Goal: Task Accomplishment & Management: Manage account settings

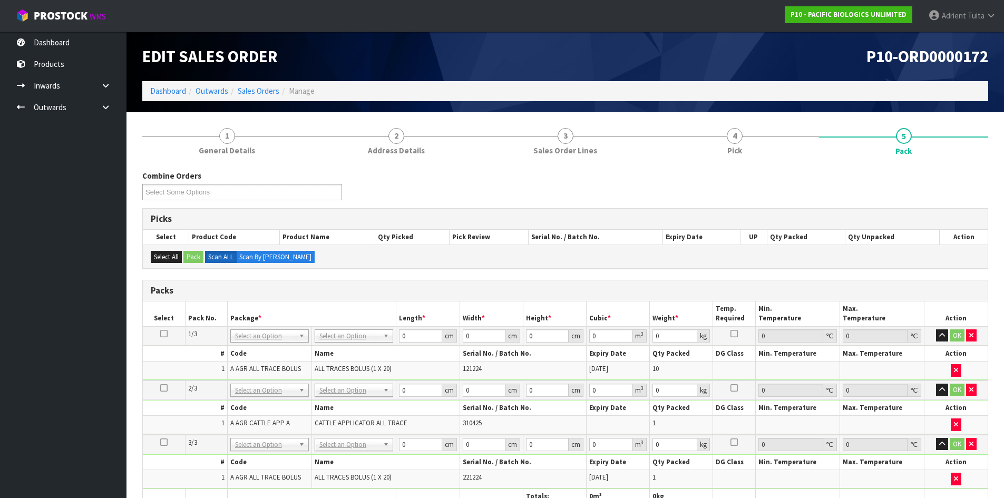
scroll to position [135, 0]
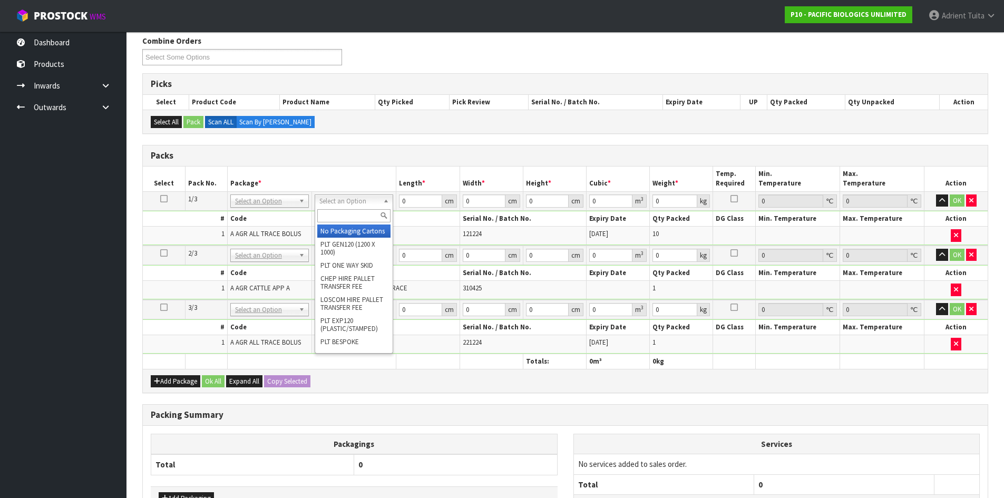
drag, startPoint x: 355, startPoint y: 195, endPoint x: 353, endPoint y: 212, distance: 17.5
drag, startPoint x: 350, startPoint y: 227, endPoint x: 349, endPoint y: 235, distance: 8.0
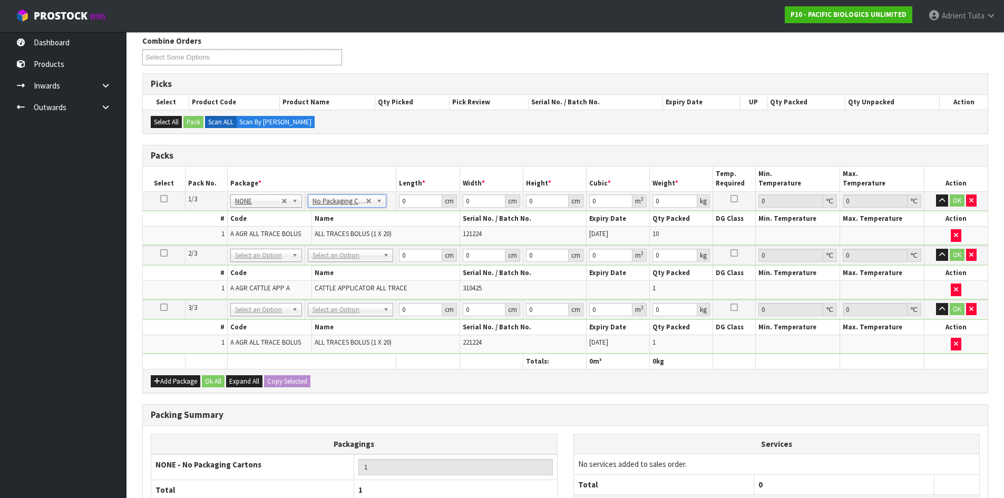
drag, startPoint x: 343, startPoint y: 252, endPoint x: 340, endPoint y: 275, distance: 22.9
type input "2"
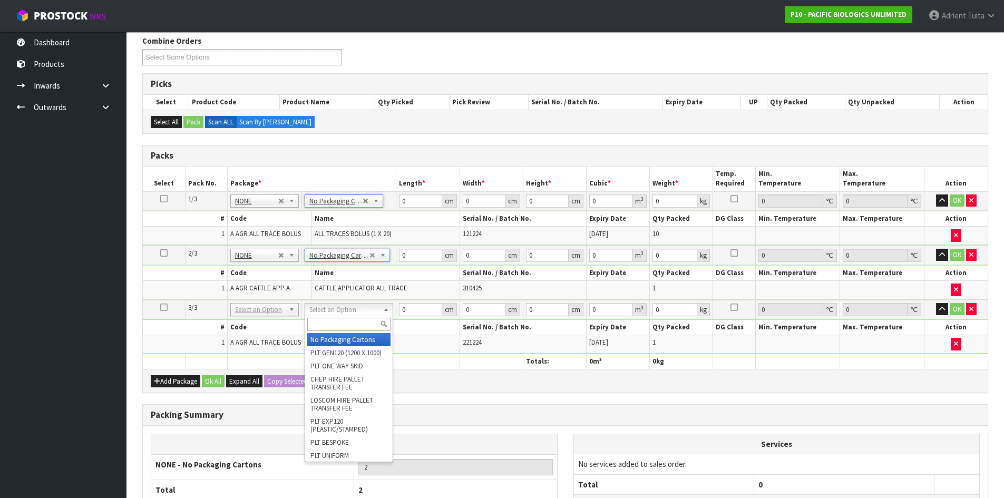
drag, startPoint x: 334, startPoint y: 306, endPoint x: 332, endPoint y: 326, distance: 19.7
click at [331, 327] on input "text" at bounding box center [348, 324] width 83 height 13
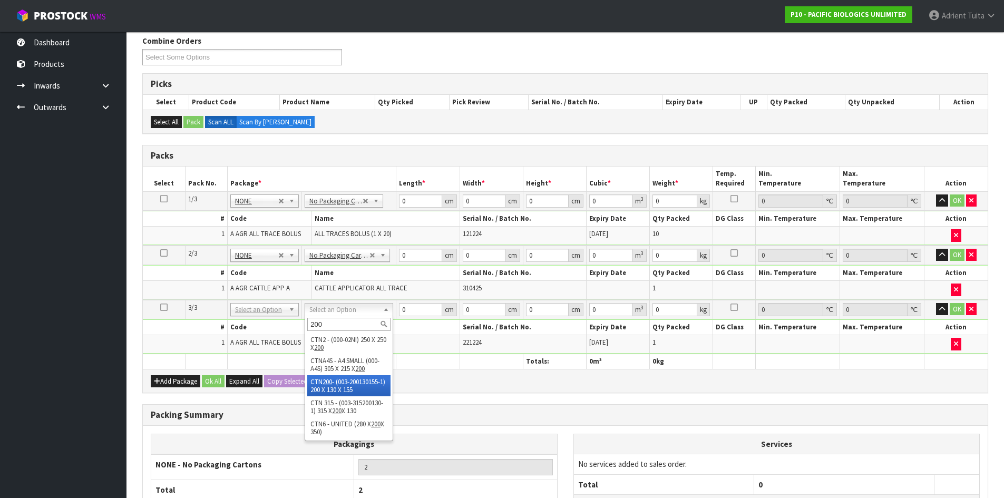
type input "200"
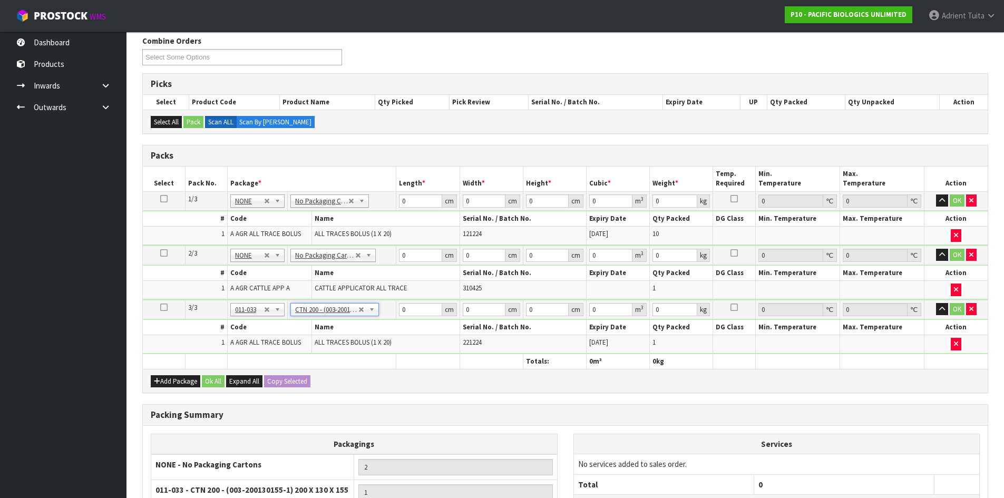
type input "20"
type input "13"
type input "15.5"
type input "0.00403"
type input "2.2"
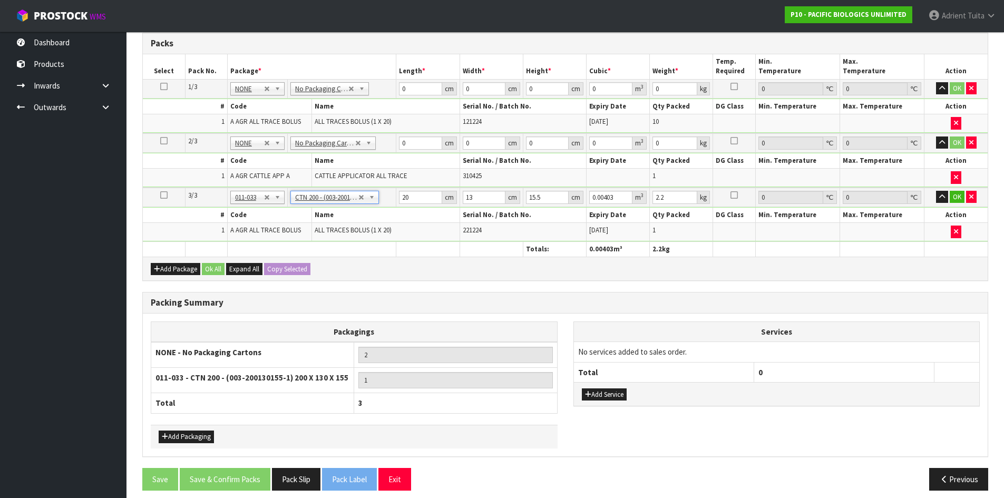
scroll to position [256, 0]
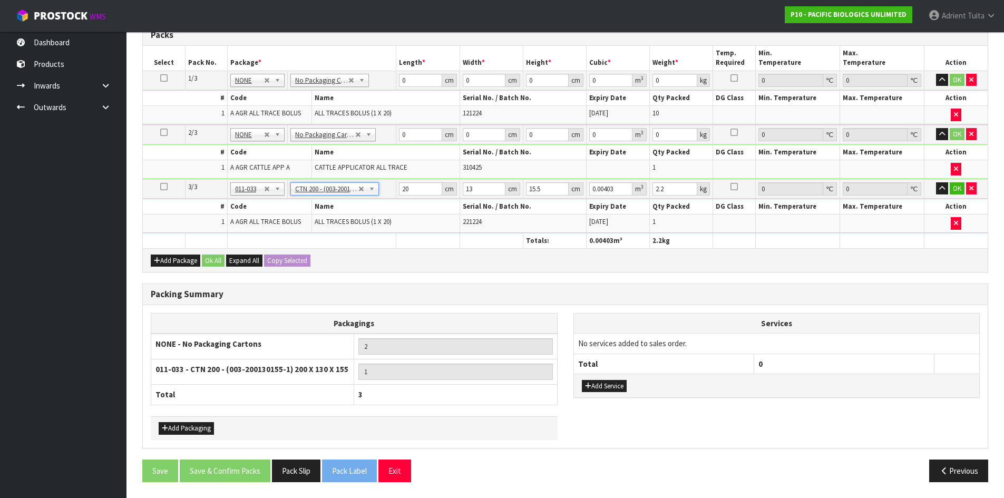
drag, startPoint x: 610, startPoint y: 375, endPoint x: 607, endPoint y: 380, distance: 5.9
click at [610, 375] on div "Add Service" at bounding box center [777, 386] width 406 height 24
click at [607, 381] on button "Add Service" at bounding box center [604, 386] width 45 height 13
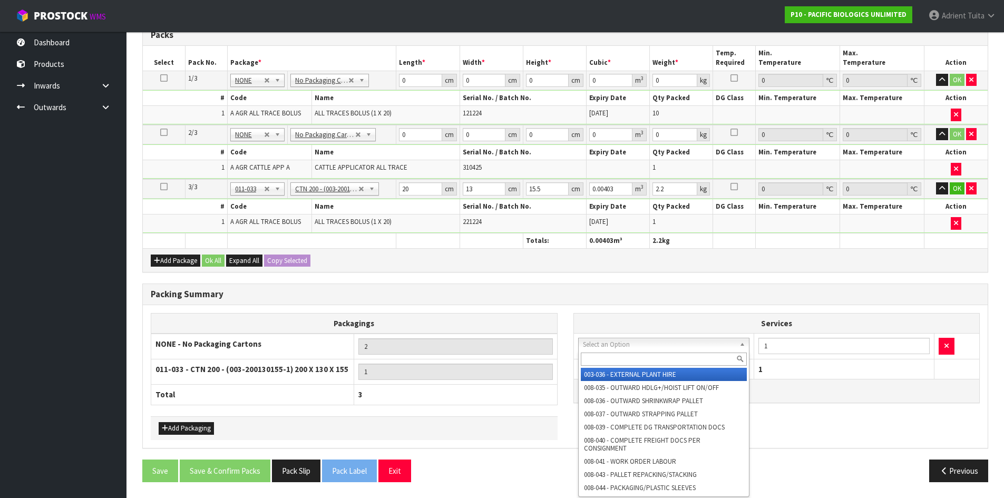
drag, startPoint x: 621, startPoint y: 347, endPoint x: 619, endPoint y: 359, distance: 11.8
click at [619, 359] on input "text" at bounding box center [664, 359] width 167 height 13
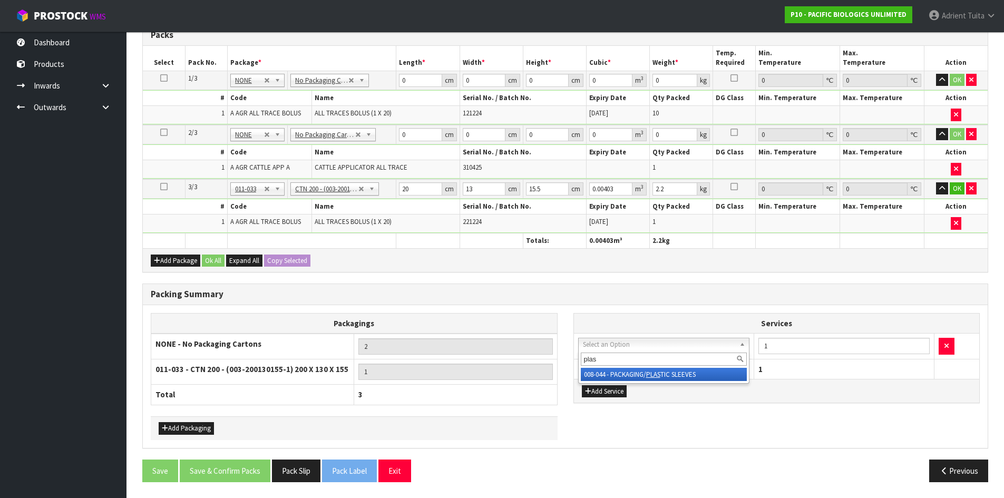
type input "plas"
drag, startPoint x: 617, startPoint y: 377, endPoint x: 797, endPoint y: 357, distance: 181.9
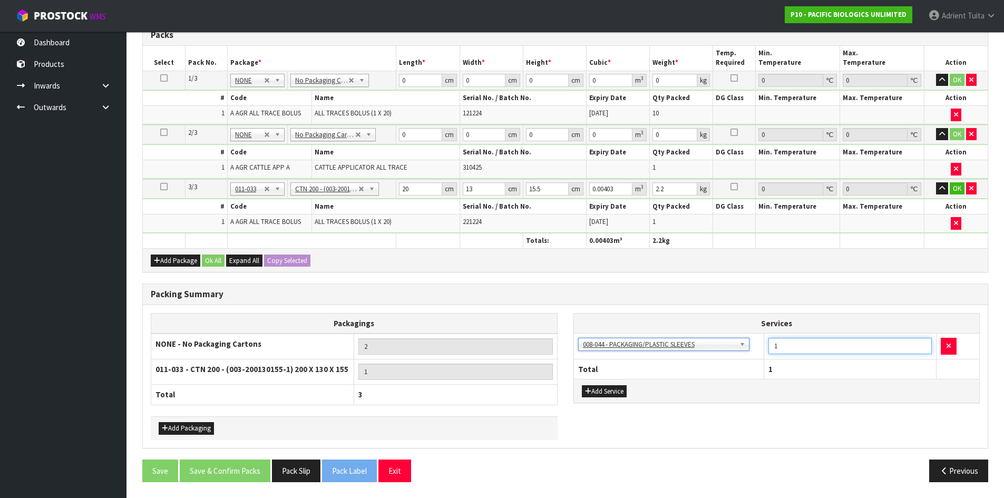
click at [810, 344] on input "1" at bounding box center [849, 346] width 163 height 16
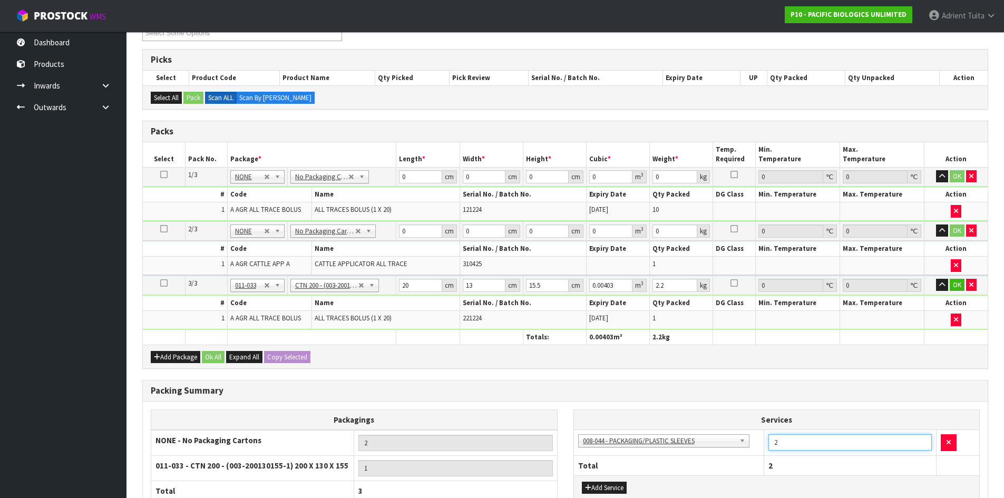
scroll to position [150, 0]
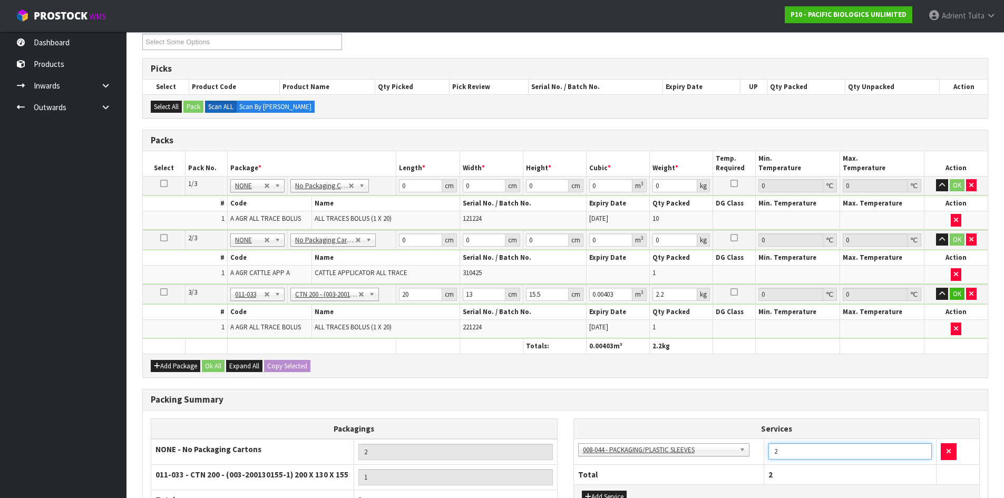
type input "2"
click at [421, 183] on input "0" at bounding box center [420, 185] width 43 height 13
type input "57"
type input "40"
type input "1"
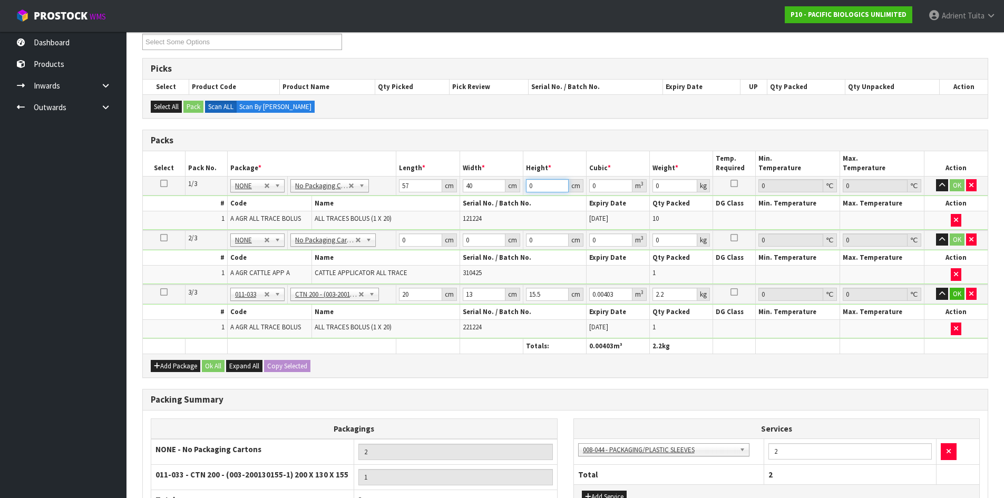
type input "0.00228"
type input "16"
type input "0.03648"
type input "16"
type input "24"
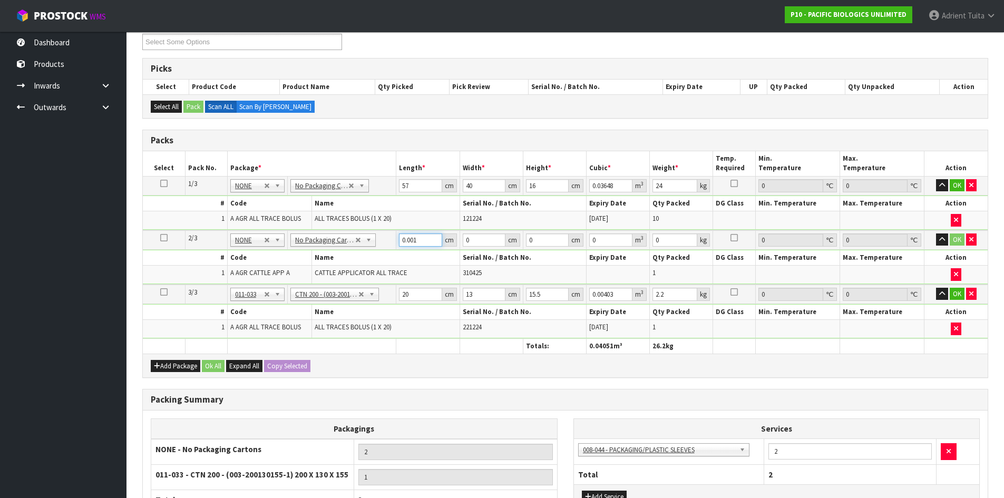
drag, startPoint x: 434, startPoint y: 238, endPoint x: 428, endPoint y: 238, distance: 5.8
click at [434, 238] on input "0.001" at bounding box center [420, 239] width 43 height 13
click at [426, 238] on input "0.001" at bounding box center [420, 239] width 43 height 13
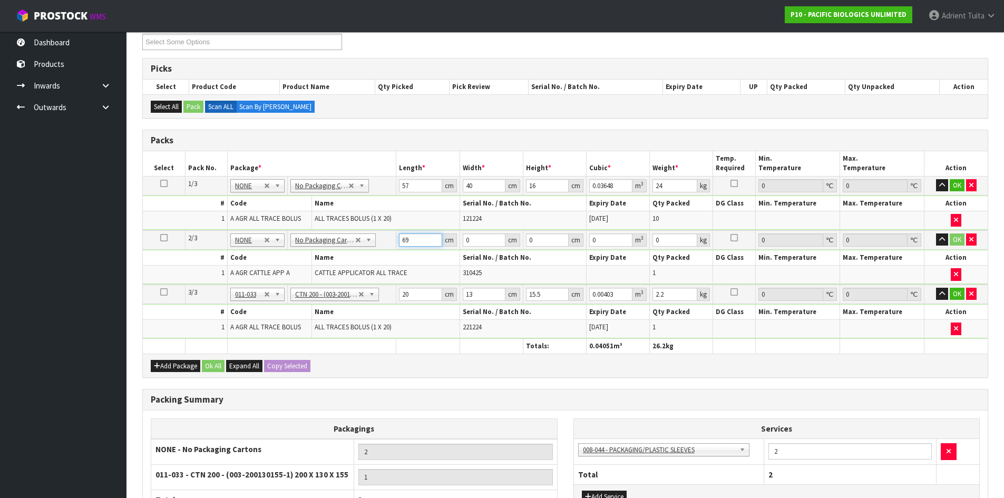
type input "69"
type input "22"
type input "5"
type input "0.00759"
type input "5"
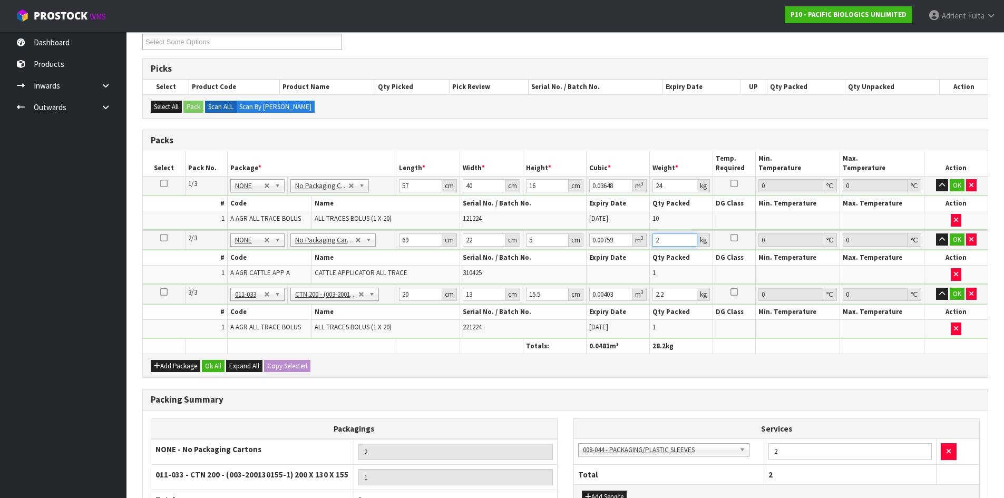
type input "2"
click at [412, 298] on input "20" at bounding box center [420, 294] width 43 height 13
type input "2"
type input "0.000403"
type input "0"
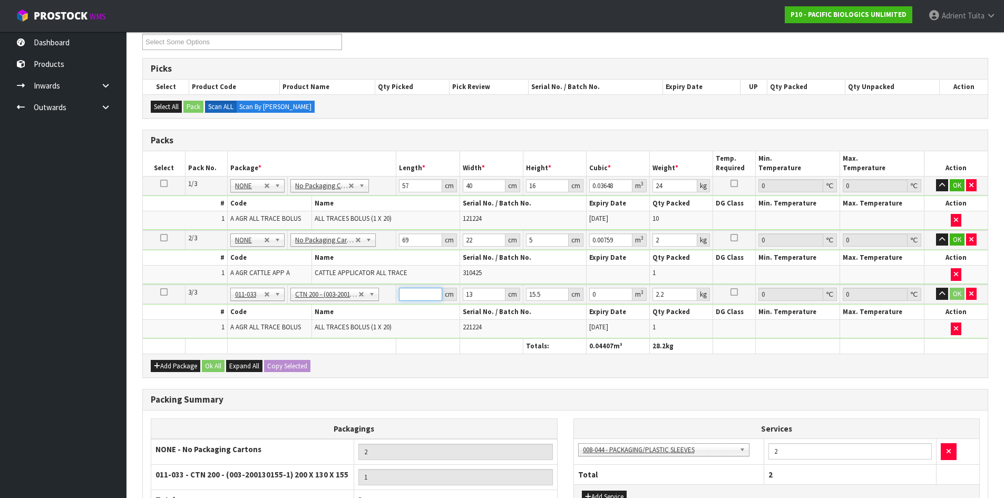
type input "2"
type input "0.000403"
type input "21"
type input "0.004232"
type input "21"
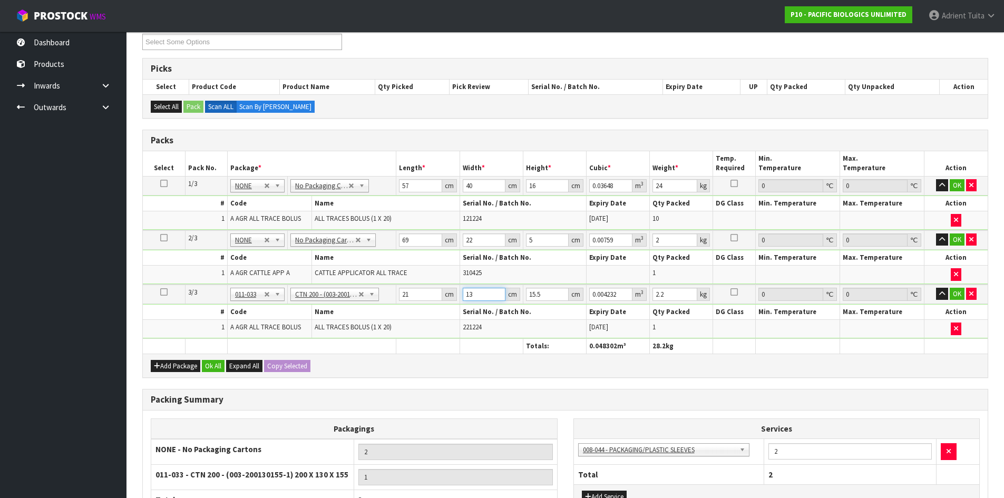
type input "1"
type input "0.000325"
type input "14"
type input "0.004557"
type input "14"
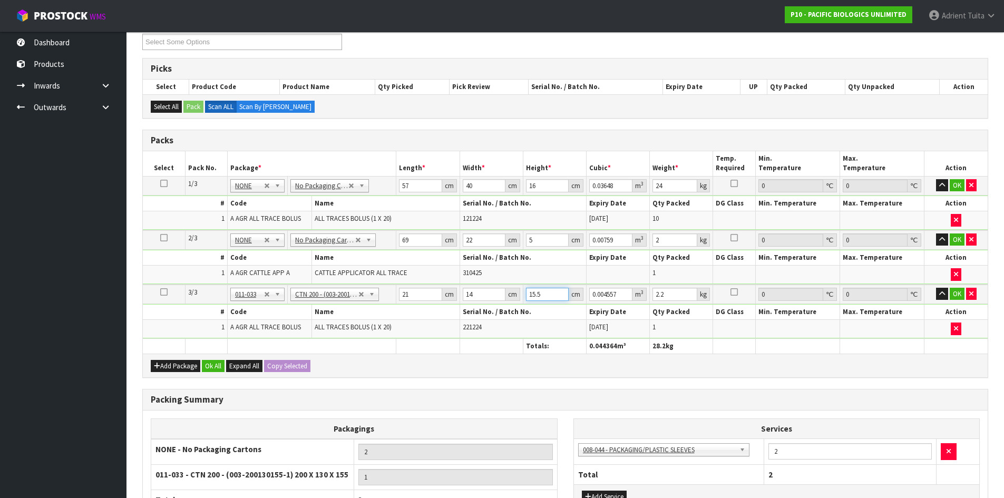
type input "1"
type input "0.000294"
type input "17"
type input "0.004998"
type input "17"
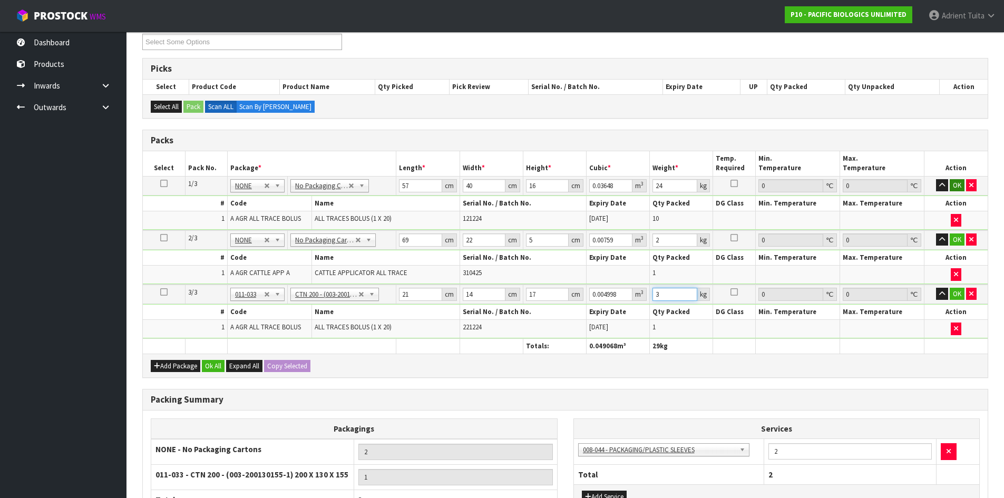
type input "3"
click at [953, 189] on button "OK" at bounding box center [957, 185] width 15 height 13
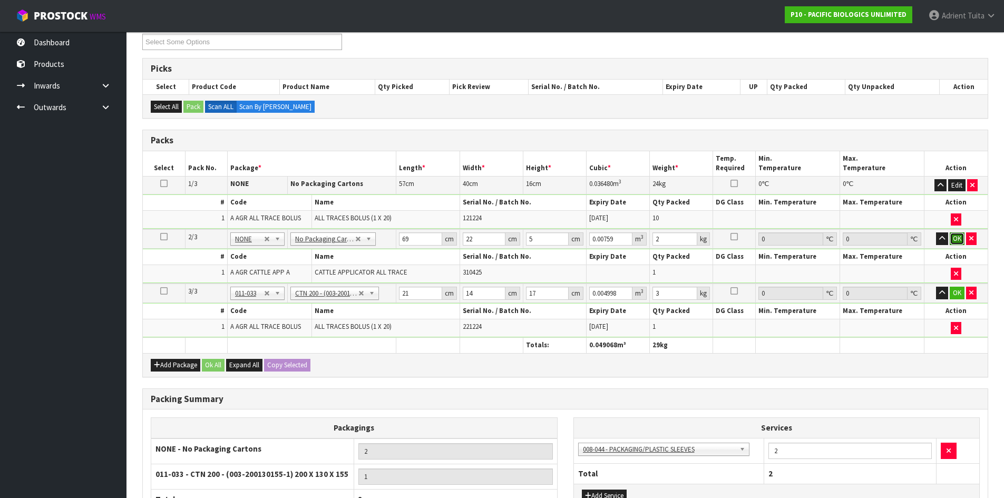
click at [955, 239] on button "OK" at bounding box center [957, 238] width 15 height 13
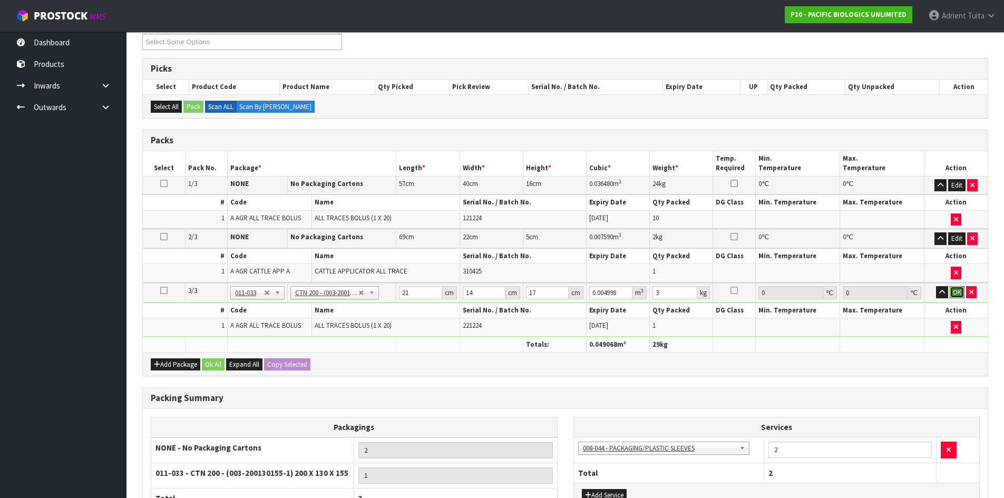
click at [951, 296] on button "OK" at bounding box center [957, 292] width 15 height 13
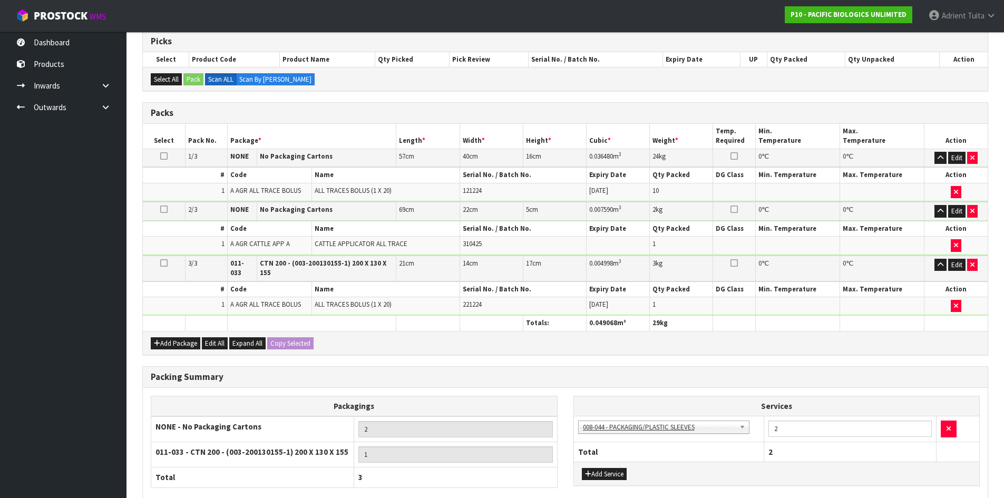
scroll to position [254, 0]
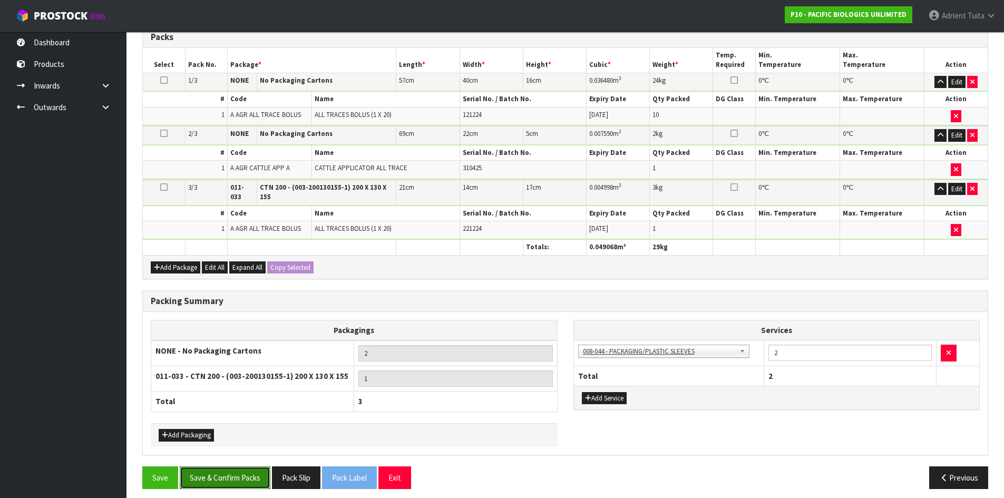
click at [260, 468] on button "Save & Confirm Packs" at bounding box center [225, 477] width 91 height 23
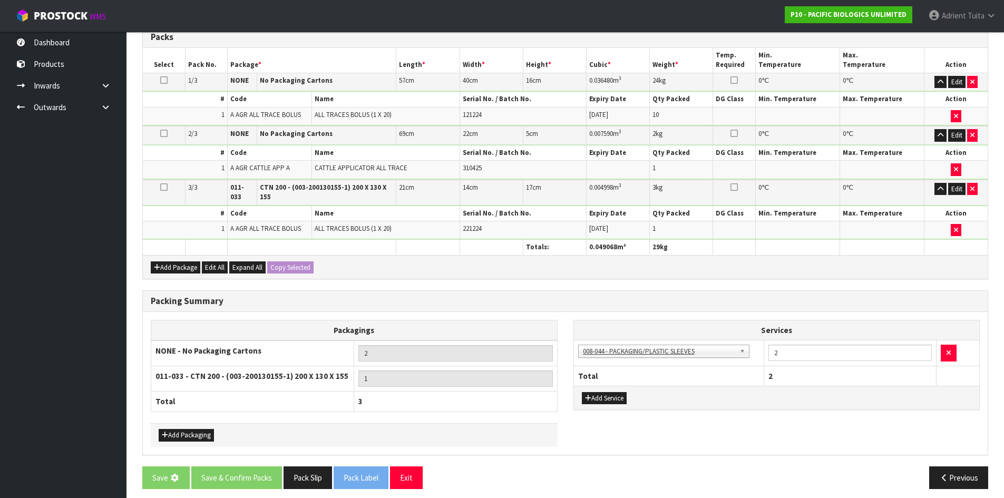
scroll to position [0, 0]
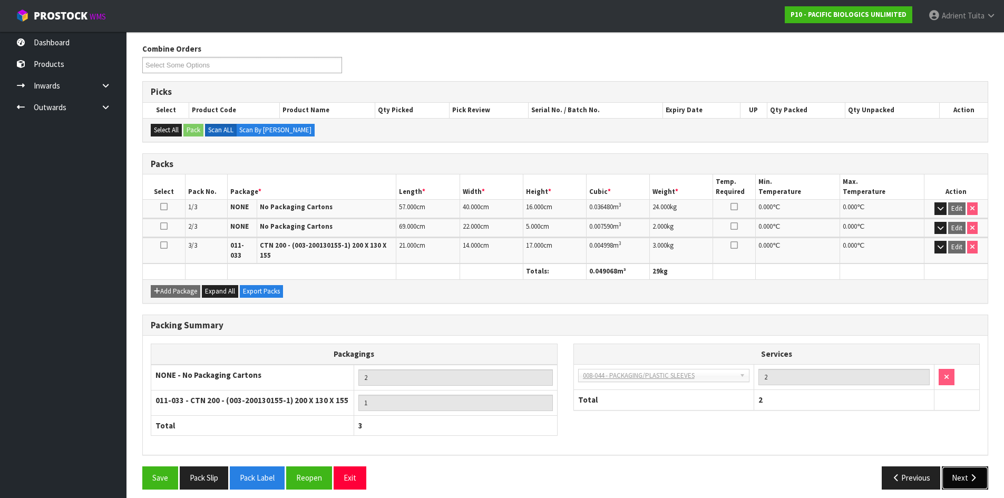
click at [962, 473] on button "Next" at bounding box center [965, 477] width 46 height 23
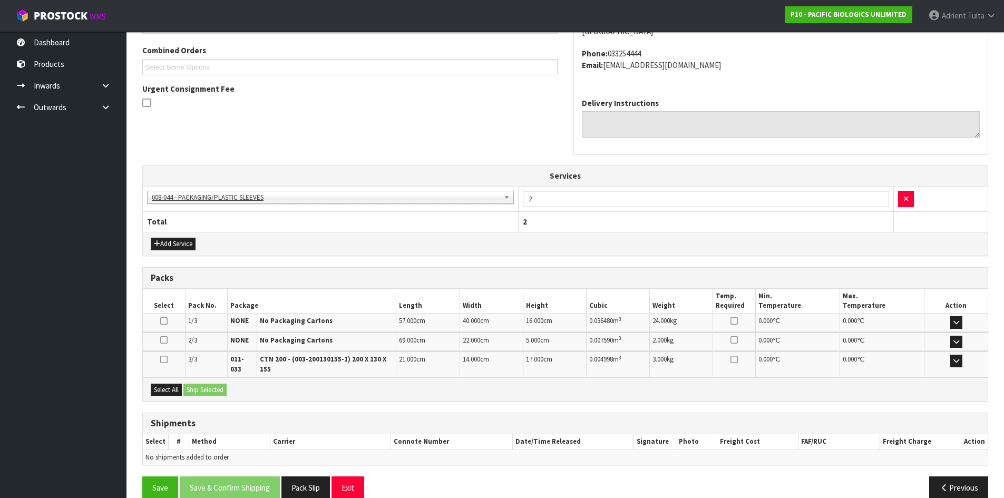
scroll to position [278, 0]
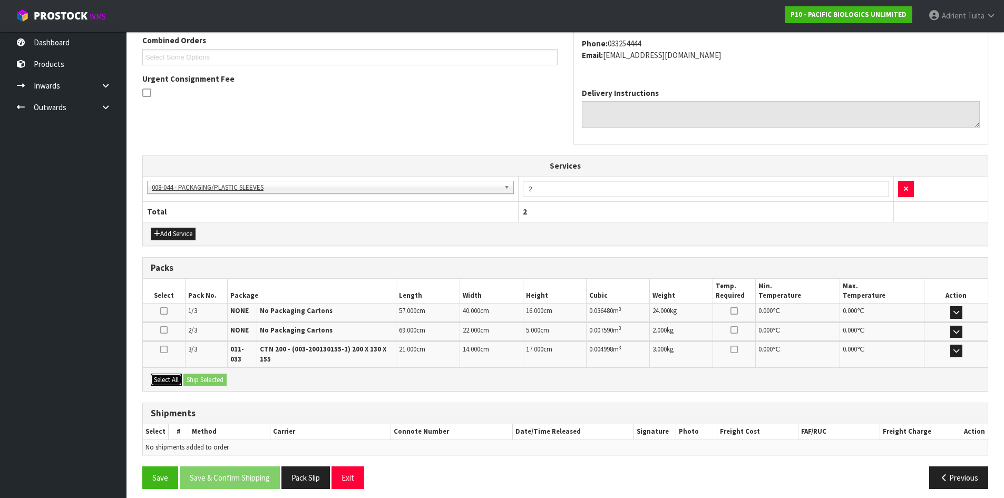
click at [182, 374] on button "Select All" at bounding box center [166, 380] width 31 height 13
click at [194, 374] on button "Ship Selected" at bounding box center [204, 380] width 43 height 13
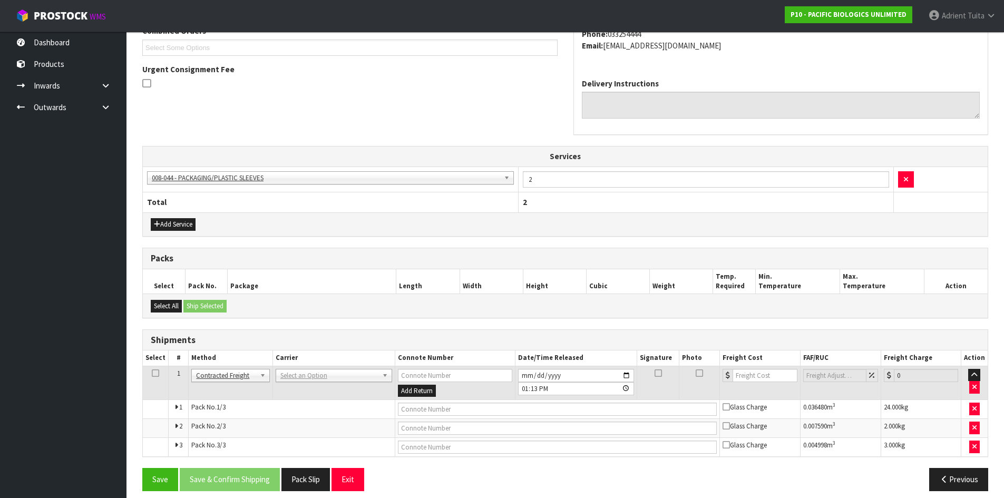
scroll to position [297, 0]
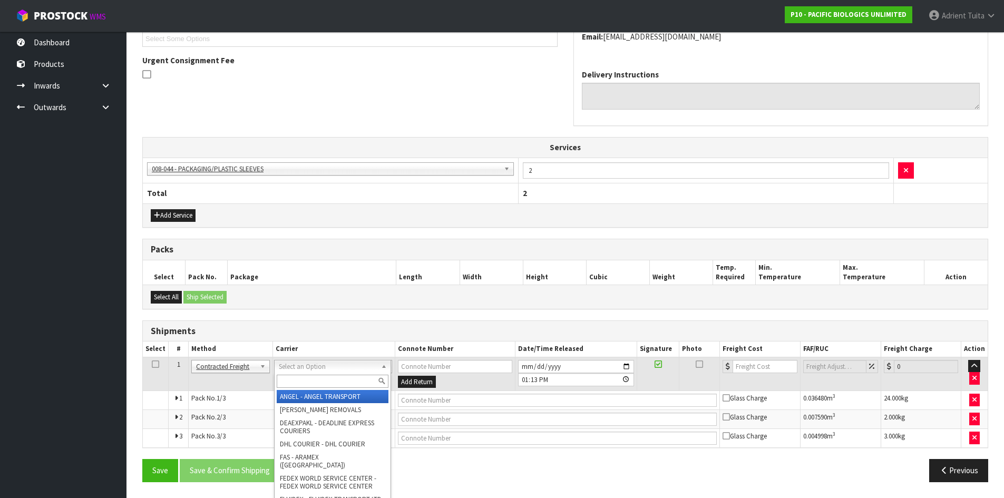
drag, startPoint x: 287, startPoint y: 366, endPoint x: 291, endPoint y: 385, distance: 19.4
click at [291, 385] on input "text" at bounding box center [333, 381] width 112 height 13
type input "nzp"
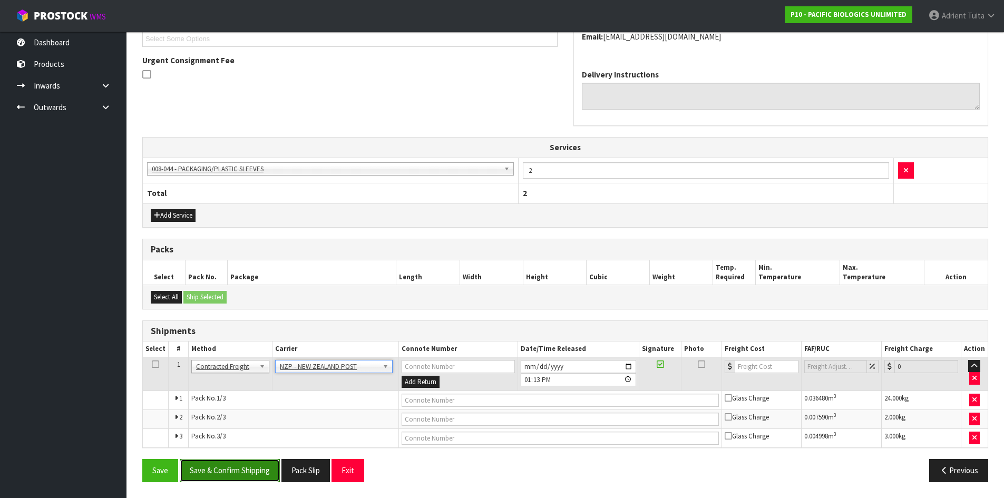
click at [254, 479] on button "Save & Confirm Shipping" at bounding box center [230, 470] width 100 height 23
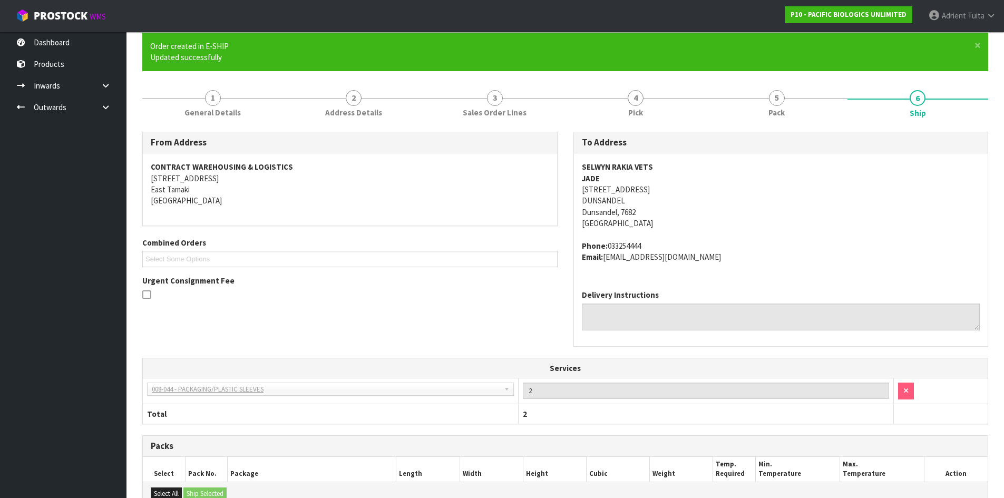
scroll to position [280, 0]
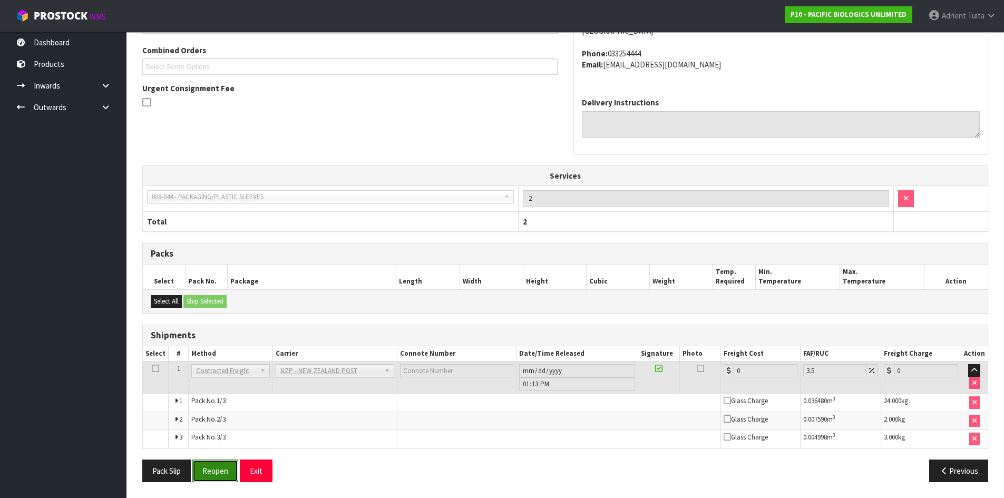
click at [207, 470] on button "Reopen" at bounding box center [215, 471] width 46 height 23
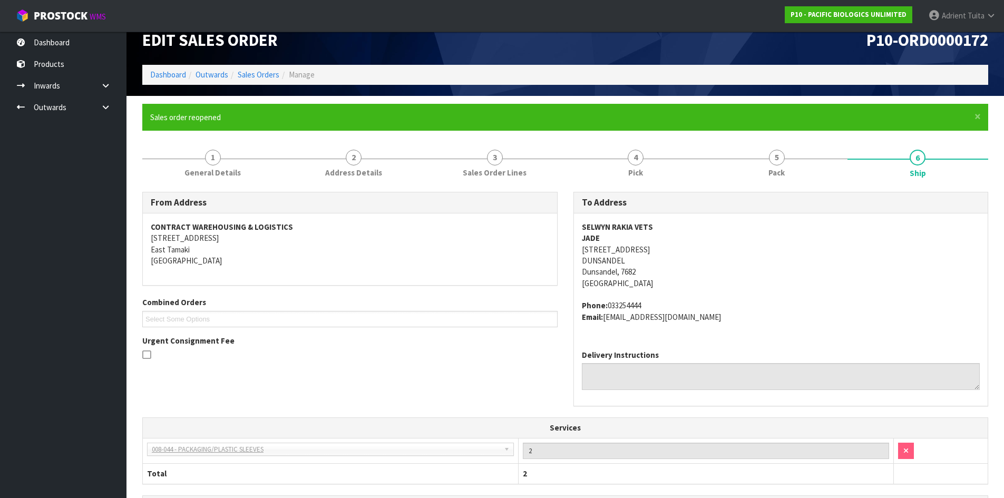
scroll to position [297, 0]
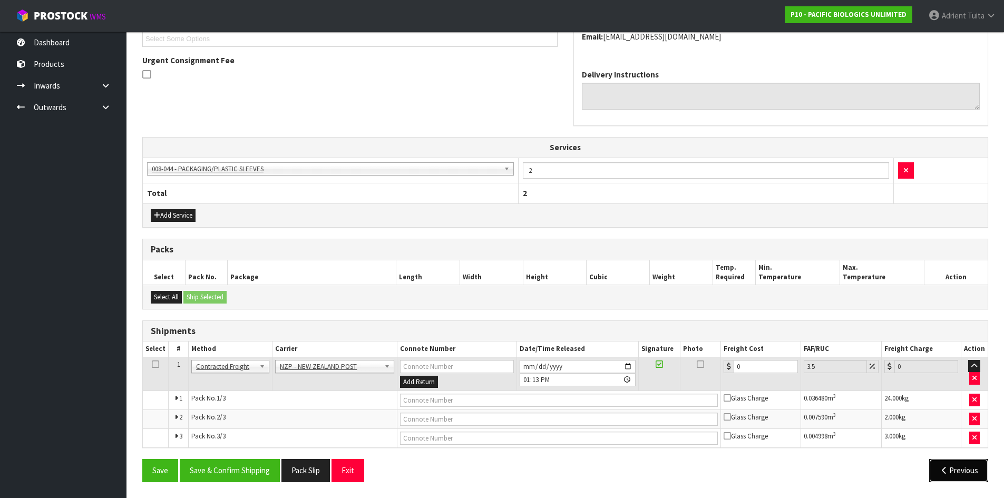
click at [949, 470] on button "Previous" at bounding box center [958, 470] width 59 height 23
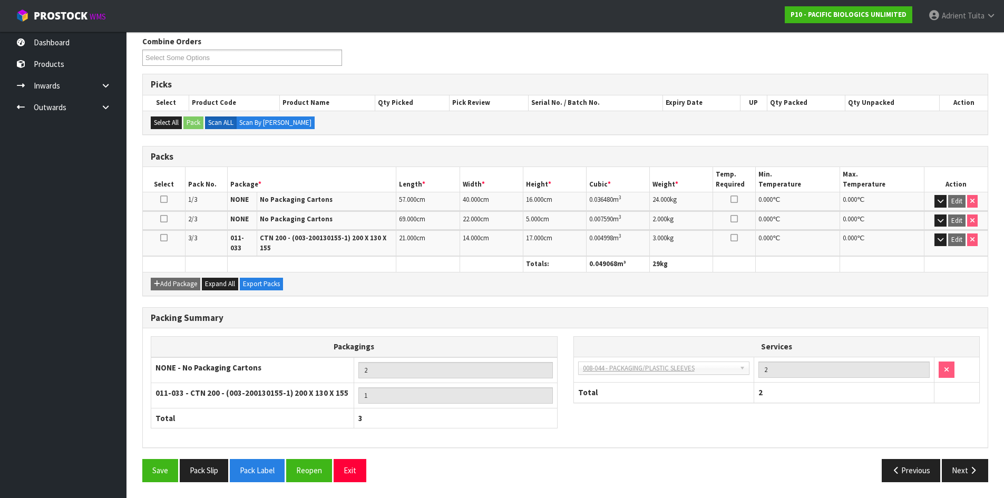
scroll to position [165, 0]
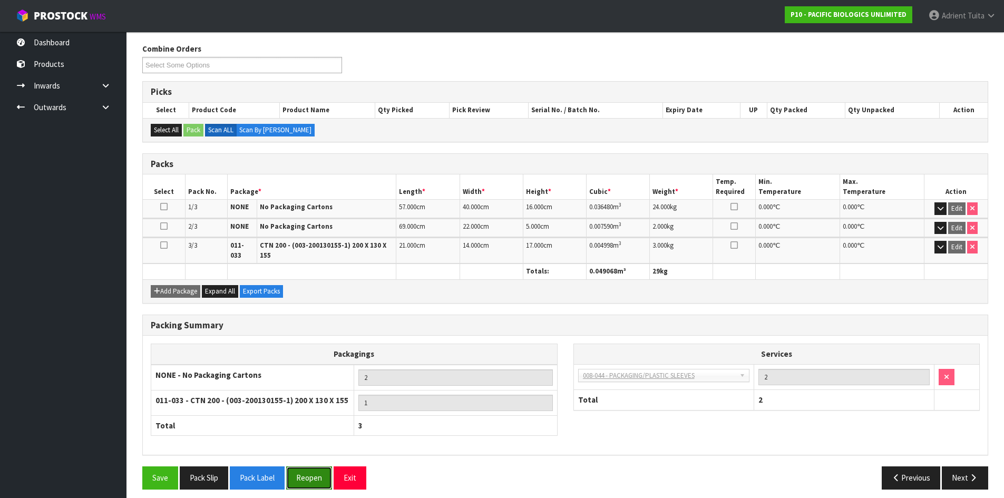
click at [300, 466] on button "Reopen" at bounding box center [309, 477] width 46 height 23
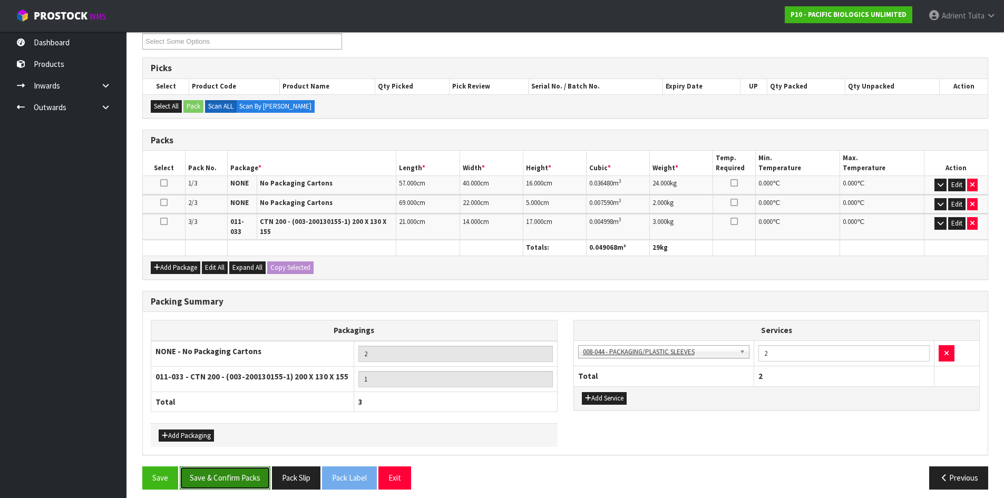
click at [242, 472] on button "Save & Confirm Packs" at bounding box center [225, 477] width 91 height 23
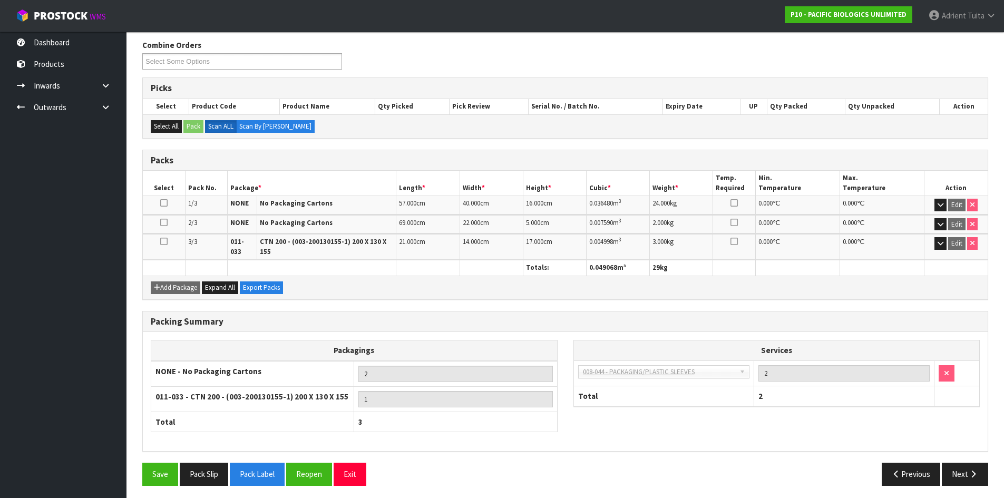
scroll to position [165, 0]
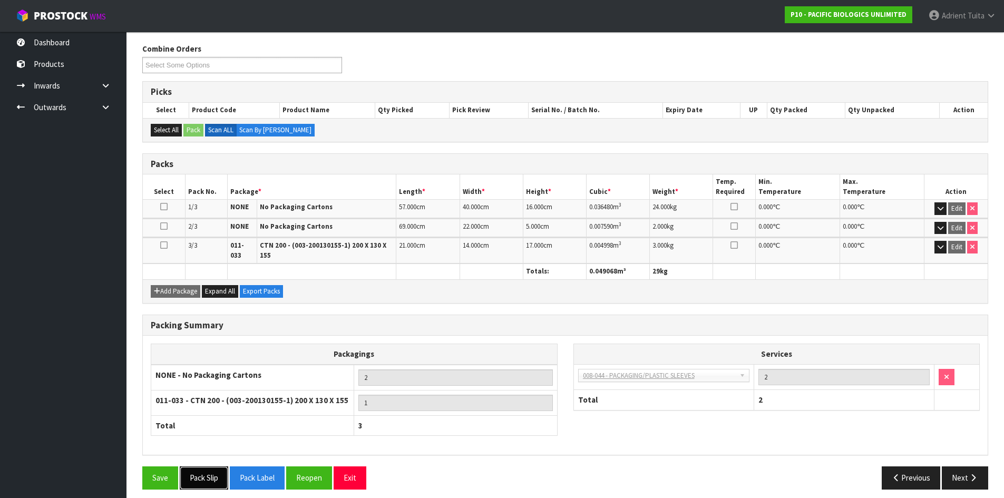
click at [191, 475] on button "Pack Slip" at bounding box center [204, 477] width 48 height 23
click at [258, 473] on button "Pack Label" at bounding box center [257, 477] width 55 height 23
click at [366, 478] on button "Exit" at bounding box center [350, 477] width 33 height 23
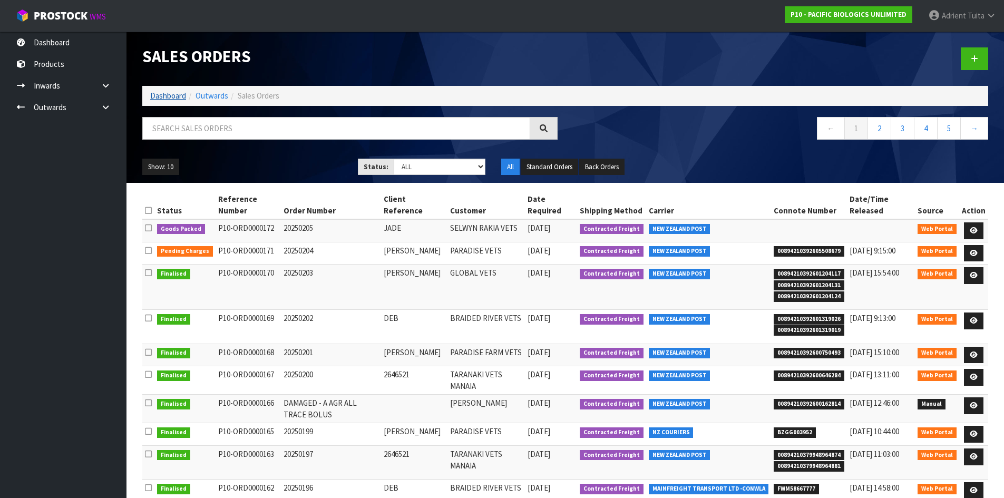
click at [158, 88] on ol "Dashboard Outwards Sales Orders" at bounding box center [565, 96] width 846 height 20
click at [158, 96] on link "Dashboard" at bounding box center [168, 96] width 36 height 10
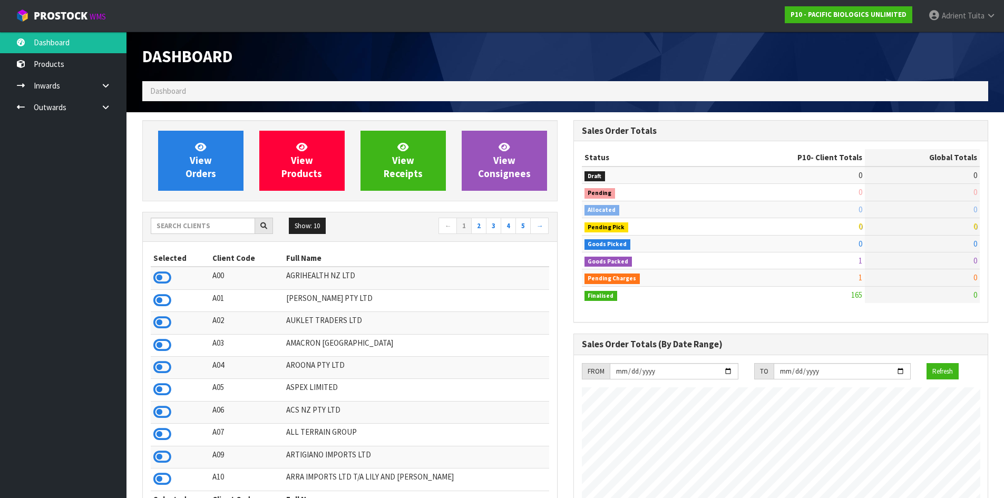
scroll to position [661, 431]
click at [160, 409] on icon at bounding box center [162, 412] width 18 height 16
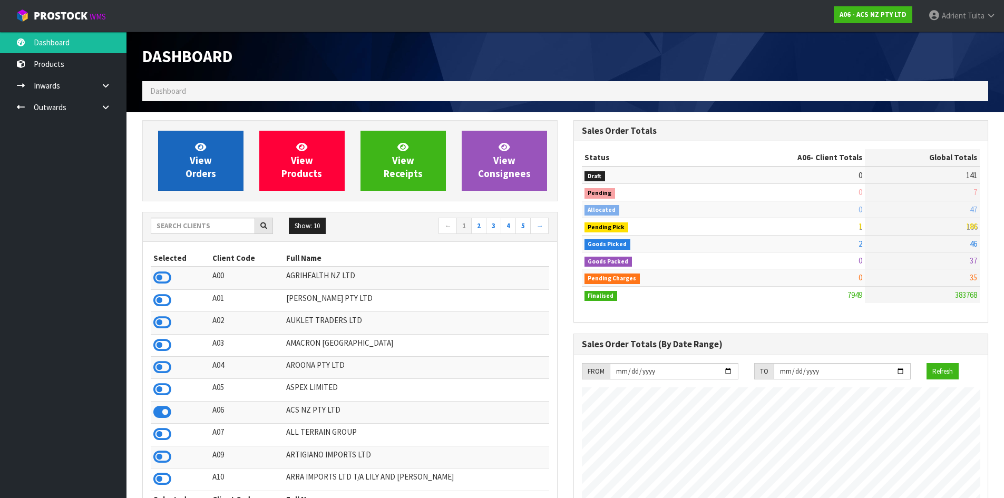
scroll to position [798, 431]
click at [174, 152] on link "View Orders" at bounding box center [200, 161] width 85 height 60
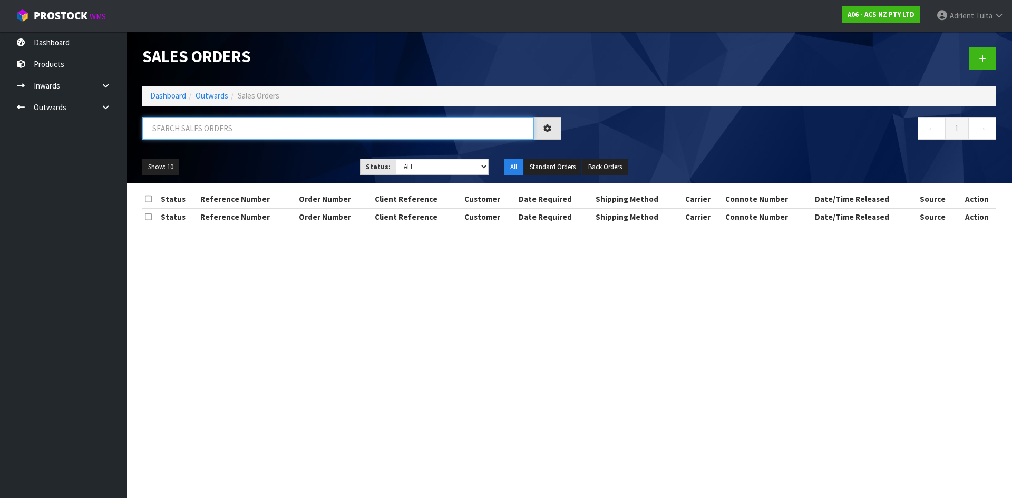
click at [186, 131] on input "text" at bounding box center [338, 128] width 392 height 23
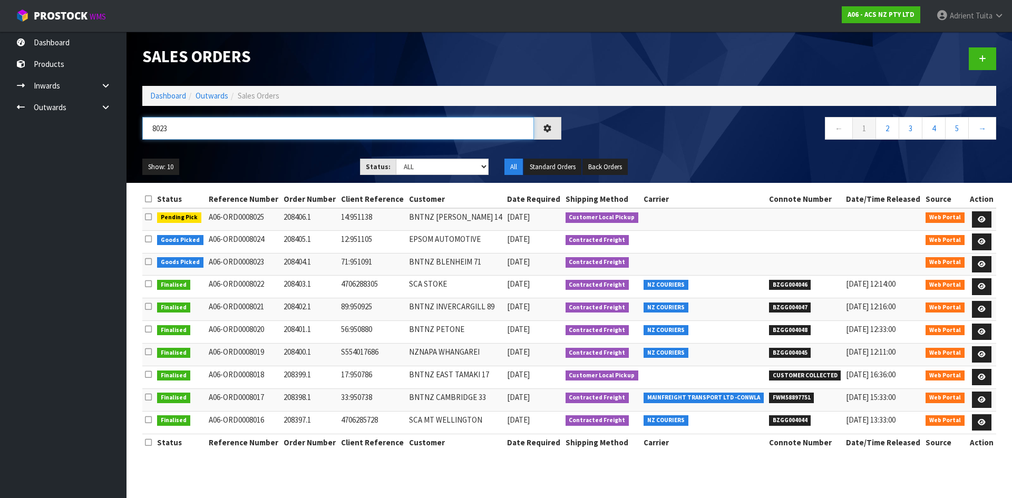
type input "8023"
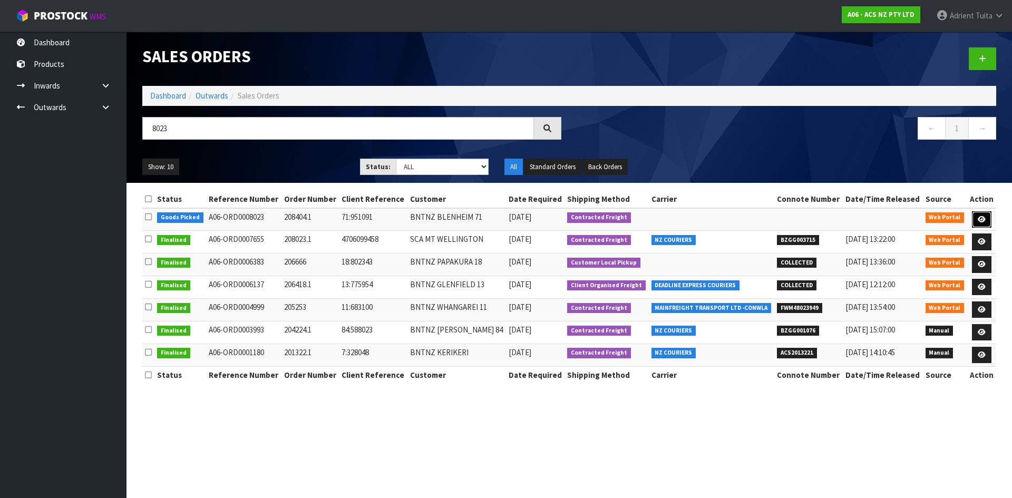
click at [978, 222] on icon at bounding box center [982, 219] width 8 height 7
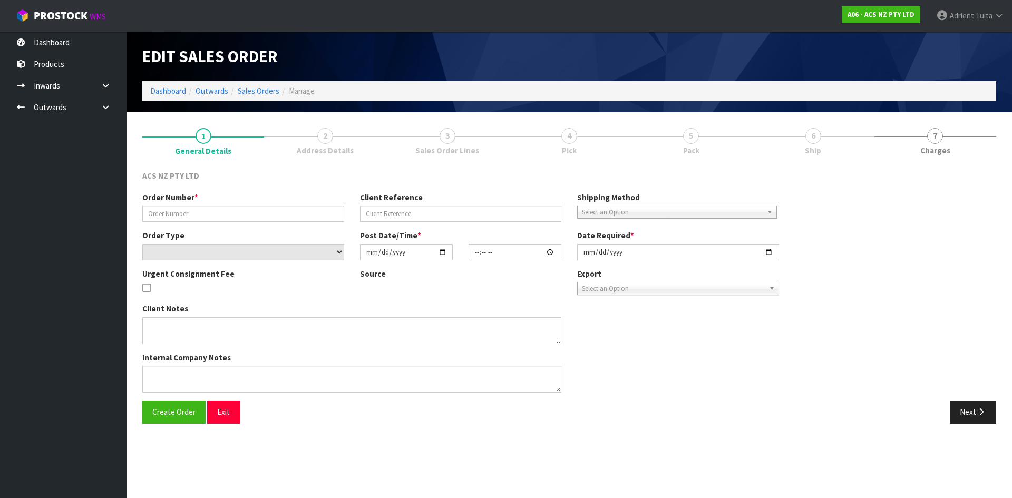
type input "208404.1"
type input "71:951091"
select select "number:0"
type input "[DATE]"
type input "11:57:00.000"
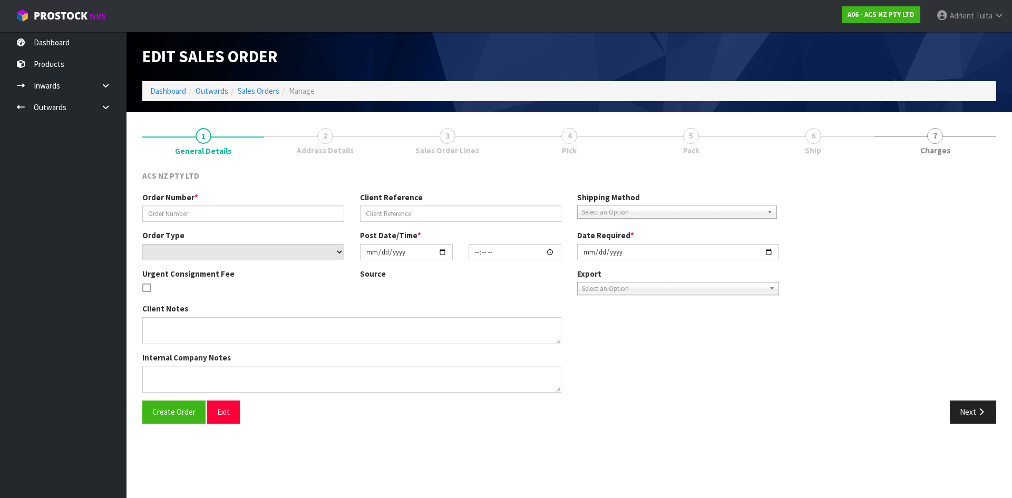
type input "[DATE]"
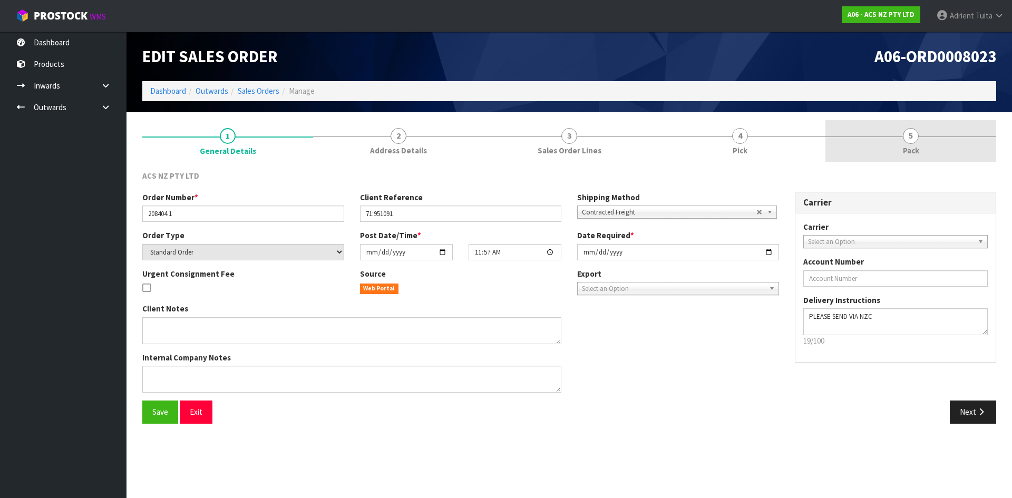
click at [938, 150] on link "5 Pack" at bounding box center [910, 141] width 171 height 42
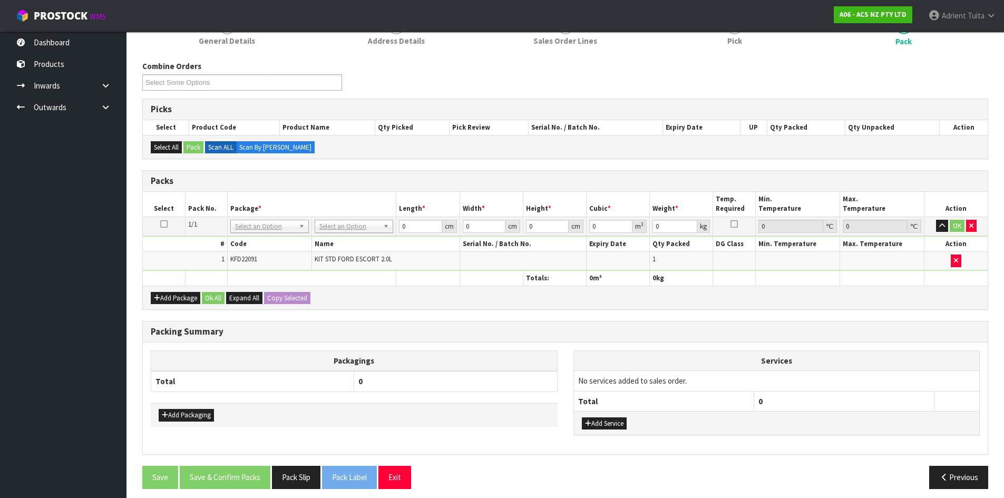
scroll to position [116, 0]
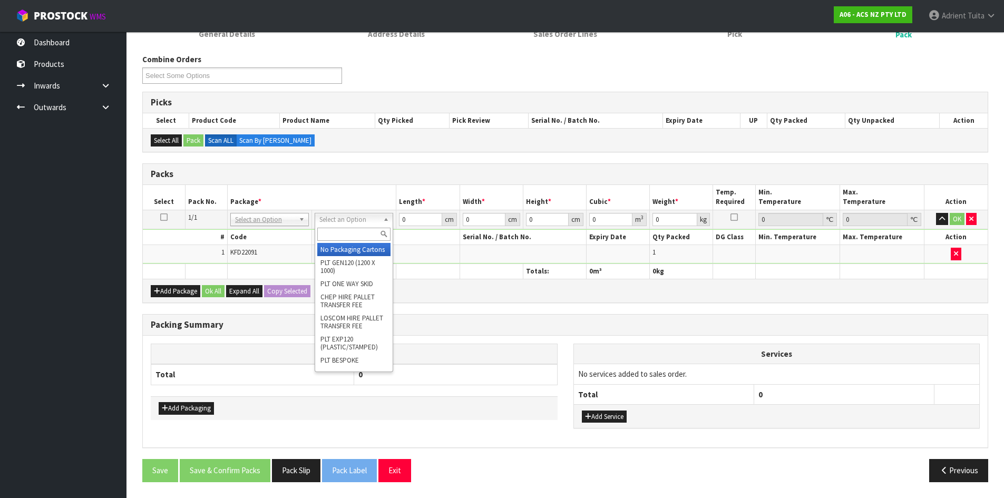
click at [346, 231] on input "text" at bounding box center [353, 234] width 73 height 13
type input "upp"
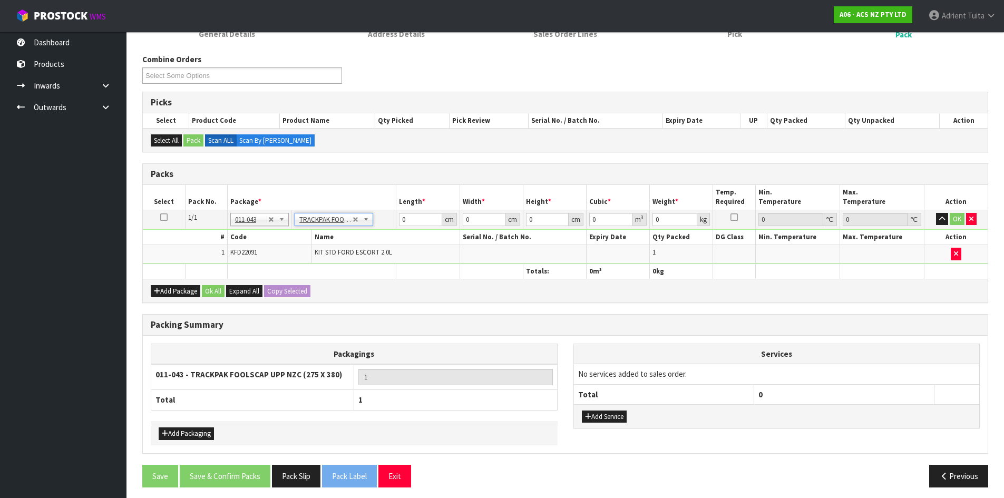
type input "27.5"
type input "38"
type input "0.01"
type input "0.00001"
type input "6.53"
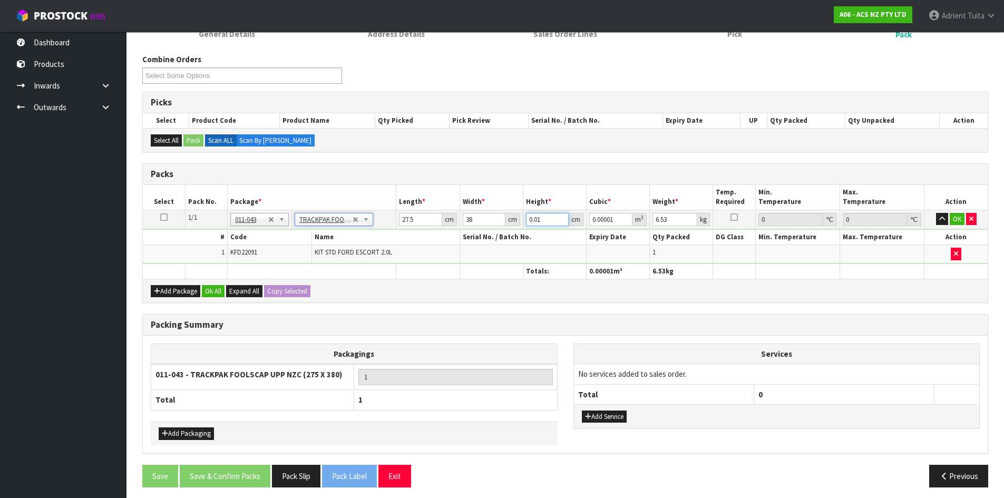
click at [538, 222] on input "0.01" at bounding box center [547, 219] width 43 height 13
type input "1"
type input "0.001045"
type input "16"
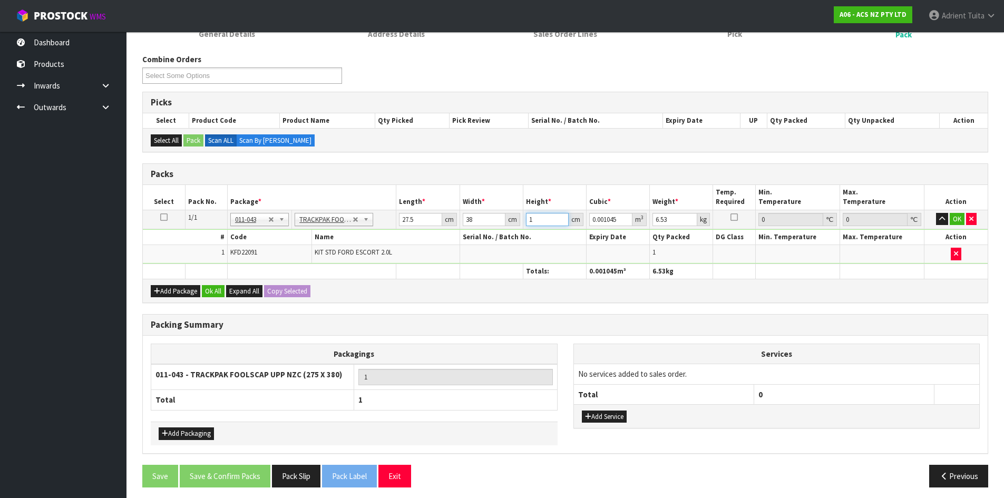
type input "0.01672"
type input "16"
click at [660, 226] on td "6.53 kg" at bounding box center [681, 219] width 63 height 19
click at [660, 226] on input "6.53" at bounding box center [674, 219] width 45 height 13
click at [649, 220] on tr "1/1 NONE 007-001 007-002 007-004 007-009 007-013 007-014 007-015 007-017 007-01…" at bounding box center [565, 219] width 845 height 19
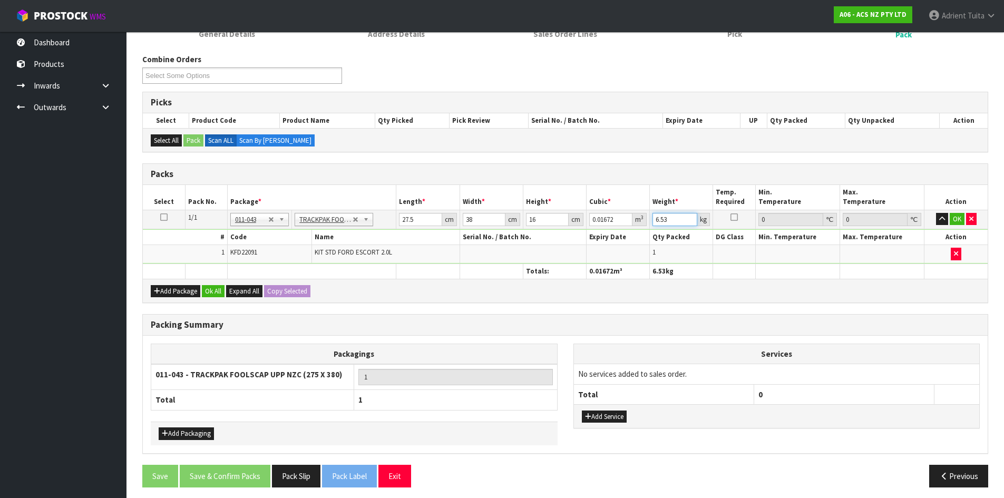
click at [666, 218] on input "6.53" at bounding box center [674, 219] width 45 height 13
type input "7"
click at [958, 222] on button "OK" at bounding box center [957, 219] width 15 height 13
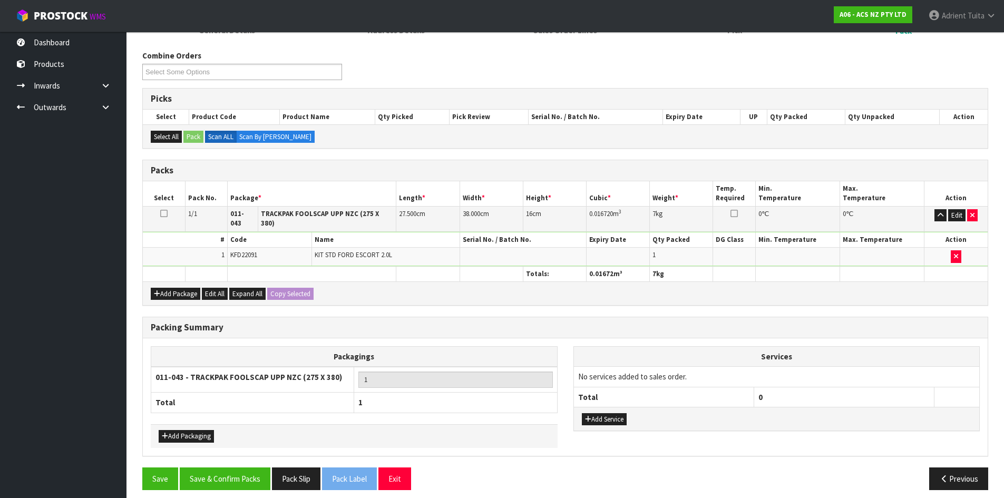
scroll to position [121, 0]
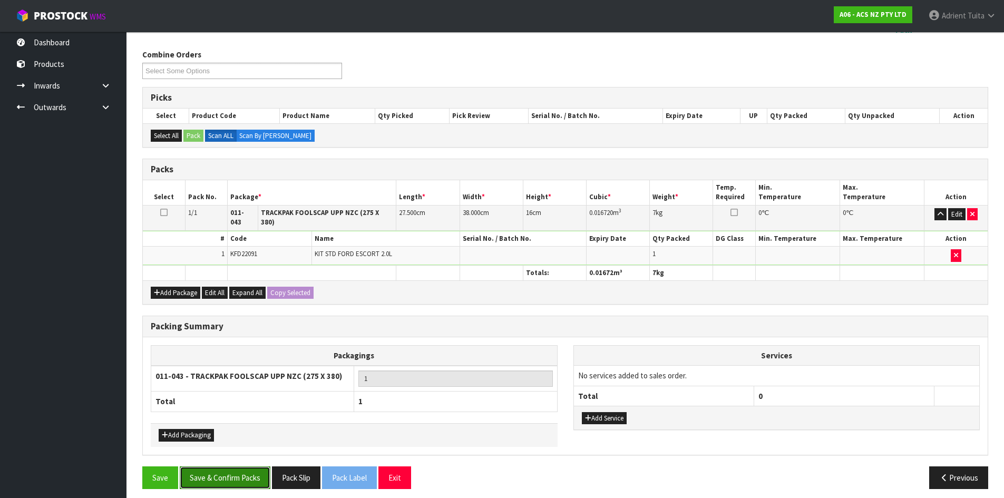
click at [243, 467] on button "Save & Confirm Packs" at bounding box center [225, 477] width 91 height 23
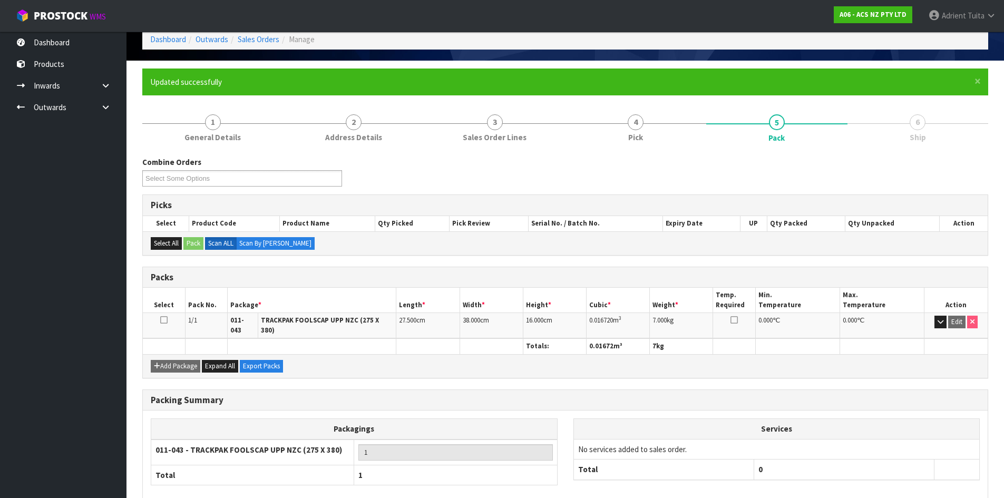
scroll to position [101, 0]
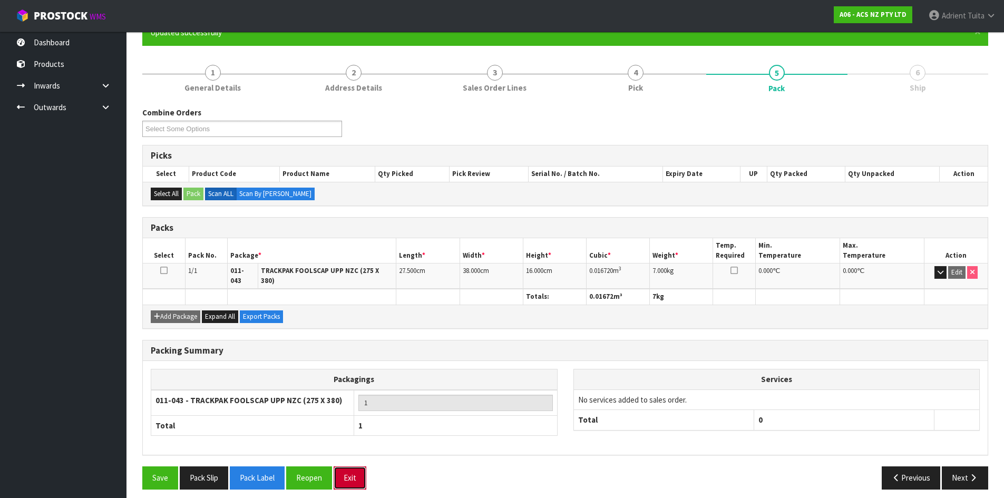
click at [357, 467] on button "Exit" at bounding box center [350, 477] width 33 height 23
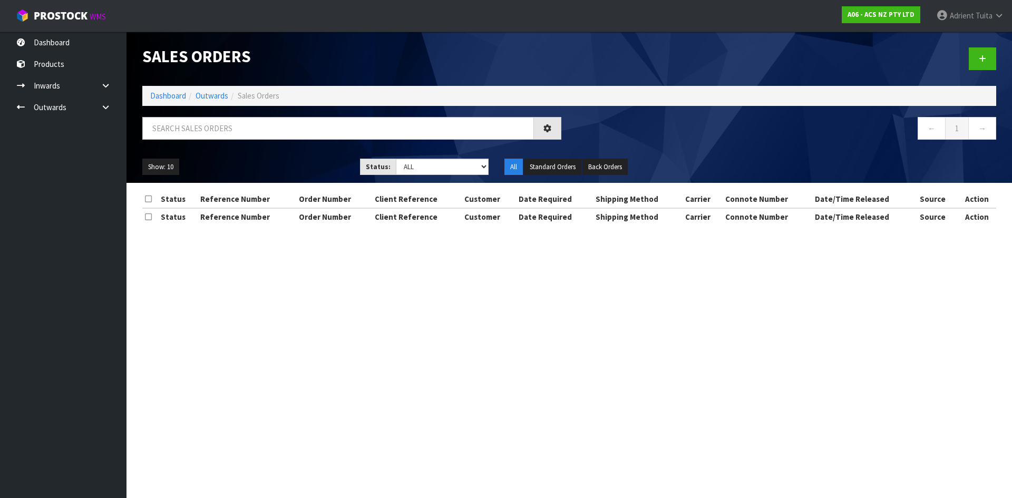
click at [304, 113] on div "Sales Orders Dashboard Outwards Sales Orders ← 1 → Show: 10 5 10 25 50 Status: …" at bounding box center [569, 107] width 870 height 151
click at [309, 122] on input "text" at bounding box center [338, 128] width 392 height 23
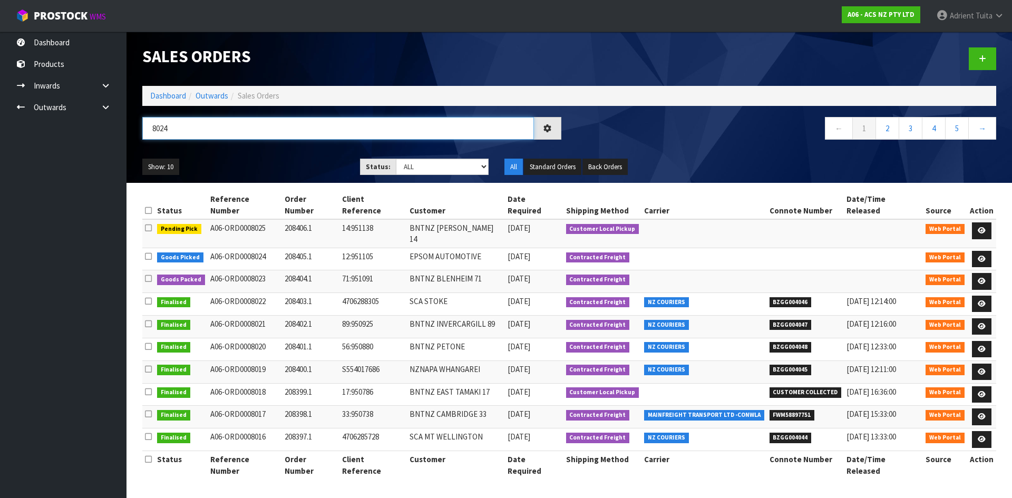
type input "8024"
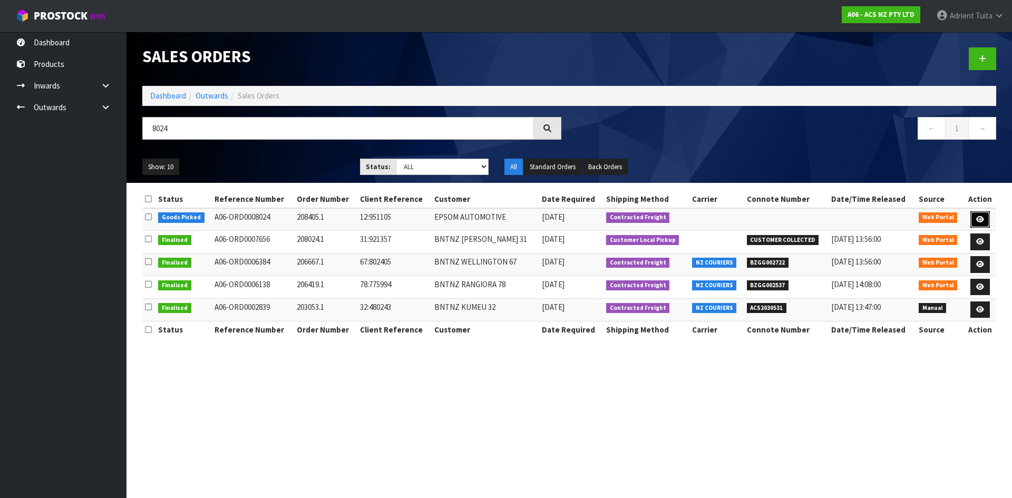
click at [989, 221] on link at bounding box center [980, 219] width 20 height 17
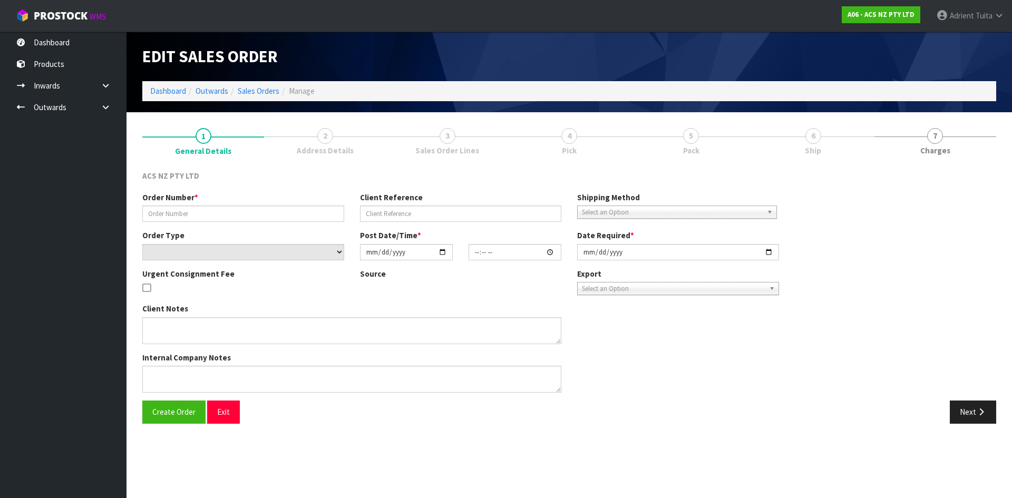
type input "208405.1"
type input "12:951105"
select select "number:0"
type input "[DATE]"
type input "11:58:00.000"
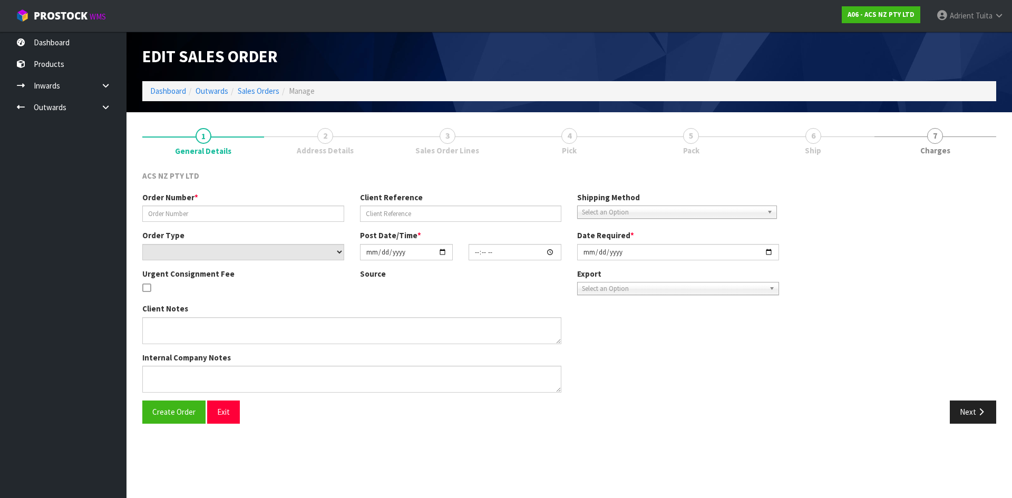
type input "[DATE]"
type textarea "NO PAPERWORK PLZ"
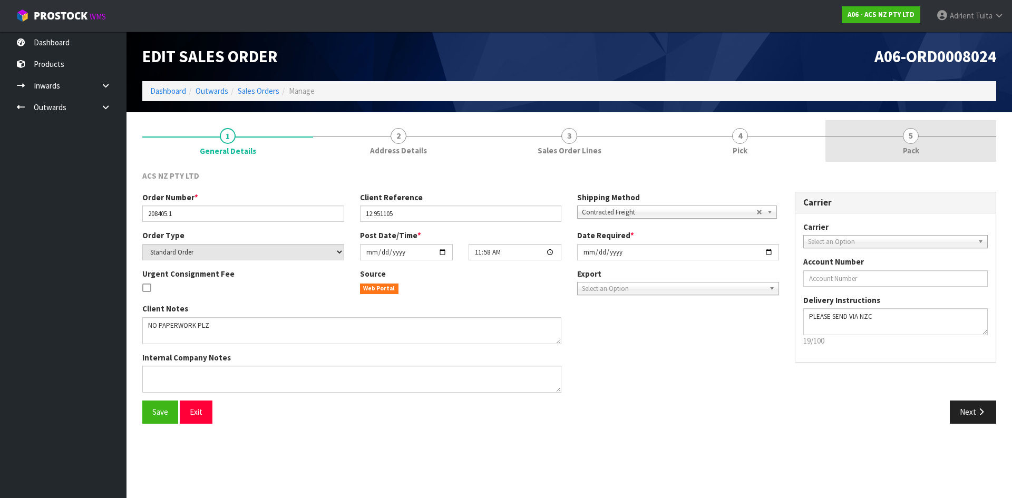
click at [943, 151] on link "5 Pack" at bounding box center [910, 141] width 171 height 42
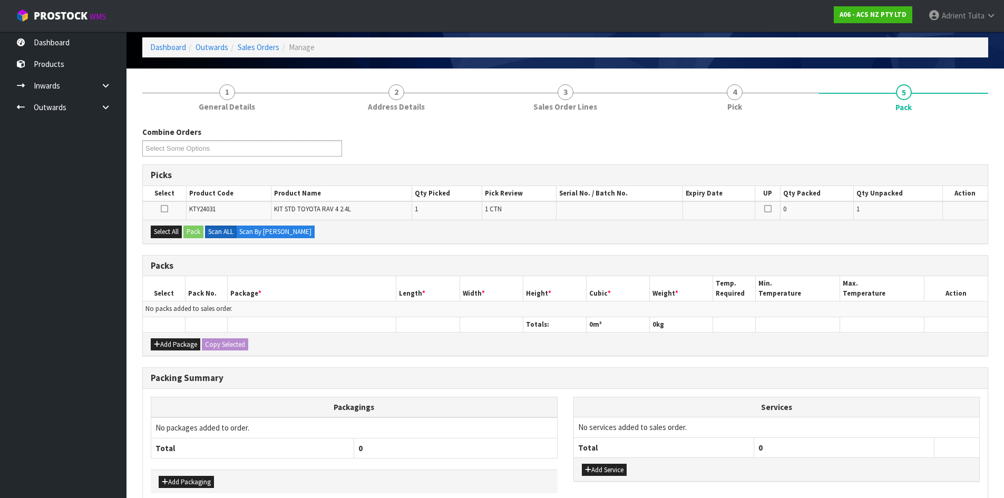
scroll to position [98, 0]
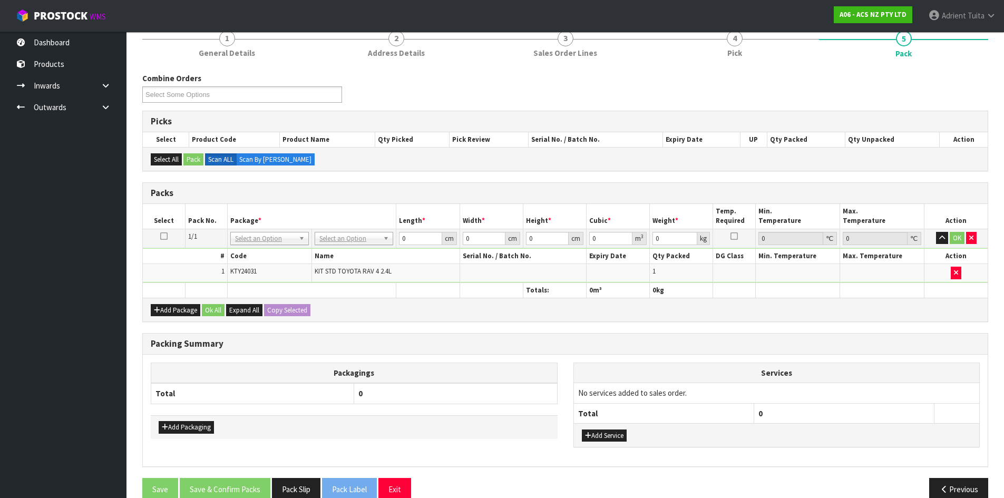
drag, startPoint x: 329, startPoint y: 222, endPoint x: 335, endPoint y: 243, distance: 21.5
click at [329, 225] on th "Package *" at bounding box center [311, 216] width 169 height 25
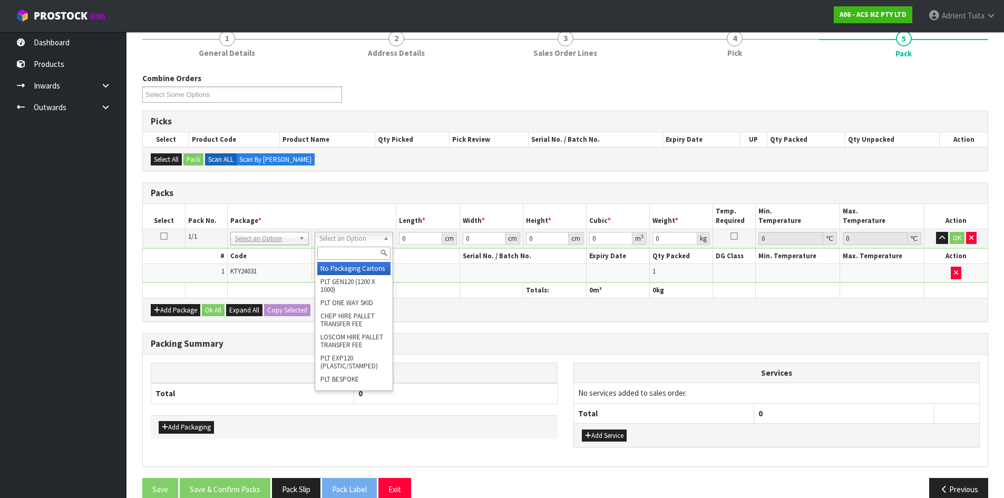
click at [335, 251] on input "text" at bounding box center [353, 253] width 73 height 13
type input "upp"
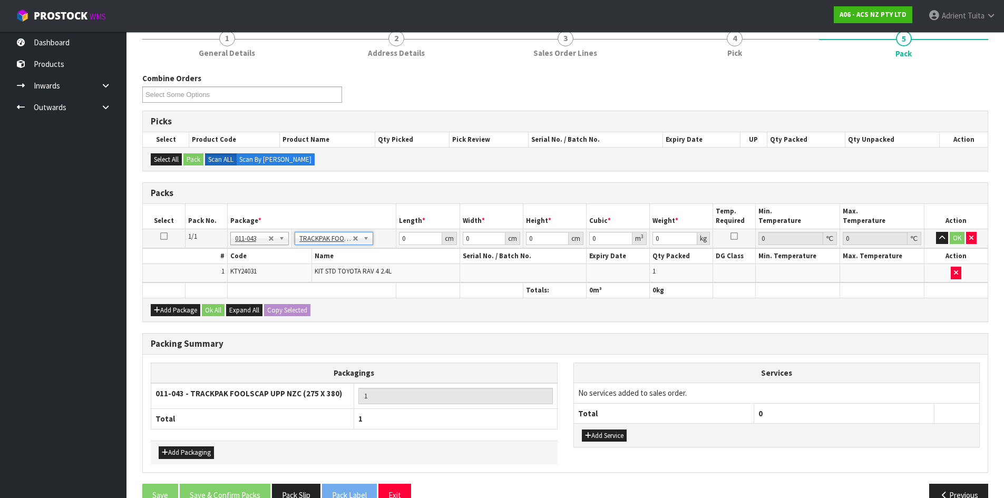
type input "27.5"
type input "38"
type input "0.01"
type input "0.00001"
type input "7.5"
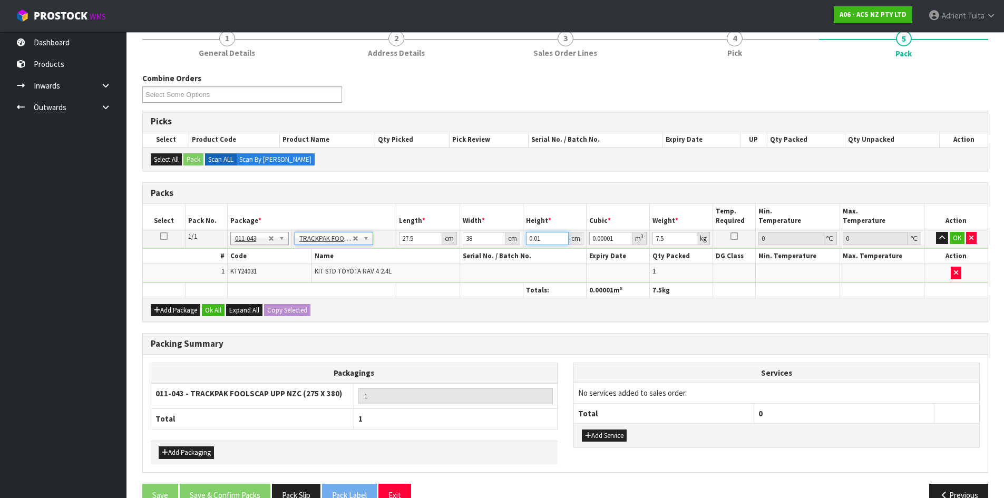
click at [527, 239] on input "0.01" at bounding box center [547, 238] width 43 height 13
type input "1"
type input "0.001045"
type input "17"
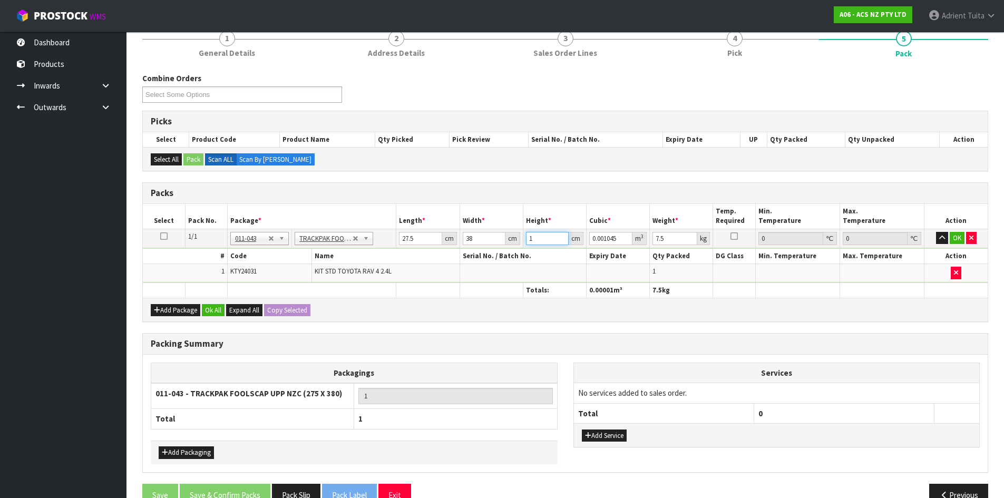
type input "0.017765"
type input "17"
click at [660, 239] on input "7.5" at bounding box center [674, 238] width 45 height 13
type input "8"
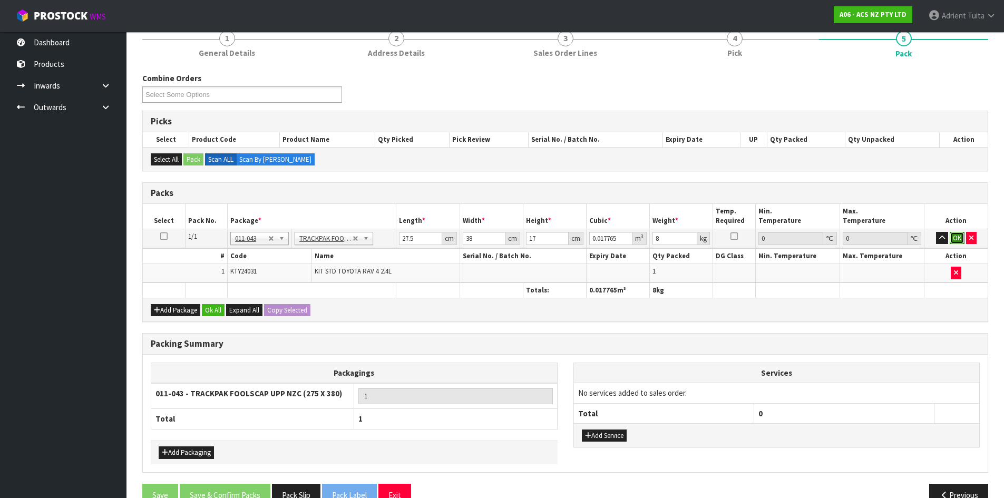
click at [958, 237] on button "OK" at bounding box center [957, 238] width 15 height 13
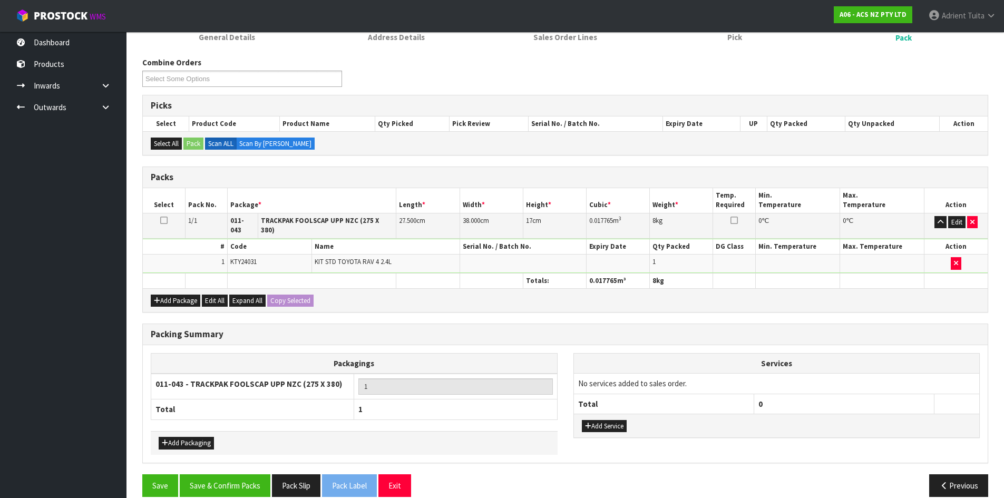
scroll to position [121, 0]
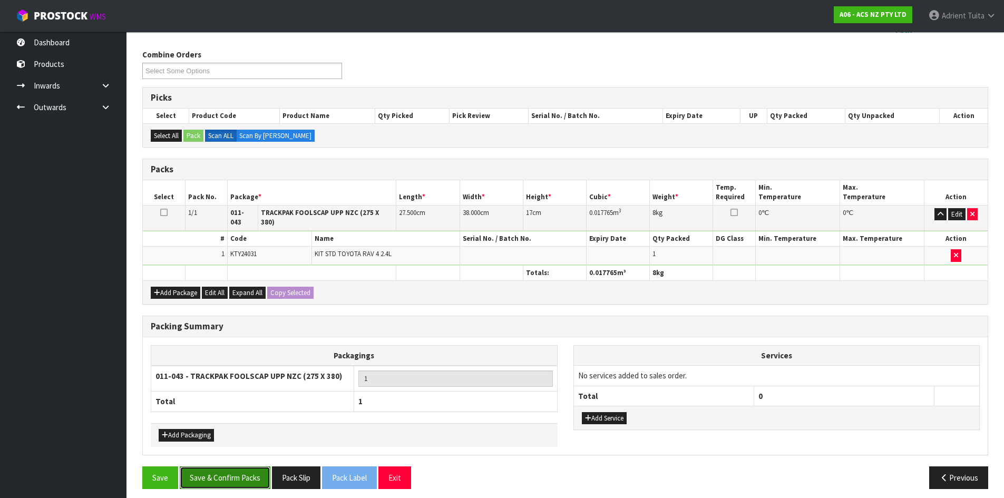
click at [251, 466] on button "Save & Confirm Packs" at bounding box center [225, 477] width 91 height 23
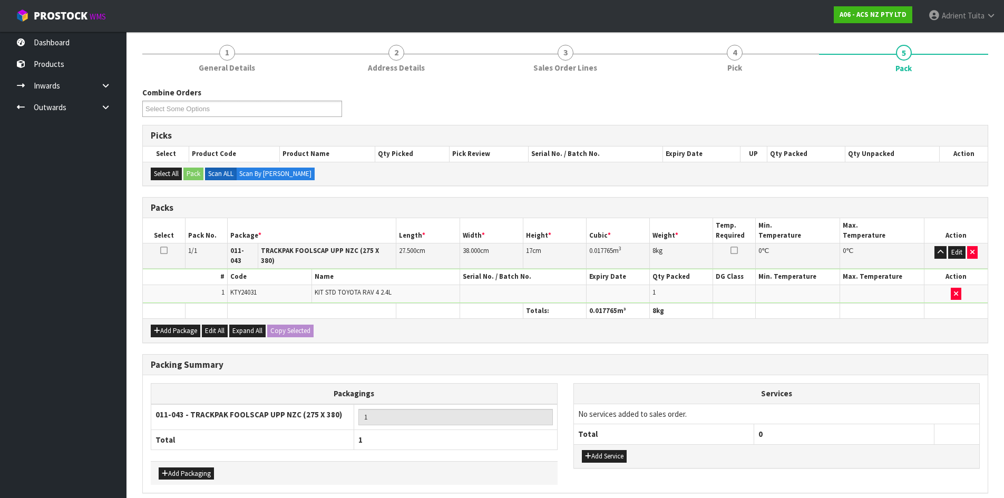
scroll to position [0, 0]
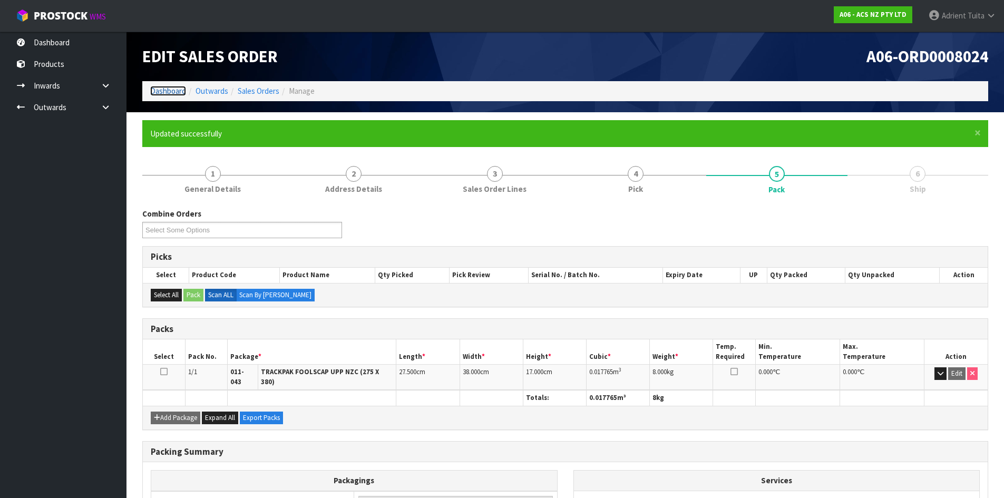
click at [163, 86] on link "Dashboard" at bounding box center [168, 91] width 36 height 10
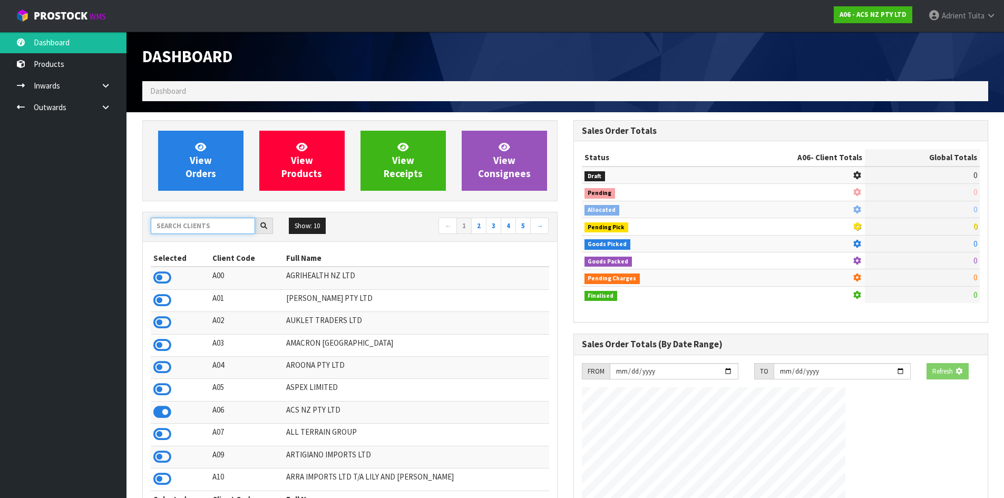
click at [196, 227] on input "text" at bounding box center [203, 226] width 104 height 16
type input "SFA"
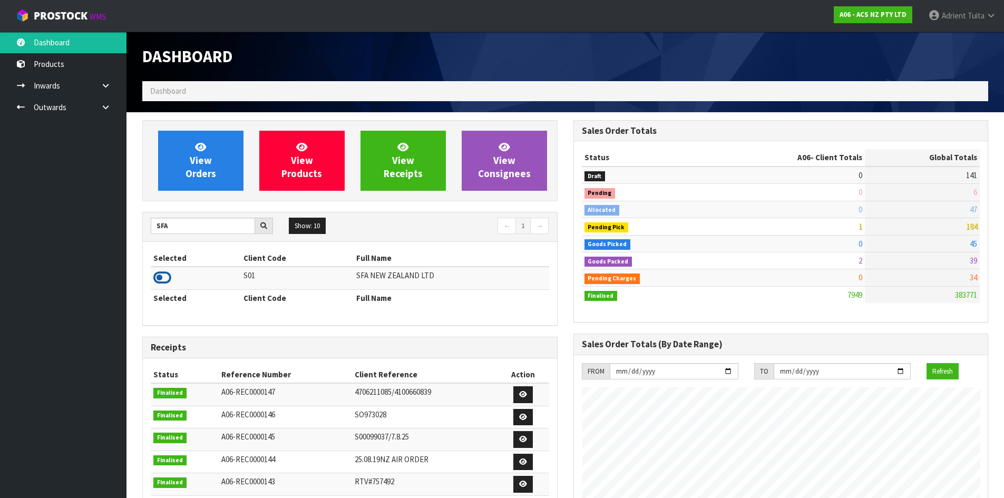
click at [163, 272] on icon at bounding box center [162, 278] width 18 height 16
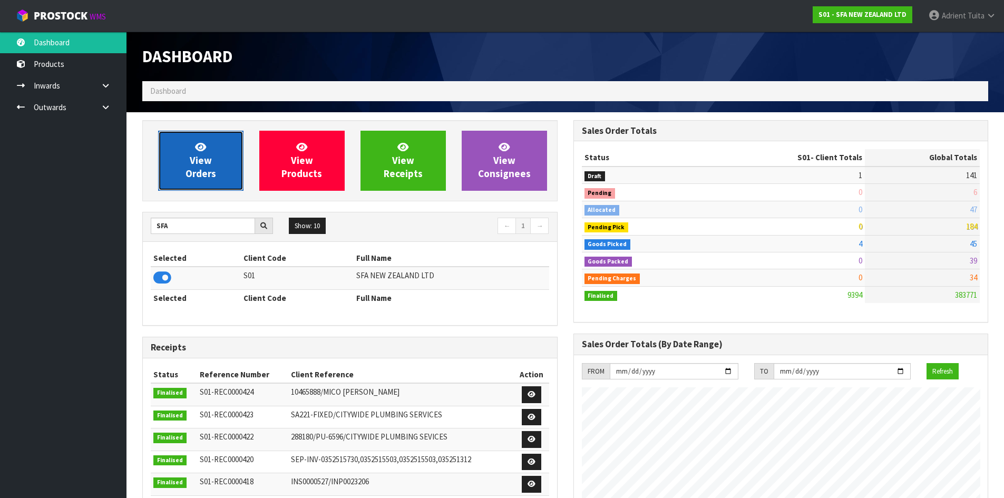
click at [187, 161] on link "View Orders" at bounding box center [200, 161] width 85 height 60
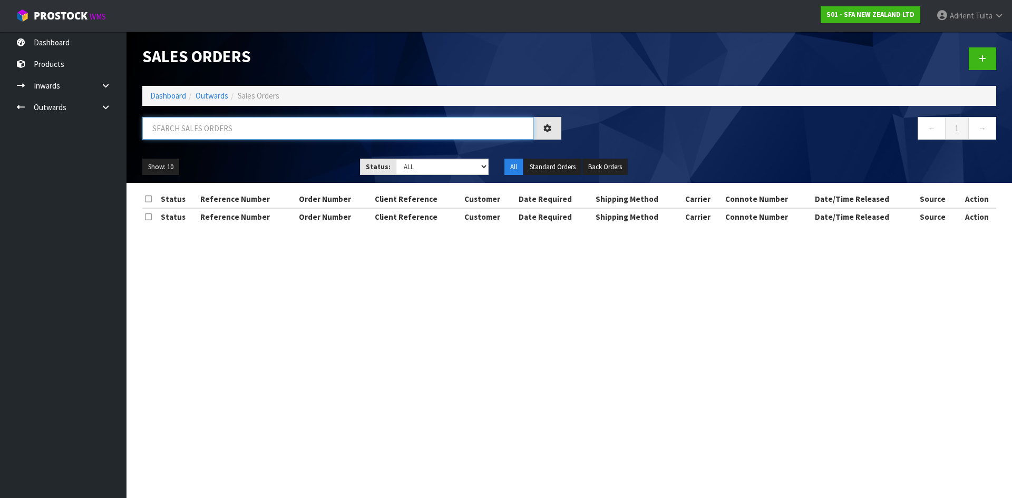
click at [212, 130] on input "text" at bounding box center [338, 128] width 392 height 23
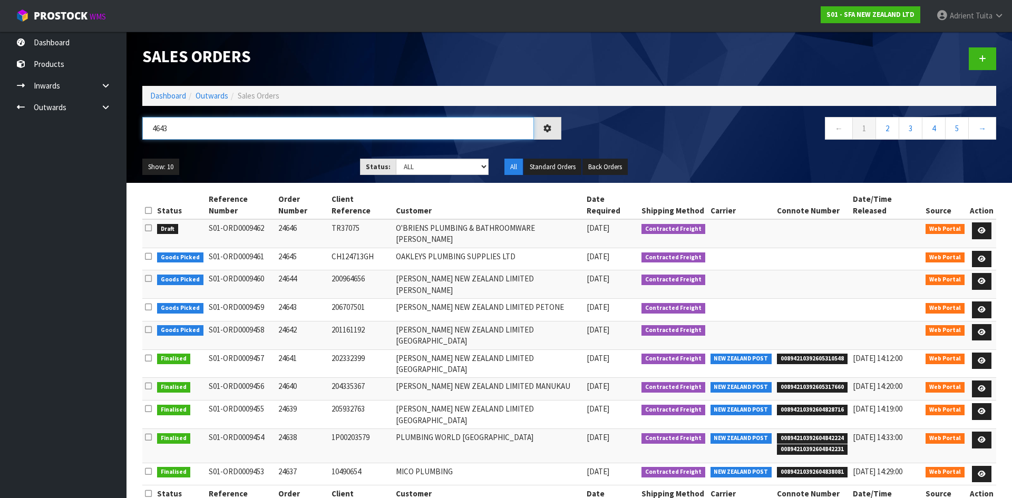
type input "4643"
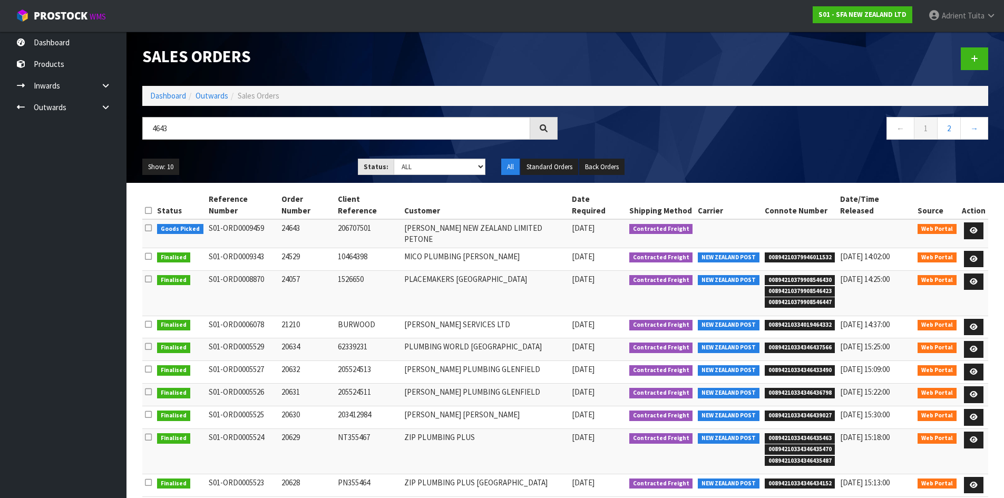
click at [986, 219] on td at bounding box center [973, 233] width 29 height 28
click at [979, 222] on link at bounding box center [974, 230] width 20 height 17
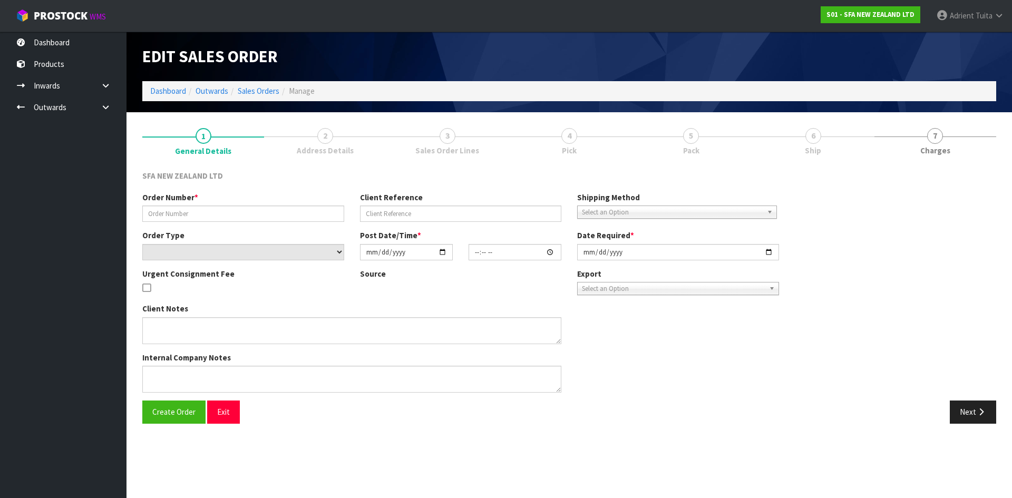
type input "24643"
type input "206707501"
select select "number:0"
type input "[DATE]"
type input "10:40:00.000"
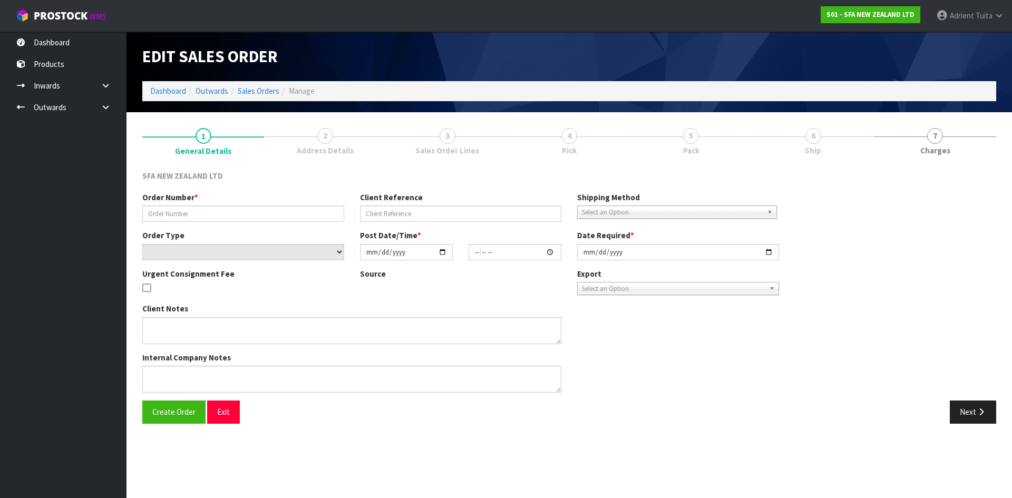
type input "[DATE]"
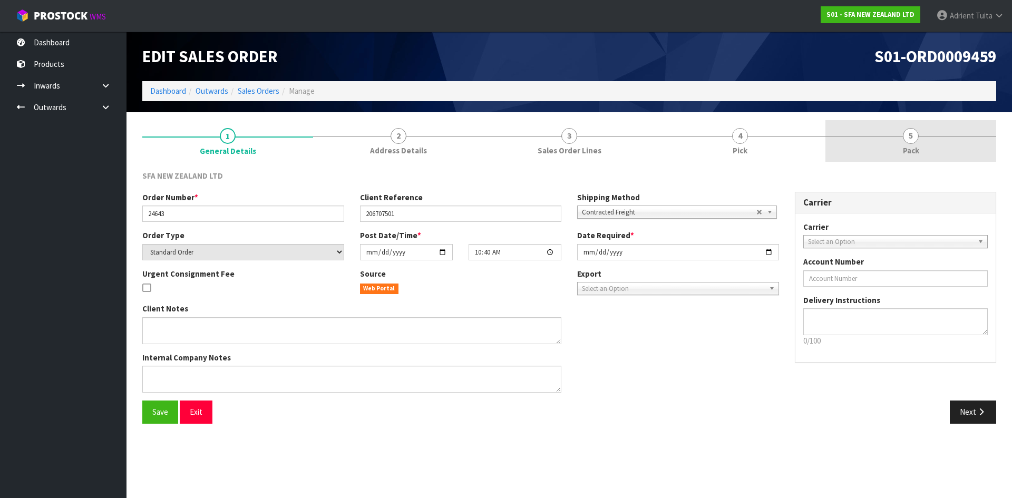
click at [941, 150] on link "5 Pack" at bounding box center [910, 141] width 171 height 42
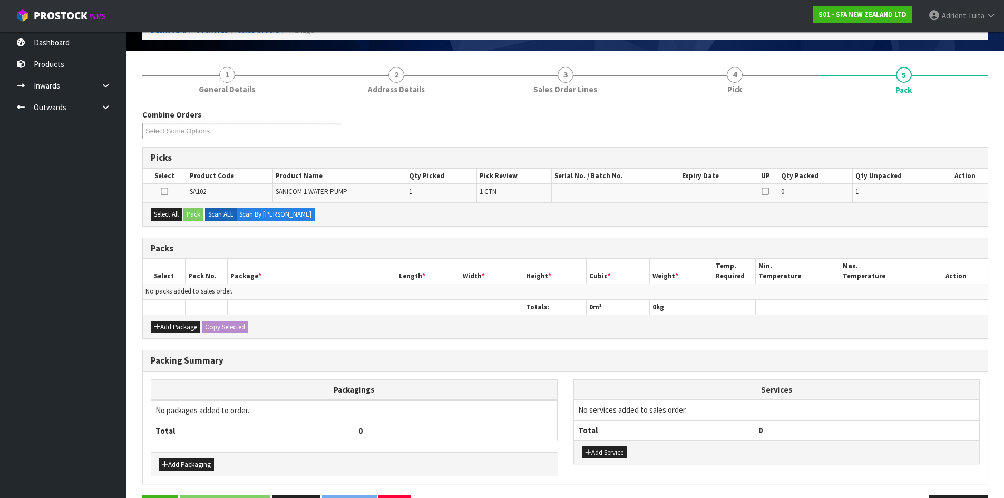
scroll to position [98, 0]
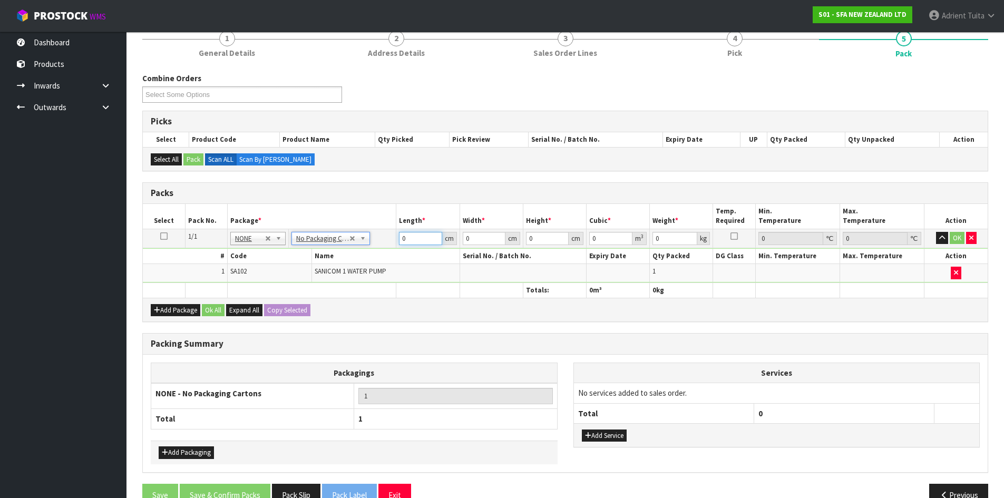
click at [412, 238] on input "0" at bounding box center [420, 238] width 43 height 13
type input "58"
type input "35"
type input "4"
type input "0.00812"
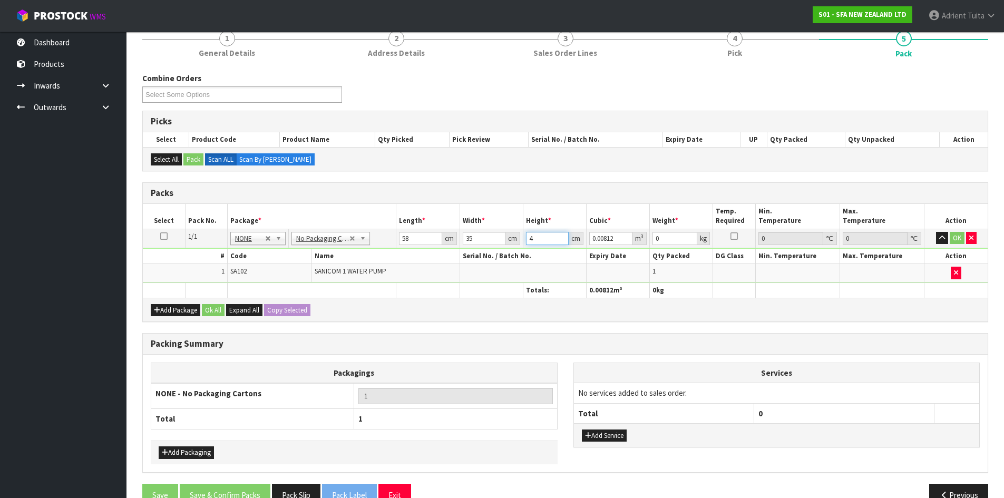
type input "45"
type input "0.09135"
type input "45"
type input "12"
click at [959, 238] on button "OK" at bounding box center [957, 238] width 15 height 13
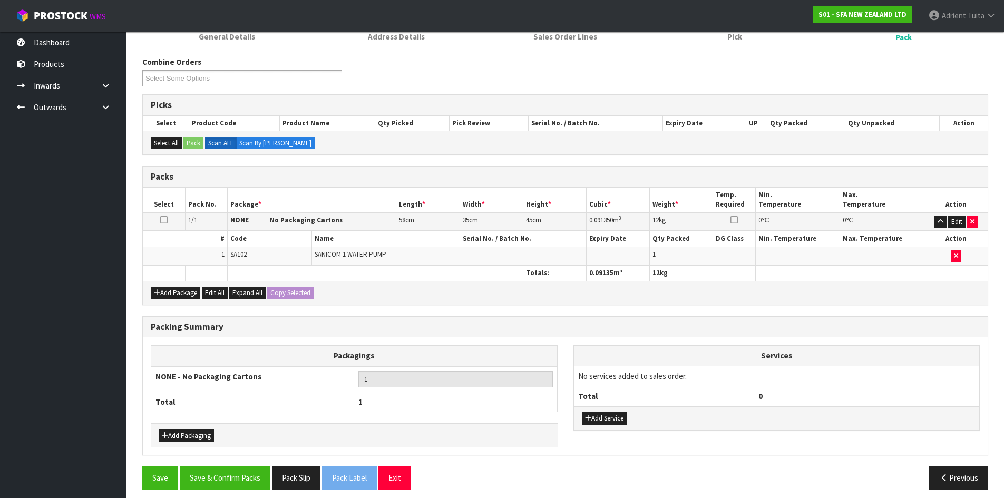
scroll to position [121, 0]
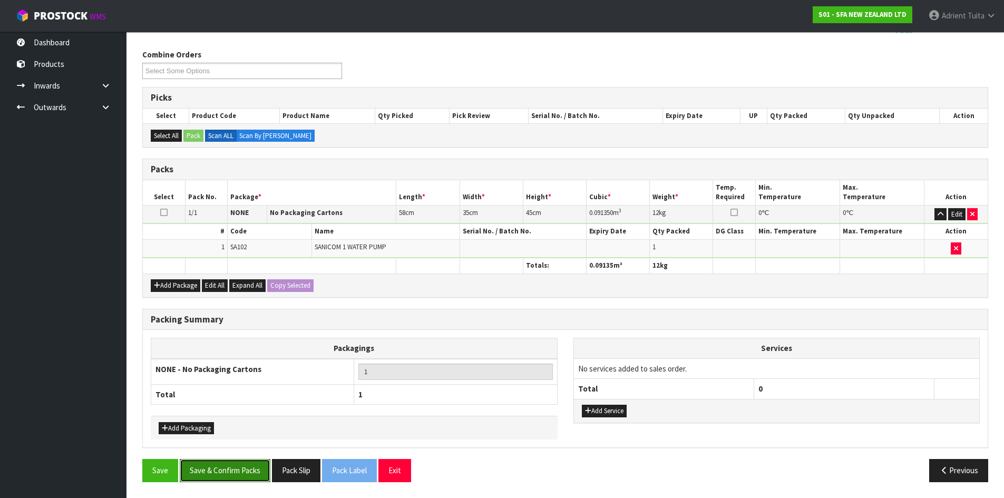
click at [238, 471] on button "Save & Confirm Packs" at bounding box center [225, 470] width 91 height 23
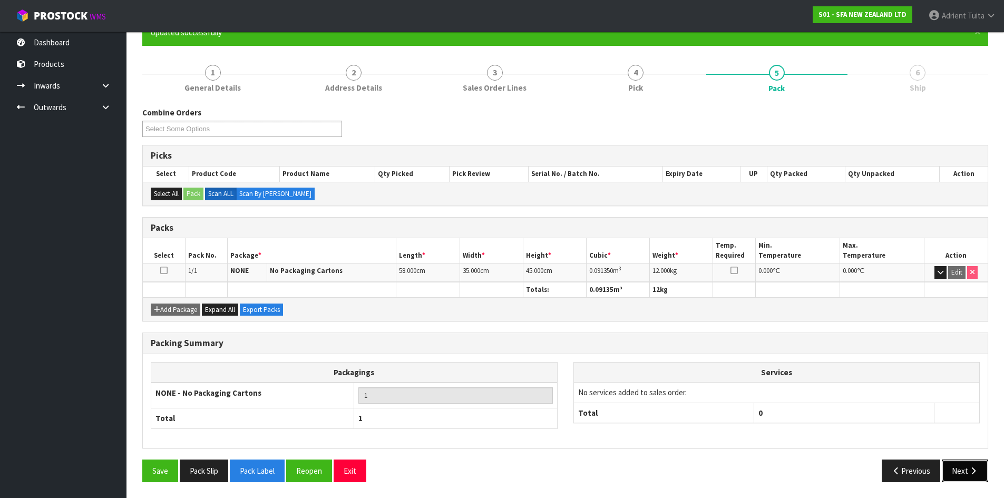
click at [977, 479] on button "Next" at bounding box center [965, 471] width 46 height 23
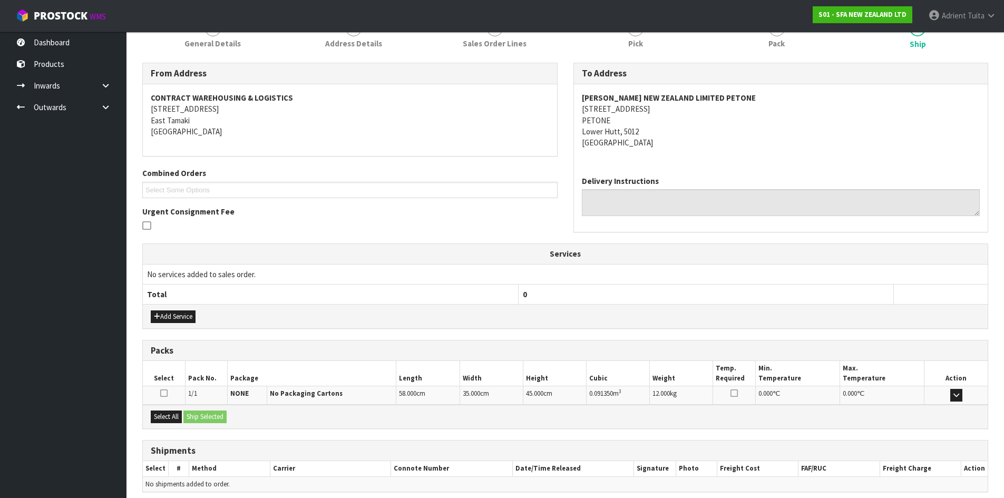
scroll to position [190, 0]
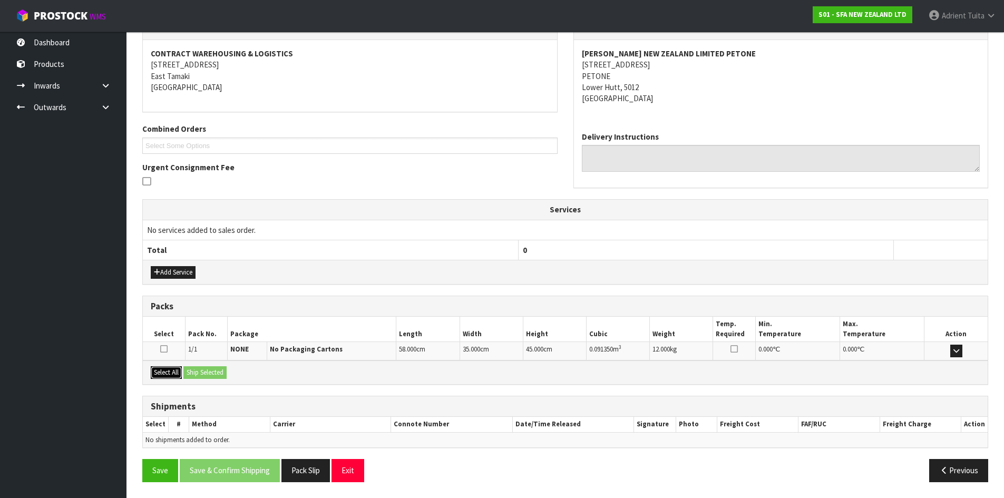
drag, startPoint x: 165, startPoint y: 376, endPoint x: 187, endPoint y: 369, distance: 22.7
click at [167, 375] on button "Select All" at bounding box center [166, 372] width 31 height 13
click at [188, 369] on button "Ship Selected" at bounding box center [204, 372] width 43 height 13
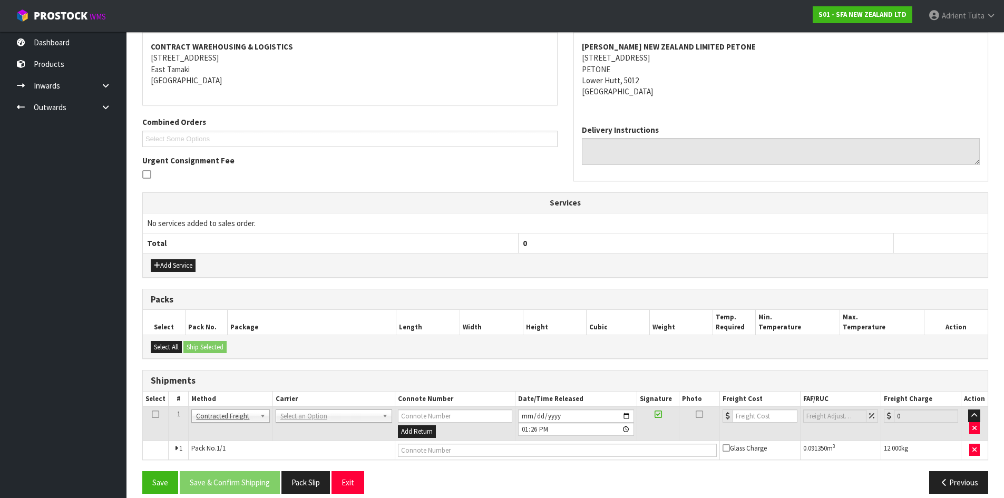
scroll to position [208, 0]
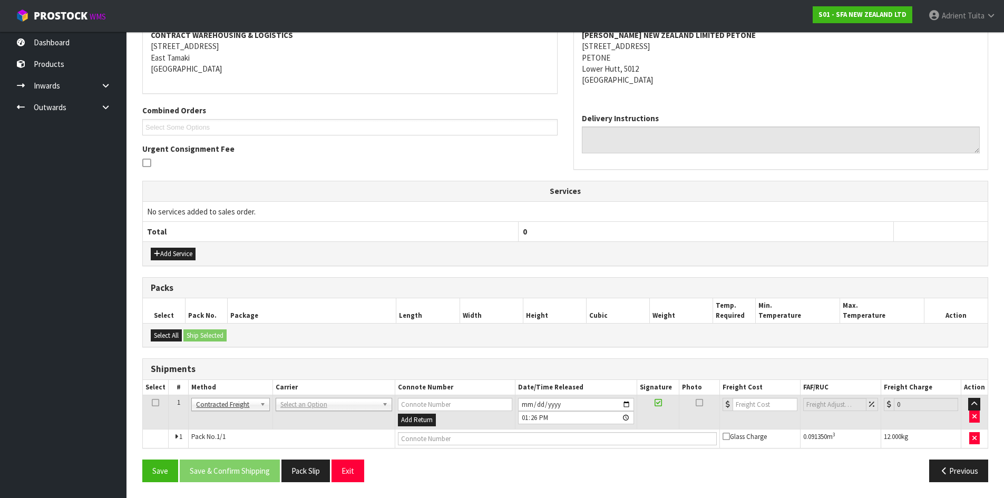
click at [292, 404] on td "ANGEL - ANGEL TRANSPORT [PERSON_NAME] REMOVALS DEAEXPAKL - DEADLINE EXPRESS COU…" at bounding box center [333, 412] width 122 height 34
drag, startPoint x: 294, startPoint y: 410, endPoint x: 294, endPoint y: 416, distance: 6.9
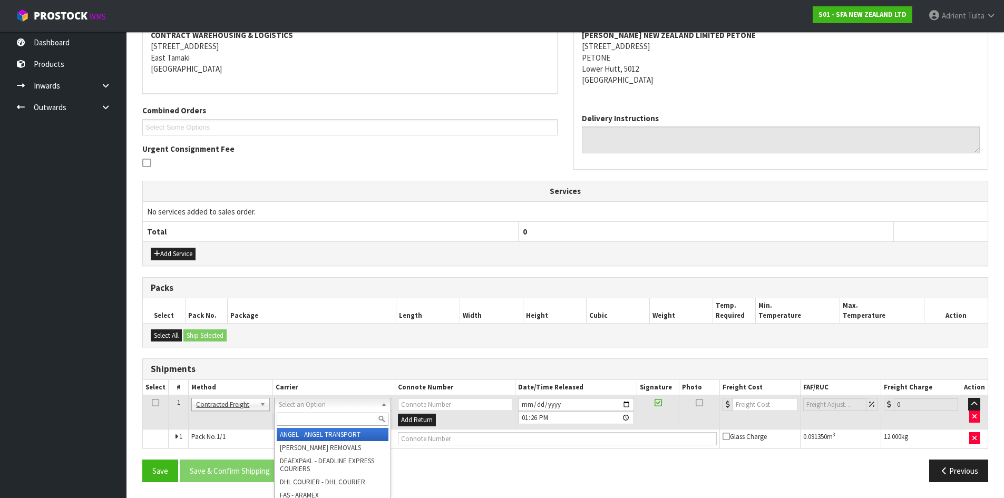
click at [293, 417] on input "text" at bounding box center [333, 419] width 112 height 13
type input "nzp"
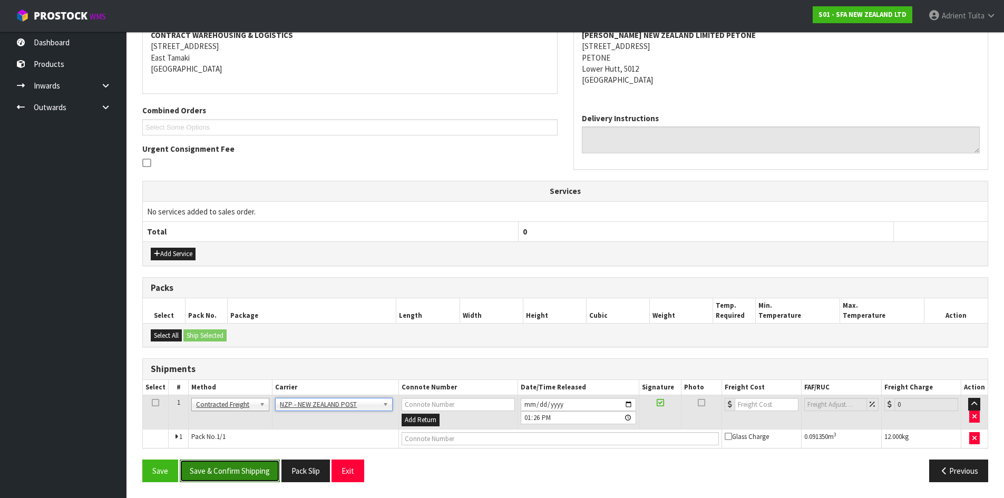
click at [243, 473] on button "Save & Confirm Shipping" at bounding box center [230, 471] width 100 height 23
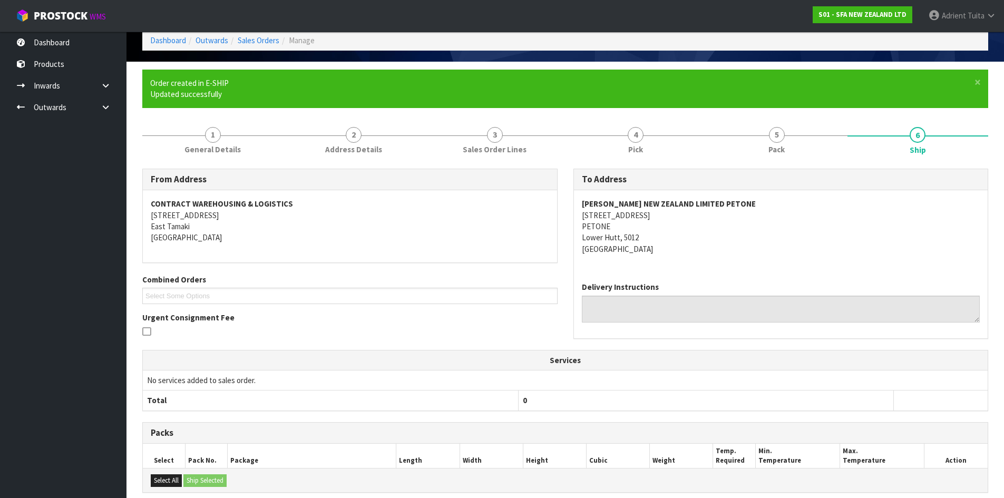
scroll to position [193, 0]
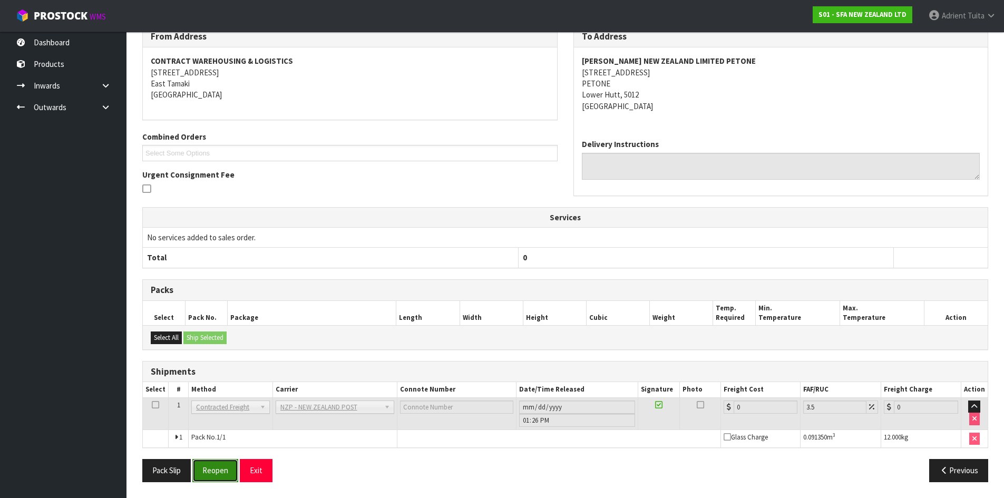
click at [227, 460] on button "Reopen" at bounding box center [215, 470] width 46 height 23
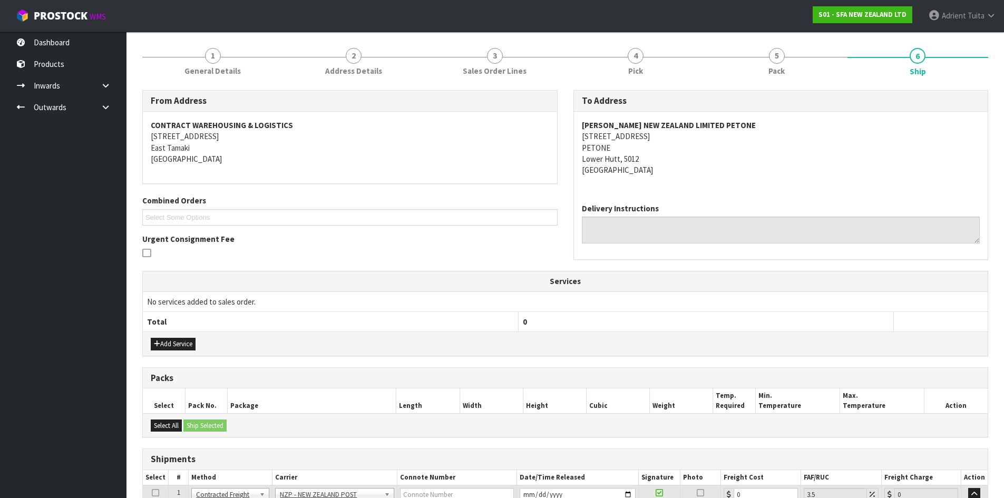
scroll to position [218, 0]
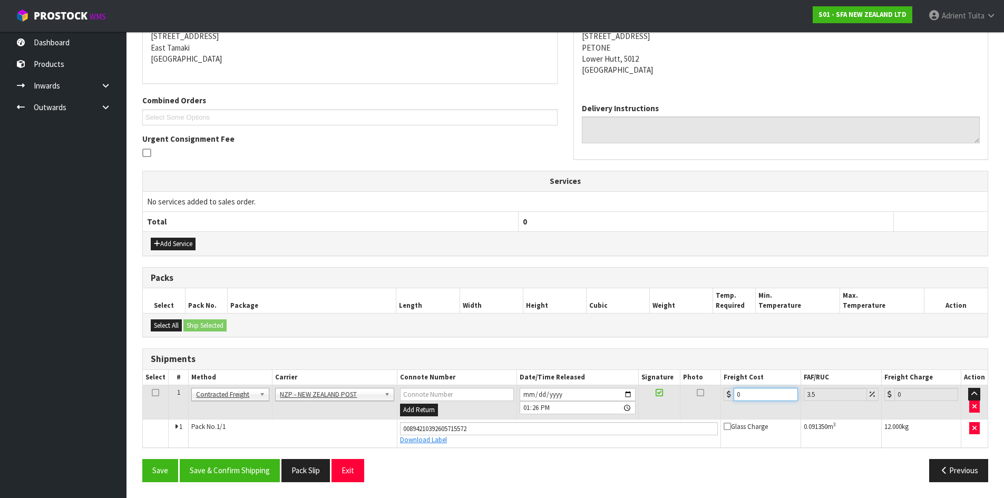
click at [739, 396] on input "0" at bounding box center [766, 394] width 64 height 13
click at [751, 395] on input "0" at bounding box center [766, 394] width 64 height 13
type input "1"
type input "1.03"
type input "15"
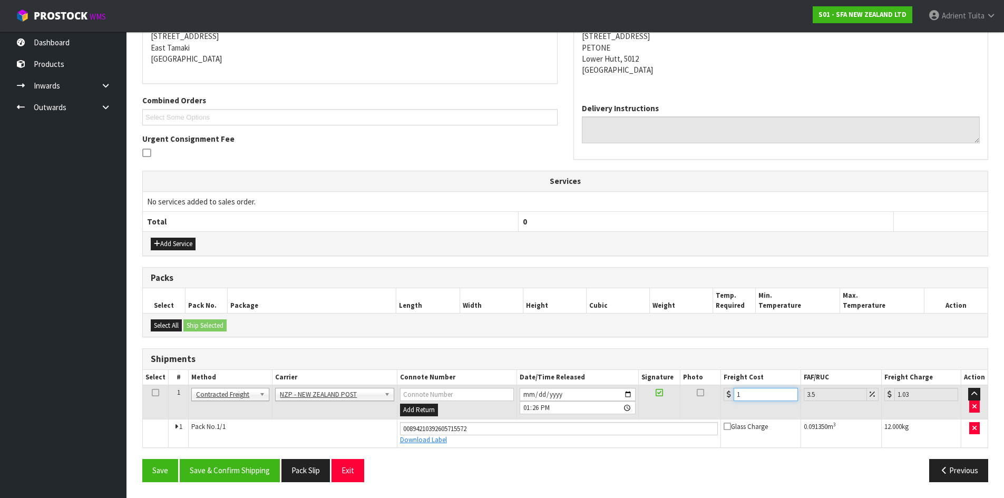
type input "15.52"
type input "15.7"
type input "16.25"
type input "15.76"
type input "16.31"
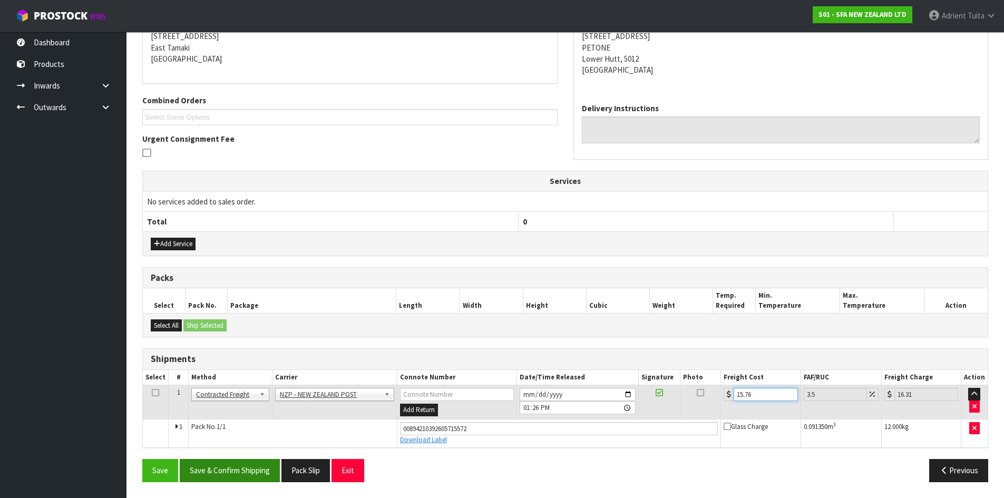
type input "15.76"
click at [227, 467] on button "Save & Confirm Shipping" at bounding box center [230, 470] width 100 height 23
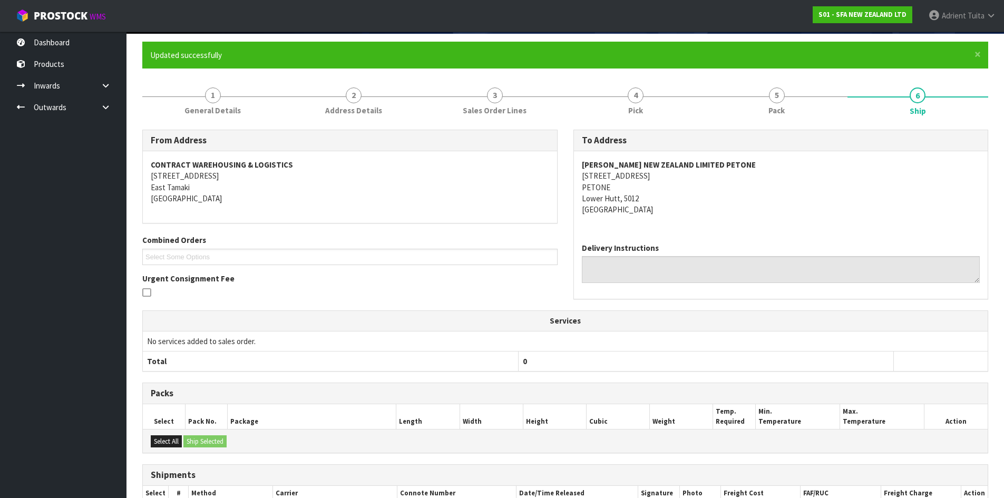
scroll to position [189, 0]
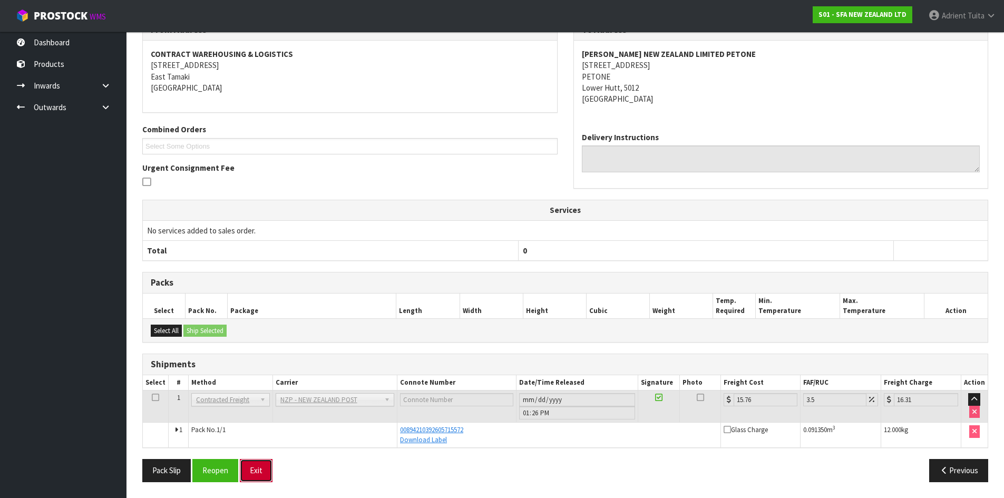
click at [269, 474] on button "Exit" at bounding box center [256, 470] width 33 height 23
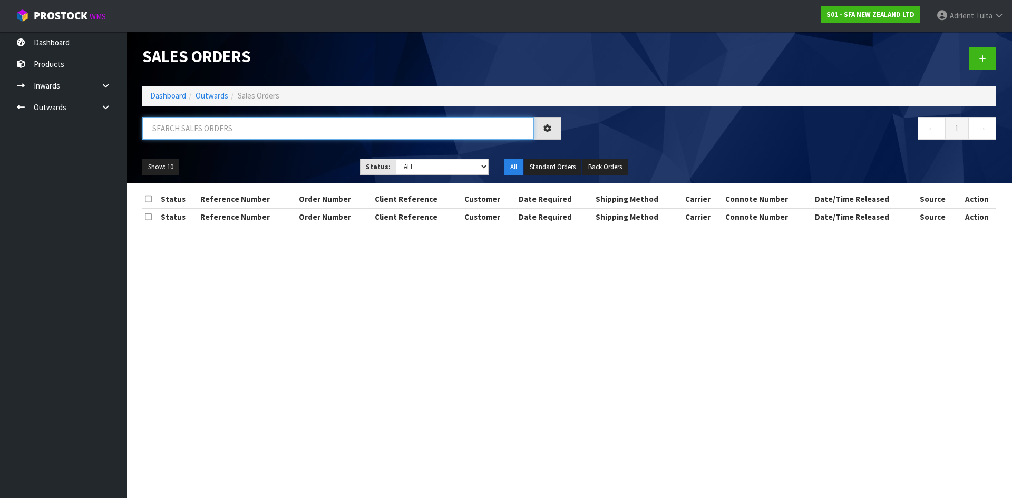
click at [223, 131] on input "text" at bounding box center [338, 128] width 392 height 23
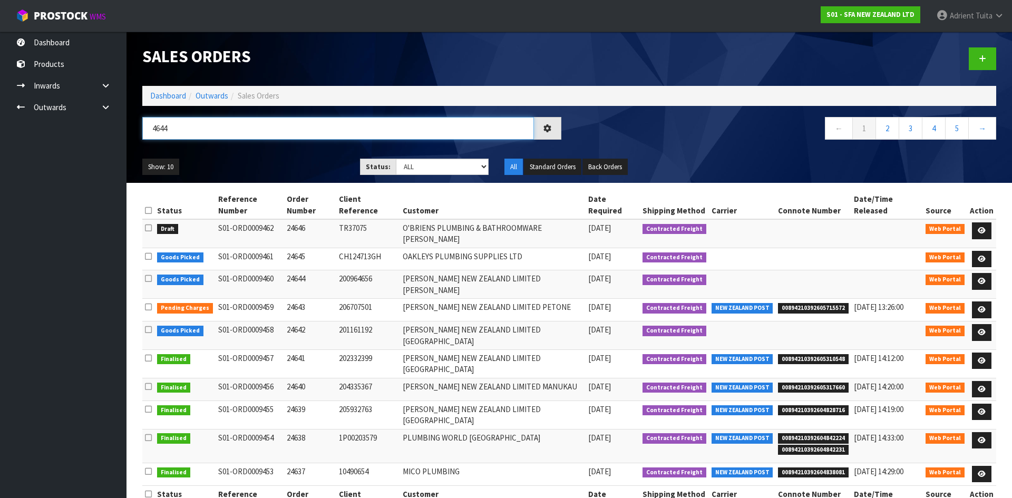
type input "4644"
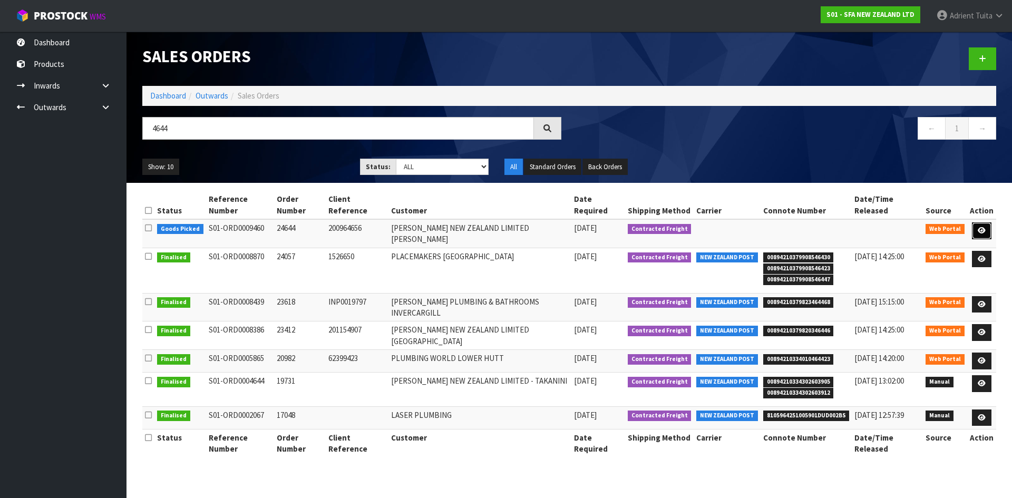
click at [990, 230] on link at bounding box center [982, 230] width 20 height 17
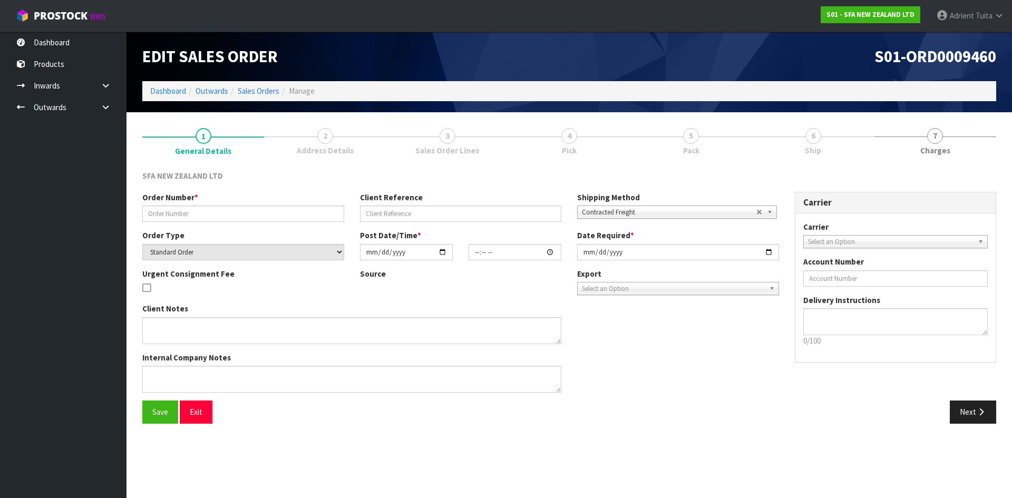
type input "24644"
type input "200964656"
select select "number:0"
type input "[DATE]"
type input "10:44:00.000"
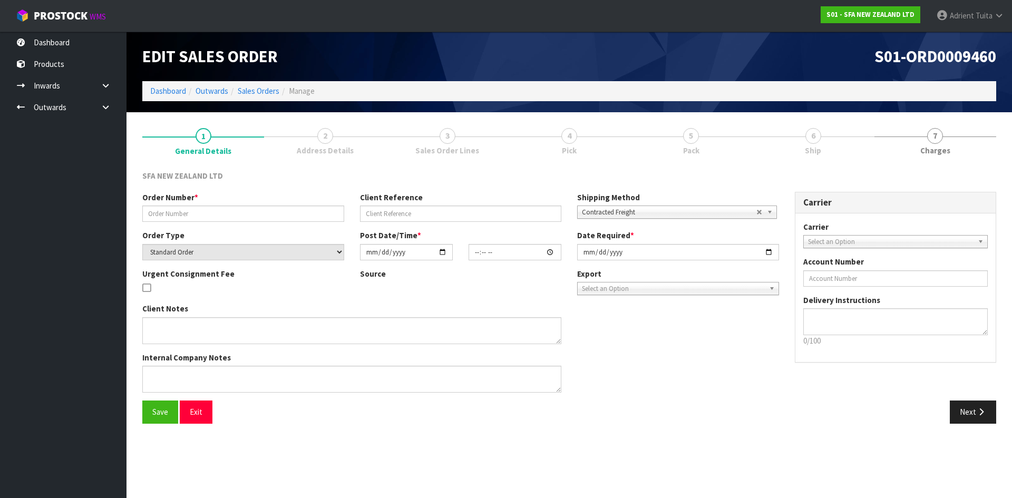
type input "[DATE]"
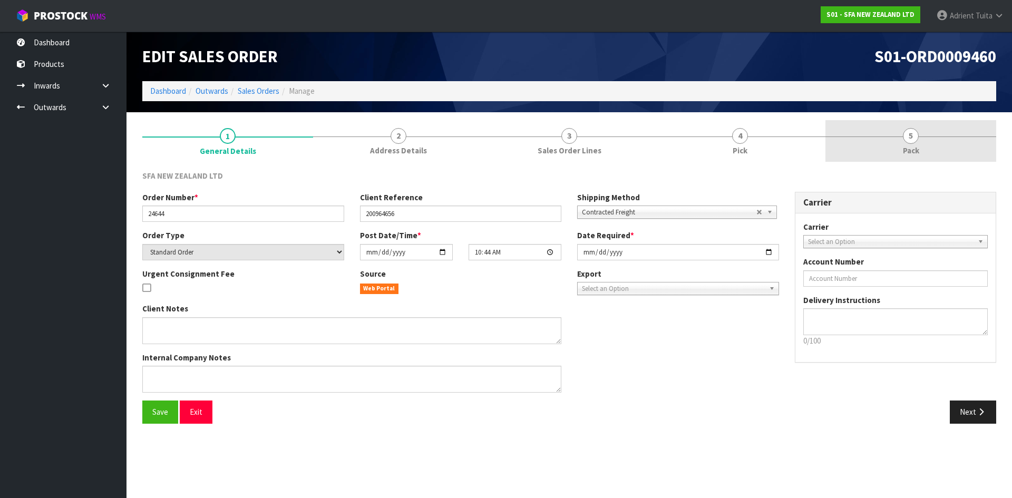
click at [962, 149] on link "5 Pack" at bounding box center [910, 141] width 171 height 42
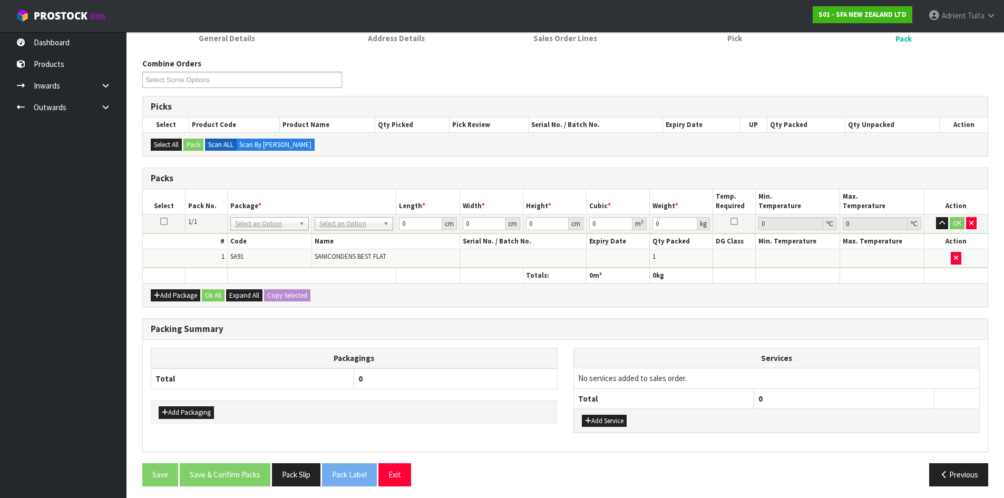
scroll to position [116, 0]
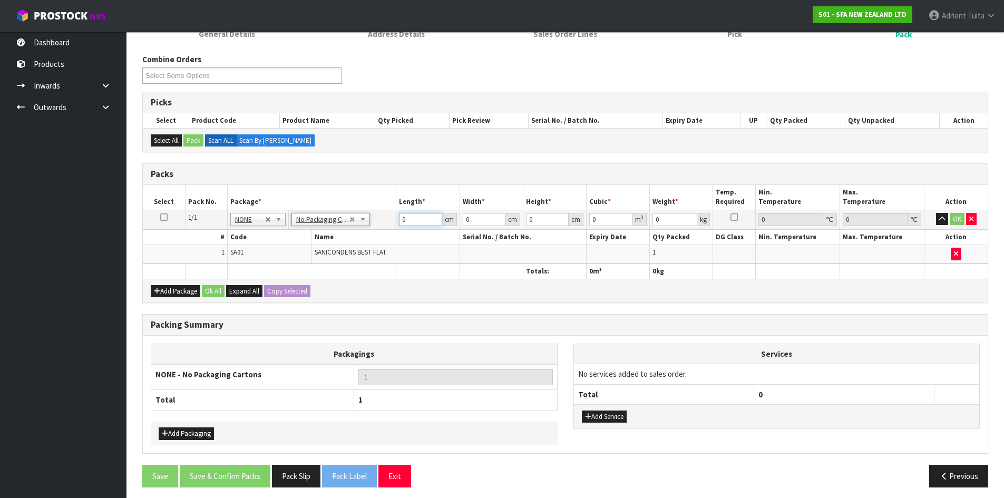
click at [416, 225] on input "0" at bounding box center [420, 219] width 43 height 13
type input "42"
type input "21"
type input "1"
type input "0.000882"
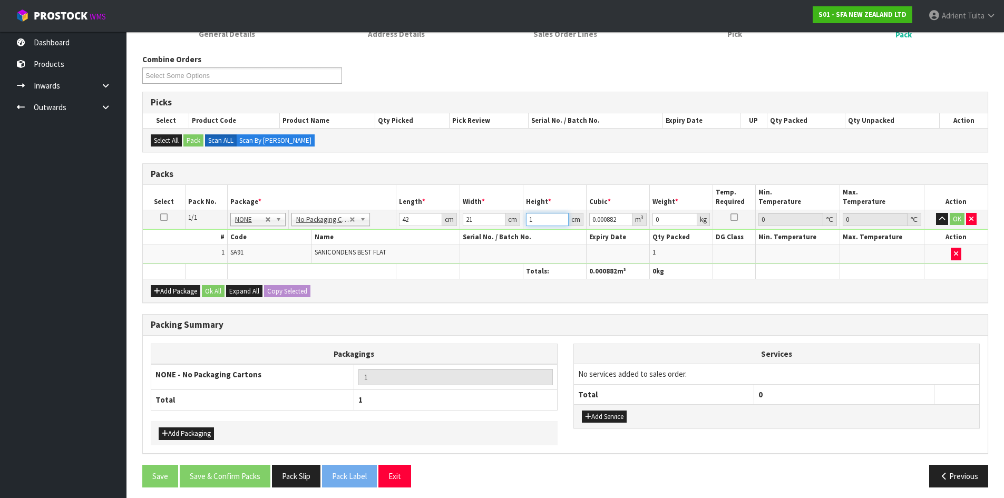
type input "19"
type input "0.016758"
type input "19"
type input "4"
click at [956, 217] on button "OK" at bounding box center [957, 219] width 15 height 13
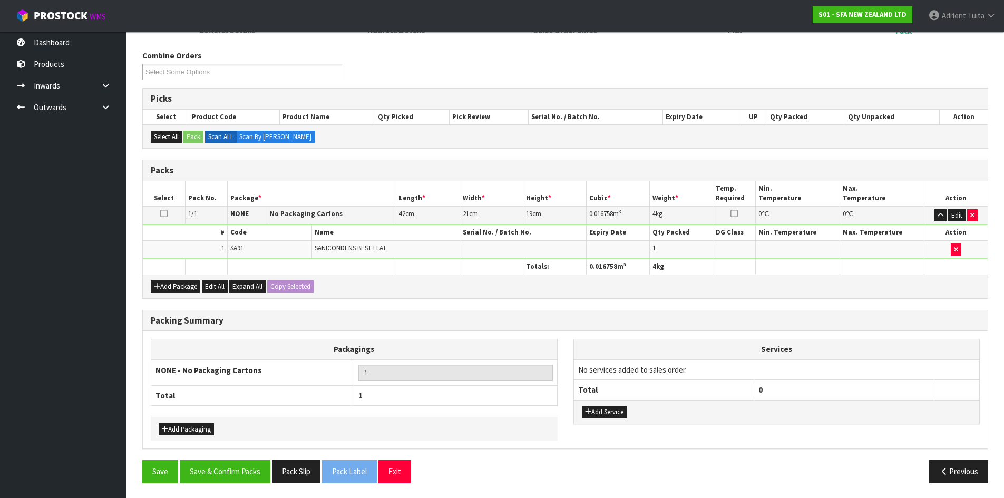
scroll to position [121, 0]
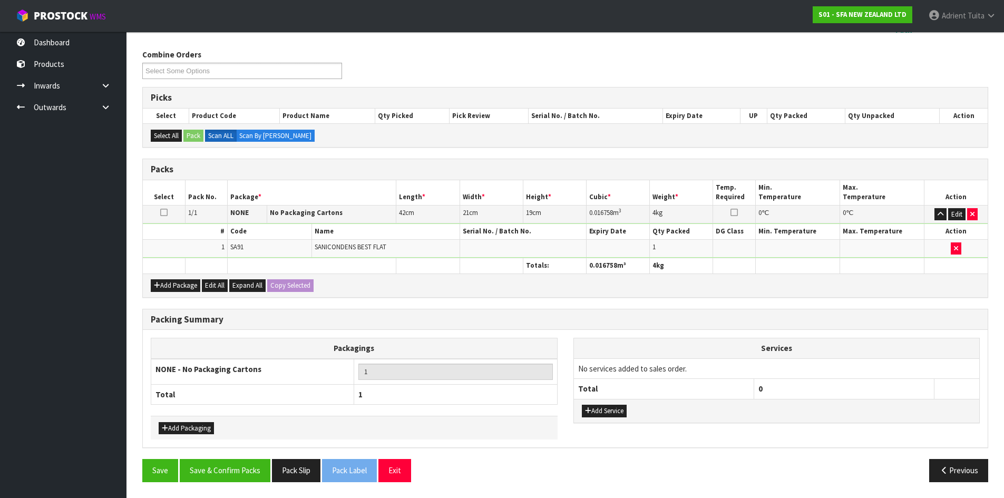
click at [243, 485] on div "Save Save & Confirm Packs Pack Slip Pack Label Exit Previous" at bounding box center [565, 474] width 862 height 31
drag, startPoint x: 246, startPoint y: 471, endPoint x: 233, endPoint y: 477, distance: 14.1
click at [246, 471] on button "Save & Confirm Packs" at bounding box center [225, 470] width 91 height 23
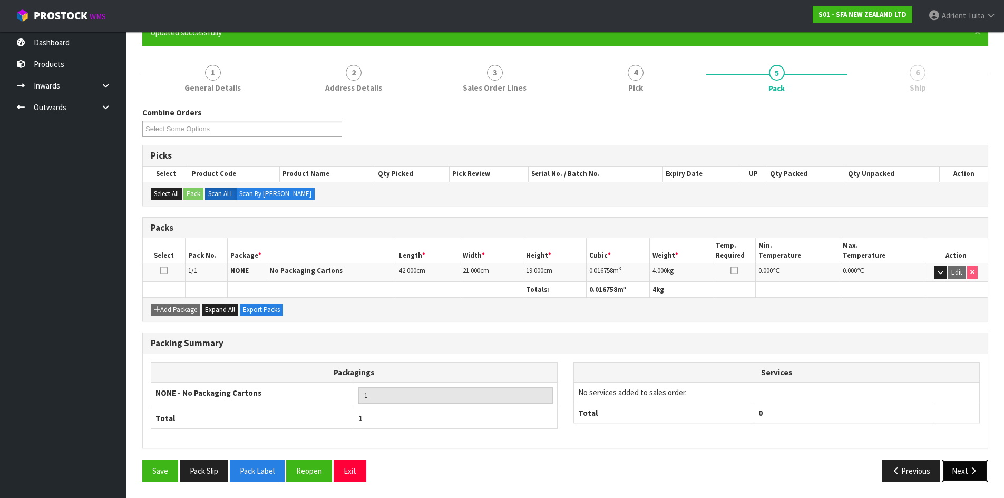
click at [978, 475] on button "Next" at bounding box center [965, 471] width 46 height 23
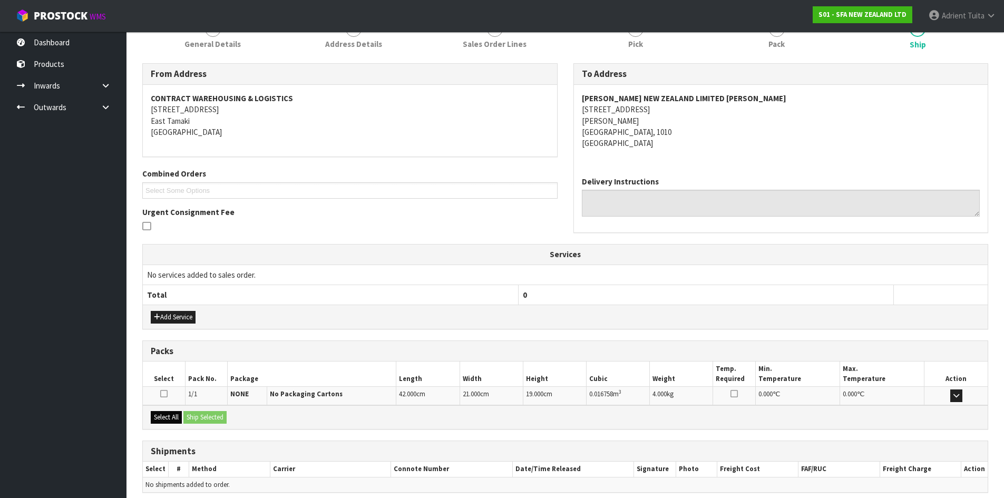
scroll to position [190, 0]
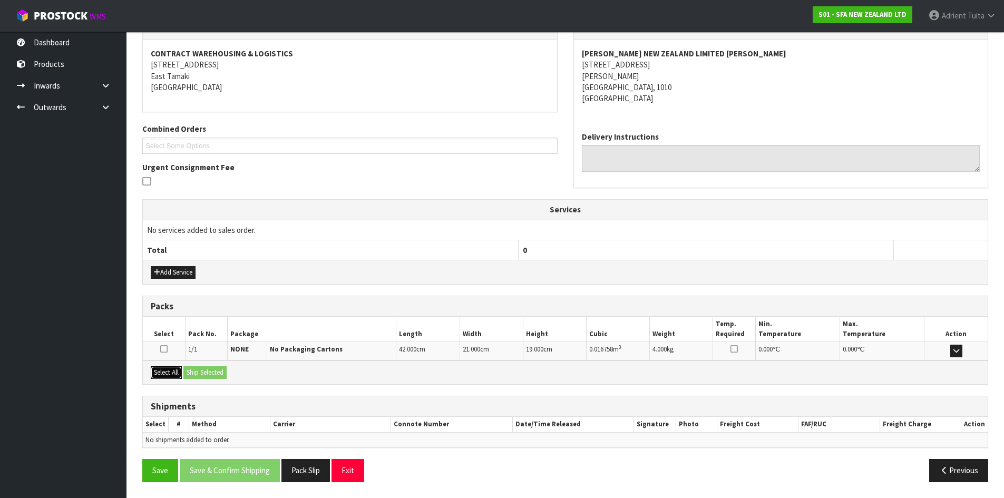
drag, startPoint x: 171, startPoint y: 373, endPoint x: 196, endPoint y: 366, distance: 25.6
click at [178, 372] on button "Select All" at bounding box center [166, 372] width 31 height 13
click at [203, 366] on div "Select All Ship Selected" at bounding box center [565, 373] width 845 height 24
click at [208, 368] on button "Ship Selected" at bounding box center [204, 372] width 43 height 13
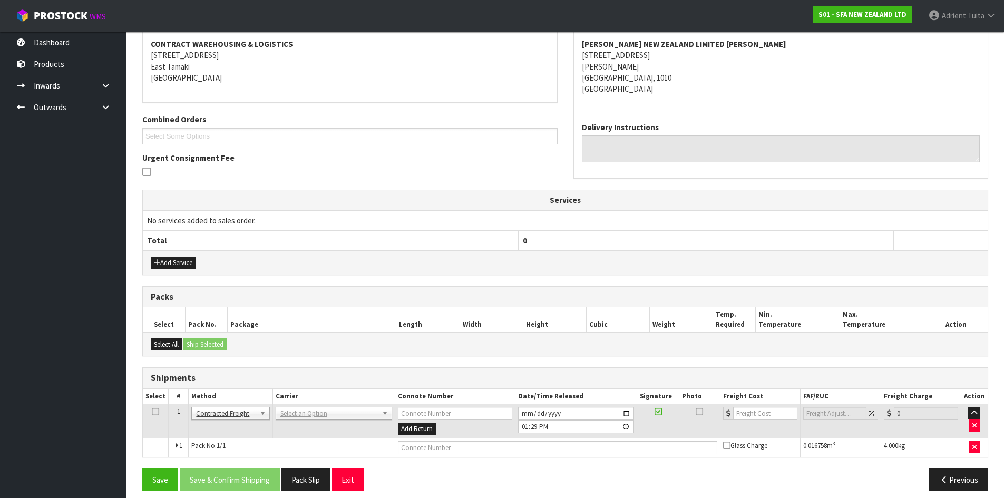
scroll to position [208, 0]
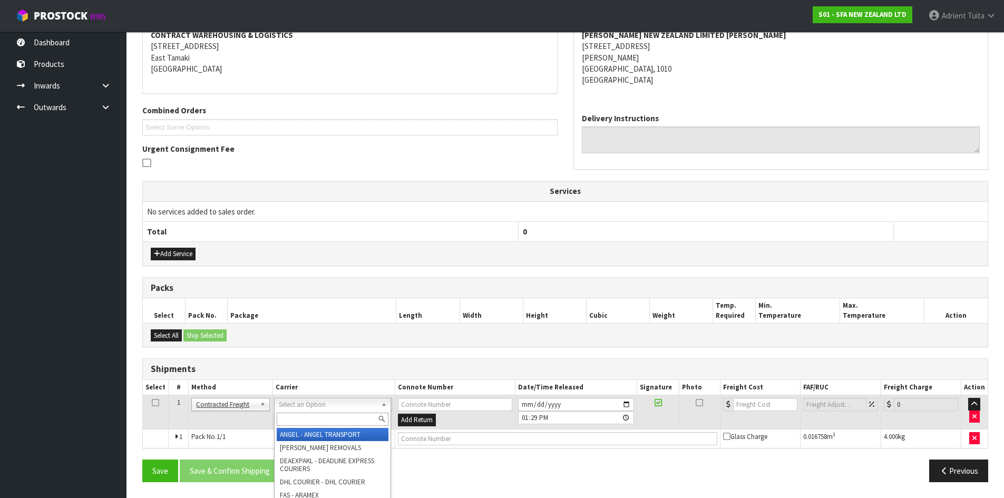
drag, startPoint x: 313, startPoint y: 403, endPoint x: 310, endPoint y: 417, distance: 14.9
click at [310, 418] on input "text" at bounding box center [333, 419] width 112 height 13
type input "nzp"
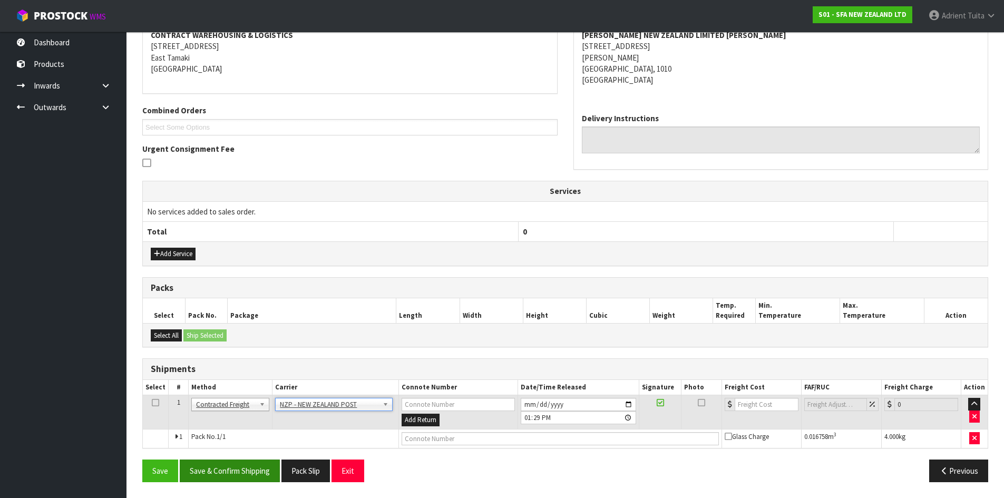
click at [224, 458] on div "From Address CONTRACT WAREHOUSING & LOGISTICS [STREET_ADDRESS] Combined Orders …" at bounding box center [565, 245] width 846 height 490
click at [224, 472] on button "Save & Confirm Shipping" at bounding box center [230, 471] width 100 height 23
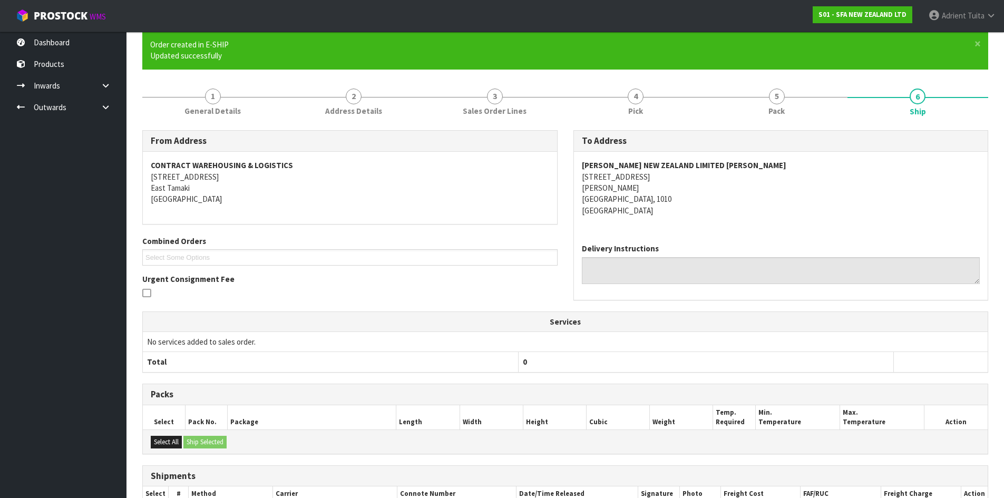
scroll to position [193, 0]
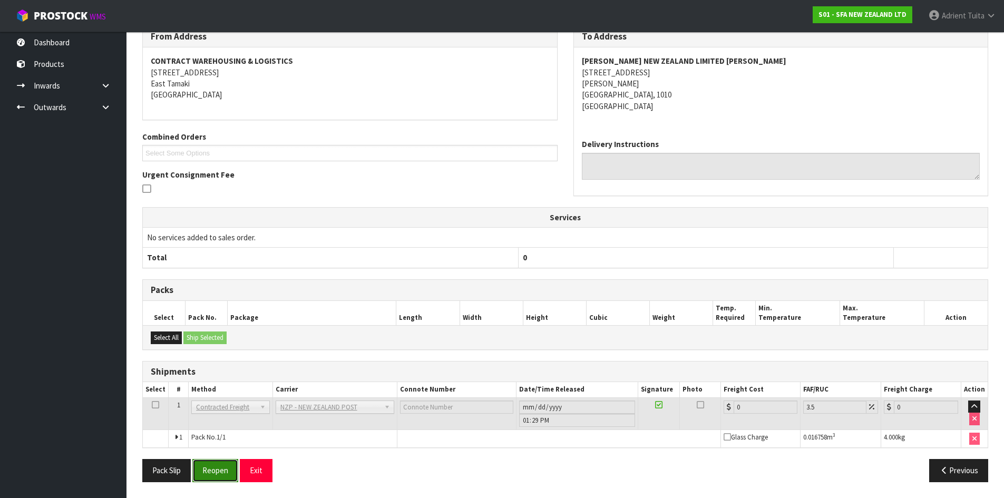
click at [212, 471] on button "Reopen" at bounding box center [215, 470] width 46 height 23
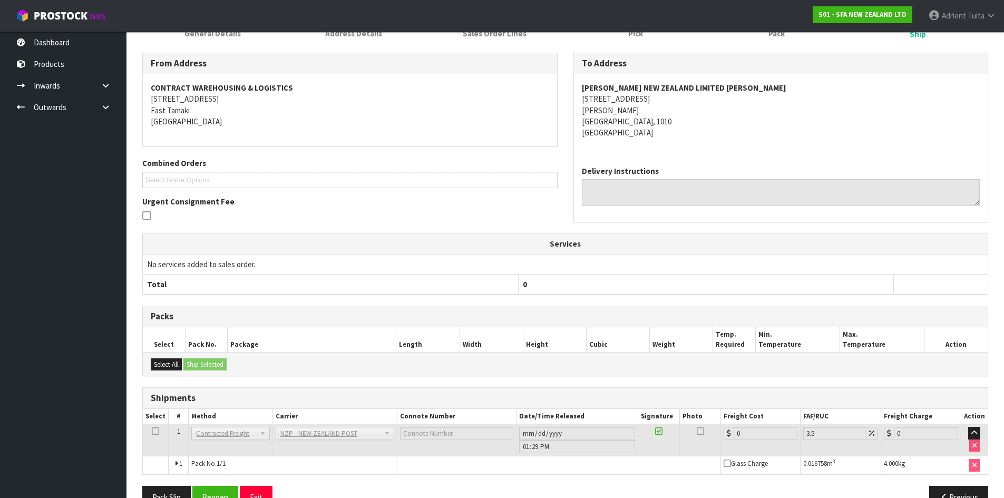
scroll to position [182, 0]
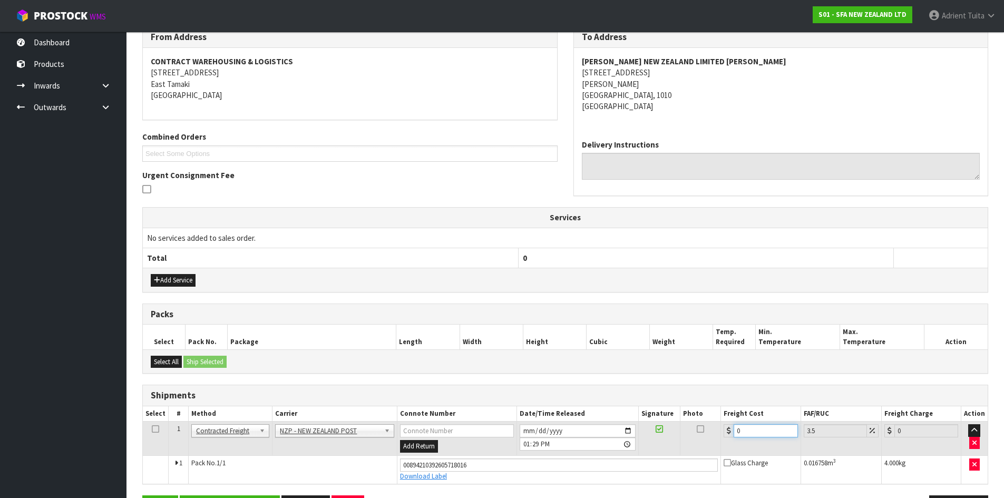
click at [753, 433] on input "0" at bounding box center [766, 430] width 64 height 13
type input "4"
type input "4.14"
type input "4.3"
type input "4.45"
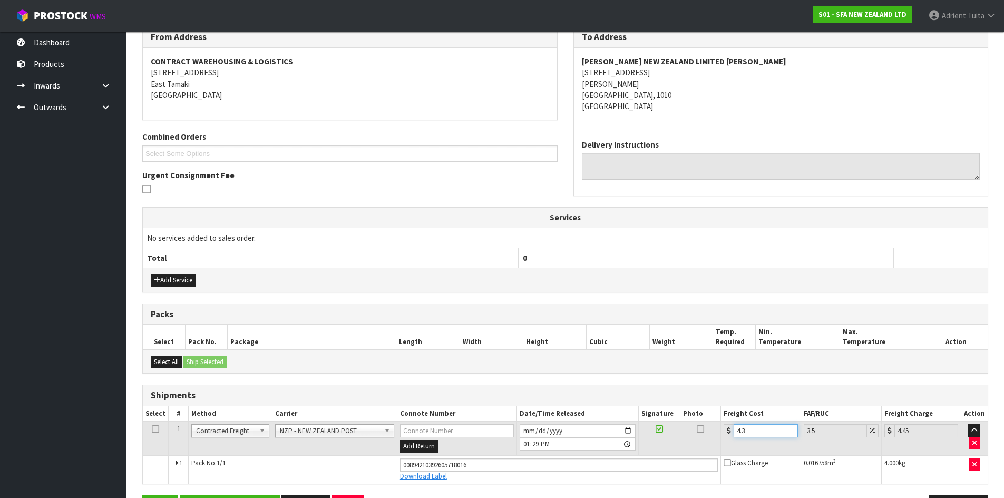
type input "4.33"
type input "4.48"
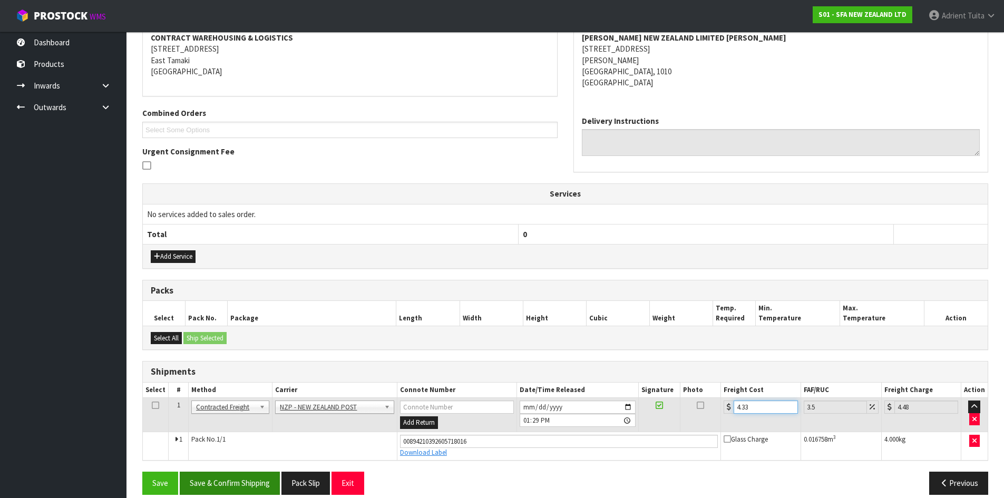
scroll to position [218, 0]
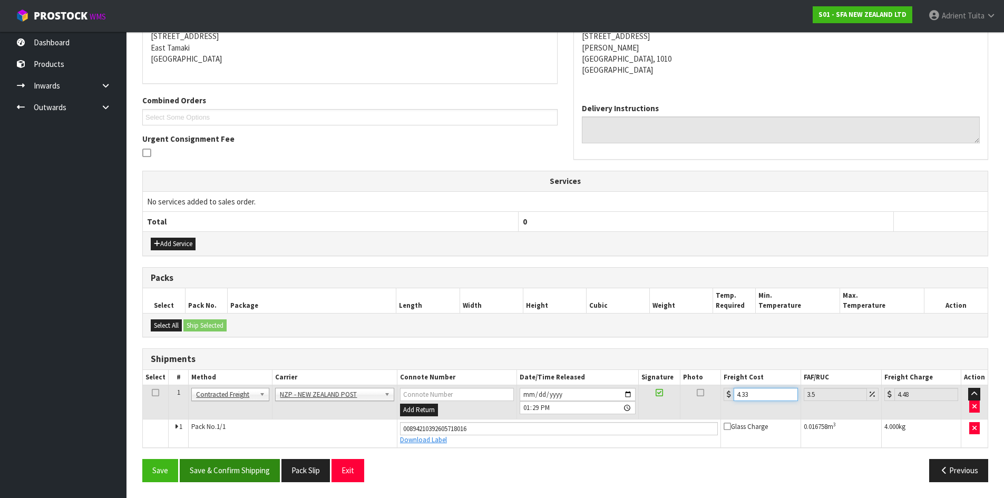
type input "4.33"
click at [225, 474] on button "Save & Confirm Shipping" at bounding box center [230, 470] width 100 height 23
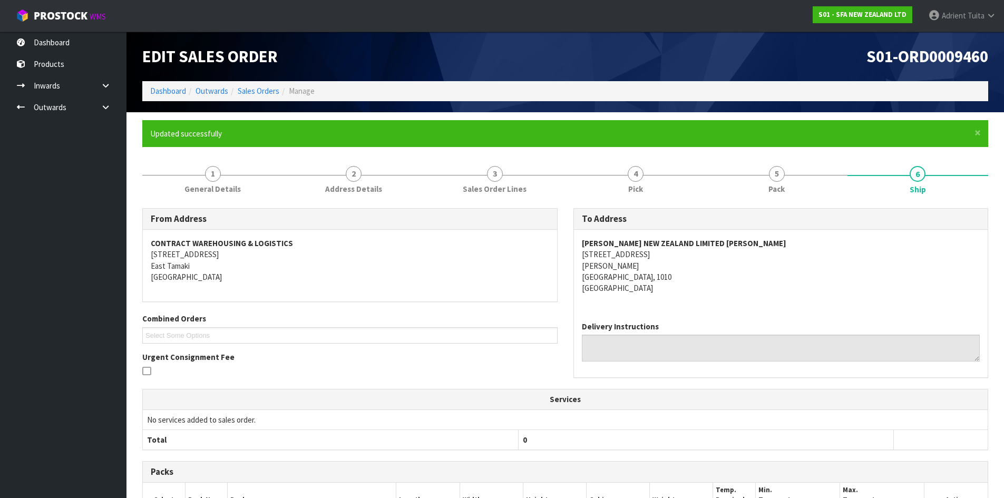
scroll to position [189, 0]
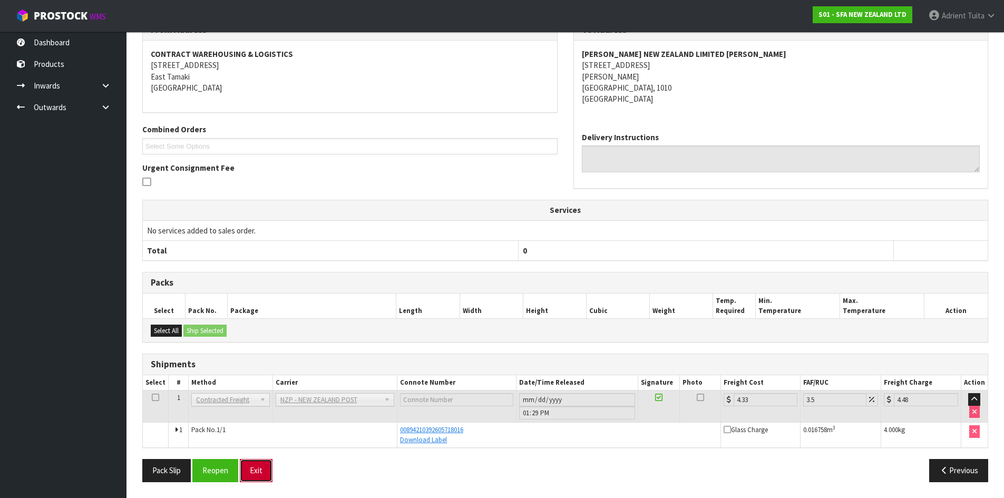
click at [259, 469] on button "Exit" at bounding box center [256, 470] width 33 height 23
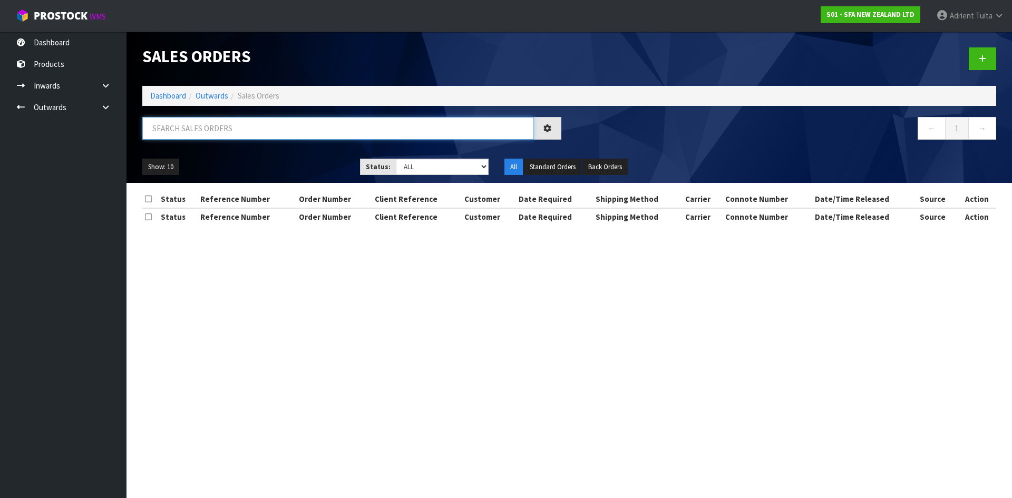
click at [264, 132] on input "text" at bounding box center [338, 128] width 392 height 23
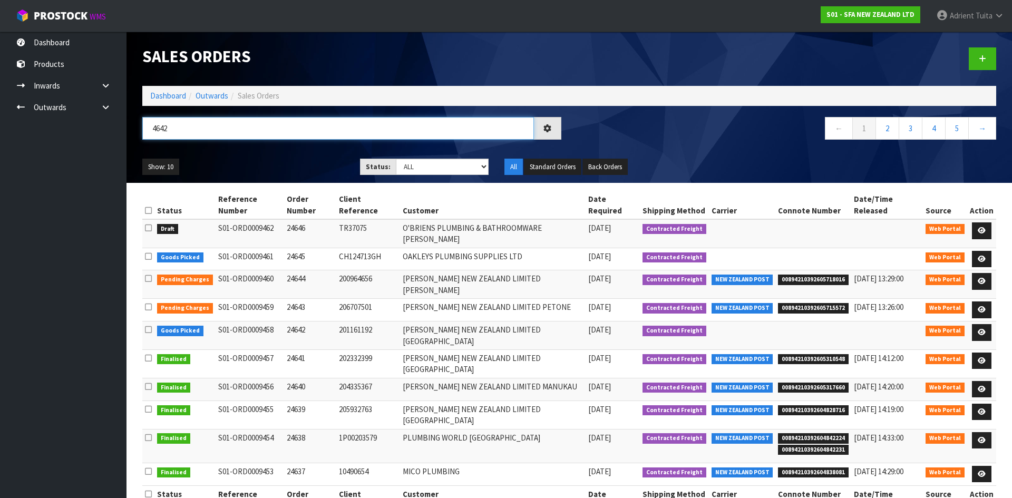
type input "4642"
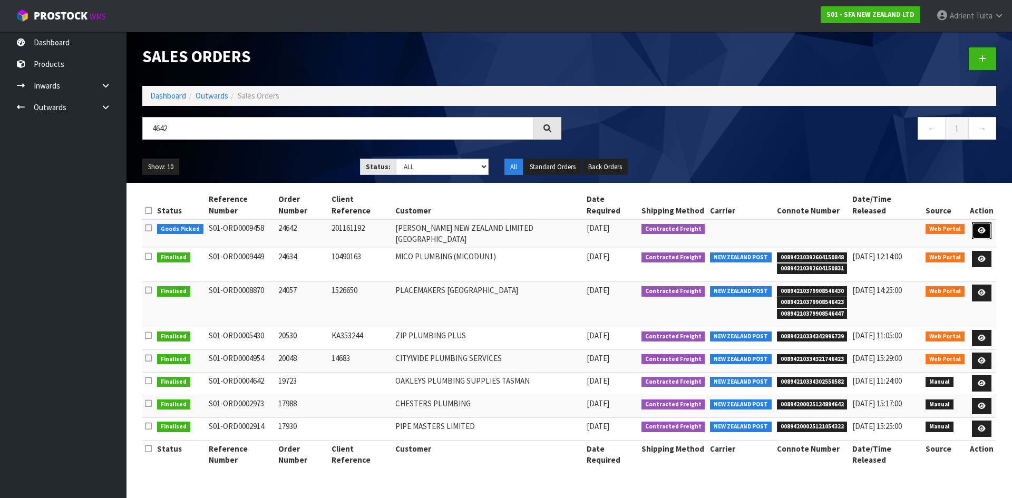
click at [978, 223] on link at bounding box center [982, 230] width 20 height 17
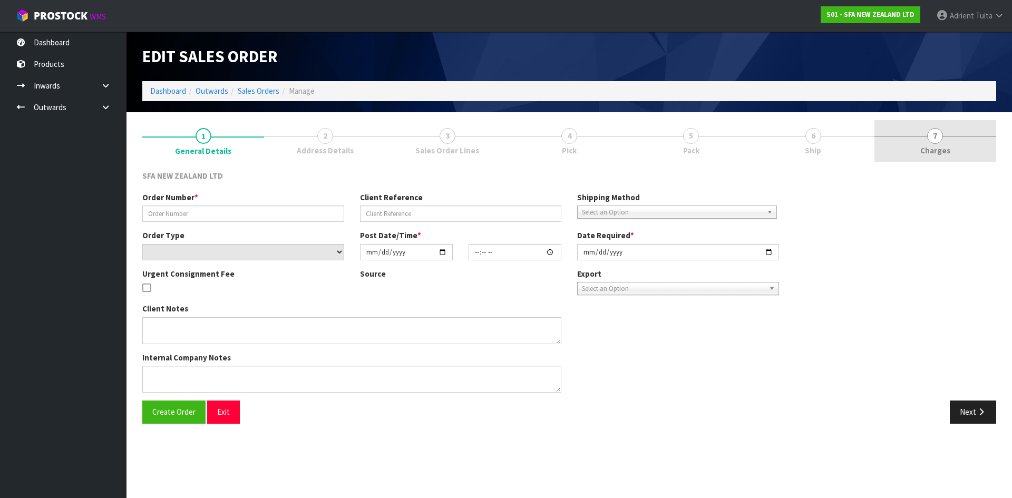
type input "24642"
type input "201161192"
select select "number:0"
type input "[DATE]"
type input "10:39:00.000"
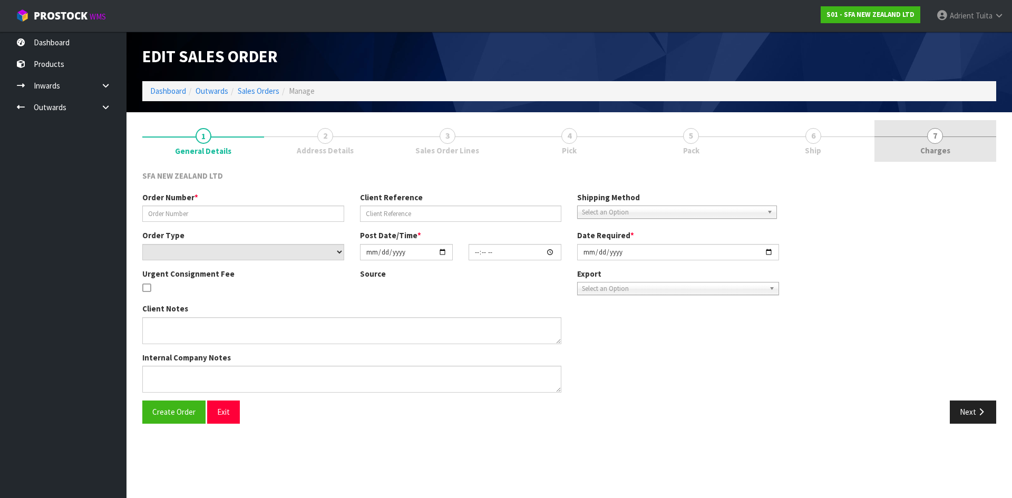
type input "[DATE]"
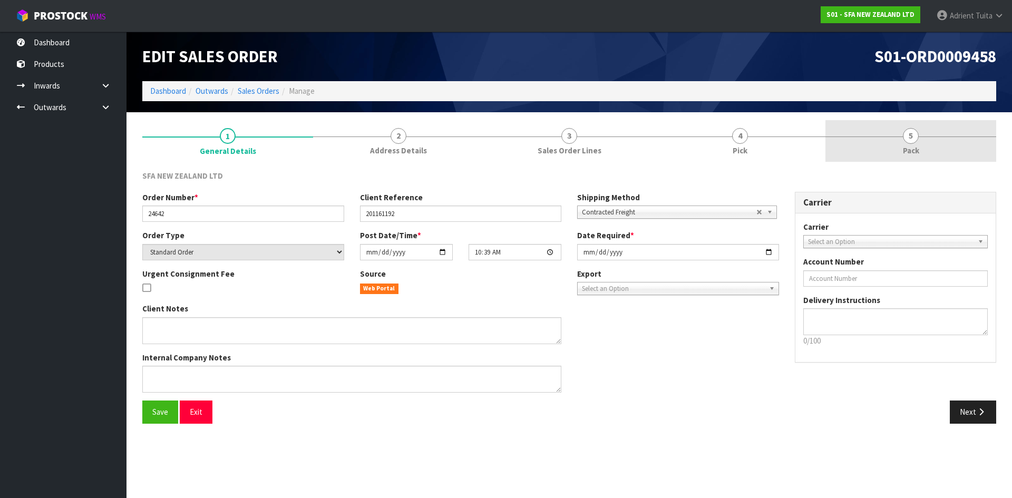
click at [972, 142] on link "5 Pack" at bounding box center [910, 141] width 171 height 42
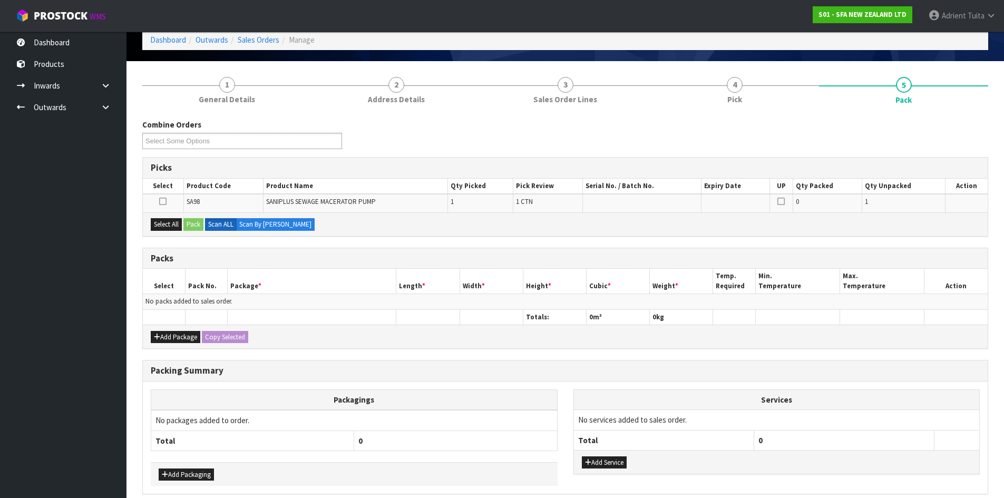
scroll to position [98, 0]
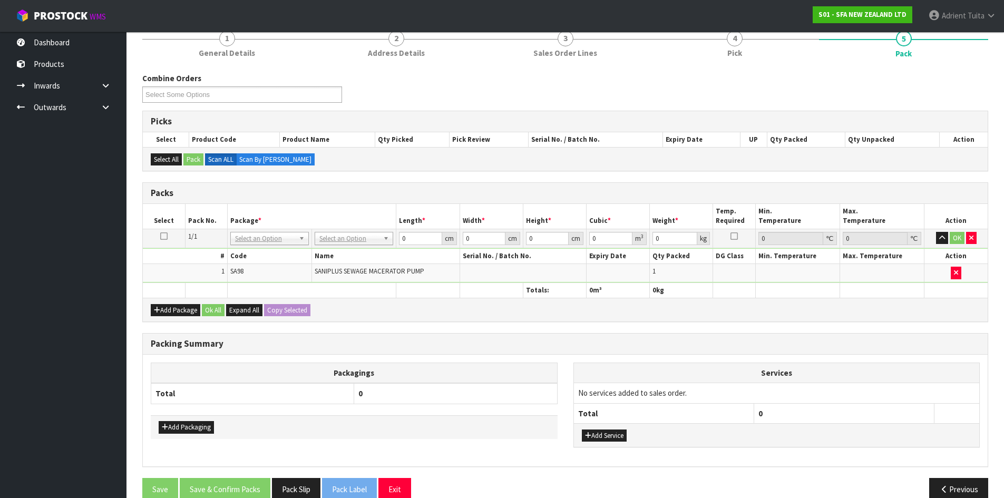
drag, startPoint x: 355, startPoint y: 235, endPoint x: 355, endPoint y: 249, distance: 14.2
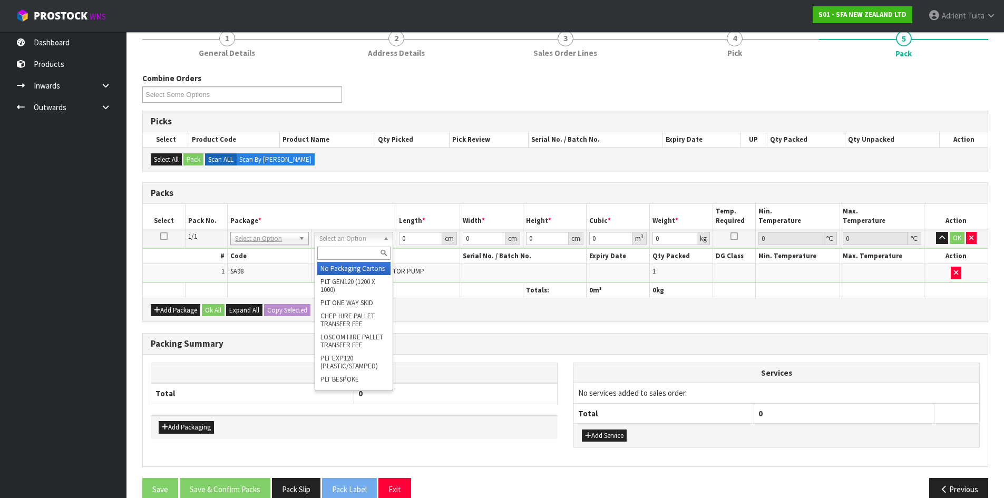
drag, startPoint x: 354, startPoint y: 271, endPoint x: 428, endPoint y: 235, distance: 82.3
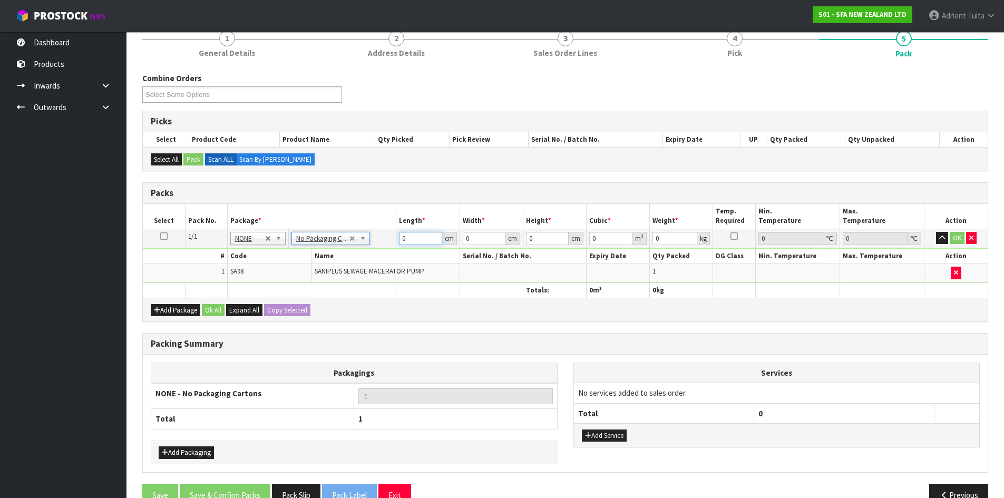
click at [409, 241] on input "0" at bounding box center [420, 238] width 43 height 13
type input "57"
type input "25"
type input "3"
type input "0.004275"
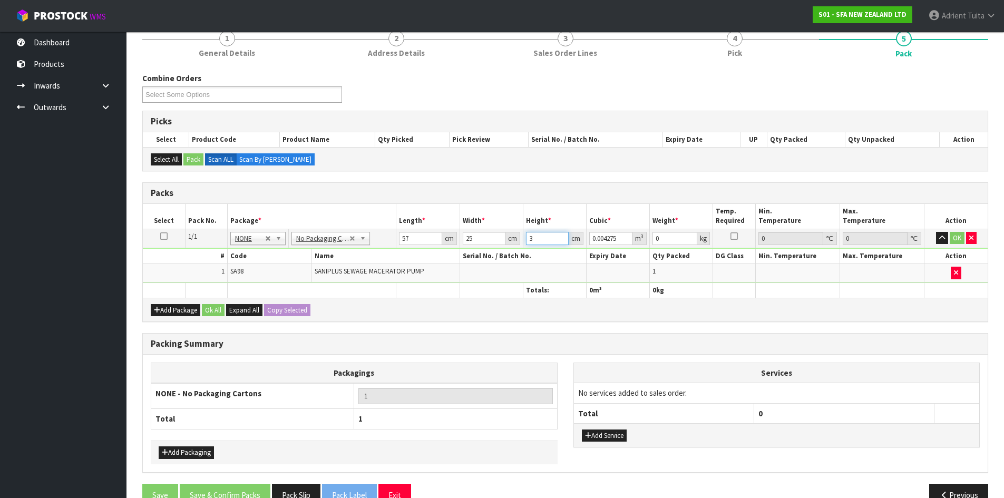
type input "34"
type input "0.04845"
type input "34"
type input "8"
click at [951, 241] on button "OK" at bounding box center [957, 238] width 15 height 13
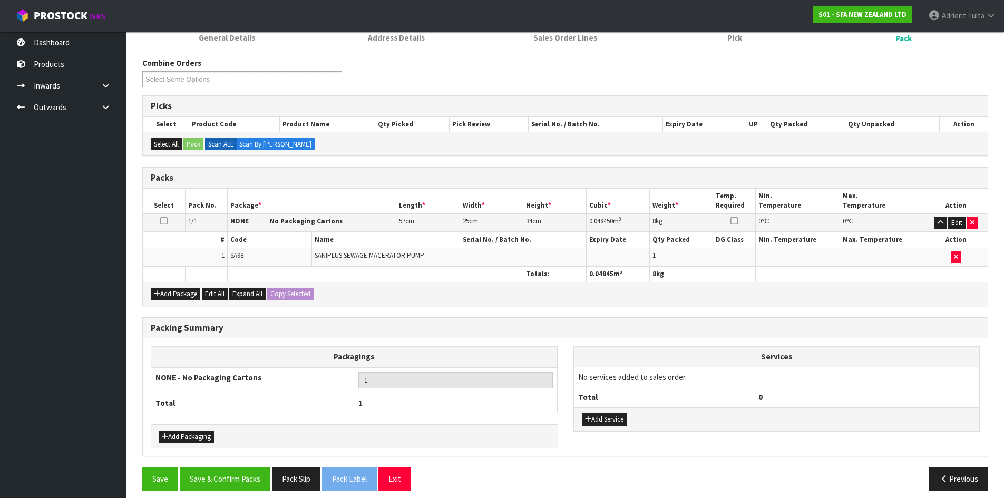
scroll to position [121, 0]
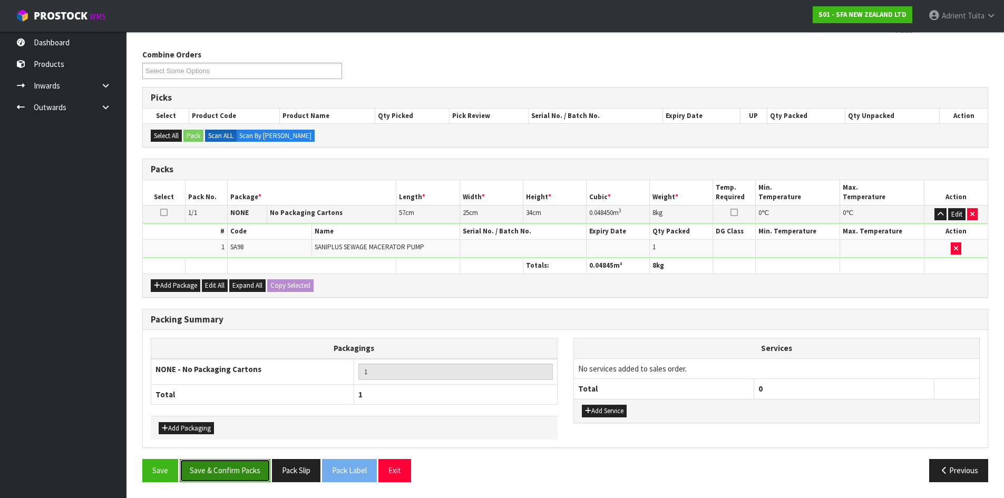
click at [222, 473] on button "Save & Confirm Packs" at bounding box center [225, 470] width 91 height 23
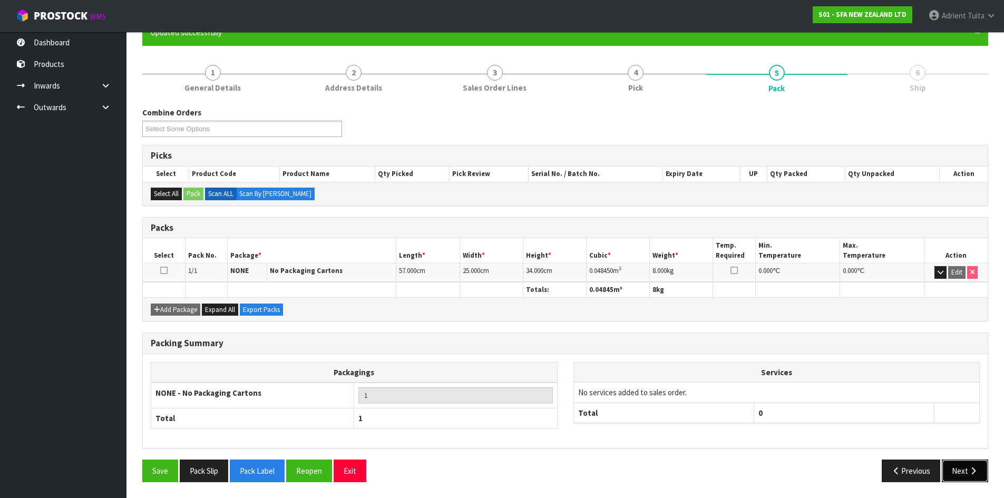
click at [972, 472] on icon "button" at bounding box center [973, 471] width 10 height 8
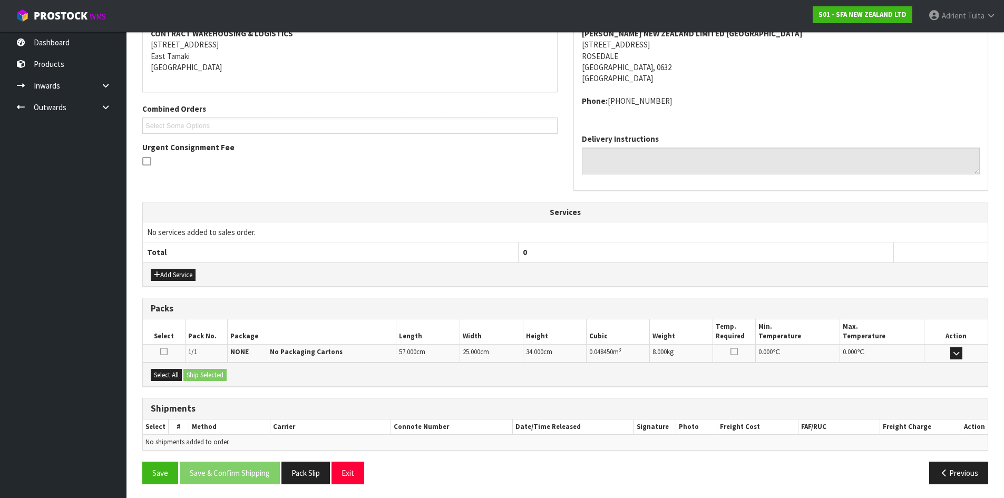
scroll to position [212, 0]
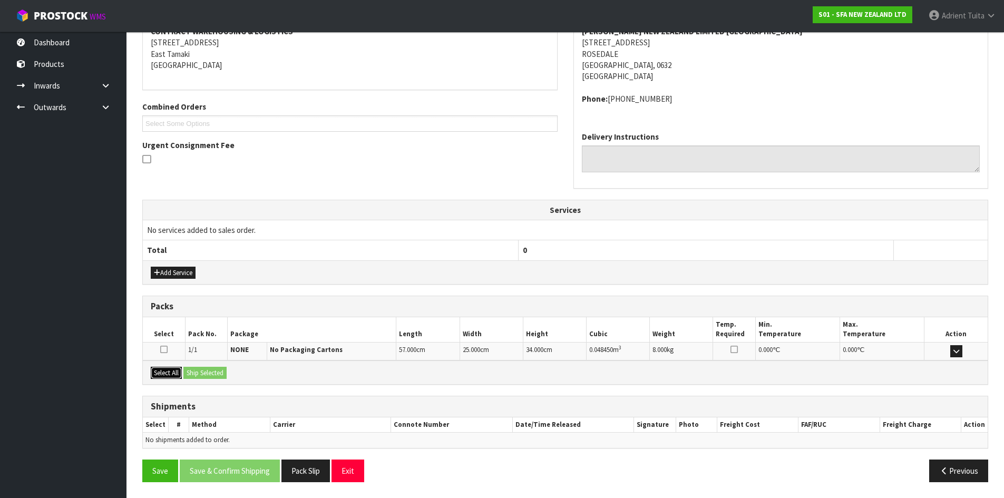
click at [170, 372] on button "Select All" at bounding box center [166, 373] width 31 height 13
click at [190, 374] on button "Ship Selected" at bounding box center [204, 373] width 43 height 13
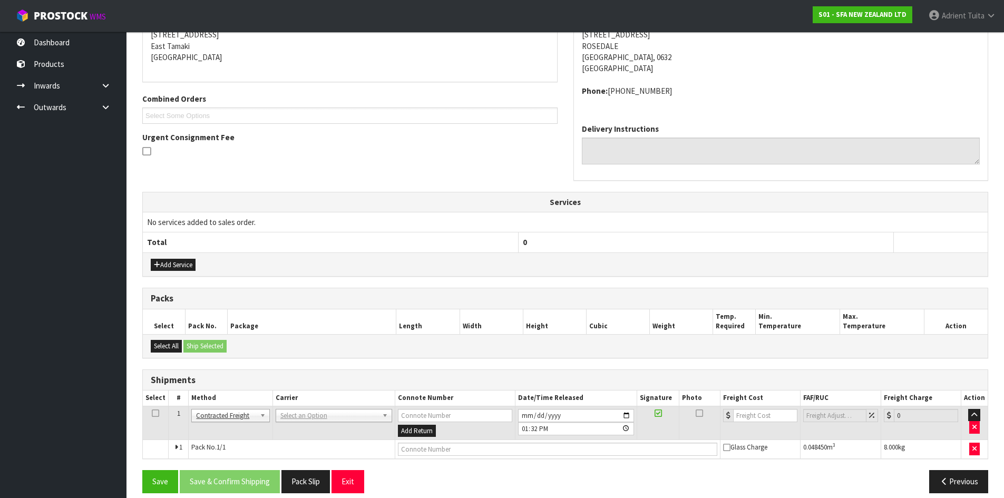
scroll to position [231, 0]
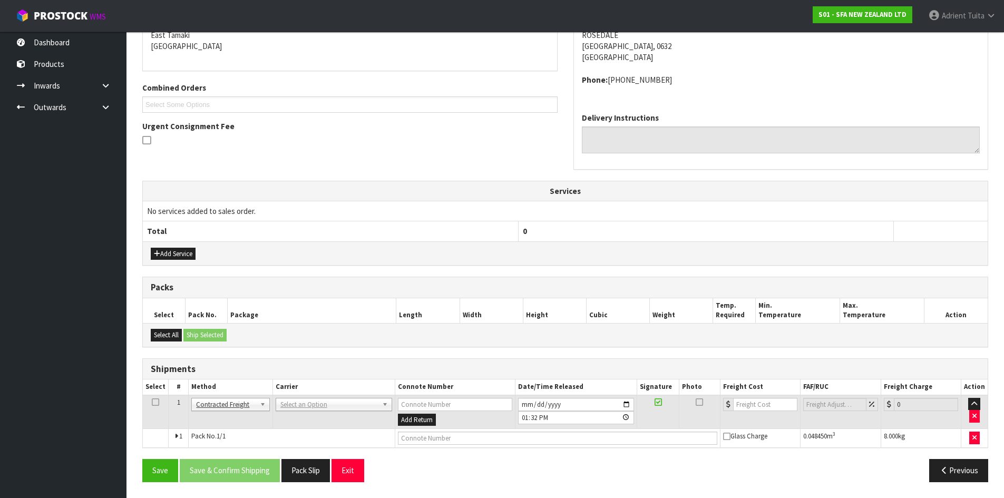
drag, startPoint x: 285, startPoint y: 405, endPoint x: 290, endPoint y: 425, distance: 20.7
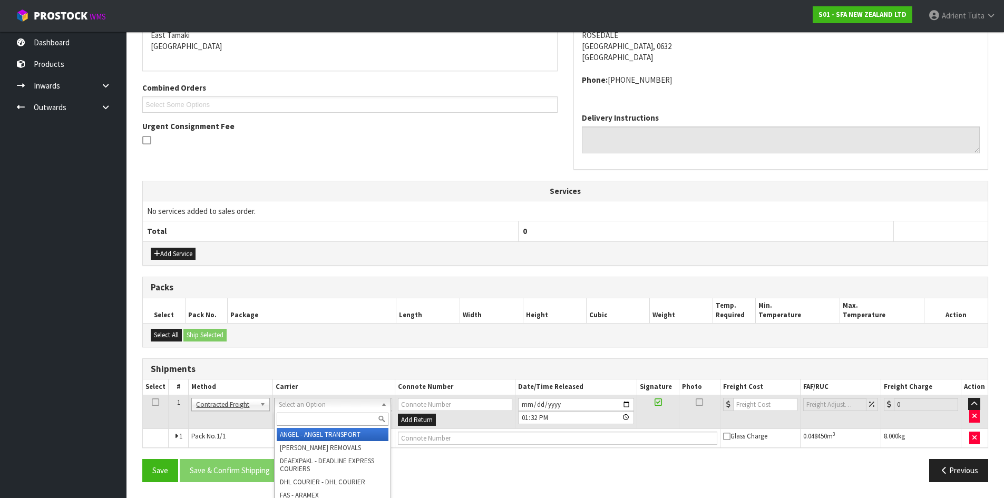
click at [291, 425] on input "text" at bounding box center [333, 419] width 112 height 13
type input "nzp"
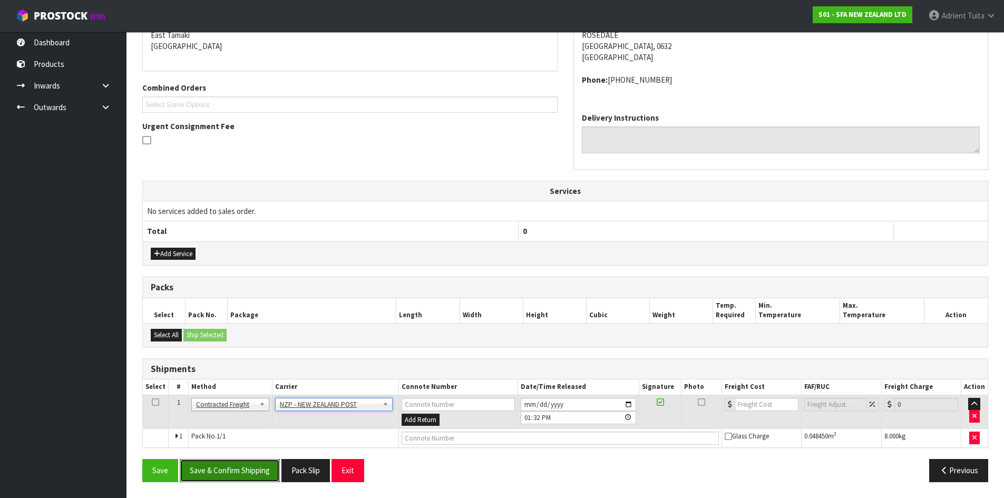
click at [243, 466] on button "Save & Confirm Shipping" at bounding box center [230, 470] width 100 height 23
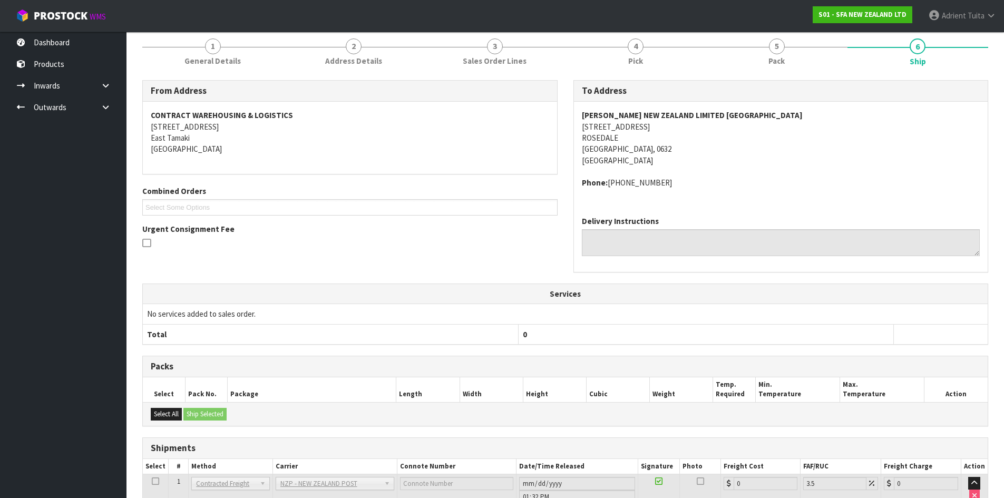
scroll to position [216, 0]
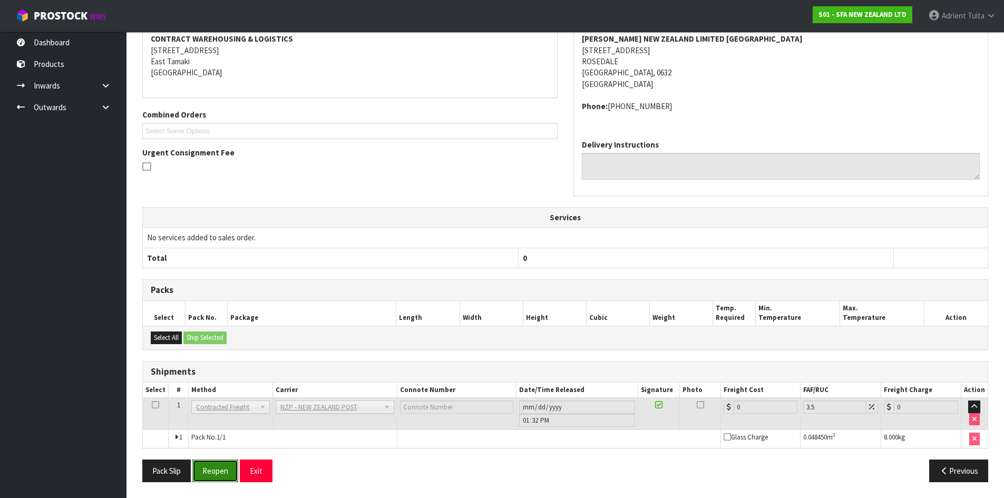
click at [212, 469] on button "Reopen" at bounding box center [215, 471] width 46 height 23
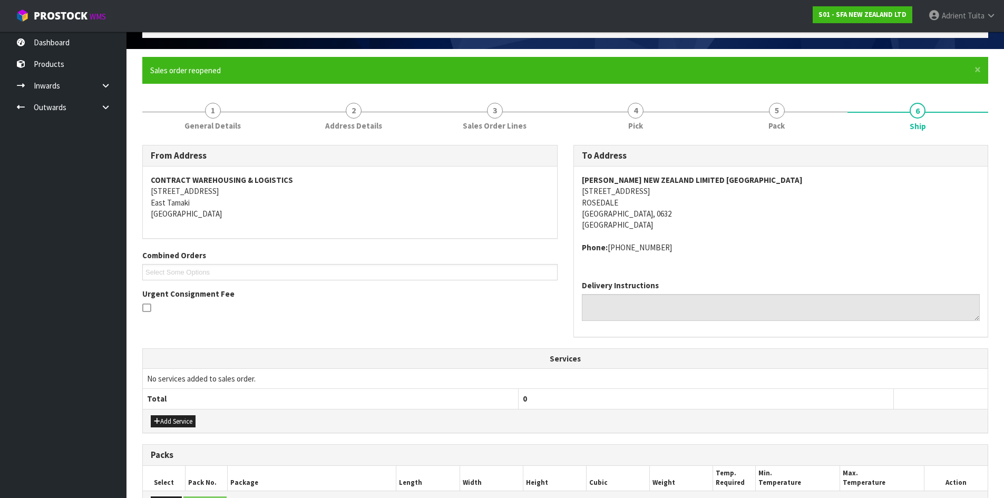
scroll to position [204, 0]
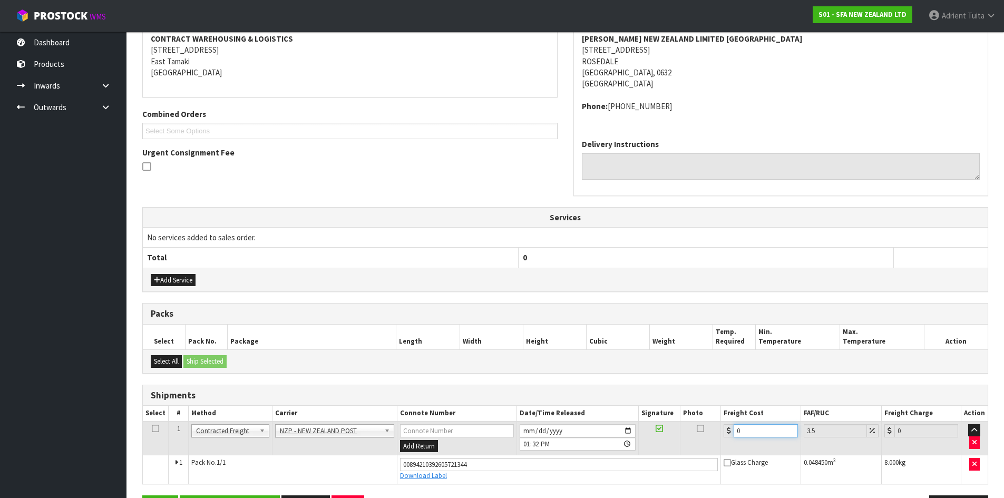
click at [748, 425] on input "0" at bounding box center [766, 430] width 64 height 13
type input "4"
type input "4.14"
type input "4.3"
type input "4.45"
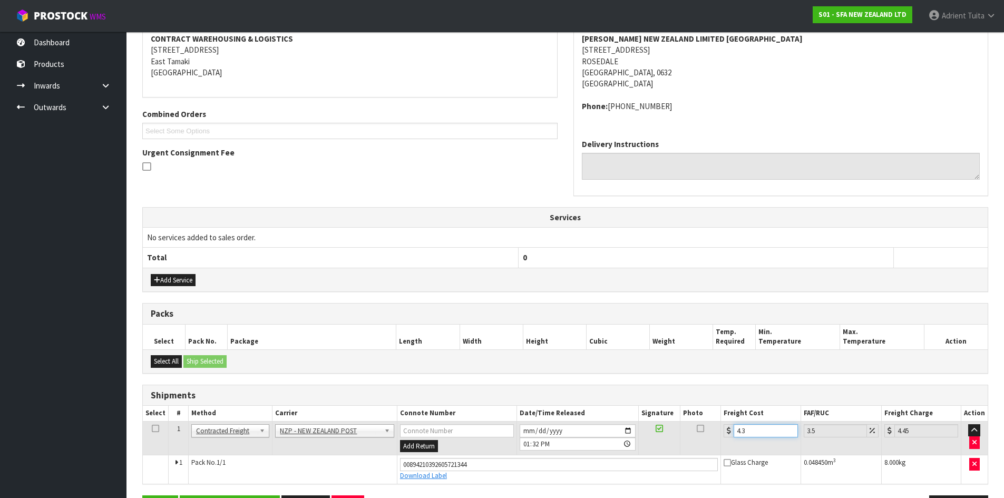
type input "4.33"
type input "4.48"
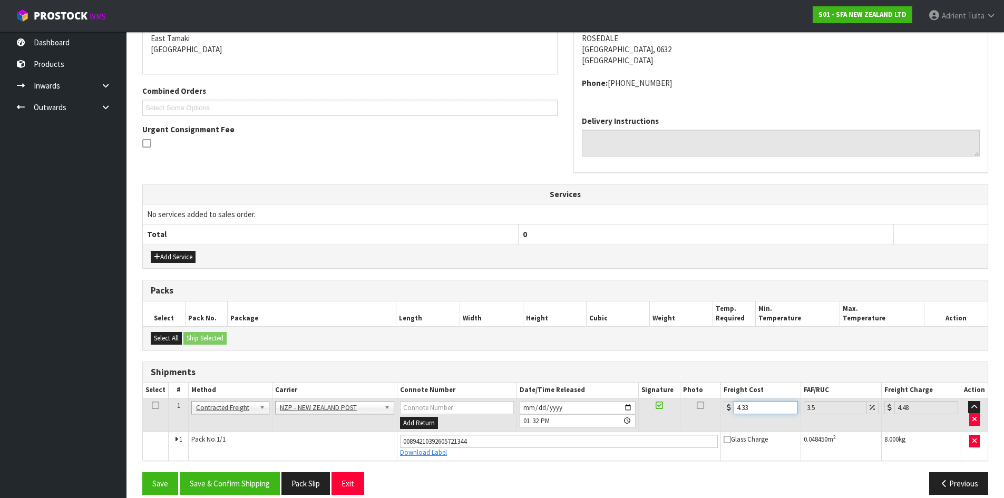
scroll to position [240, 0]
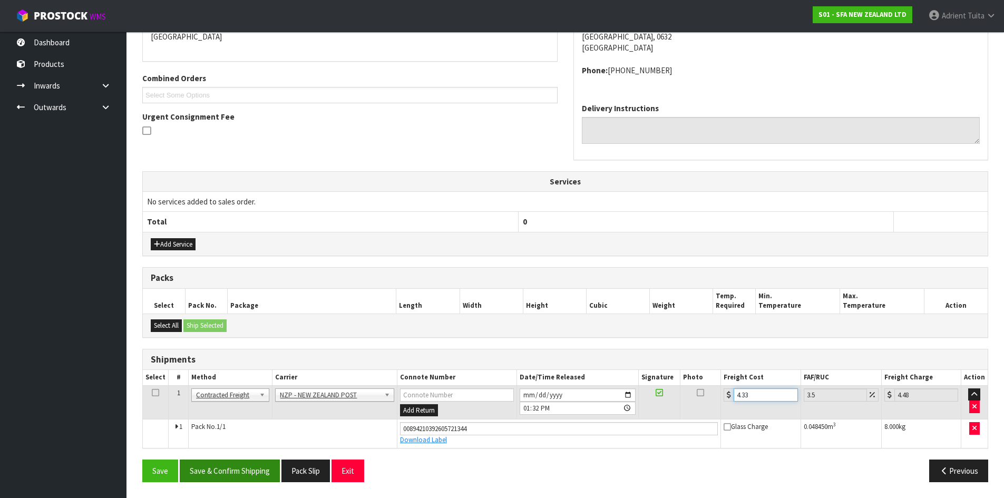
type input "4.33"
click at [231, 469] on button "Save & Confirm Shipping" at bounding box center [230, 471] width 100 height 23
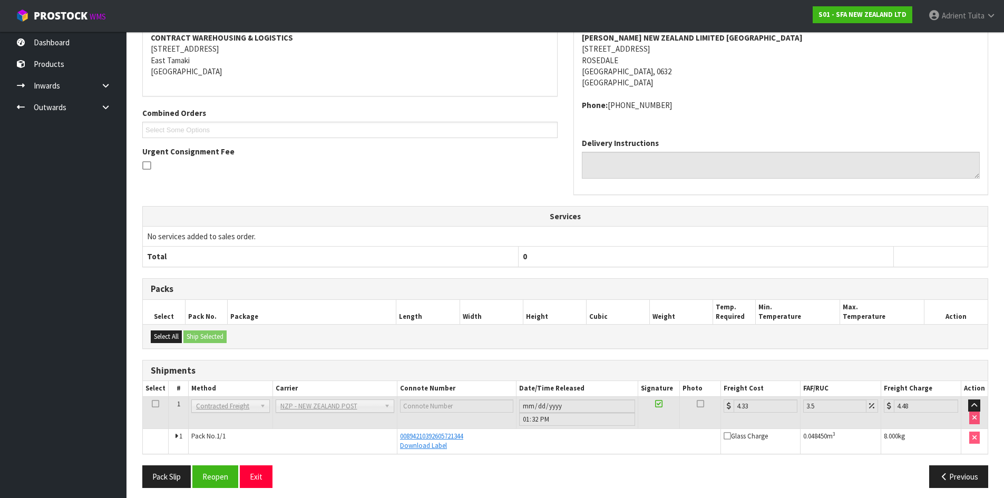
scroll to position [211, 0]
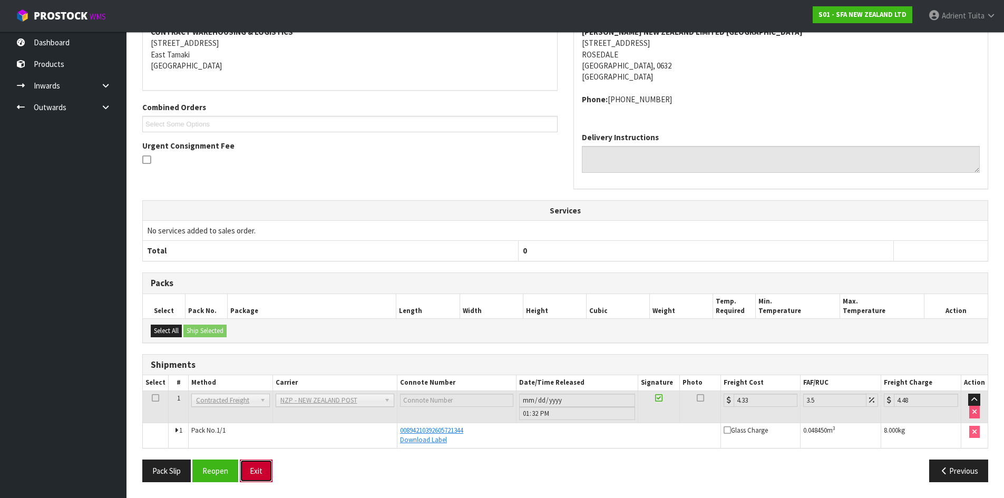
click at [259, 468] on button "Exit" at bounding box center [256, 471] width 33 height 23
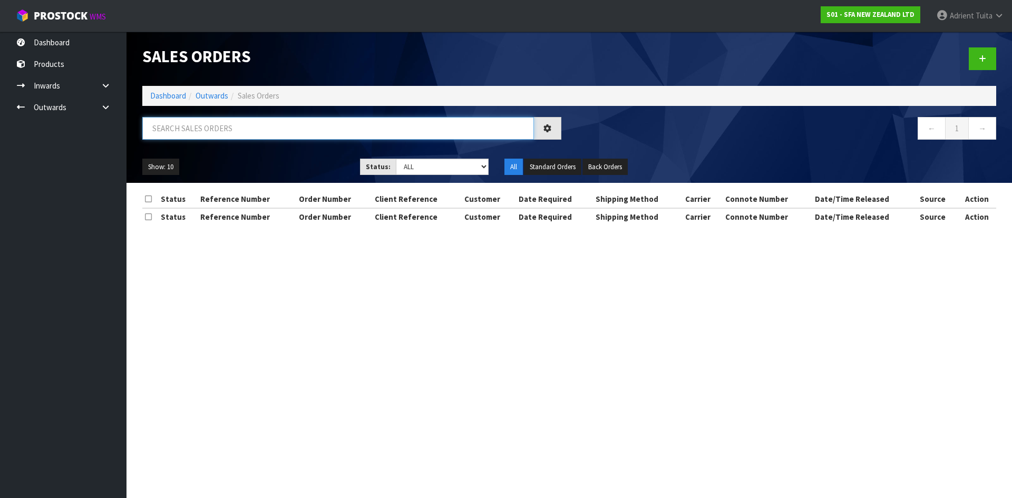
click at [236, 128] on input "text" at bounding box center [338, 128] width 392 height 23
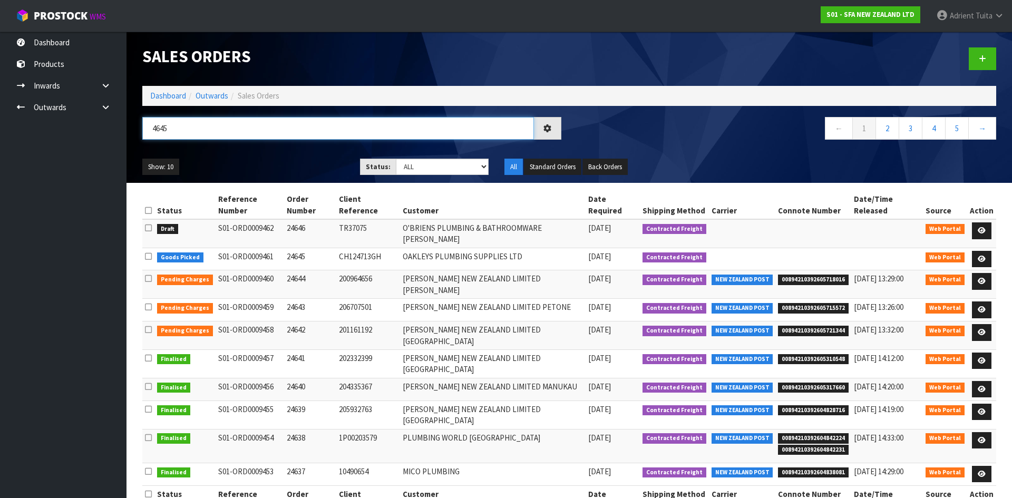
type input "4645"
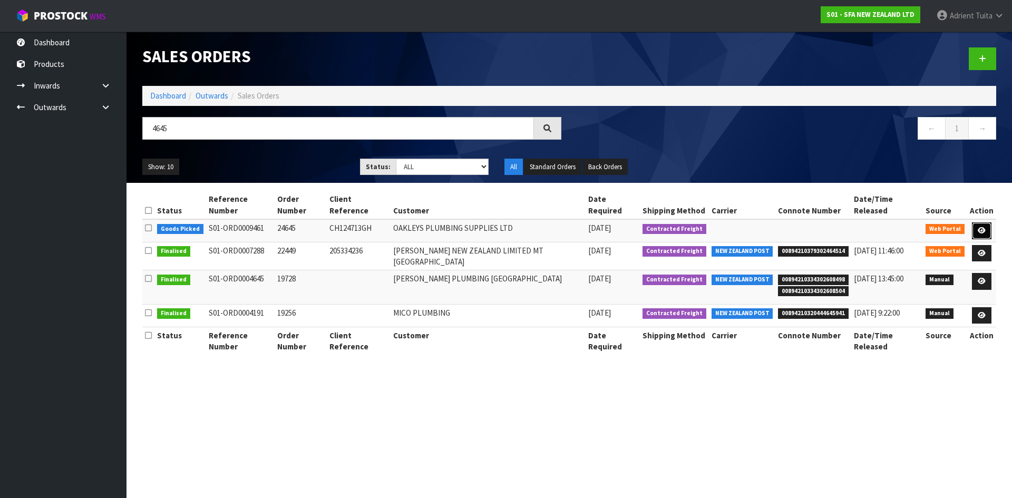
click at [988, 222] on link at bounding box center [982, 230] width 20 height 17
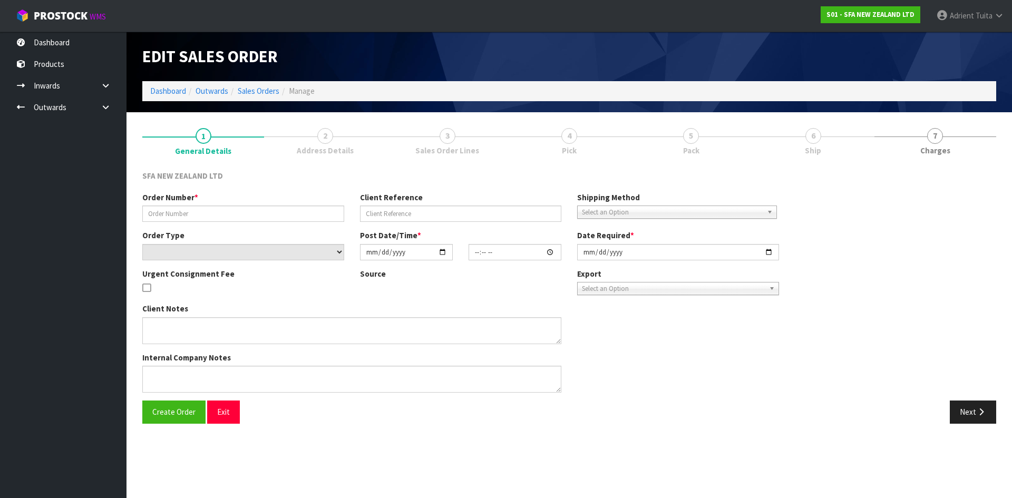
type input "24645"
type input "CH124713GH"
select select "number:0"
type input "[DATE]"
type input "11:05:00.000"
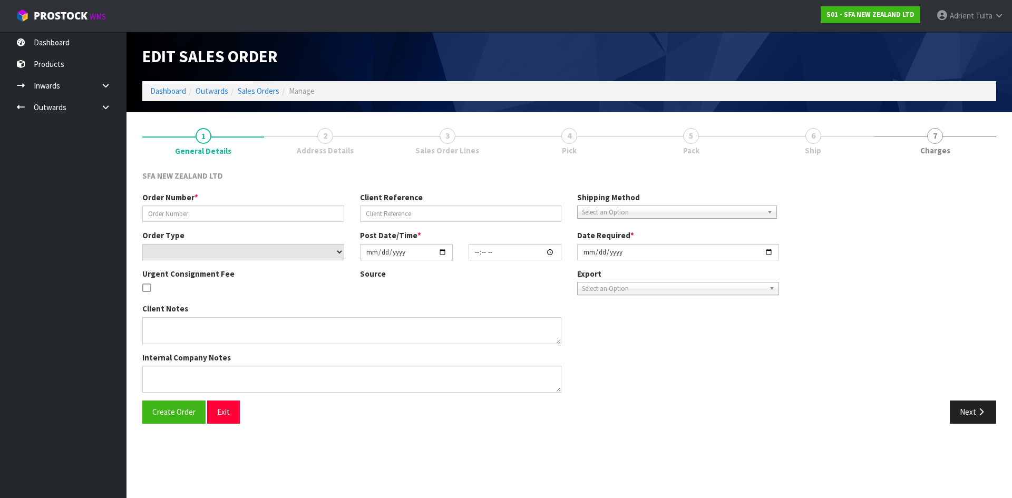
type input "[DATE]"
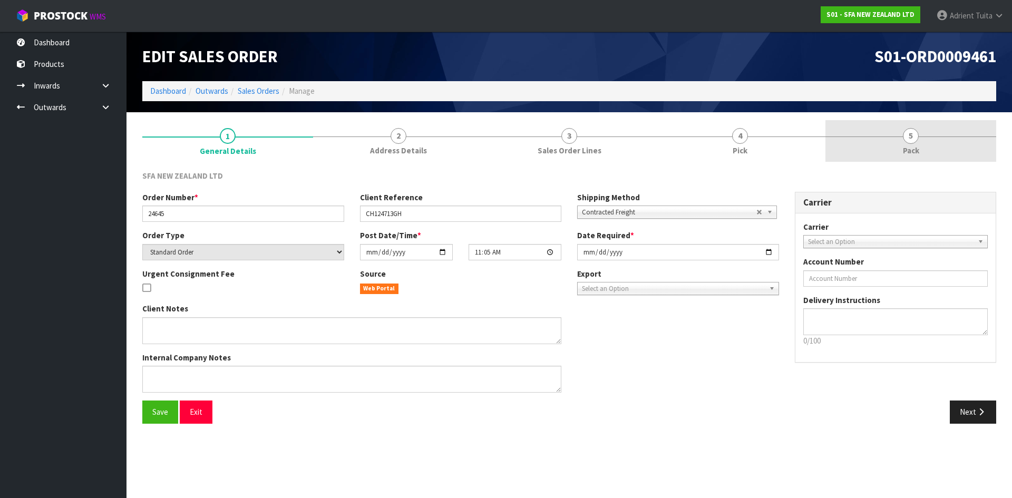
drag, startPoint x: 966, startPoint y: 153, endPoint x: 965, endPoint y: 148, distance: 5.9
click at [966, 151] on link "5 Pack" at bounding box center [910, 141] width 171 height 42
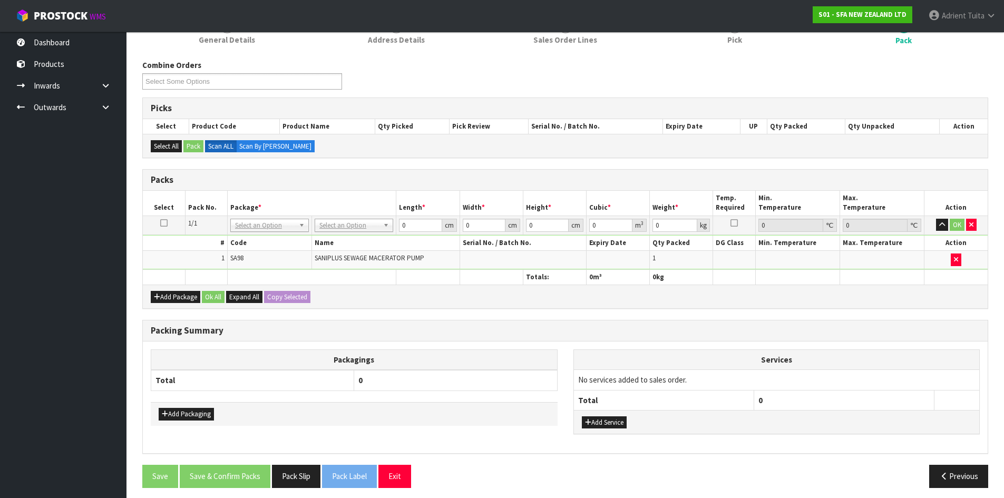
scroll to position [116, 0]
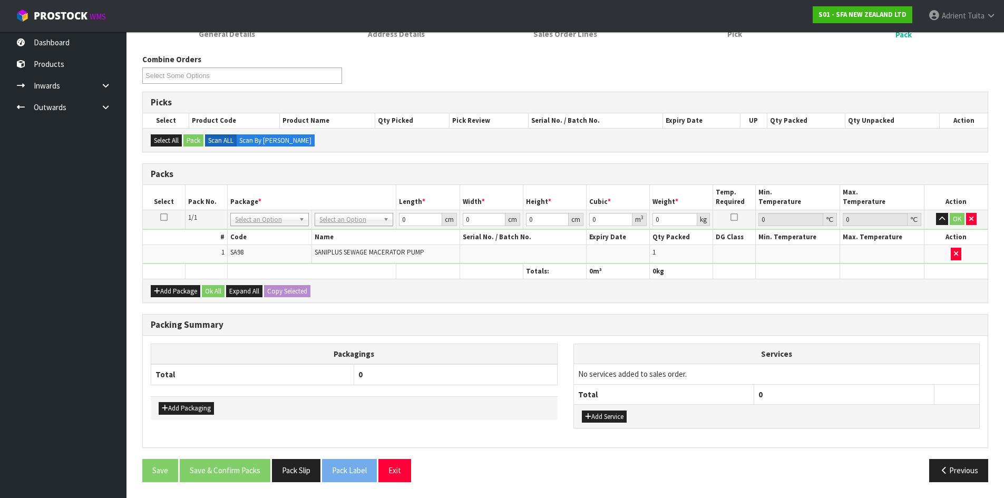
drag, startPoint x: 352, startPoint y: 220, endPoint x: 352, endPoint y: 242, distance: 22.7
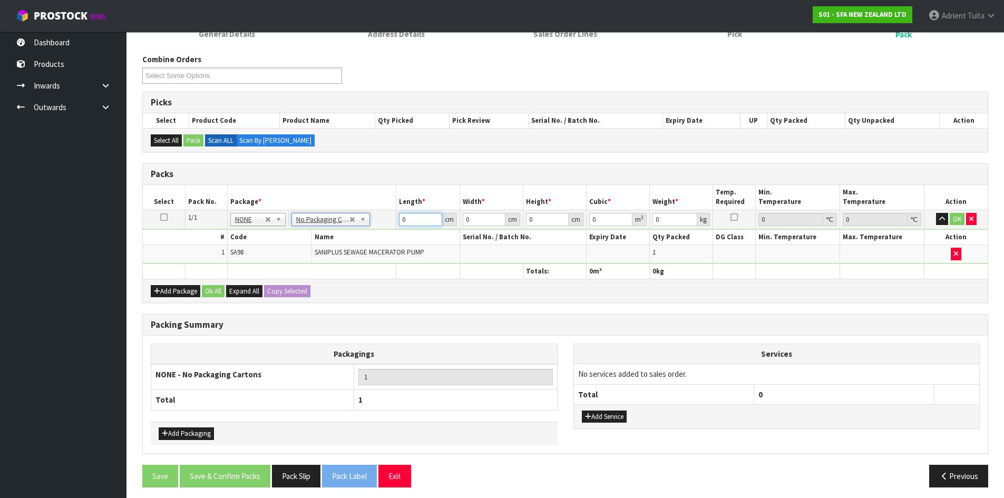
click at [418, 221] on input "0" at bounding box center [420, 219] width 43 height 13
click at [415, 216] on input "number" at bounding box center [420, 219] width 43 height 13
type input "57"
type input "25"
type input "3"
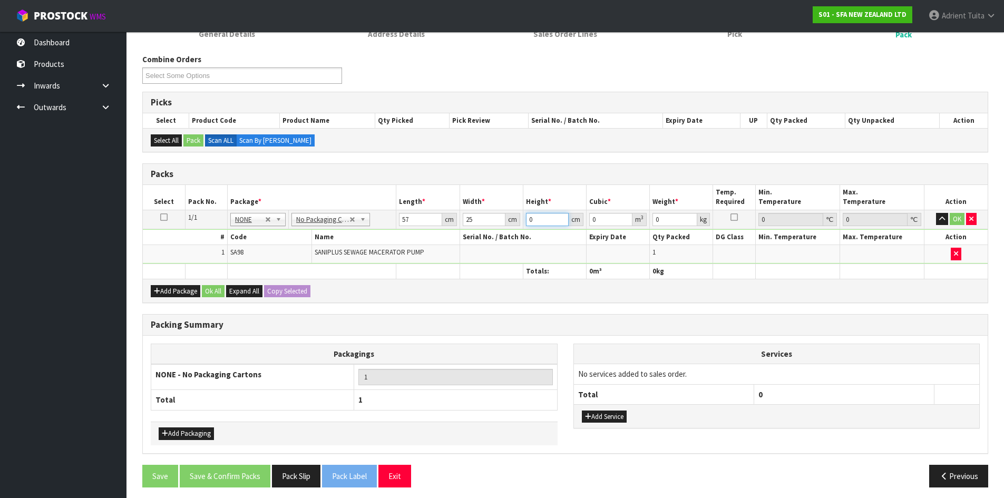
type input "0.004275"
type input "34"
type input "0.04845"
type input "34"
type input "8"
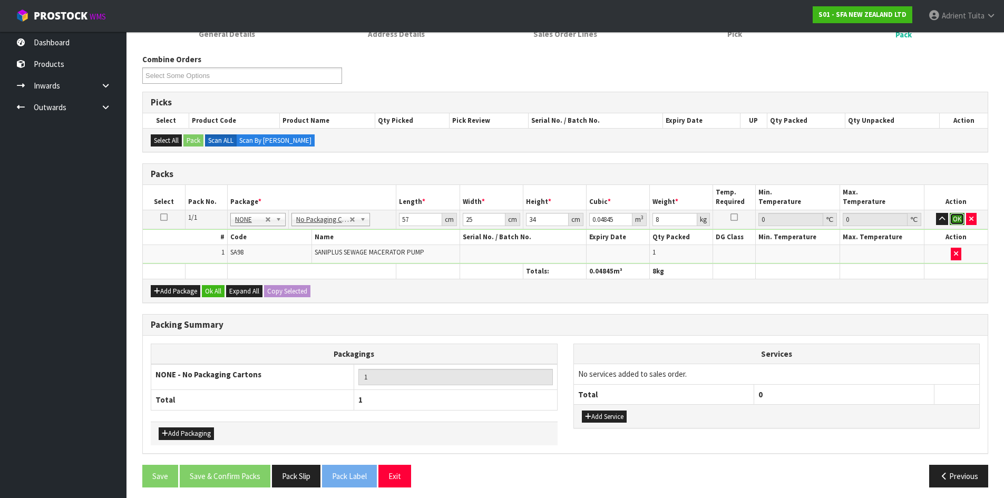
click at [952, 218] on button "OK" at bounding box center [957, 219] width 15 height 13
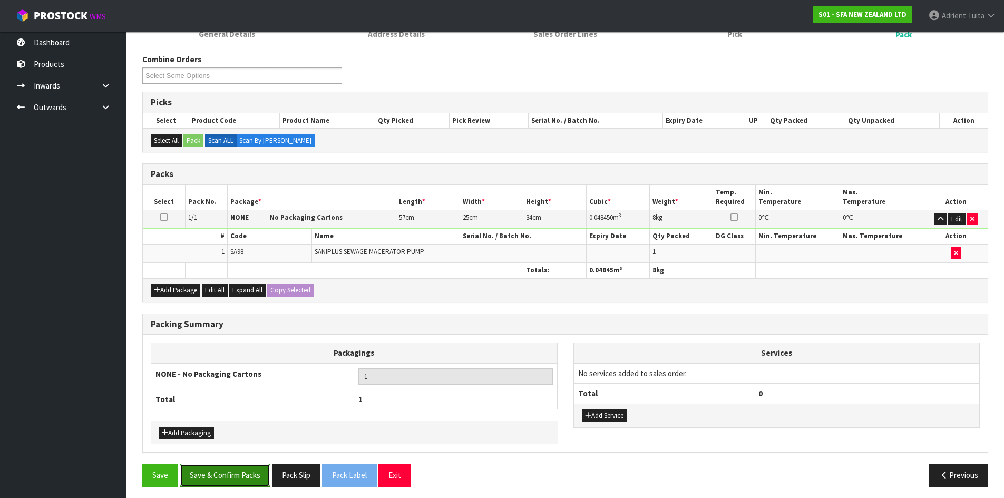
click at [247, 473] on button "Save & Confirm Packs" at bounding box center [225, 475] width 91 height 23
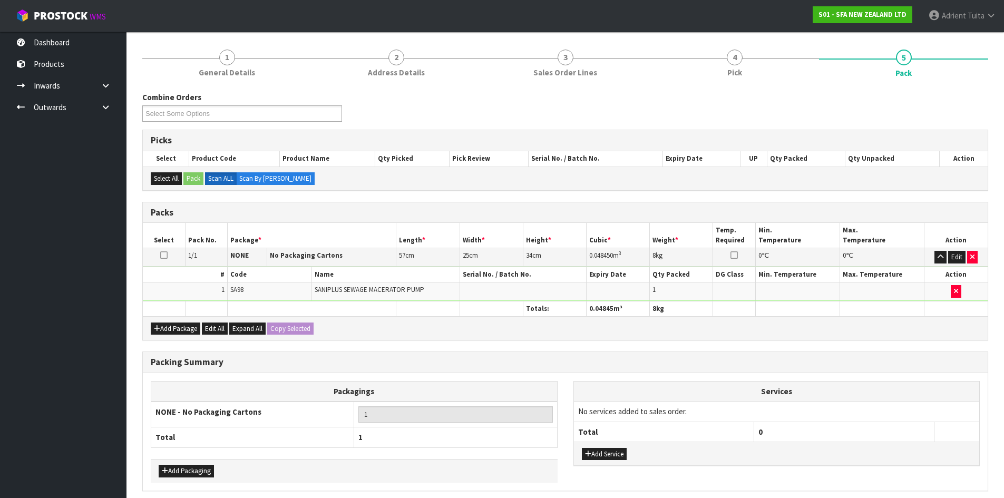
scroll to position [0, 0]
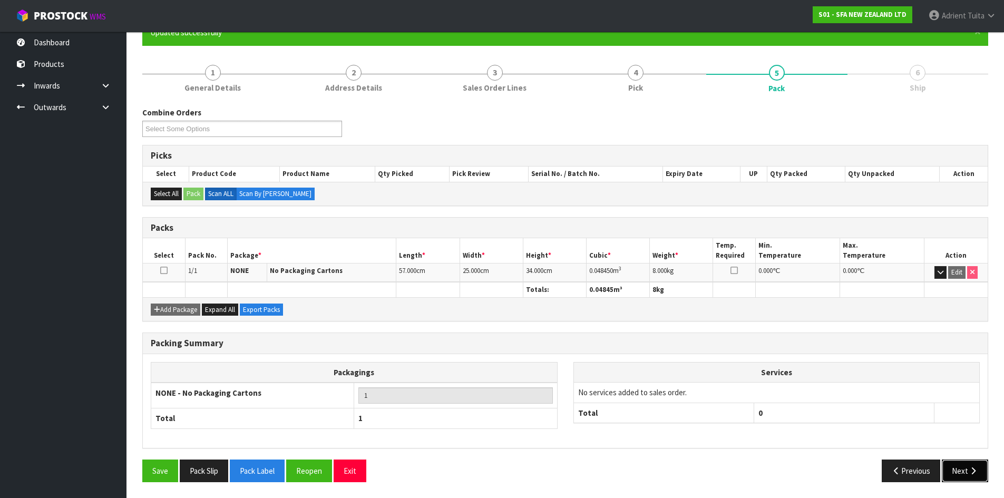
click at [958, 474] on button "Next" at bounding box center [965, 471] width 46 height 23
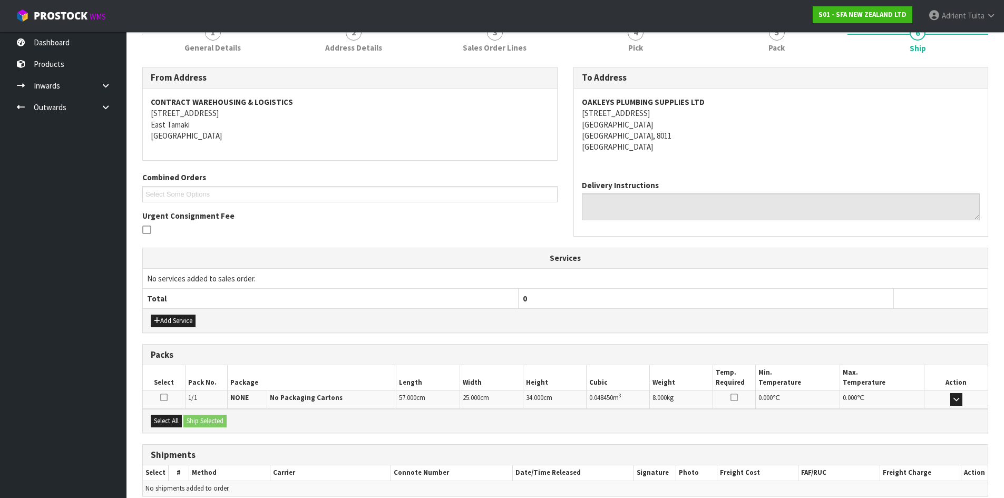
scroll to position [190, 0]
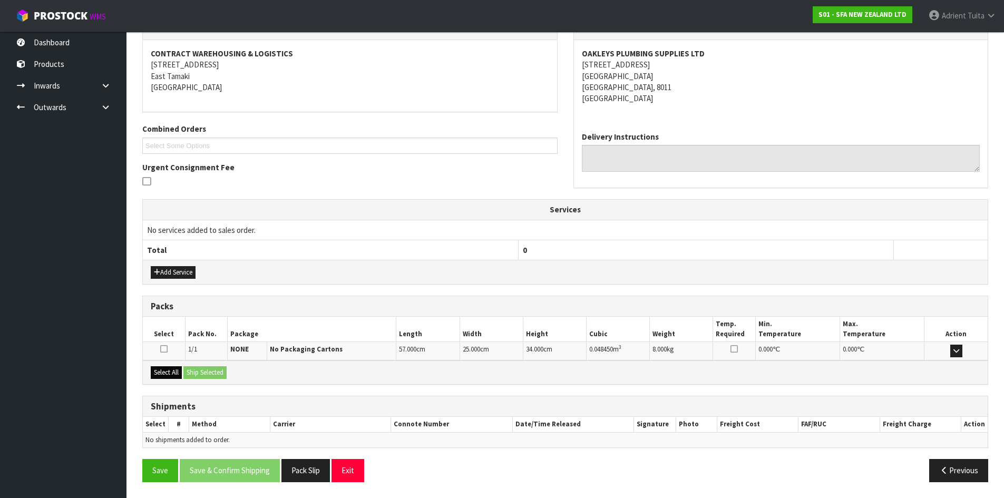
click at [177, 378] on div "Select All Ship Selected" at bounding box center [565, 373] width 845 height 24
drag, startPoint x: 180, startPoint y: 376, endPoint x: 188, endPoint y: 371, distance: 9.5
click at [180, 375] on button "Select All" at bounding box center [166, 372] width 31 height 13
click at [191, 371] on button "Ship Selected" at bounding box center [204, 372] width 43 height 13
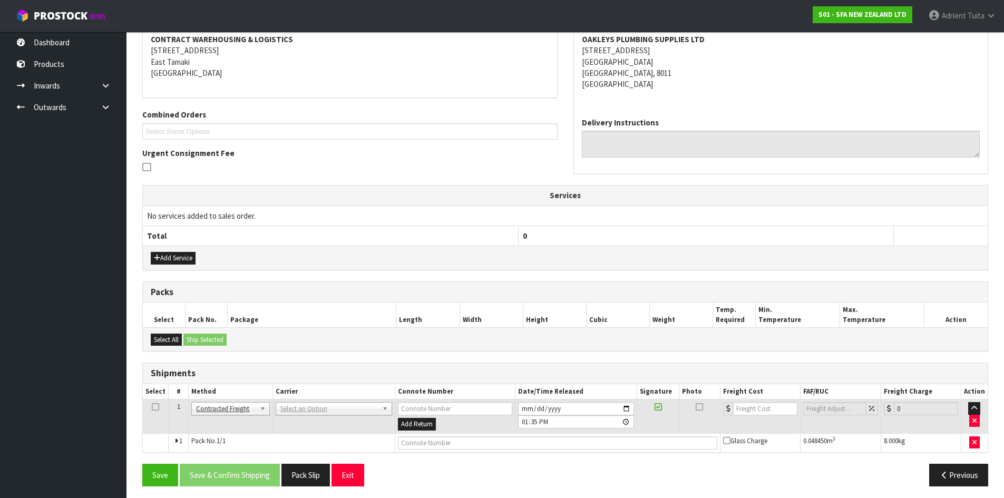
scroll to position [208, 0]
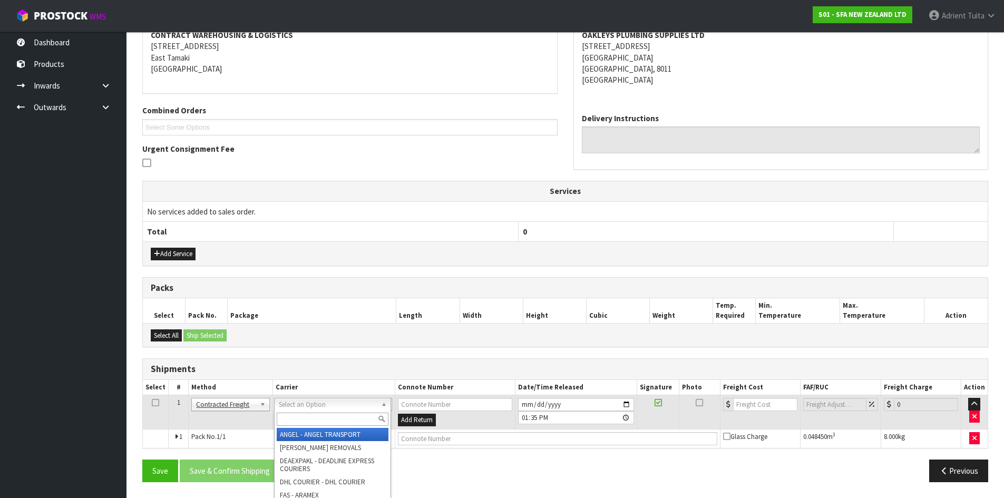
click at [305, 418] on input "text" at bounding box center [333, 419] width 112 height 13
type input "nzp"
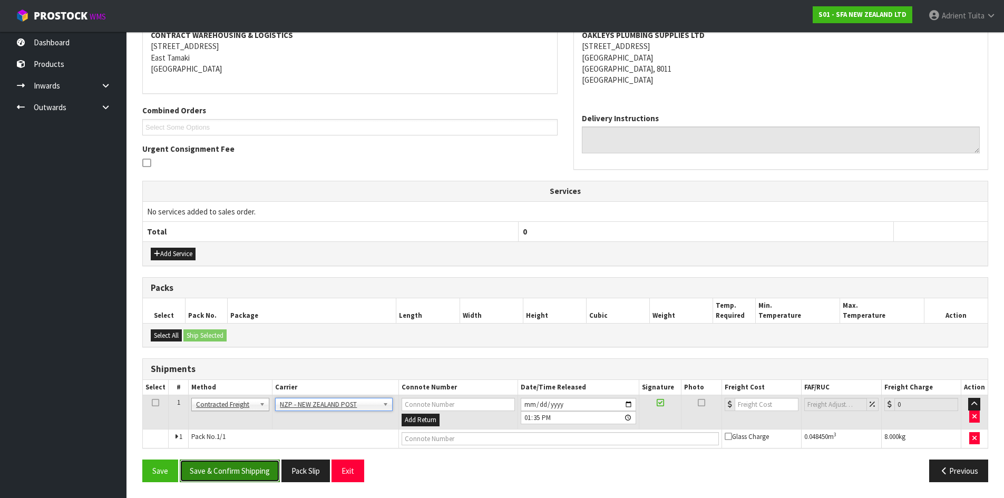
click at [214, 475] on button "Save & Confirm Shipping" at bounding box center [230, 471] width 100 height 23
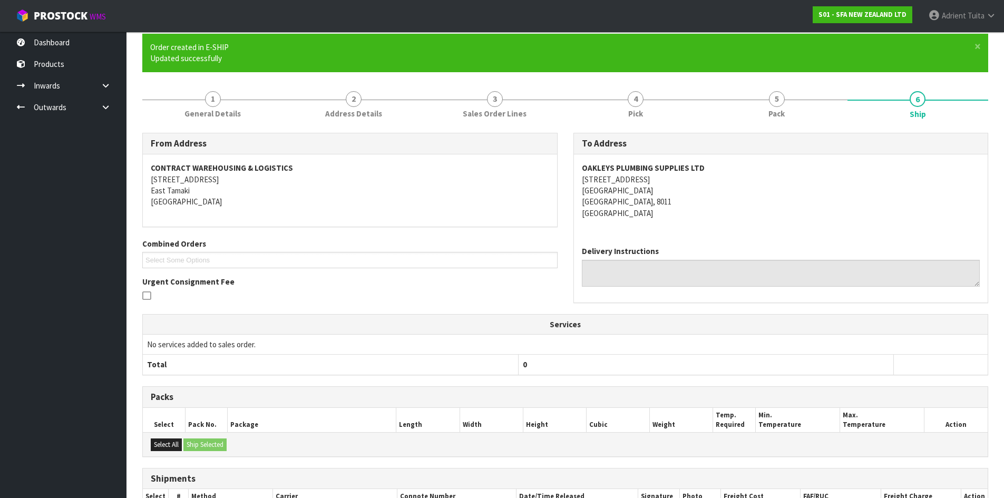
scroll to position [193, 0]
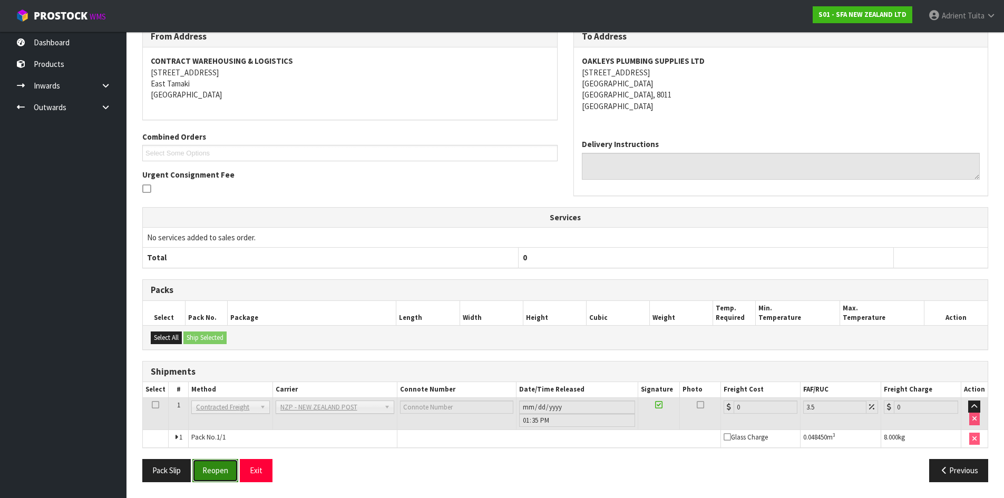
click at [203, 472] on button "Reopen" at bounding box center [215, 470] width 46 height 23
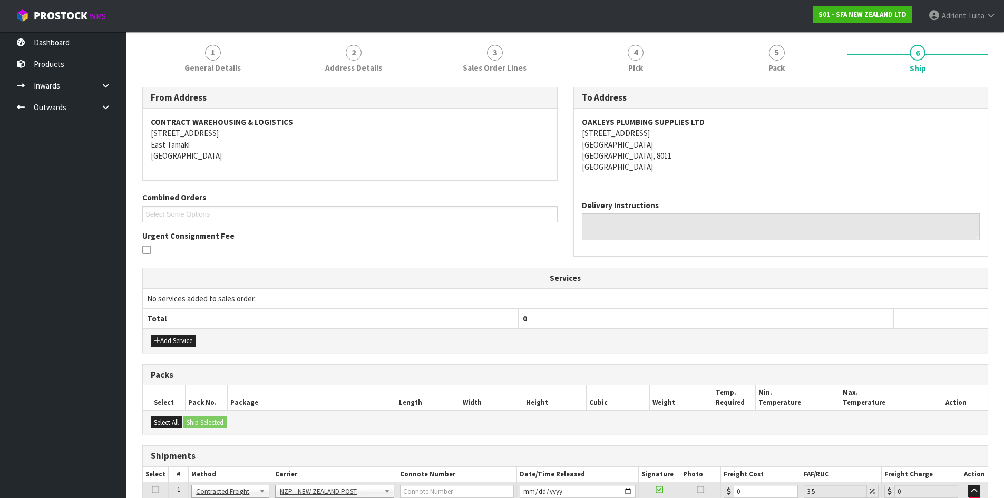
scroll to position [218, 0]
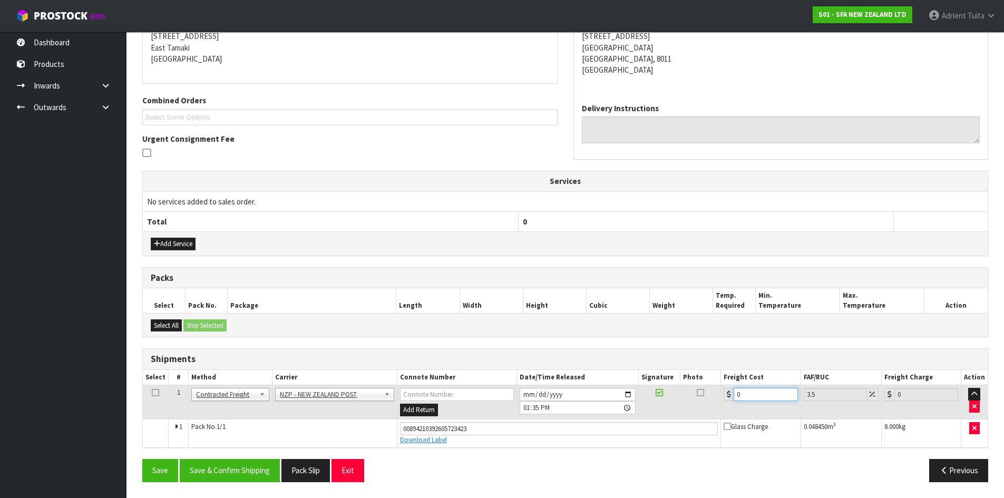
click at [756, 395] on input "0" at bounding box center [766, 394] width 64 height 13
type input "2"
type input "2.07"
type input "27"
type input "27.94"
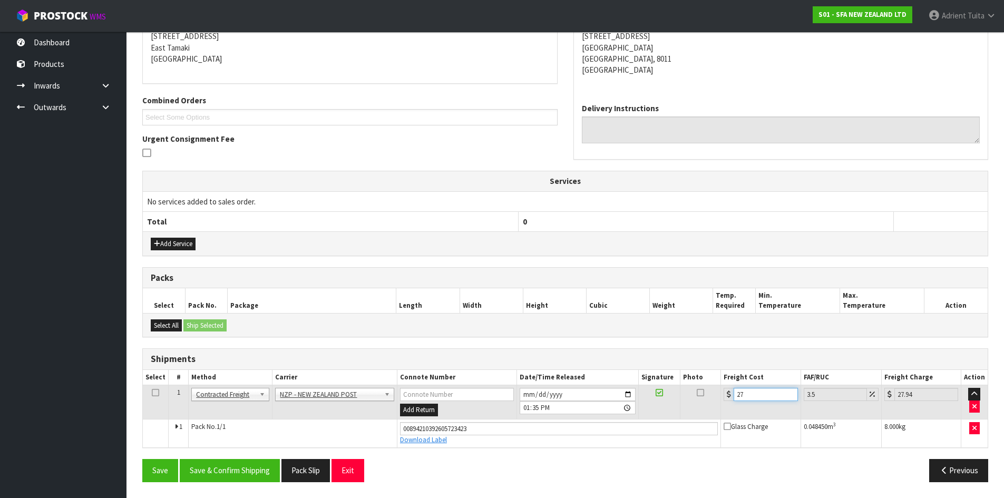
type input "27.6"
type input "28.57"
type input "27.63"
type input "28.6"
type input "27.63"
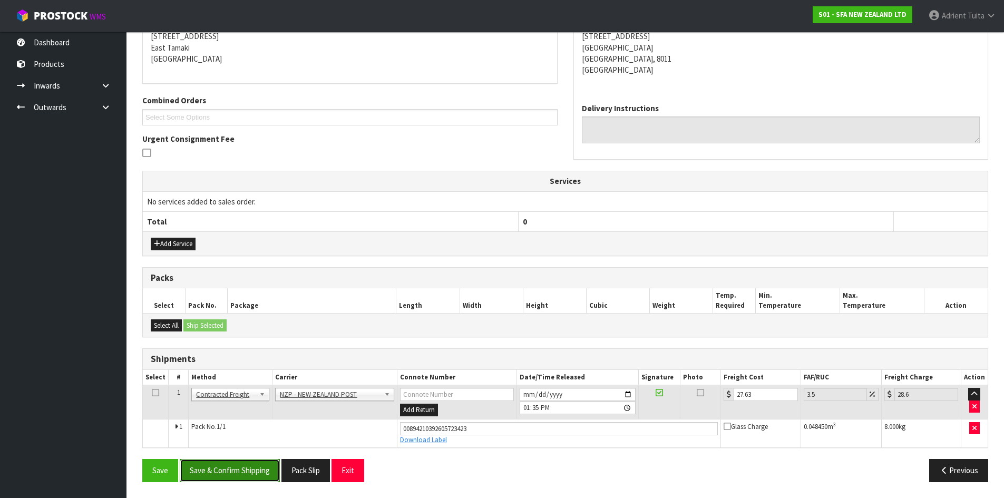
click at [242, 468] on button "Save & Confirm Shipping" at bounding box center [230, 470] width 100 height 23
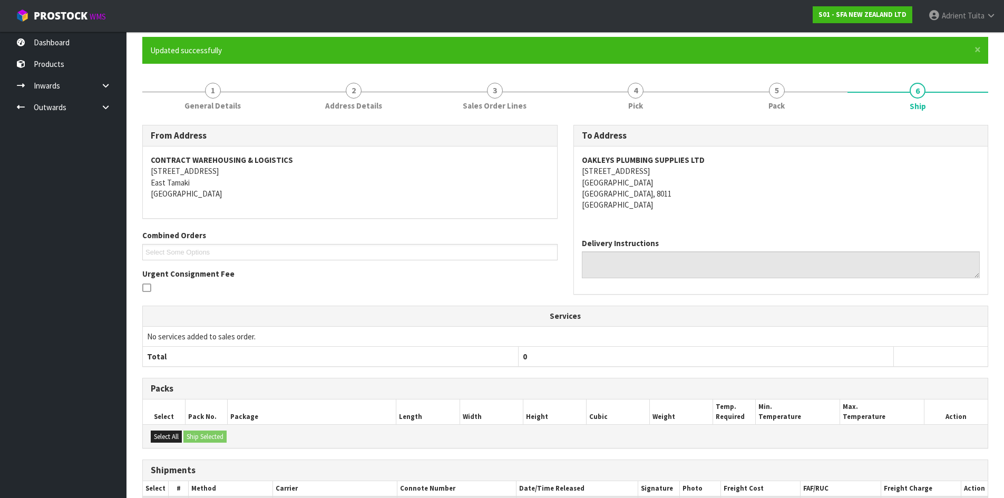
scroll to position [189, 0]
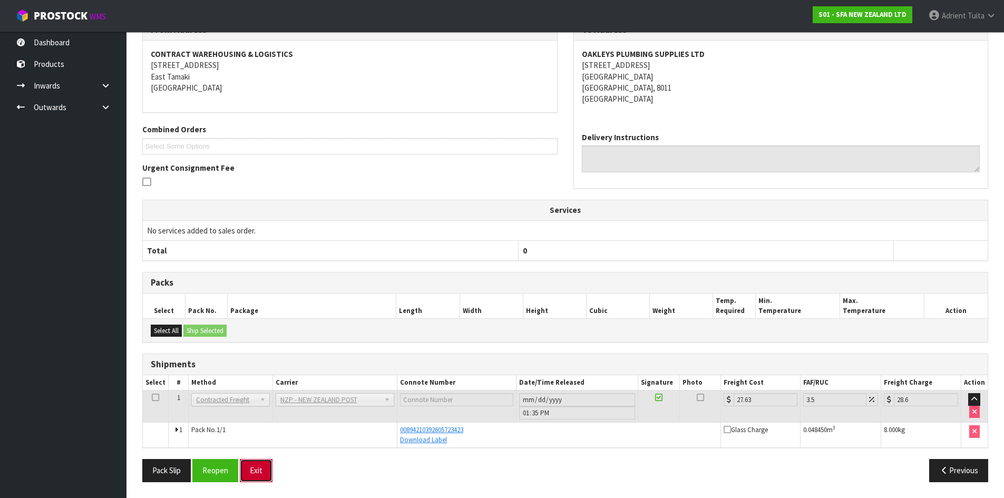
click at [260, 469] on button "Exit" at bounding box center [256, 470] width 33 height 23
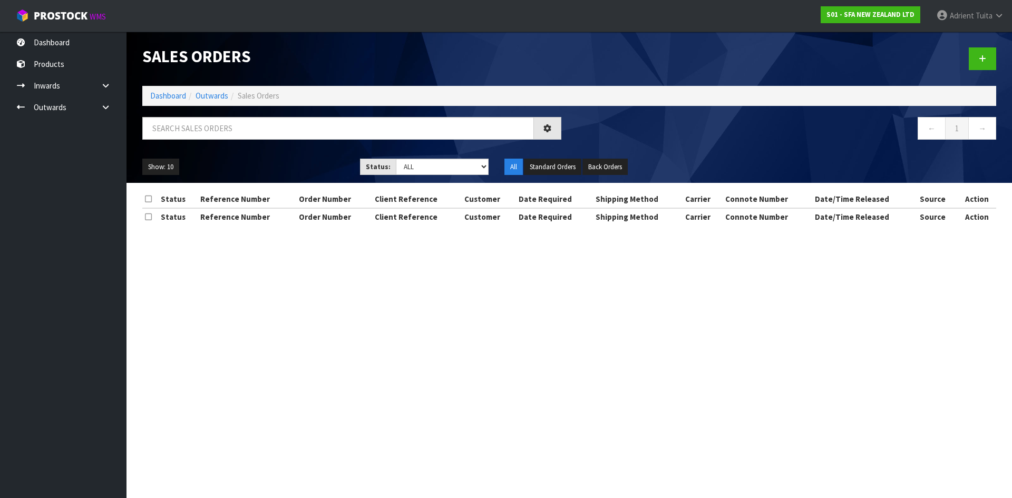
click at [162, 90] on li "Dashboard" at bounding box center [168, 95] width 36 height 11
drag, startPoint x: 162, startPoint y: 94, endPoint x: 161, endPoint y: 101, distance: 6.9
click at [162, 94] on link "Dashboard" at bounding box center [168, 96] width 36 height 10
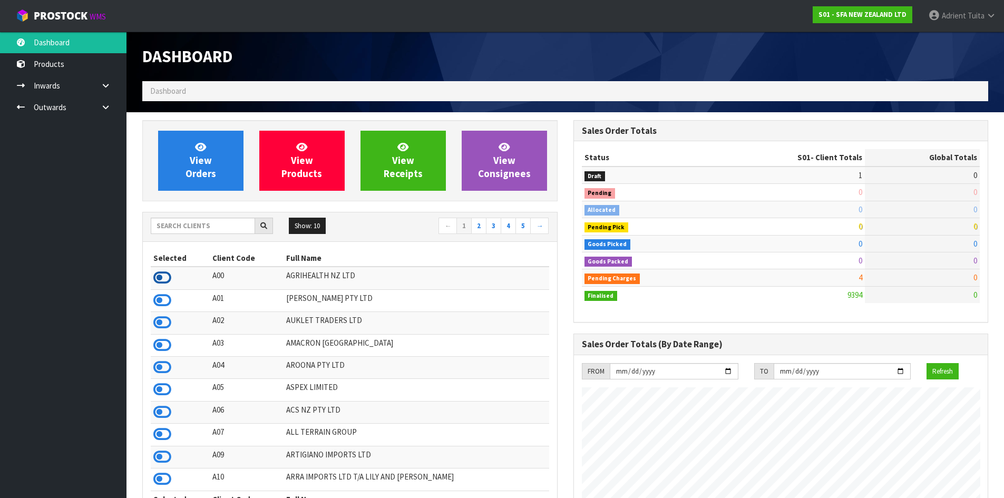
scroll to position [526253, 526620]
click at [163, 284] on icon at bounding box center [162, 278] width 18 height 16
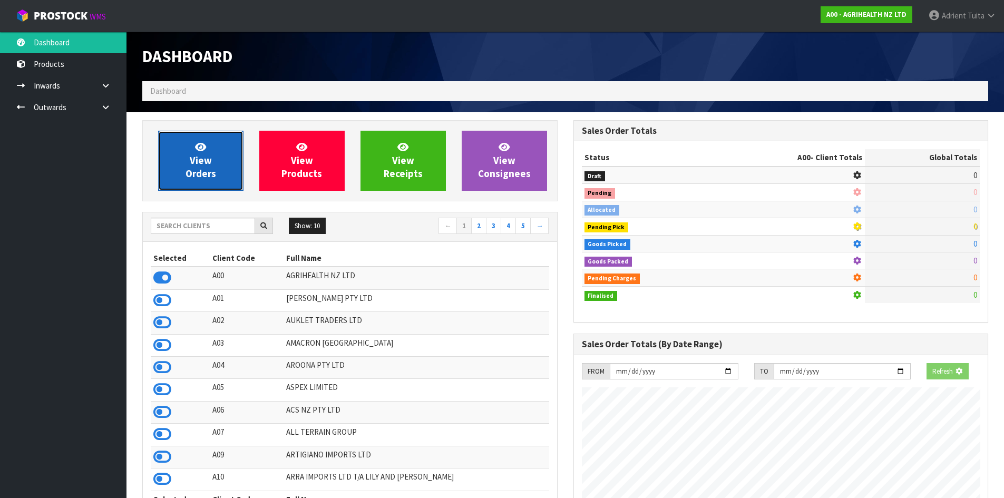
click at [199, 167] on link "View Orders" at bounding box center [200, 161] width 85 height 60
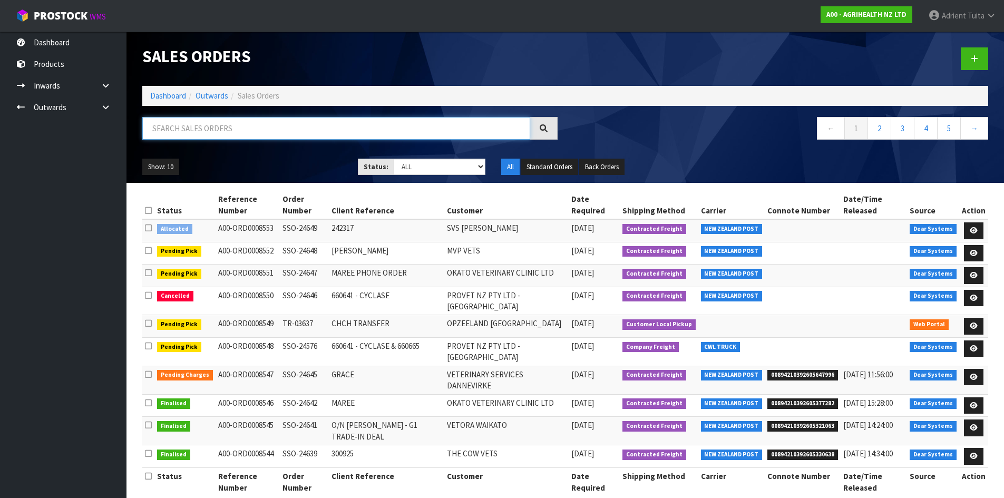
click at [209, 138] on input "text" at bounding box center [336, 128] width 388 height 23
type input "4648"
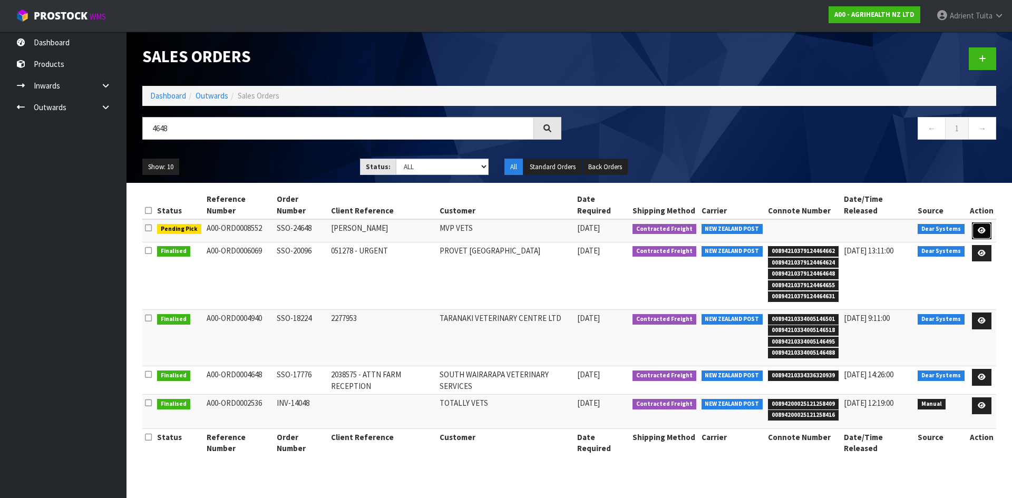
click at [984, 227] on icon at bounding box center [982, 230] width 8 height 7
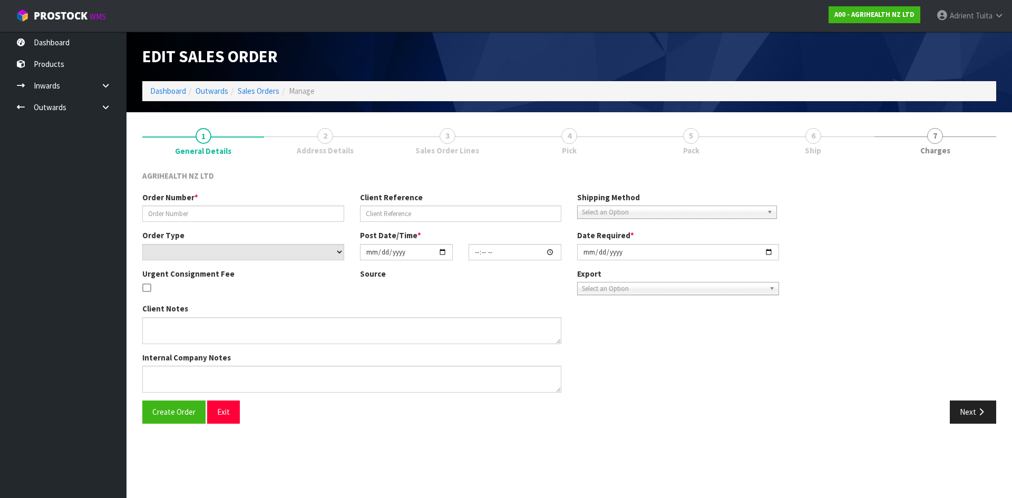
type input "SSO-24648"
type input "[PERSON_NAME]"
select select "number:0"
type input "[DATE]"
type input "10:11:57.000"
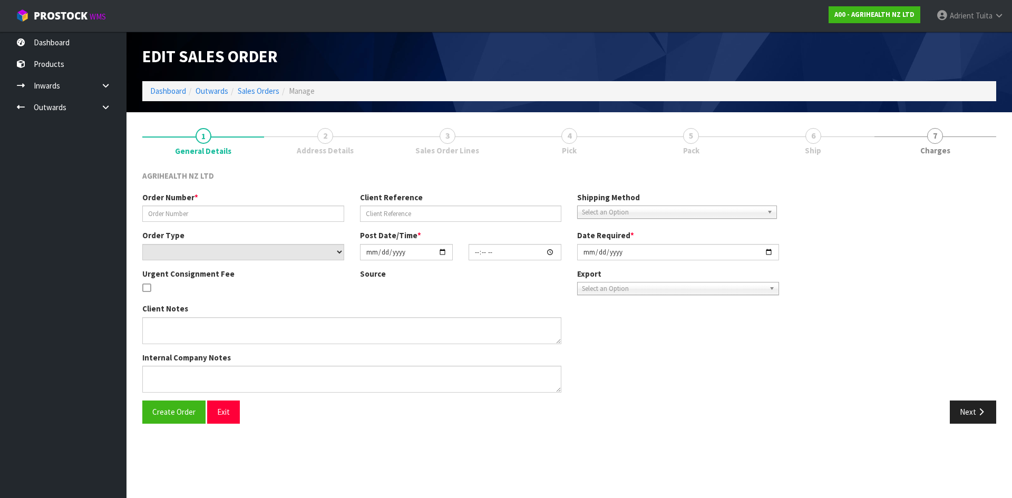
type input "[DATE]"
type textarea "SHIP BY: Overnight Courier"
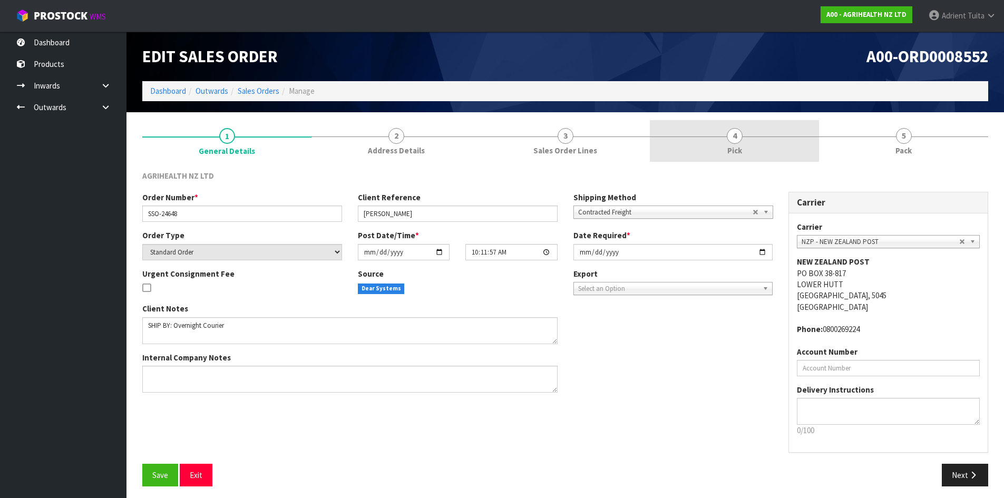
click at [766, 139] on link "4 Pick" at bounding box center [734, 141] width 169 height 42
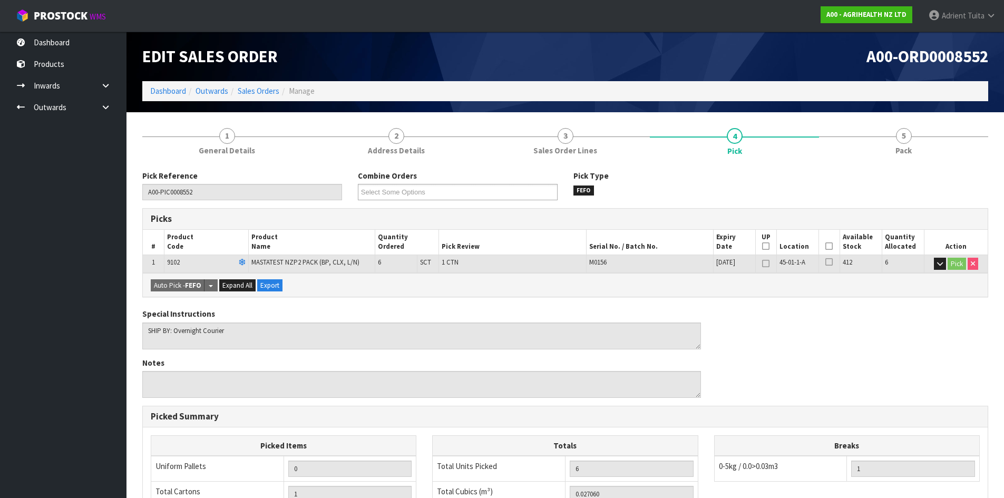
click at [827, 241] on th "Picked" at bounding box center [829, 242] width 21 height 25
click at [828, 241] on th "Picked" at bounding box center [829, 242] width 21 height 25
click at [829, 247] on icon at bounding box center [828, 246] width 7 height 1
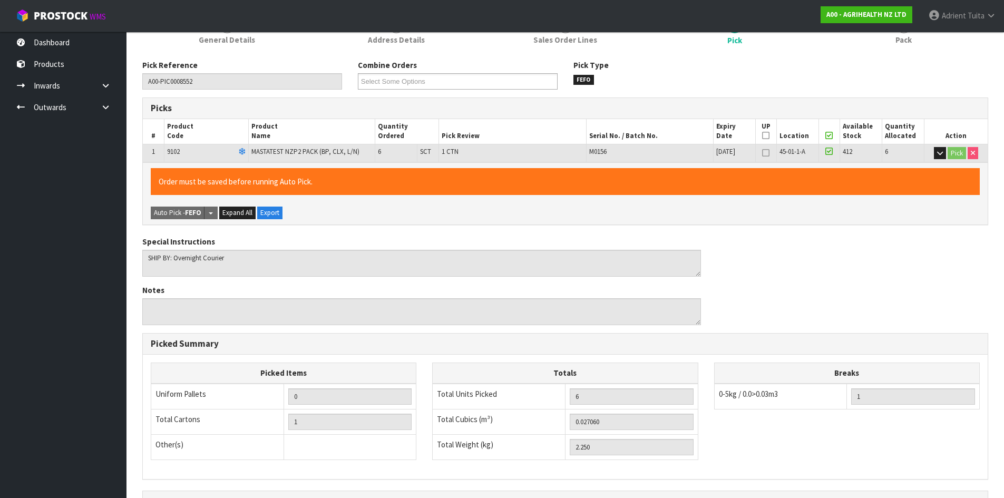
scroll to position [237, 0]
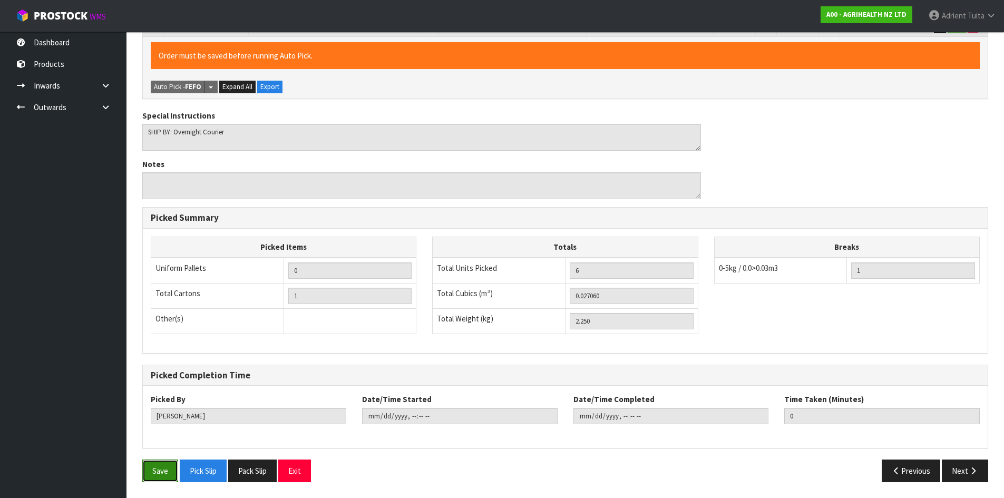
click at [148, 474] on button "Save" at bounding box center [160, 471] width 36 height 23
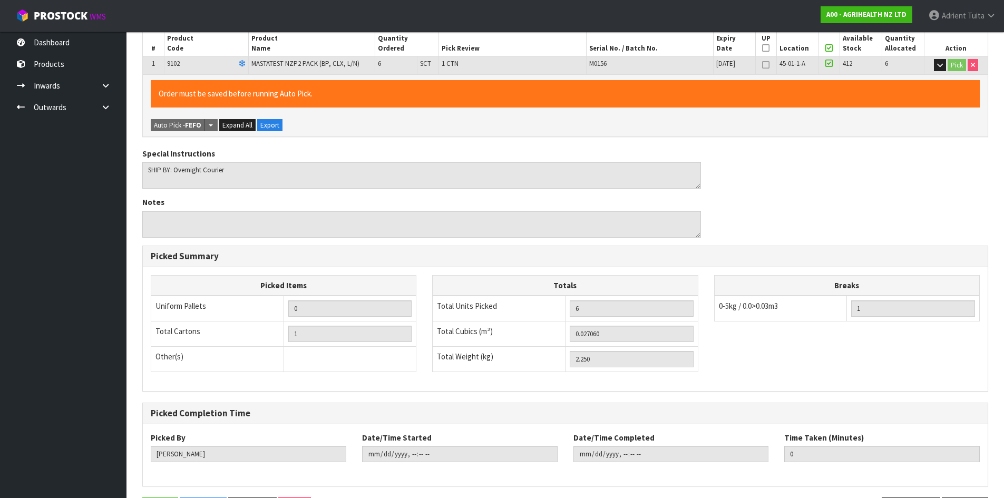
scroll to position [0, 0]
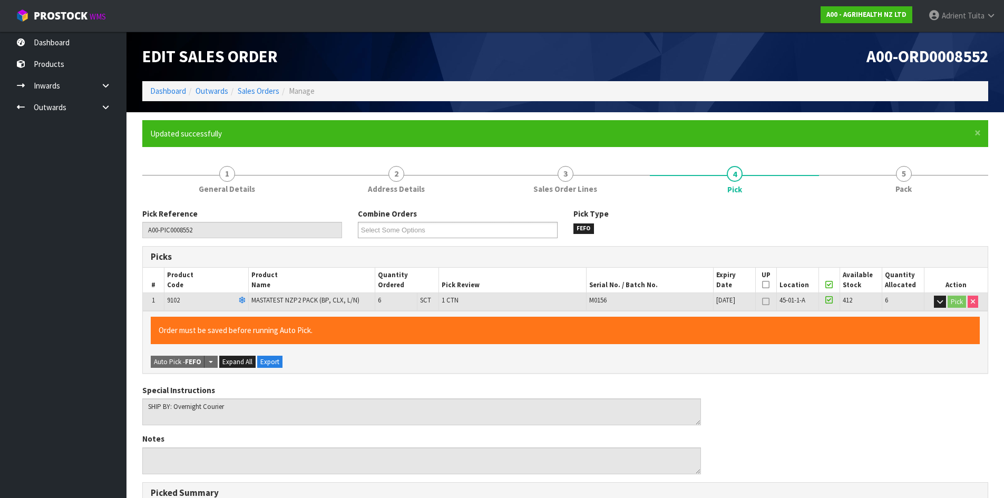
type input "[PERSON_NAME]"
type input "[DATE]T13:50:35"
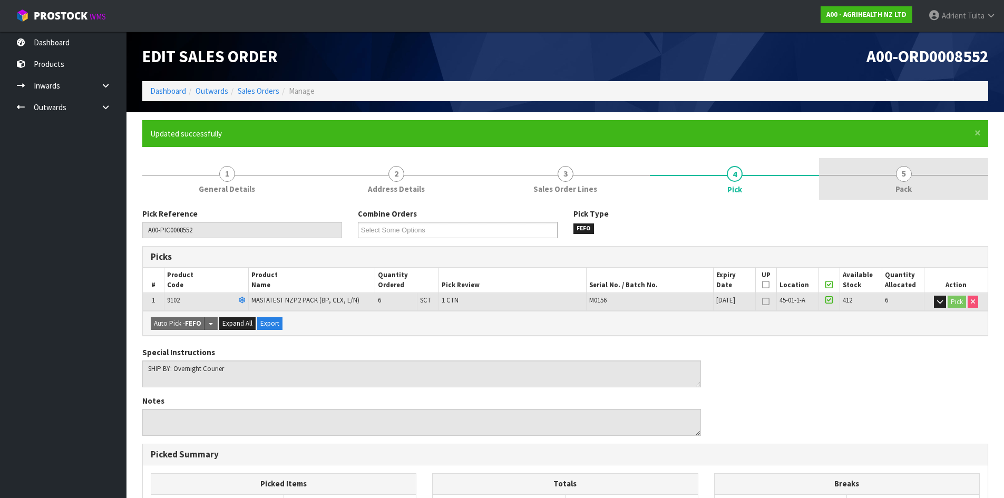
drag, startPoint x: 887, startPoint y: 183, endPoint x: 846, endPoint y: 187, distance: 41.3
click at [888, 183] on link "5 Pack" at bounding box center [903, 179] width 169 height 42
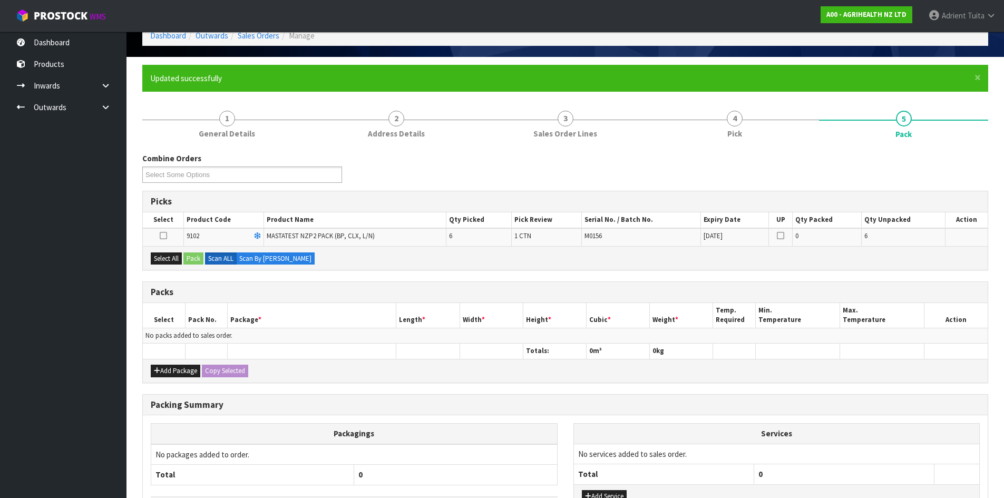
scroll to position [135, 0]
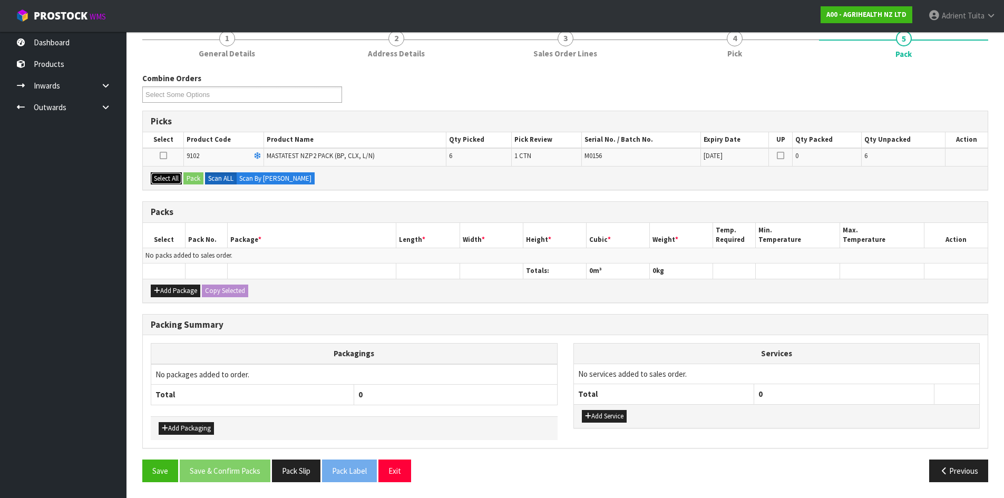
click at [178, 180] on button "Select All" at bounding box center [166, 178] width 31 height 13
click at [198, 180] on button "Pack" at bounding box center [193, 178] width 20 height 13
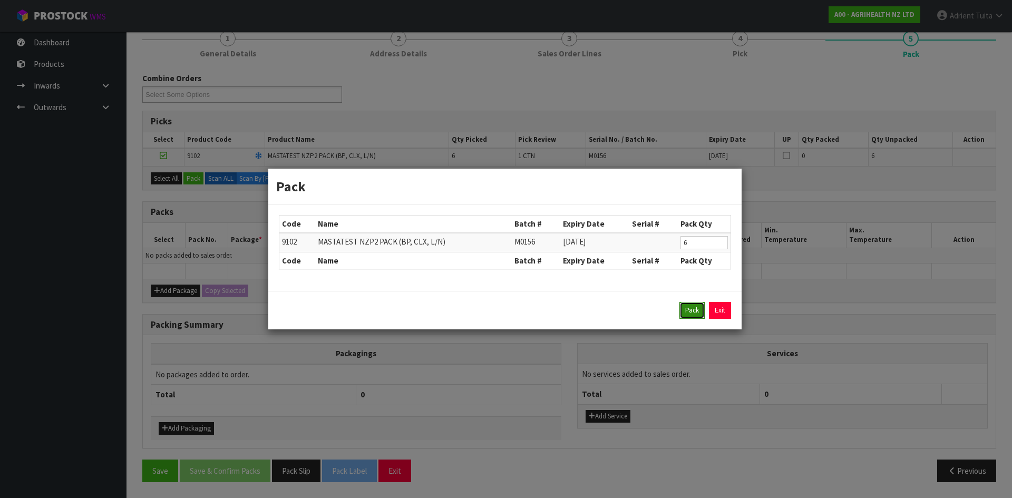
click at [693, 306] on button "Pack" at bounding box center [691, 310] width 25 height 17
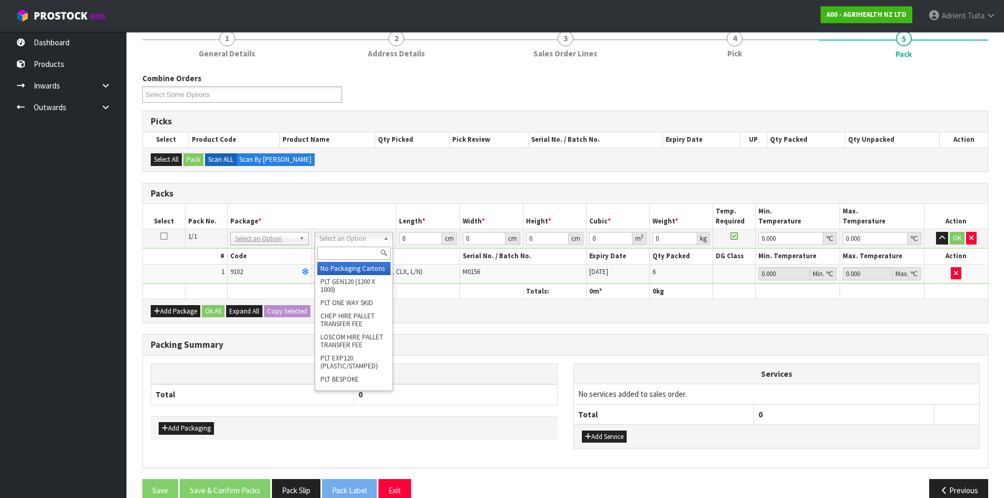
drag, startPoint x: 376, startPoint y: 243, endPoint x: 373, endPoint y: 249, distance: 6.1
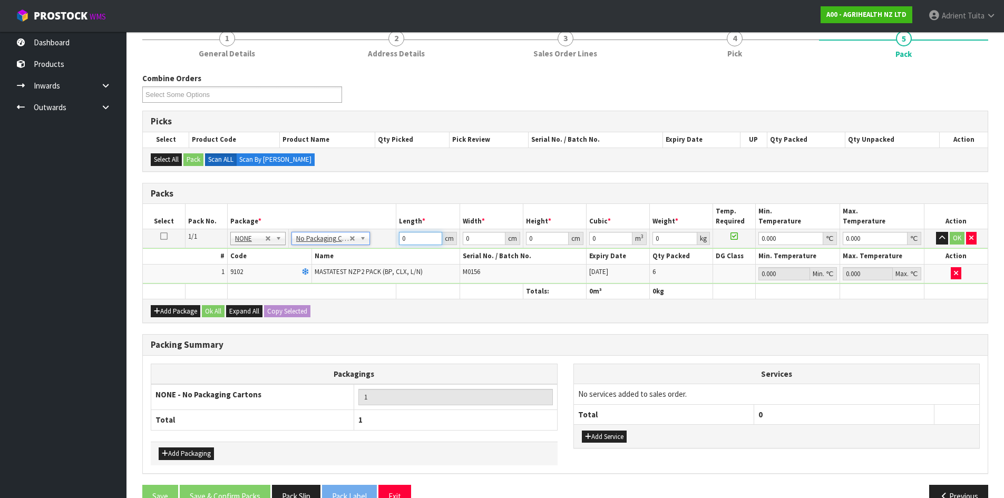
click at [410, 241] on input "0" at bounding box center [420, 238] width 43 height 13
type input "60"
type input "40"
type input "1"
type input "0.0024"
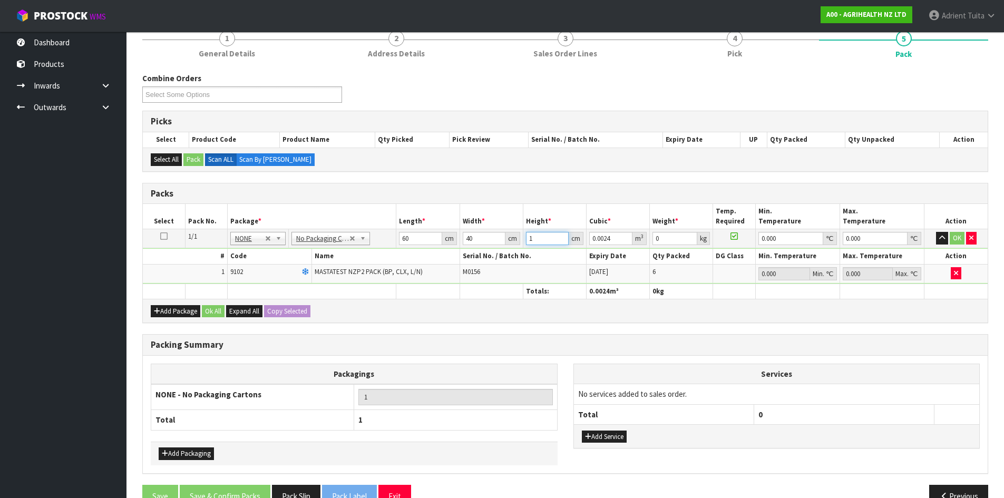
type input "11"
type input "0.0264"
type input "11"
type input "3"
click at [958, 233] on button "OK" at bounding box center [957, 238] width 15 height 13
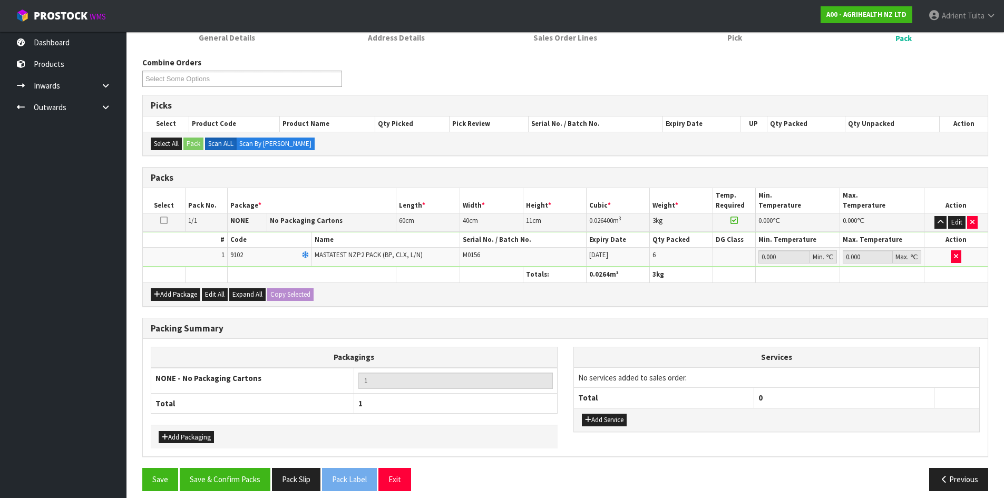
scroll to position [160, 0]
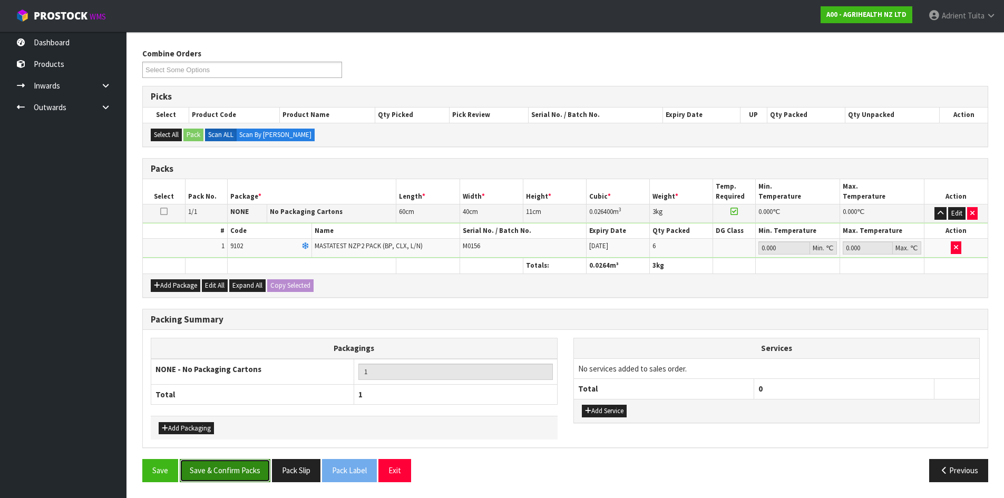
click at [247, 471] on button "Save & Confirm Packs" at bounding box center [225, 470] width 91 height 23
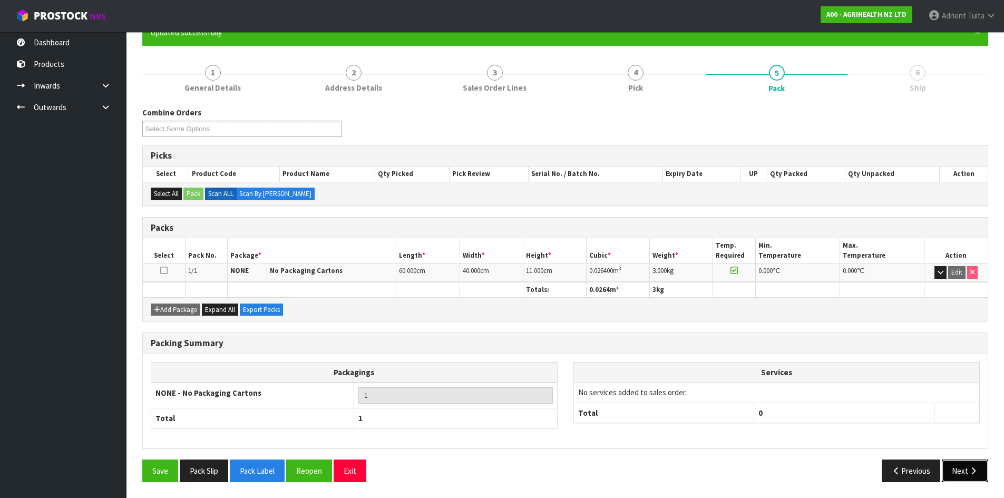
click at [961, 471] on button "Next" at bounding box center [965, 471] width 46 height 23
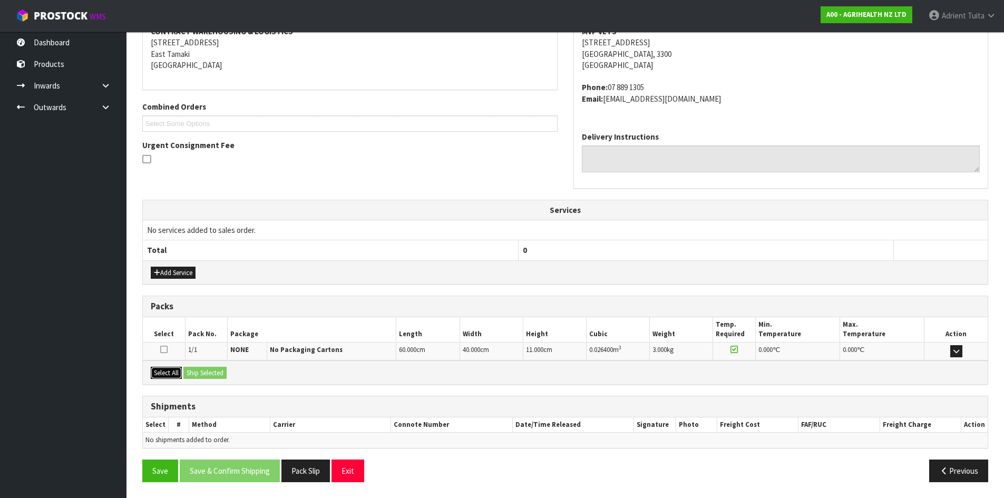
click at [178, 375] on button "Select All" at bounding box center [166, 373] width 31 height 13
click at [196, 375] on button "Ship Selected" at bounding box center [204, 373] width 43 height 13
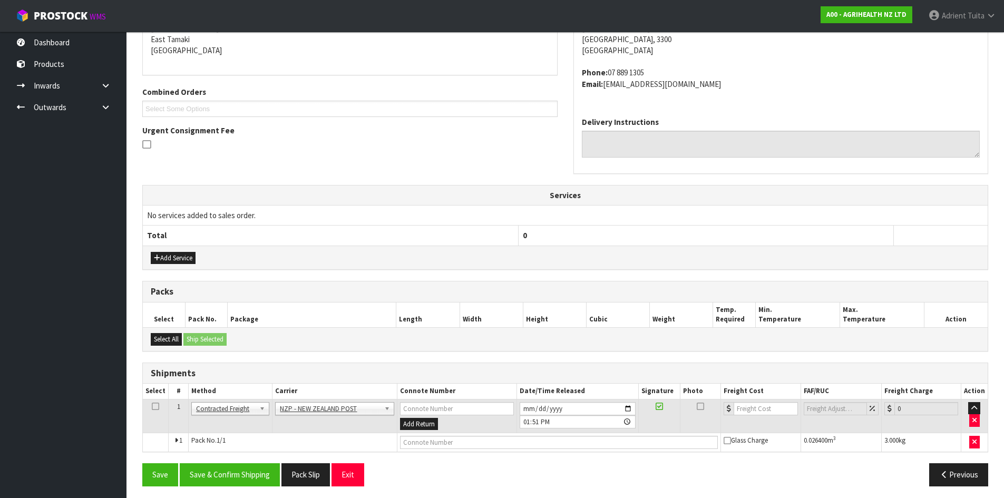
scroll to position [231, 0]
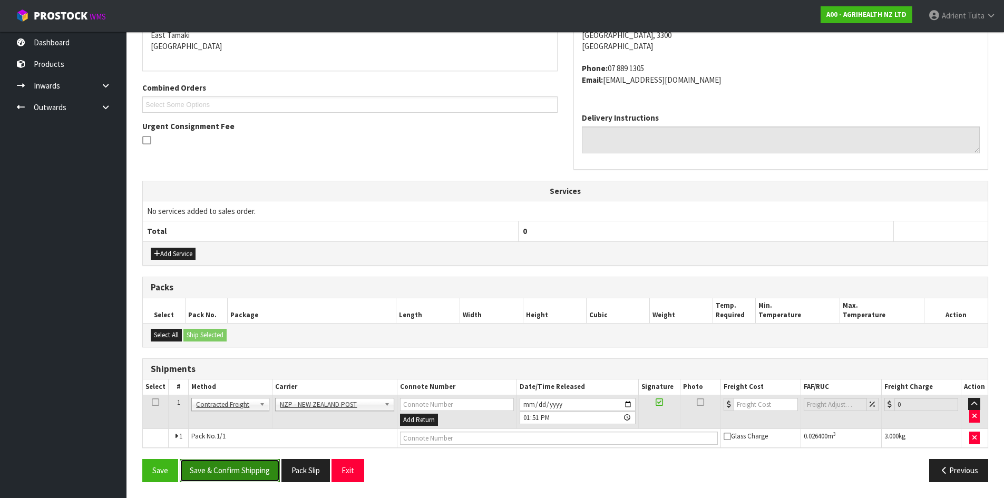
click at [266, 474] on button "Save & Confirm Shipping" at bounding box center [230, 470] width 100 height 23
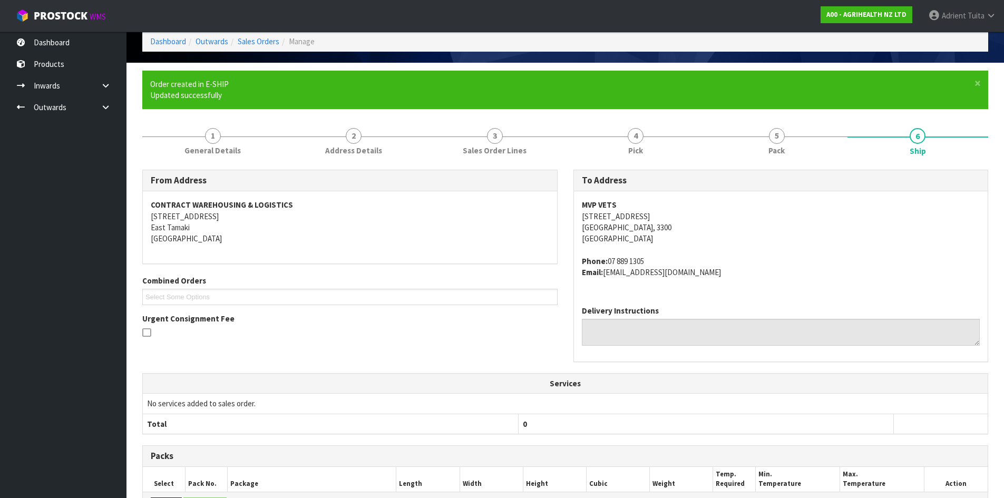
scroll to position [216, 0]
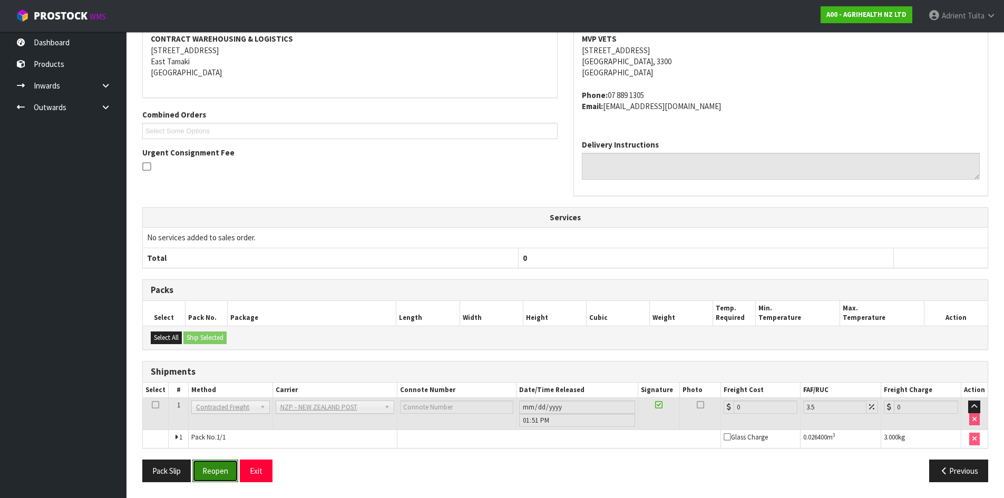
click at [221, 464] on button "Reopen" at bounding box center [215, 471] width 46 height 23
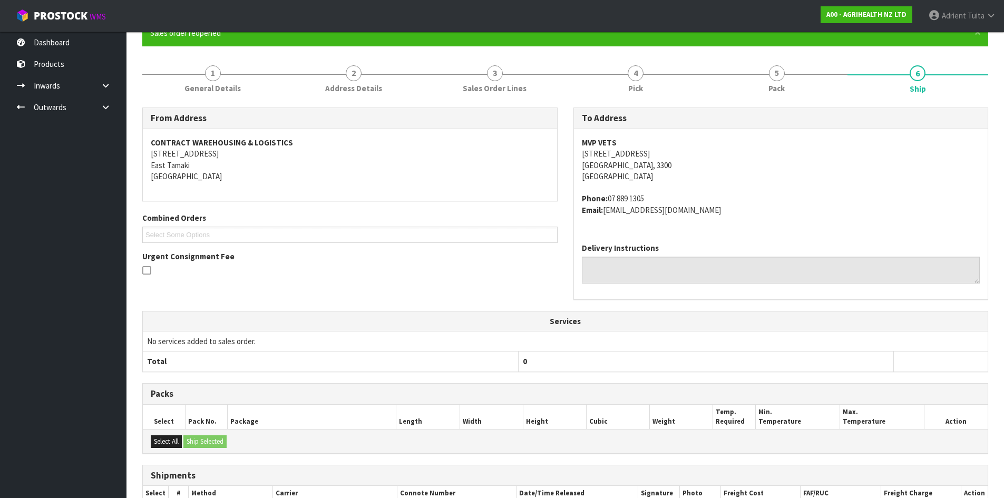
scroll to position [204, 0]
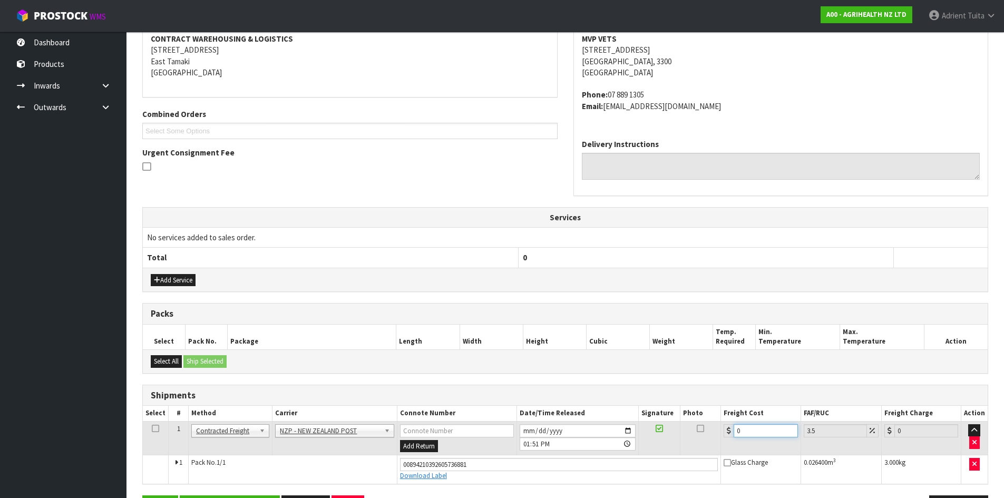
drag, startPoint x: 756, startPoint y: 435, endPoint x: 751, endPoint y: 432, distance: 6.1
click at [756, 434] on input "0" at bounding box center [766, 430] width 64 height 13
type input "7"
type input "7.24"
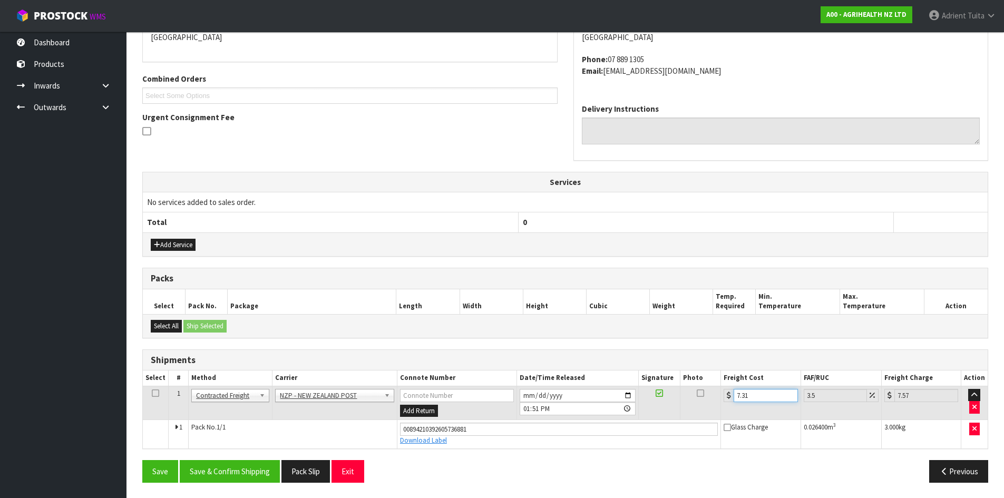
scroll to position [240, 0]
click at [230, 472] on button "Save & Confirm Shipping" at bounding box center [230, 471] width 100 height 23
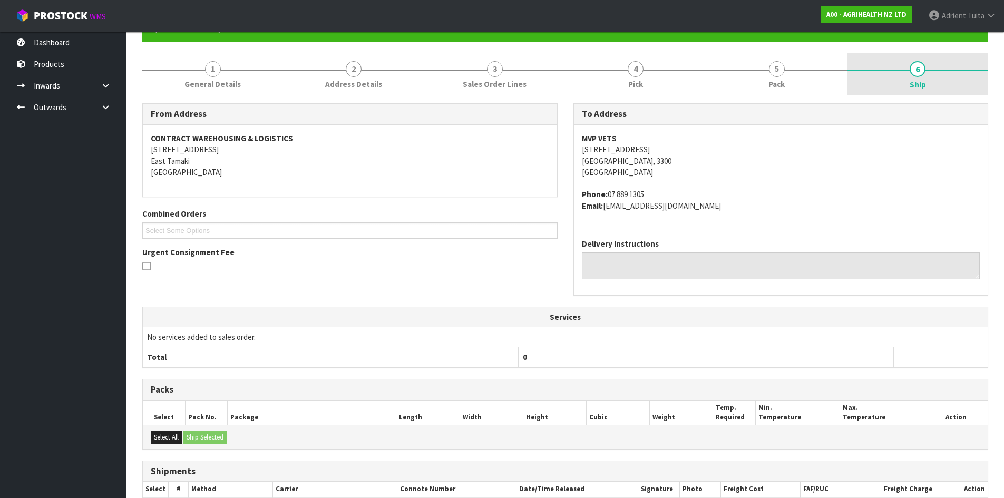
scroll to position [211, 0]
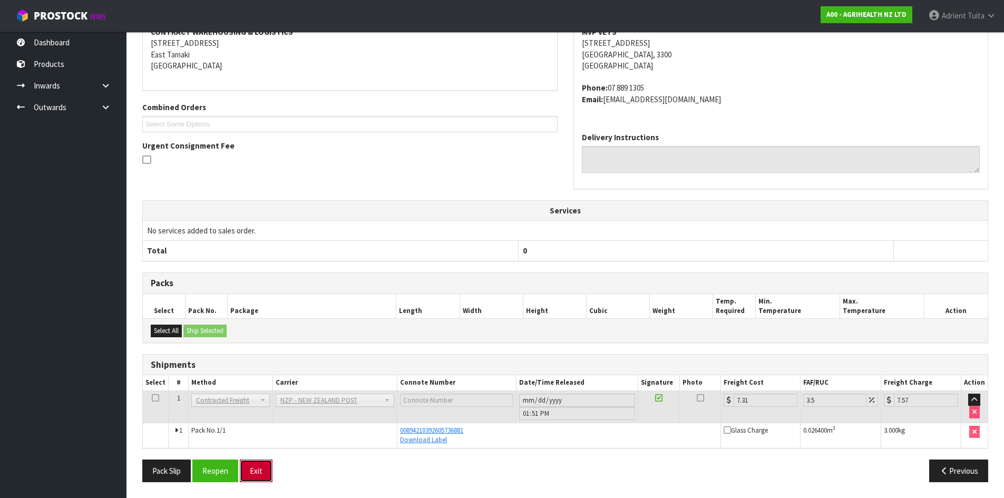
click at [252, 469] on button "Exit" at bounding box center [256, 471] width 33 height 23
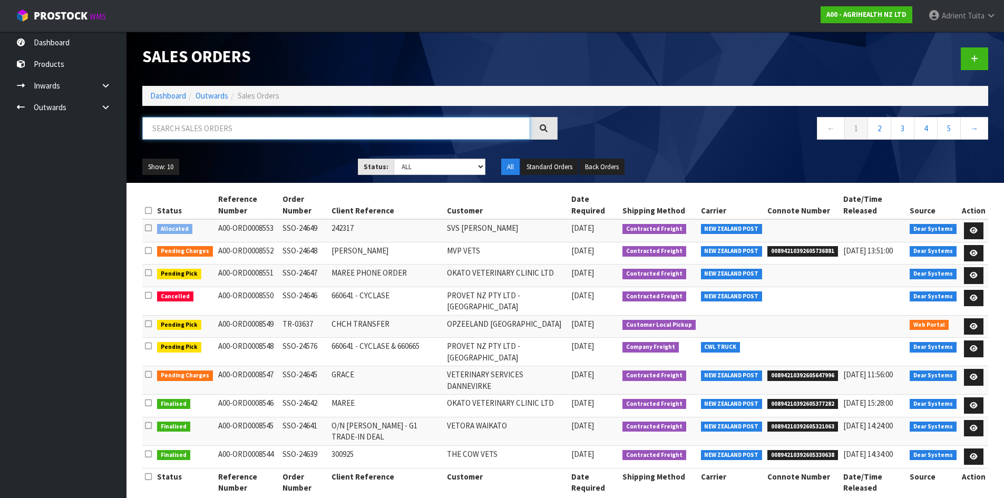
click at [198, 132] on input "text" at bounding box center [336, 128] width 388 height 23
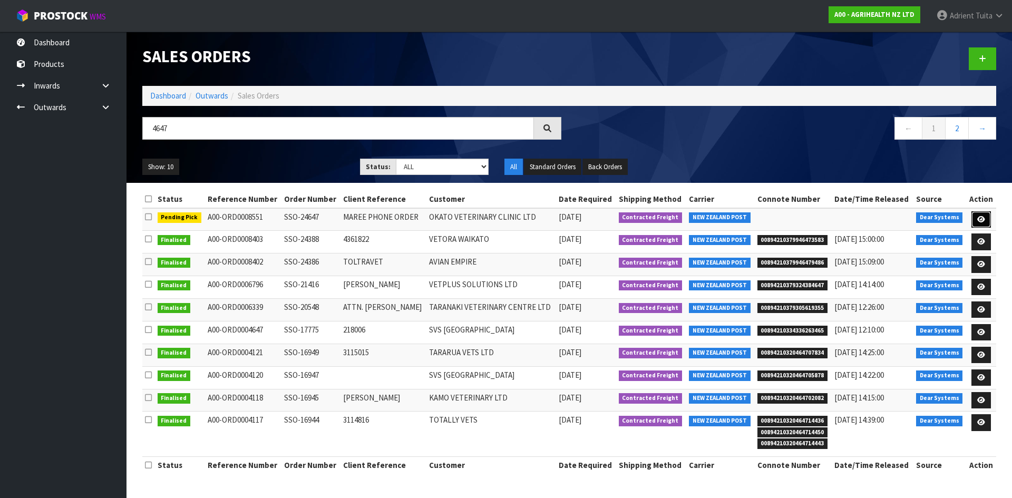
click at [976, 218] on link at bounding box center [981, 219] width 20 height 17
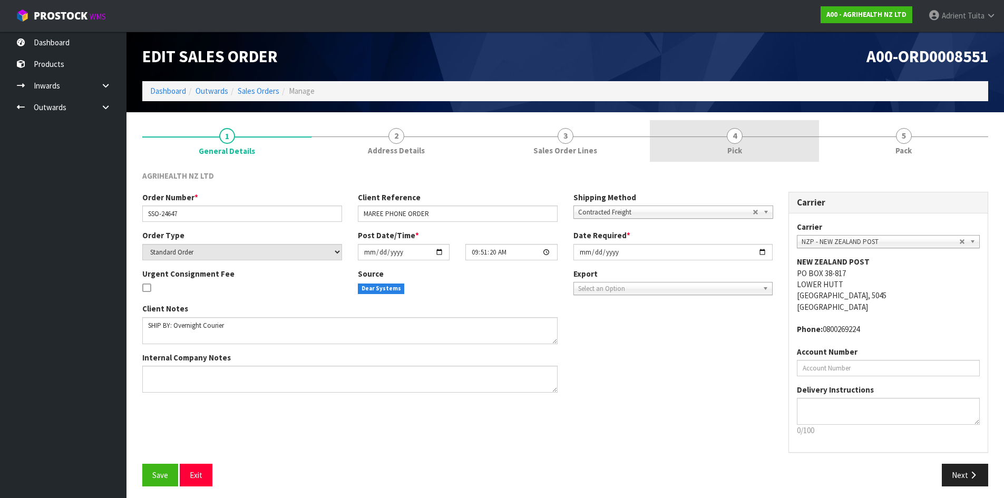
click at [747, 147] on link "4 Pick" at bounding box center [734, 141] width 169 height 42
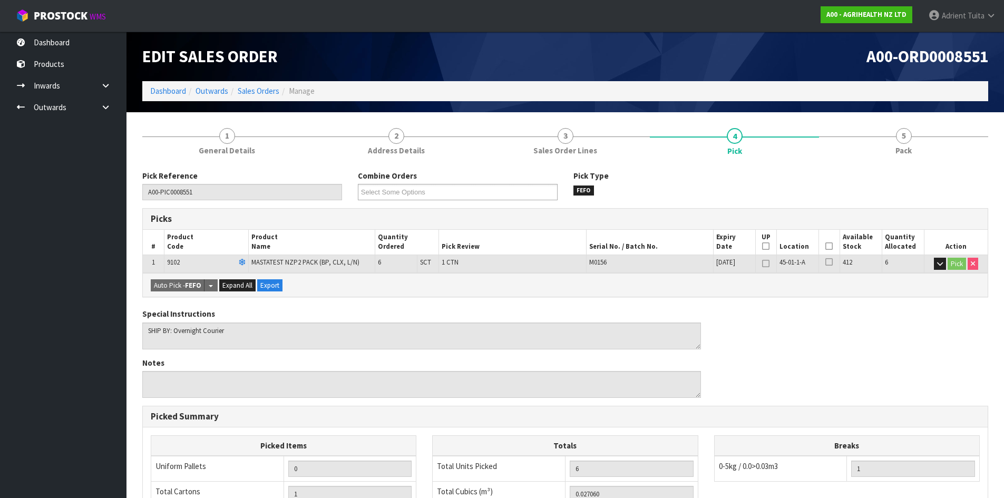
click at [830, 246] on icon at bounding box center [828, 246] width 7 height 1
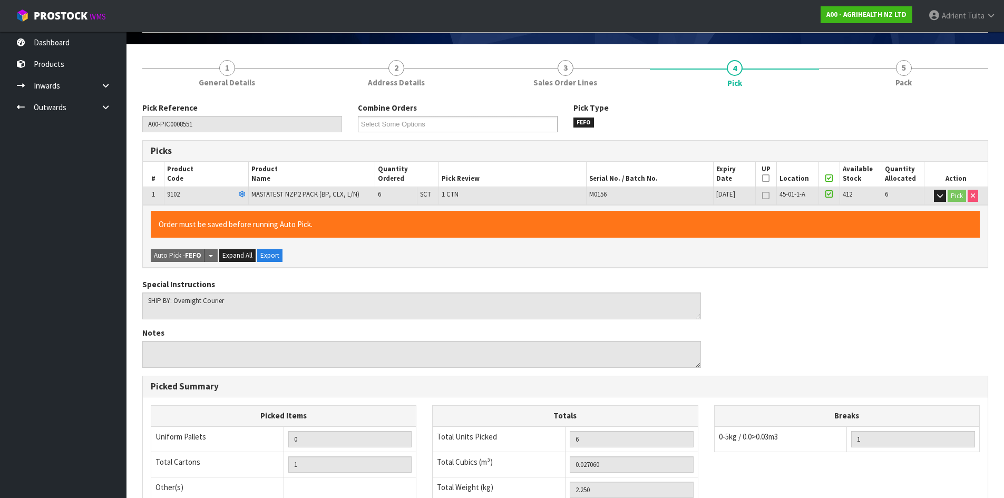
scroll to position [237, 0]
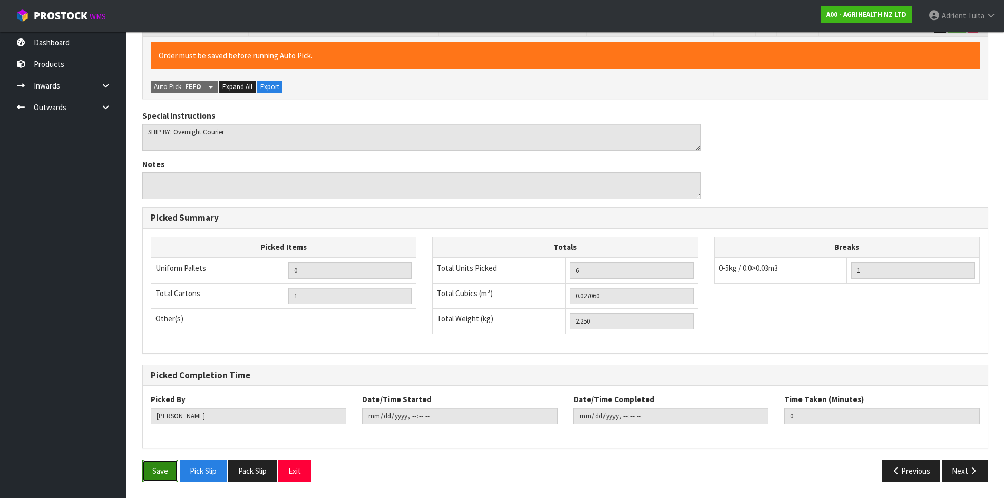
click at [157, 480] on button "Save" at bounding box center [160, 471] width 36 height 23
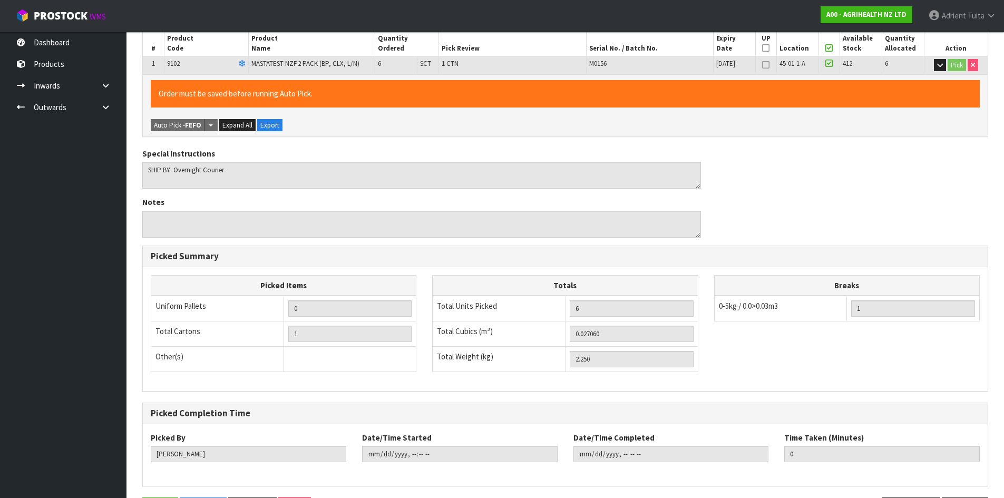
scroll to position [0, 0]
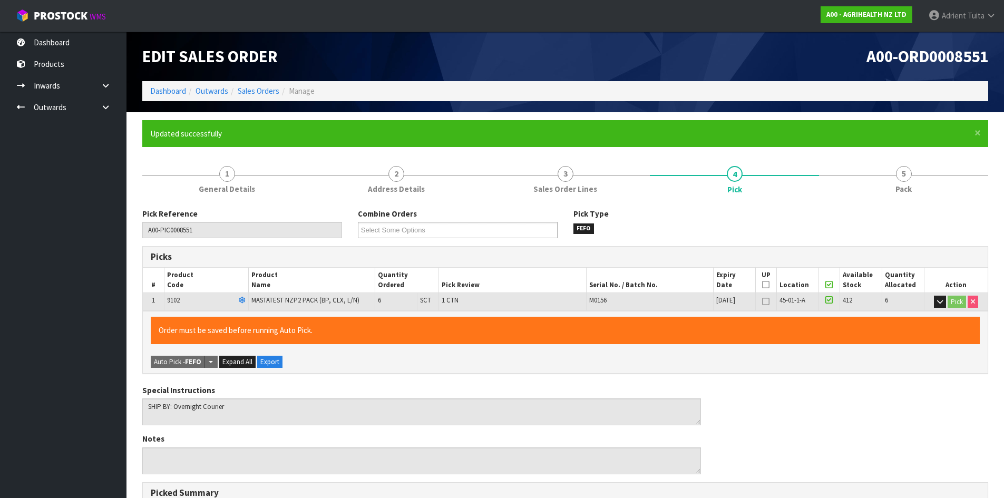
drag, startPoint x: 922, startPoint y: 207, endPoint x: 923, endPoint y: 201, distance: 5.9
click at [923, 203] on div "Pick Reference A00-PIC0008551 Combine Orders A00-ORD0008548 A00-ORD0008549 A00-…" at bounding box center [565, 482] width 846 height 565
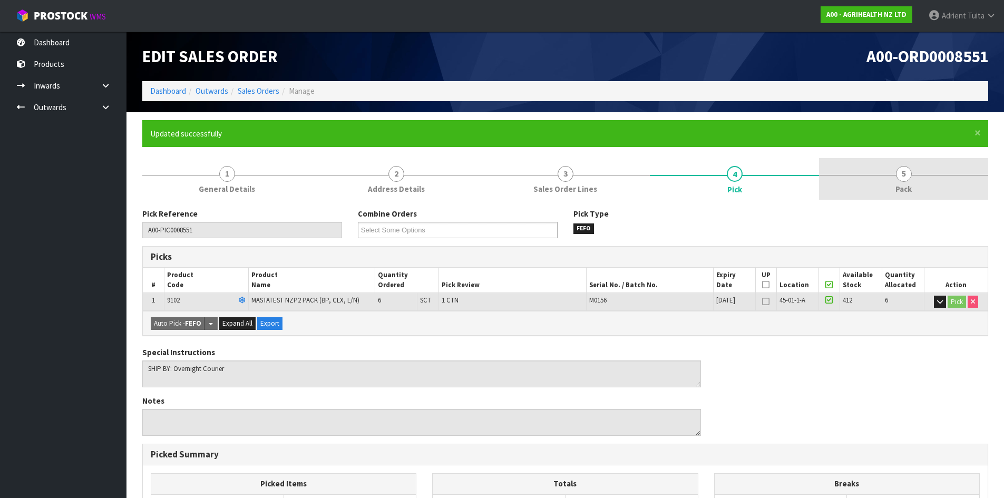
click at [923, 199] on link "5 Pack" at bounding box center [903, 179] width 169 height 42
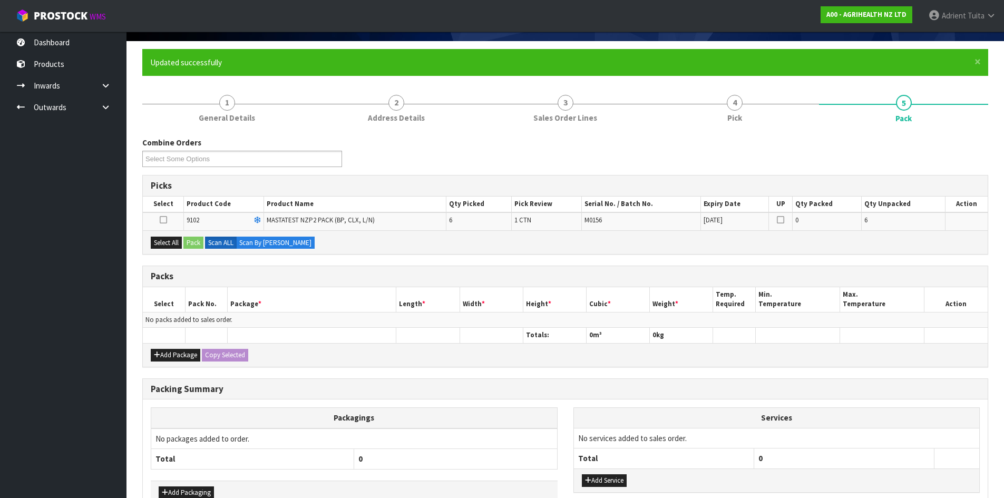
scroll to position [135, 0]
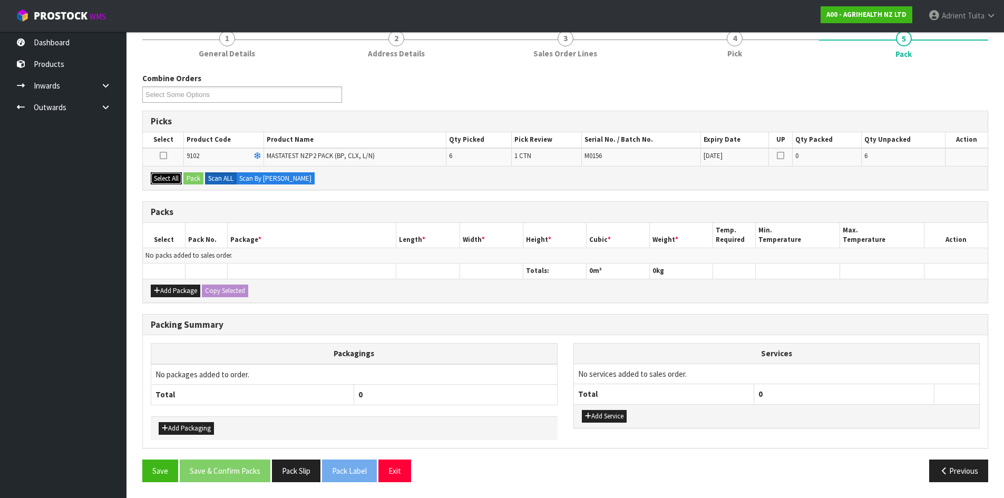
click at [169, 176] on button "Select All" at bounding box center [166, 178] width 31 height 13
click at [194, 179] on button "Pack" at bounding box center [193, 178] width 20 height 13
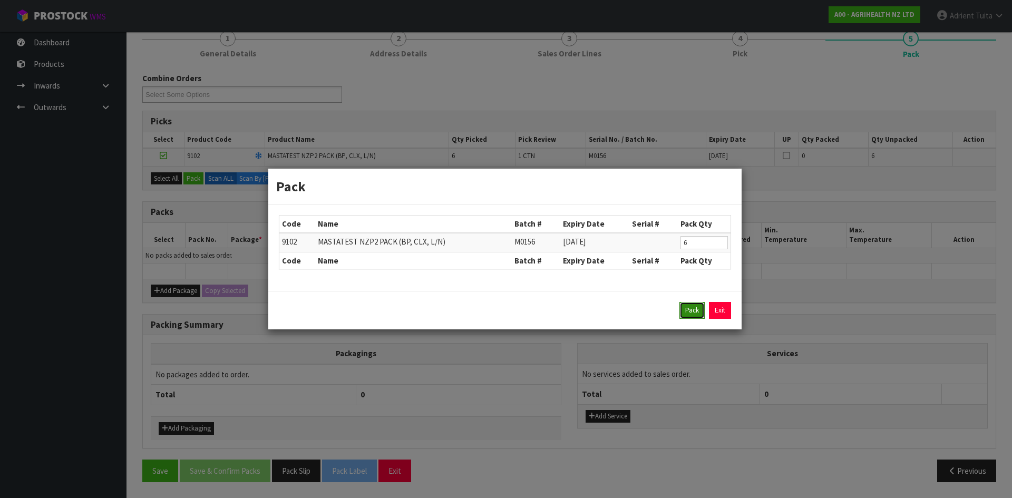
click at [696, 313] on button "Pack" at bounding box center [691, 310] width 25 height 17
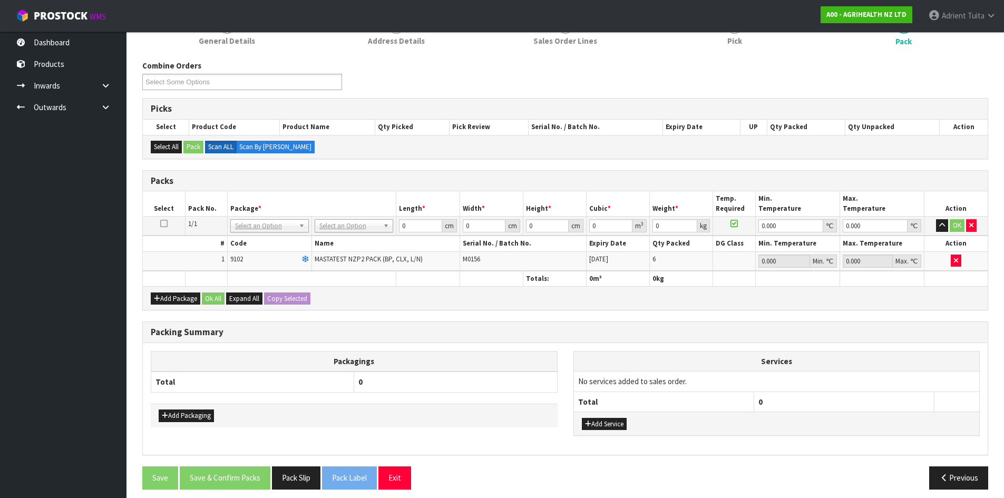
scroll to position [155, 0]
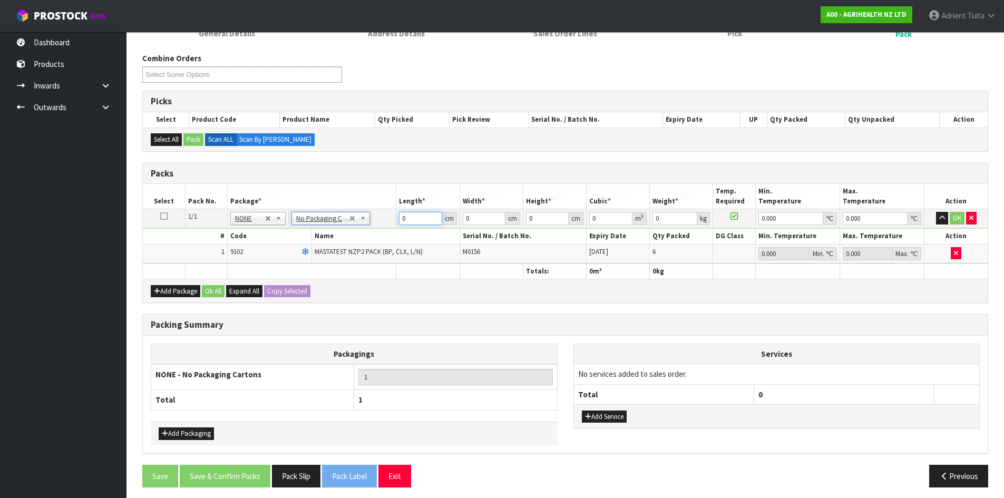
click at [428, 213] on input "0" at bounding box center [420, 218] width 43 height 13
click at [957, 217] on button "OK" at bounding box center [957, 218] width 15 height 13
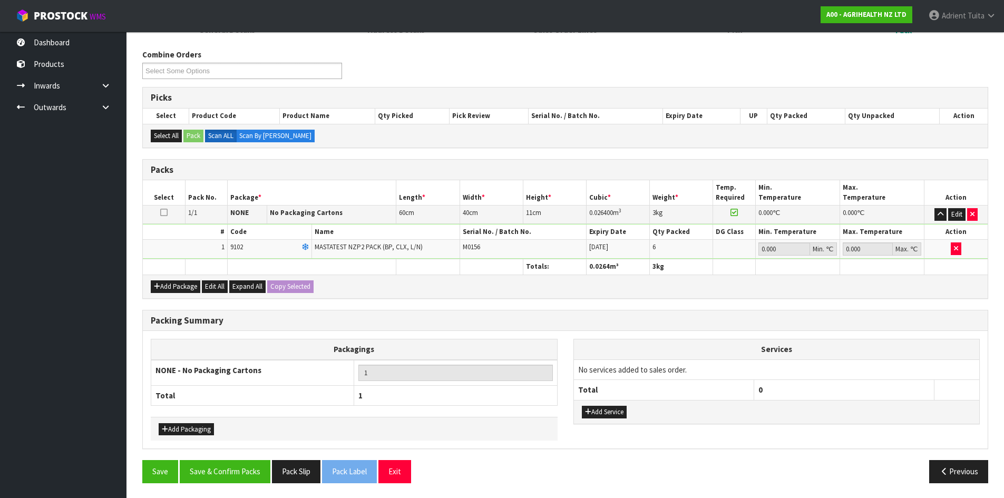
scroll to position [160, 0]
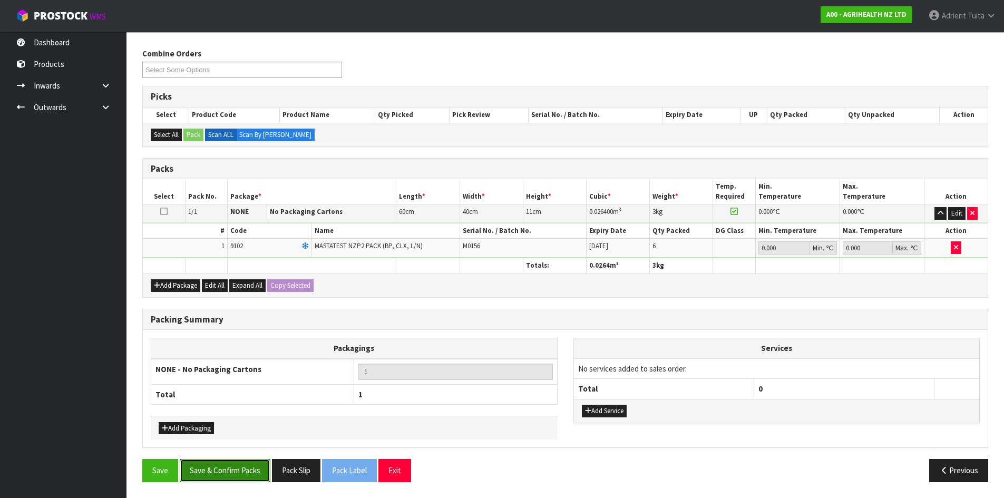
click at [248, 466] on button "Save & Confirm Packs" at bounding box center [225, 470] width 91 height 23
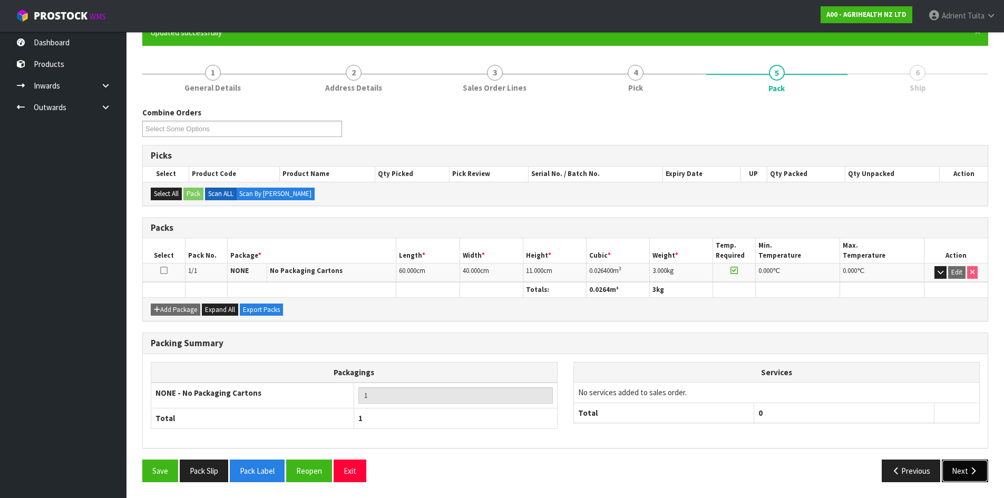
click at [947, 470] on button "Next" at bounding box center [965, 471] width 46 height 23
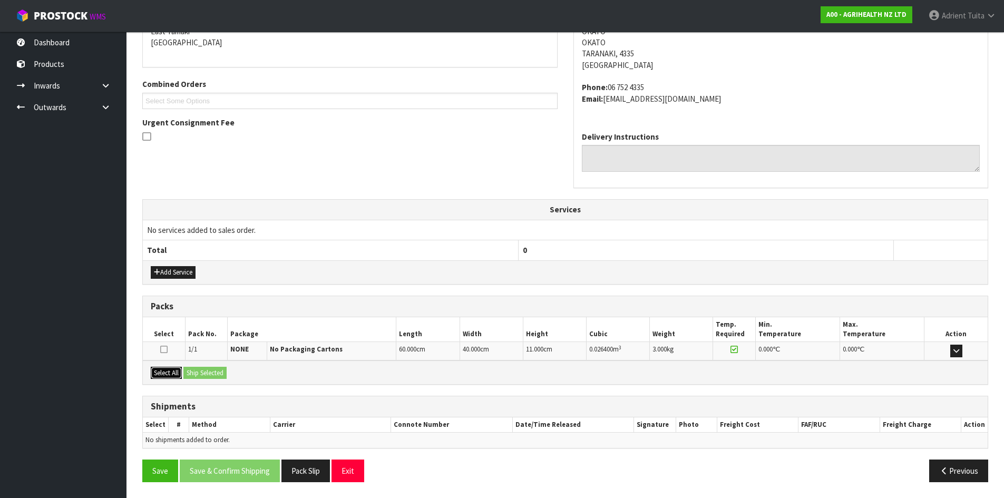
drag, startPoint x: 174, startPoint y: 373, endPoint x: 191, endPoint y: 372, distance: 16.9
click at [178, 373] on button "Select All" at bounding box center [166, 373] width 31 height 13
click at [192, 372] on button "Ship Selected" at bounding box center [204, 373] width 43 height 13
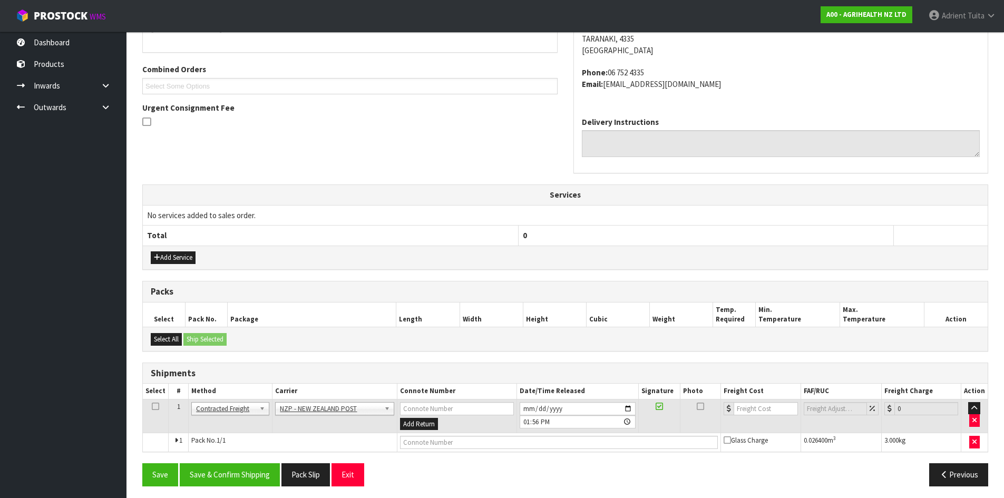
scroll to position [254, 0]
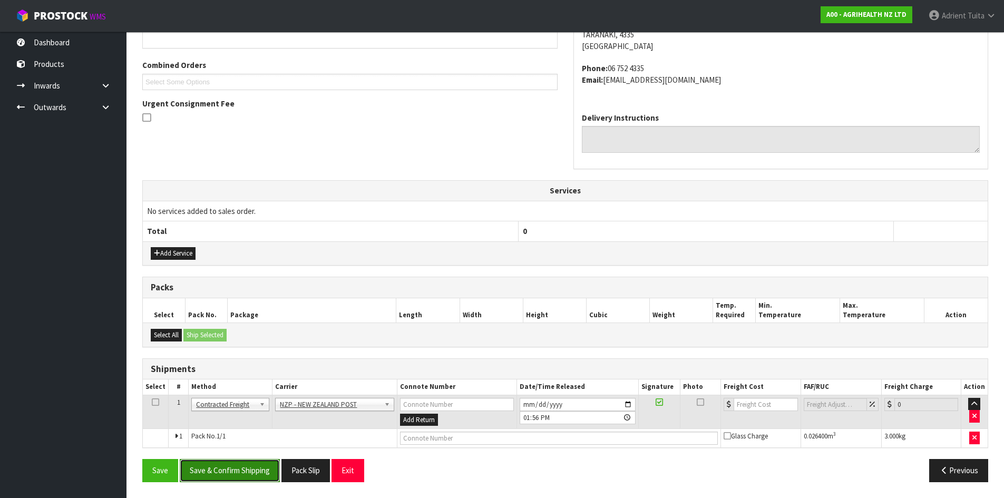
click at [229, 469] on button "Save & Confirm Shipping" at bounding box center [230, 470] width 100 height 23
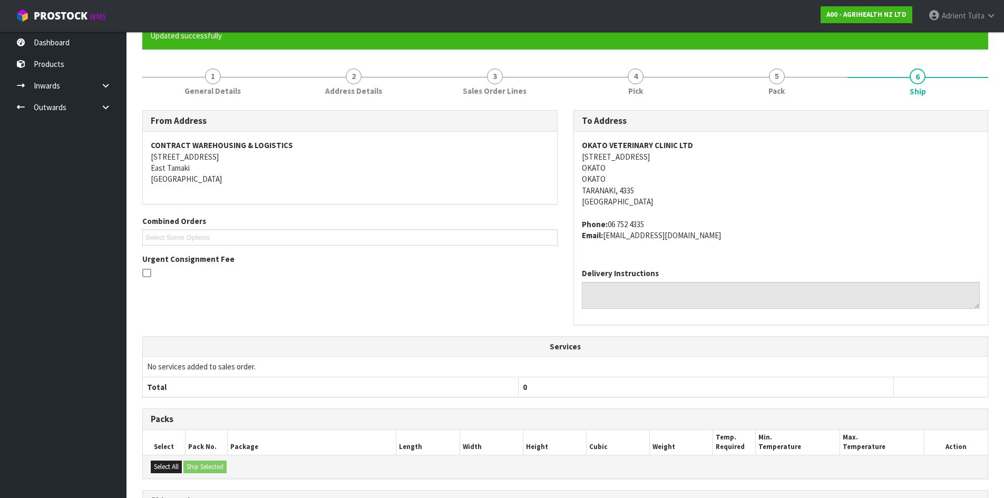
scroll to position [238, 0]
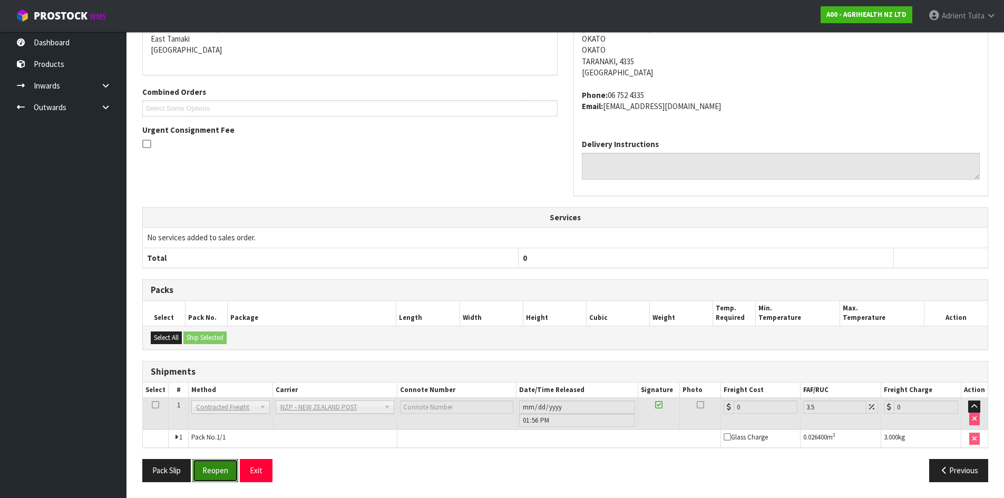
click at [216, 465] on button "Reopen" at bounding box center [215, 470] width 46 height 23
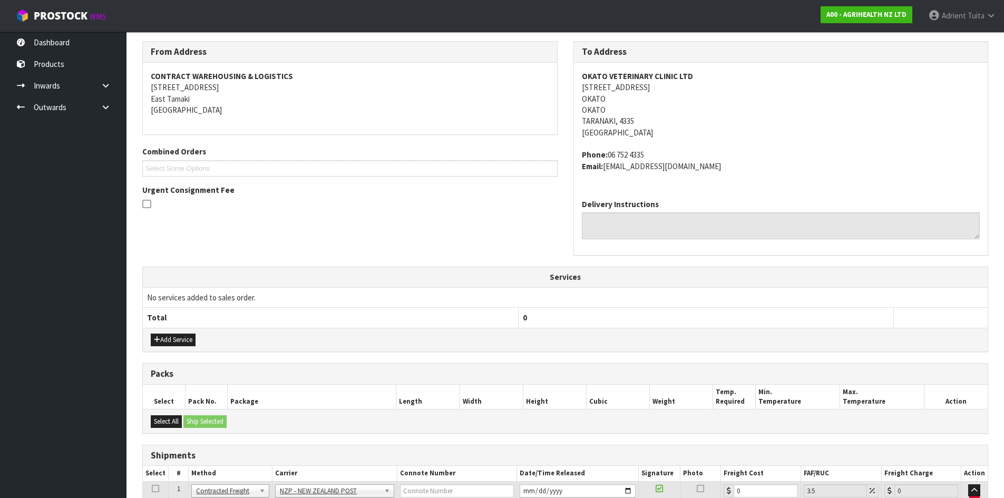
scroll to position [263, 0]
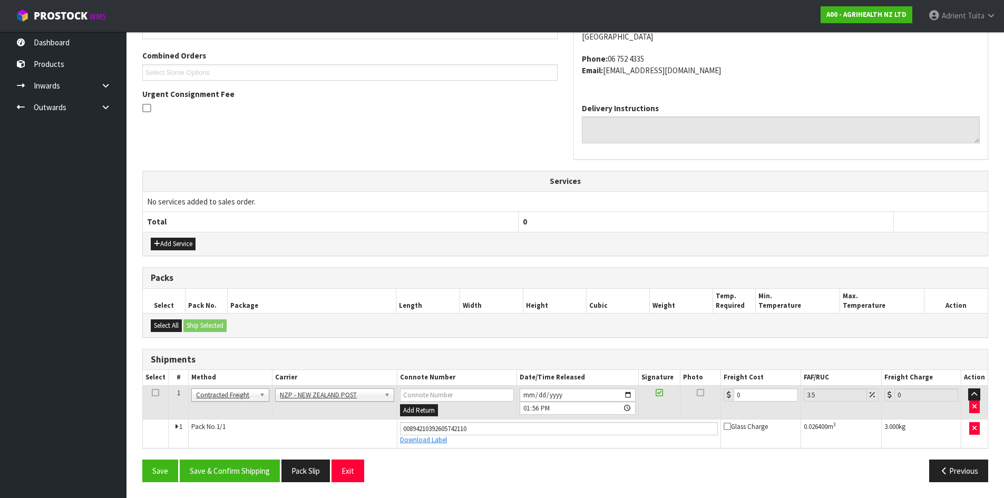
click at [754, 404] on td "0" at bounding box center [761, 402] width 80 height 34
click at [749, 382] on th "Freight Cost" at bounding box center [761, 377] width 80 height 15
click at [752, 390] on input "0" at bounding box center [766, 394] width 64 height 13
click at [220, 469] on button "Save & Confirm Shipping" at bounding box center [230, 471] width 100 height 23
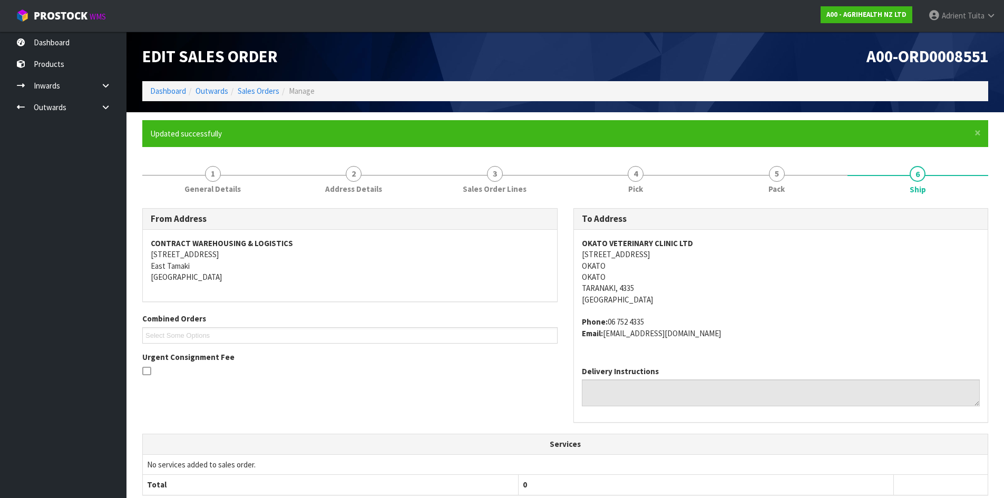
scroll to position [234, 0]
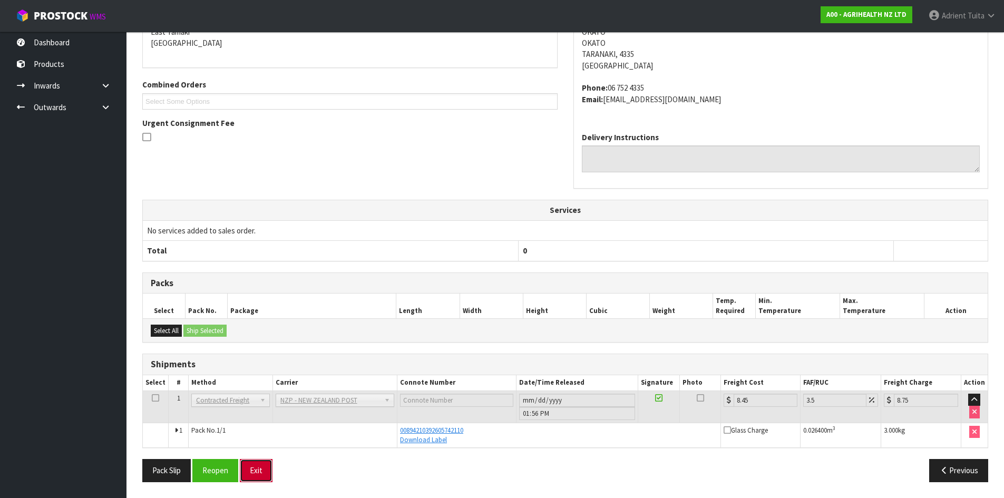
click at [264, 470] on button "Exit" at bounding box center [256, 470] width 33 height 23
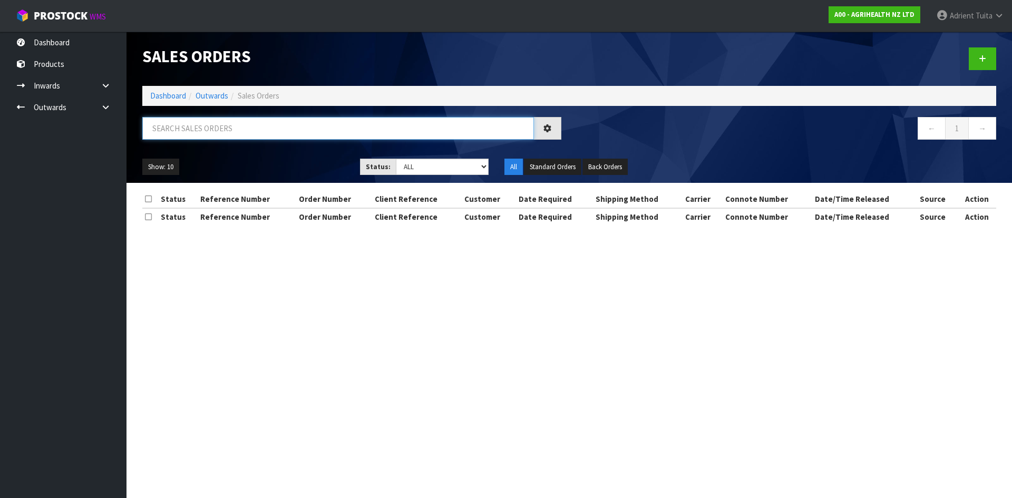
drag, startPoint x: 181, startPoint y: 123, endPoint x: 191, endPoint y: 124, distance: 10.0
click at [181, 123] on input "text" at bounding box center [338, 128] width 392 height 23
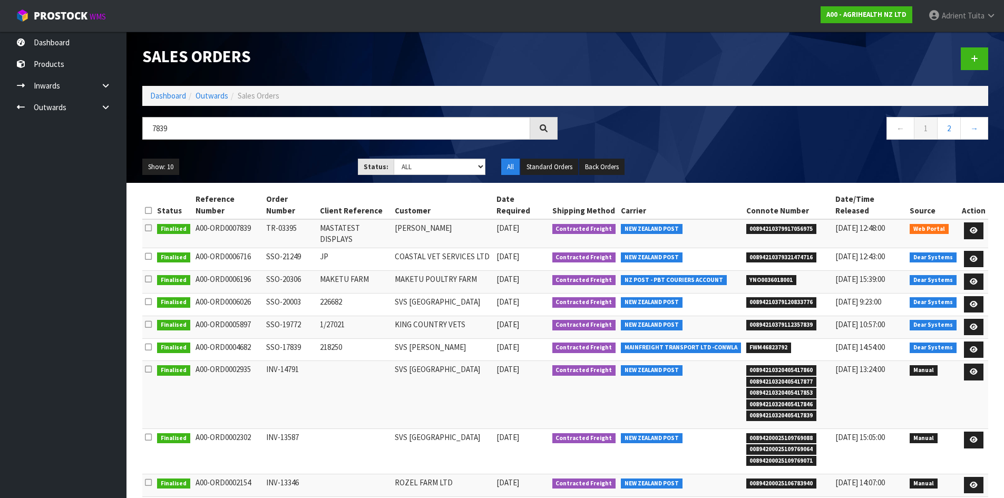
click at [159, 101] on li "Dashboard" at bounding box center [168, 95] width 36 height 11
click at [159, 97] on link "Dashboard" at bounding box center [168, 96] width 36 height 10
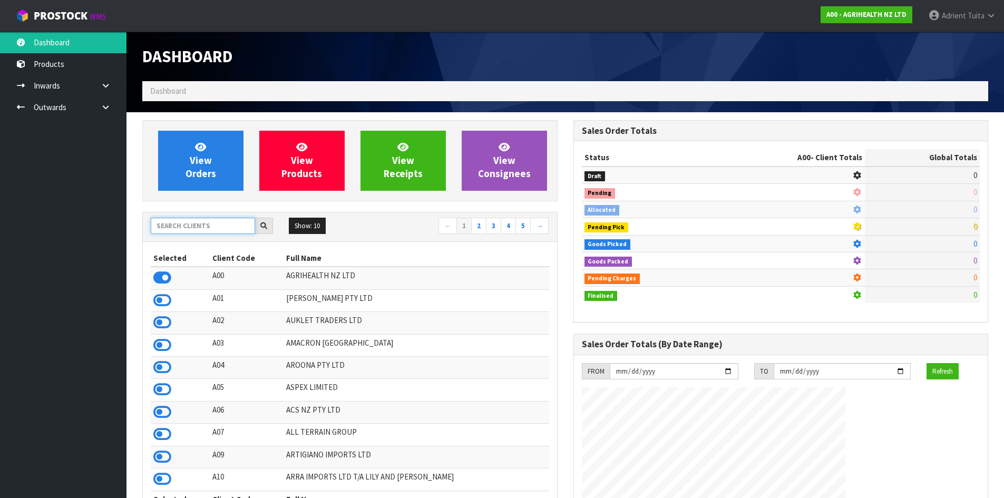
click at [213, 220] on input "text" at bounding box center [203, 226] width 104 height 16
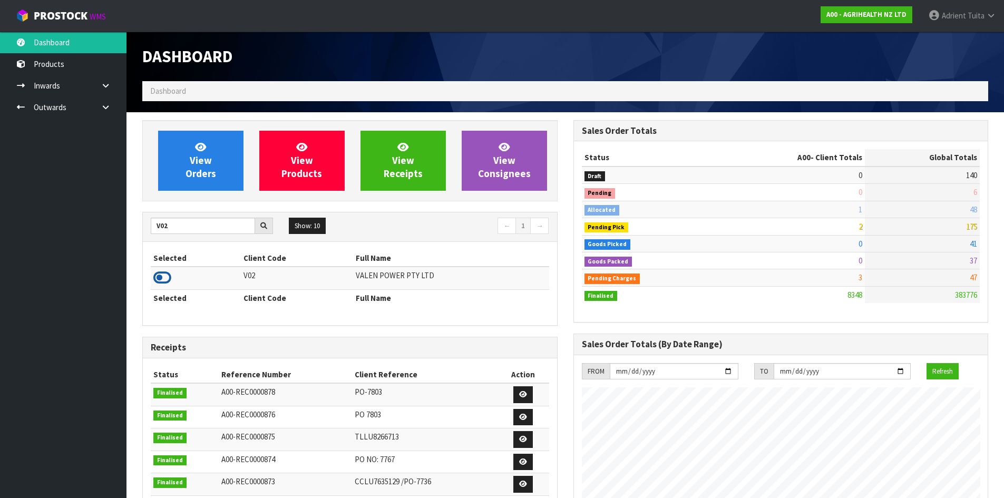
click at [165, 277] on icon at bounding box center [162, 278] width 18 height 16
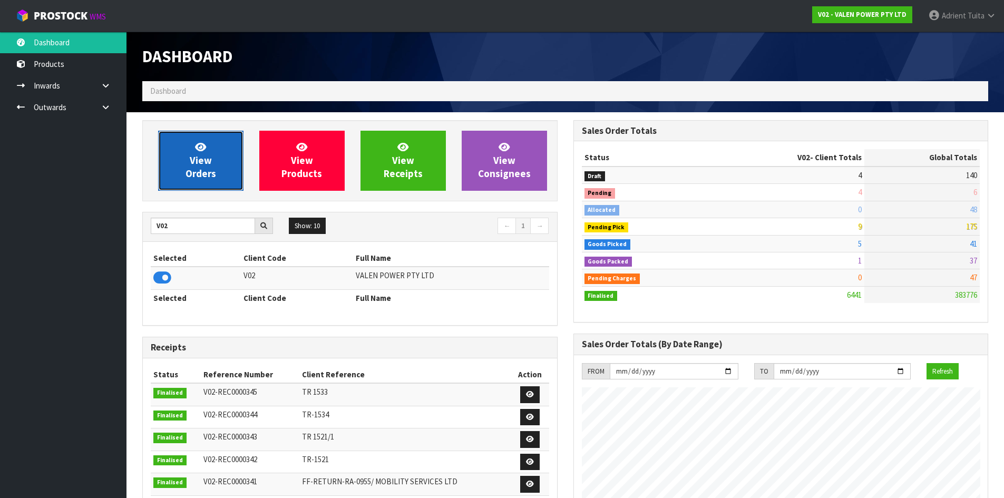
click at [184, 165] on link "View Orders" at bounding box center [200, 161] width 85 height 60
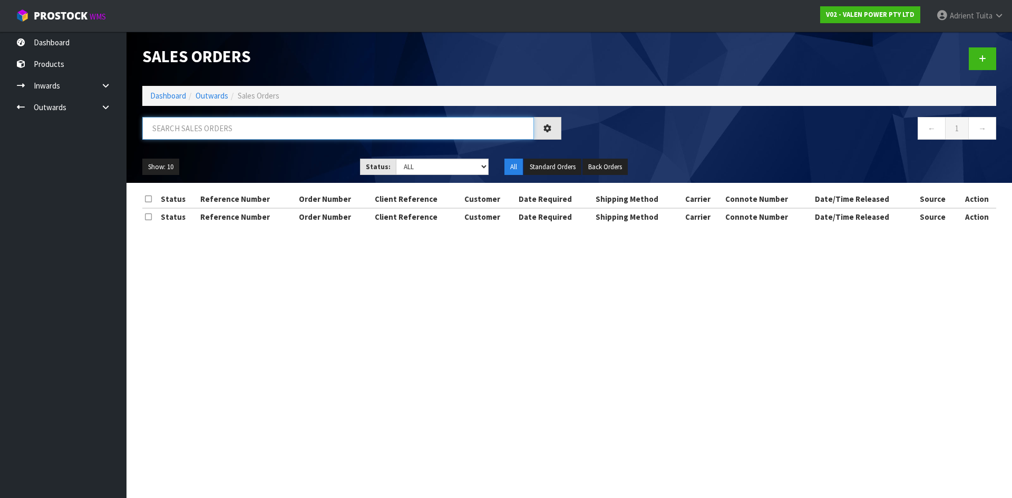
click at [208, 129] on input "text" at bounding box center [338, 128] width 392 height 23
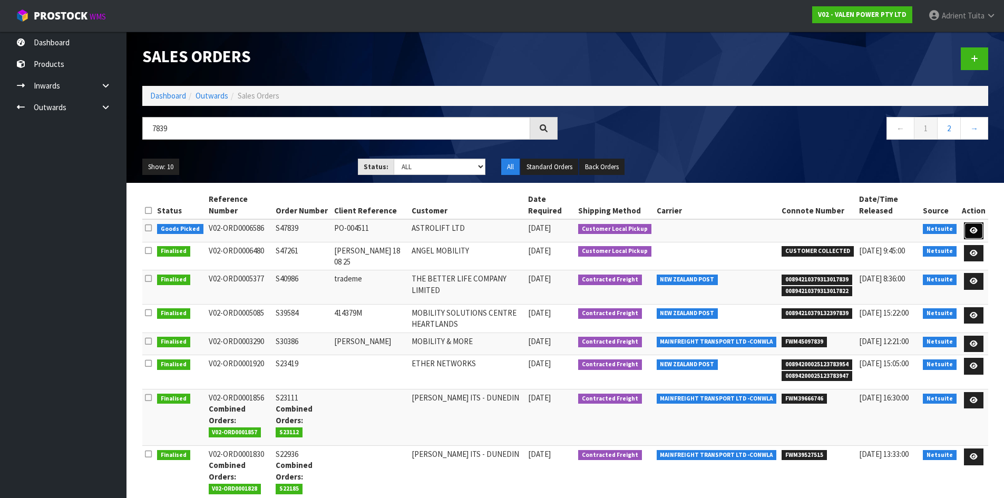
click at [965, 227] on link at bounding box center [974, 230] width 20 height 17
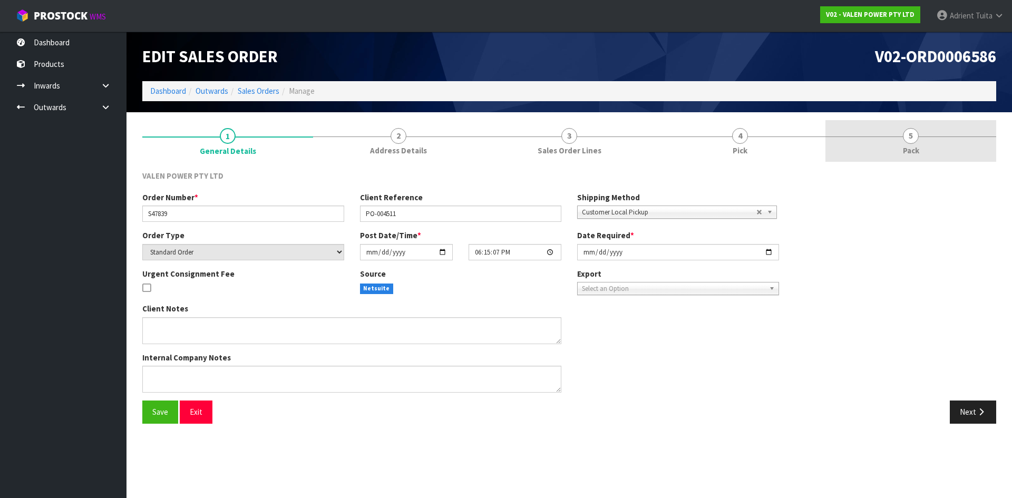
click at [941, 142] on link "5 Pack" at bounding box center [910, 141] width 171 height 42
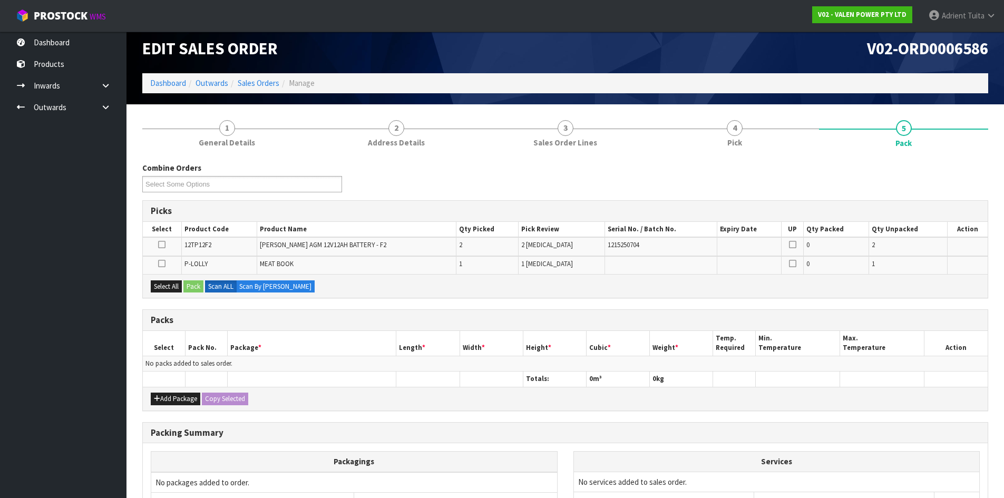
scroll to position [116, 0]
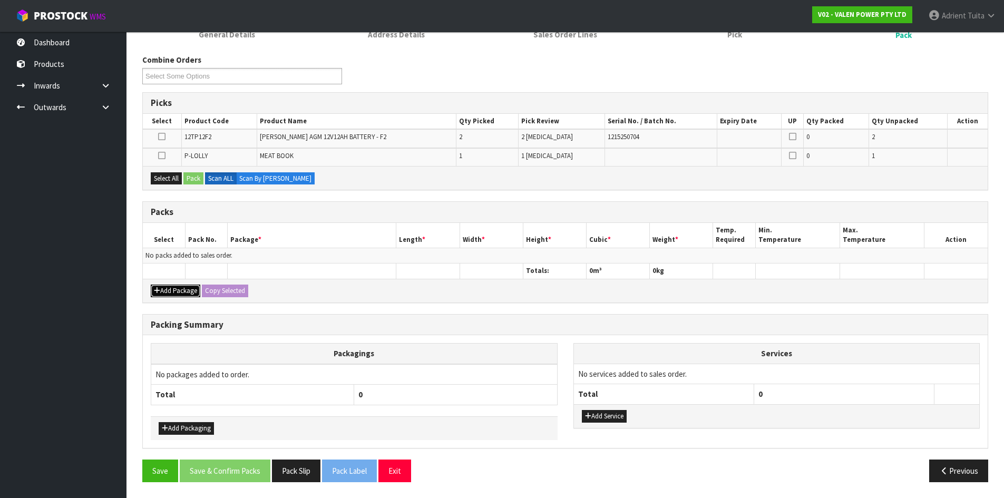
click at [159, 290] on icon "button" at bounding box center [157, 290] width 6 height 7
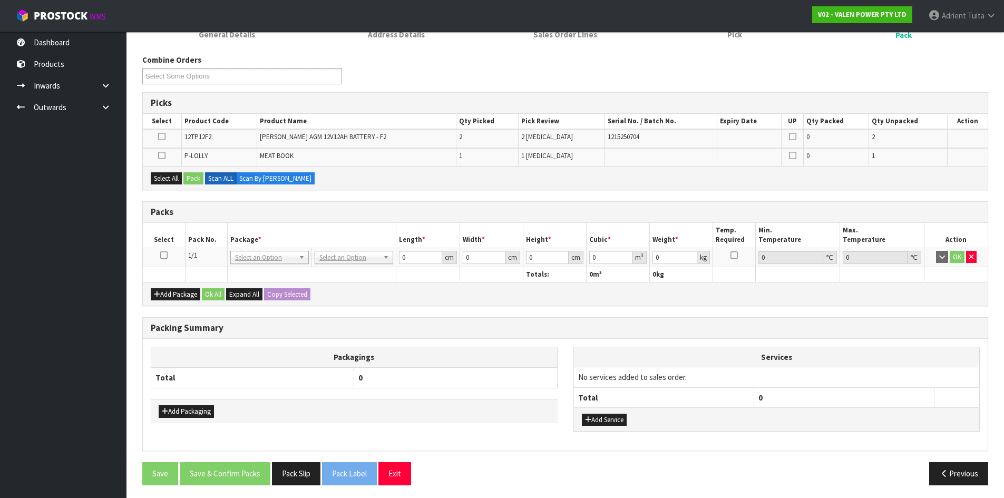
click at [164, 255] on icon at bounding box center [163, 255] width 7 height 1
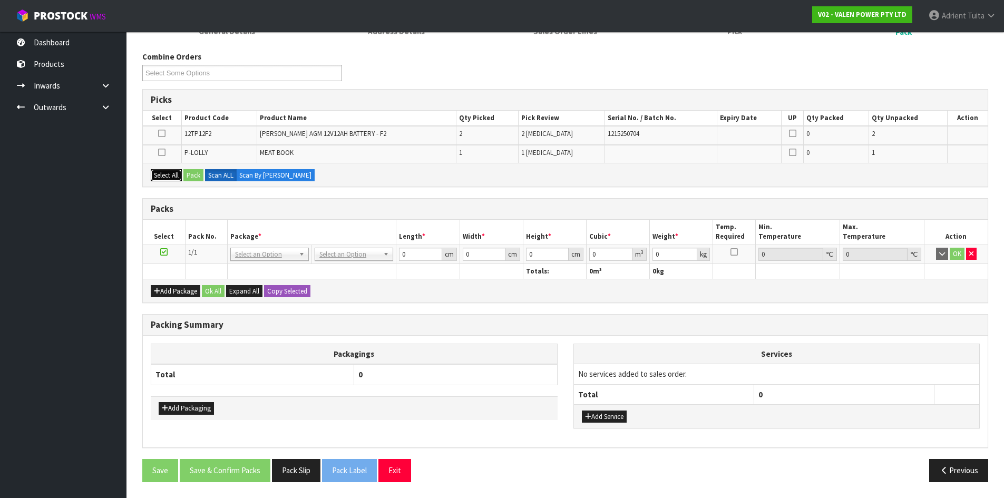
drag, startPoint x: 164, startPoint y: 176, endPoint x: 180, endPoint y: 176, distance: 15.3
click at [167, 176] on button "Select All" at bounding box center [166, 175] width 31 height 13
click at [188, 177] on button "Pack" at bounding box center [193, 175] width 20 height 13
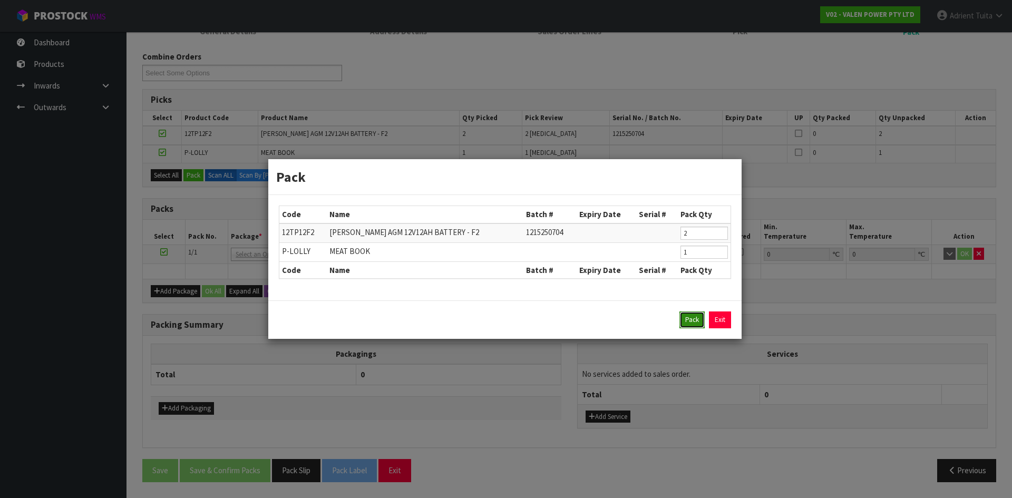
click at [691, 320] on button "Pack" at bounding box center [691, 319] width 25 height 17
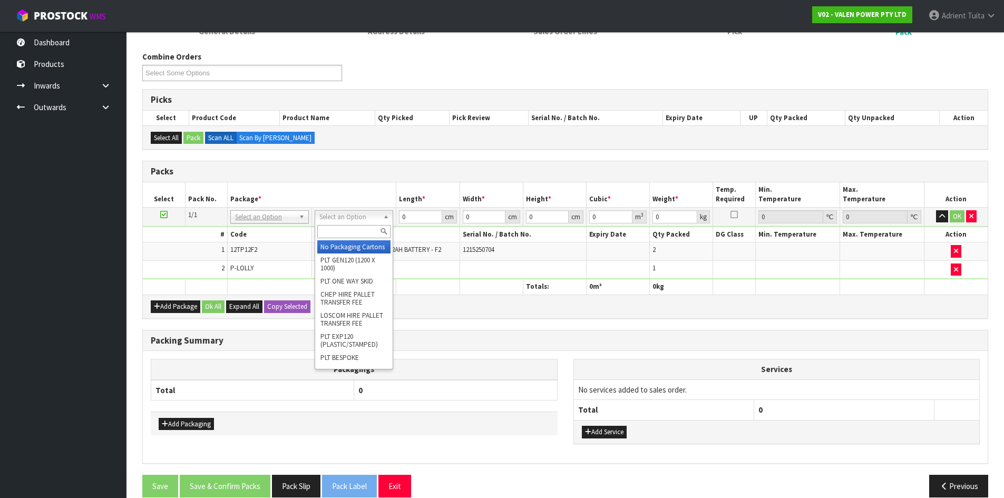
click at [354, 230] on input "text" at bounding box center [353, 231] width 73 height 13
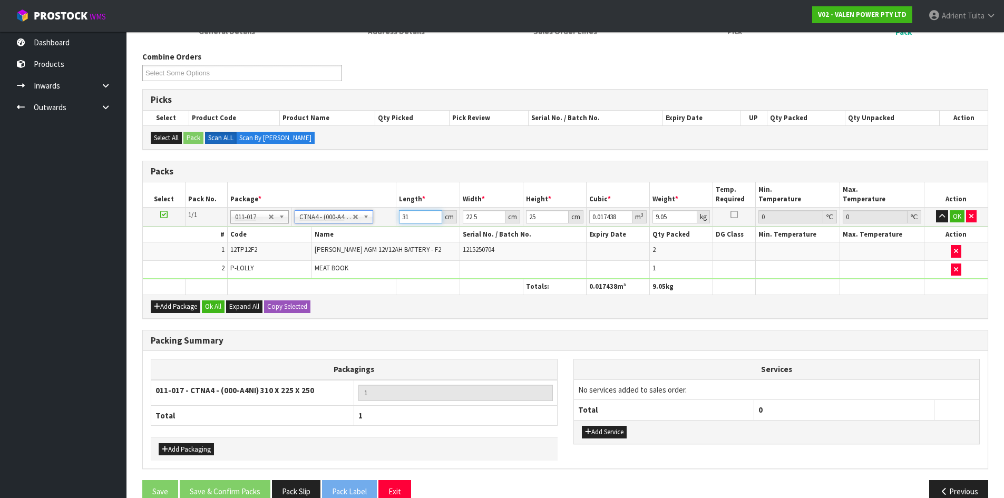
click at [428, 211] on input "31" at bounding box center [420, 216] width 43 height 13
click at [955, 211] on button "OK" at bounding box center [957, 216] width 15 height 13
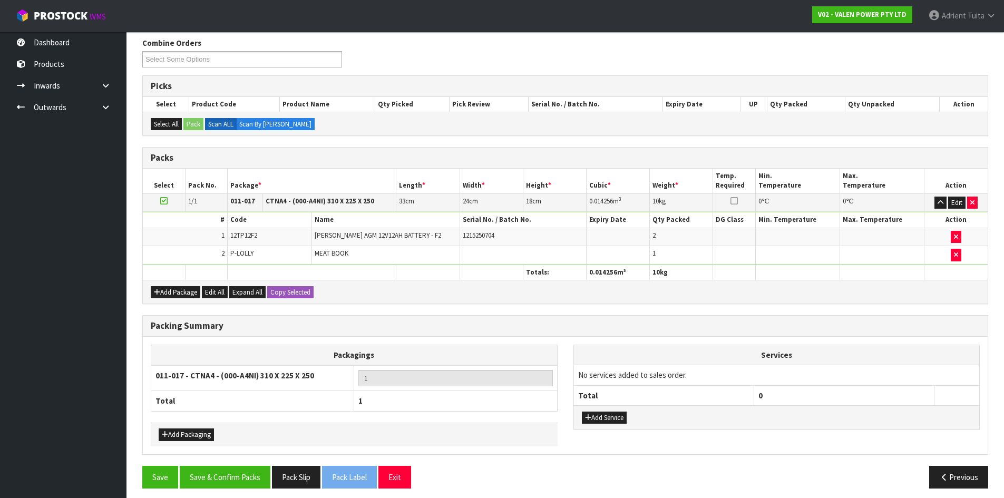
scroll to position [139, 0]
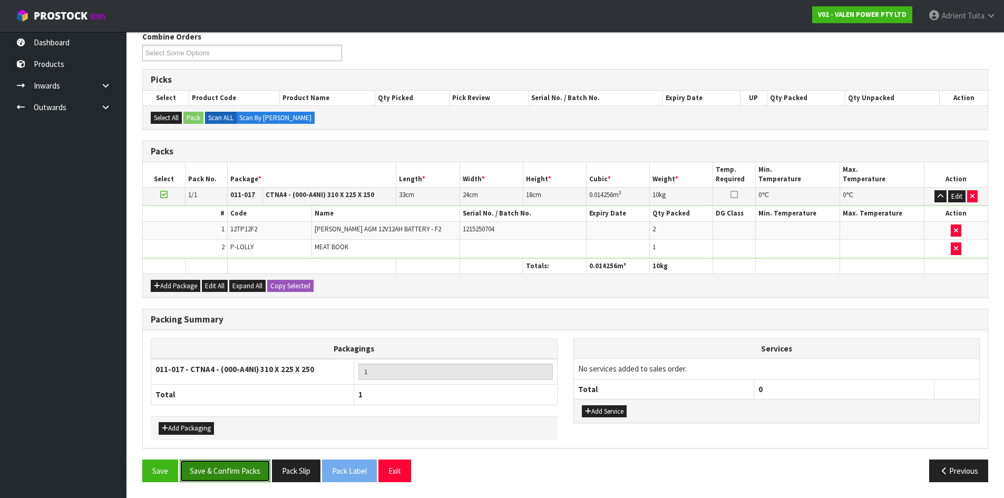
click at [211, 463] on button "Save & Confirm Packs" at bounding box center [225, 471] width 91 height 23
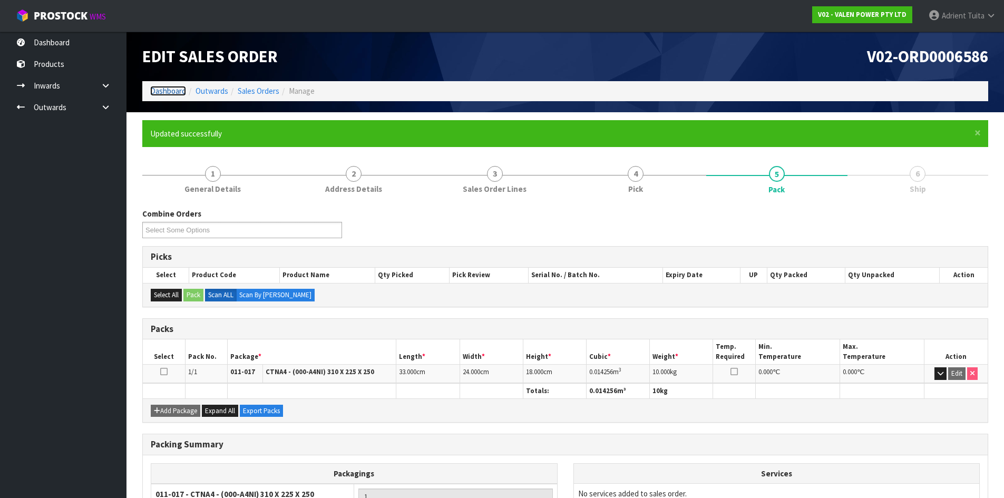
click at [161, 90] on link "Dashboard" at bounding box center [168, 91] width 36 height 10
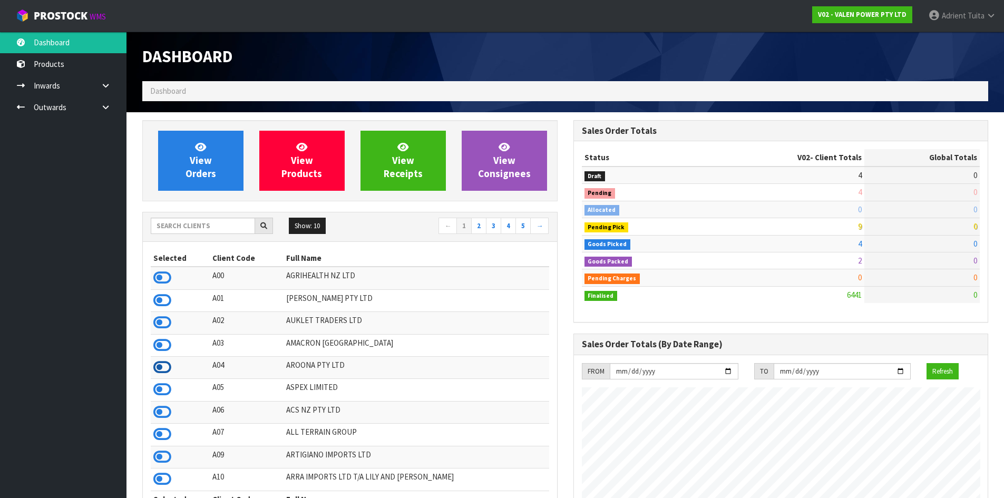
scroll to position [798, 431]
click at [161, 417] on icon at bounding box center [162, 412] width 18 height 16
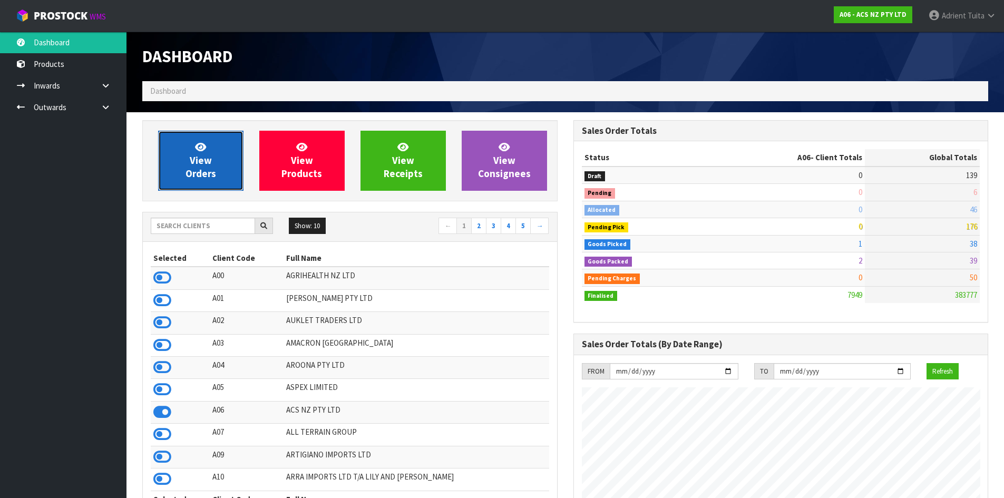
click at [188, 178] on span "View Orders" at bounding box center [201, 161] width 31 height 40
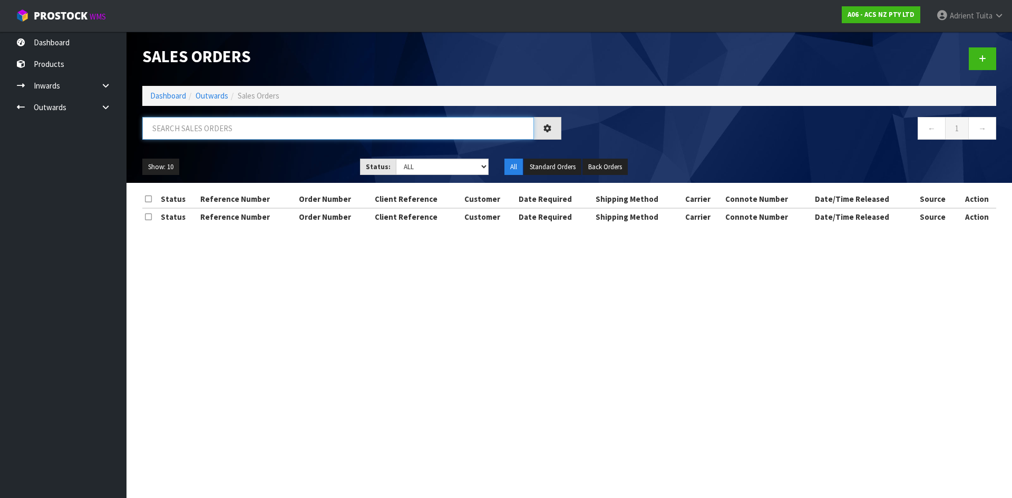
click at [246, 133] on input "text" at bounding box center [338, 128] width 392 height 23
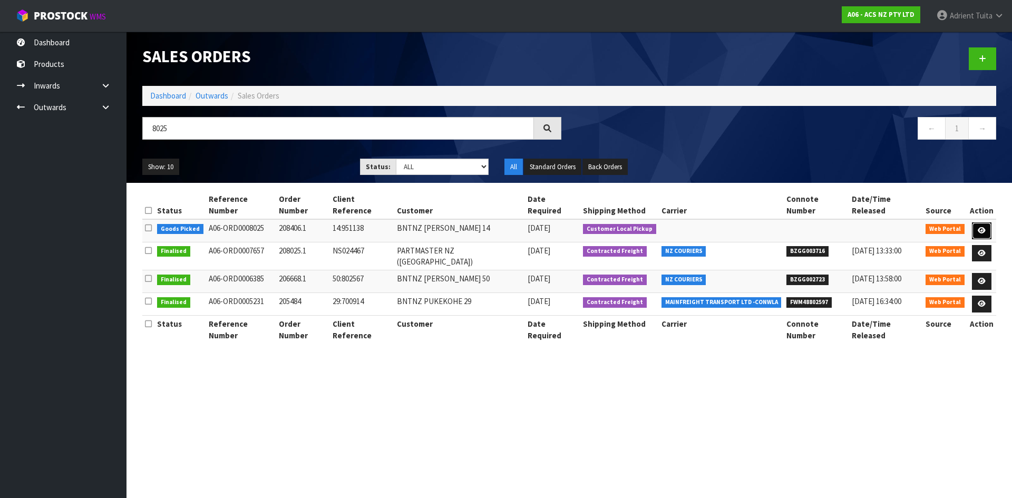
click at [977, 222] on link at bounding box center [982, 230] width 20 height 17
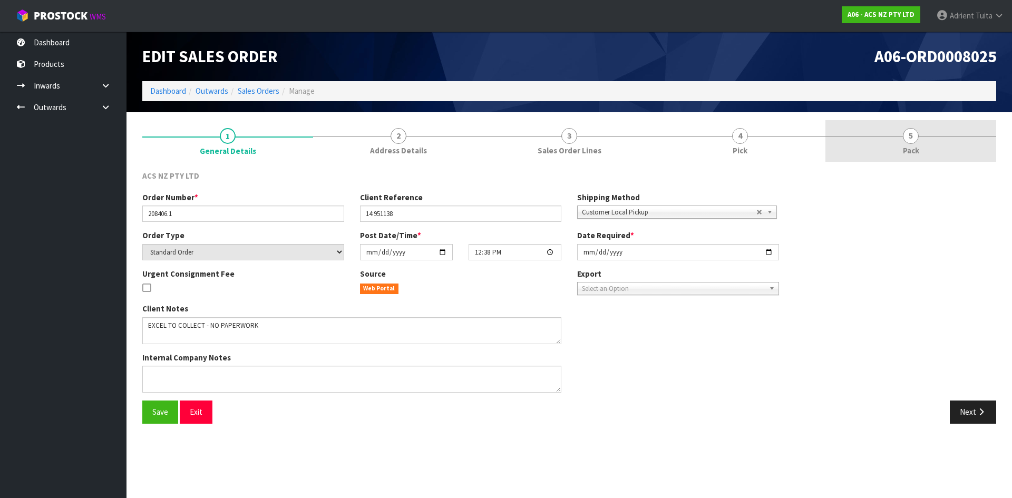
click at [939, 146] on link "5 Pack" at bounding box center [910, 141] width 171 height 42
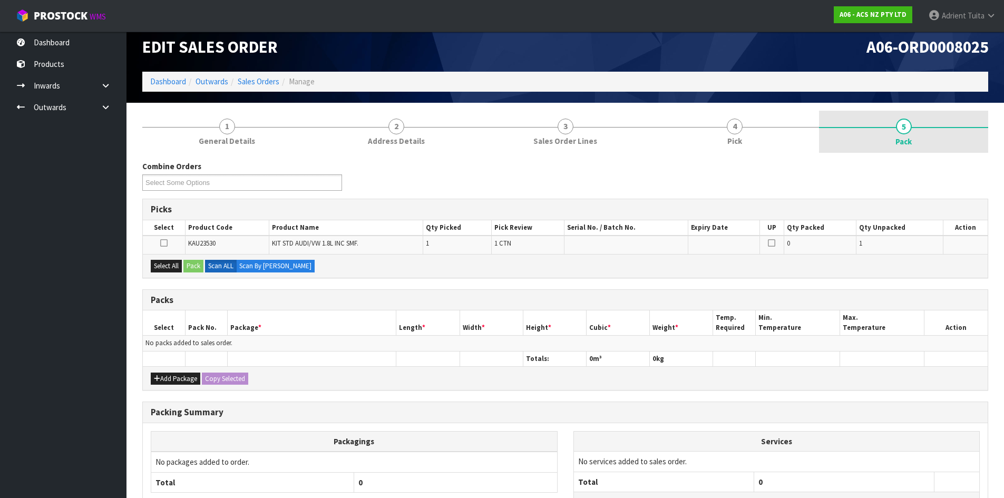
scroll to position [98, 0]
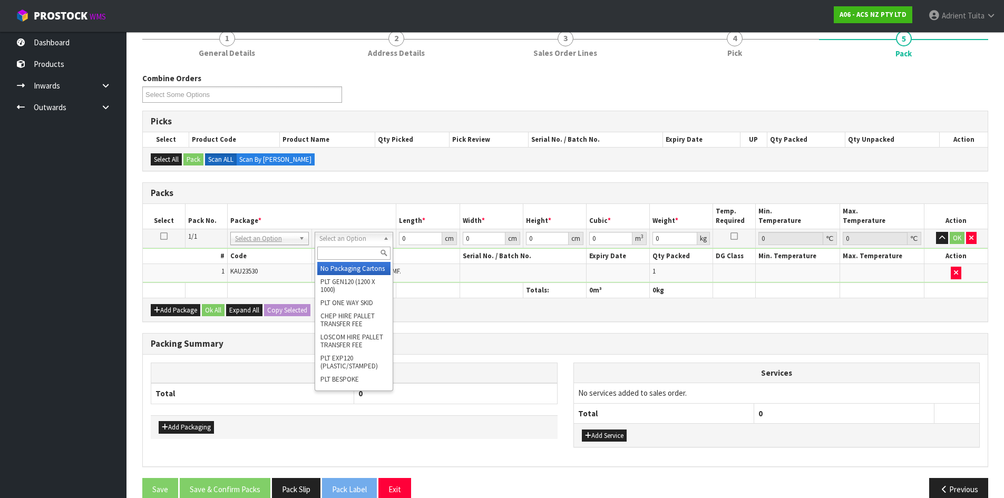
drag, startPoint x: 356, startPoint y: 269, endPoint x: 420, endPoint y: 246, distance: 67.4
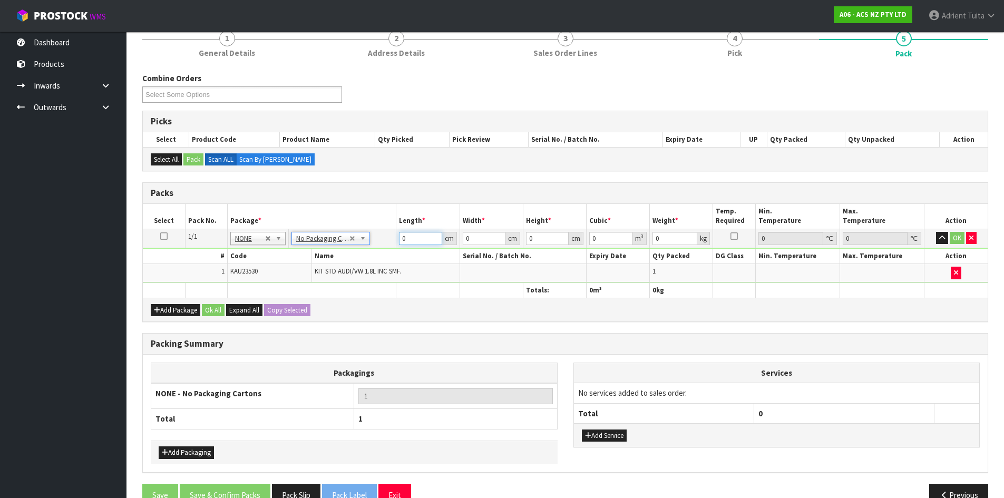
click at [421, 242] on input "0" at bounding box center [420, 238] width 43 height 13
click at [960, 239] on button "OK" at bounding box center [957, 238] width 15 height 13
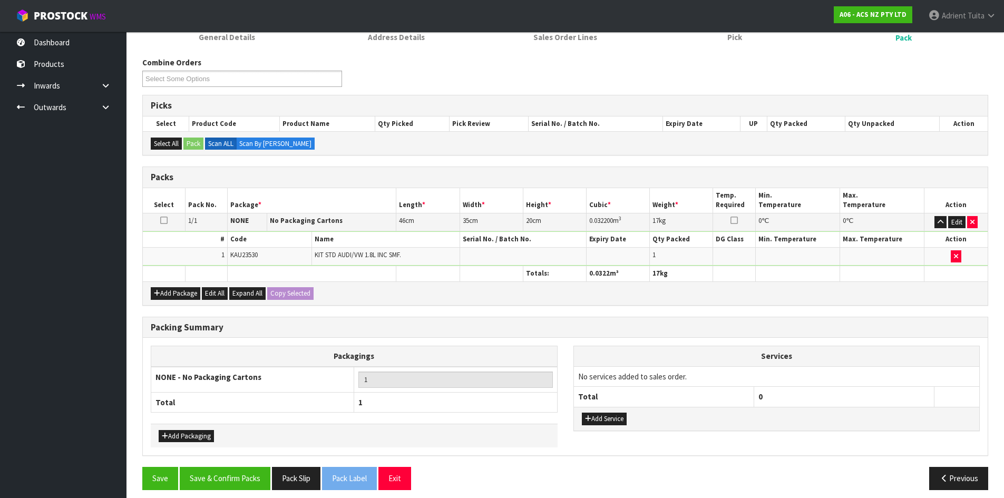
scroll to position [121, 0]
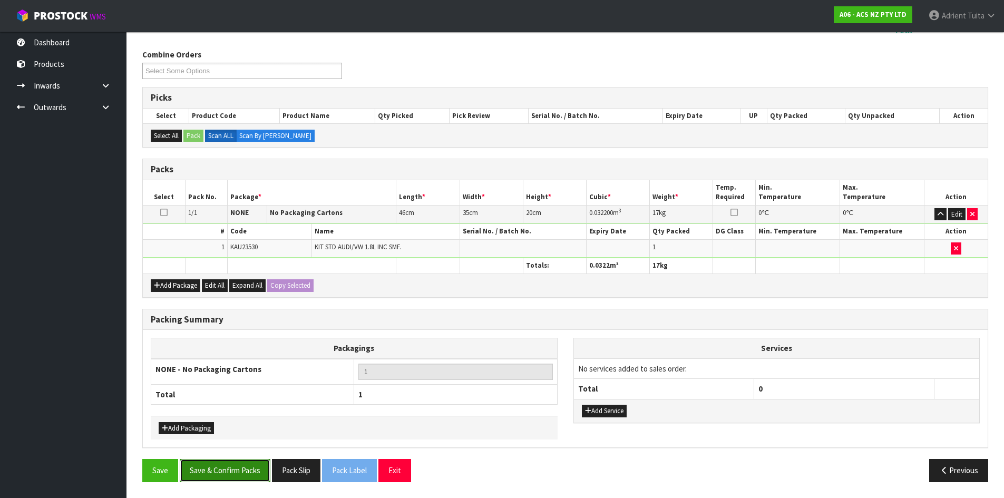
click at [224, 470] on button "Save & Confirm Packs" at bounding box center [225, 470] width 91 height 23
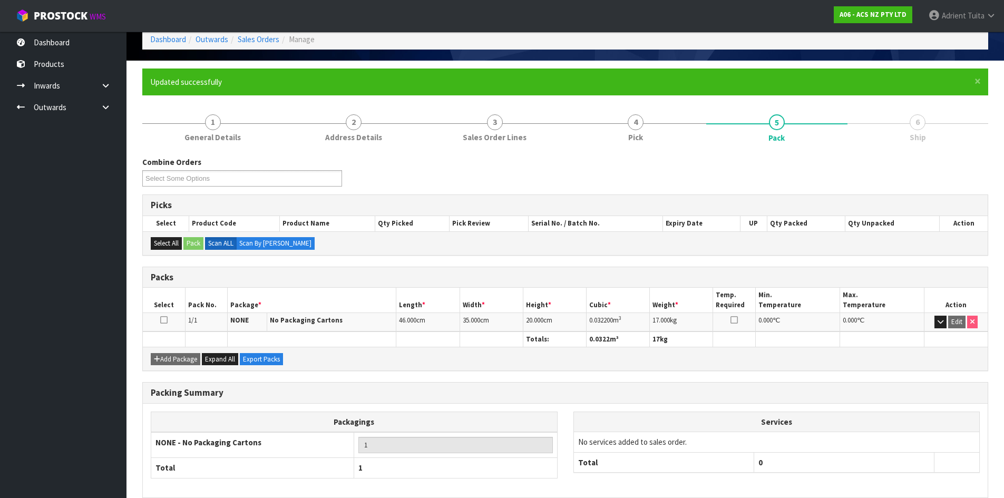
scroll to position [101, 0]
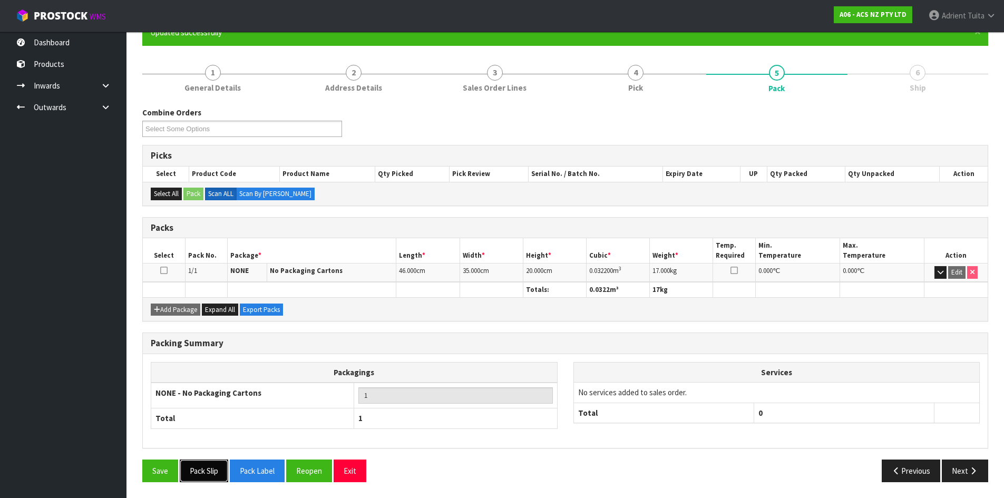
drag, startPoint x: 206, startPoint y: 474, endPoint x: 202, endPoint y: 490, distance: 15.7
click at [203, 475] on button "Pack Slip" at bounding box center [204, 471] width 48 height 23
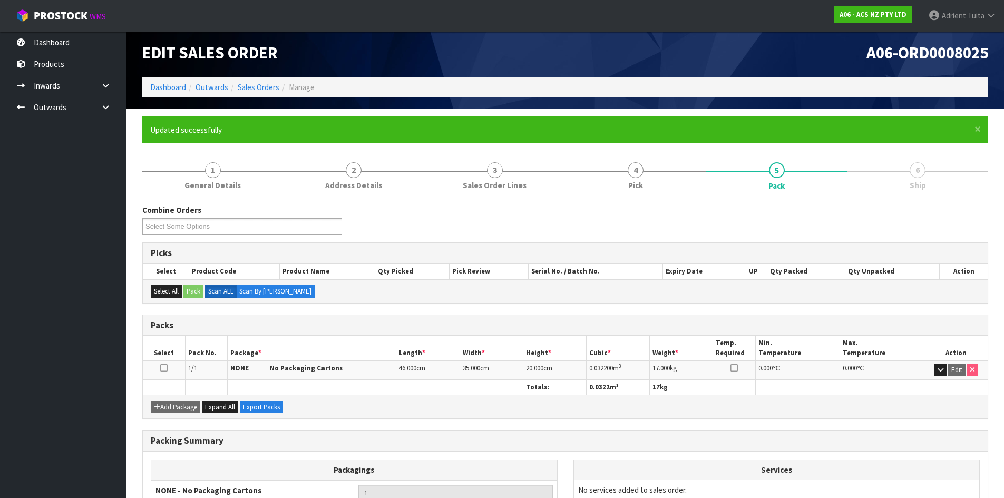
scroll to position [0, 0]
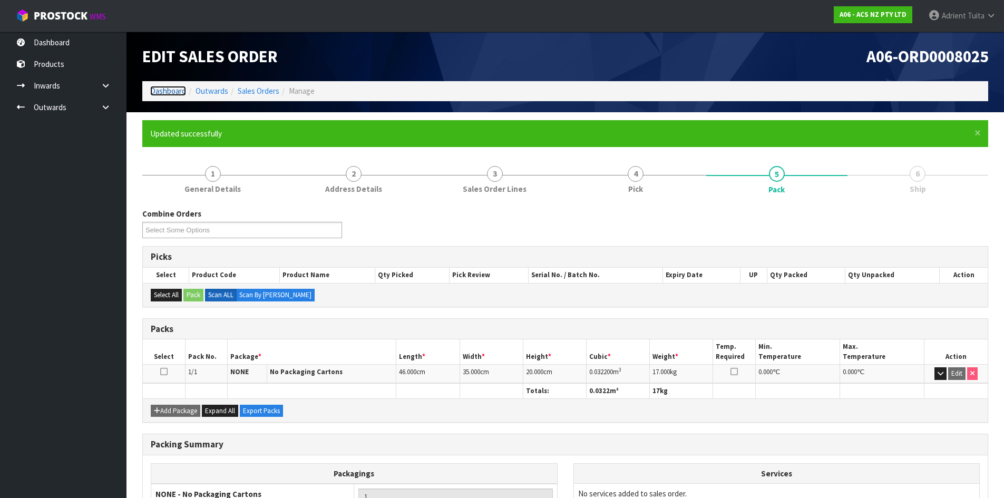
click at [169, 90] on link "Dashboard" at bounding box center [168, 91] width 36 height 10
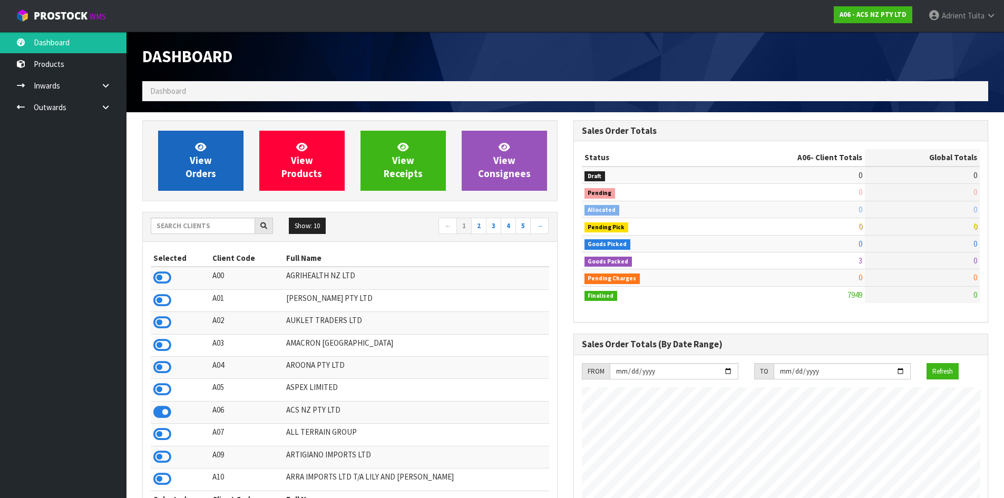
scroll to position [798, 431]
click at [230, 165] on link "View Orders" at bounding box center [200, 161] width 85 height 60
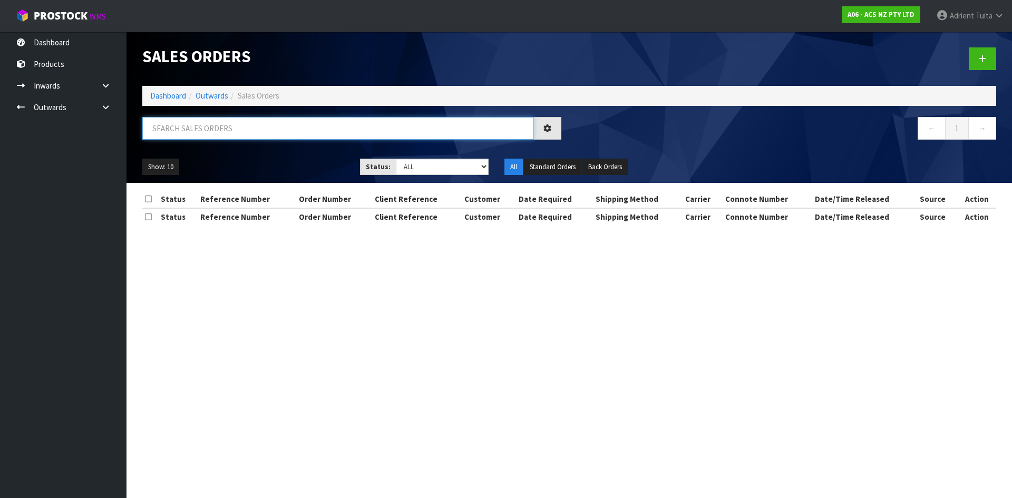
click at [231, 133] on input "text" at bounding box center [338, 128] width 392 height 23
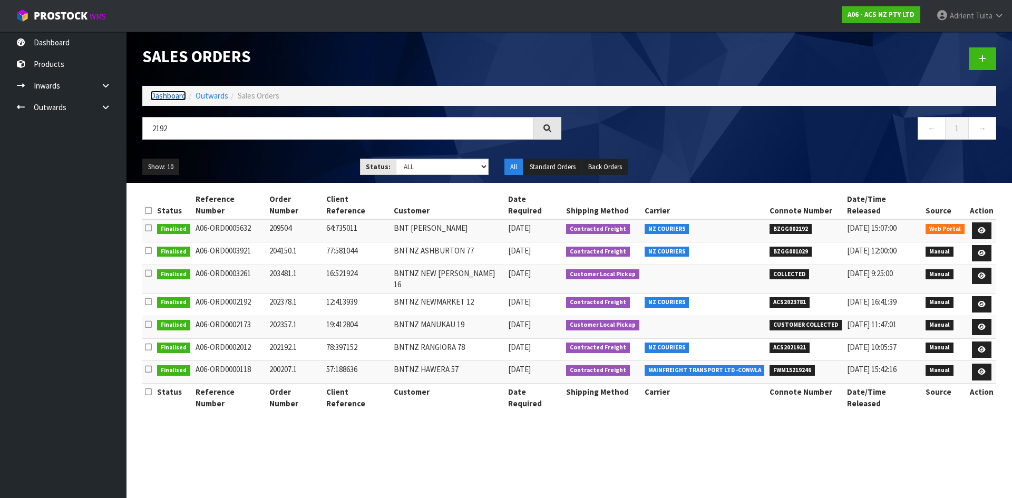
click at [174, 99] on link "Dashboard" at bounding box center [168, 96] width 36 height 10
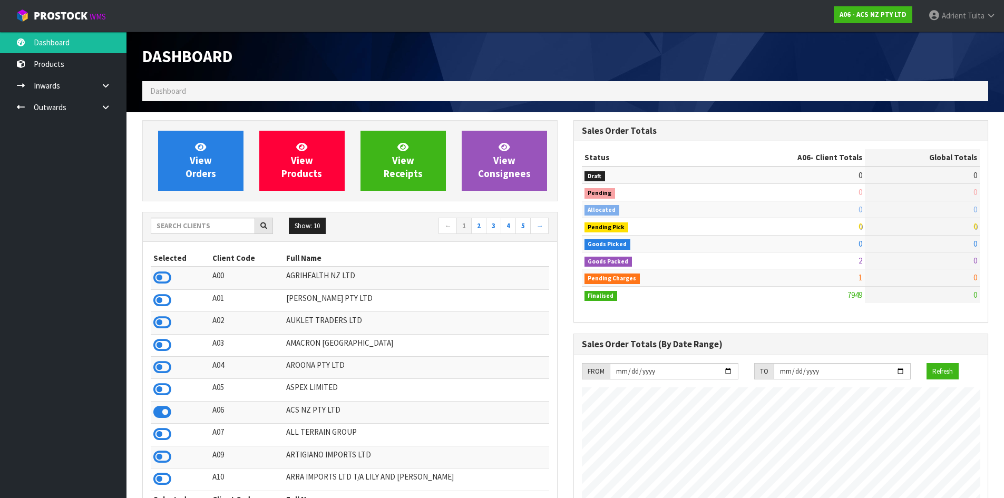
scroll to position [798, 431]
click at [216, 230] on input "text" at bounding box center [203, 226] width 104 height 16
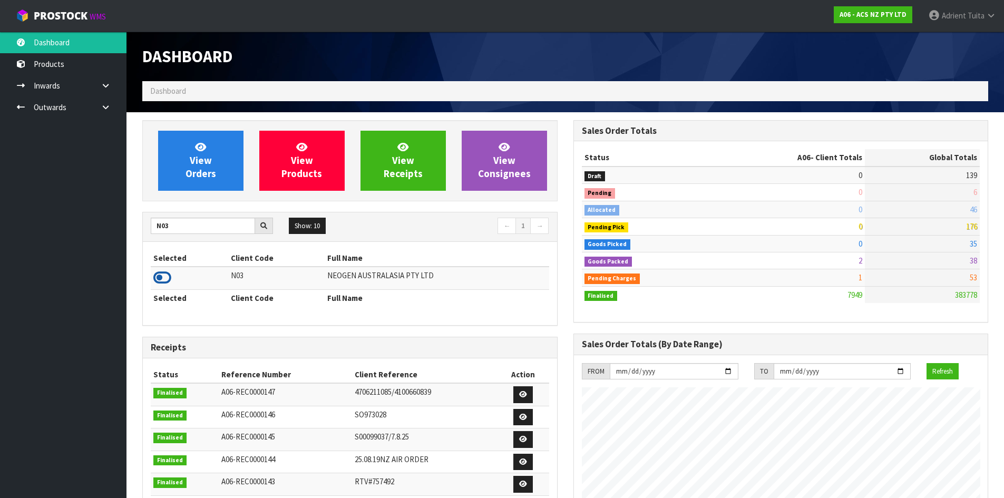
click at [164, 275] on icon at bounding box center [162, 278] width 18 height 16
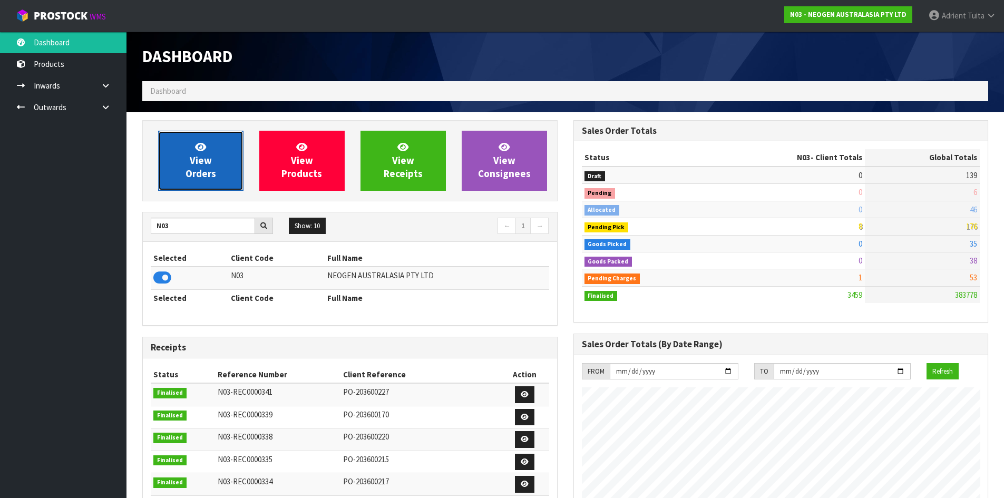
click at [185, 151] on link "View Orders" at bounding box center [200, 161] width 85 height 60
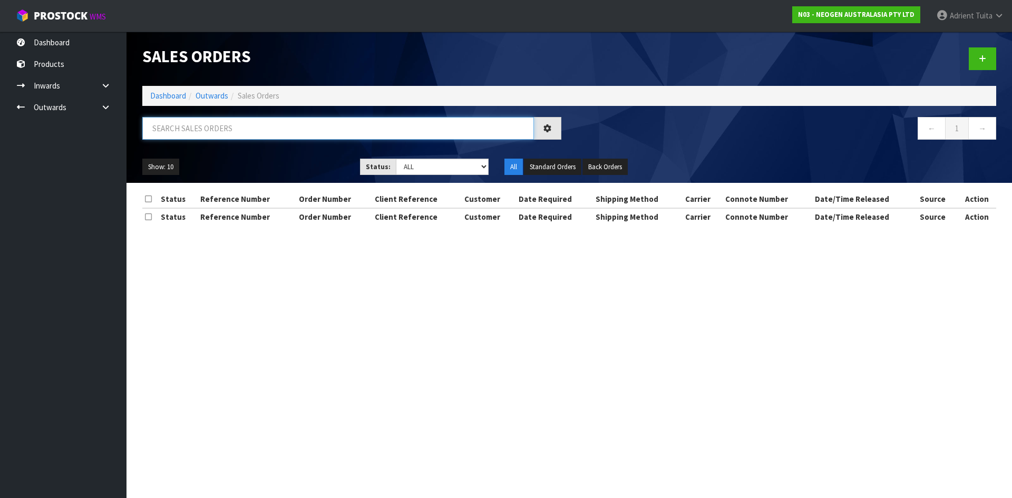
click at [196, 135] on input "text" at bounding box center [338, 128] width 392 height 23
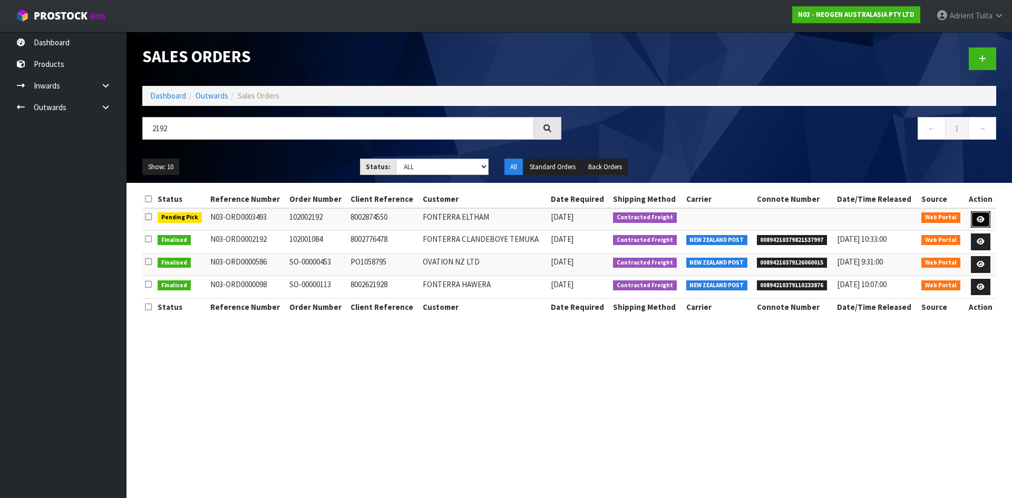
click at [983, 223] on link at bounding box center [981, 219] width 20 height 17
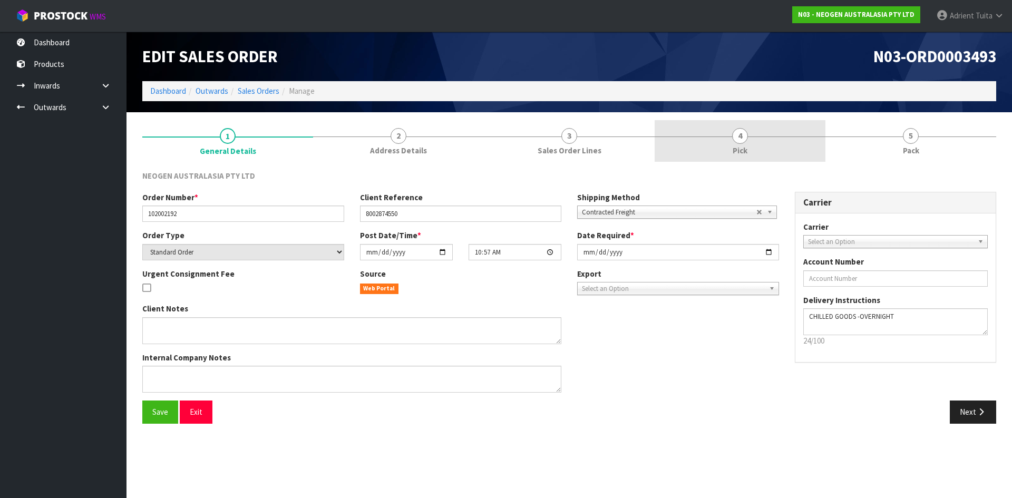
drag, startPoint x: 820, startPoint y: 146, endPoint x: 761, endPoint y: 152, distance: 59.4
click at [817, 146] on link "4 Pick" at bounding box center [740, 141] width 171 height 42
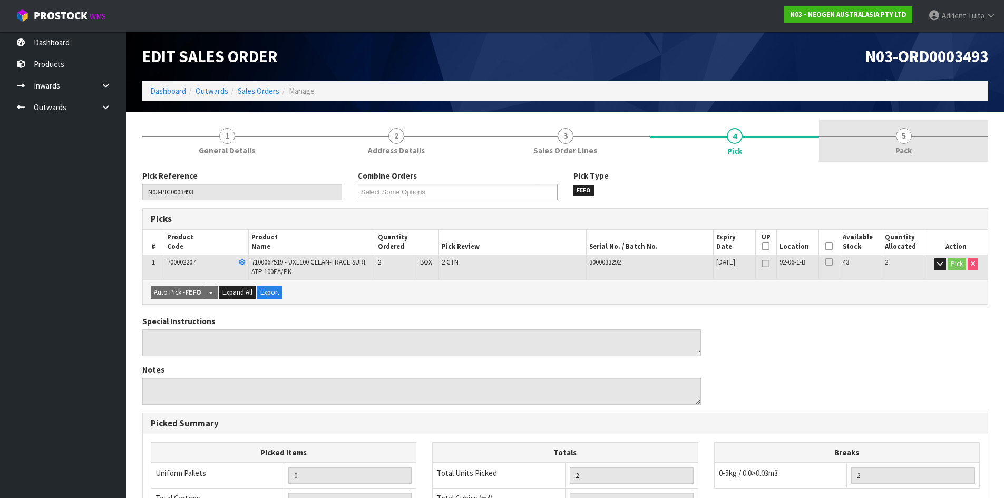
click at [903, 134] on span "5" at bounding box center [904, 136] width 16 height 16
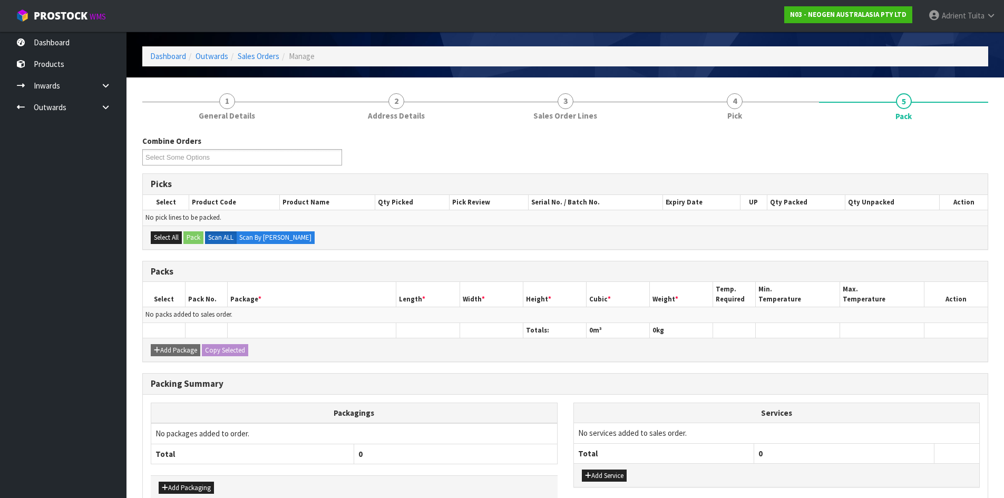
scroll to position [94, 0]
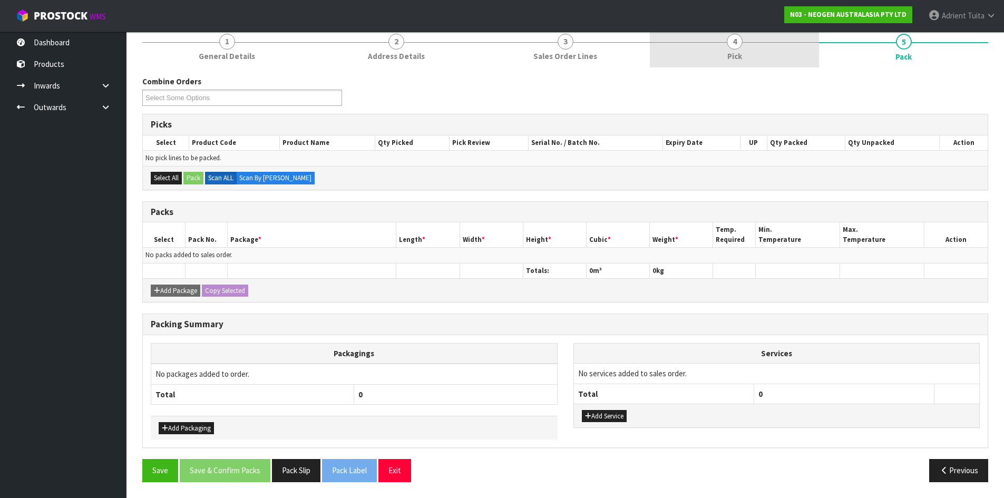
click at [696, 44] on link "4 Pick" at bounding box center [734, 47] width 169 height 42
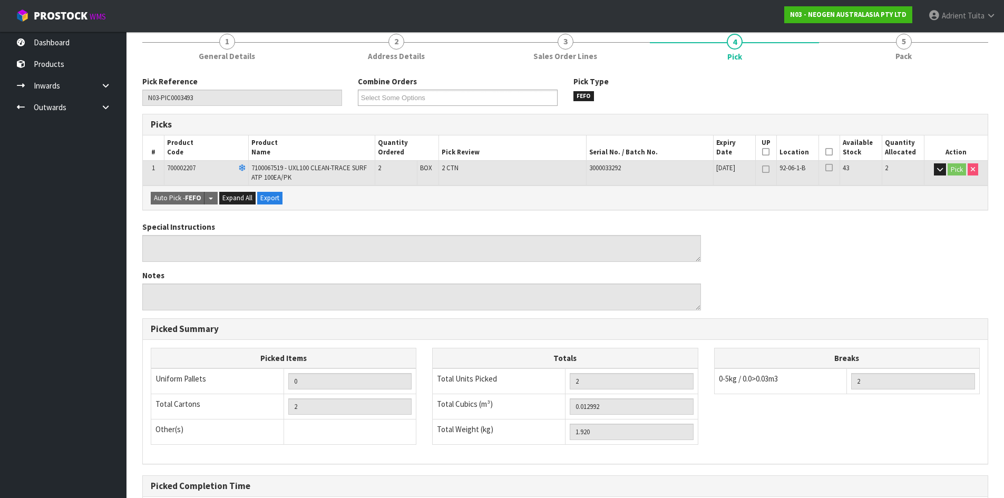
click at [826, 152] on icon at bounding box center [828, 152] width 7 height 1
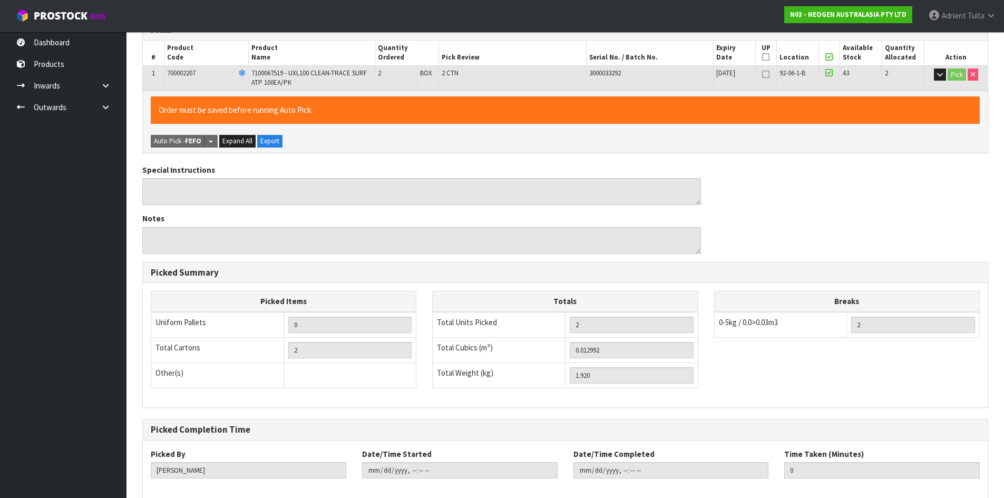
scroll to position [243, 0]
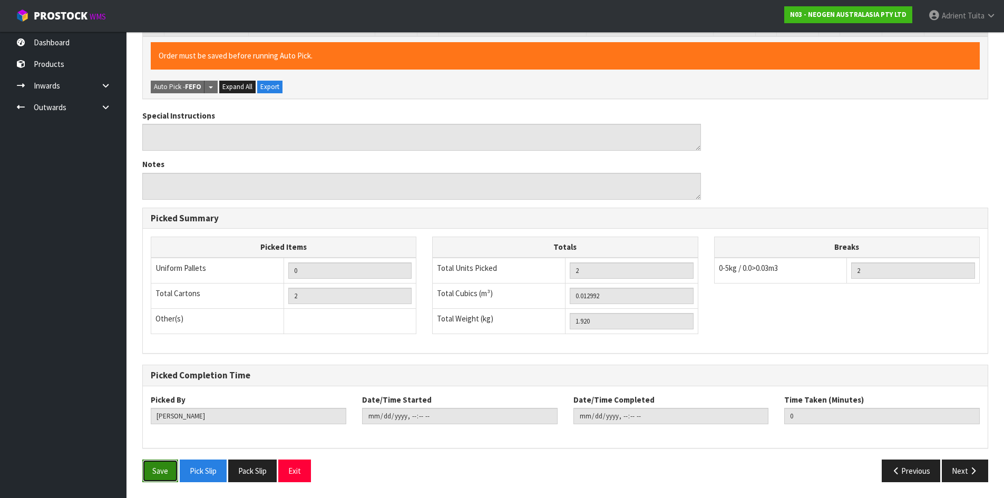
click at [155, 478] on button "Save" at bounding box center [160, 471] width 36 height 23
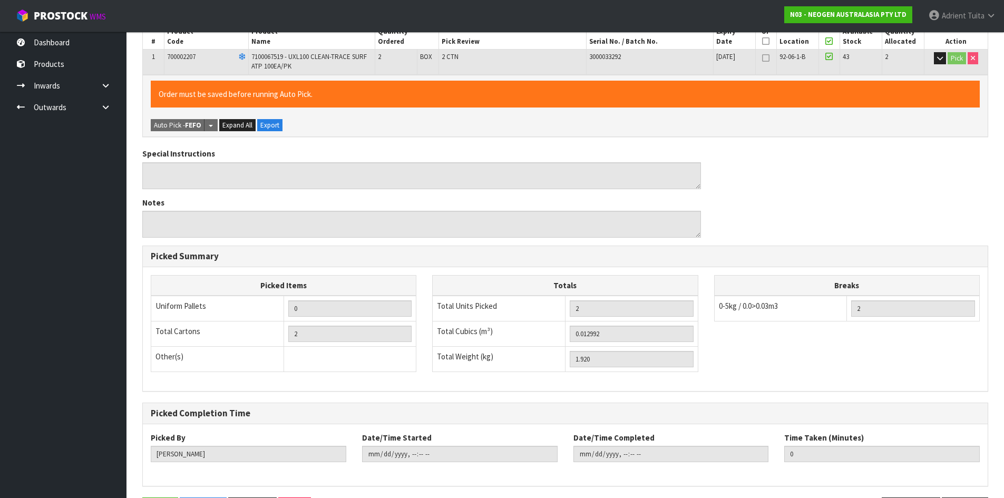
scroll to position [0, 0]
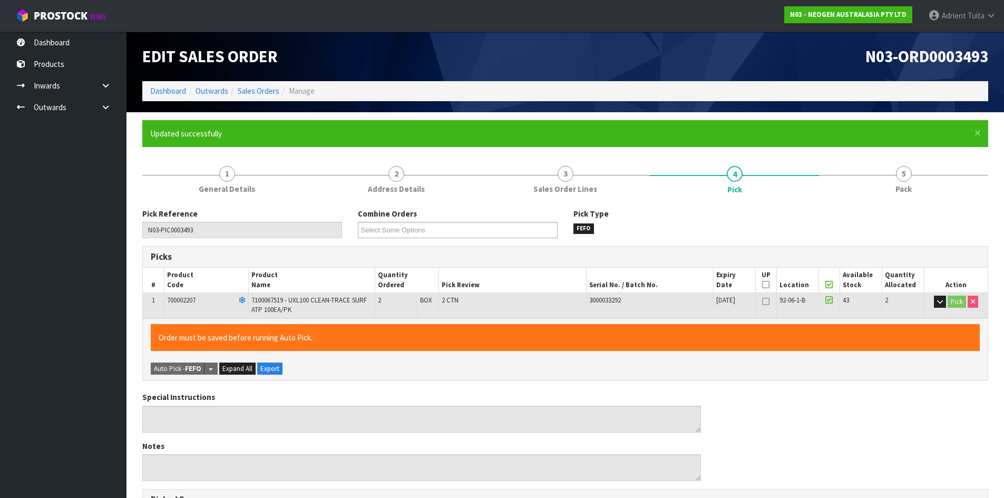
drag, startPoint x: 904, startPoint y: 178, endPoint x: 435, endPoint y: 155, distance: 469.1
click at [903, 178] on span "5" at bounding box center [904, 174] width 16 height 16
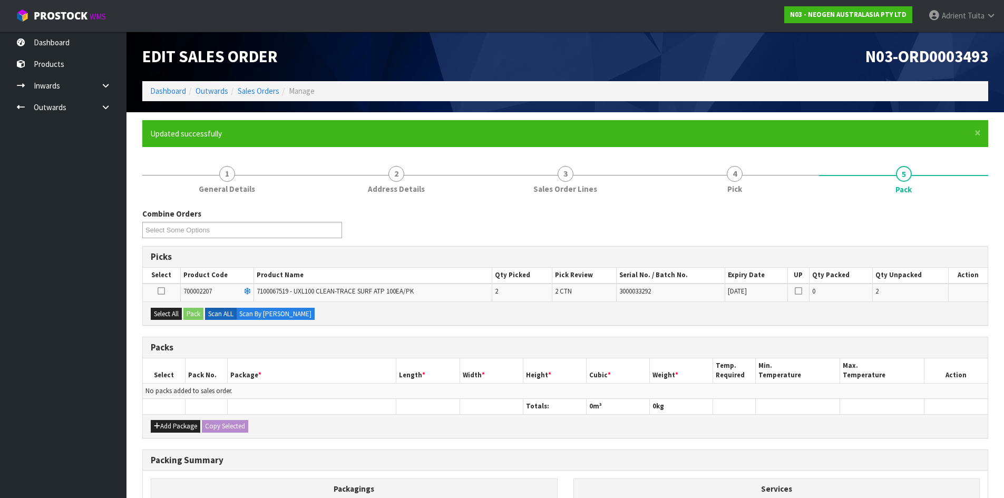
drag, startPoint x: 164, startPoint y: 323, endPoint x: 186, endPoint y: 297, distance: 33.3
click at [168, 318] on div "Select All Pack Scan ALL Scan By [PERSON_NAME]" at bounding box center [565, 313] width 845 height 24
drag, startPoint x: 186, startPoint y: 297, endPoint x: 170, endPoint y: 322, distance: 29.4
click at [186, 297] on td "700002207" at bounding box center [216, 293] width 73 height 18
drag, startPoint x: 174, startPoint y: 308, endPoint x: 188, endPoint y: 312, distance: 13.7
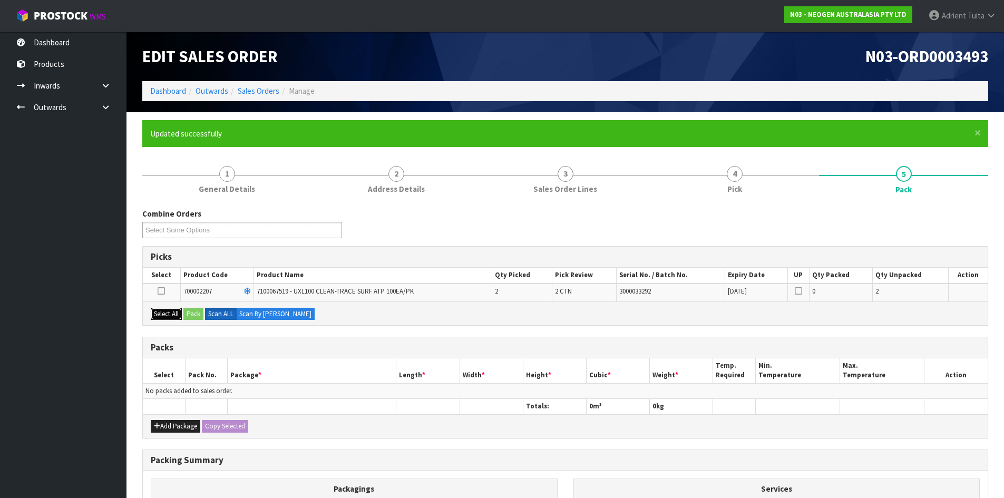
click at [175, 308] on button "Select All" at bounding box center [166, 314] width 31 height 13
click at [189, 312] on button "Pack" at bounding box center [193, 314] width 20 height 13
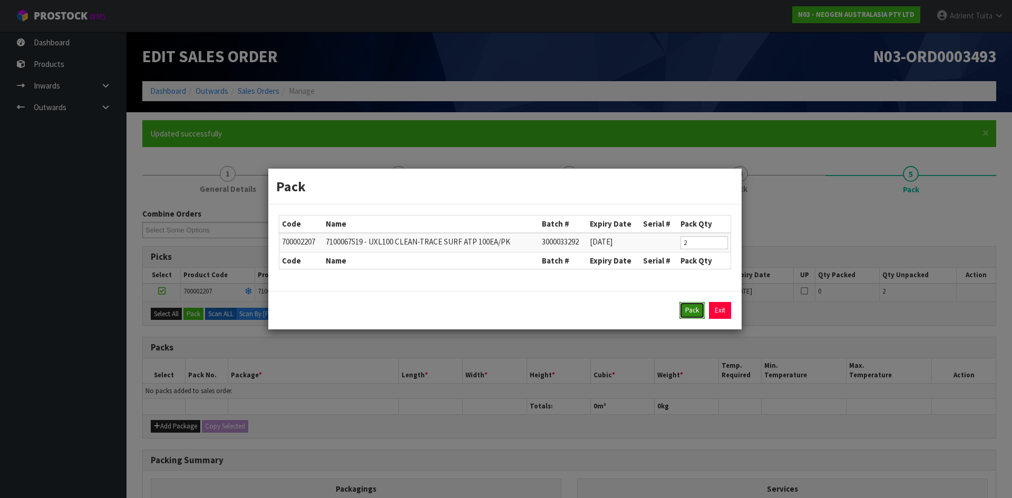
click at [688, 308] on button "Pack" at bounding box center [691, 310] width 25 height 17
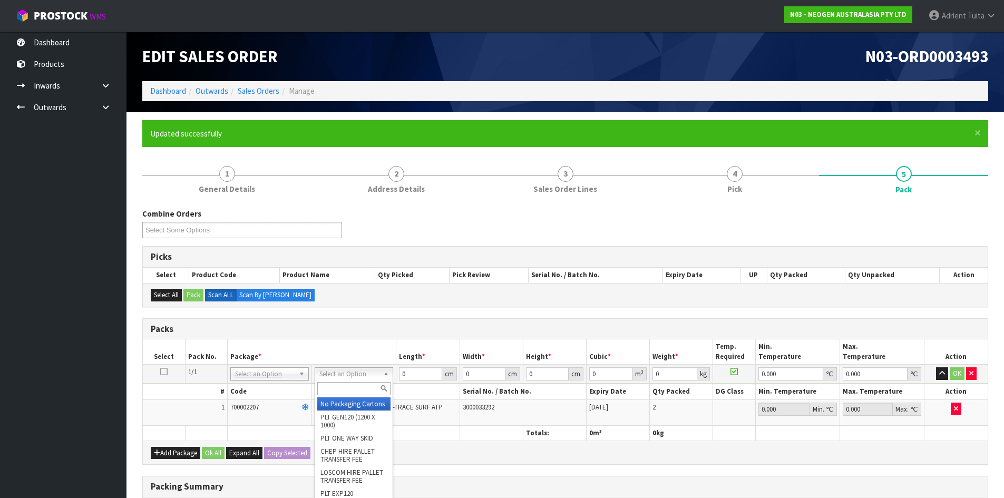
click at [364, 387] on input "text" at bounding box center [353, 388] width 73 height 13
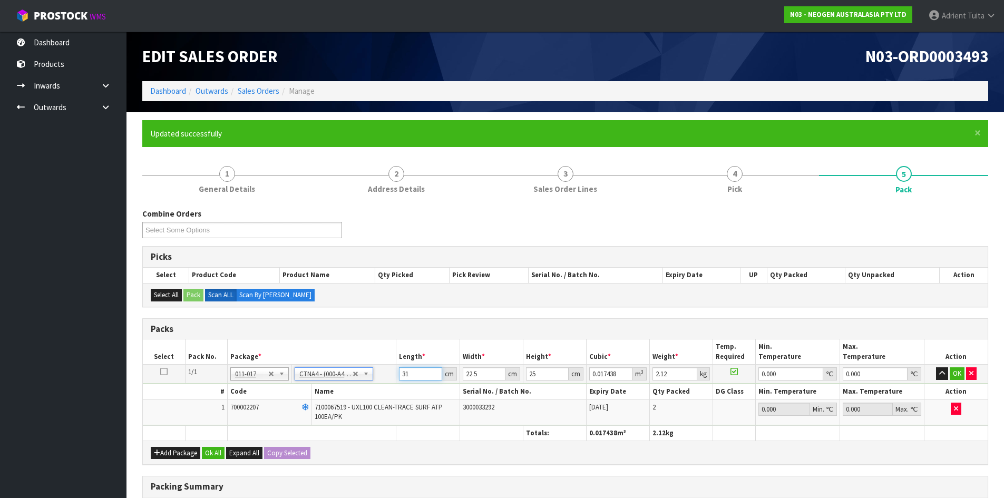
click at [408, 373] on input "31" at bounding box center [420, 373] width 43 height 13
click at [953, 371] on button "OK" at bounding box center [957, 373] width 15 height 13
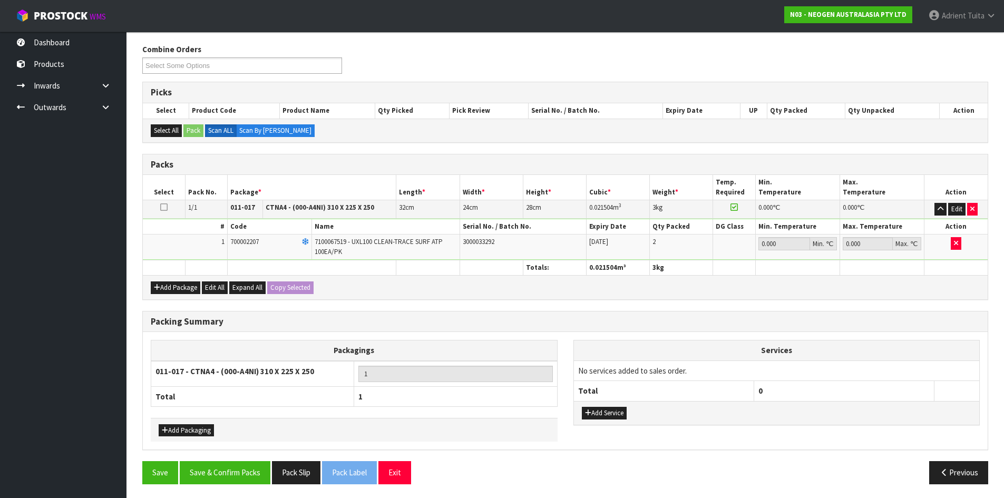
scroll to position [167, 0]
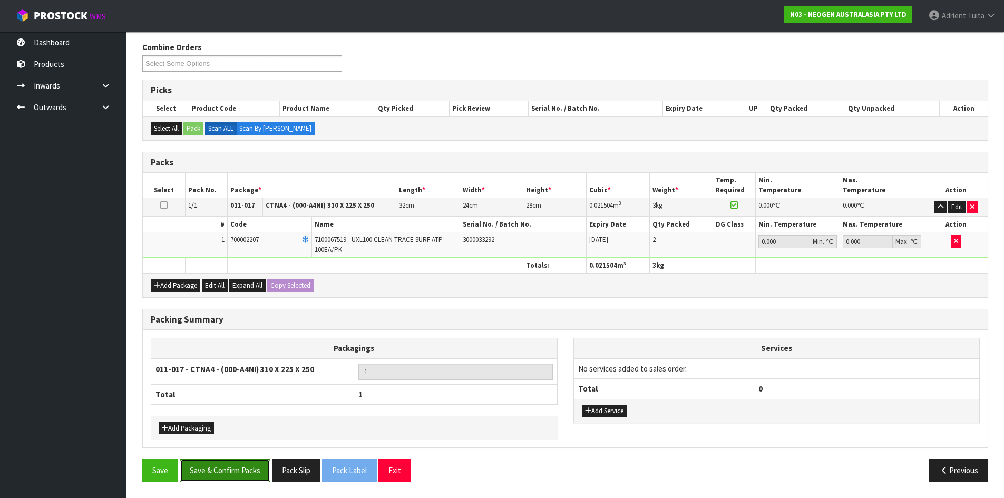
click at [222, 476] on button "Save & Confirm Packs" at bounding box center [225, 470] width 91 height 23
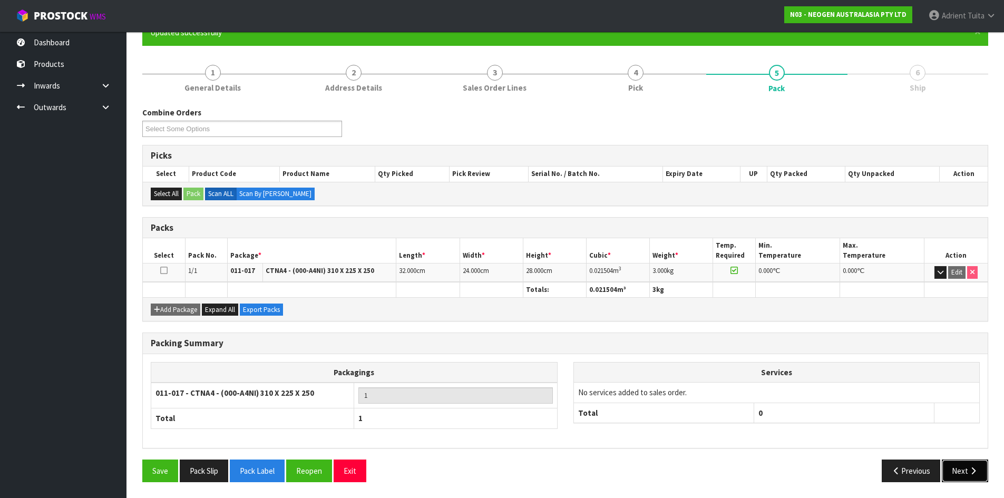
click at [958, 468] on button "Next" at bounding box center [965, 471] width 46 height 23
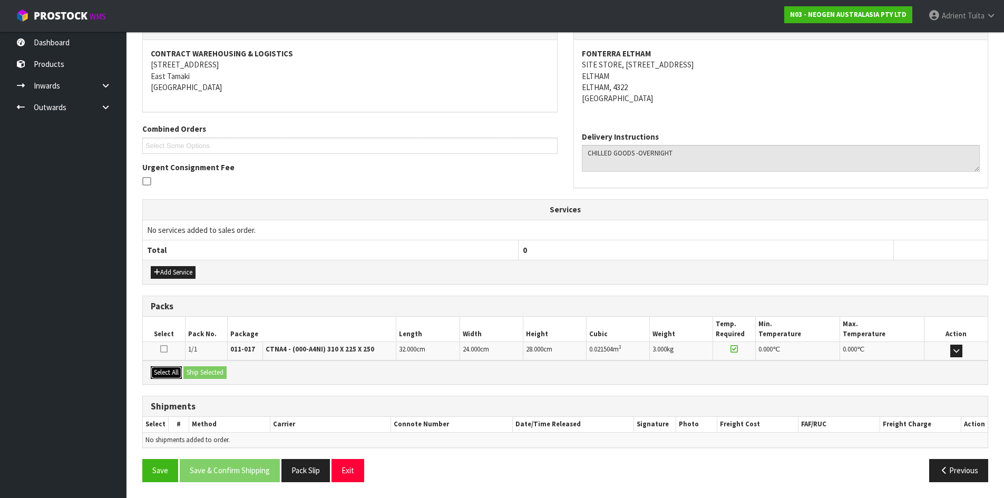
click at [178, 373] on button "Select All" at bounding box center [166, 372] width 31 height 13
click at [186, 373] on button "Ship Selected" at bounding box center [204, 372] width 43 height 13
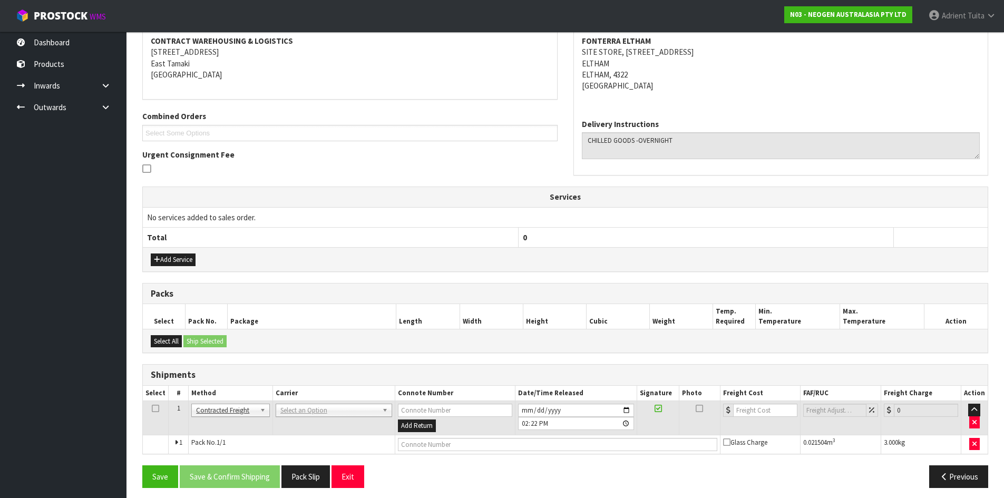
scroll to position [208, 0]
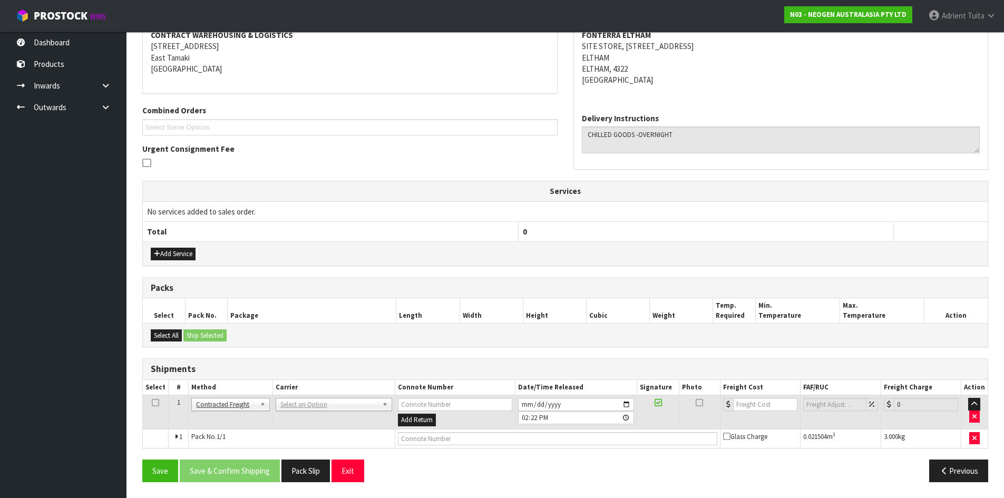
drag, startPoint x: 277, startPoint y: 402, endPoint x: 292, endPoint y: 405, distance: 15.6
drag, startPoint x: 296, startPoint y: 406, endPoint x: 296, endPoint y: 415, distance: 8.4
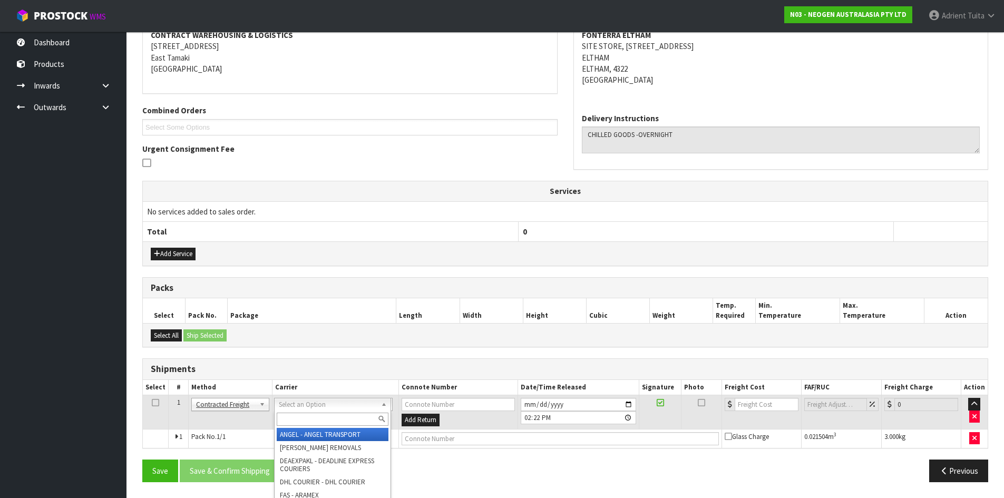
click at [296, 415] on input "text" at bounding box center [333, 419] width 112 height 13
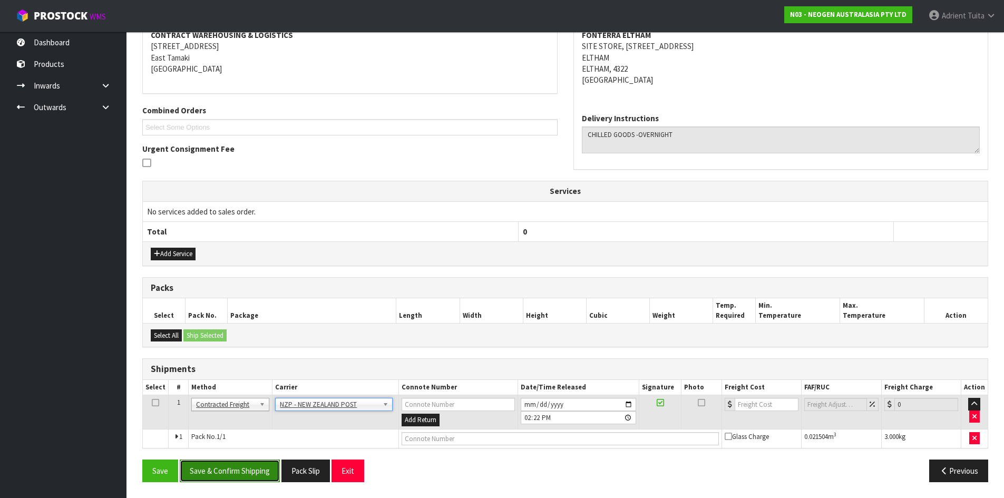
click at [236, 465] on button "Save & Confirm Shipping" at bounding box center [230, 471] width 100 height 23
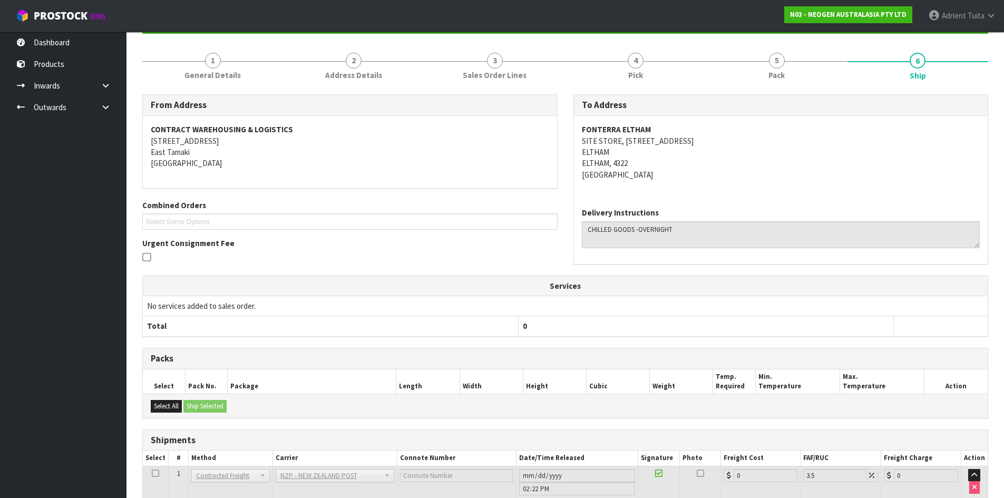
scroll to position [193, 0]
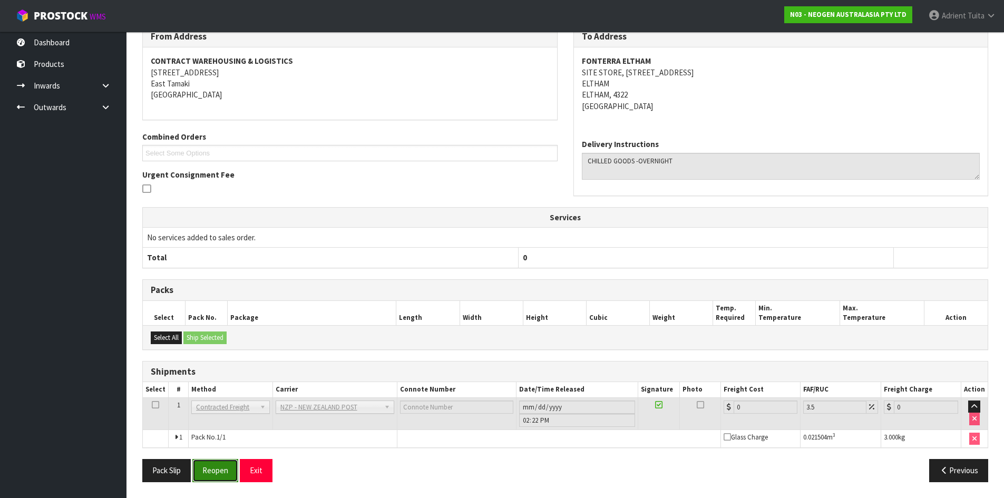
click at [209, 464] on button "Reopen" at bounding box center [215, 470] width 46 height 23
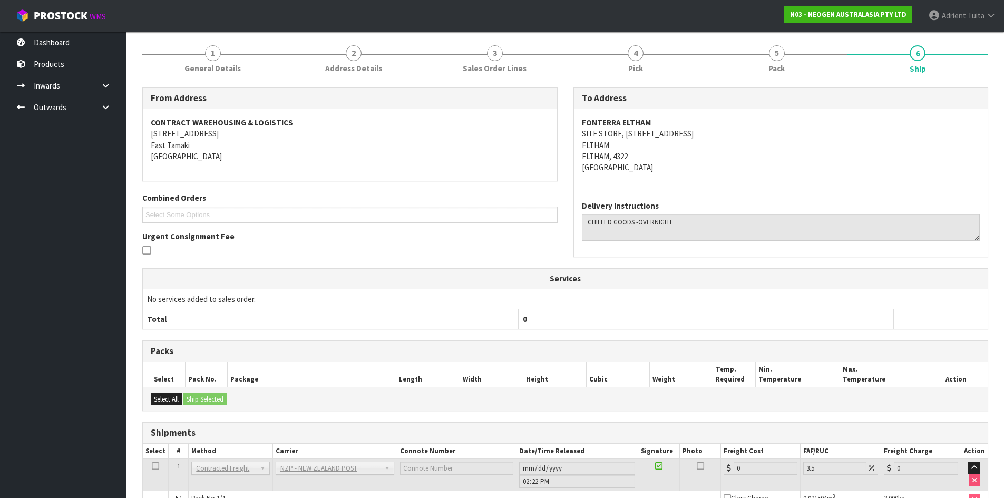
scroll to position [182, 0]
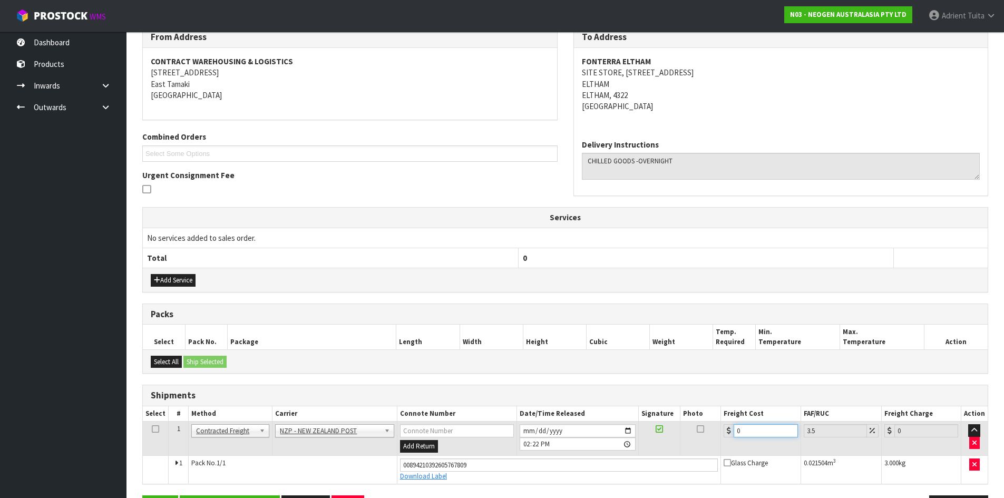
click at [755, 435] on input "0" at bounding box center [766, 430] width 64 height 13
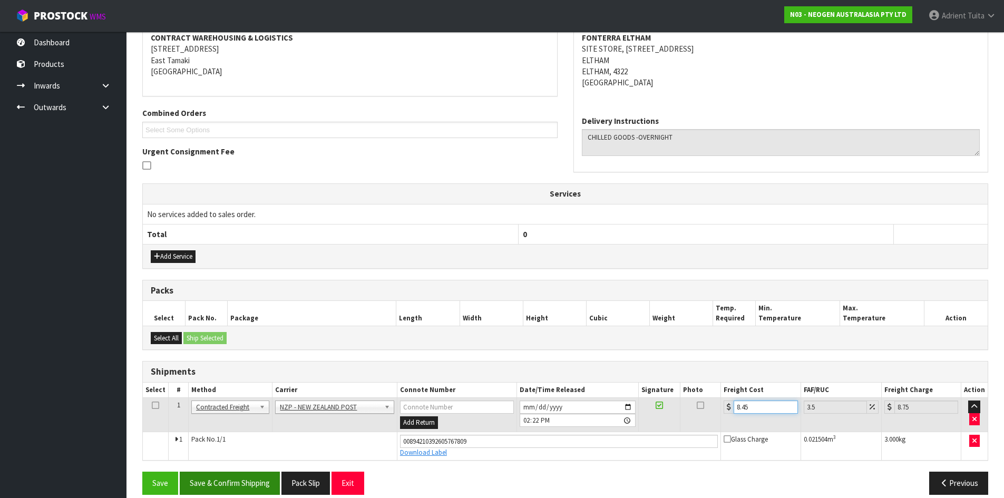
scroll to position [218, 0]
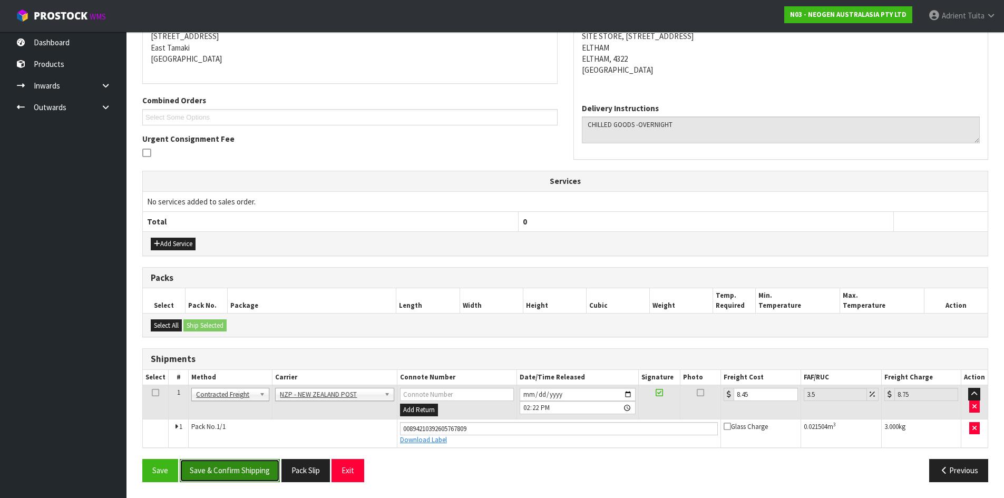
click at [233, 467] on button "Save & Confirm Shipping" at bounding box center [230, 470] width 100 height 23
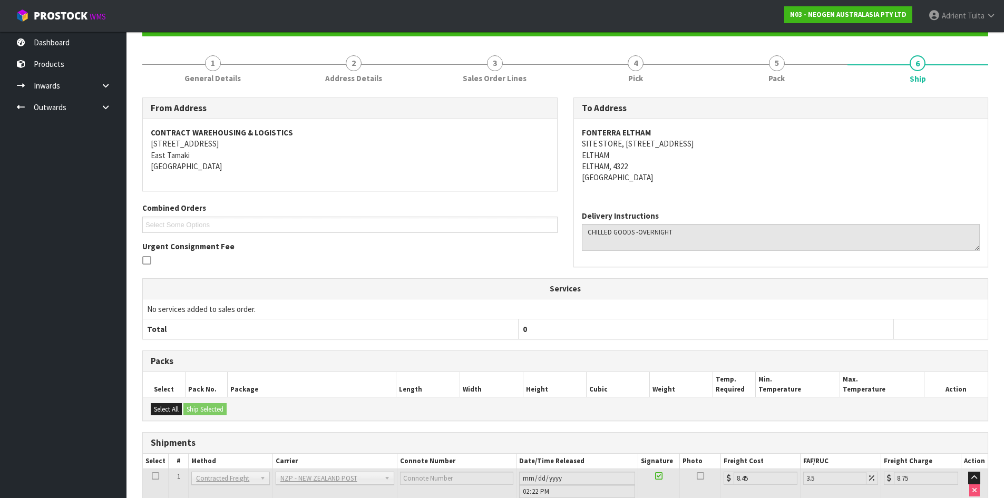
scroll to position [189, 0]
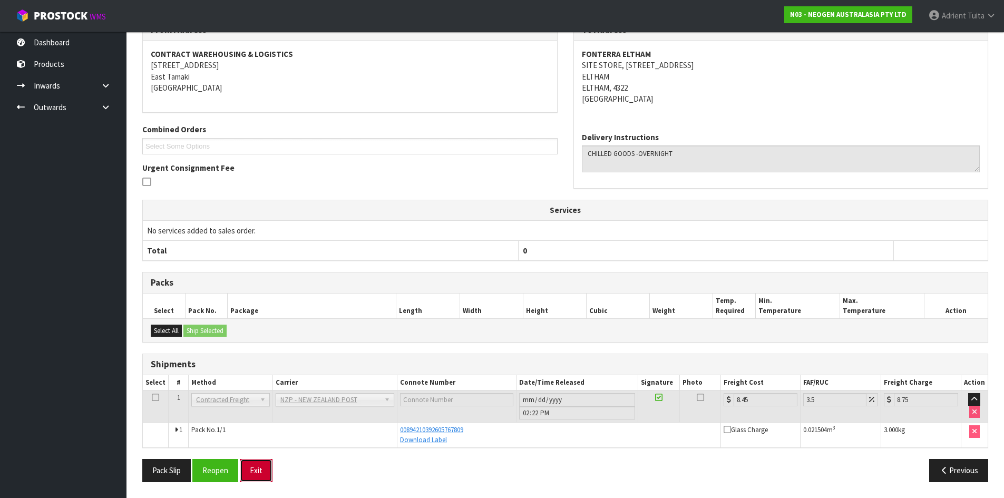
click at [268, 473] on button "Exit" at bounding box center [256, 470] width 33 height 23
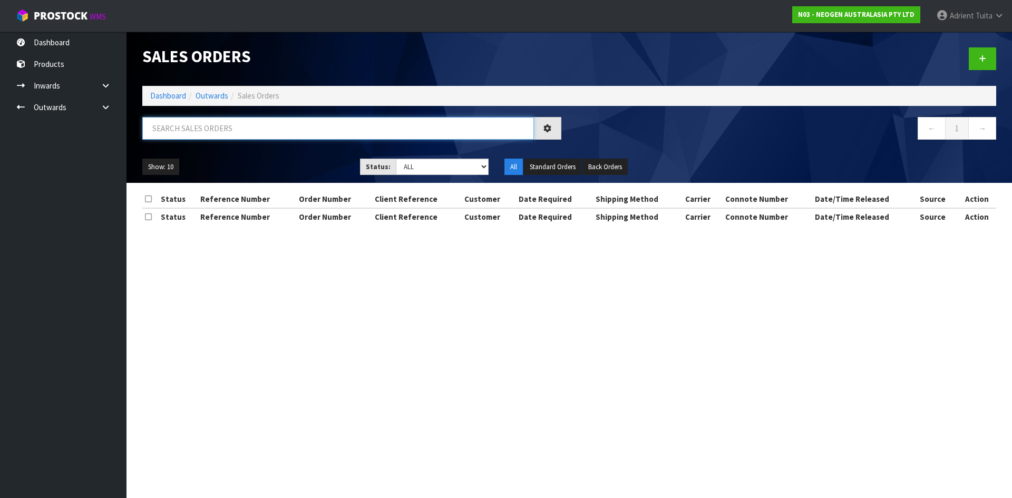
click at [211, 130] on input "text" at bounding box center [338, 128] width 392 height 23
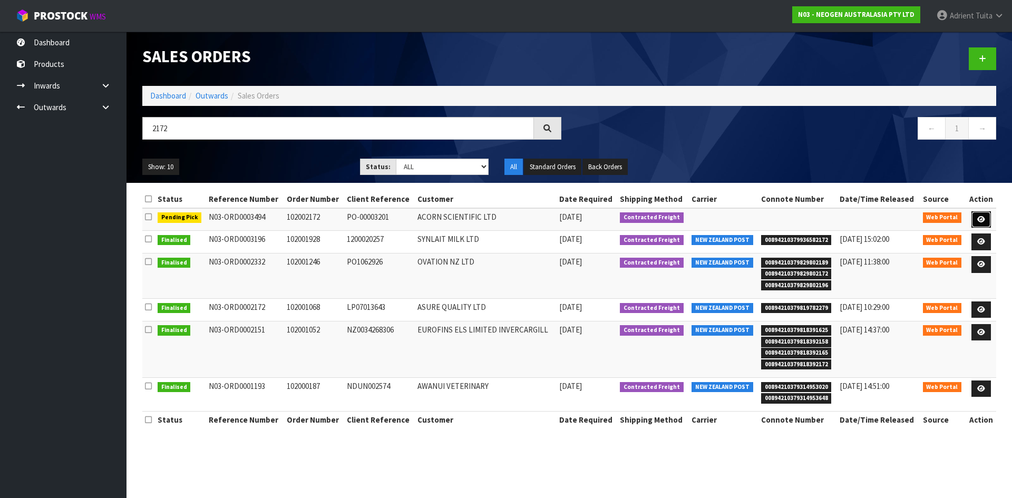
click at [977, 221] on link at bounding box center [981, 219] width 20 height 17
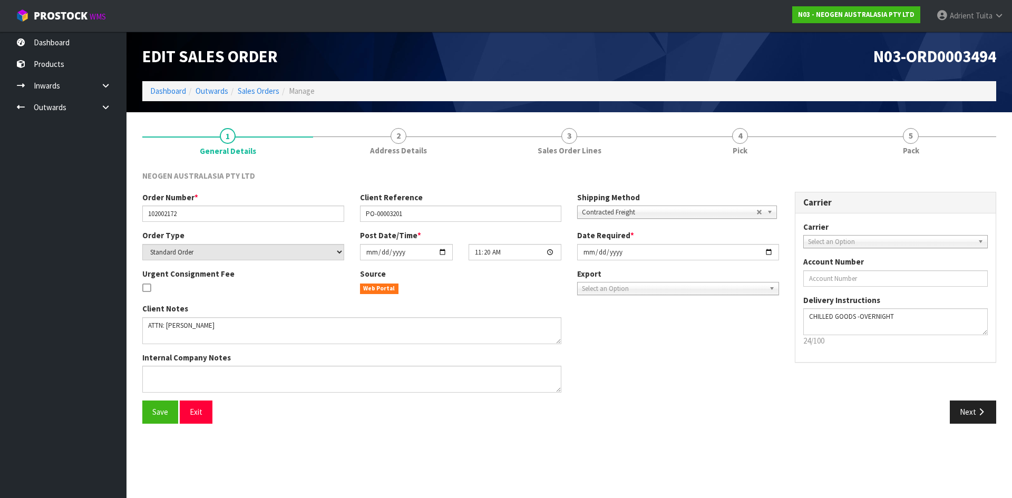
click at [755, 164] on div "NEOGEN AUSTRALASIA PTY LTD Order Number * 102002172 Client Reference PO-0000320…" at bounding box center [569, 296] width 854 height 269
click at [757, 146] on link "4 Pick" at bounding box center [740, 141] width 171 height 42
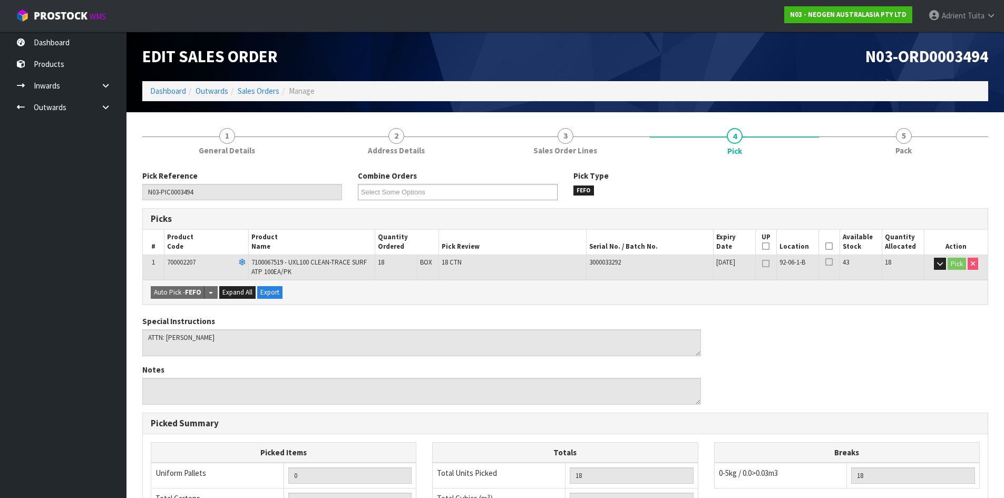
click at [824, 243] on th "Picked" at bounding box center [829, 242] width 21 height 25
click at [831, 246] on icon at bounding box center [828, 246] width 7 height 1
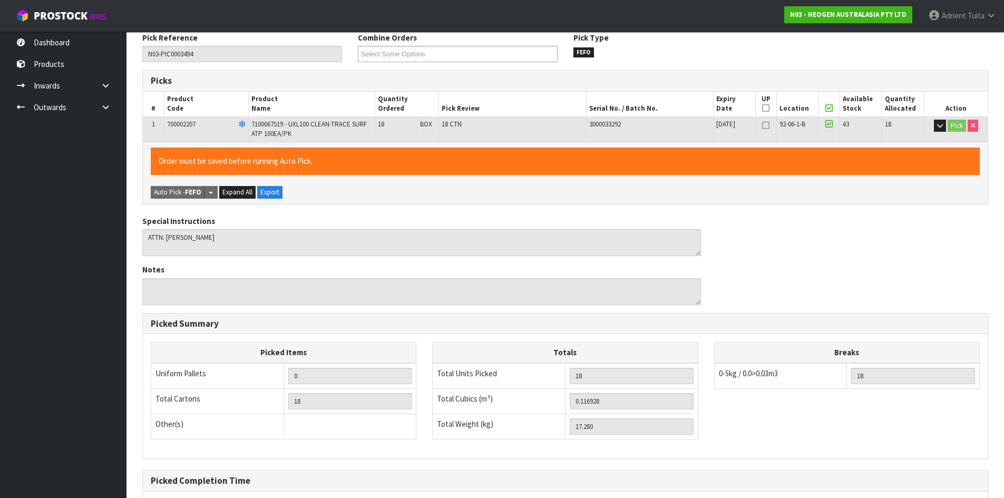
scroll to position [243, 0]
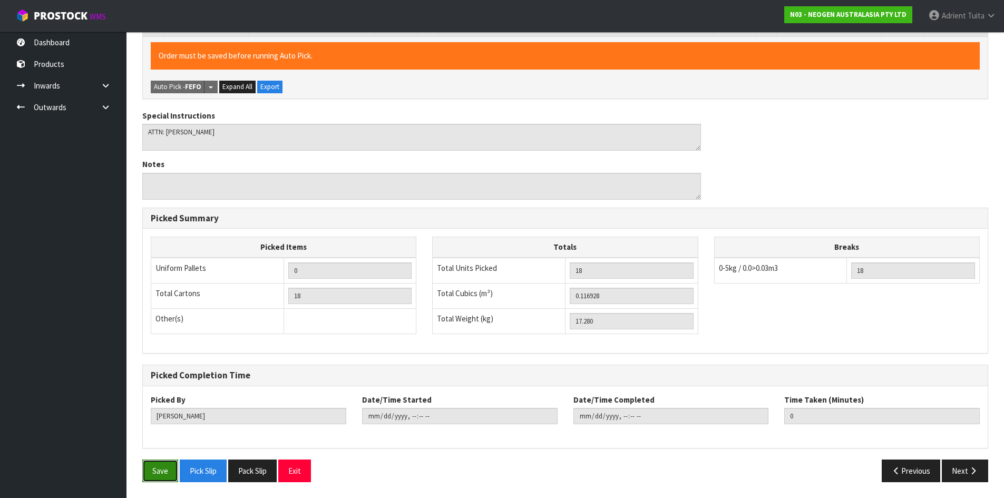
click at [168, 473] on button "Save" at bounding box center [160, 471] width 36 height 23
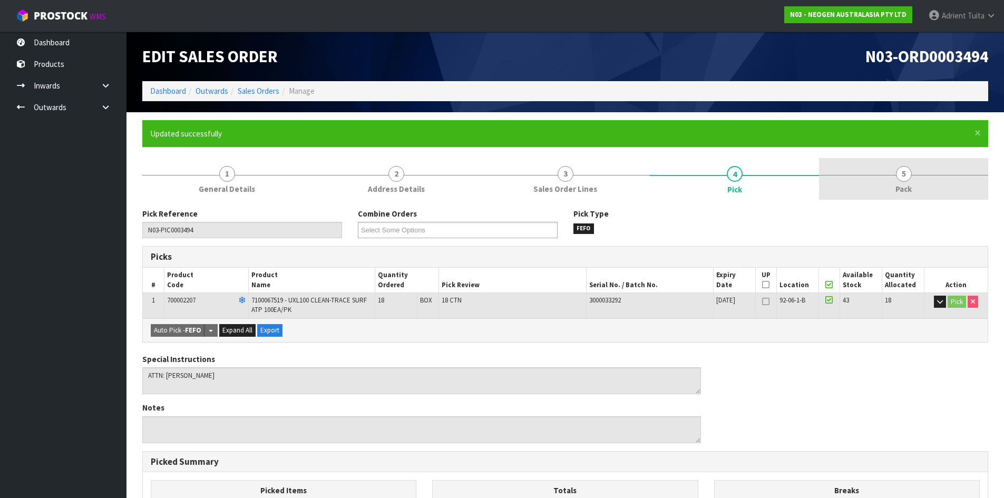
drag, startPoint x: 908, startPoint y: 180, endPoint x: 896, endPoint y: 173, distance: 14.2
click at [908, 180] on span "5" at bounding box center [904, 174] width 16 height 16
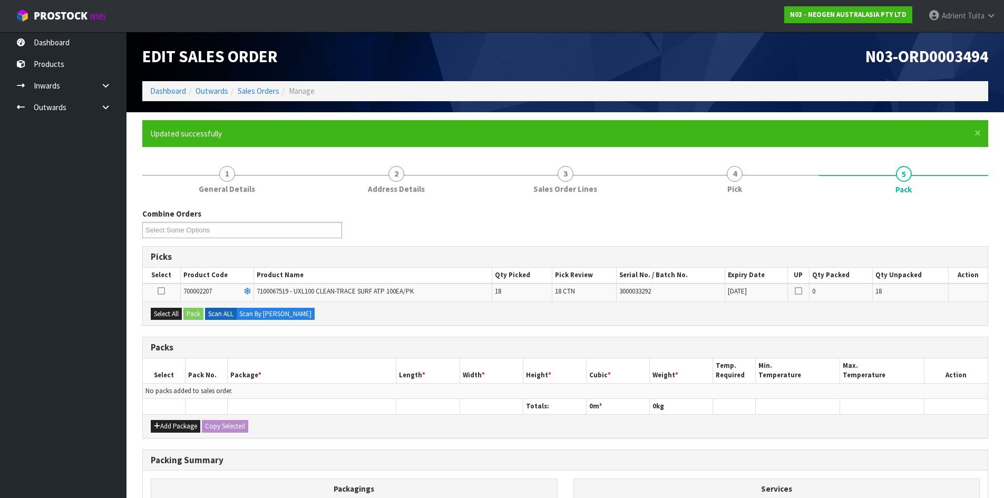
scroll to position [135, 0]
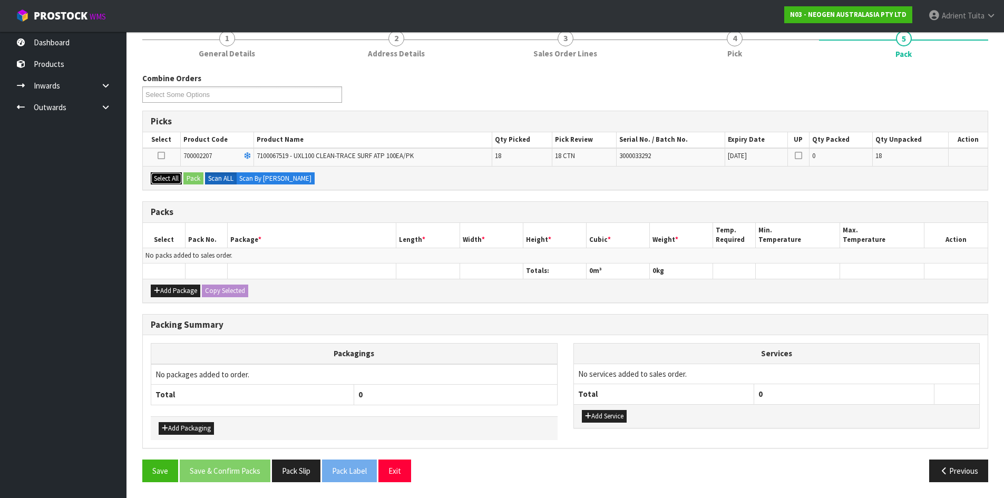
drag, startPoint x: 172, startPoint y: 180, endPoint x: 189, endPoint y: 182, distance: 16.9
click at [172, 180] on button "Select All" at bounding box center [166, 178] width 31 height 13
click at [190, 182] on button "Pack" at bounding box center [193, 178] width 20 height 13
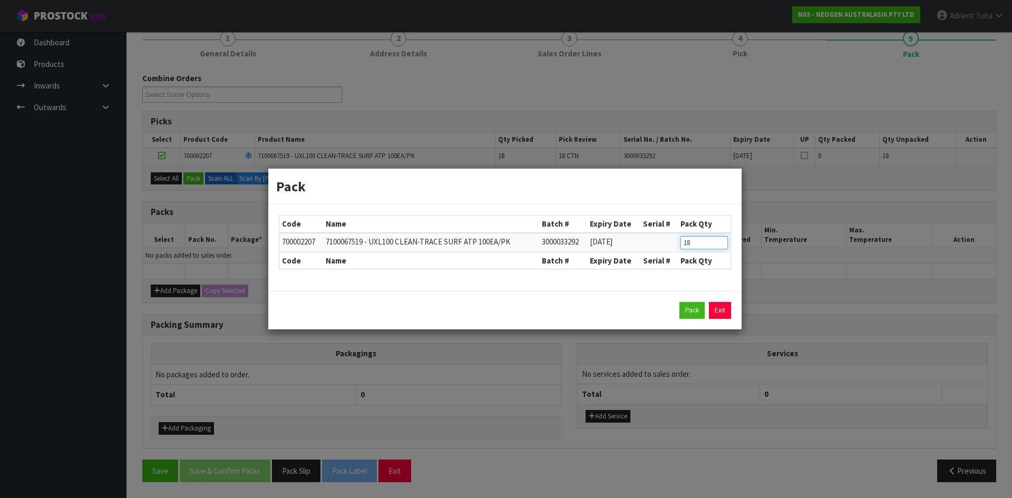
click at [686, 238] on input "18" at bounding box center [703, 242] width 47 height 13
click at [690, 307] on button "Pack" at bounding box center [691, 310] width 25 height 17
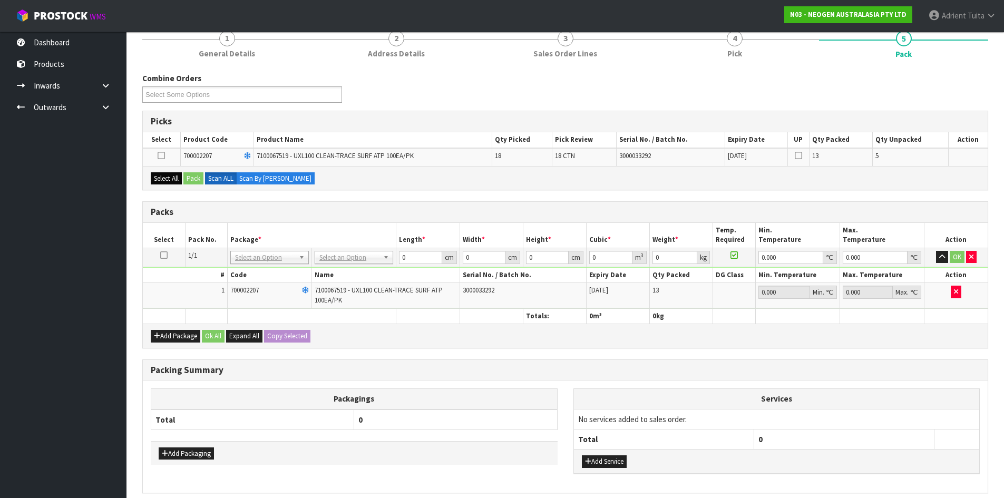
drag, startPoint x: 187, startPoint y: 189, endPoint x: 179, endPoint y: 183, distance: 9.4
click at [187, 188] on div "Select All Pack Scan ALL Scan By [PERSON_NAME]" at bounding box center [565, 178] width 845 height 24
click at [179, 182] on button "Select All" at bounding box center [166, 178] width 31 height 13
click at [190, 179] on button "Pack" at bounding box center [193, 178] width 20 height 13
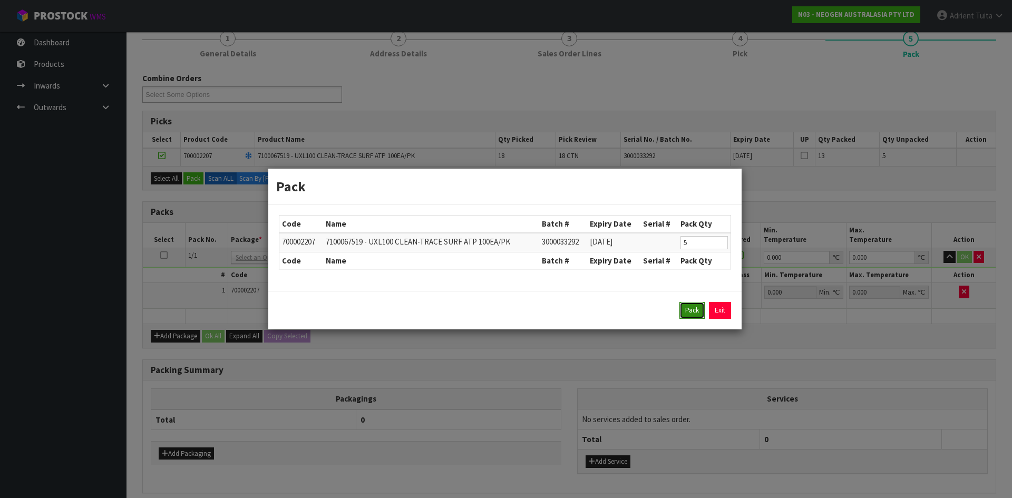
drag, startPoint x: 695, startPoint y: 307, endPoint x: 690, endPoint y: 307, distance: 5.3
click at [693, 307] on button "Pack" at bounding box center [691, 310] width 25 height 17
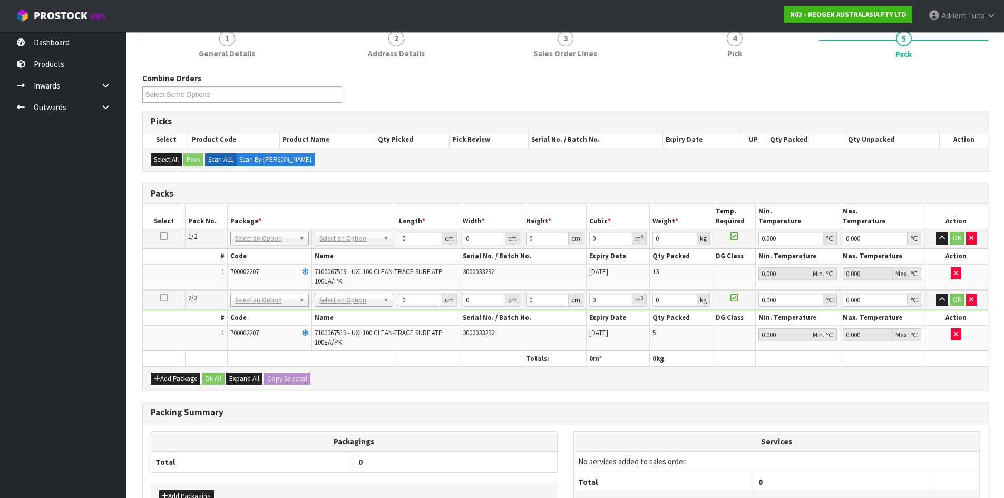
drag, startPoint x: 637, startPoint y: 314, endPoint x: 369, endPoint y: 210, distance: 287.2
click at [368, 211] on th "Package *" at bounding box center [311, 216] width 169 height 25
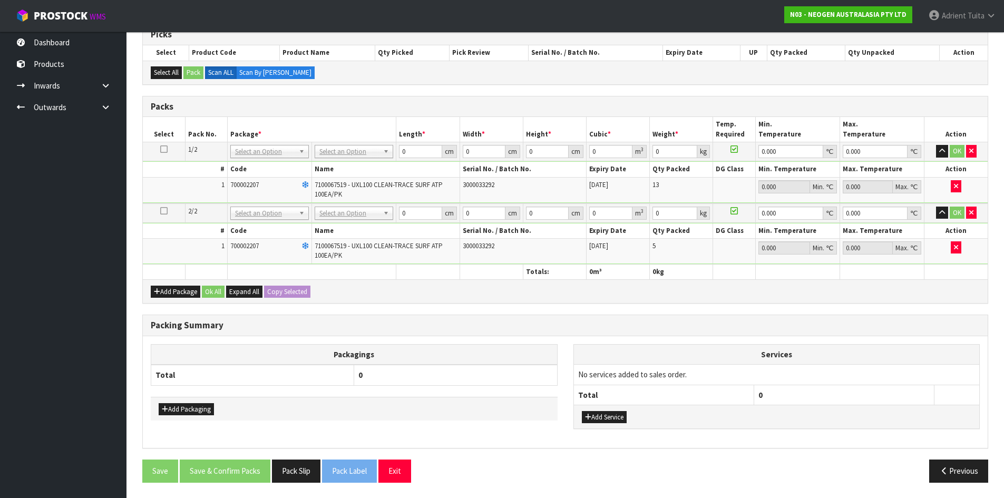
scroll to position [223, 0]
drag, startPoint x: 323, startPoint y: 151, endPoint x: 334, endPoint y: 173, distance: 25.5
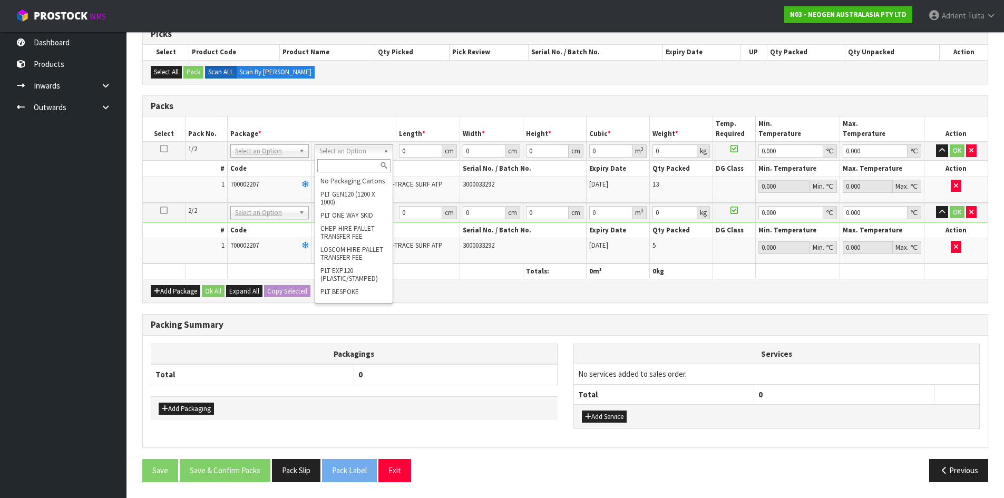
click at [339, 165] on input "text" at bounding box center [353, 165] width 73 height 13
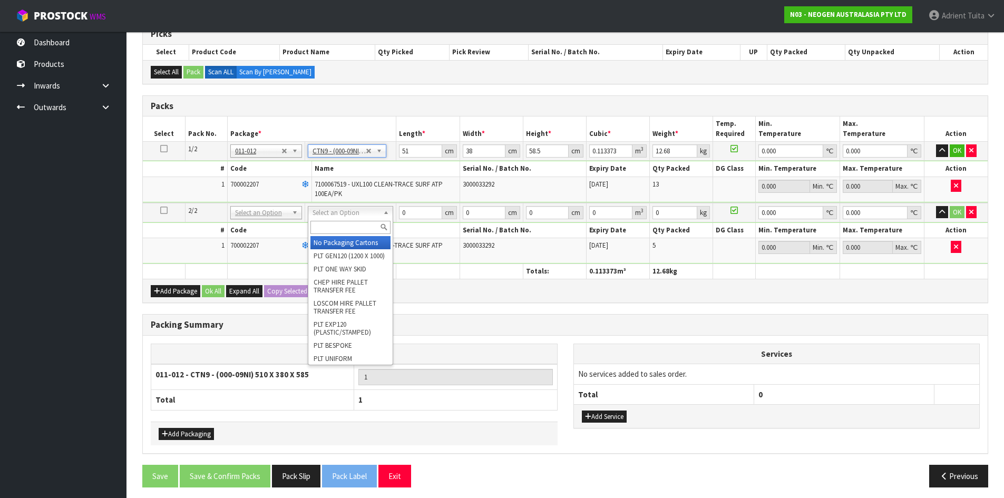
click at [345, 222] on input "text" at bounding box center [350, 227] width 80 height 13
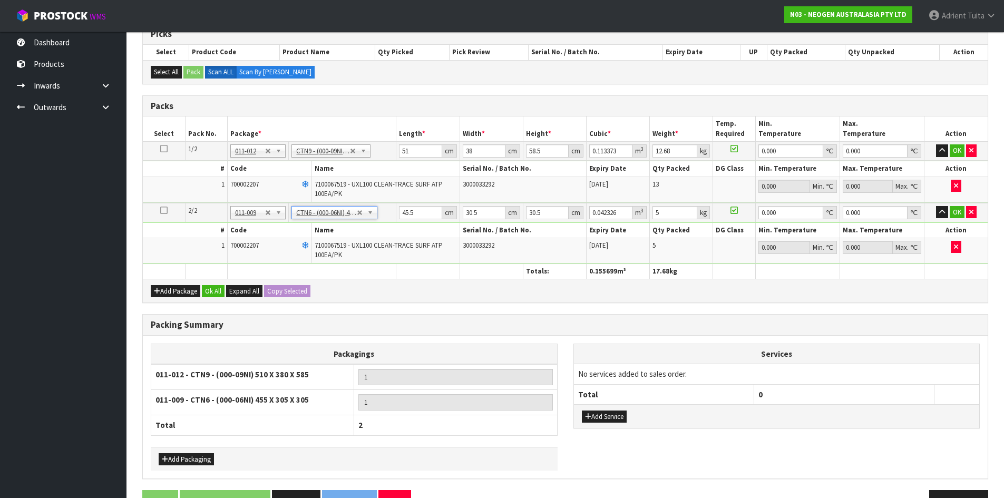
click at [403, 158] on td "51 cm" at bounding box center [427, 151] width 63 height 19
drag, startPoint x: 403, startPoint y: 158, endPoint x: 410, endPoint y: 152, distance: 9.3
click at [405, 157] on td "51 cm" at bounding box center [427, 151] width 63 height 19
click at [410, 151] on input "51" at bounding box center [420, 150] width 43 height 13
click at [403, 153] on input "51" at bounding box center [420, 150] width 43 height 13
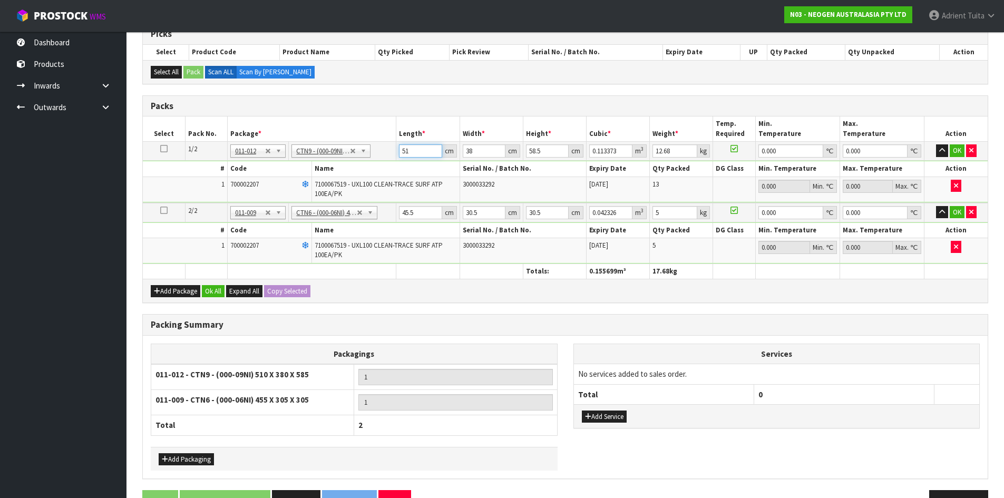
click at [403, 153] on input "51" at bounding box center [420, 150] width 43 height 13
click at [404, 209] on input "45.5" at bounding box center [420, 212] width 43 height 13
click at [958, 148] on button "OK" at bounding box center [957, 150] width 15 height 13
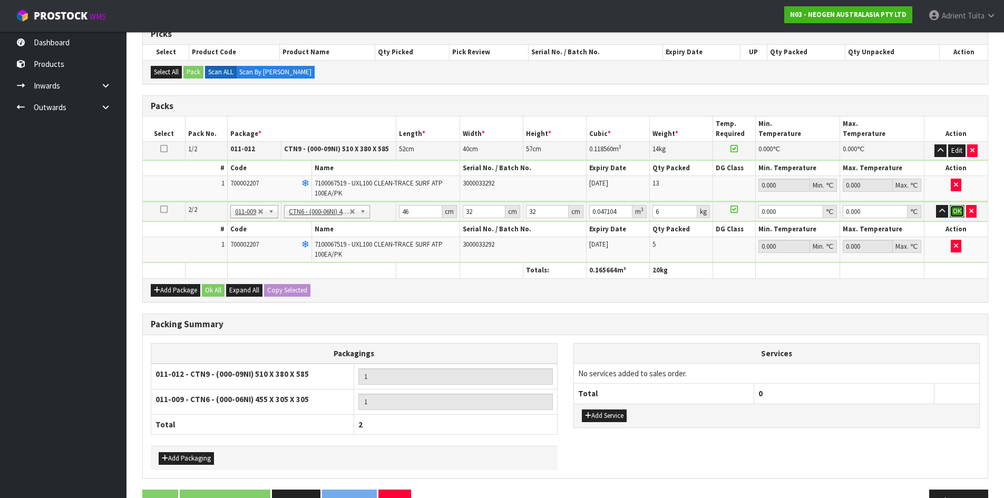
click at [951, 208] on button "OK" at bounding box center [957, 211] width 15 height 13
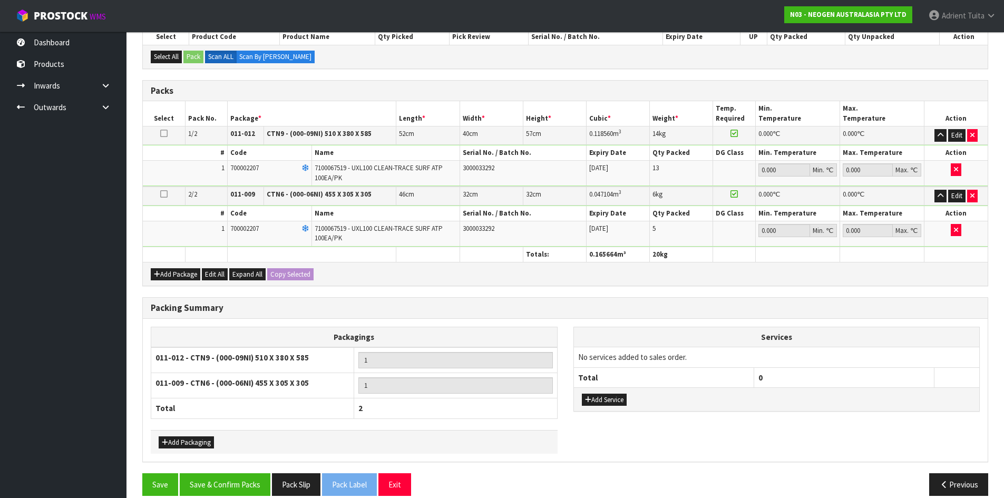
scroll to position [252, 0]
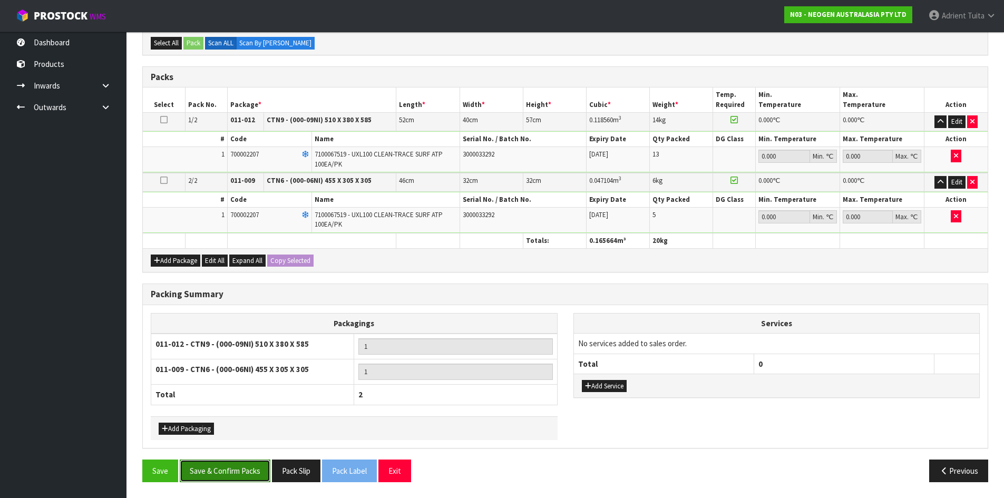
click at [251, 465] on button "Save & Confirm Packs" at bounding box center [225, 471] width 91 height 23
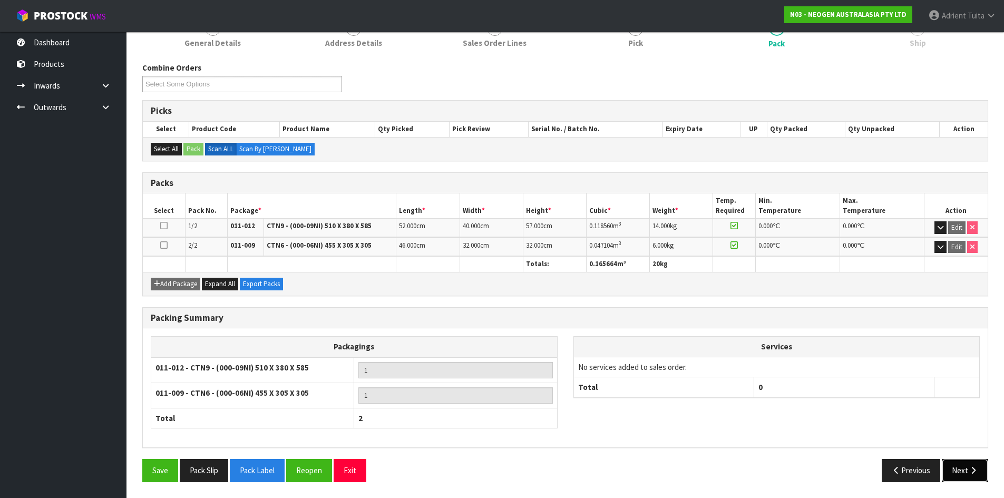
click at [956, 471] on button "Next" at bounding box center [965, 470] width 46 height 23
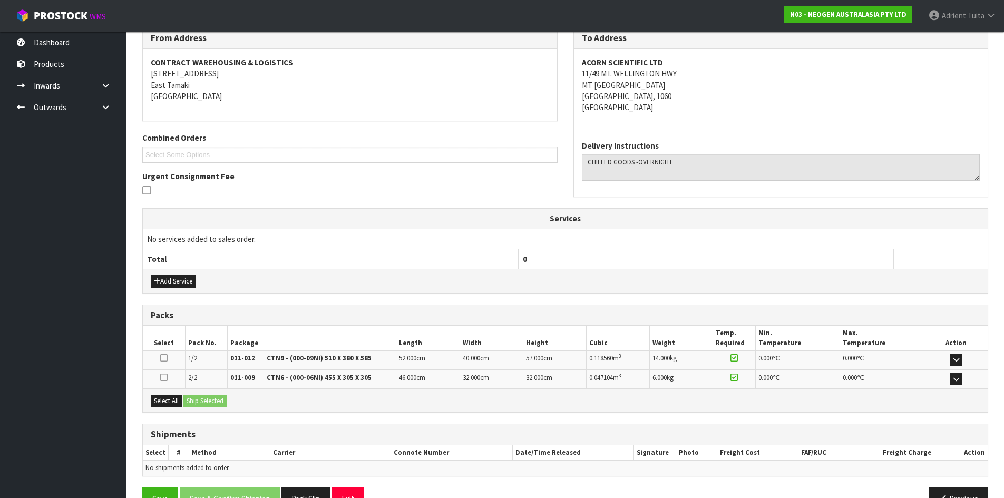
scroll to position [209, 0]
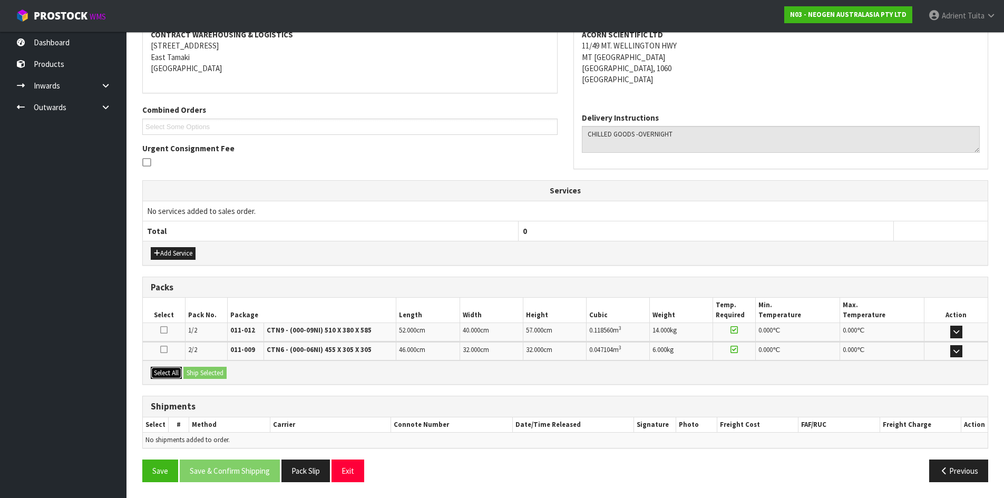
drag, startPoint x: 153, startPoint y: 373, endPoint x: 170, endPoint y: 373, distance: 16.9
click at [160, 373] on button "Select All" at bounding box center [166, 373] width 31 height 13
click at [196, 376] on button "Ship Selected" at bounding box center [204, 373] width 43 height 13
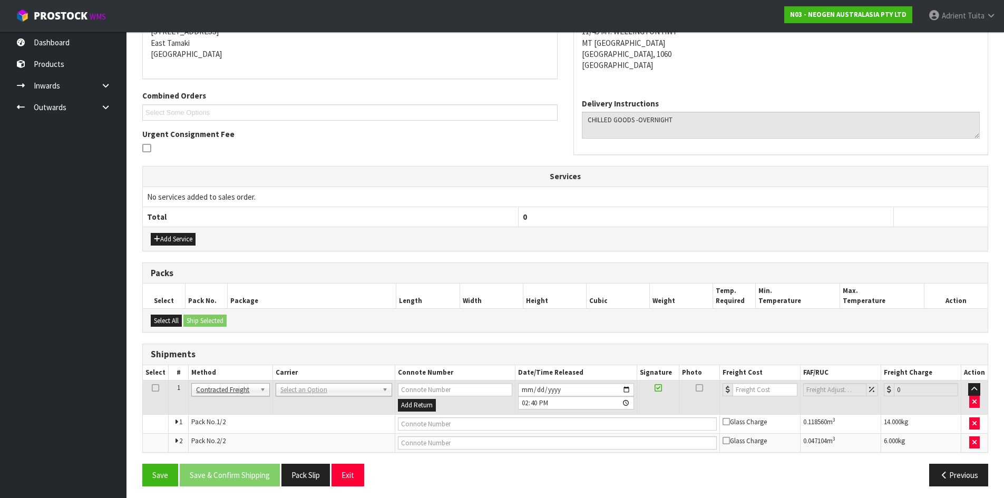
scroll to position [227, 0]
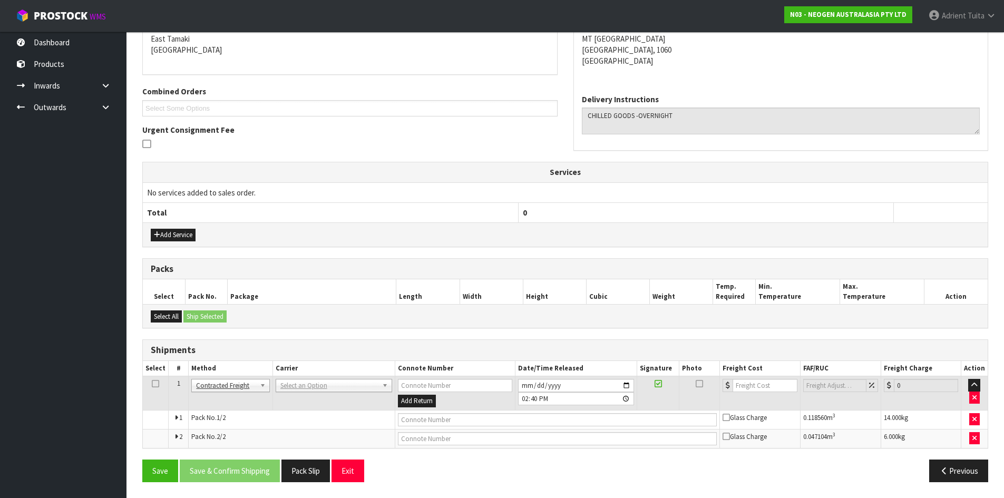
click at [291, 393] on td "ANGEL - ANGEL TRANSPORT [PERSON_NAME] REMOVALS DEAEXPAKL - DEADLINE EXPRESS COU…" at bounding box center [333, 393] width 122 height 34
drag, startPoint x: 295, startPoint y: 393, endPoint x: 291, endPoint y: 404, distance: 11.2
click at [294, 399] on td "ANGEL - ANGEL TRANSPORT [PERSON_NAME] REMOVALS DEAEXPAKL - DEADLINE EXPRESS COU…" at bounding box center [333, 393] width 122 height 34
drag, startPoint x: 291, startPoint y: 404, endPoint x: 303, endPoint y: 383, distance: 24.1
click at [291, 404] on td "ANGEL - ANGEL TRANSPORT [PERSON_NAME] REMOVALS DEAEXPAKL - DEADLINE EXPRESS COU…" at bounding box center [333, 393] width 122 height 34
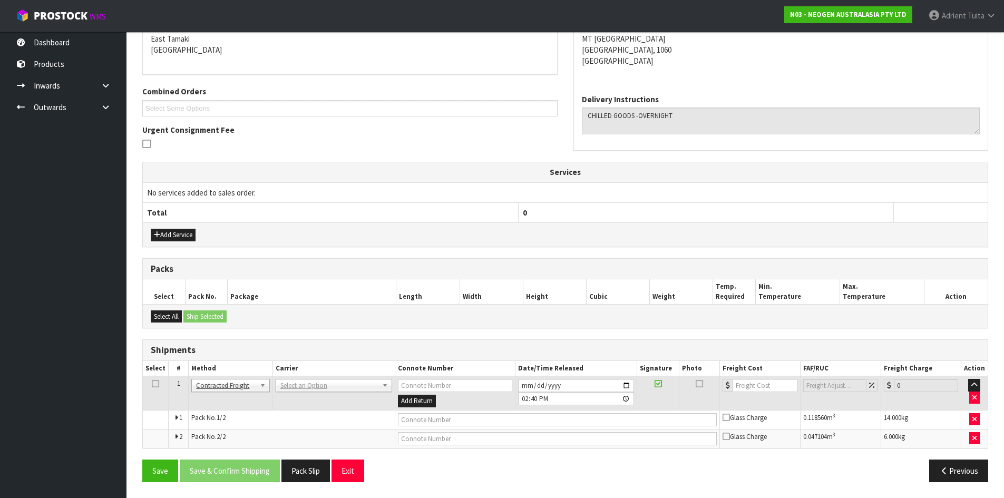
drag, startPoint x: 301, startPoint y: 390, endPoint x: 298, endPoint y: 404, distance: 14.2
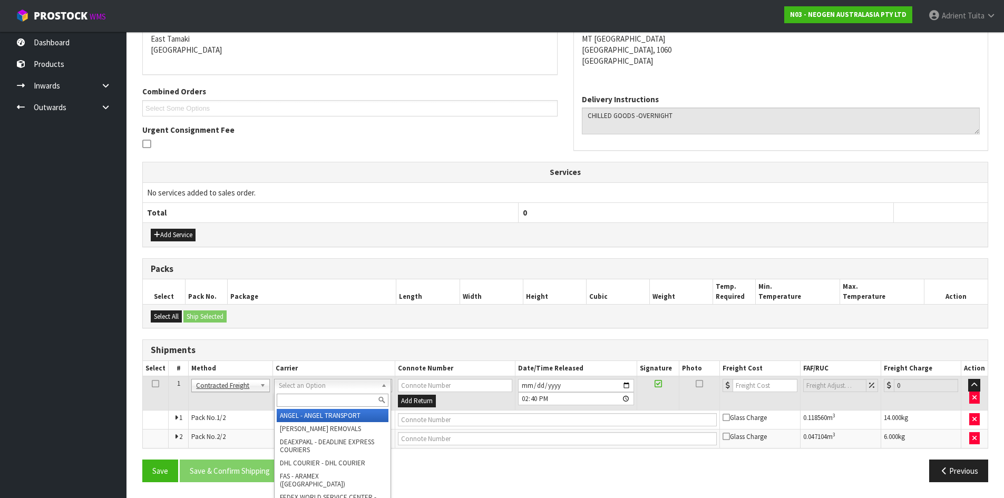
click at [298, 404] on input "text" at bounding box center [333, 400] width 112 height 13
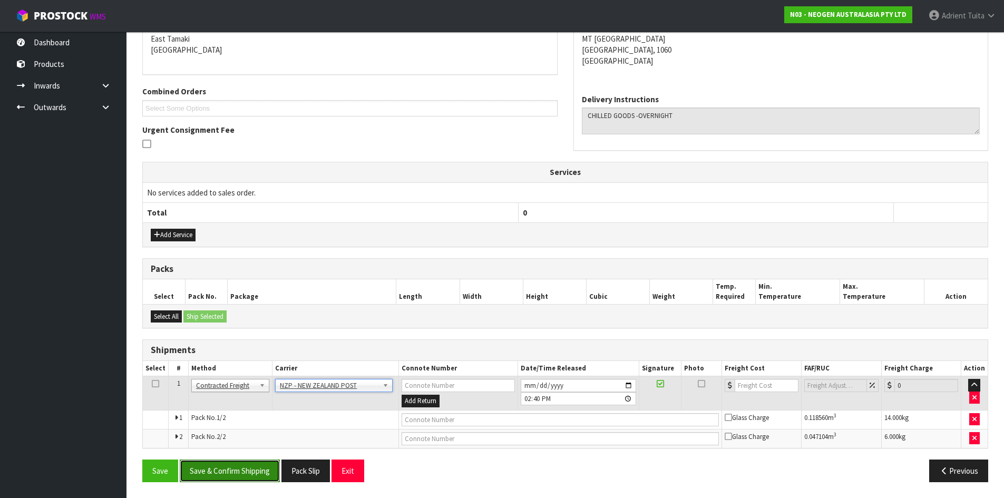
click at [240, 473] on button "Save & Confirm Shipping" at bounding box center [230, 471] width 100 height 23
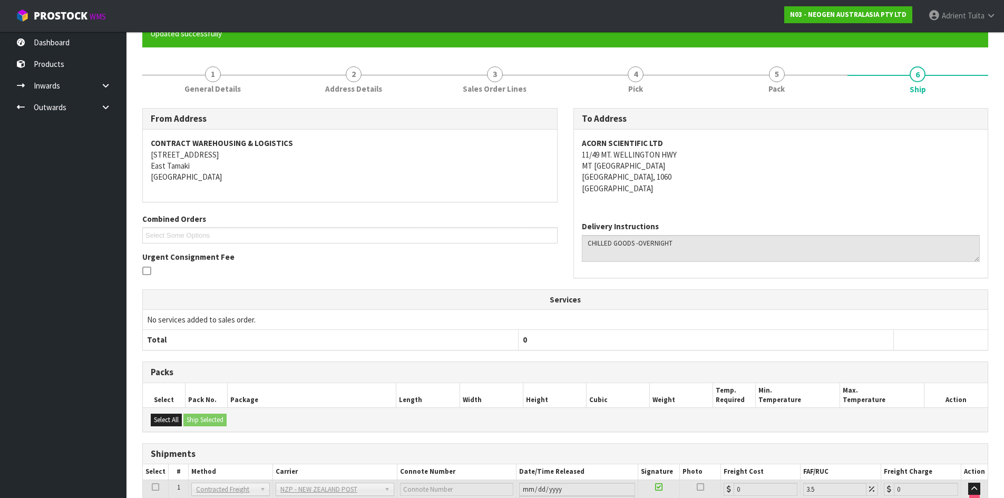
scroll to position [211, 0]
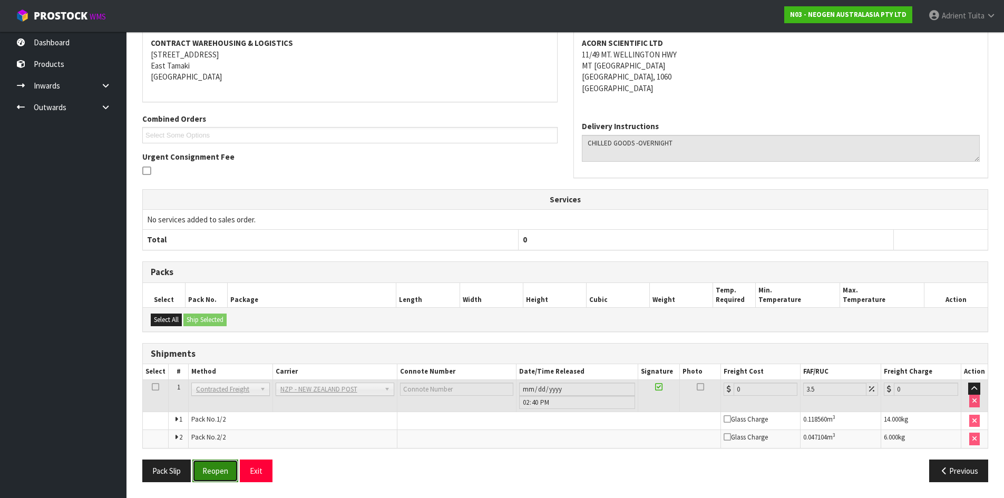
click at [216, 474] on button "Reopen" at bounding box center [215, 471] width 46 height 23
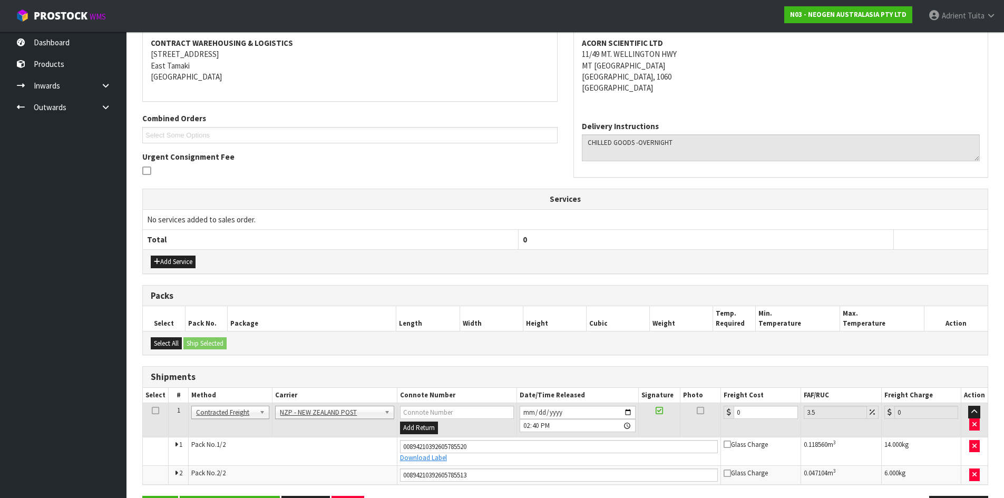
scroll to position [237, 0]
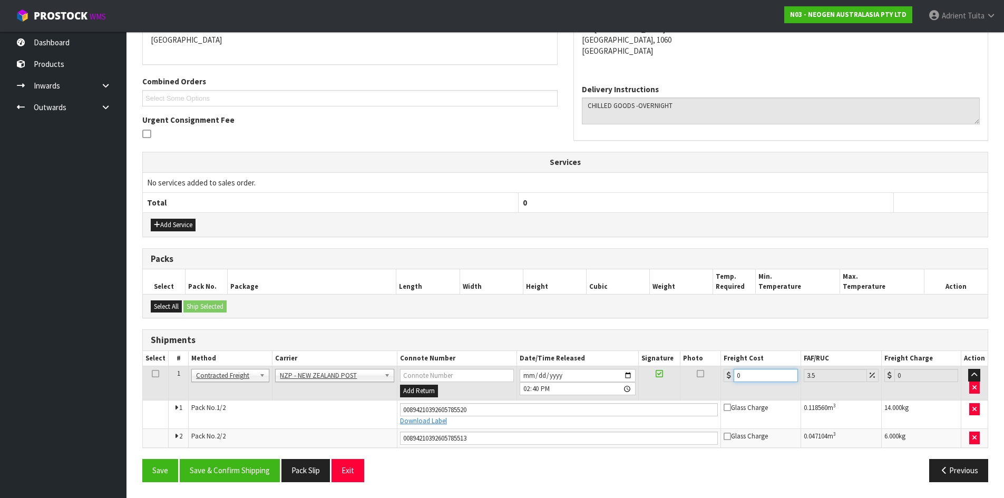
click at [759, 372] on input "0" at bounding box center [766, 375] width 64 height 13
drag, startPoint x: 244, startPoint y: 462, endPoint x: 254, endPoint y: 421, distance: 42.2
click at [246, 460] on button "Save & Confirm Shipping" at bounding box center [230, 470] width 100 height 23
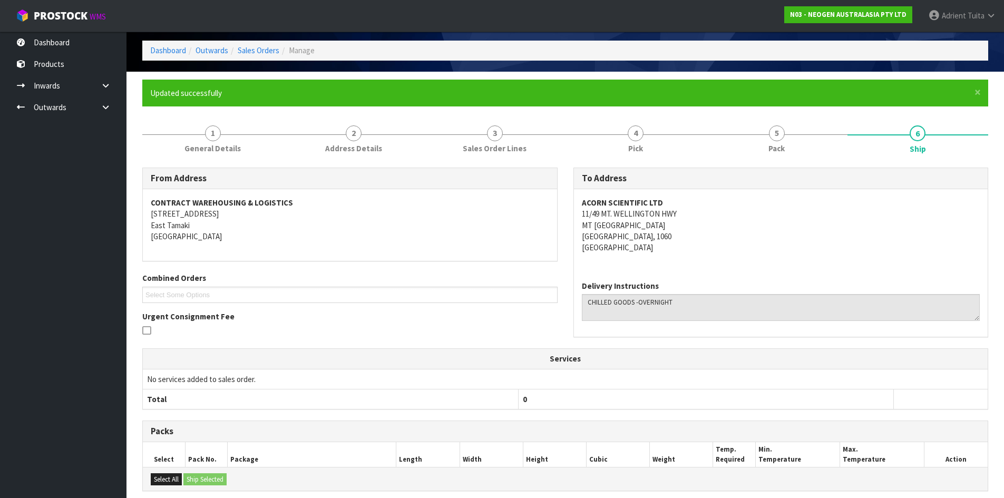
scroll to position [207, 0]
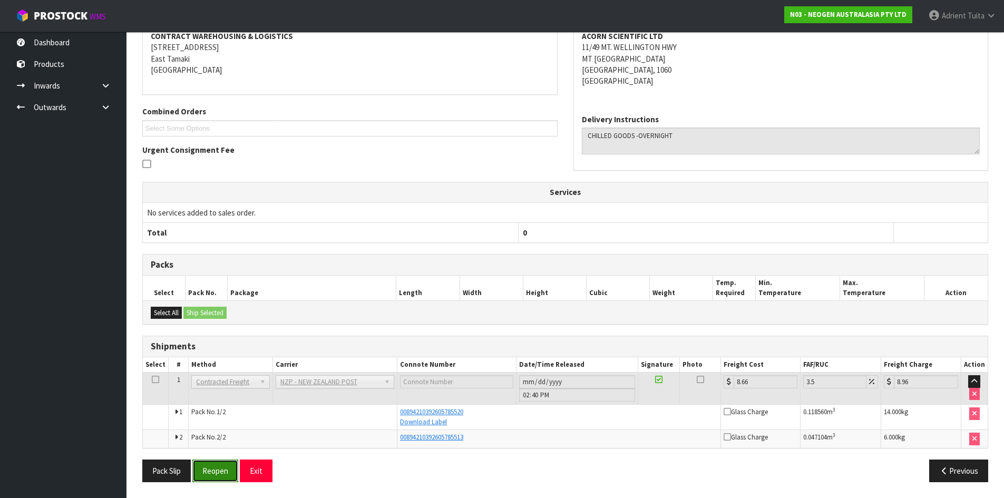
click at [238, 475] on button "Reopen" at bounding box center [215, 471] width 46 height 23
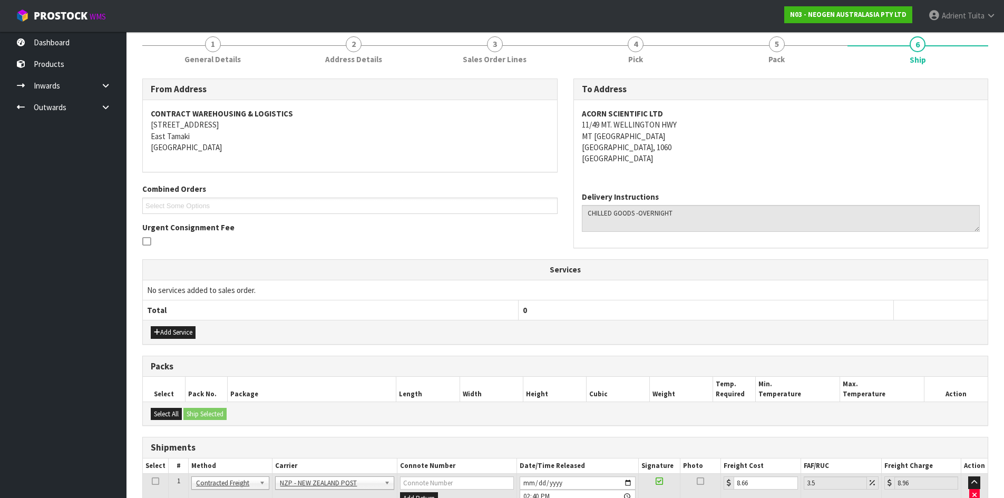
scroll to position [237, 0]
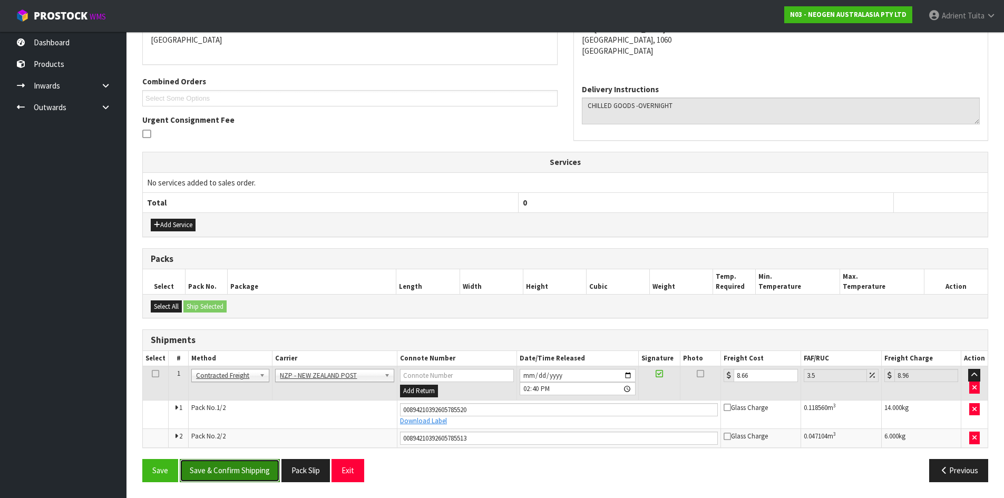
click at [227, 466] on button "Save & Confirm Shipping" at bounding box center [230, 470] width 100 height 23
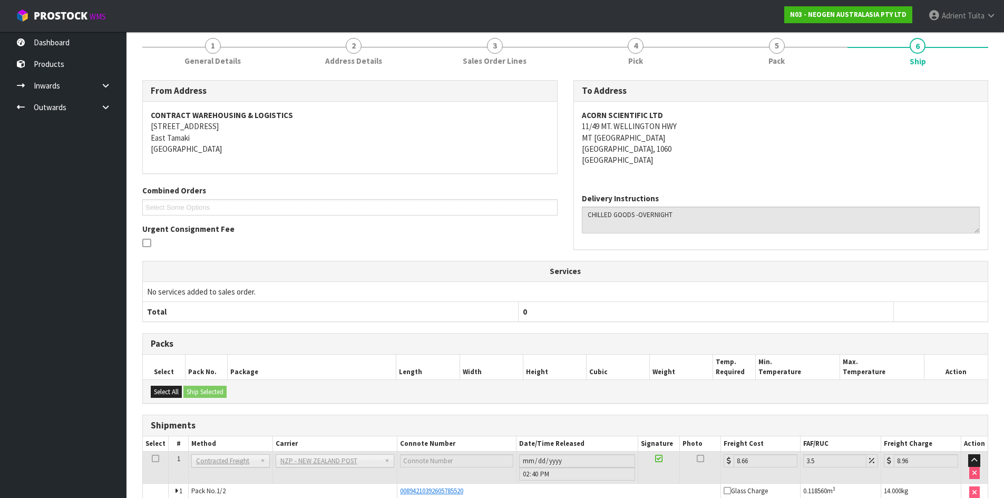
scroll to position [207, 0]
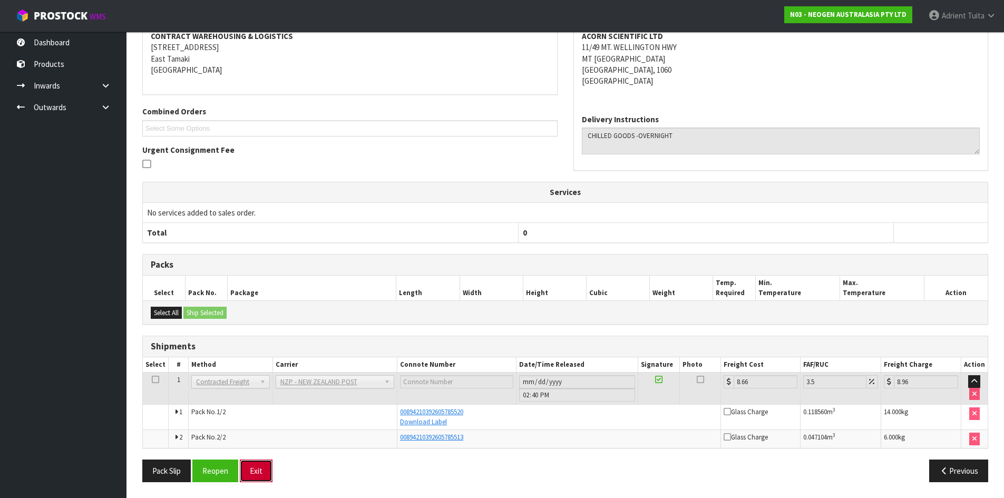
click at [253, 465] on button "Exit" at bounding box center [256, 471] width 33 height 23
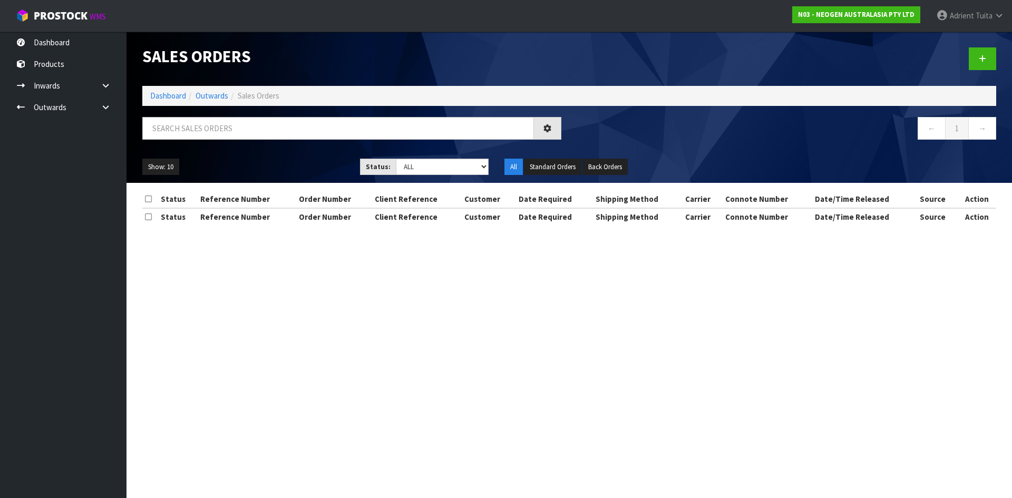
drag, startPoint x: 205, startPoint y: 140, endPoint x: 210, endPoint y: 135, distance: 7.5
click at [205, 140] on div at bounding box center [351, 132] width 435 height 31
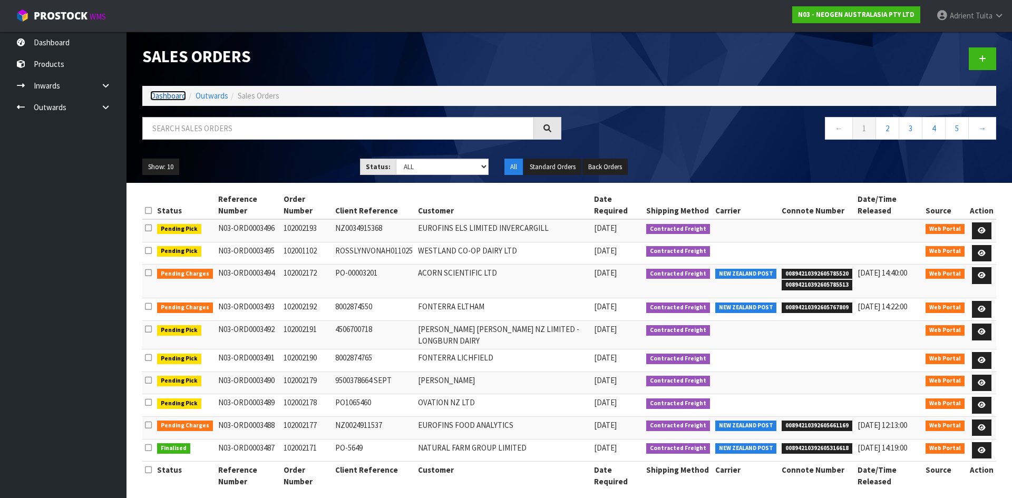
click at [162, 101] on link "Dashboard" at bounding box center [168, 96] width 36 height 10
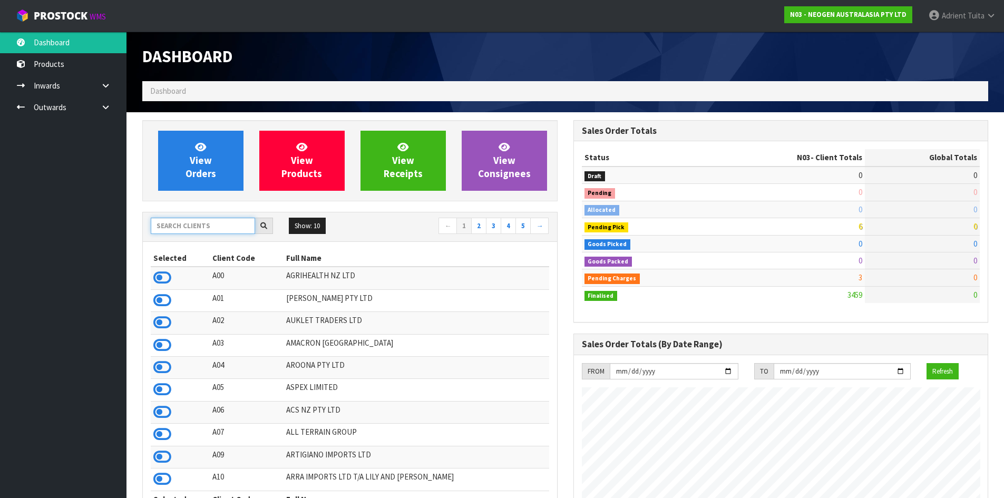
scroll to position [798, 431]
click at [204, 232] on input "text" at bounding box center [203, 226] width 104 height 16
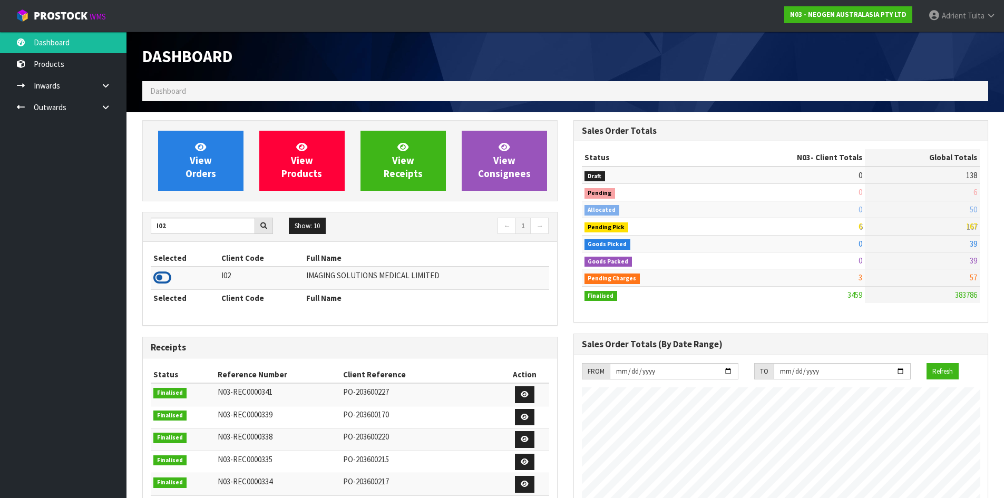
click at [162, 275] on icon at bounding box center [162, 278] width 18 height 16
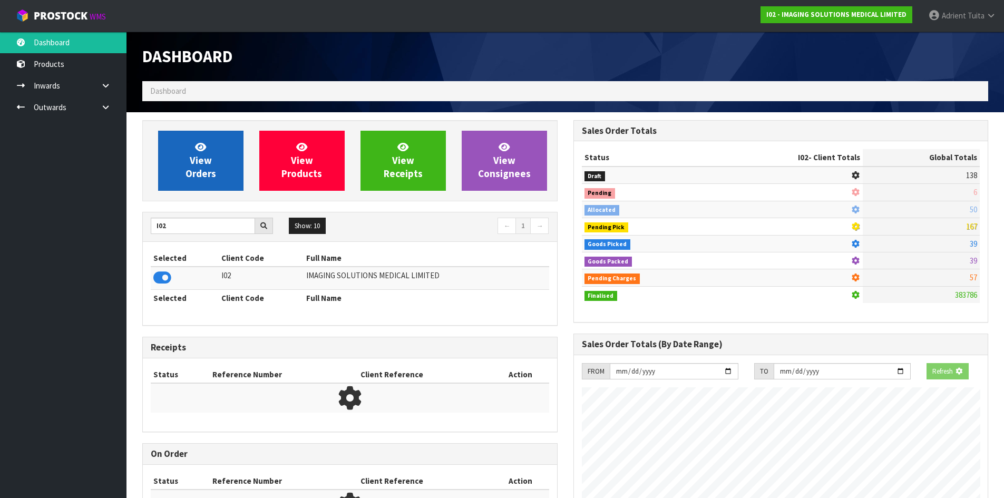
scroll to position [526407, 526620]
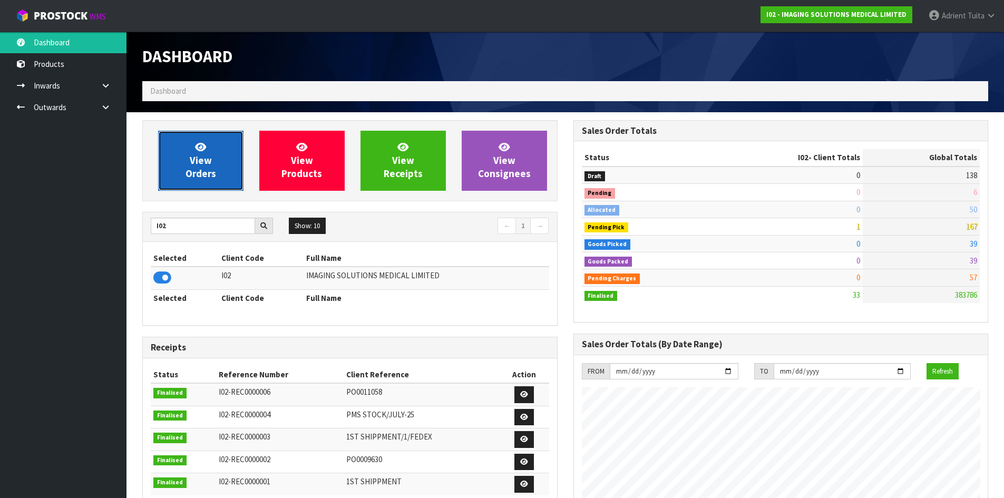
click at [217, 139] on link "View Orders" at bounding box center [200, 161] width 85 height 60
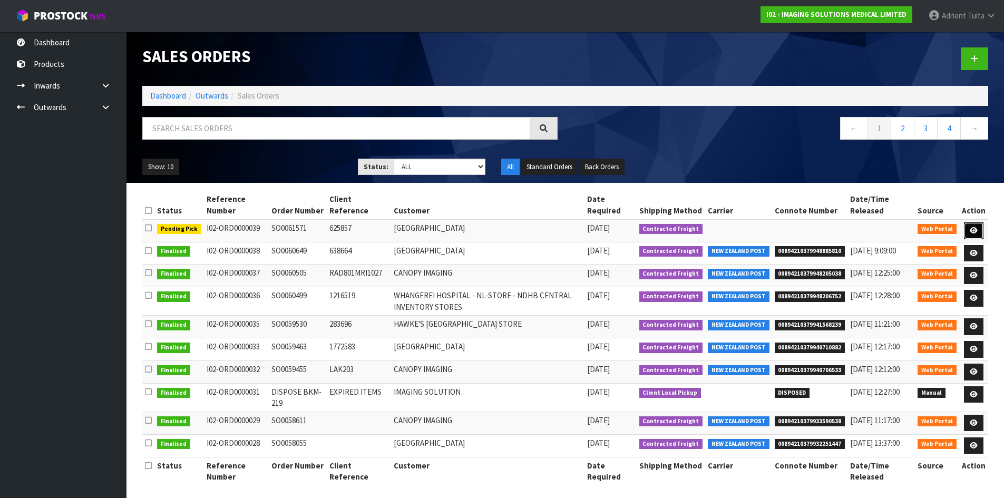
click at [969, 238] on link at bounding box center [974, 230] width 20 height 17
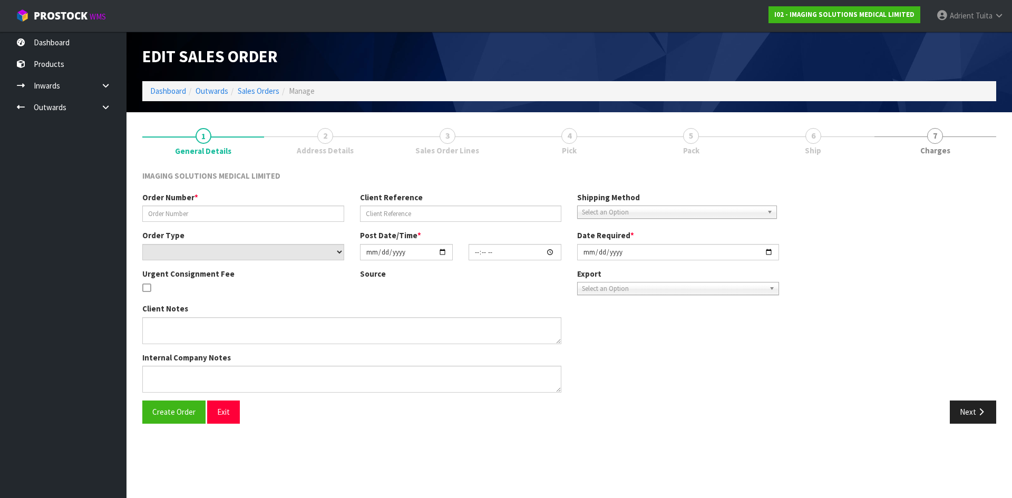
click at [771, 141] on link "6 Ship" at bounding box center [813, 141] width 122 height 42
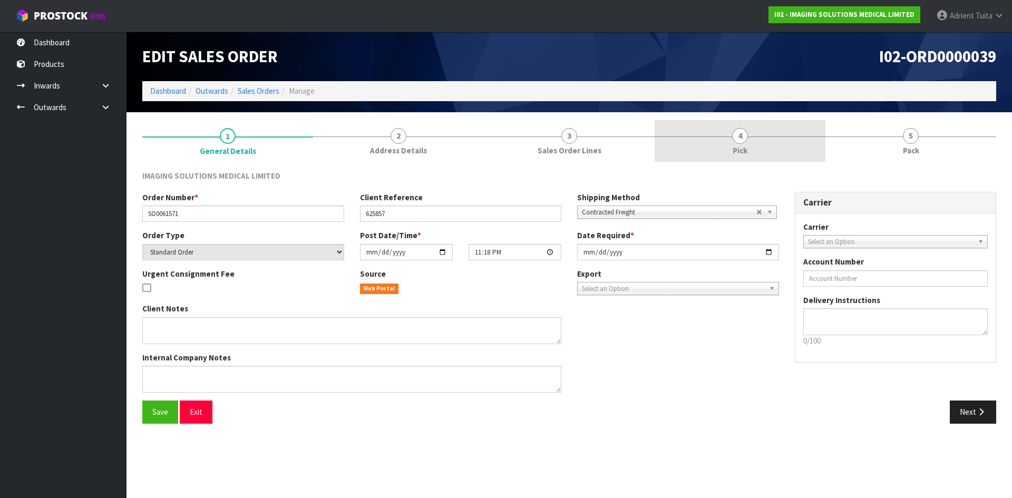
click at [771, 139] on link "4 Pick" at bounding box center [740, 141] width 171 height 42
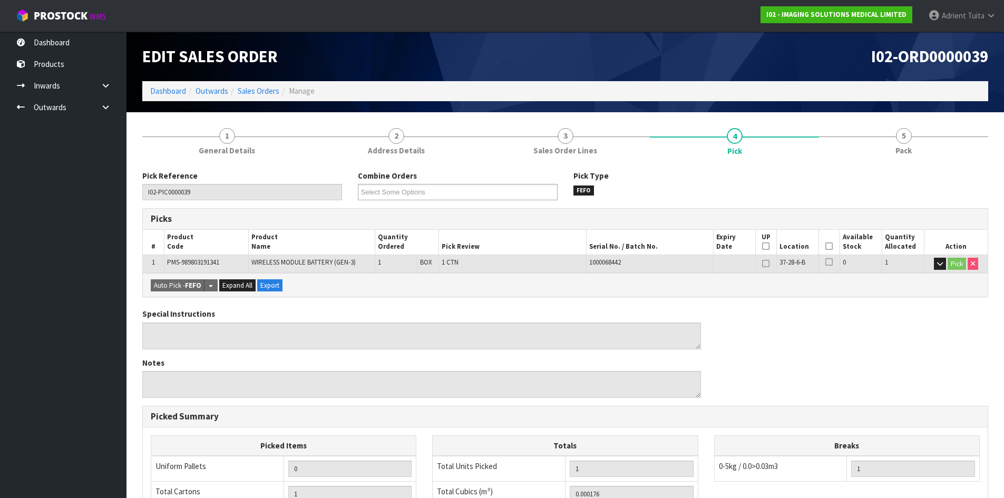
click at [826, 240] on th "Picked" at bounding box center [829, 242] width 21 height 25
click at [823, 249] on th "Picked" at bounding box center [829, 242] width 21 height 25
click at [827, 247] on icon at bounding box center [828, 246] width 7 height 1
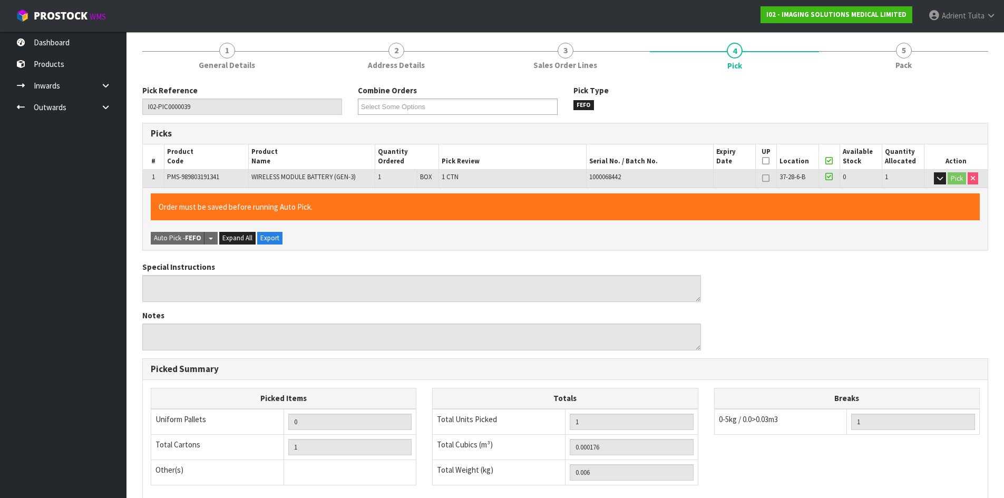
scroll to position [237, 0]
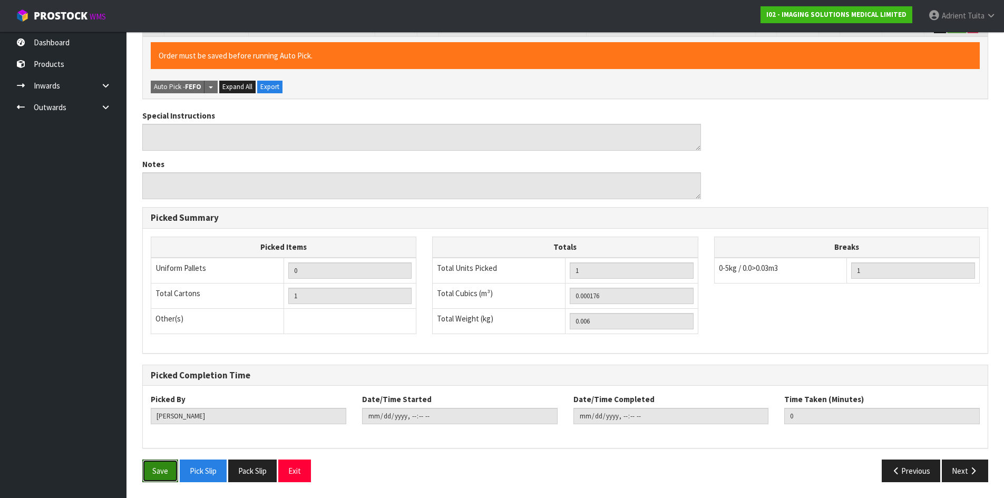
drag, startPoint x: 164, startPoint y: 478, endPoint x: 371, endPoint y: 416, distance: 216.1
click at [165, 476] on button "Save" at bounding box center [160, 471] width 36 height 23
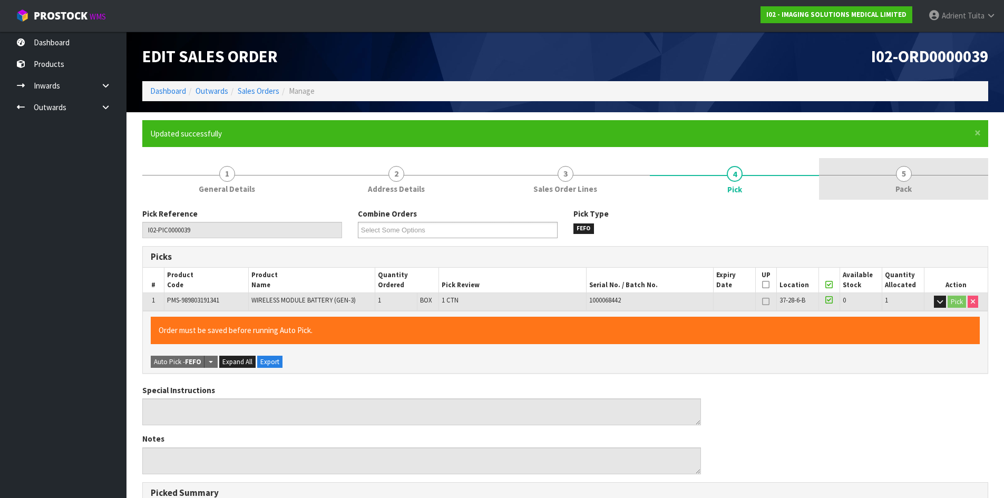
click at [936, 165] on link "5 Pack" at bounding box center [903, 179] width 169 height 42
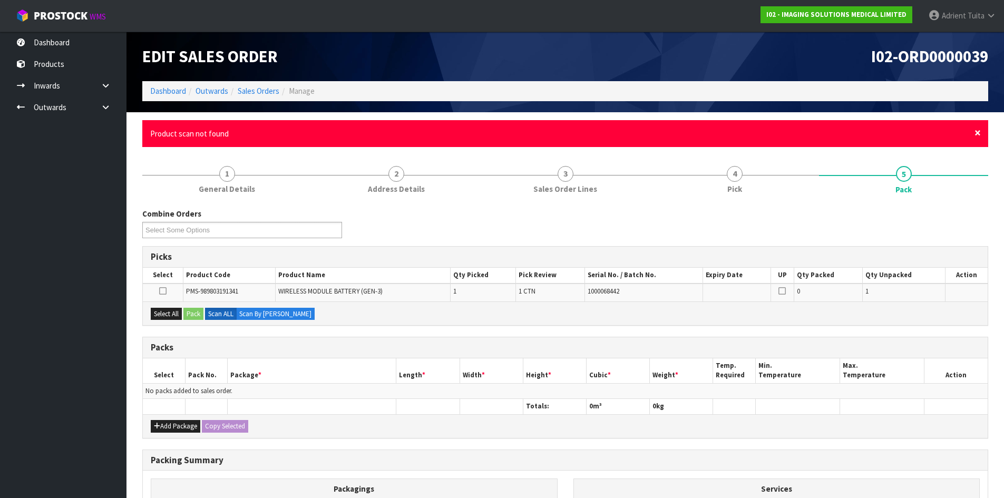
drag, startPoint x: 975, startPoint y: 133, endPoint x: 949, endPoint y: 142, distance: 27.7
click at [975, 133] on span "×" at bounding box center [978, 132] width 6 height 15
click at [979, 134] on span "×" at bounding box center [978, 132] width 6 height 15
click at [977, 130] on span "×" at bounding box center [978, 132] width 6 height 15
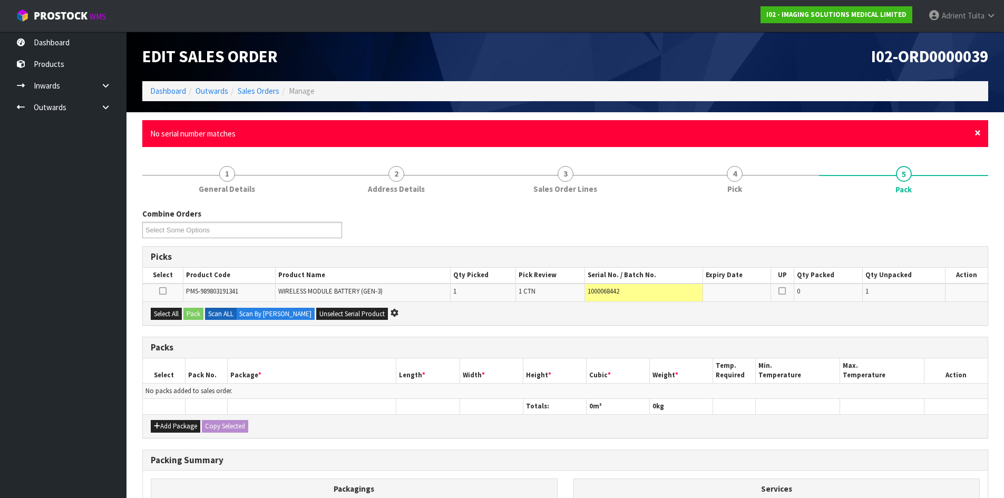
click at [977, 130] on span "×" at bounding box center [978, 132] width 6 height 15
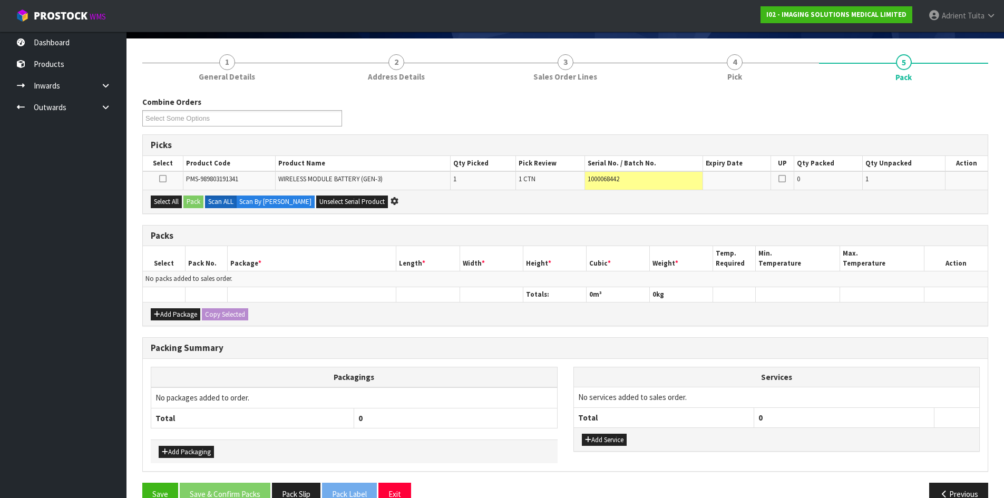
scroll to position [98, 0]
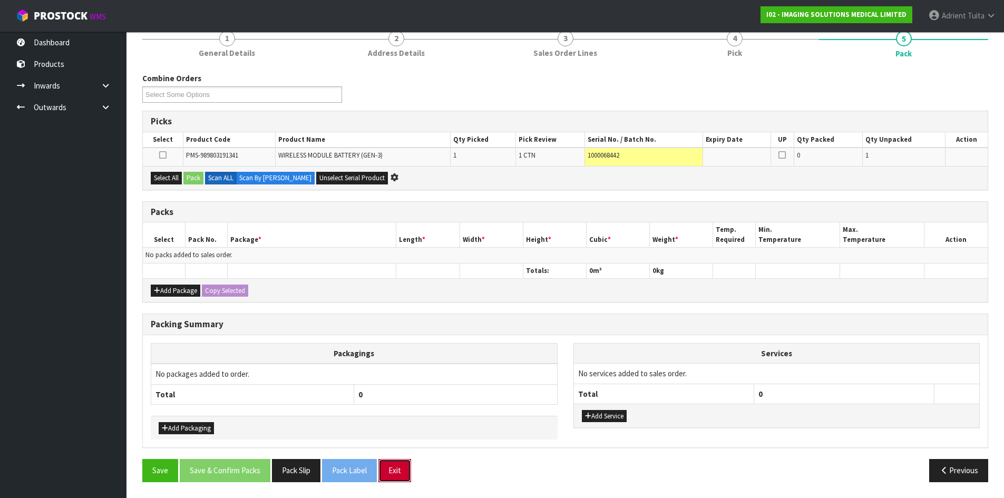
click at [405, 463] on button "Exit" at bounding box center [394, 470] width 33 height 23
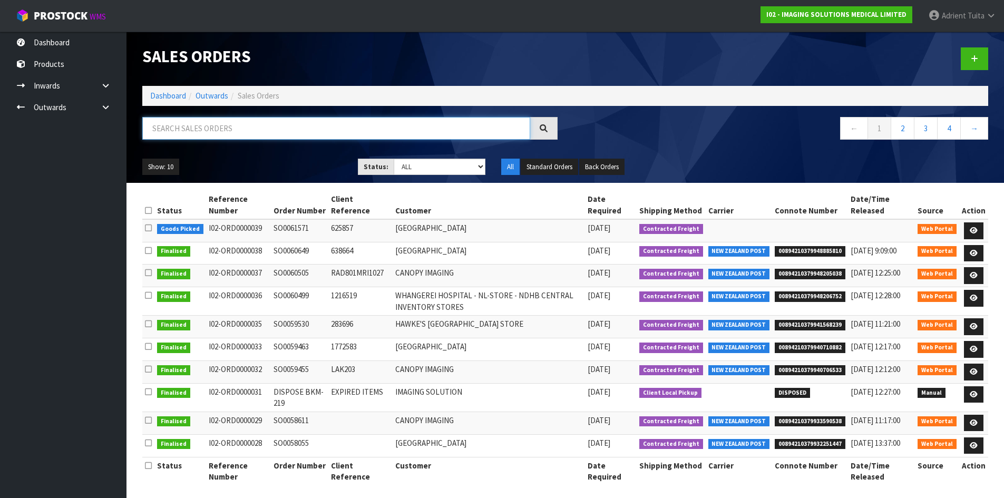
click at [277, 129] on input "text" at bounding box center [336, 128] width 388 height 23
click at [169, 94] on link "Dashboard" at bounding box center [168, 96] width 36 height 10
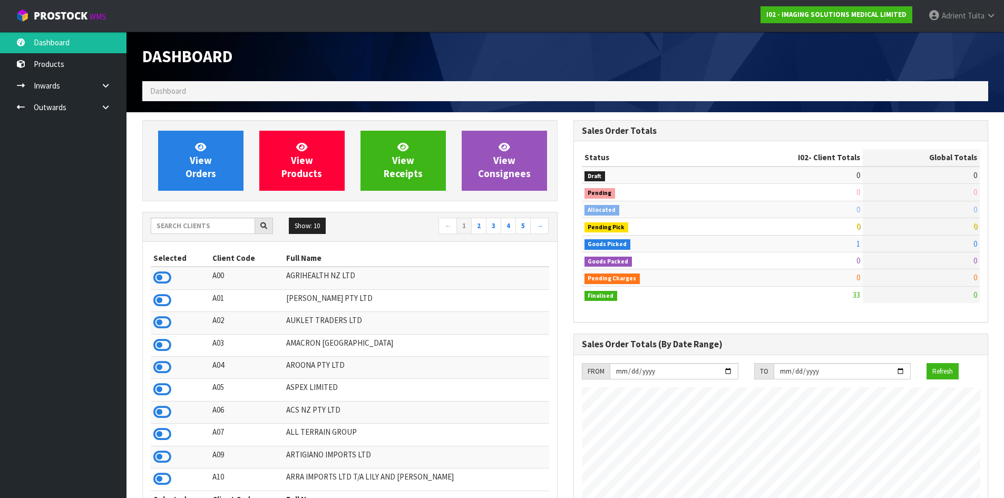
scroll to position [645, 431]
click at [209, 228] on input "text" at bounding box center [203, 226] width 104 height 16
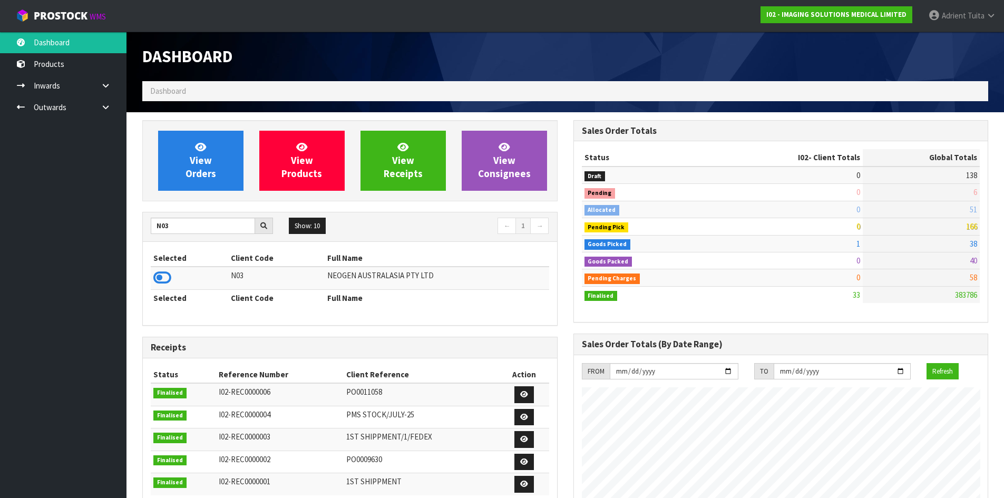
drag, startPoint x: 157, startPoint y: 279, endPoint x: 161, endPoint y: 265, distance: 15.3
click at [158, 279] on icon at bounding box center [162, 278] width 18 height 16
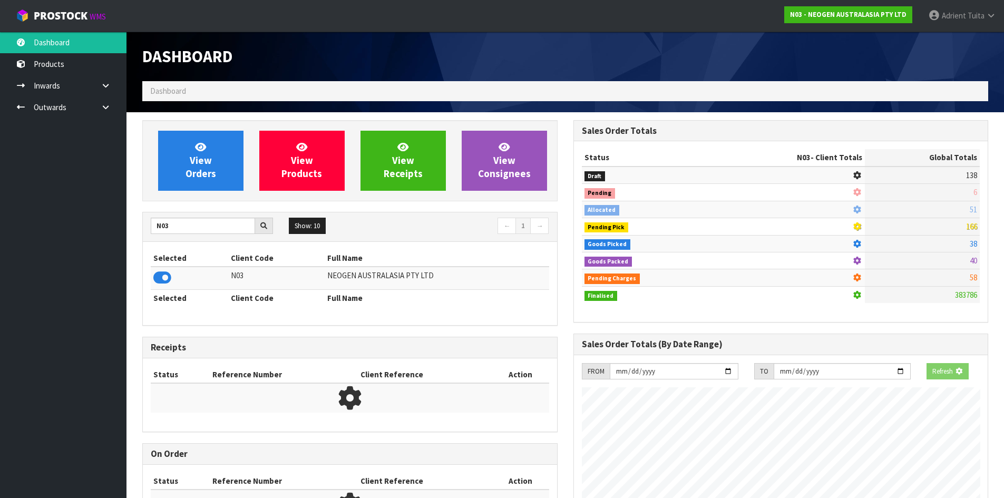
scroll to position [798, 431]
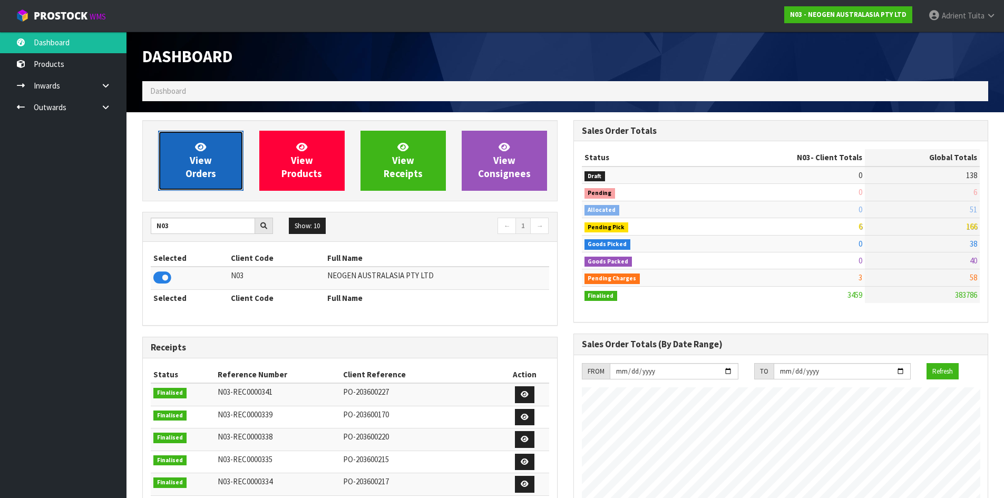
click at [182, 174] on link "View Orders" at bounding box center [200, 161] width 85 height 60
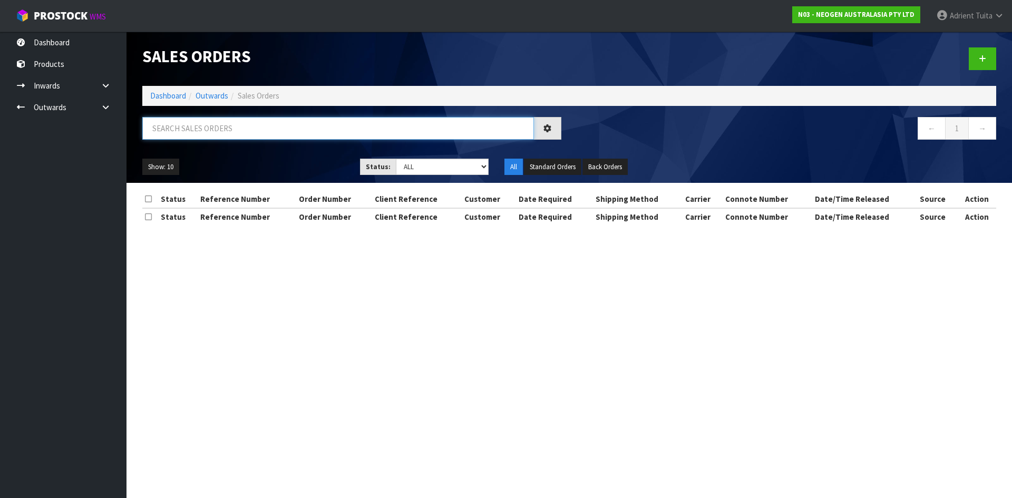
click at [226, 134] on input "text" at bounding box center [338, 128] width 392 height 23
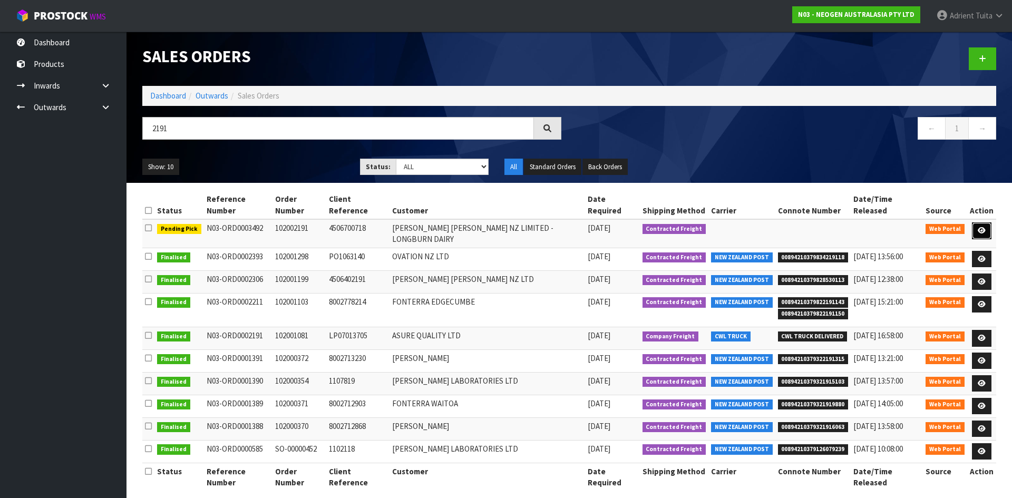
click at [979, 227] on icon at bounding box center [982, 230] width 8 height 7
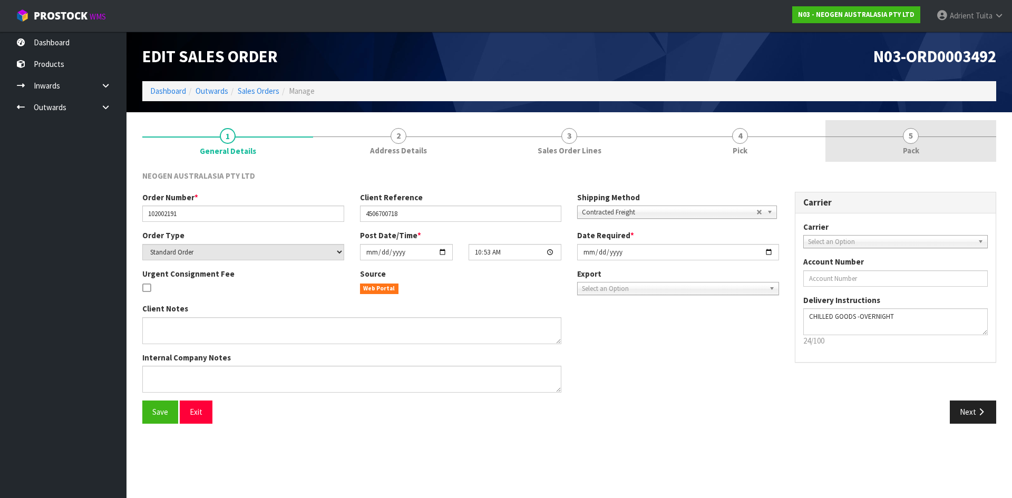
drag, startPoint x: 741, startPoint y: 135, endPoint x: 751, endPoint y: 173, distance: 39.4
click at [742, 136] on span "4" at bounding box center [740, 136] width 16 height 16
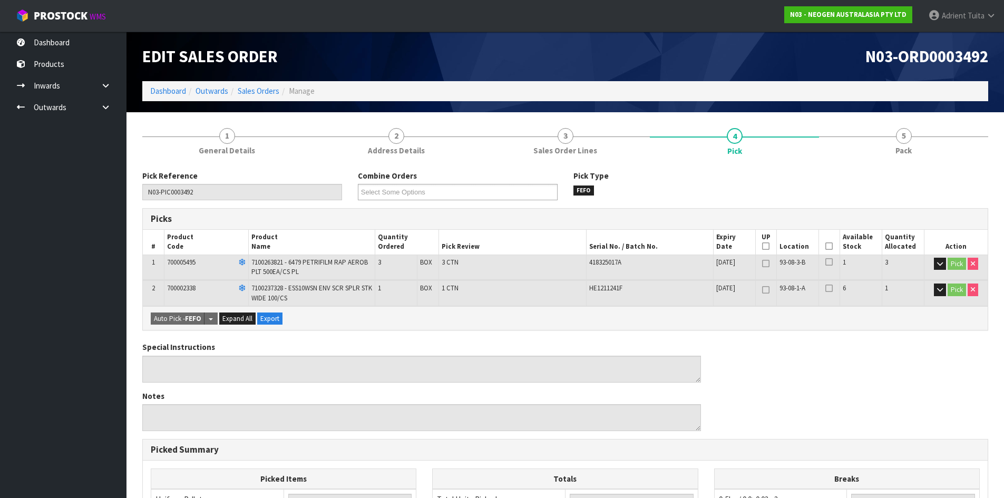
click at [827, 246] on icon at bounding box center [828, 246] width 7 height 1
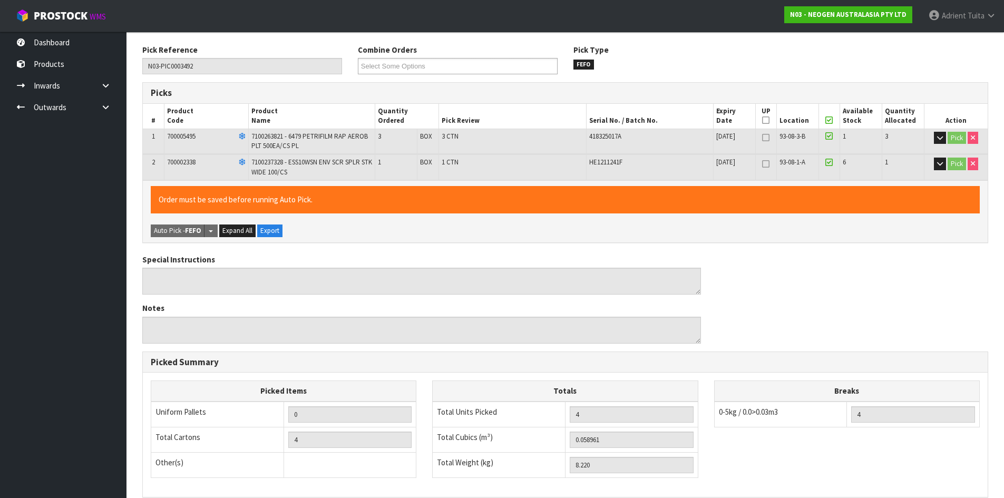
scroll to position [270, 0]
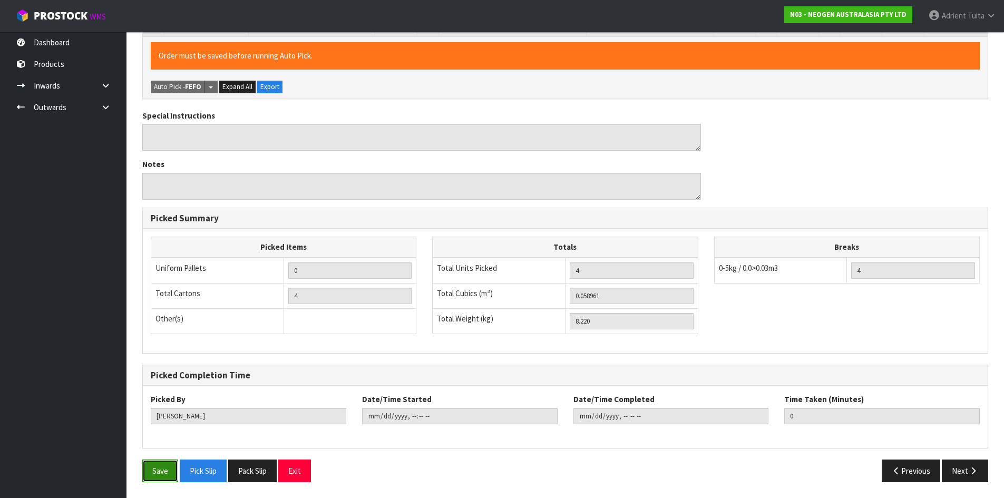
click at [163, 462] on button "Save" at bounding box center [160, 471] width 36 height 23
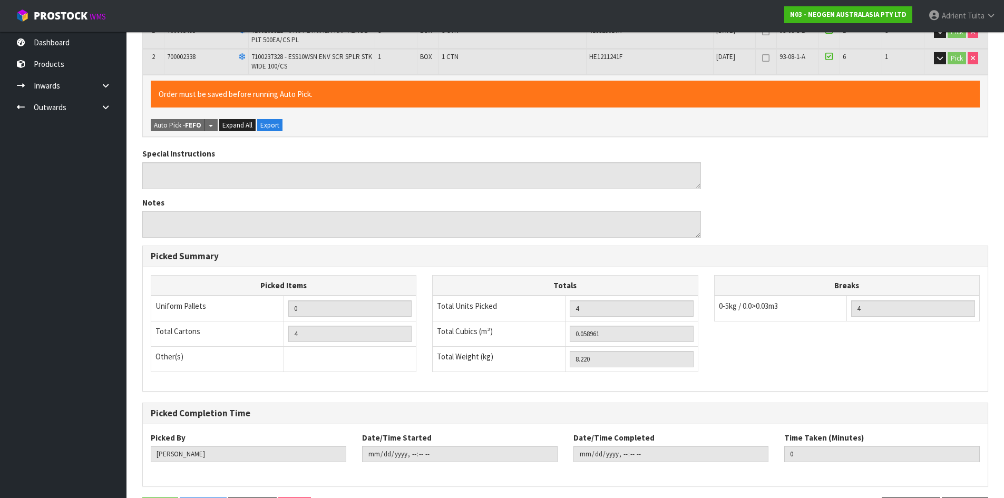
scroll to position [0, 0]
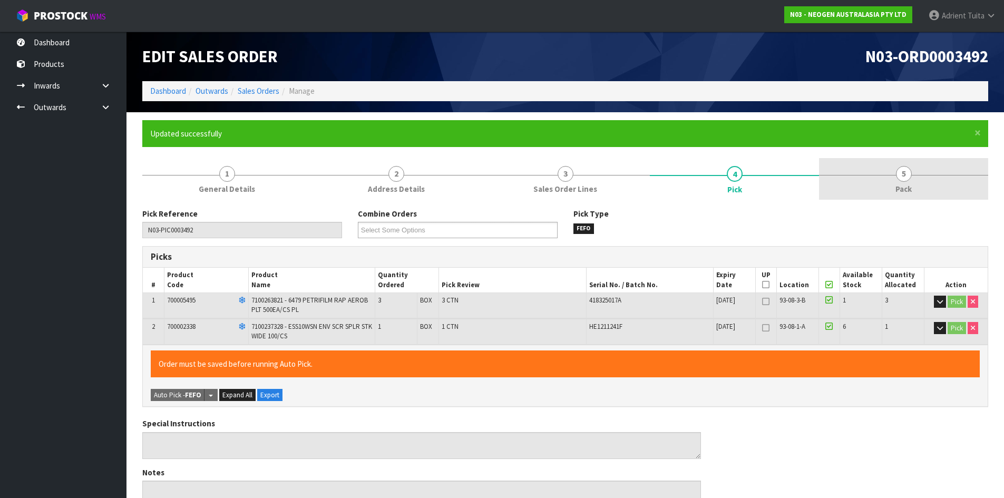
click at [893, 181] on link "5 Pack" at bounding box center [903, 179] width 169 height 42
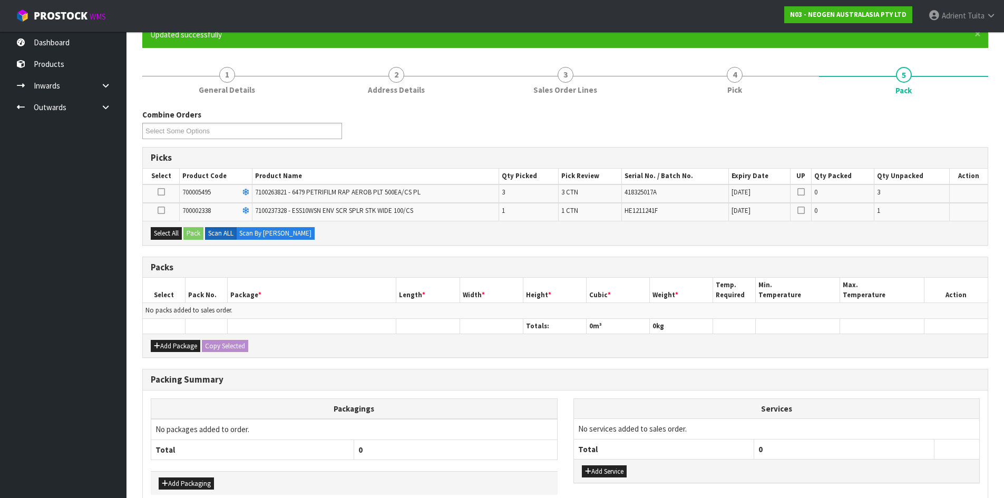
scroll to position [154, 0]
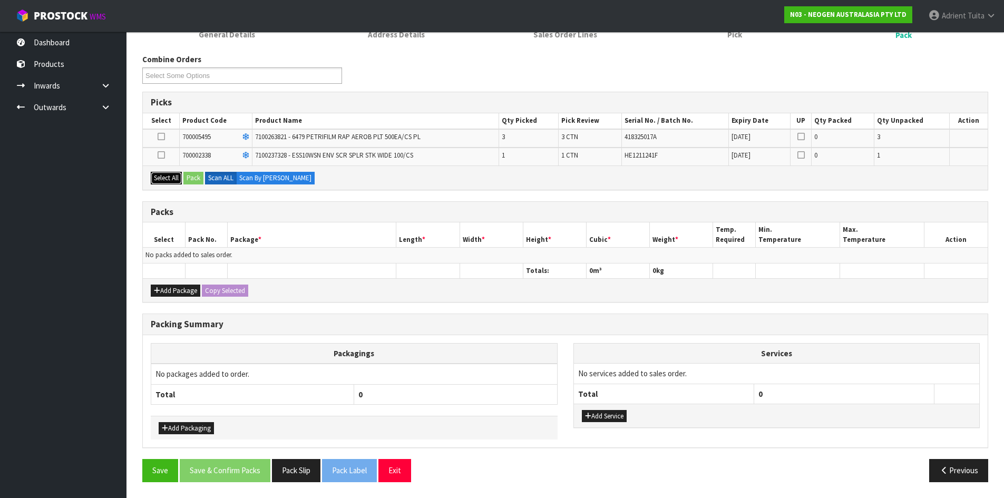
click at [170, 176] on button "Select All" at bounding box center [166, 178] width 31 height 13
click at [162, 290] on button "Add Package" at bounding box center [176, 291] width 50 height 13
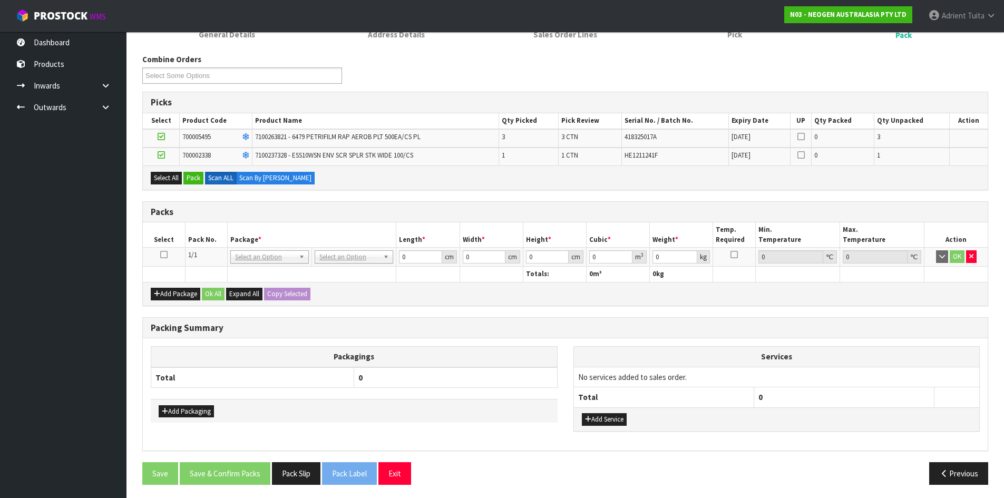
click at [161, 255] on icon at bounding box center [163, 255] width 7 height 1
click at [190, 184] on button "Pack" at bounding box center [193, 178] width 20 height 13
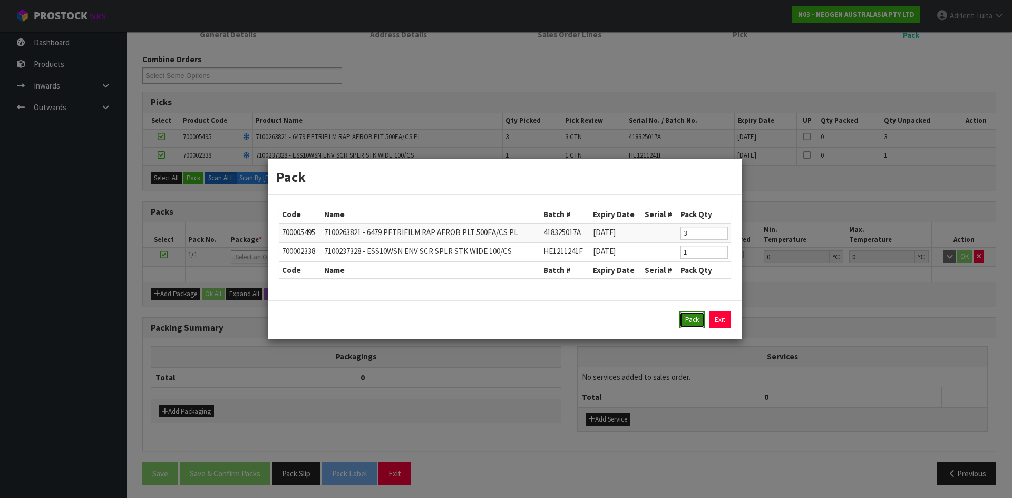
drag, startPoint x: 684, startPoint y: 320, endPoint x: 409, endPoint y: 203, distance: 298.5
click at [684, 320] on button "Pack" at bounding box center [691, 319] width 25 height 17
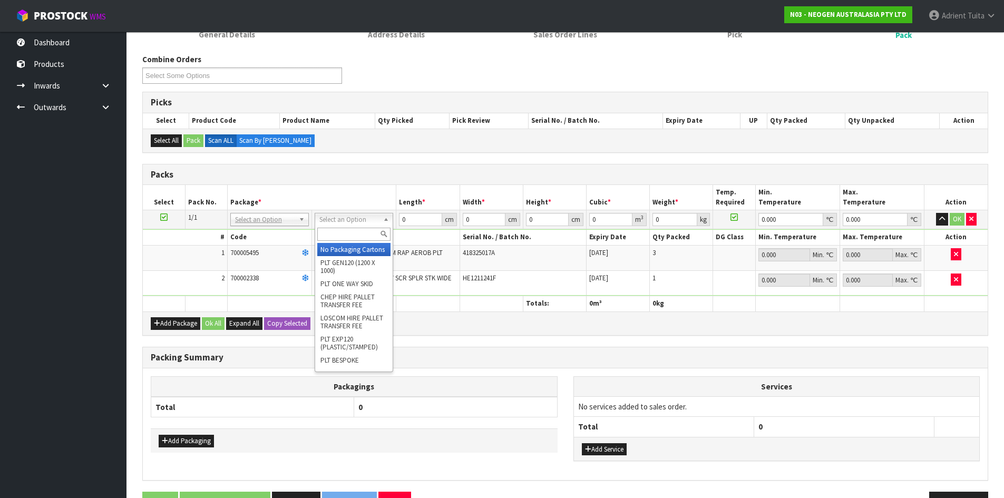
drag, startPoint x: 344, startPoint y: 220, endPoint x: 342, endPoint y: 234, distance: 14.4
click at [342, 234] on input "text" at bounding box center [353, 234] width 73 height 13
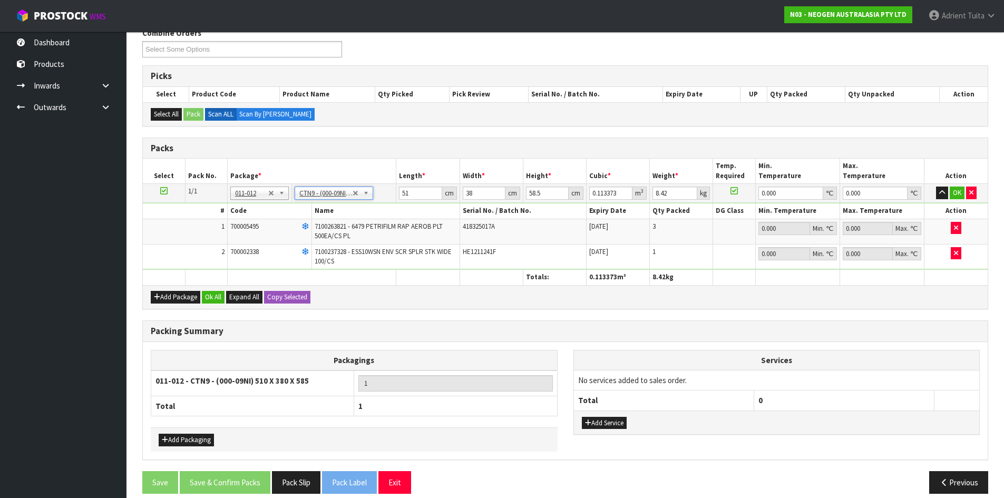
scroll to position [192, 0]
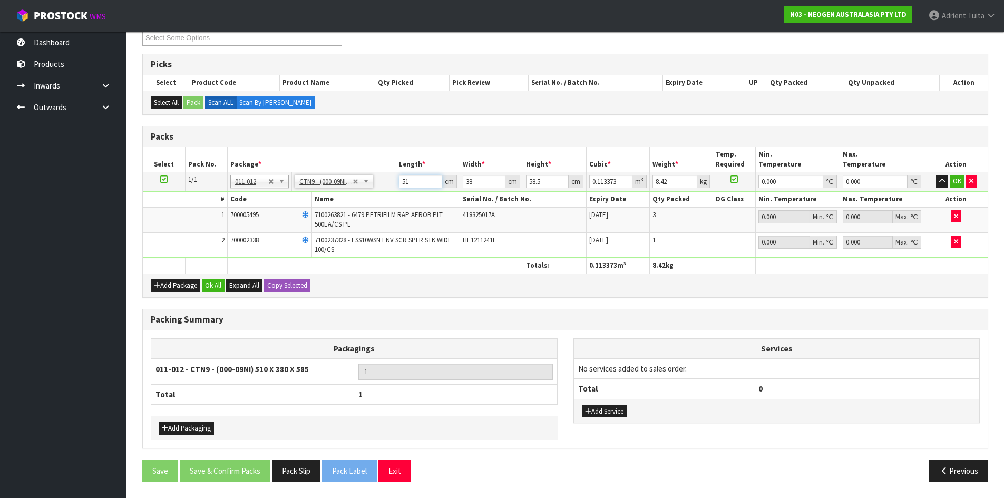
click at [406, 179] on input "51" at bounding box center [420, 181] width 43 height 13
click at [953, 182] on button "OK" at bounding box center [957, 181] width 15 height 13
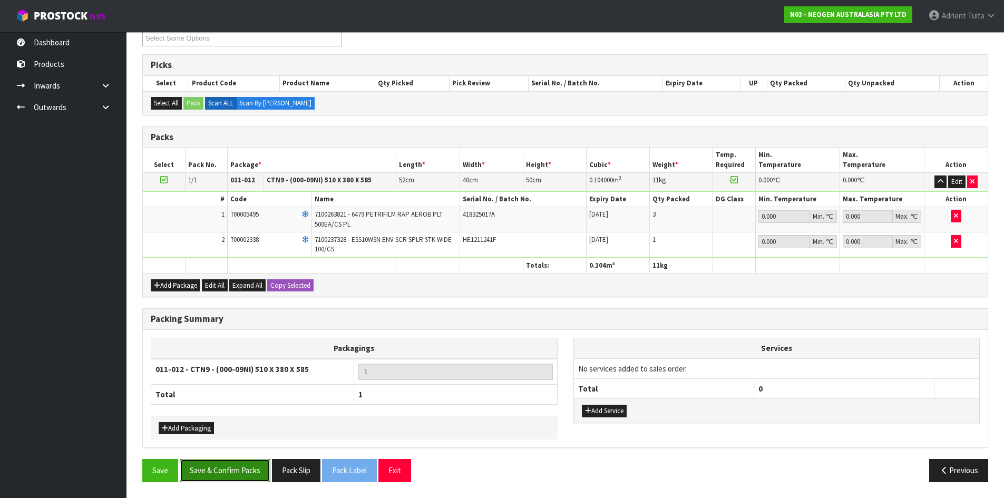
click at [242, 467] on button "Save & Confirm Packs" at bounding box center [225, 470] width 91 height 23
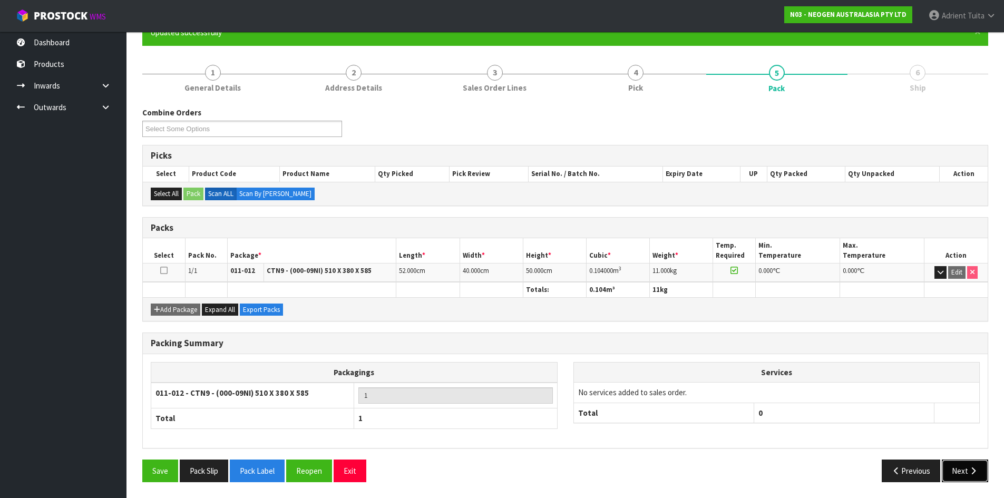
click at [956, 465] on button "Next" at bounding box center [965, 471] width 46 height 23
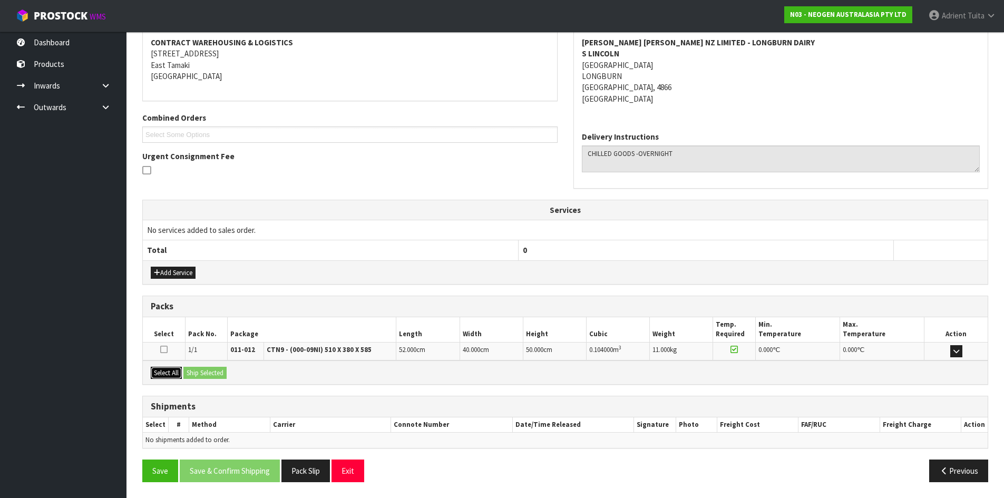
click at [181, 378] on button "Select All" at bounding box center [166, 373] width 31 height 13
drag, startPoint x: 193, startPoint y: 375, endPoint x: 201, endPoint y: 373, distance: 8.2
click at [201, 373] on button "Ship Selected" at bounding box center [204, 373] width 43 height 13
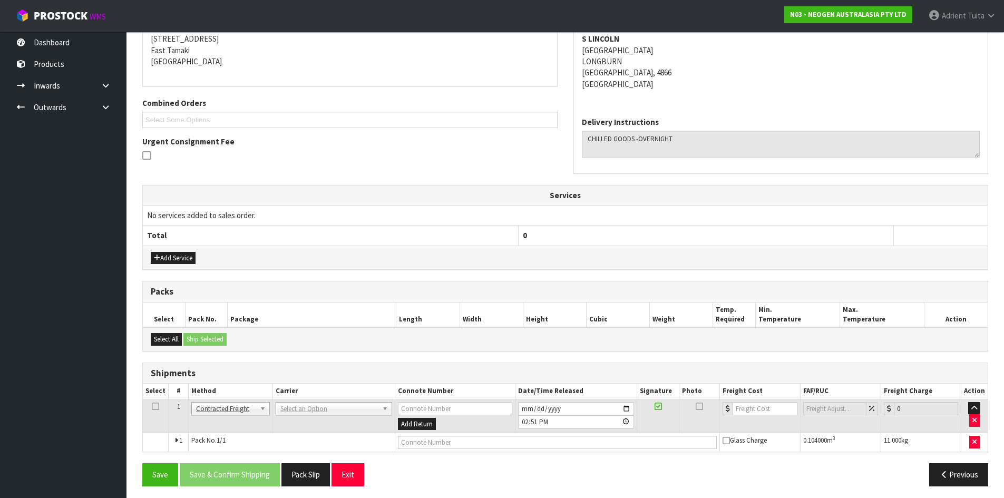
scroll to position [220, 0]
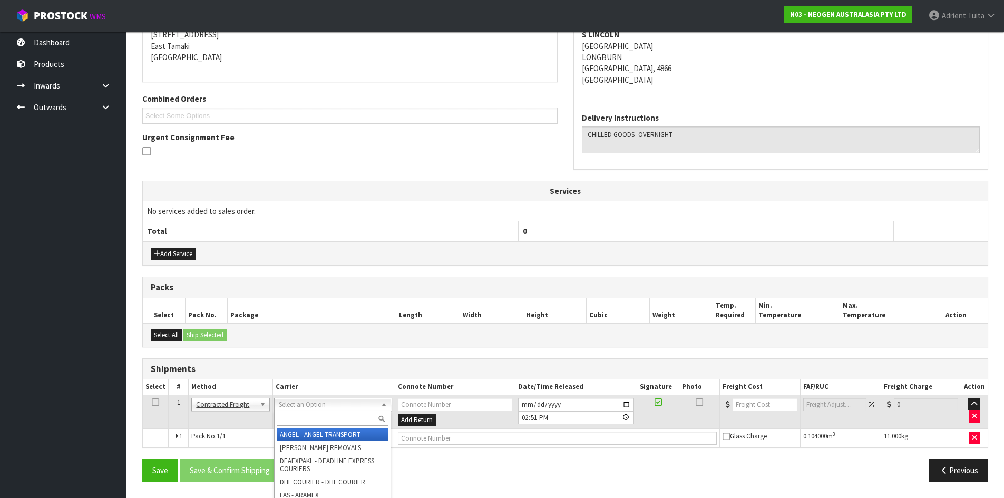
drag, startPoint x: 297, startPoint y: 418, endPoint x: 291, endPoint y: 401, distance: 18.5
click at [298, 418] on input "text" at bounding box center [333, 419] width 112 height 13
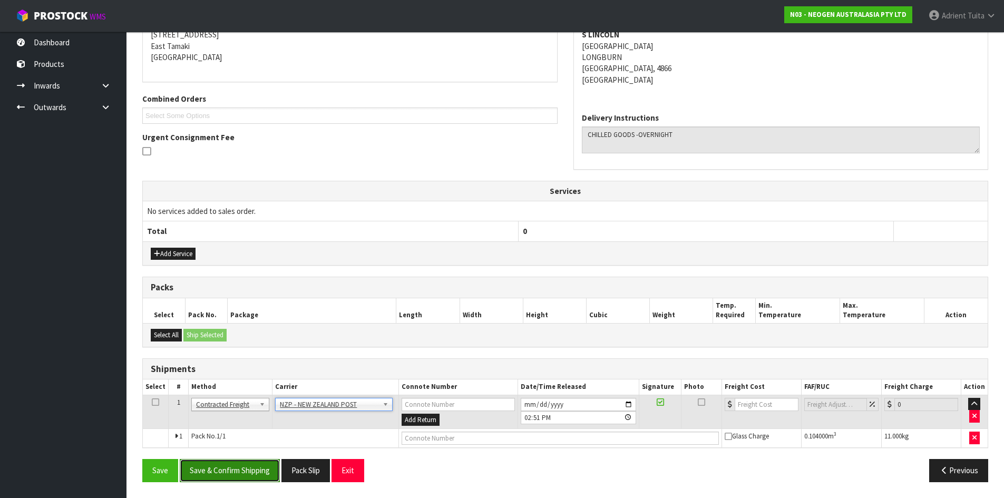
click at [195, 464] on button "Save & Confirm Shipping" at bounding box center [230, 470] width 100 height 23
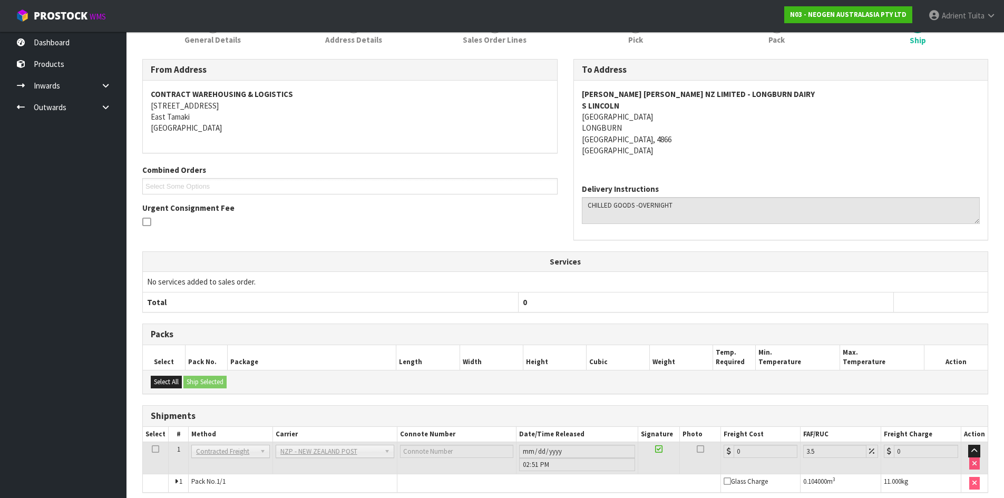
scroll to position [204, 0]
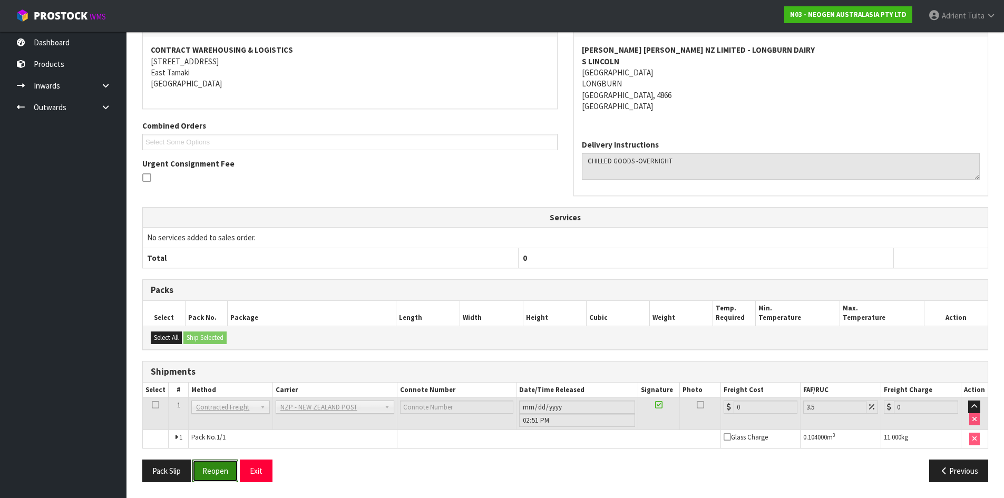
drag, startPoint x: 212, startPoint y: 461, endPoint x: 221, endPoint y: 450, distance: 13.9
click at [212, 461] on button "Reopen" at bounding box center [215, 471] width 46 height 23
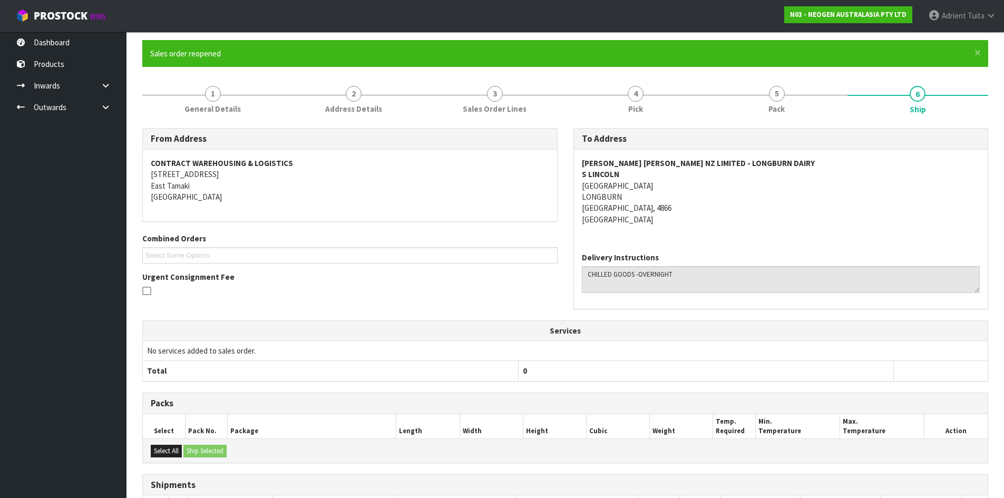
scroll to position [193, 0]
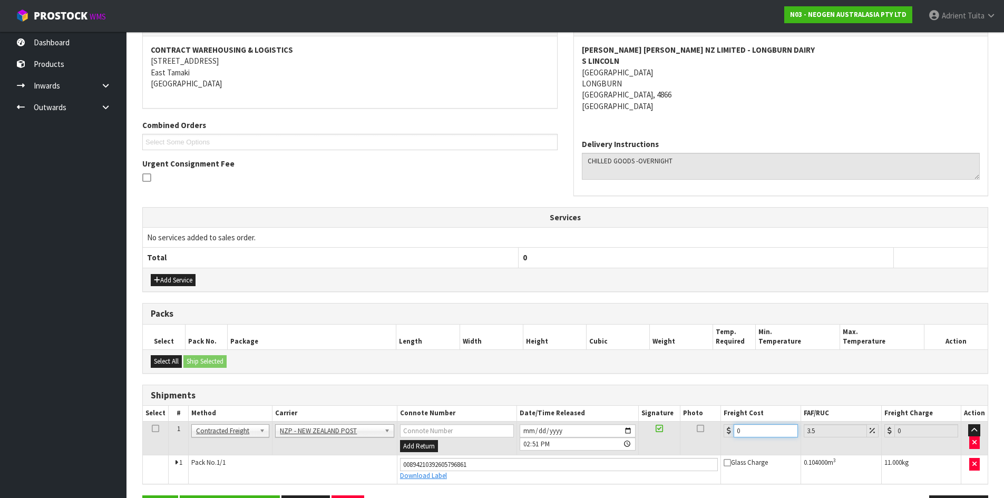
click at [766, 435] on input "0" at bounding box center [766, 430] width 64 height 13
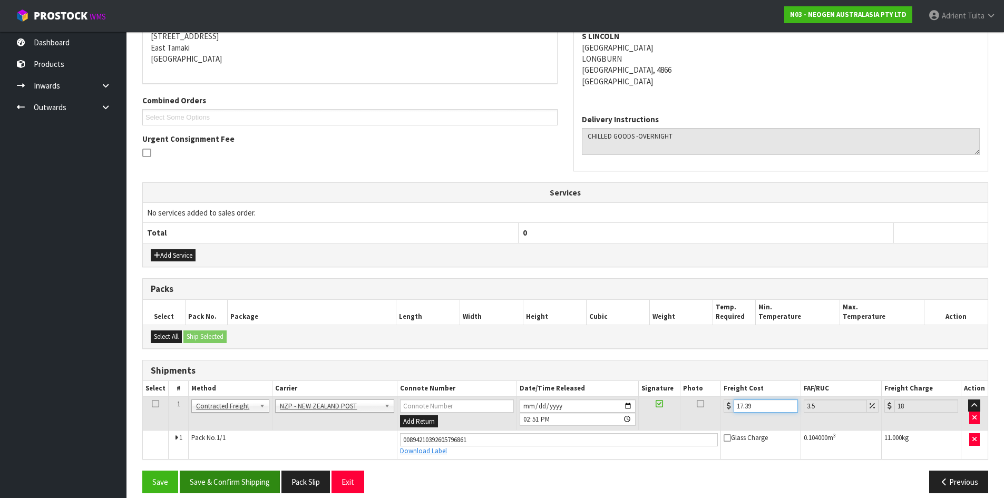
scroll to position [229, 0]
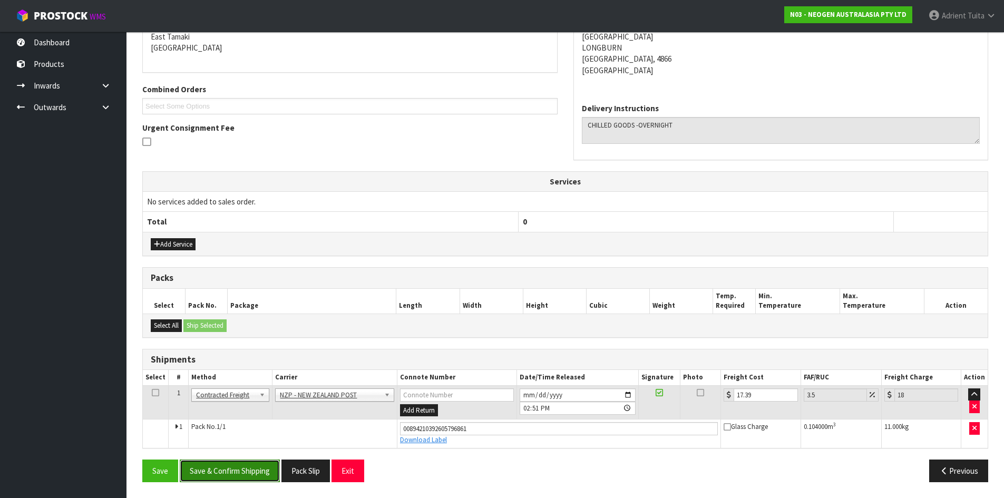
click at [218, 468] on button "Save & Confirm Shipping" at bounding box center [230, 471] width 100 height 23
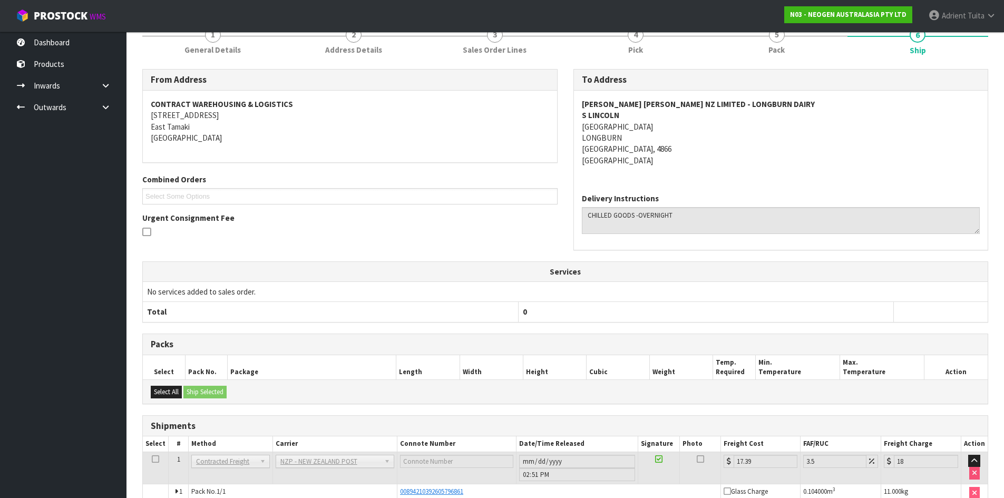
scroll to position [200, 0]
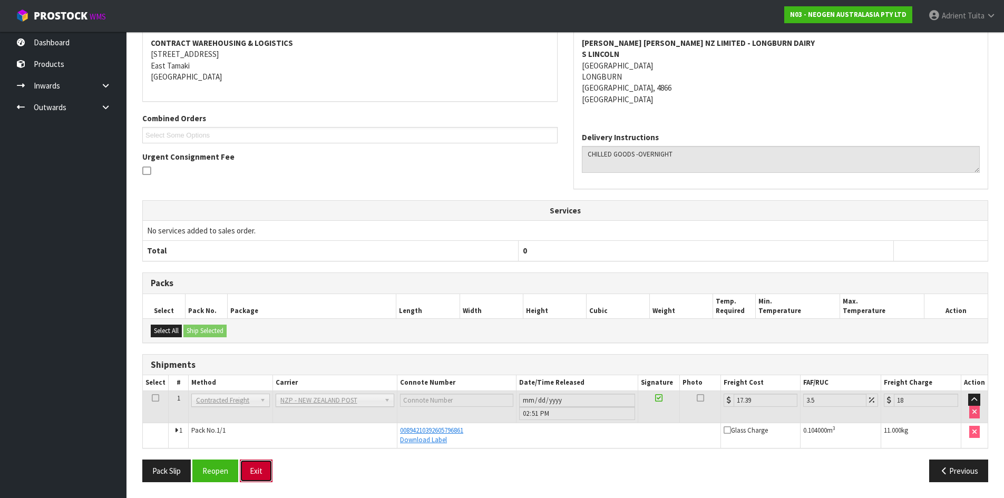
click at [261, 463] on button "Exit" at bounding box center [256, 471] width 33 height 23
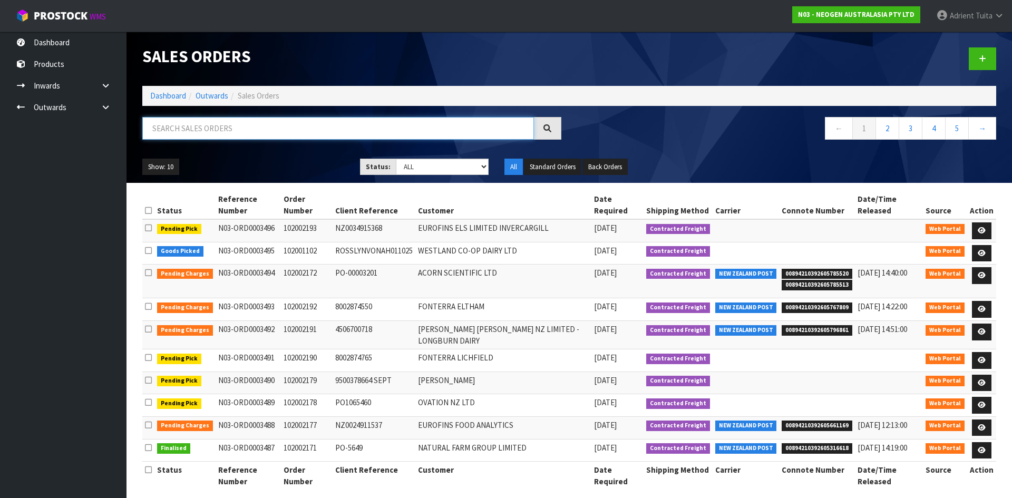
click at [173, 129] on input "text" at bounding box center [338, 128] width 392 height 23
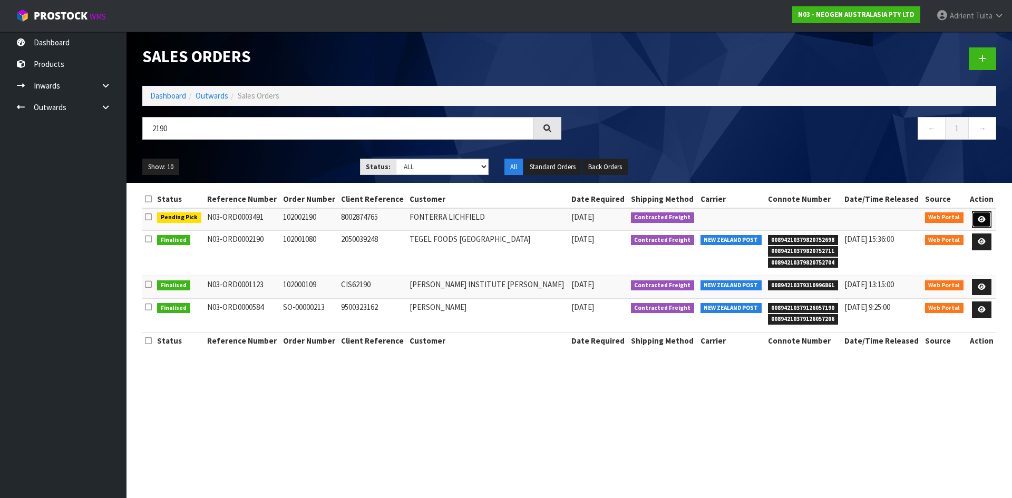
click at [975, 221] on link at bounding box center [982, 219] width 20 height 17
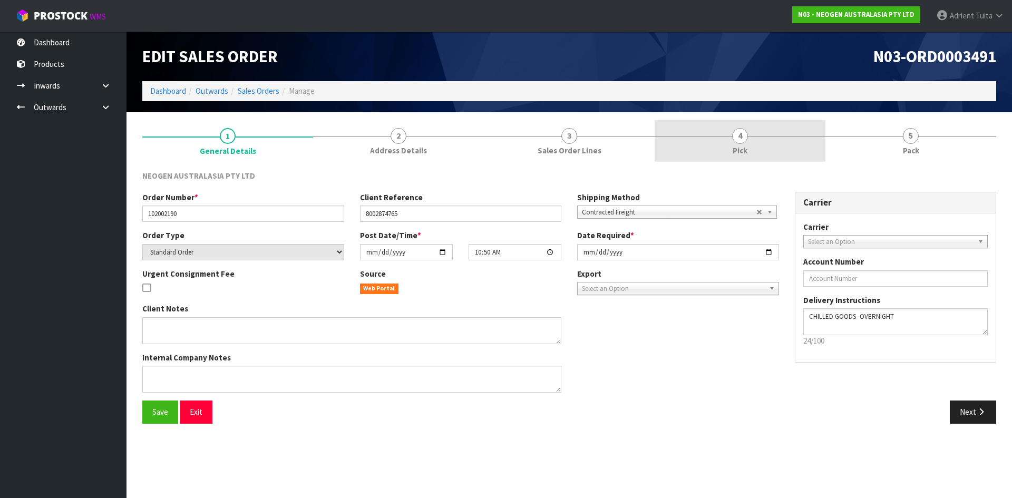
click at [733, 132] on span "4" at bounding box center [740, 136] width 16 height 16
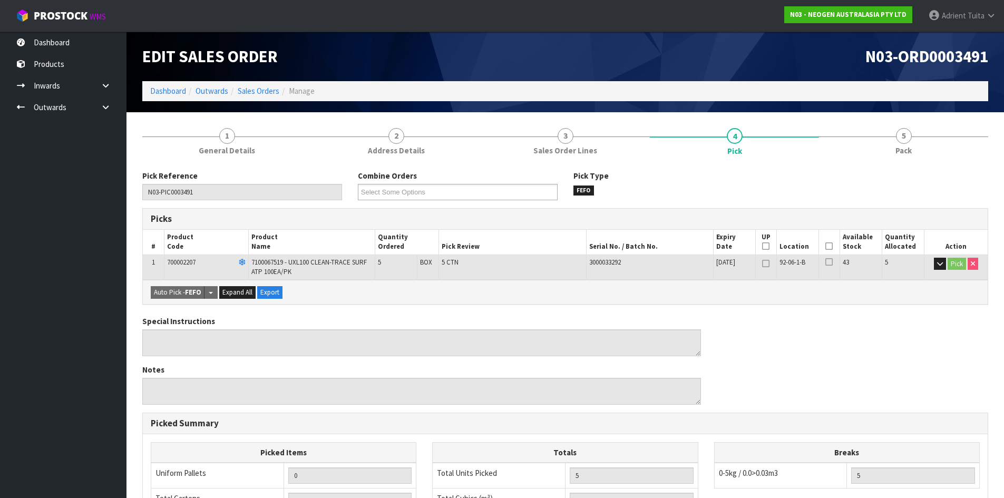
click at [826, 246] on icon at bounding box center [828, 246] width 7 height 1
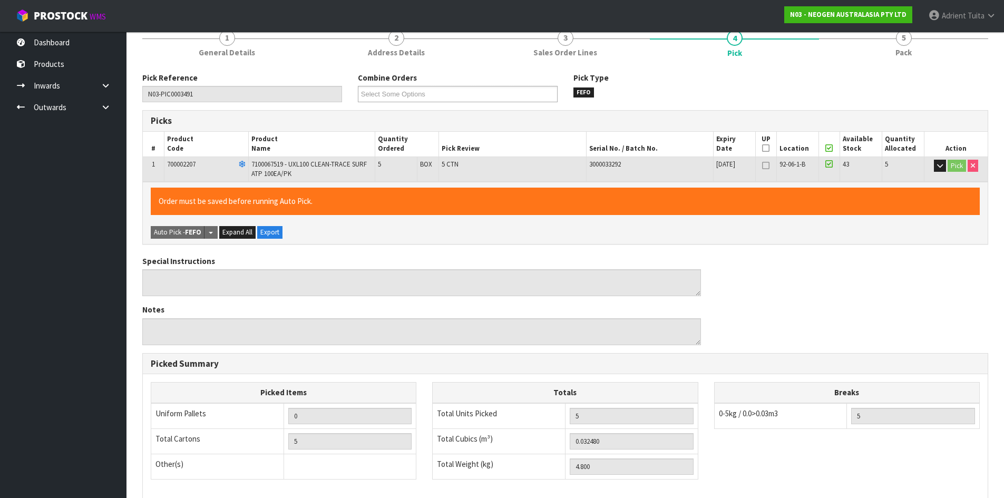
scroll to position [243, 0]
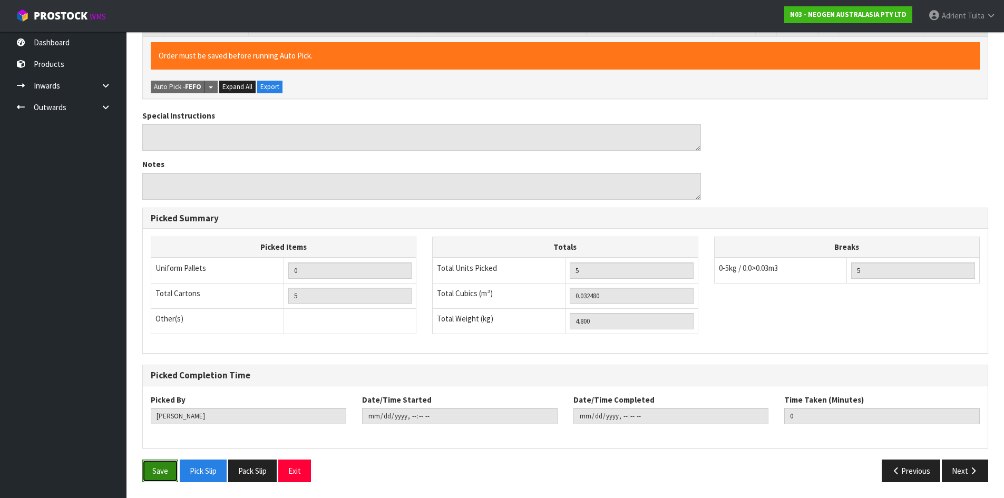
click at [157, 468] on button "Save" at bounding box center [160, 471] width 36 height 23
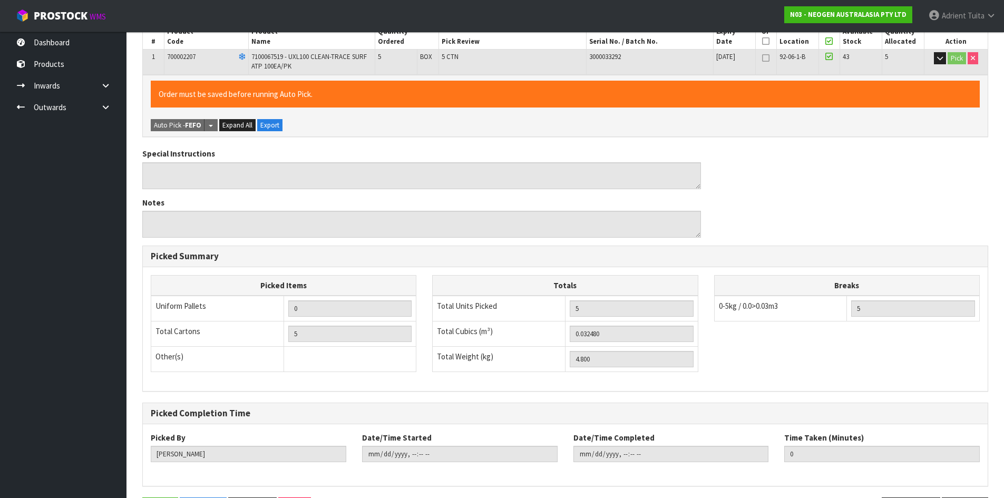
scroll to position [0, 0]
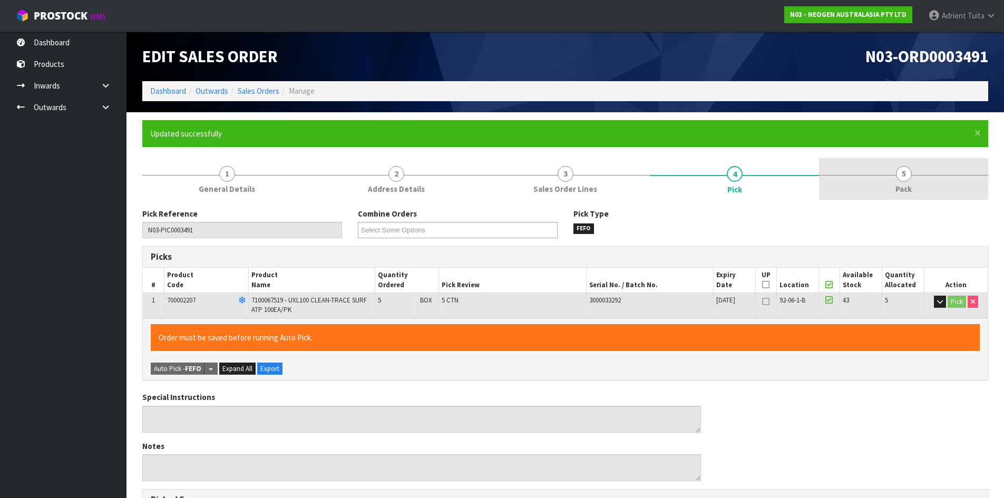
click at [912, 170] on link "5 Pack" at bounding box center [903, 179] width 169 height 42
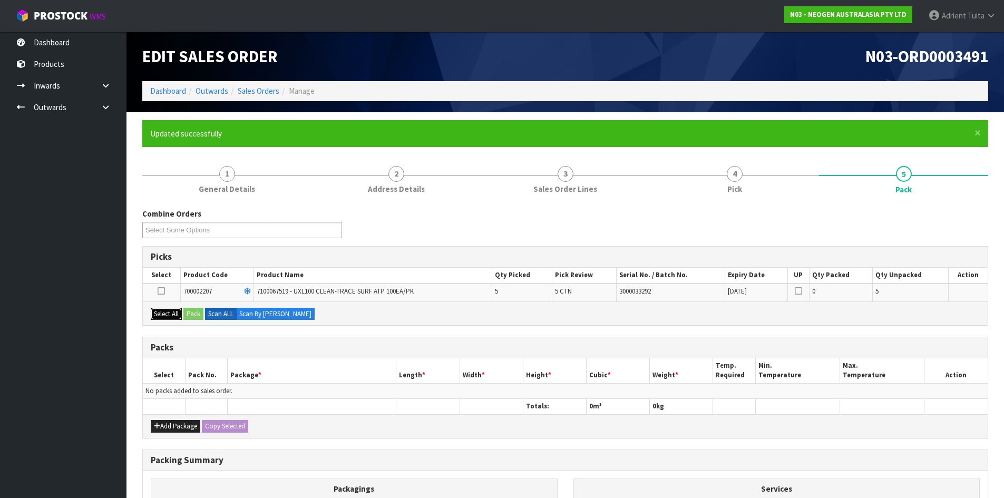
click at [173, 318] on button "Select All" at bounding box center [166, 314] width 31 height 13
click at [186, 314] on button "Pack" at bounding box center [193, 314] width 20 height 13
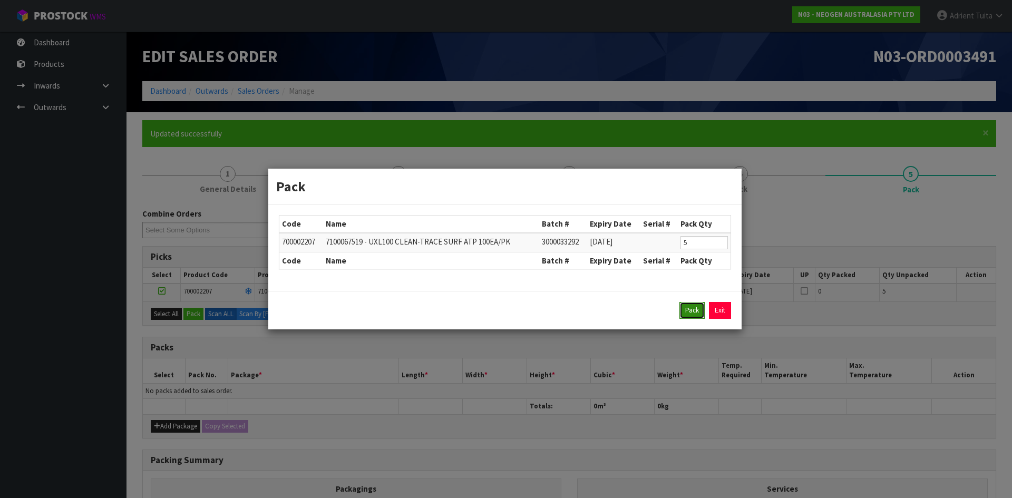
click at [690, 309] on button "Pack" at bounding box center [691, 310] width 25 height 17
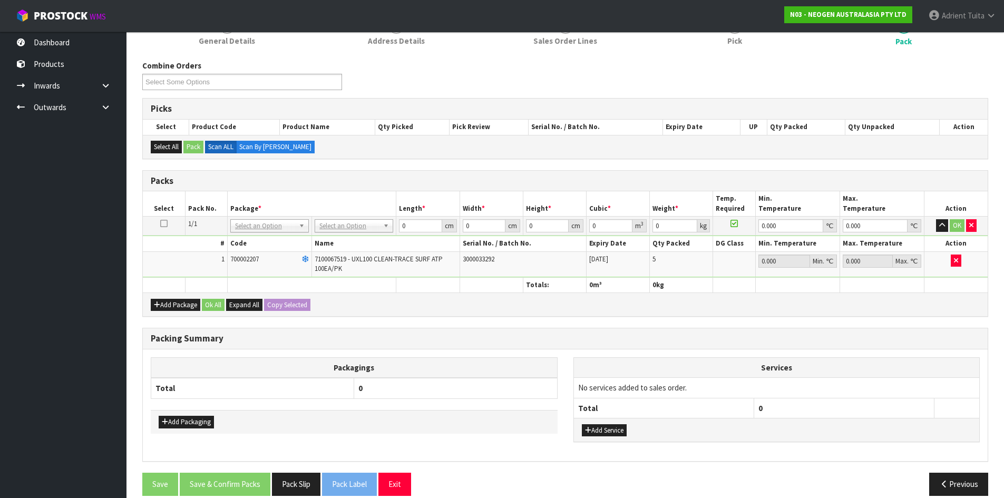
scroll to position [158, 0]
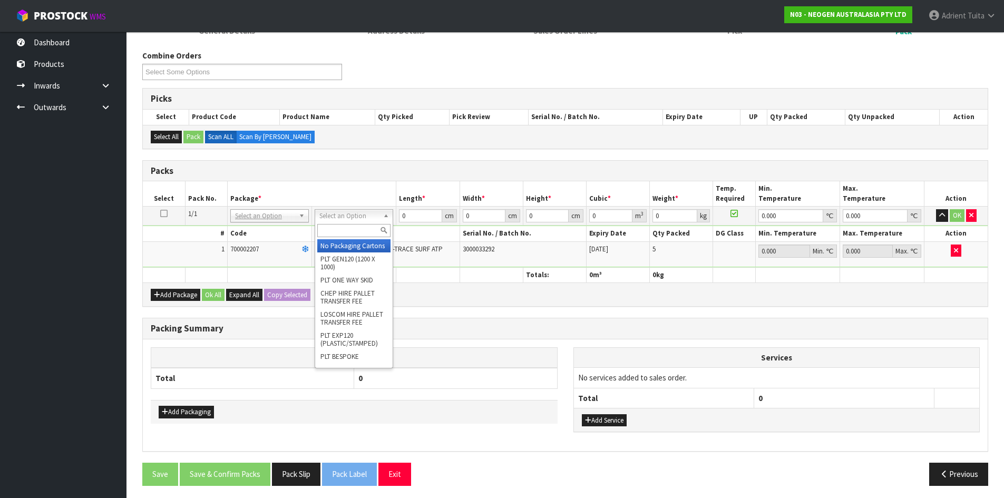
drag, startPoint x: 349, startPoint y: 213, endPoint x: 351, endPoint y: 231, distance: 18.0
click at [351, 232] on input "text" at bounding box center [353, 230] width 73 height 13
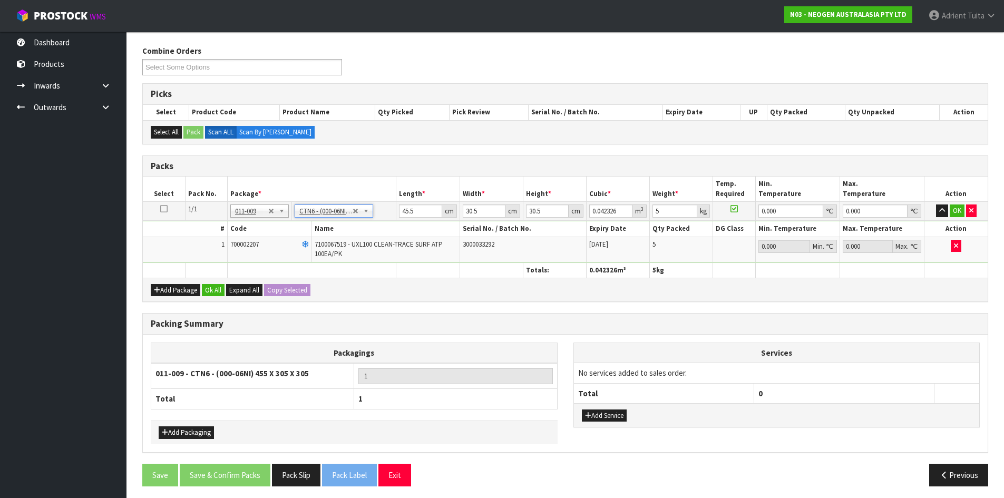
scroll to position [167, 0]
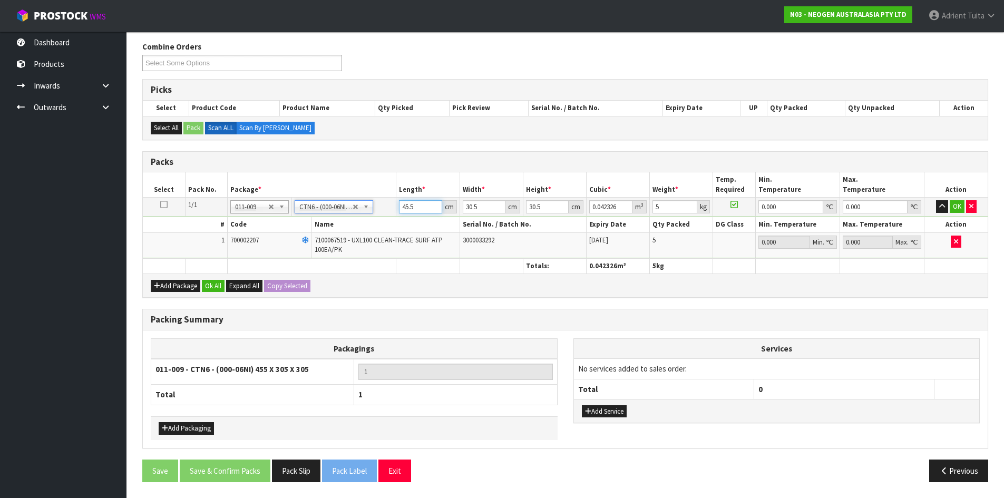
click at [405, 206] on input "45.5" at bounding box center [420, 206] width 43 height 13
drag, startPoint x: 405, startPoint y: 206, endPoint x: 415, endPoint y: 187, distance: 21.5
click at [407, 199] on td "45.5 cm" at bounding box center [427, 207] width 63 height 19
click at [956, 208] on button "OK" at bounding box center [957, 206] width 15 height 13
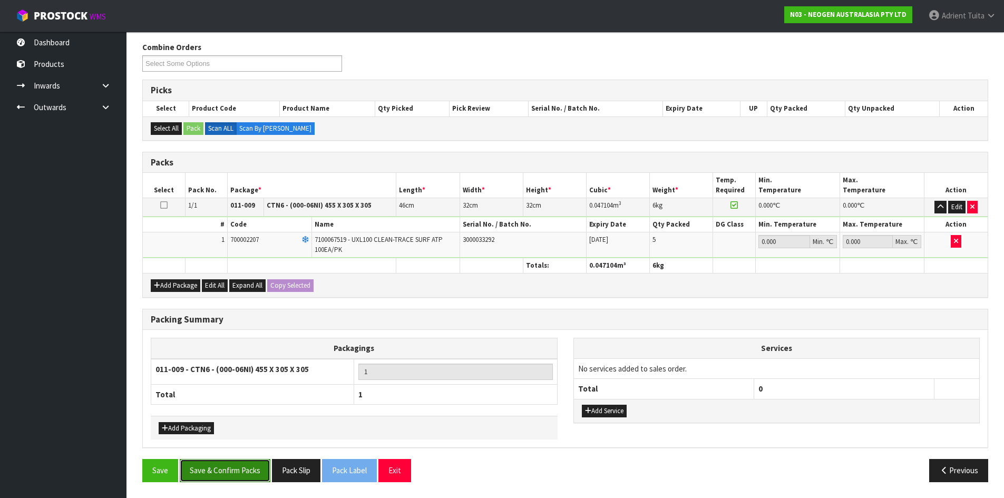
click at [232, 463] on button "Save & Confirm Packs" at bounding box center [225, 470] width 91 height 23
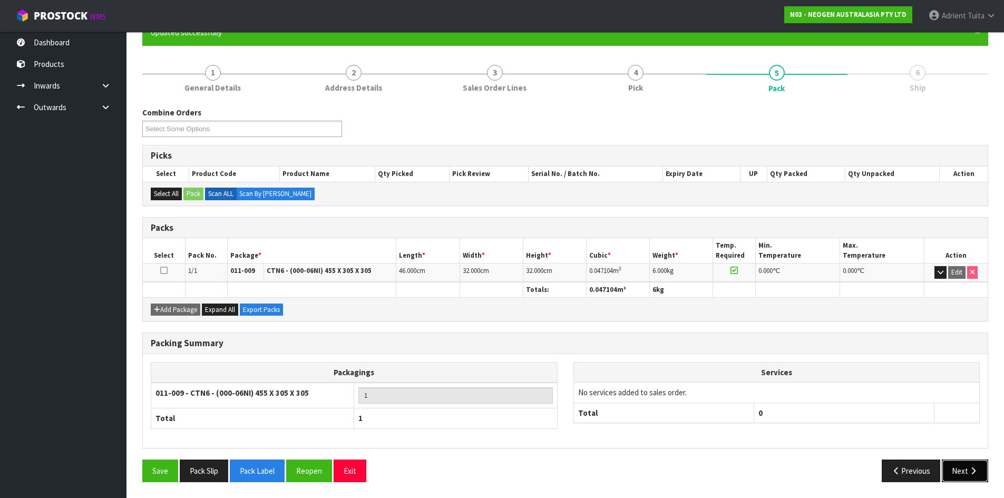
click at [960, 470] on button "Next" at bounding box center [965, 471] width 46 height 23
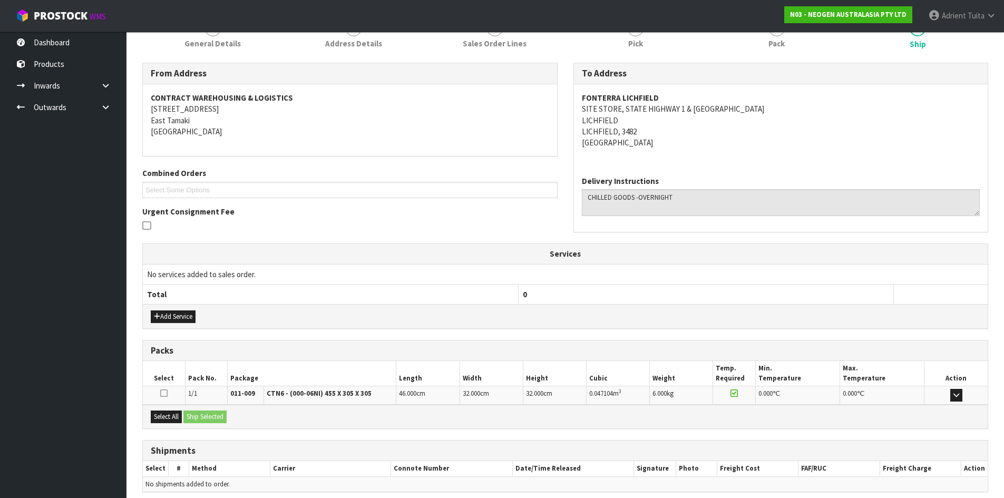
scroll to position [190, 0]
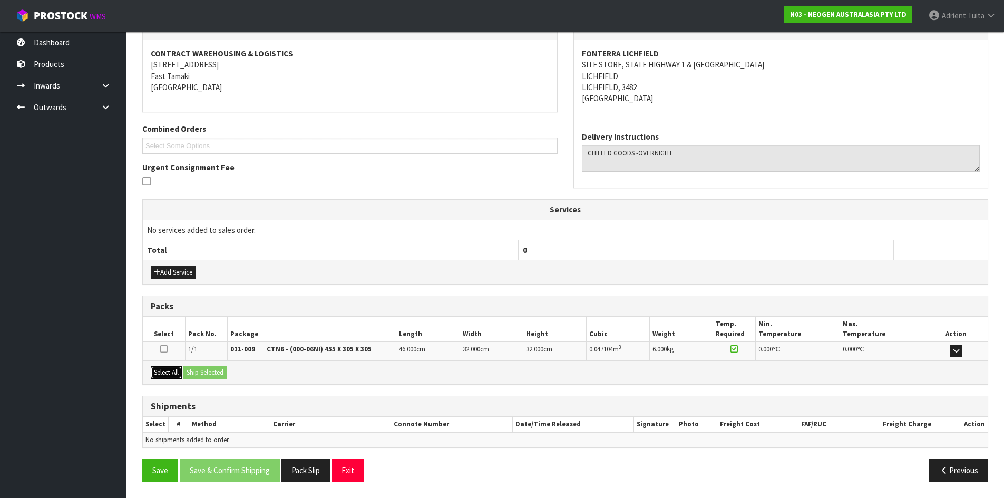
click at [172, 370] on button "Select All" at bounding box center [166, 372] width 31 height 13
click at [201, 368] on button "Ship Selected" at bounding box center [204, 372] width 43 height 13
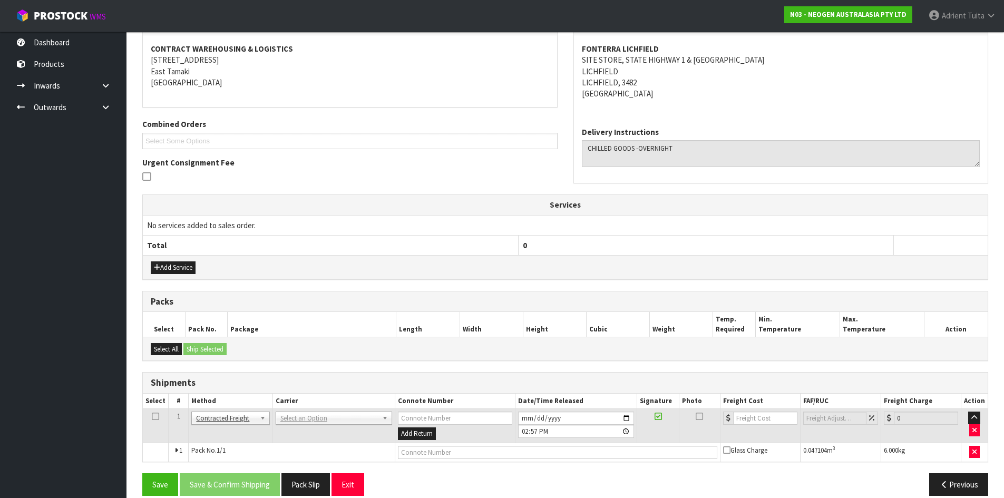
scroll to position [208, 0]
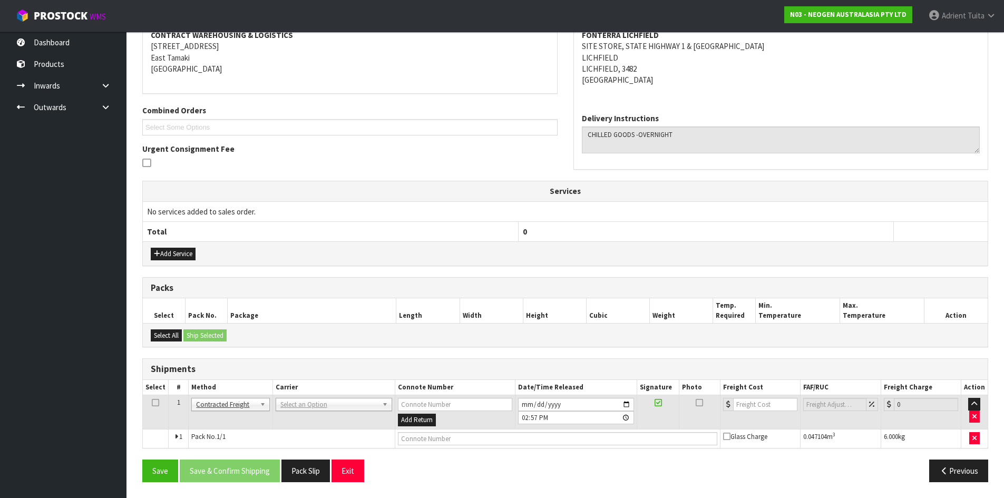
drag, startPoint x: 287, startPoint y: 397, endPoint x: 288, endPoint y: 410, distance: 12.7
click at [288, 402] on td "ANGEL - ANGEL TRANSPORT [PERSON_NAME] REMOVALS DEAEXPAKL - DEADLINE EXPRESS COU…" at bounding box center [333, 412] width 122 height 34
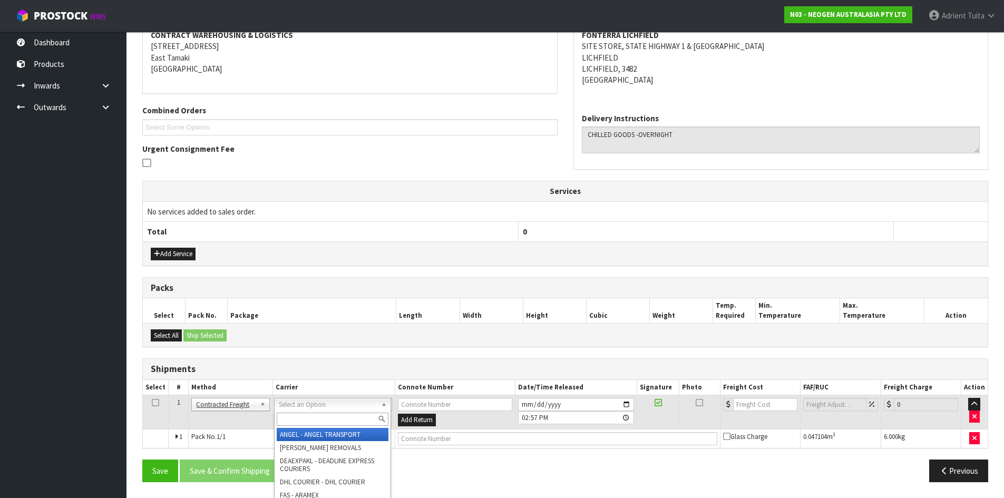
click at [291, 416] on input "text" at bounding box center [333, 419] width 112 height 13
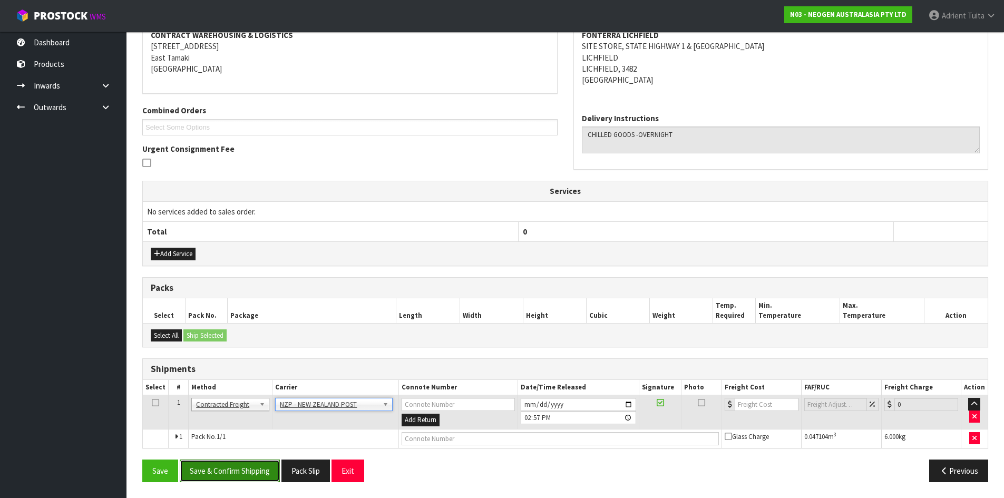
click at [219, 467] on button "Save & Confirm Shipping" at bounding box center [230, 471] width 100 height 23
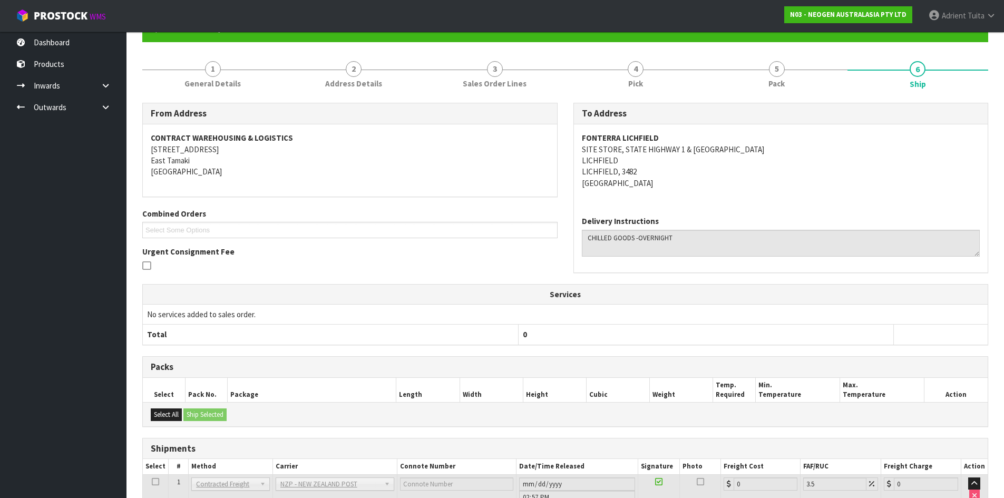
scroll to position [193, 0]
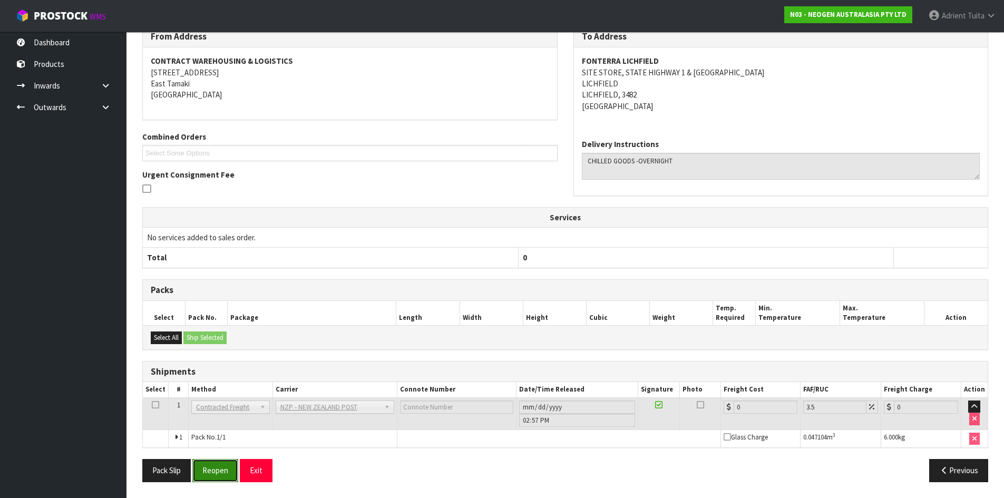
drag, startPoint x: 223, startPoint y: 480, endPoint x: 223, endPoint y: 467, distance: 12.1
click at [223, 479] on button "Reopen" at bounding box center [215, 470] width 46 height 23
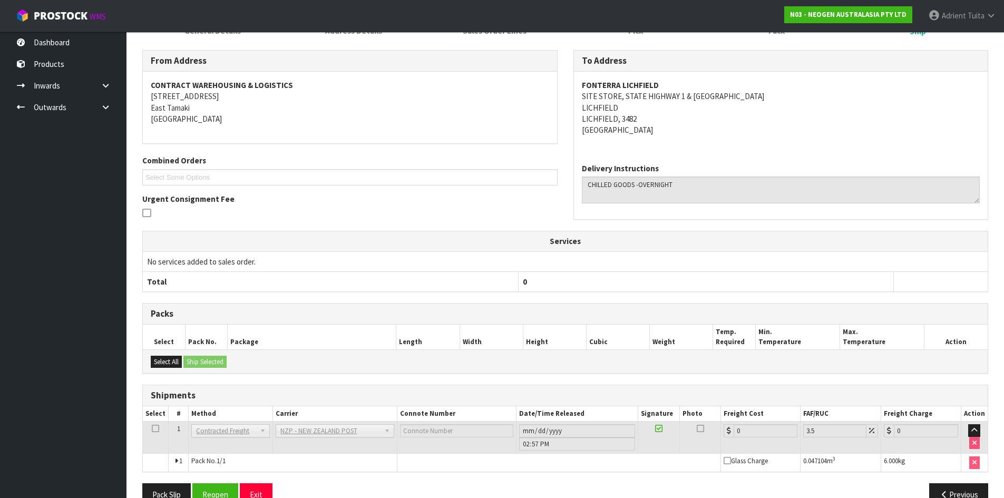
scroll to position [182, 0]
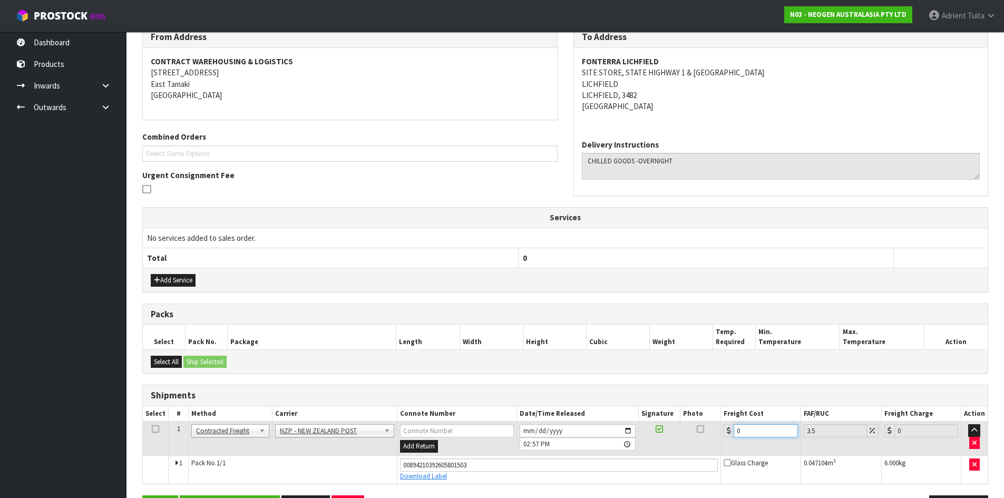
click at [764, 433] on input "0" at bounding box center [766, 430] width 64 height 13
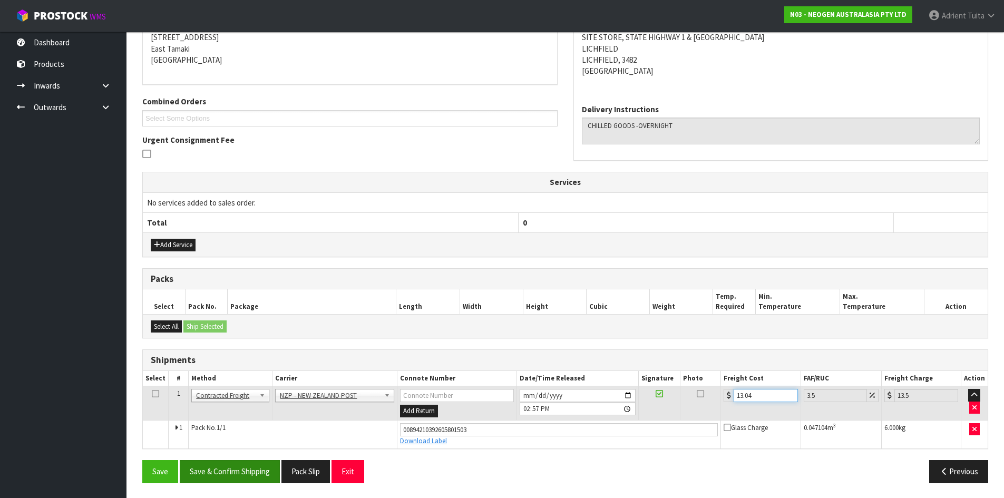
scroll to position [218, 0]
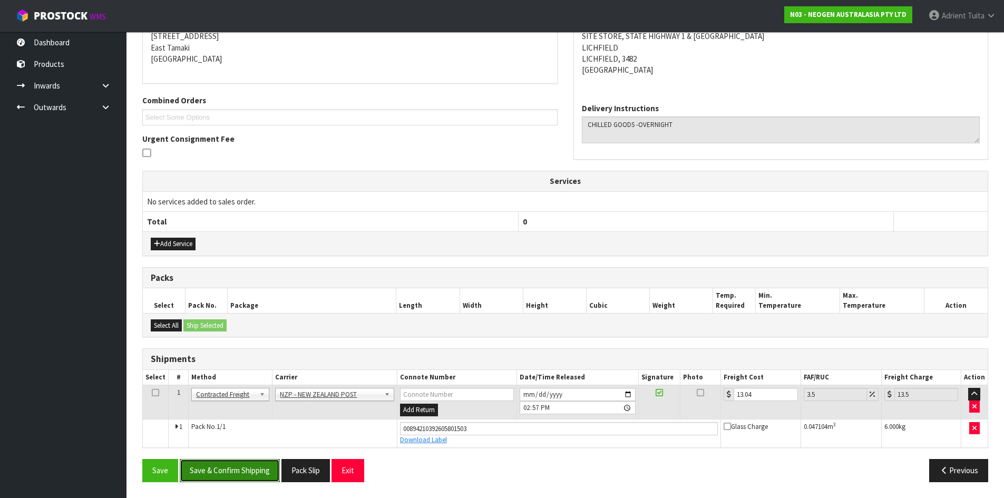
click at [237, 476] on button "Save & Confirm Shipping" at bounding box center [230, 470] width 100 height 23
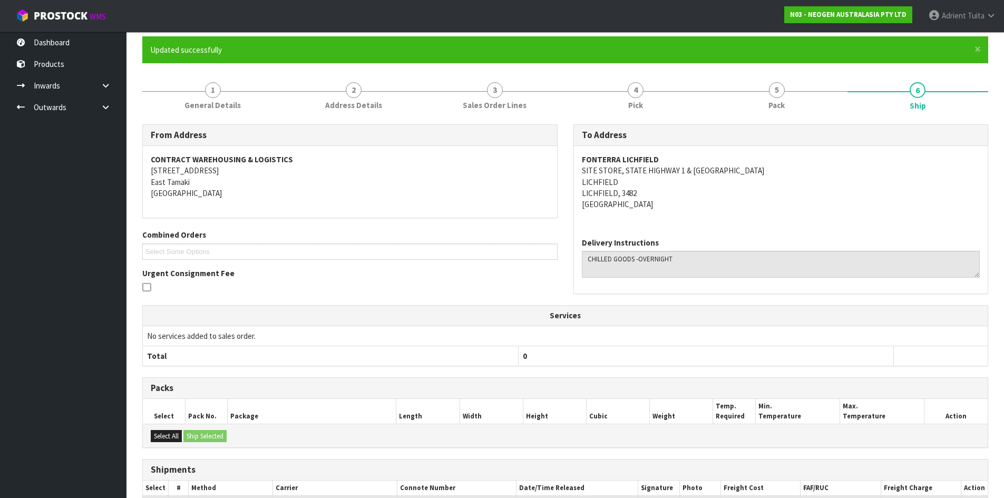
scroll to position [189, 0]
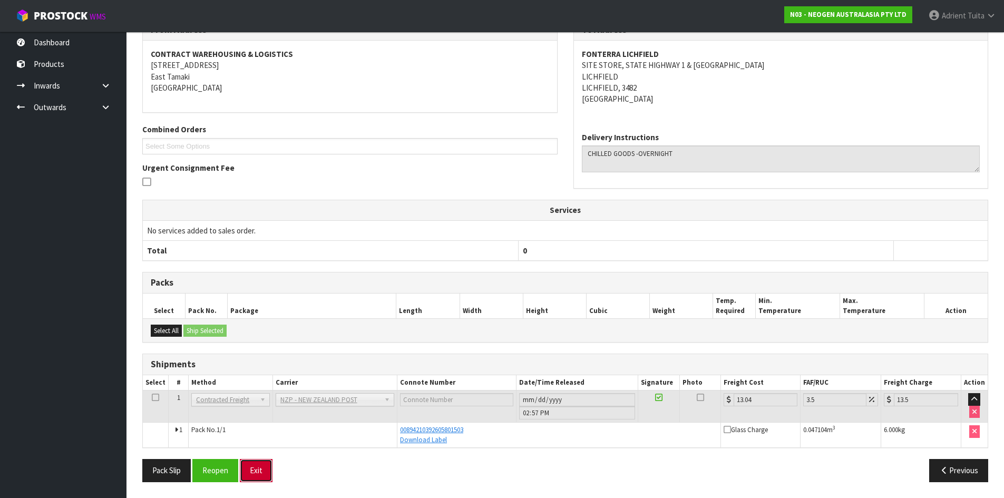
click at [267, 464] on button "Exit" at bounding box center [256, 470] width 33 height 23
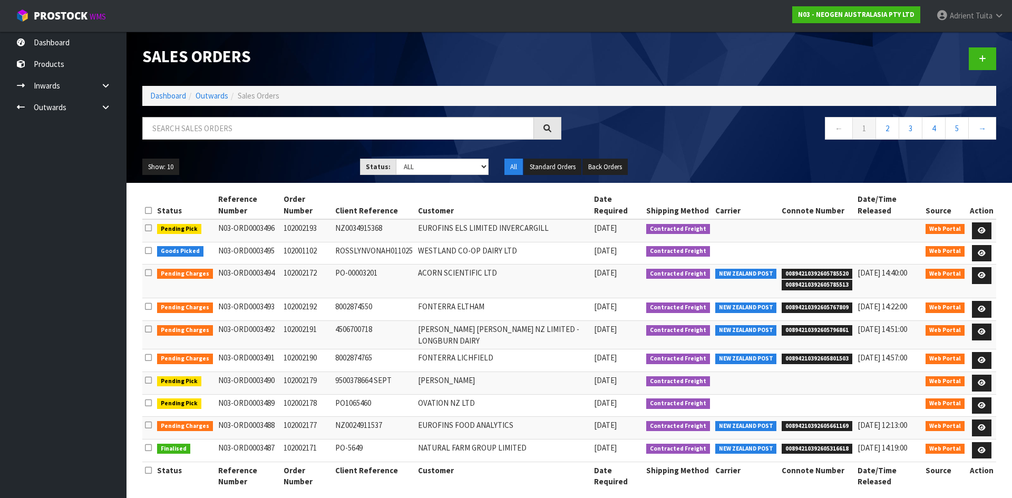
click at [175, 89] on ol "Dashboard Outwards Sales Orders" at bounding box center [569, 96] width 854 height 20
click at [177, 94] on link "Dashboard" at bounding box center [168, 96] width 36 height 10
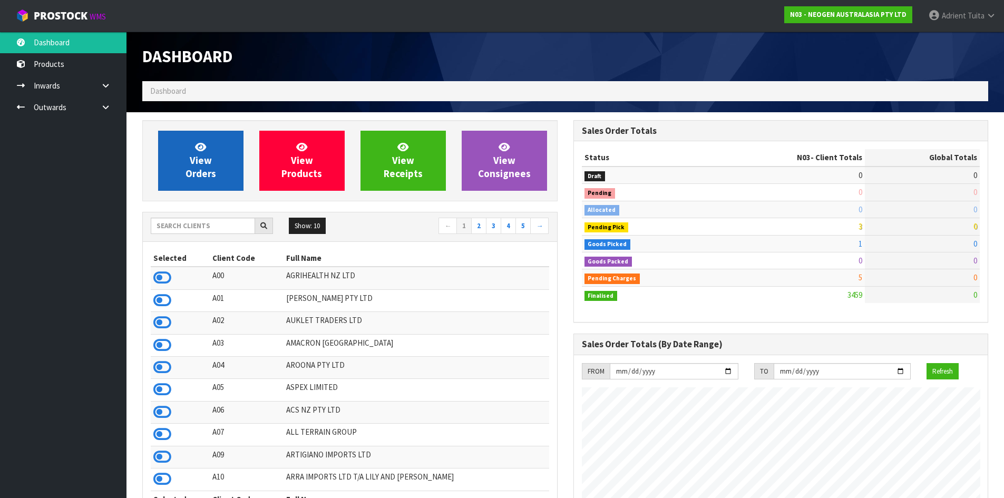
scroll to position [798, 431]
click at [220, 159] on link "View Orders" at bounding box center [200, 161] width 85 height 60
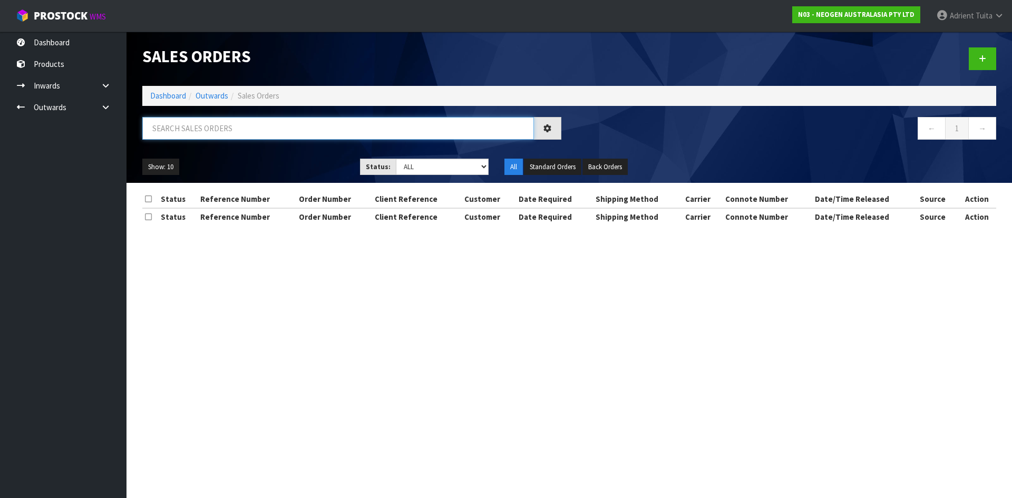
click at [232, 135] on input "text" at bounding box center [338, 128] width 392 height 23
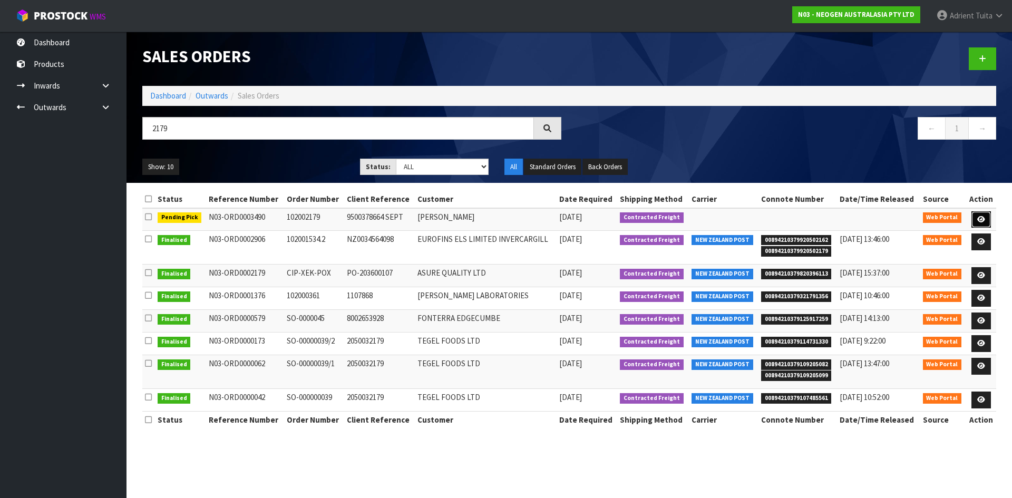
click at [984, 223] on link at bounding box center [981, 219] width 20 height 17
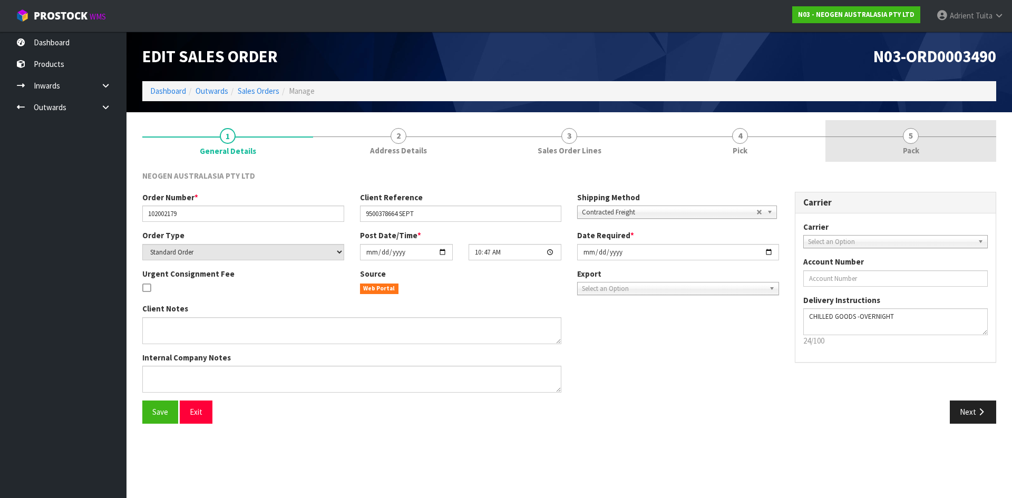
click at [716, 151] on link "4 Pick" at bounding box center [740, 141] width 171 height 42
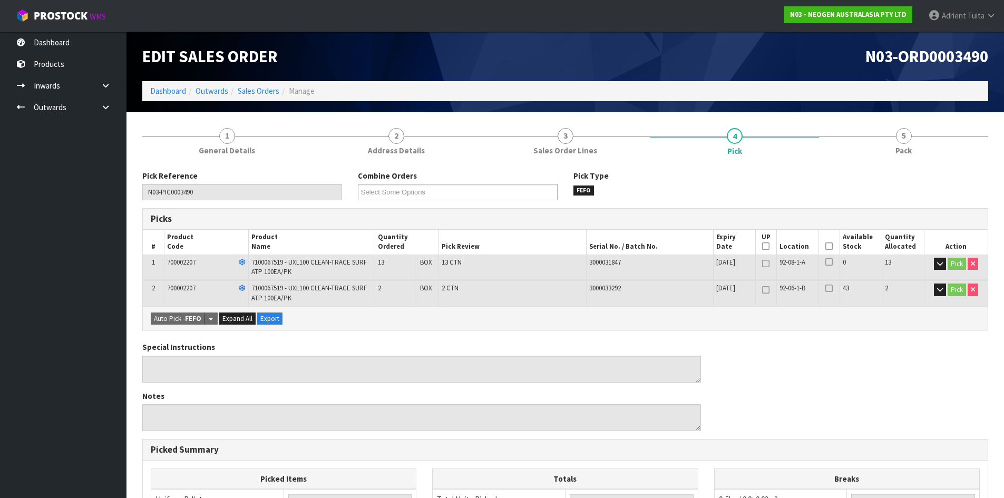
click at [831, 247] on icon at bounding box center [828, 246] width 7 height 1
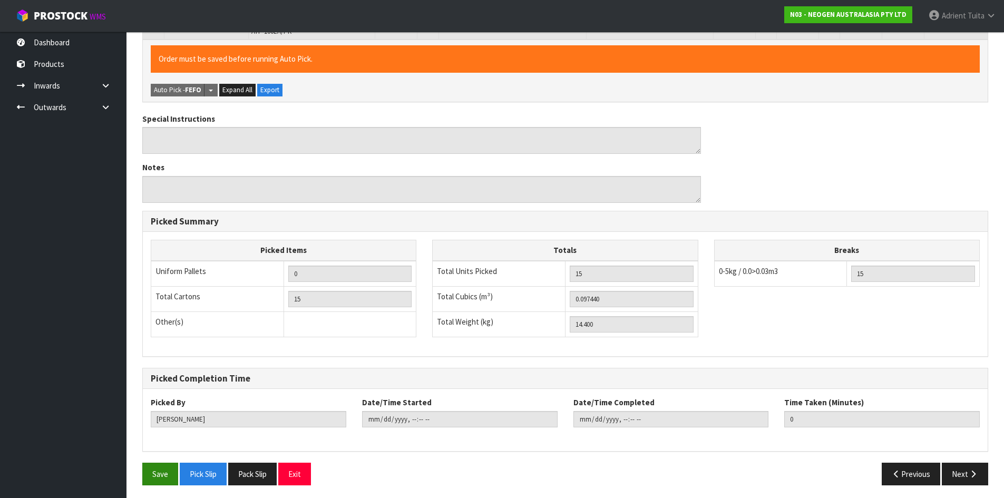
scroll to position [270, 0]
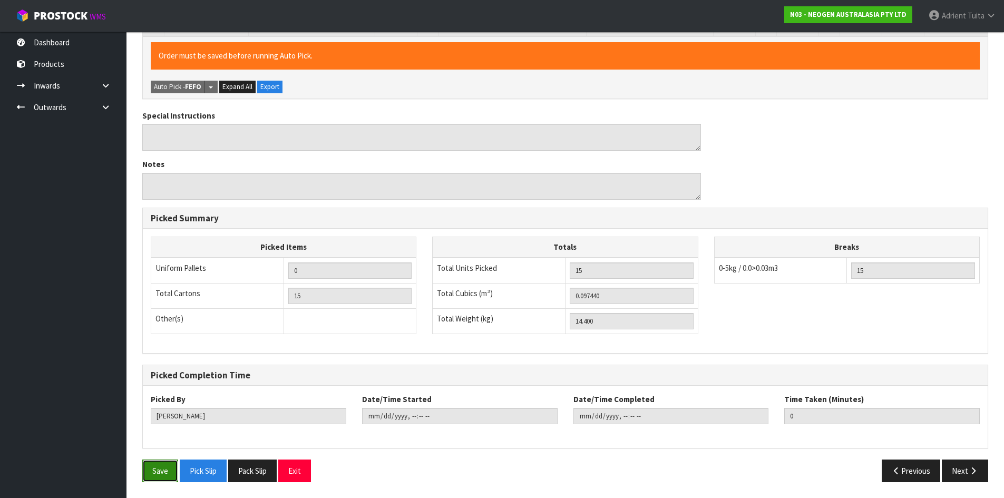
drag, startPoint x: 153, startPoint y: 476, endPoint x: 155, endPoint y: 469, distance: 7.3
click at [155, 473] on button "Save" at bounding box center [160, 471] width 36 height 23
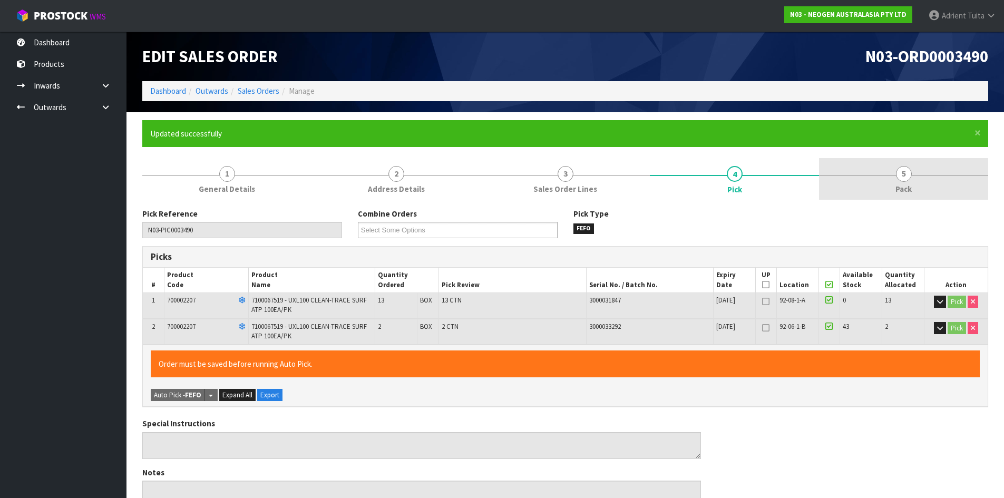
click at [918, 184] on link "5 Pack" at bounding box center [903, 179] width 169 height 42
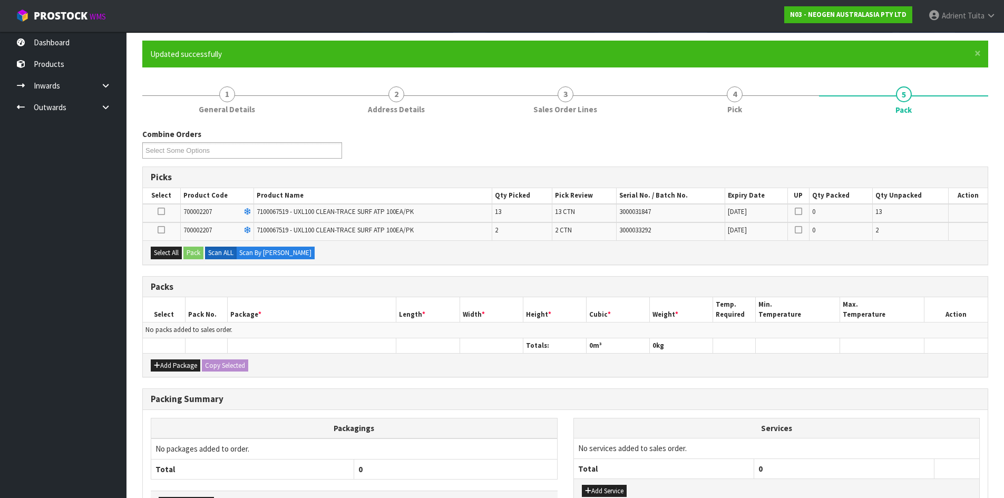
scroll to position [154, 0]
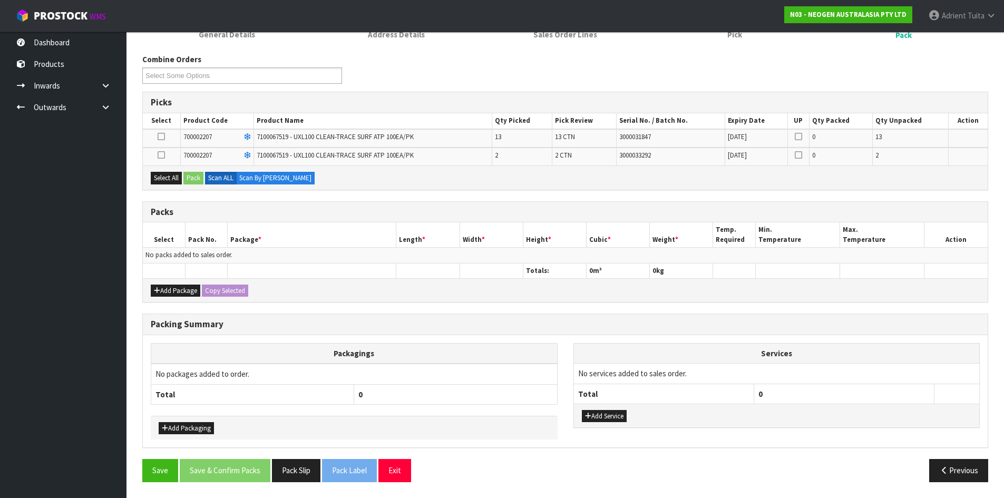
click at [165, 139] on td at bounding box center [161, 138] width 37 height 18
drag, startPoint x: 160, startPoint y: 134, endPoint x: 181, endPoint y: 161, distance: 33.8
click at [168, 143] on td at bounding box center [161, 138] width 37 height 18
click at [162, 137] on icon at bounding box center [161, 137] width 7 height 1
click at [0, 0] on input "checkbox" at bounding box center [0, 0] width 0 height 0
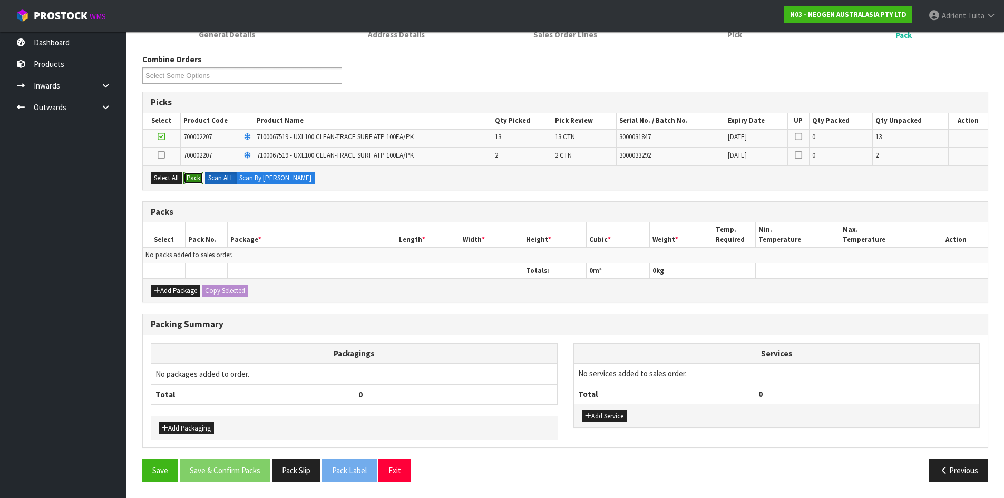
click at [194, 179] on button "Pack" at bounding box center [193, 178] width 20 height 13
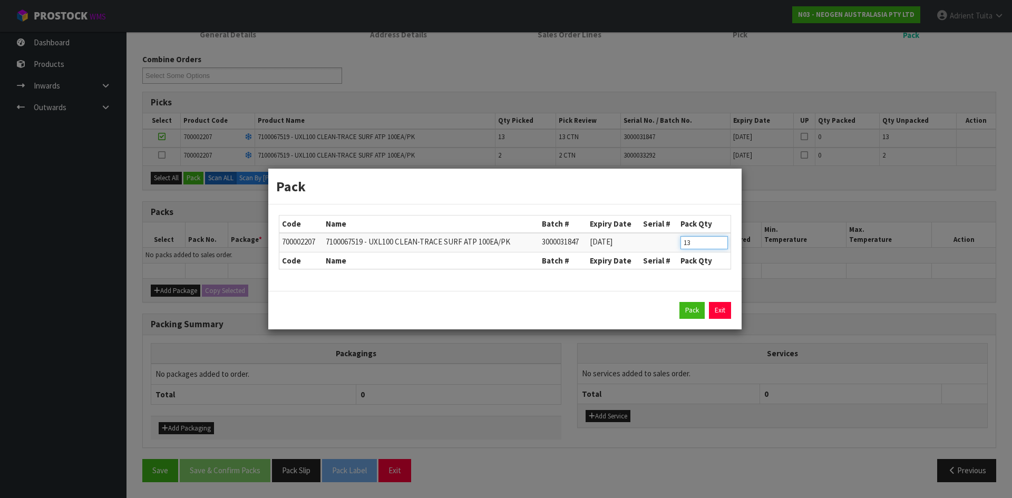
click at [691, 245] on input "13" at bounding box center [703, 242] width 47 height 13
click at [686, 243] on input "13" at bounding box center [703, 242] width 47 height 13
click at [685, 243] on input "13" at bounding box center [703, 242] width 47 height 13
click at [685, 316] on button "Pack" at bounding box center [691, 310] width 25 height 17
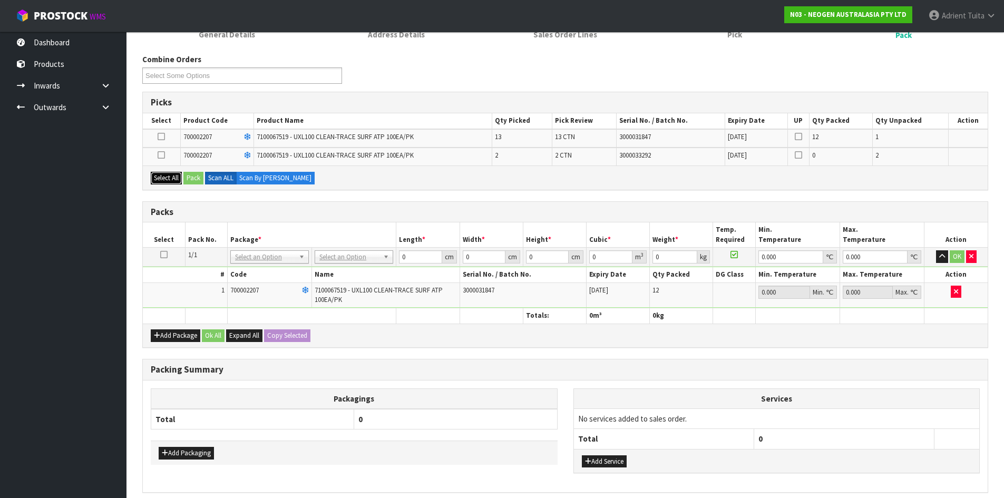
drag, startPoint x: 164, startPoint y: 172, endPoint x: 184, endPoint y: 172, distance: 20.0
click at [165, 172] on button "Select All" at bounding box center [166, 178] width 31 height 13
click at [188, 171] on div "Select All Pack Scan ALL Scan By [PERSON_NAME]" at bounding box center [565, 177] width 845 height 24
click at [202, 180] on button "Pack" at bounding box center [193, 178] width 20 height 13
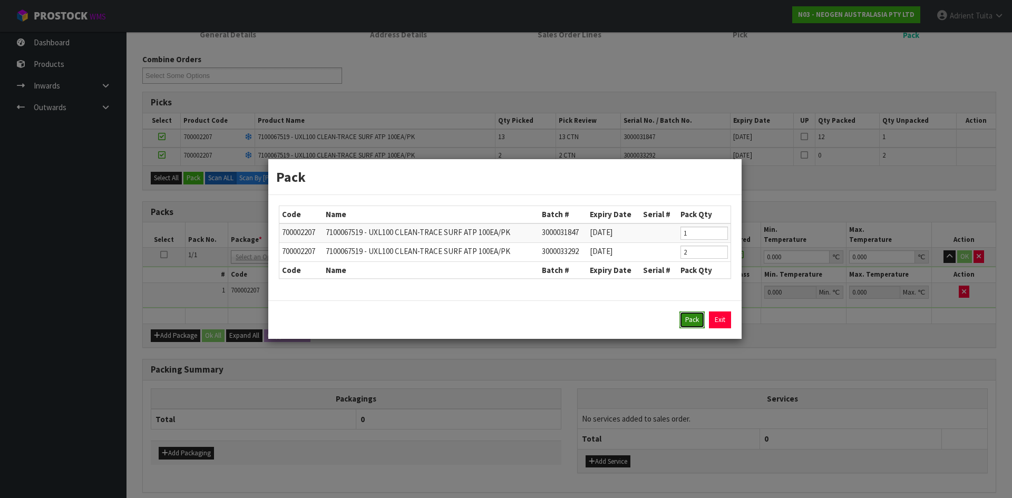
click at [699, 324] on button "Pack" at bounding box center [691, 319] width 25 height 17
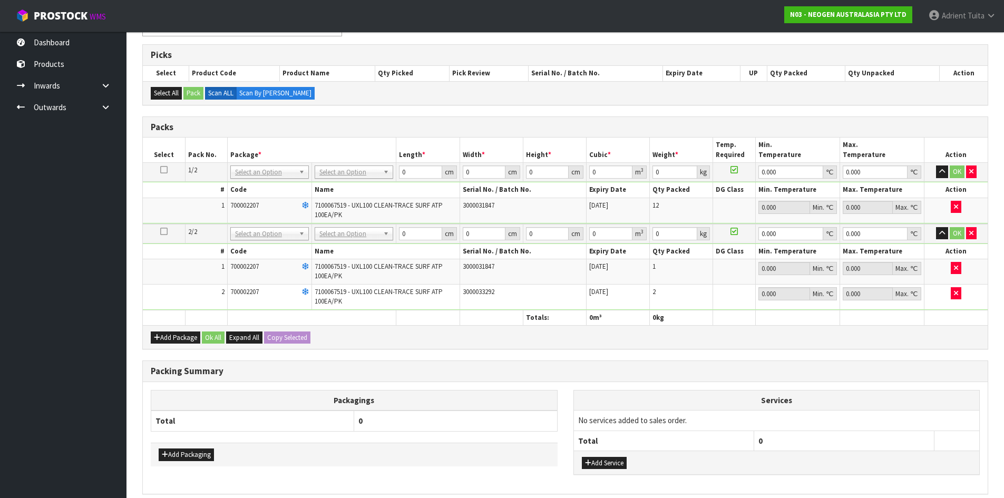
scroll to position [248, 0]
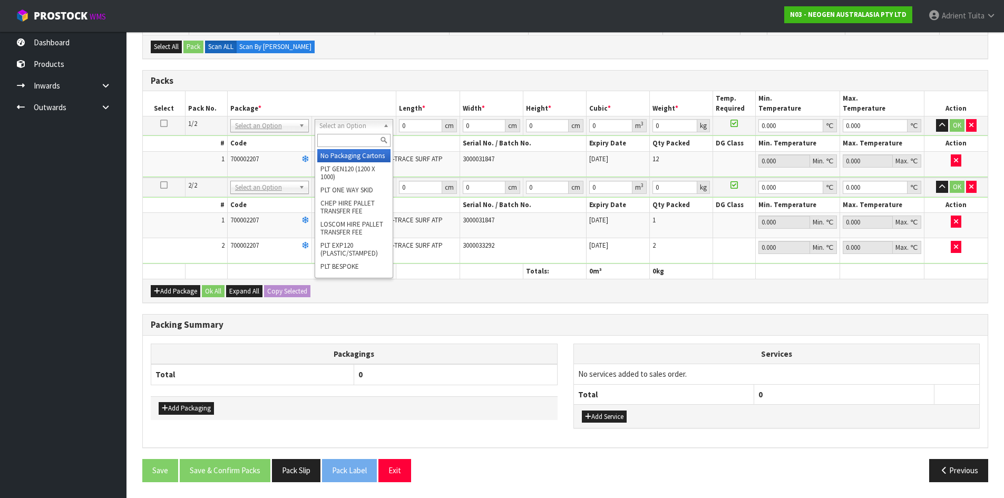
click at [343, 137] on input "text" at bounding box center [353, 140] width 73 height 13
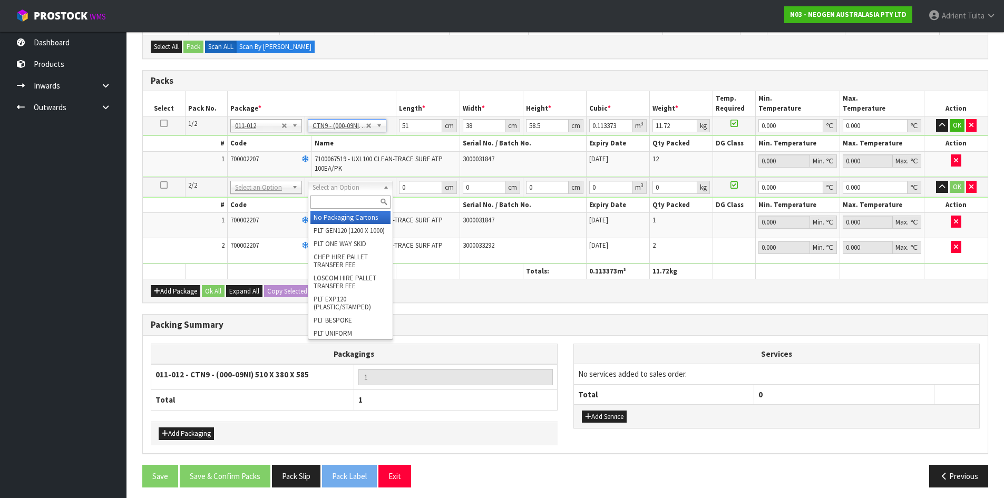
click at [340, 204] on input "text" at bounding box center [350, 202] width 80 height 13
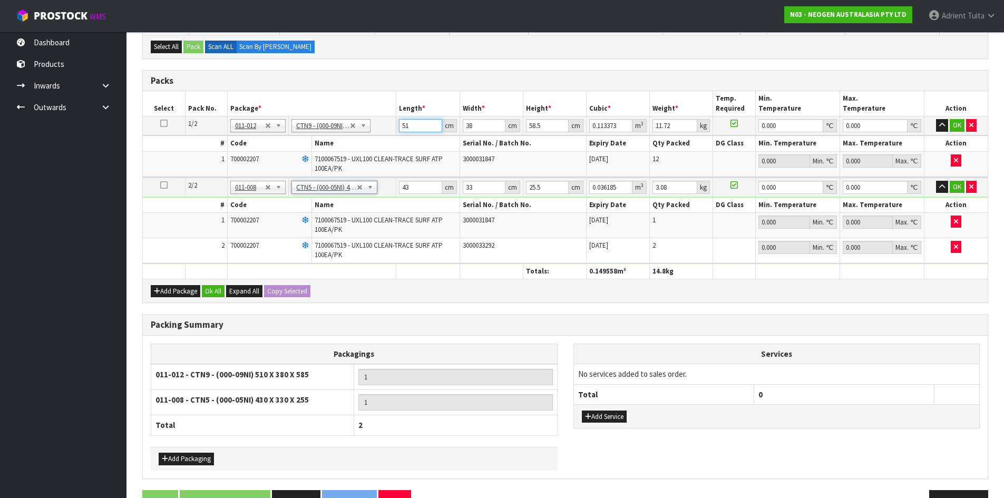
click at [401, 128] on input "51" at bounding box center [420, 125] width 43 height 13
click at [403, 128] on input "51" at bounding box center [420, 125] width 43 height 13
click at [407, 123] on input "51" at bounding box center [420, 125] width 43 height 13
click at [406, 191] on input "43" at bounding box center [420, 187] width 43 height 13
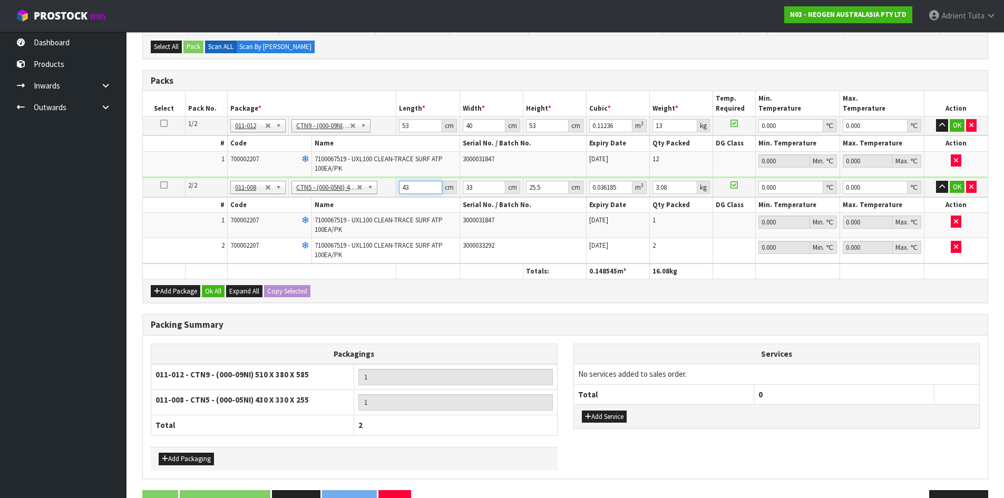
click at [406, 191] on input "43" at bounding box center [420, 187] width 43 height 13
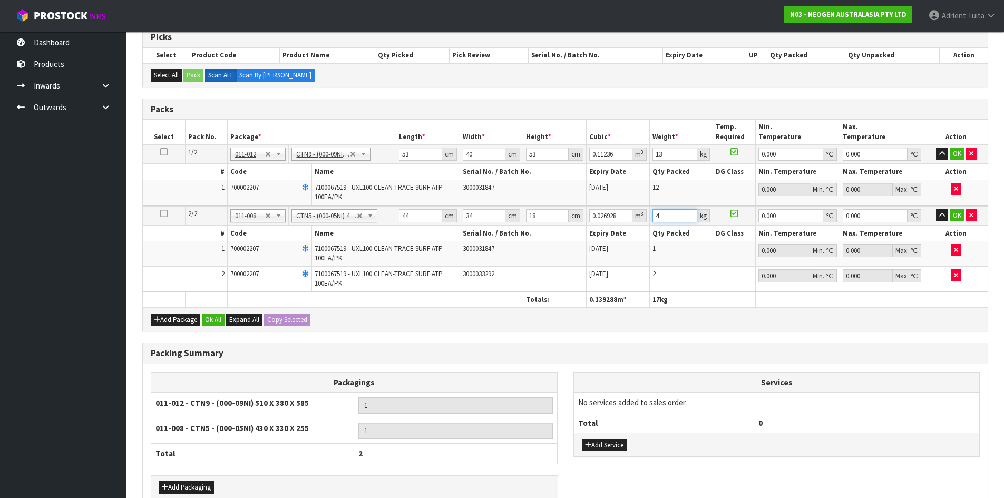
scroll to position [196, 0]
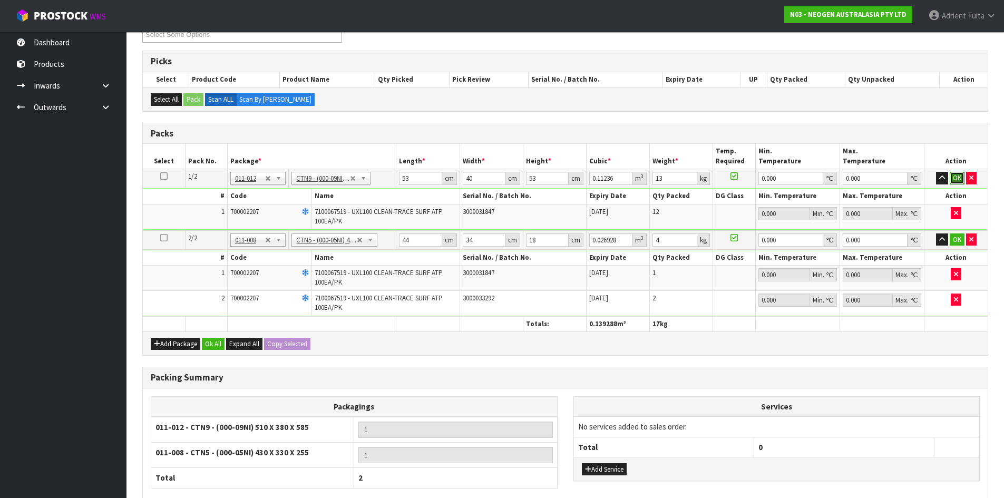
click at [954, 179] on button "OK" at bounding box center [957, 178] width 15 height 13
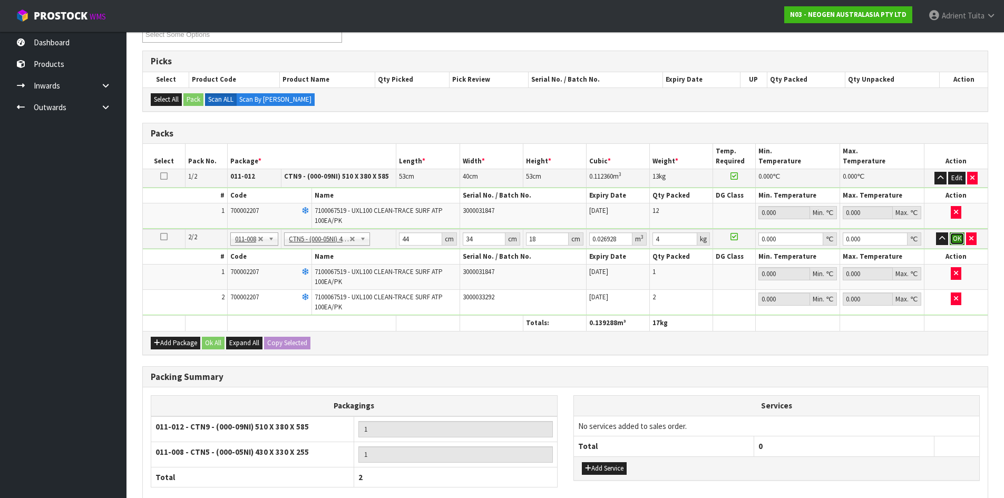
click at [953, 234] on button "OK" at bounding box center [957, 238] width 15 height 13
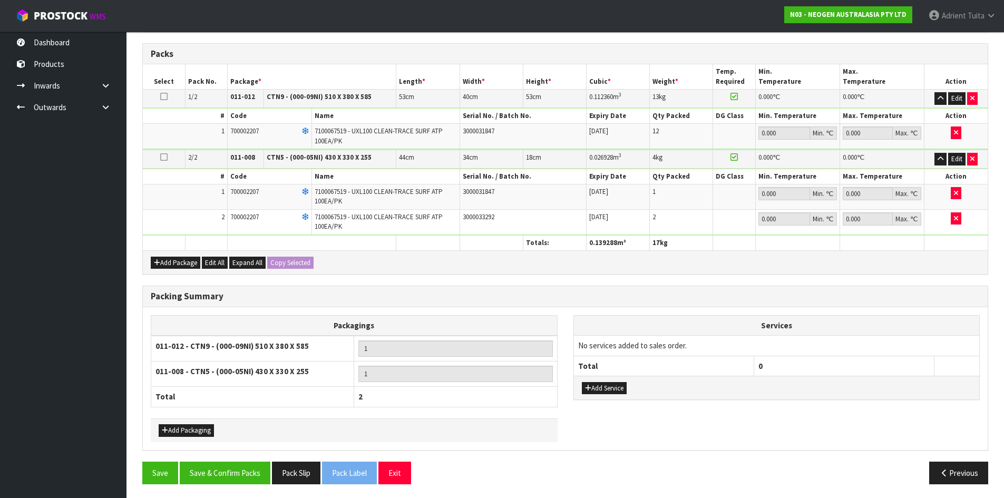
scroll to position [277, 0]
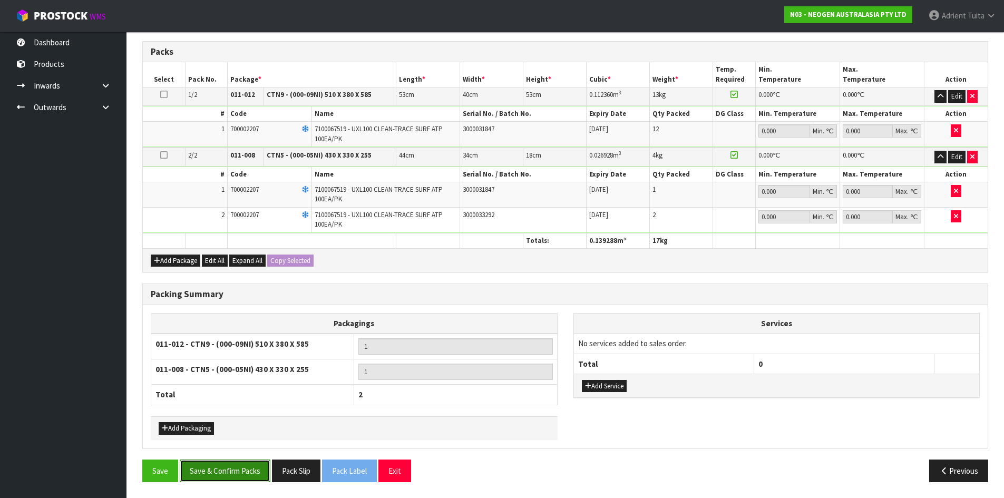
click at [268, 471] on button "Save & Confirm Packs" at bounding box center [225, 471] width 91 height 23
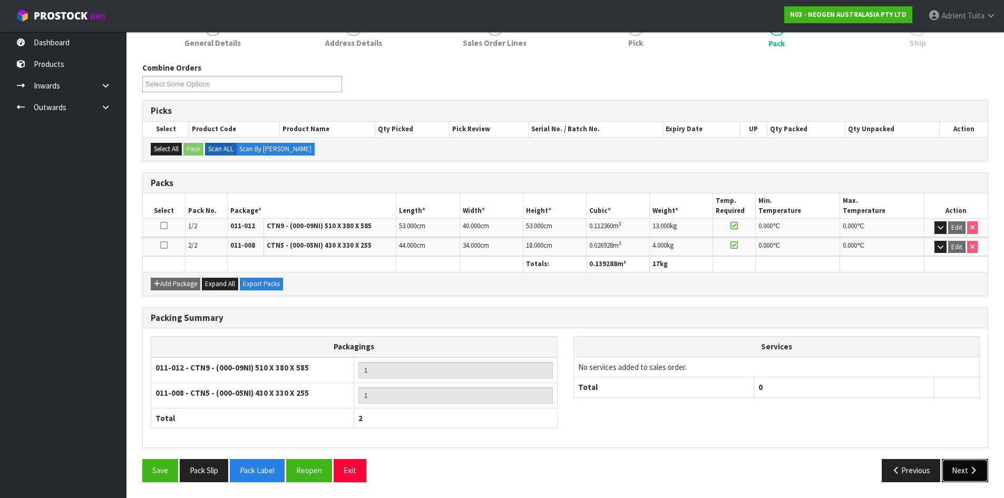
drag, startPoint x: 966, startPoint y: 472, endPoint x: 958, endPoint y: 462, distance: 12.4
click at [958, 462] on button "Next" at bounding box center [965, 470] width 46 height 23
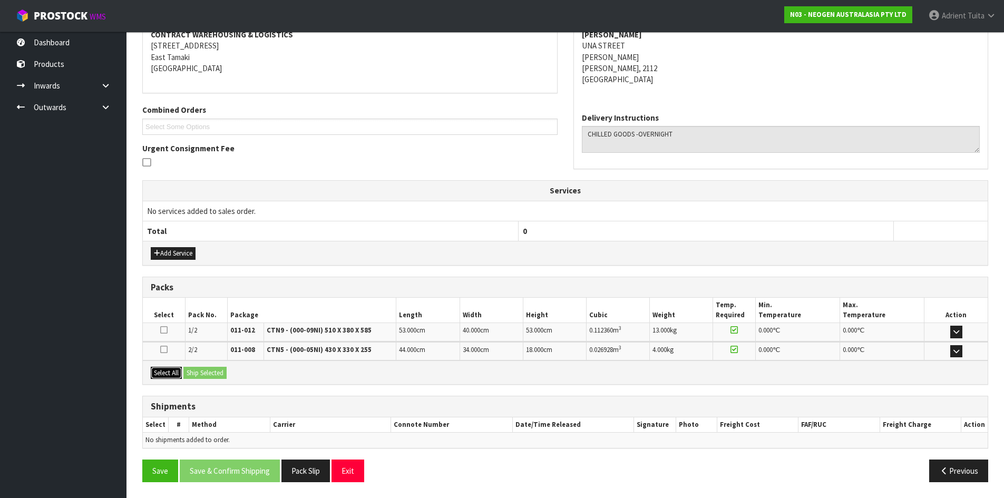
drag, startPoint x: 163, startPoint y: 371, endPoint x: 194, endPoint y: 371, distance: 31.1
click at [169, 371] on button "Select All" at bounding box center [166, 373] width 31 height 13
click at [209, 369] on button "Ship Selected" at bounding box center [204, 373] width 43 height 13
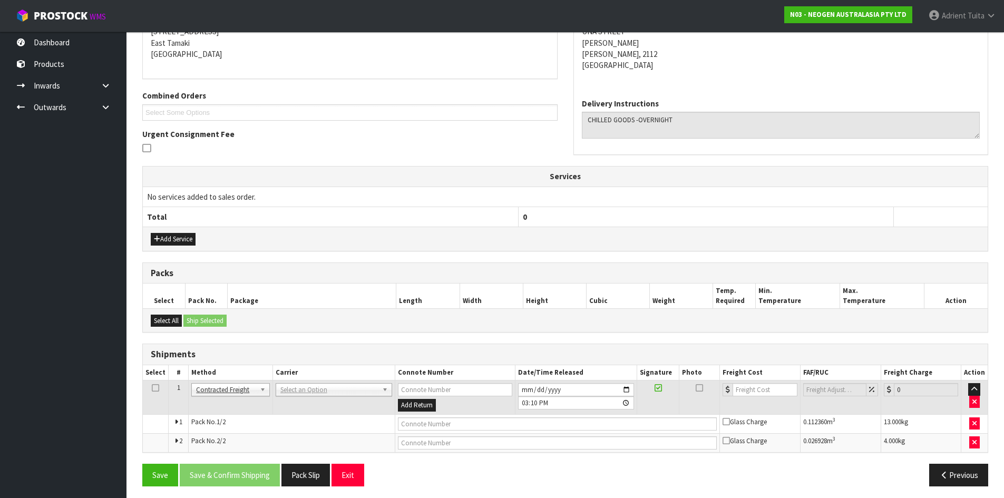
scroll to position [227, 0]
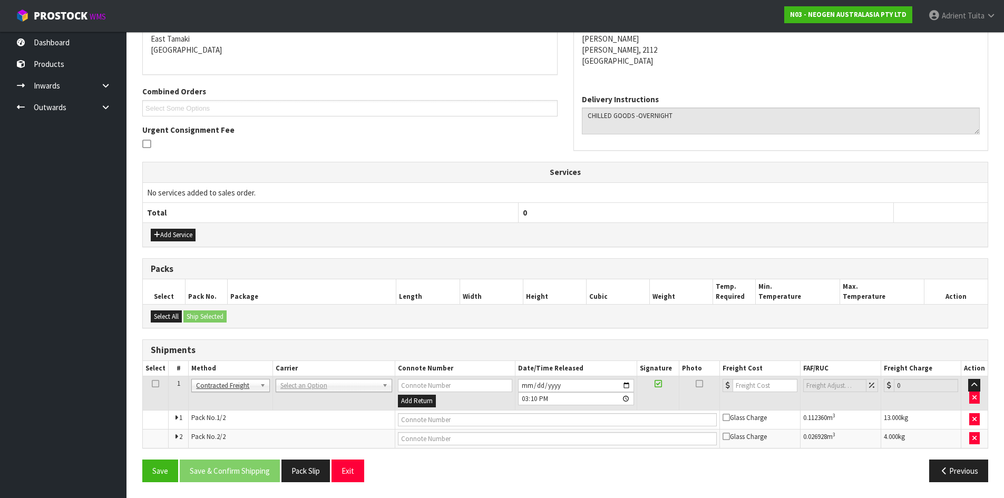
drag, startPoint x: 282, startPoint y: 389, endPoint x: 286, endPoint y: 398, distance: 9.5
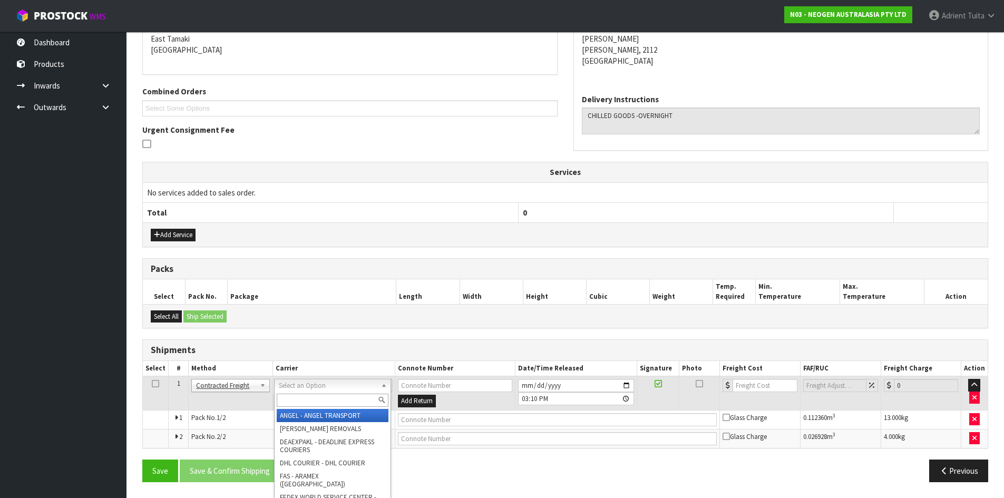
click at [286, 398] on input "text" at bounding box center [333, 400] width 112 height 13
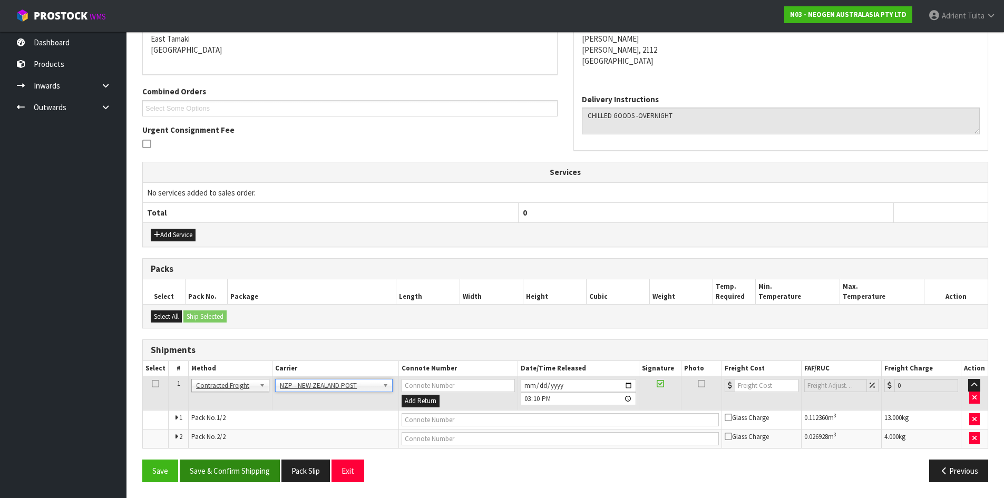
click at [229, 465] on div "From Address CONTRACT WAREHOUSING & LOGISTICS [STREET_ADDRESS] Combined Orders …" at bounding box center [565, 235] width 846 height 509
click at [229, 465] on button "Save & Confirm Shipping" at bounding box center [230, 471] width 100 height 23
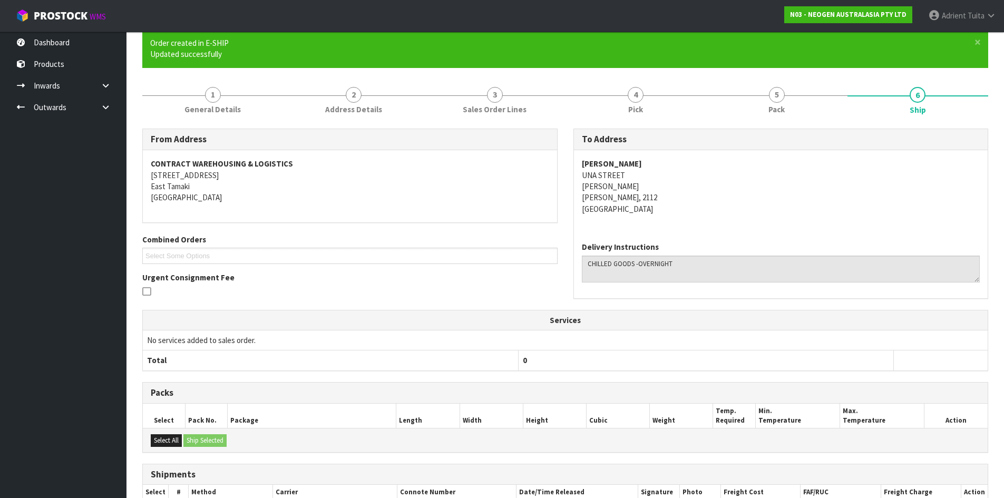
scroll to position [211, 0]
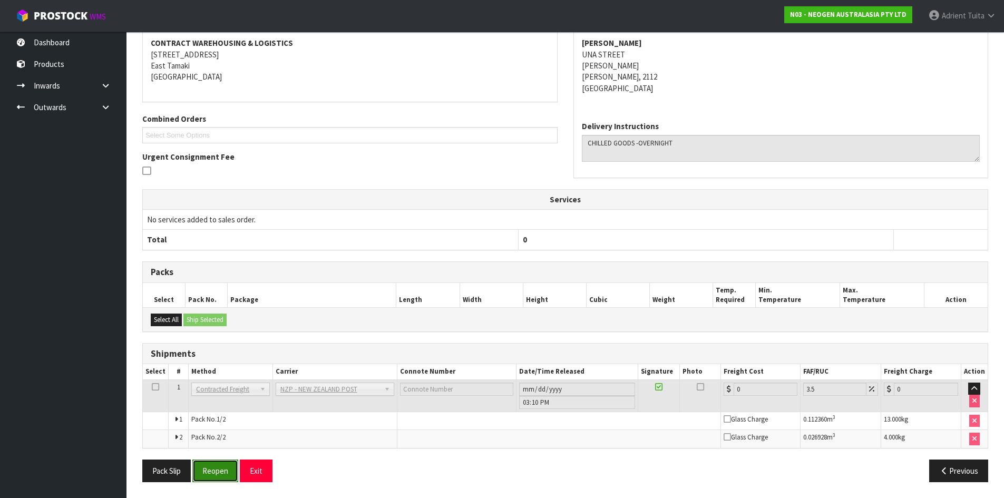
click at [213, 472] on button "Reopen" at bounding box center [215, 471] width 46 height 23
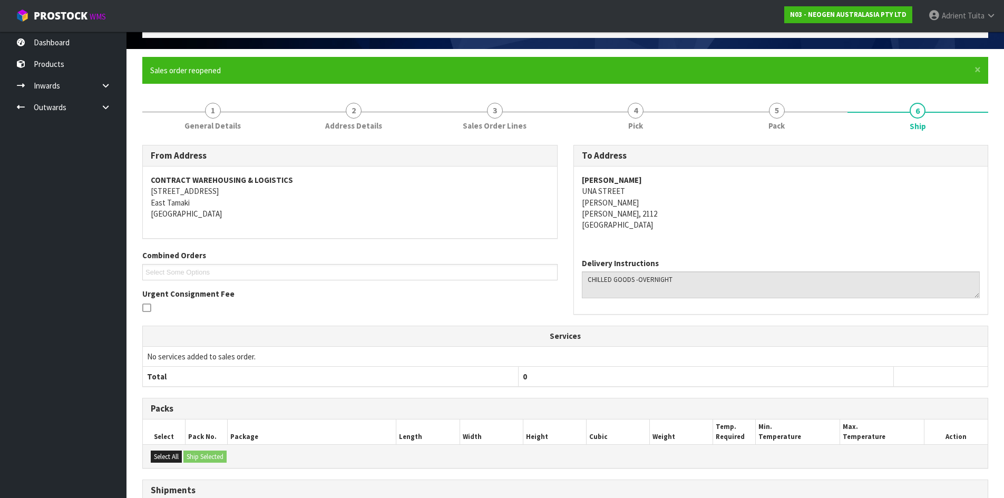
scroll to position [200, 0]
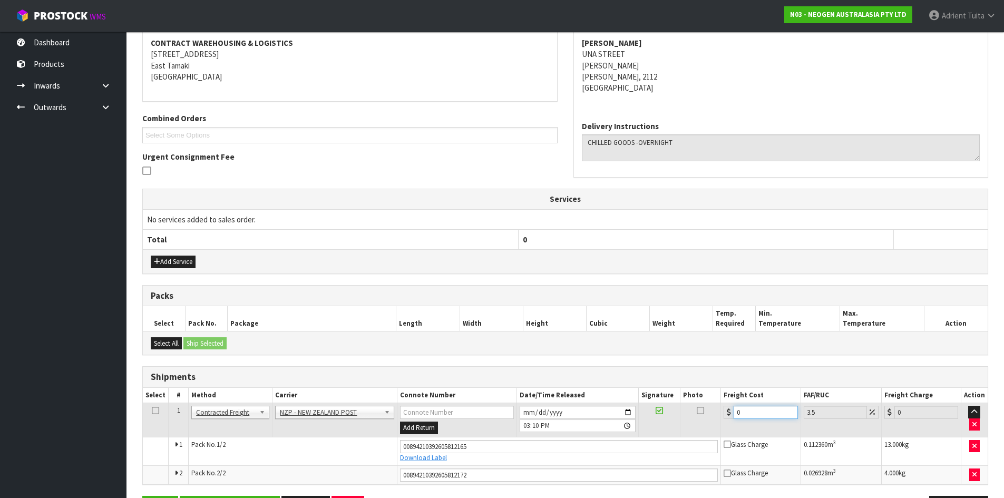
click at [743, 412] on input "0" at bounding box center [766, 412] width 64 height 13
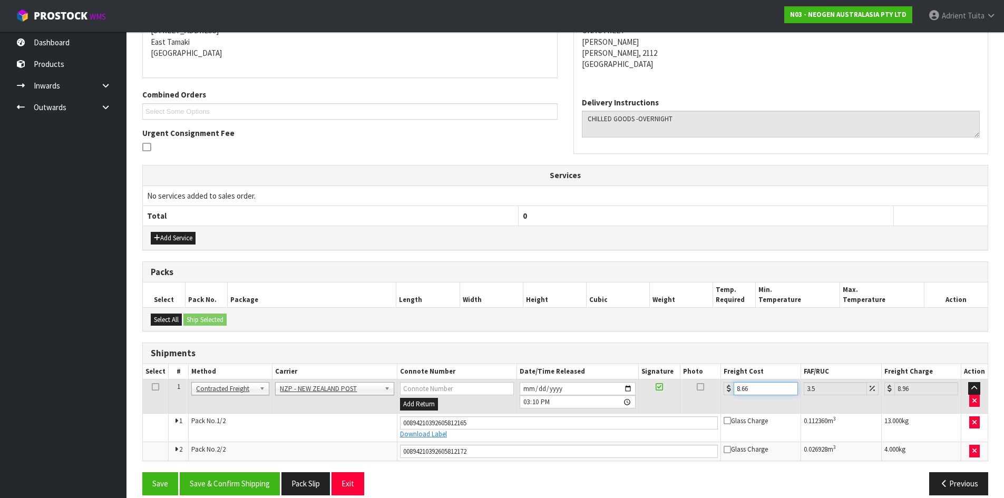
scroll to position [237, 0]
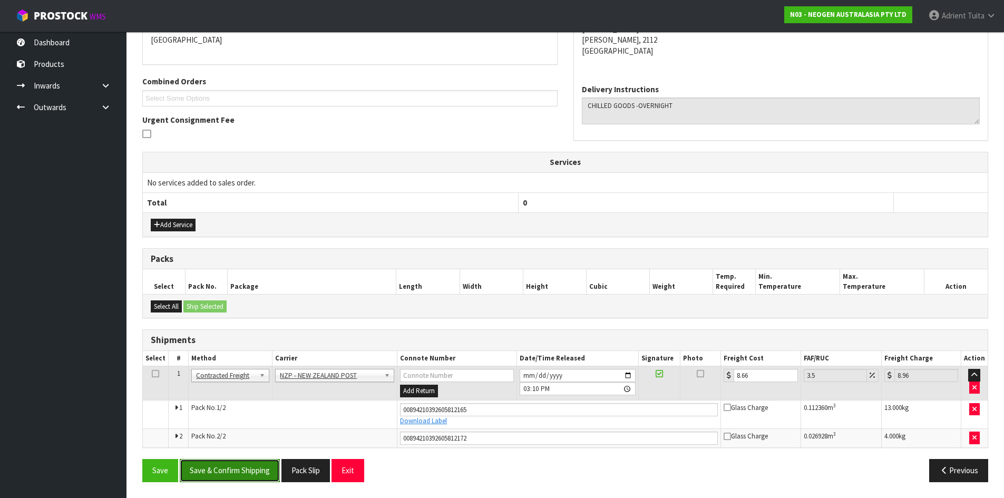
click at [241, 473] on button "Save & Confirm Shipping" at bounding box center [230, 470] width 100 height 23
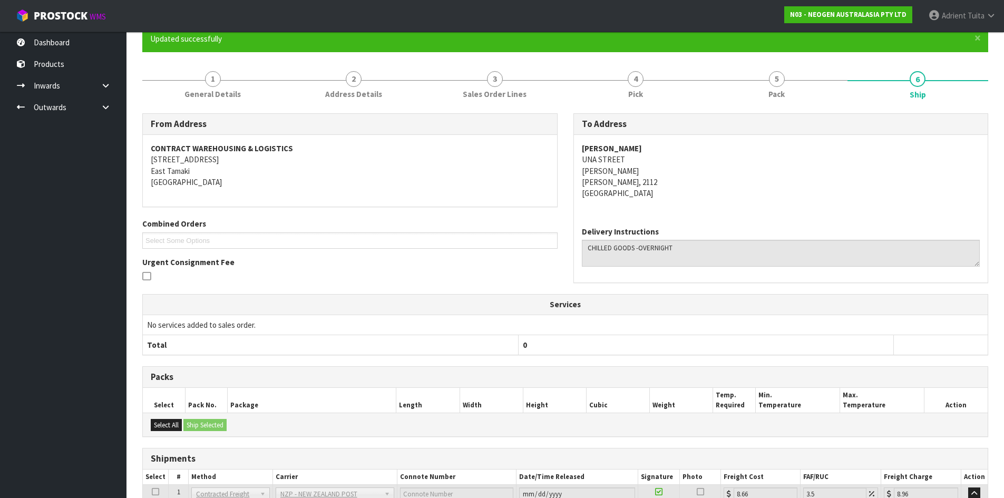
scroll to position [207, 0]
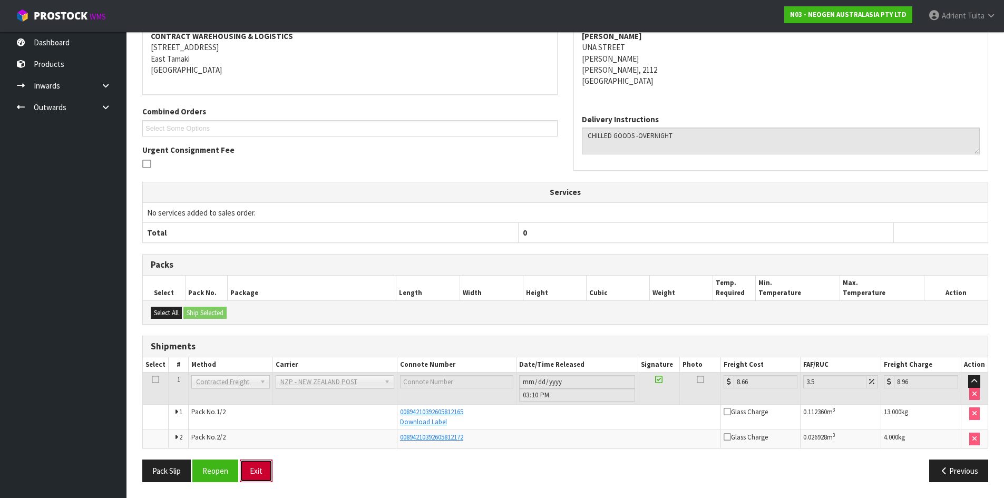
click at [262, 473] on button "Exit" at bounding box center [256, 471] width 33 height 23
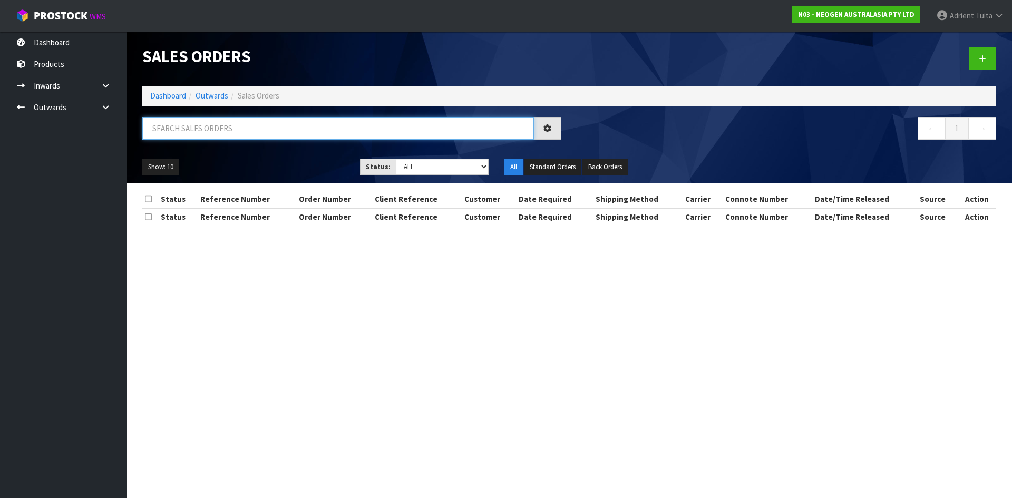
click at [219, 125] on input "text" at bounding box center [338, 128] width 392 height 23
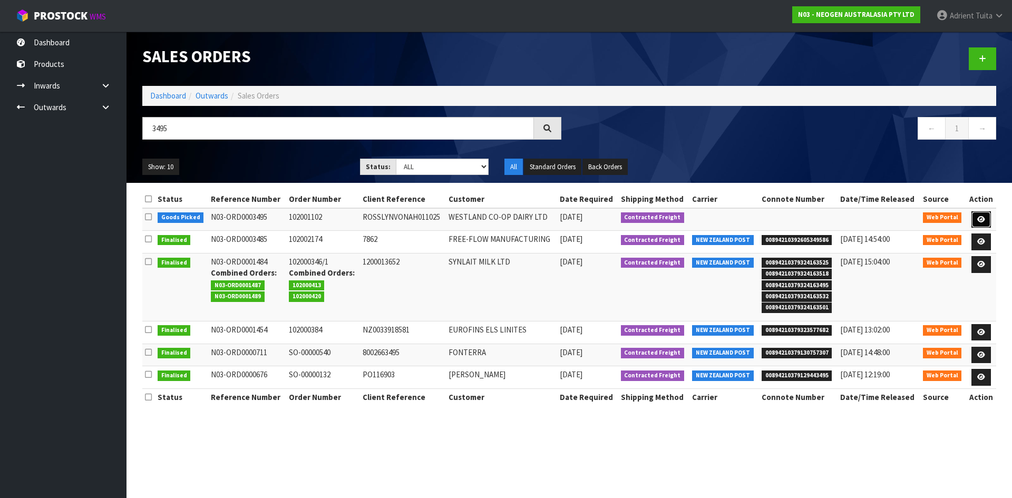
drag, startPoint x: 989, startPoint y: 216, endPoint x: 981, endPoint y: 217, distance: 8.1
click at [989, 216] on link at bounding box center [981, 219] width 20 height 17
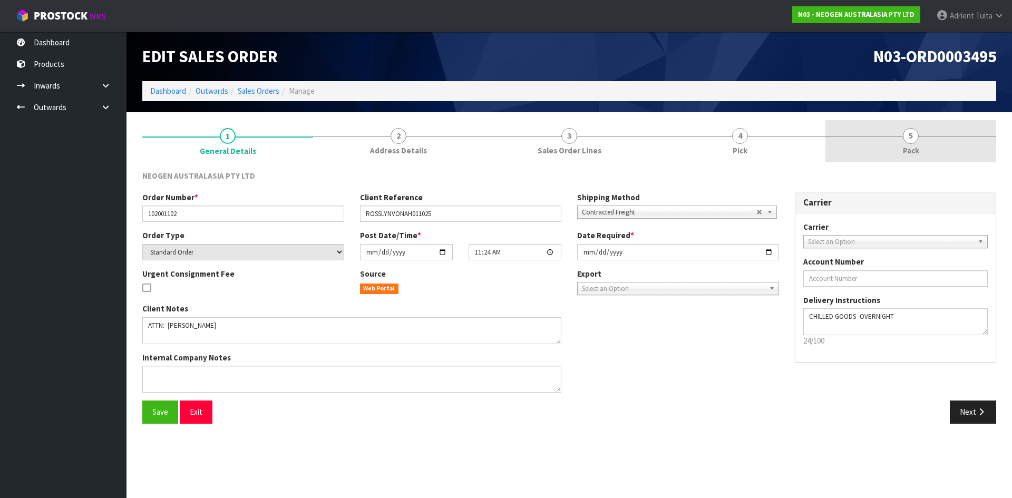
click at [926, 131] on link "5 Pack" at bounding box center [910, 141] width 171 height 42
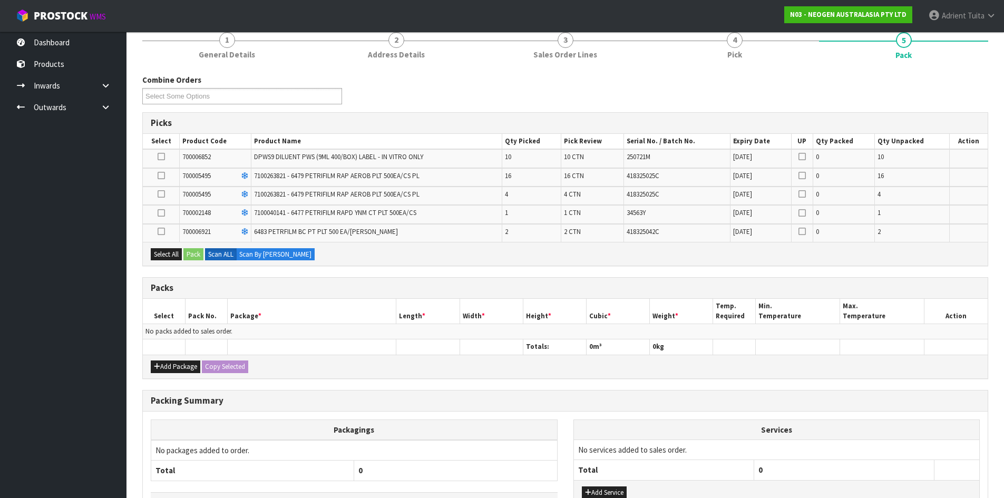
scroll to position [158, 0]
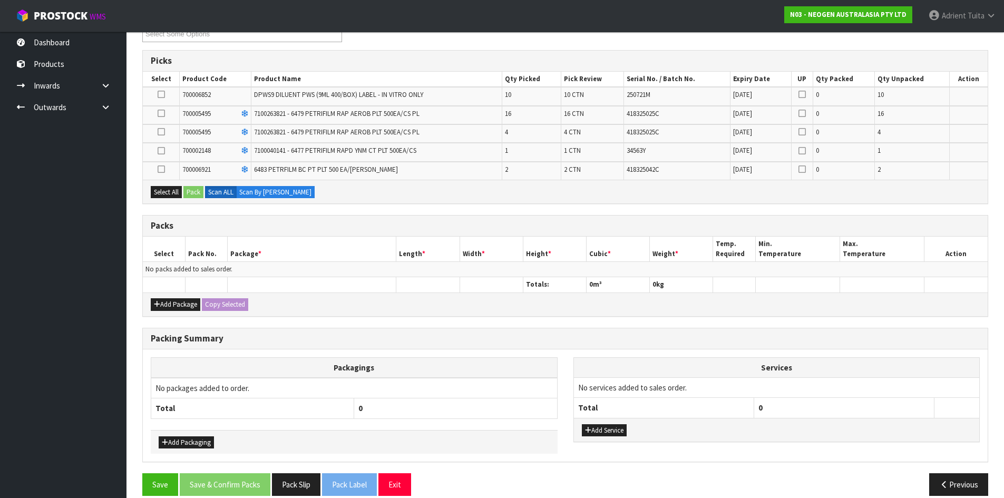
click at [163, 114] on icon at bounding box center [161, 113] width 7 height 1
click at [0, 0] on input "checkbox" at bounding box center [0, 0] width 0 height 0
click at [190, 189] on button "Pack" at bounding box center [193, 192] width 20 height 13
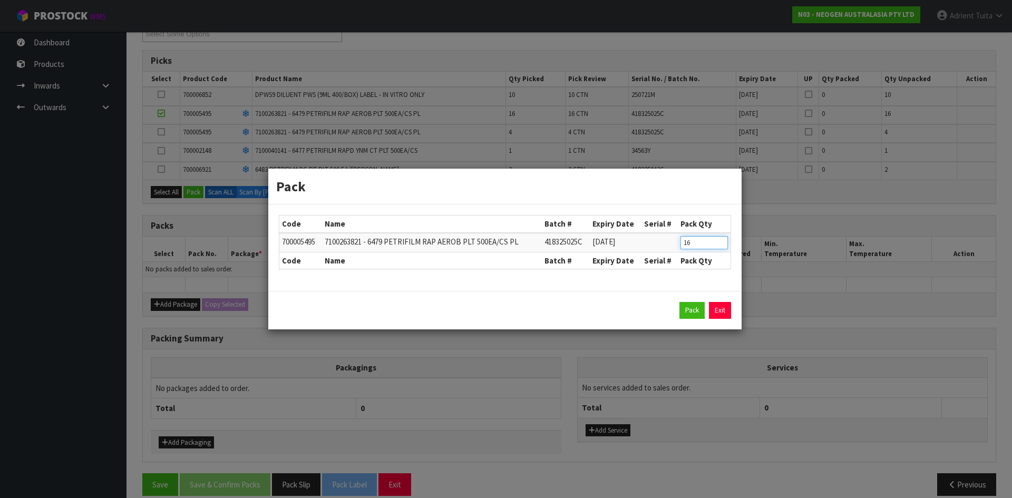
click at [688, 246] on input "16" at bounding box center [703, 242] width 47 height 13
drag, startPoint x: 727, startPoint y: 315, endPoint x: 456, endPoint y: 213, distance: 289.4
click at [727, 314] on link "Exit" at bounding box center [720, 310] width 22 height 17
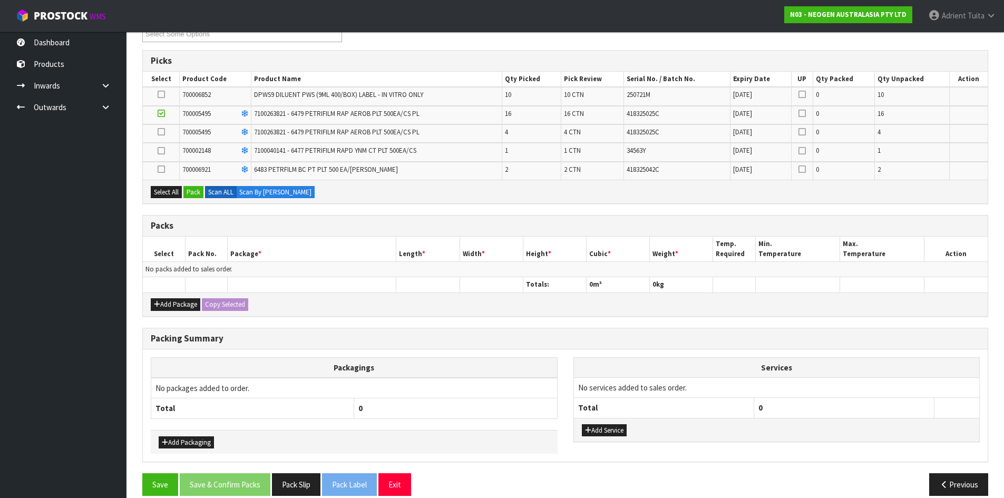
click at [159, 114] on icon at bounding box center [161, 113] width 7 height 1
click at [0, 0] on input "checkbox" at bounding box center [0, 0] width 0 height 0
click at [159, 95] on icon at bounding box center [161, 94] width 7 height 1
click at [0, 0] on input "checkbox" at bounding box center [0, 0] width 0 height 0
click at [192, 188] on button "Pack" at bounding box center [193, 192] width 20 height 13
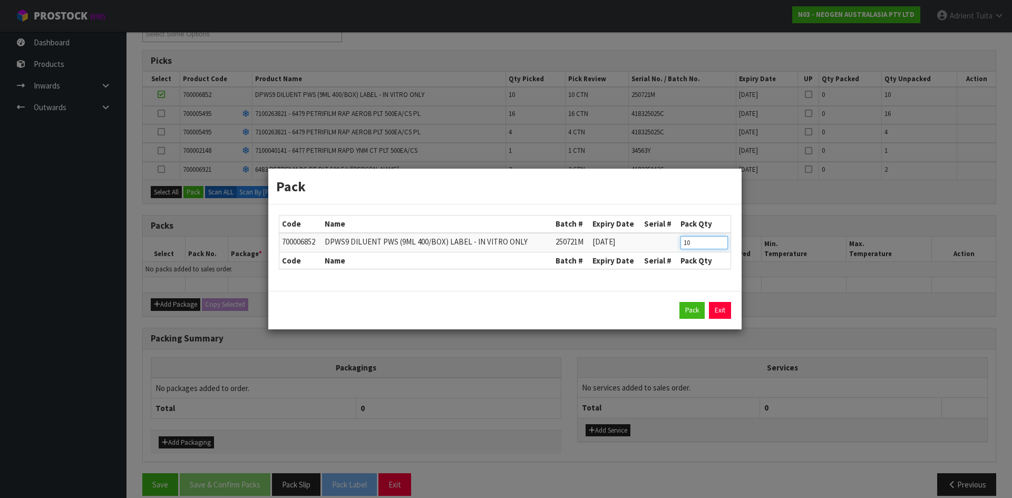
click at [686, 239] on input "10" at bounding box center [703, 242] width 47 height 13
click at [683, 316] on button "Pack" at bounding box center [691, 310] width 25 height 17
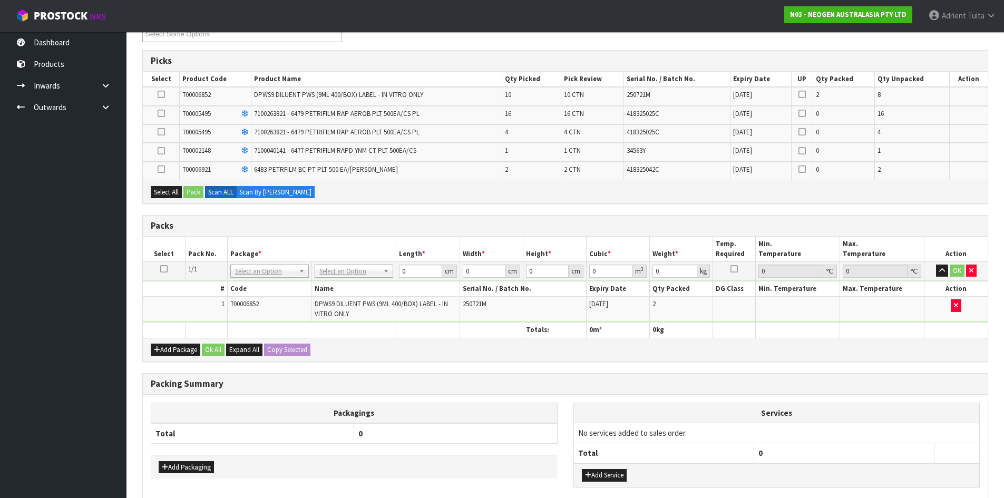
click at [161, 94] on icon at bounding box center [161, 94] width 7 height 1
click at [0, 0] on input "checkbox" at bounding box center [0, 0] width 0 height 0
click at [192, 191] on button "Pack" at bounding box center [193, 192] width 20 height 13
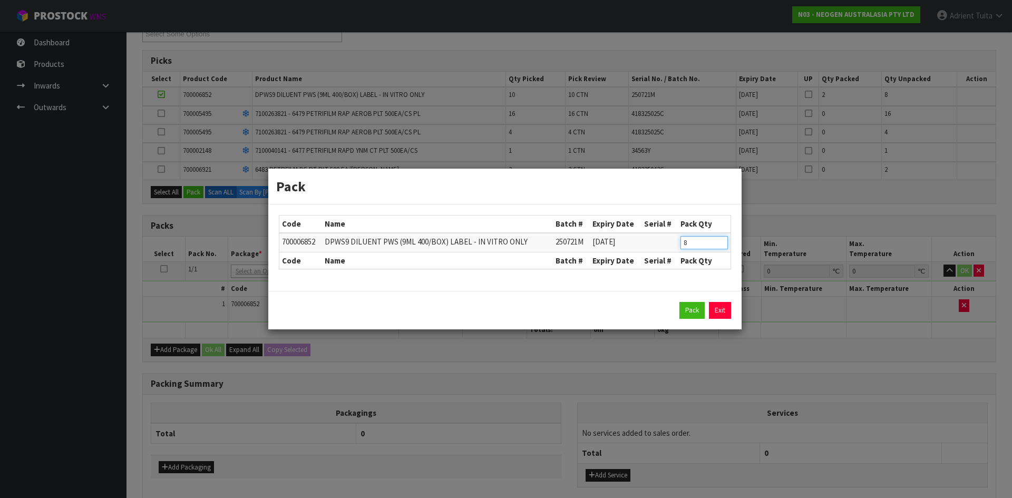
click at [686, 244] on input "8" at bounding box center [703, 242] width 47 height 13
drag, startPoint x: 676, startPoint y: 310, endPoint x: 683, endPoint y: 310, distance: 7.4
click at [679, 310] on div "Pack Exit" at bounding box center [505, 310] width 452 height 17
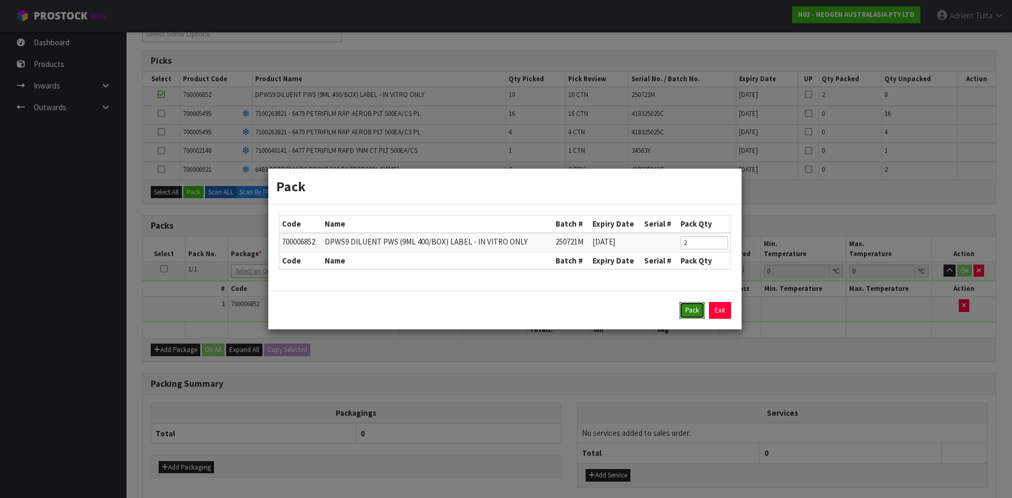
click at [683, 310] on button "Pack" at bounding box center [691, 310] width 25 height 17
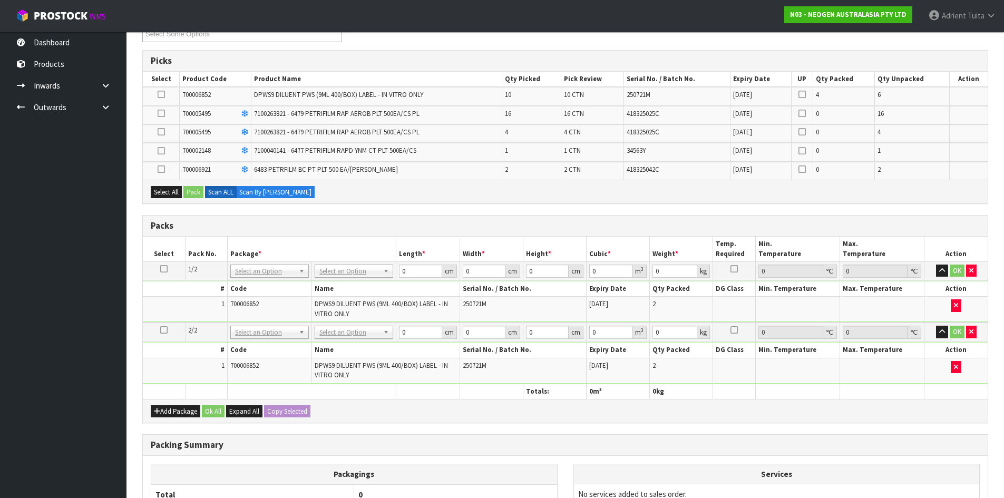
click at [158, 94] on icon at bounding box center [161, 94] width 7 height 1
click at [0, 0] on input "checkbox" at bounding box center [0, 0] width 0 height 0
click at [199, 192] on button "Pack" at bounding box center [193, 192] width 20 height 13
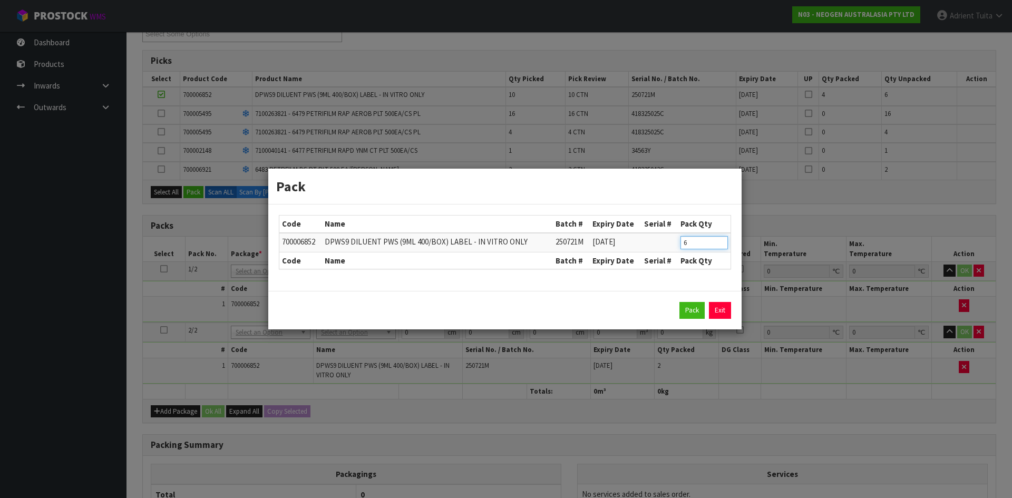
click at [684, 243] on input "6" at bounding box center [703, 242] width 47 height 13
click at [685, 309] on button "Pack" at bounding box center [691, 310] width 25 height 17
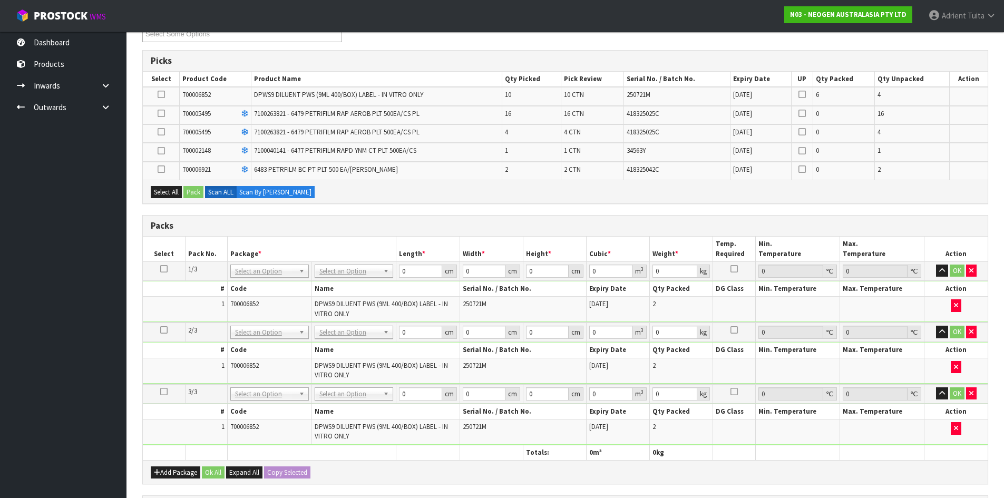
drag, startPoint x: 164, startPoint y: 92, endPoint x: 177, endPoint y: 161, distance: 70.3
click at [164, 95] on icon at bounding box center [161, 94] width 7 height 1
click at [0, 0] on input "checkbox" at bounding box center [0, 0] width 0 height 0
click at [187, 190] on button "Pack" at bounding box center [193, 192] width 20 height 13
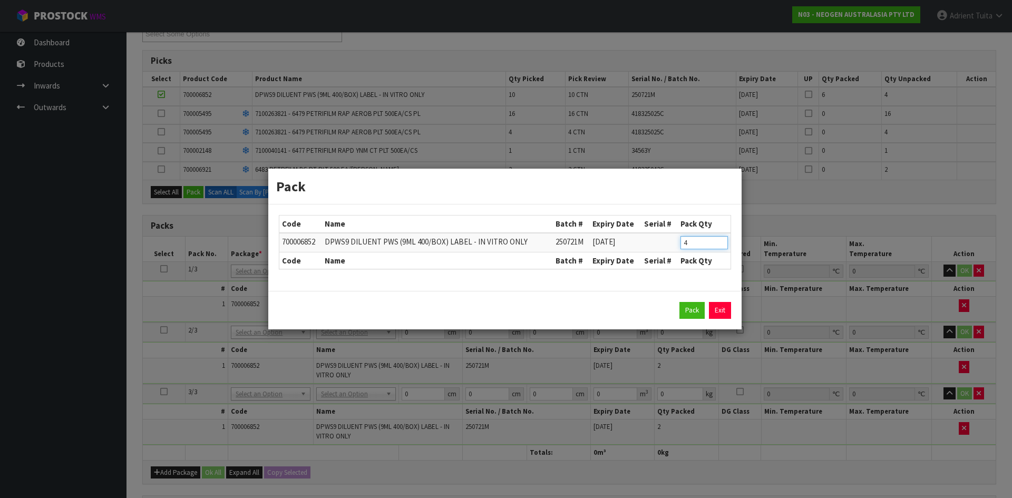
click at [684, 243] on input "4" at bounding box center [703, 242] width 47 height 13
click at [687, 310] on button "Pack" at bounding box center [691, 310] width 25 height 17
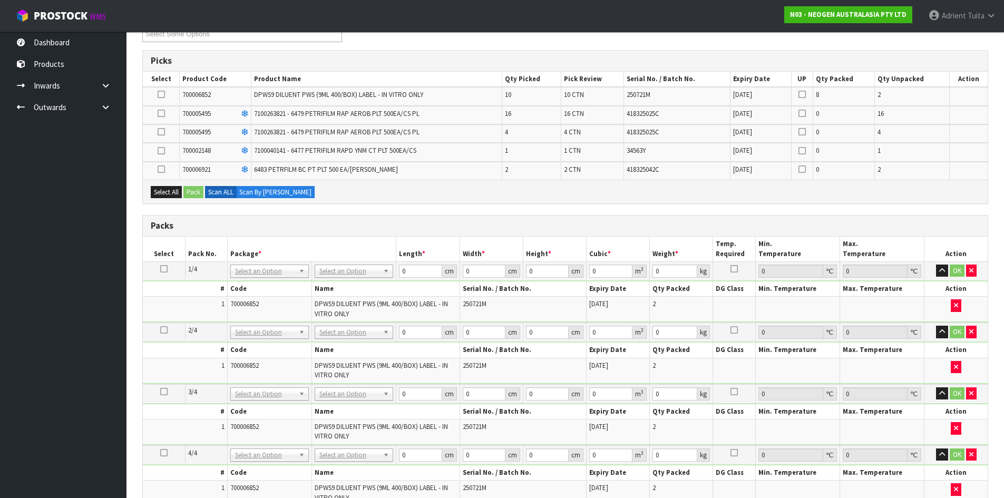
click at [159, 94] on icon at bounding box center [161, 94] width 7 height 1
click at [0, 0] on input "checkbox" at bounding box center [0, 0] width 0 height 0
click at [192, 191] on button "Pack" at bounding box center [193, 192] width 20 height 13
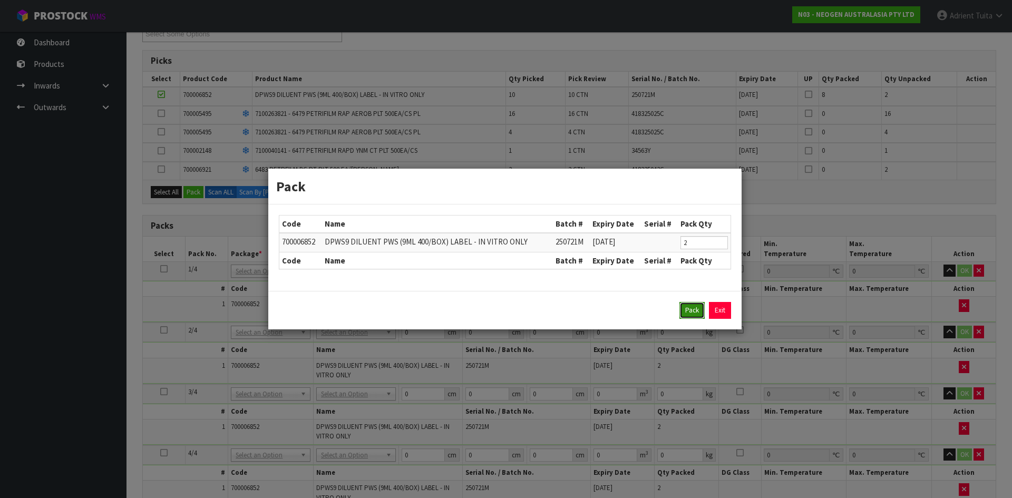
click at [683, 311] on button "Pack" at bounding box center [691, 310] width 25 height 17
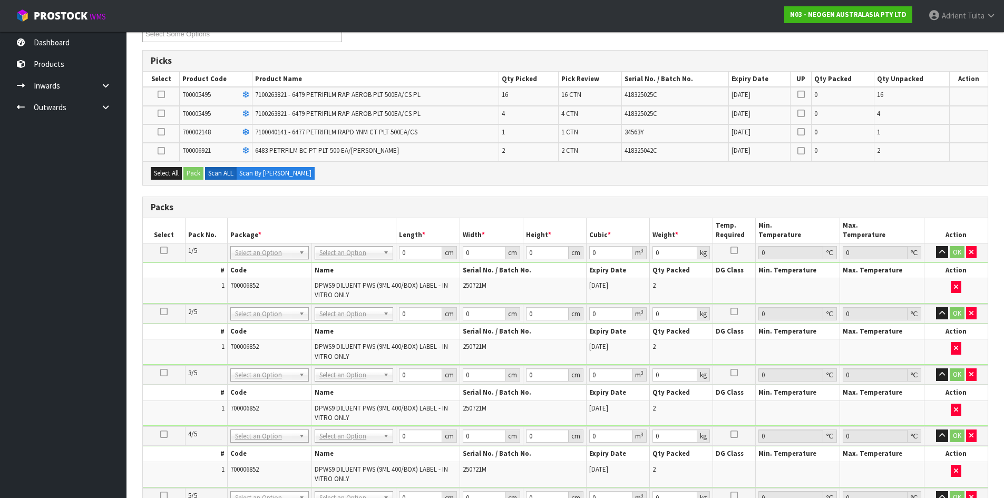
click at [160, 94] on icon at bounding box center [161, 94] width 7 height 1
click at [0, 0] on input "checkbox" at bounding box center [0, 0] width 0 height 0
click at [202, 172] on button "Pack" at bounding box center [193, 173] width 20 height 13
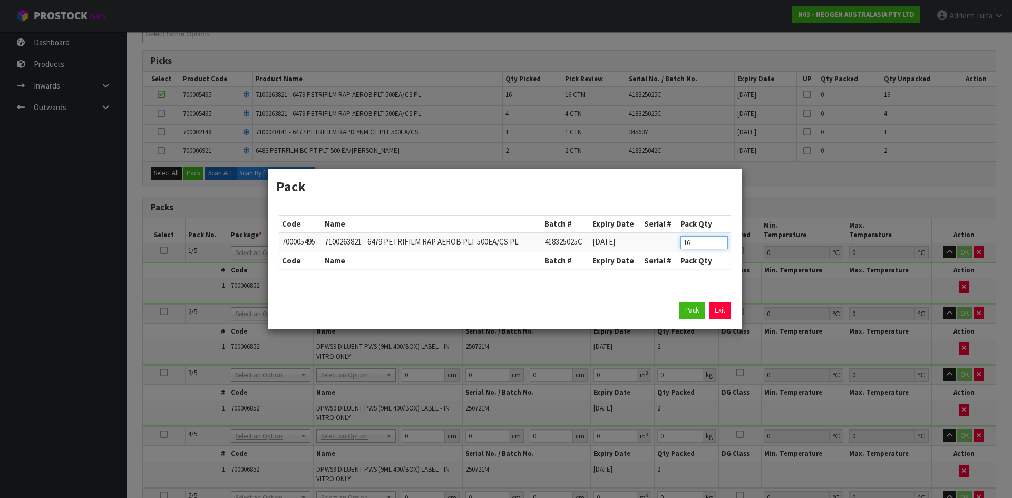
click at [681, 248] on input "16" at bounding box center [703, 242] width 47 height 13
click at [681, 247] on input "16" at bounding box center [703, 242] width 47 height 13
click at [687, 310] on button "Pack" at bounding box center [691, 310] width 25 height 17
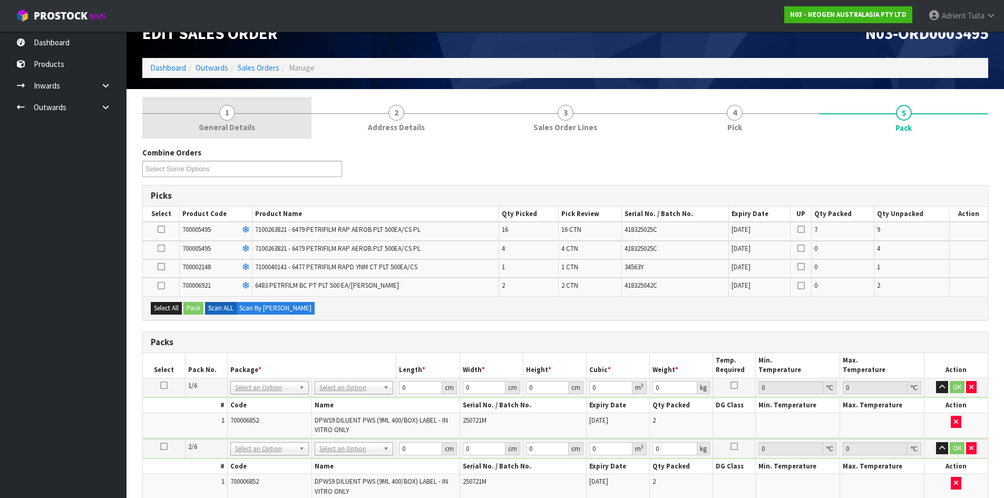
scroll to position [0, 0]
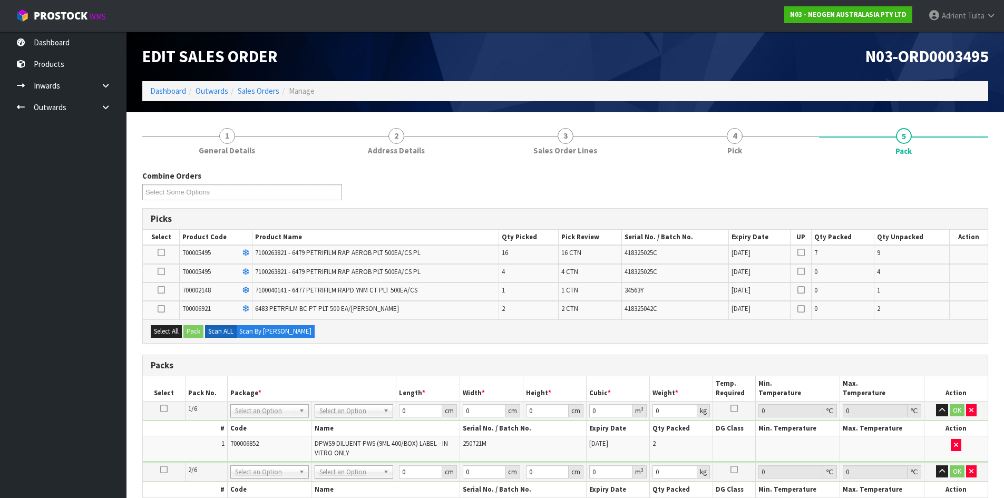
click at [159, 258] on label at bounding box center [161, 252] width 7 height 9
click at [0, 0] on input "checkbox" at bounding box center [0, 0] width 0 height 0
click at [156, 271] on td at bounding box center [161, 273] width 37 height 18
click at [161, 280] on td at bounding box center [161, 273] width 37 height 18
click at [161, 277] on td at bounding box center [161, 273] width 37 height 18
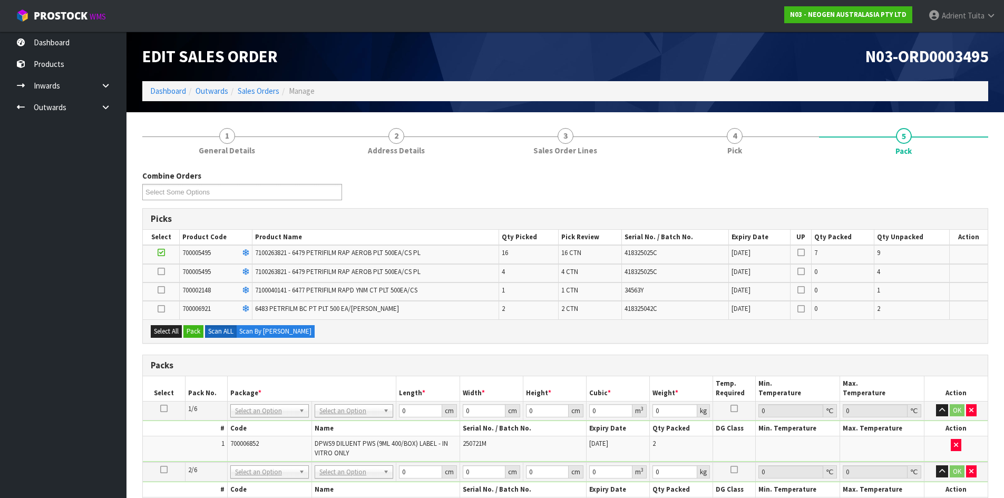
click at [158, 271] on icon at bounding box center [161, 271] width 7 height 1
click at [0, 0] on input "checkbox" at bounding box center [0, 0] width 0 height 0
click at [186, 334] on button "Pack" at bounding box center [193, 331] width 20 height 13
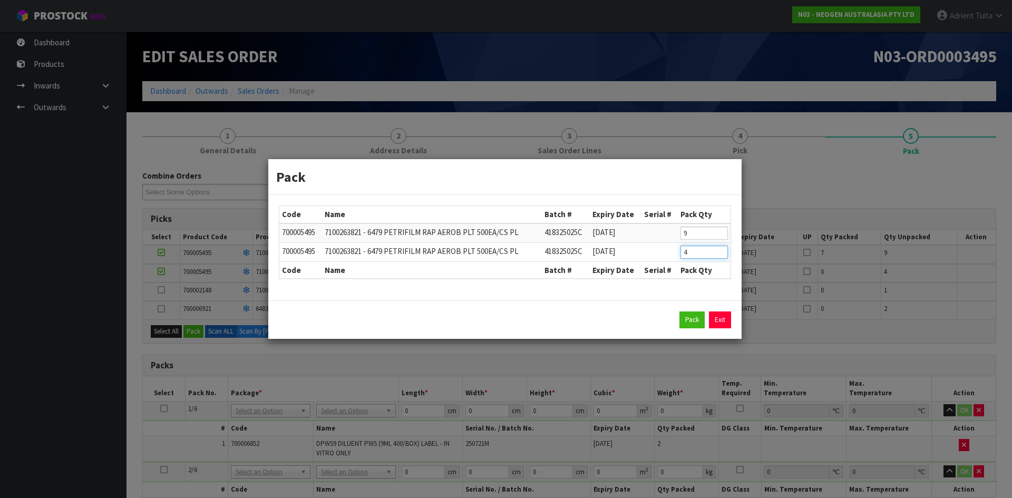
click at [681, 254] on input "4" at bounding box center [703, 252] width 47 height 13
click at [685, 313] on button "Pack" at bounding box center [691, 319] width 25 height 17
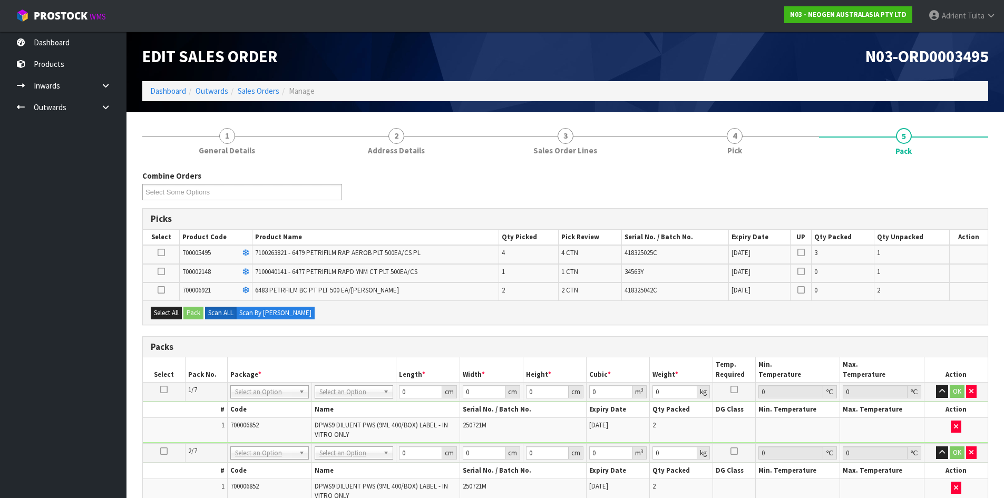
click at [162, 257] on label at bounding box center [161, 252] width 7 height 9
click at [0, 0] on input "checkbox" at bounding box center [0, 0] width 0 height 0
click at [162, 271] on icon at bounding box center [161, 271] width 7 height 1
click at [0, 0] on input "checkbox" at bounding box center [0, 0] width 0 height 0
click at [194, 311] on button "Pack" at bounding box center [193, 313] width 20 height 13
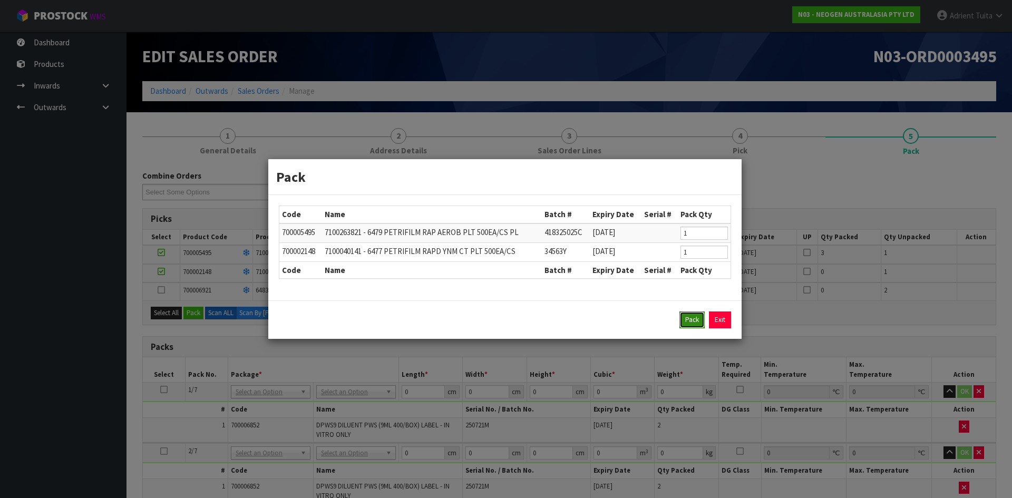
click at [685, 324] on button "Pack" at bounding box center [691, 319] width 25 height 17
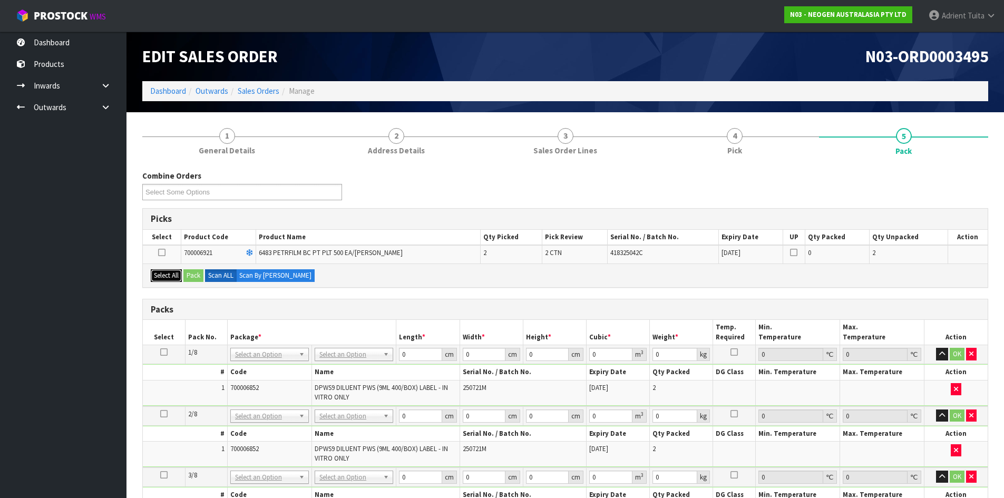
click at [169, 276] on button "Select All" at bounding box center [166, 275] width 31 height 13
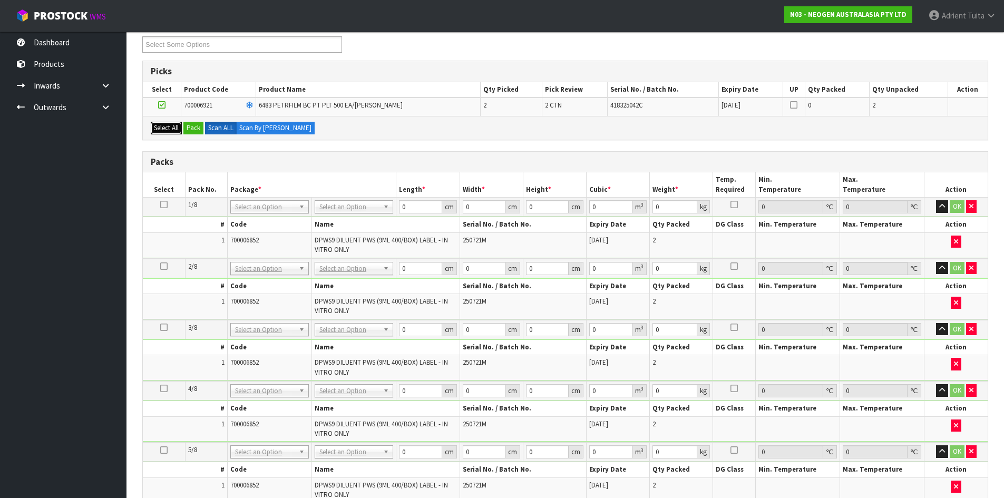
scroll to position [422, 0]
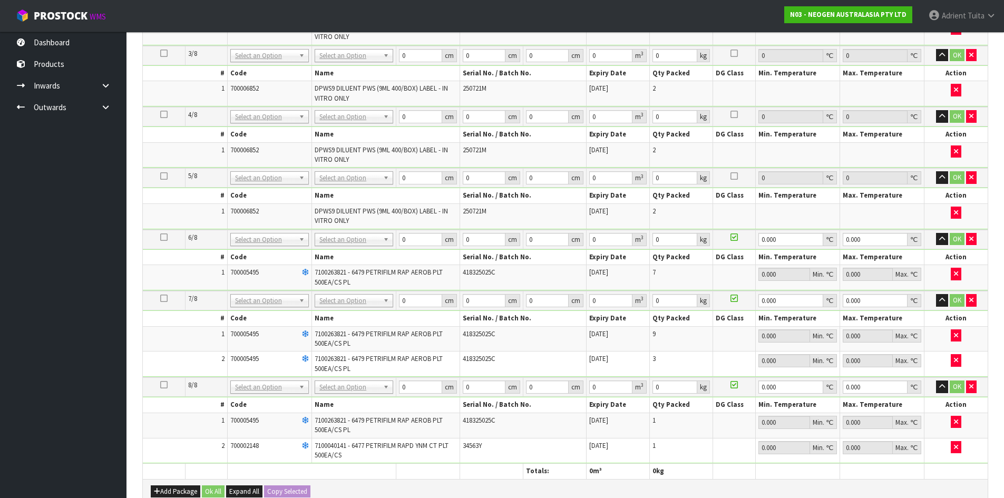
click at [164, 385] on icon at bounding box center [163, 385] width 7 height 1
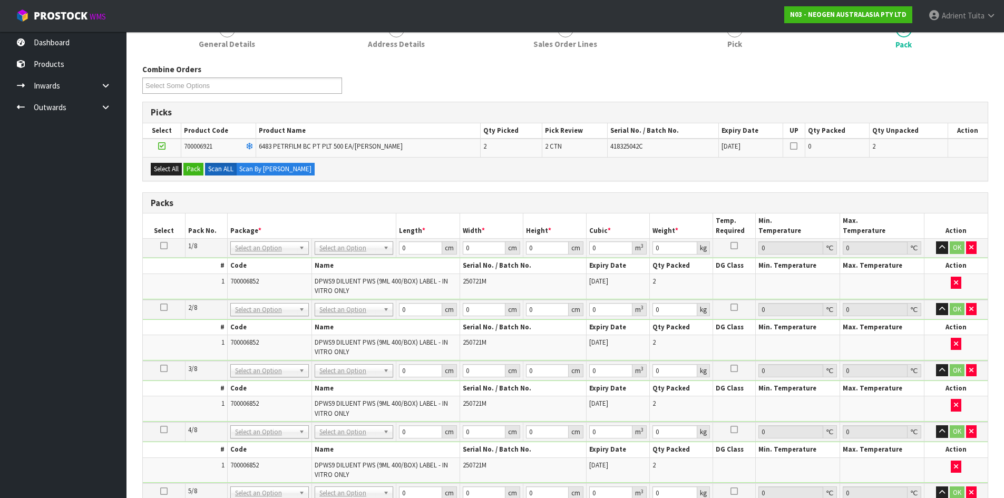
scroll to position [105, 0]
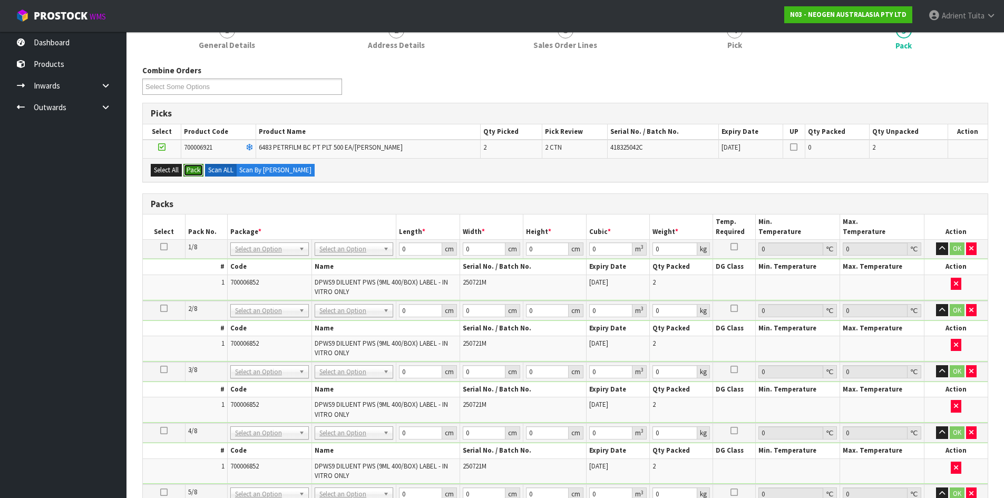
click at [196, 174] on button "Pack" at bounding box center [193, 170] width 20 height 13
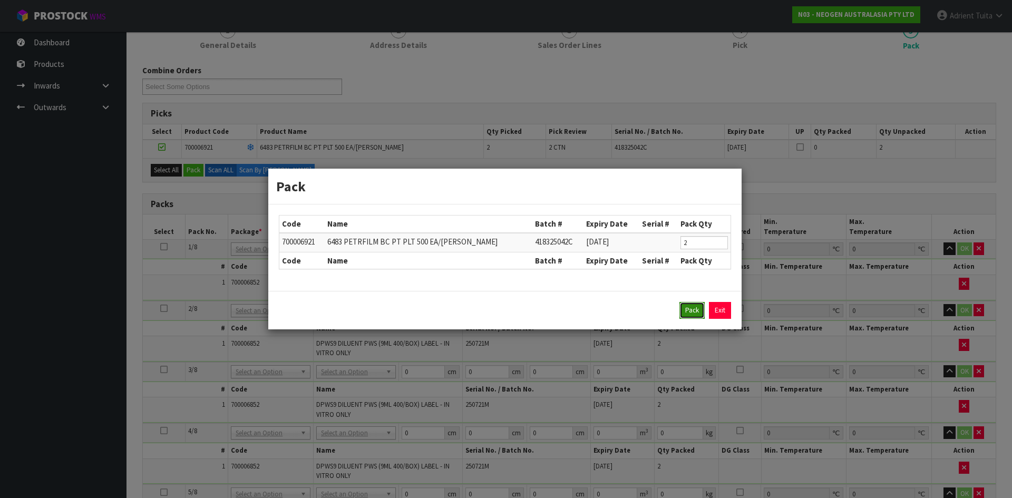
click at [684, 311] on button "Pack" at bounding box center [691, 310] width 25 height 17
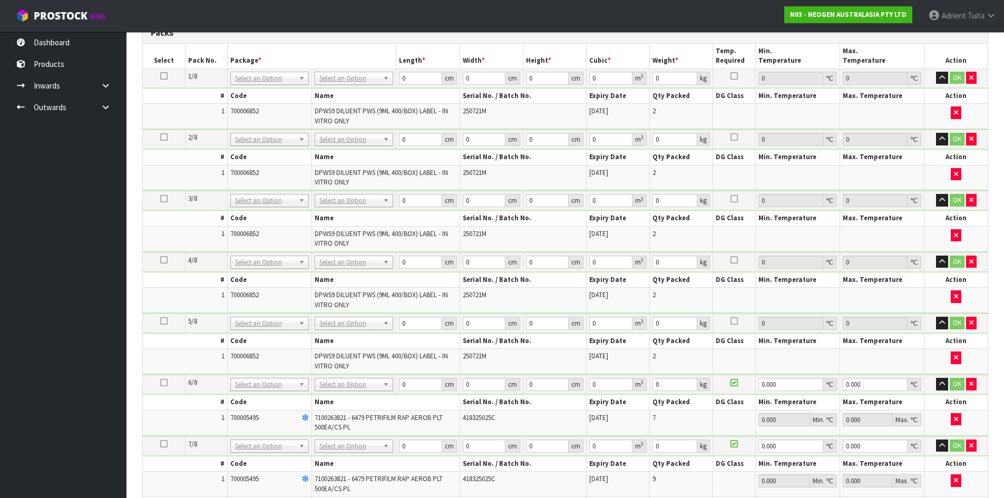
scroll to position [580, 0]
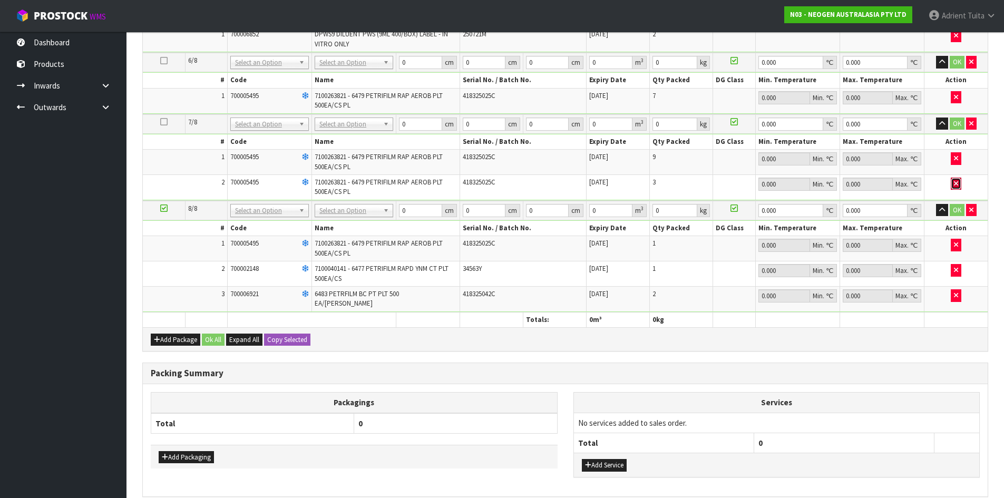
click at [957, 183] on icon "button" at bounding box center [956, 183] width 4 height 7
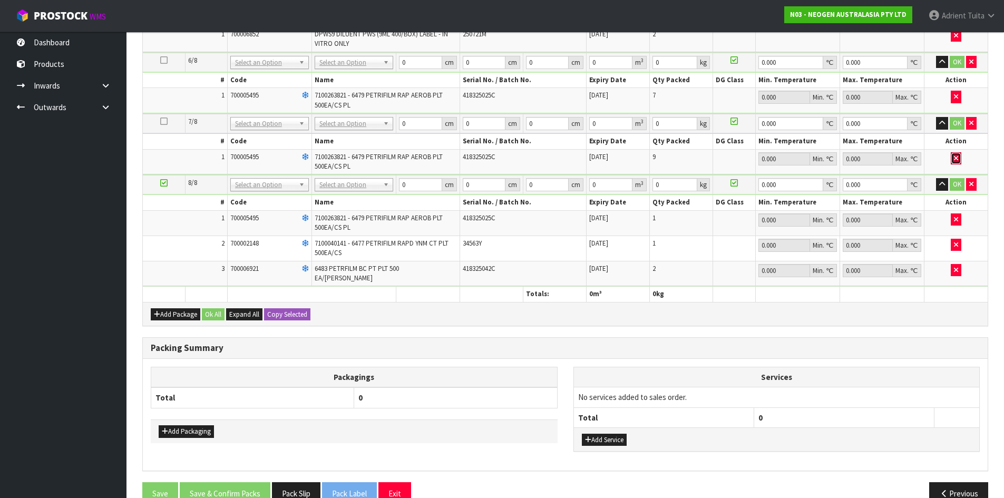
click at [953, 164] on button "button" at bounding box center [956, 158] width 11 height 13
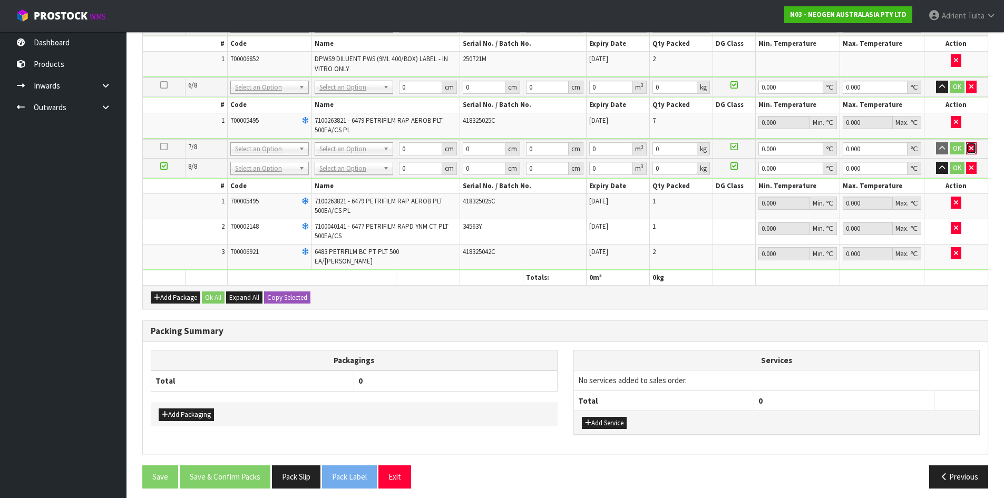
click at [970, 146] on icon "button" at bounding box center [971, 148] width 4 height 7
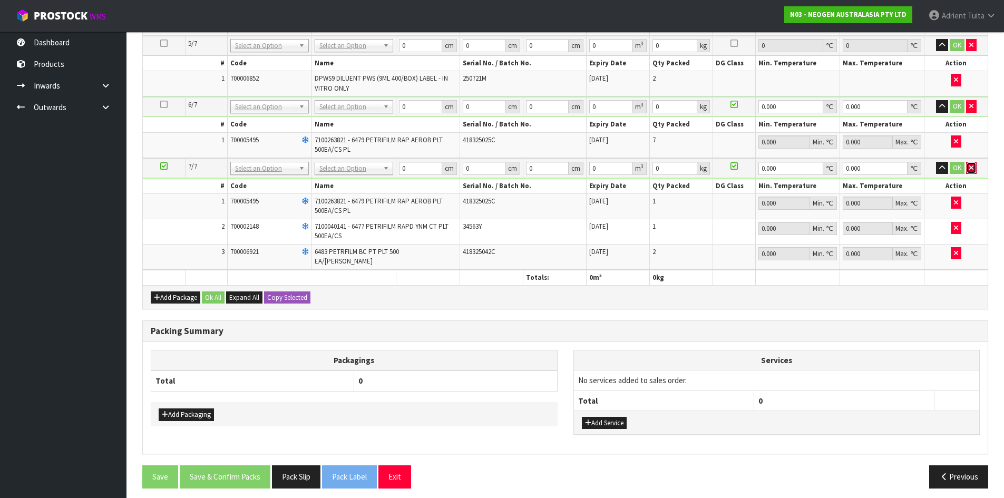
click at [974, 167] on button "button" at bounding box center [971, 168] width 11 height 13
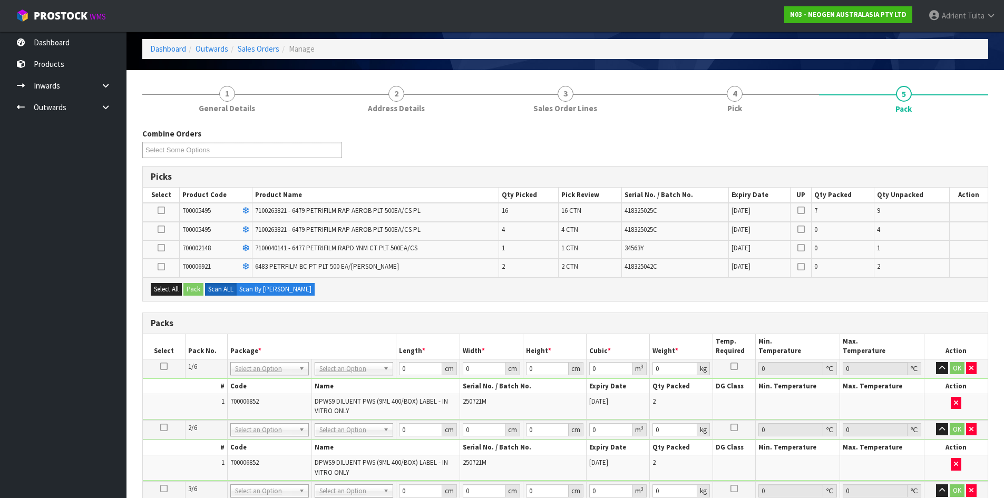
scroll to position [0, 0]
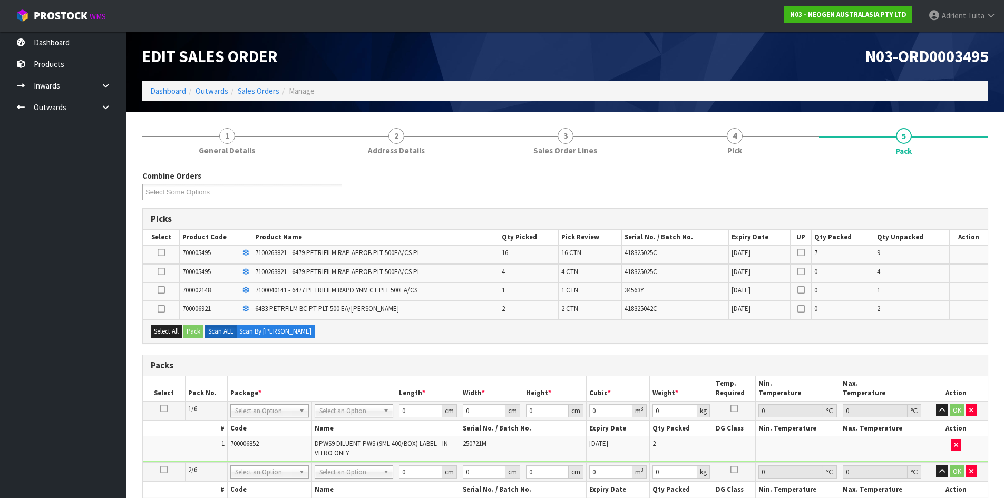
click at [164, 251] on label at bounding box center [161, 252] width 7 height 9
click at [0, 0] on input "checkbox" at bounding box center [0, 0] width 0 height 0
drag, startPoint x: 158, startPoint y: 271, endPoint x: 163, endPoint y: 277, distance: 7.5
click at [159, 272] on icon at bounding box center [161, 271] width 7 height 1
click at [0, 0] on input "checkbox" at bounding box center [0, 0] width 0 height 0
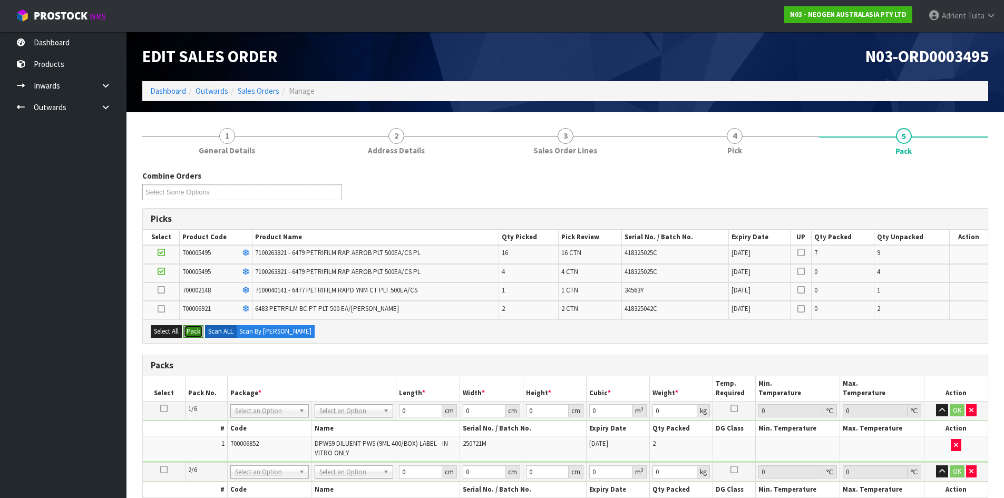
click at [195, 329] on button "Pack" at bounding box center [193, 331] width 20 height 13
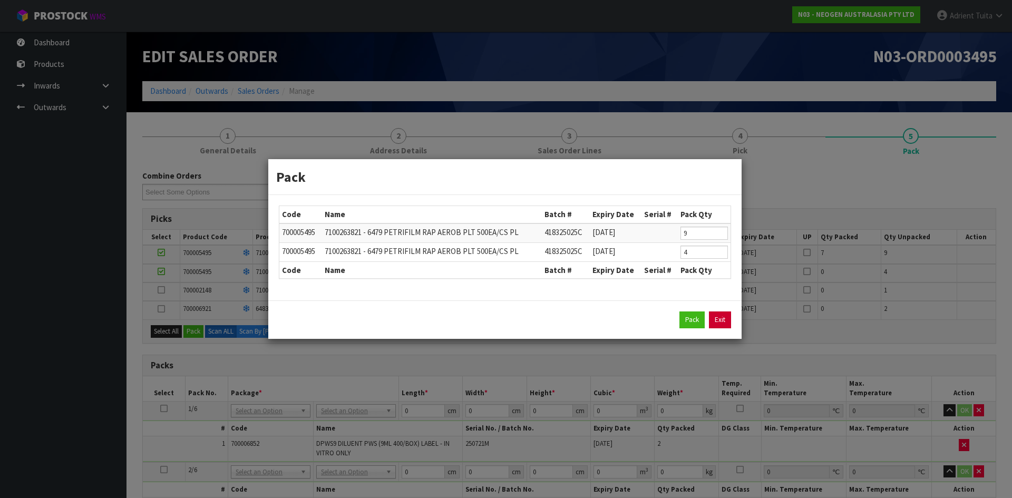
click at [718, 324] on link "Exit" at bounding box center [720, 319] width 22 height 17
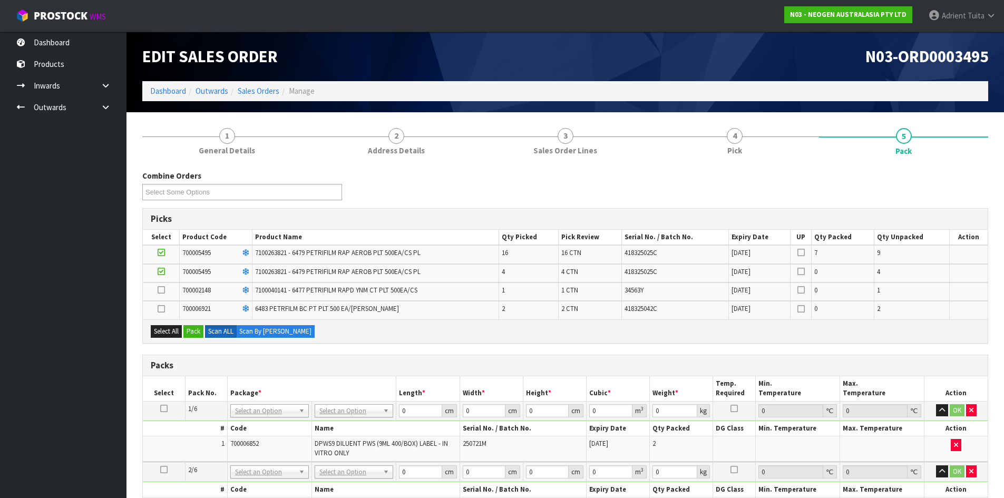
click at [158, 271] on icon at bounding box center [161, 271] width 7 height 1
click at [0, 0] on input "checkbox" at bounding box center [0, 0] width 0 height 0
click at [191, 333] on button "Pack" at bounding box center [193, 331] width 20 height 13
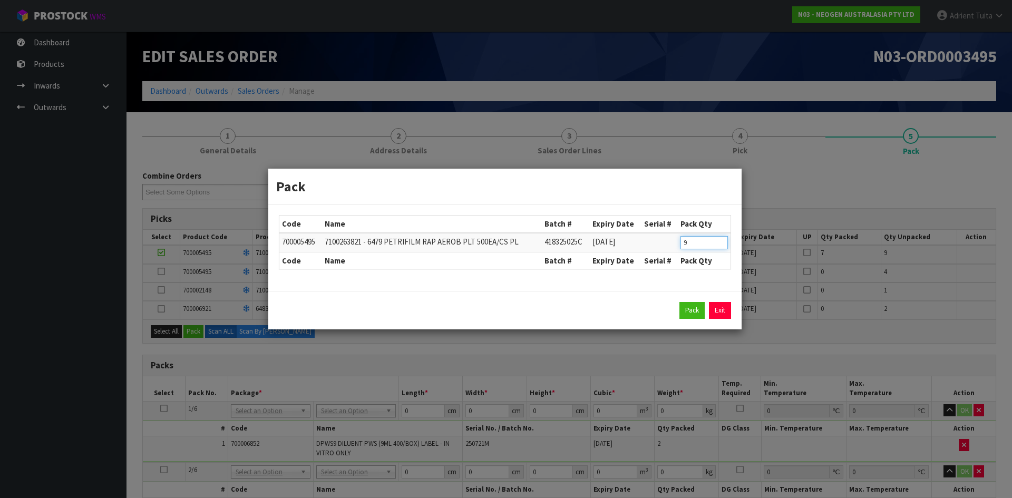
click at [711, 246] on input "9" at bounding box center [703, 242] width 47 height 13
click at [697, 307] on button "Pack" at bounding box center [691, 310] width 25 height 17
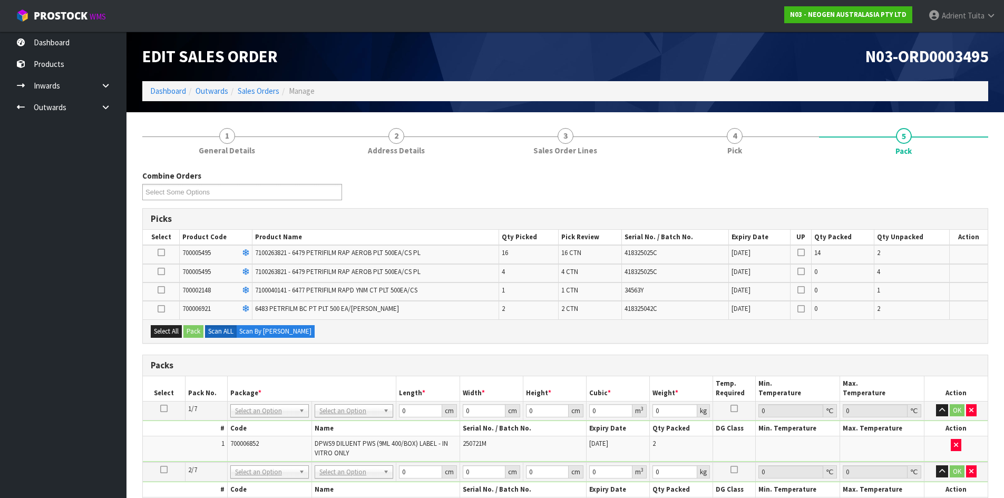
click at [162, 253] on icon at bounding box center [161, 252] width 7 height 1
click at [0, 0] on input "checkbox" at bounding box center [0, 0] width 0 height 0
click at [164, 272] on icon at bounding box center [161, 271] width 7 height 1
click at [0, 0] on input "checkbox" at bounding box center [0, 0] width 0 height 0
click at [193, 330] on button "Pack" at bounding box center [193, 331] width 20 height 13
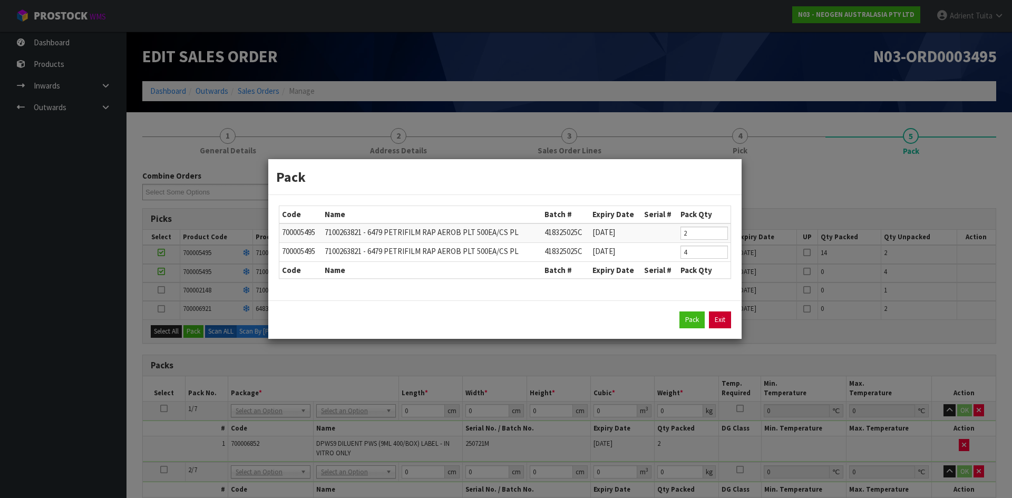
click at [722, 326] on link "Exit" at bounding box center [720, 319] width 22 height 17
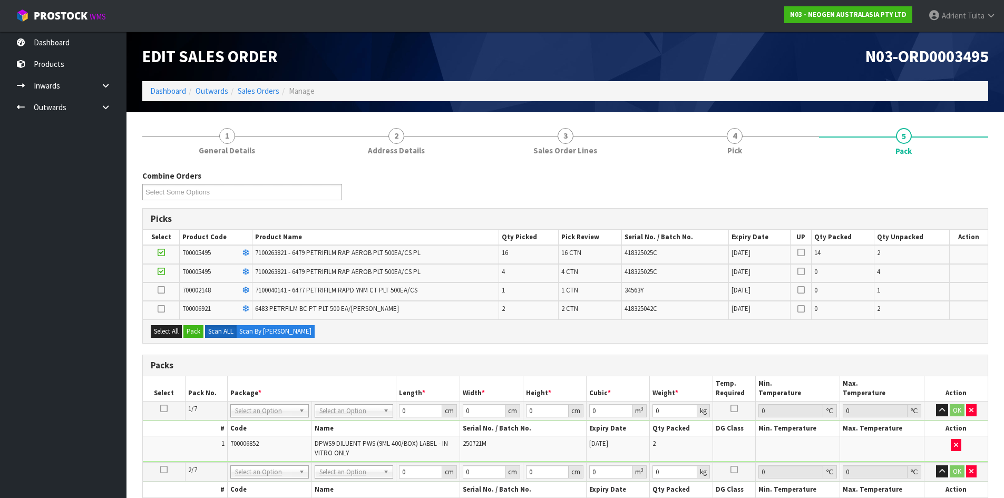
click at [162, 290] on icon at bounding box center [161, 290] width 7 height 1
click at [0, 0] on input "checkbox" at bounding box center [0, 0] width 0 height 0
drag, startPoint x: 196, startPoint y: 337, endPoint x: 215, endPoint y: 358, distance: 28.8
click at [199, 338] on div "Select All Pack Scan ALL Scan By [PERSON_NAME]" at bounding box center [565, 331] width 845 height 24
click at [193, 324] on div "Select All Pack Scan ALL Scan By [PERSON_NAME]" at bounding box center [565, 331] width 845 height 24
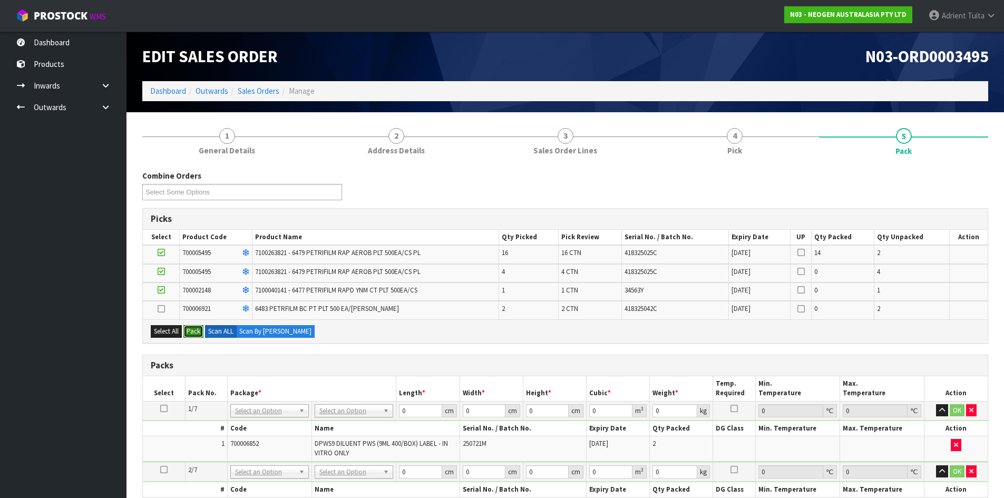
click at [193, 329] on button "Pack" at bounding box center [193, 331] width 20 height 13
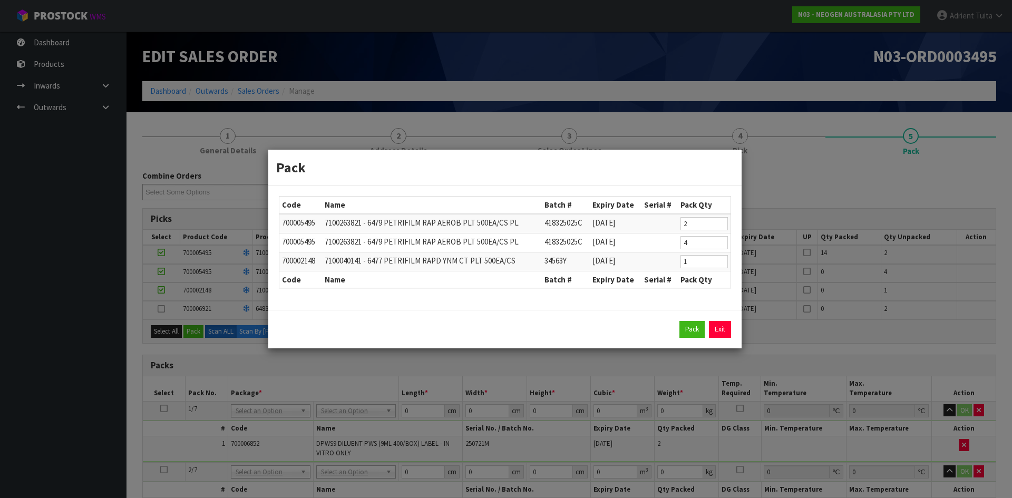
click at [717, 326] on link "Exit" at bounding box center [720, 329] width 22 height 17
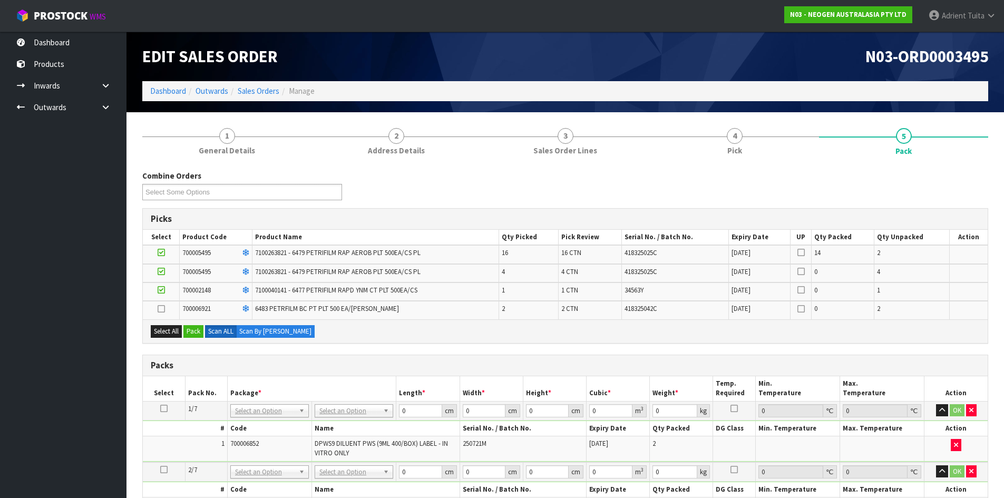
click at [162, 309] on icon at bounding box center [161, 309] width 7 height 1
click at [0, 0] on input "checkbox" at bounding box center [0, 0] width 0 height 0
click at [161, 290] on icon at bounding box center [161, 290] width 7 height 1
click at [0, 0] on input "checkbox" at bounding box center [0, 0] width 0 height 0
click at [197, 328] on button "Pack" at bounding box center [193, 331] width 20 height 13
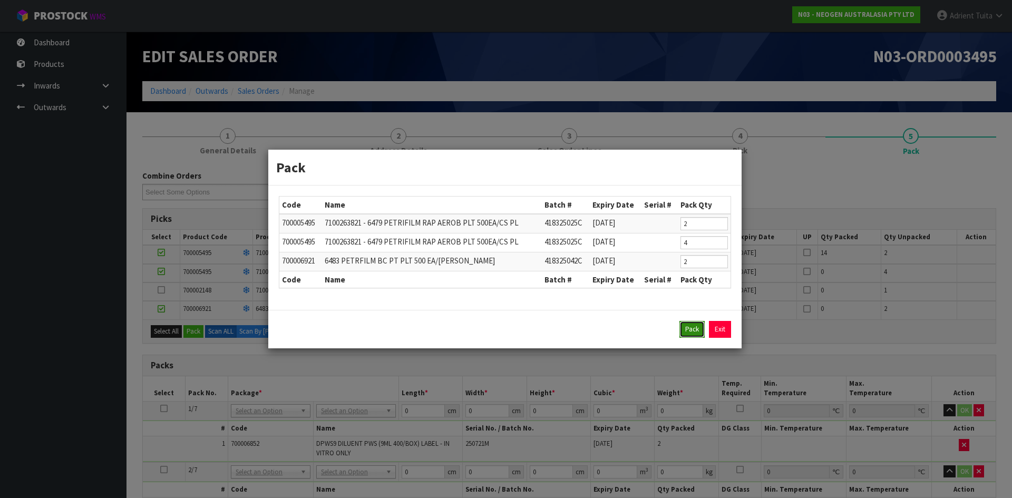
click at [690, 323] on button "Pack" at bounding box center [691, 329] width 25 height 17
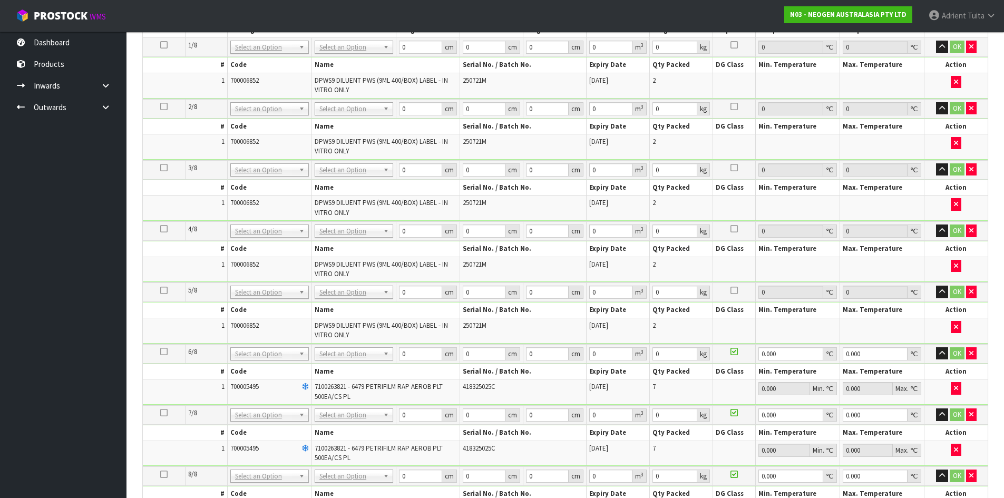
scroll to position [422, 0]
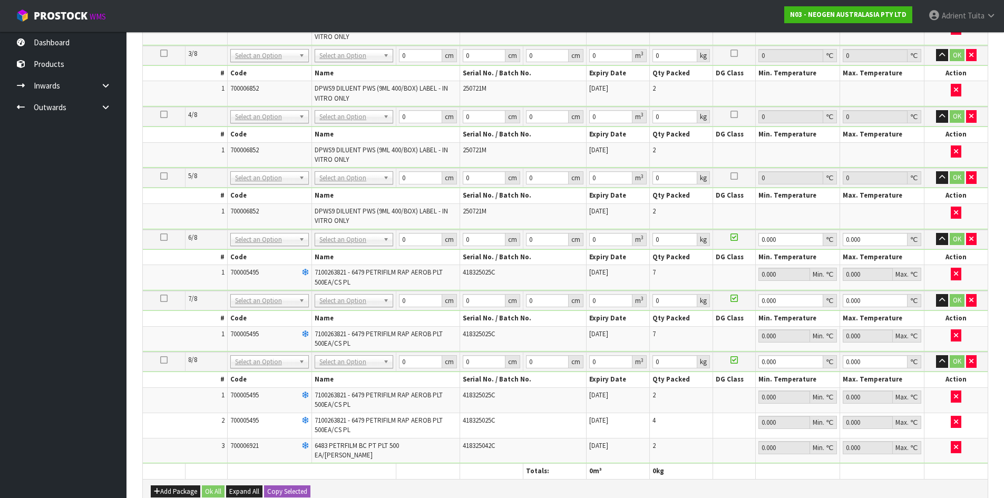
click at [168, 298] on td at bounding box center [164, 301] width 42 height 20
click at [164, 298] on icon at bounding box center [163, 298] width 7 height 1
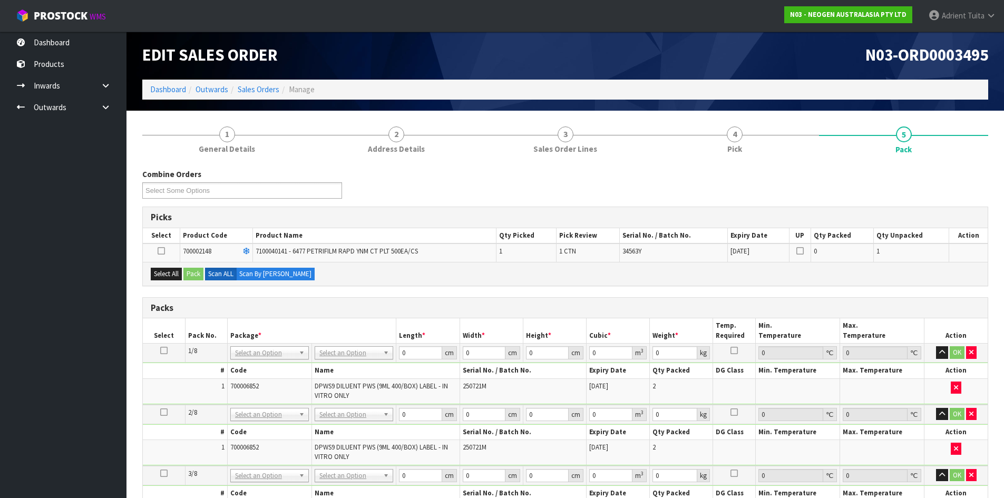
scroll to position [0, 0]
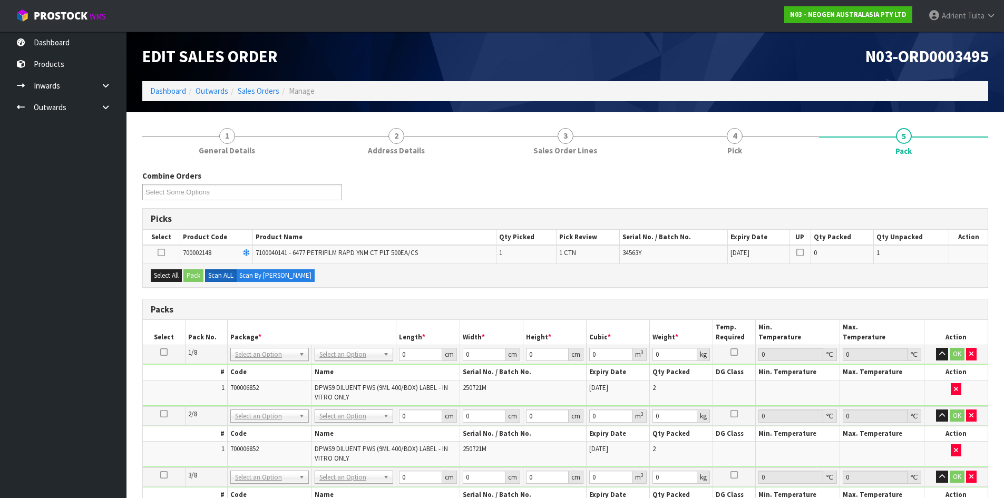
click at [174, 266] on div "Select All Pack Scan ALL Scan By [PERSON_NAME]" at bounding box center [565, 276] width 845 height 24
drag, startPoint x: 176, startPoint y: 271, endPoint x: 186, endPoint y: 275, distance: 11.2
click at [177, 273] on button "Select All" at bounding box center [166, 275] width 31 height 13
click at [191, 275] on button "Pack" at bounding box center [193, 275] width 20 height 13
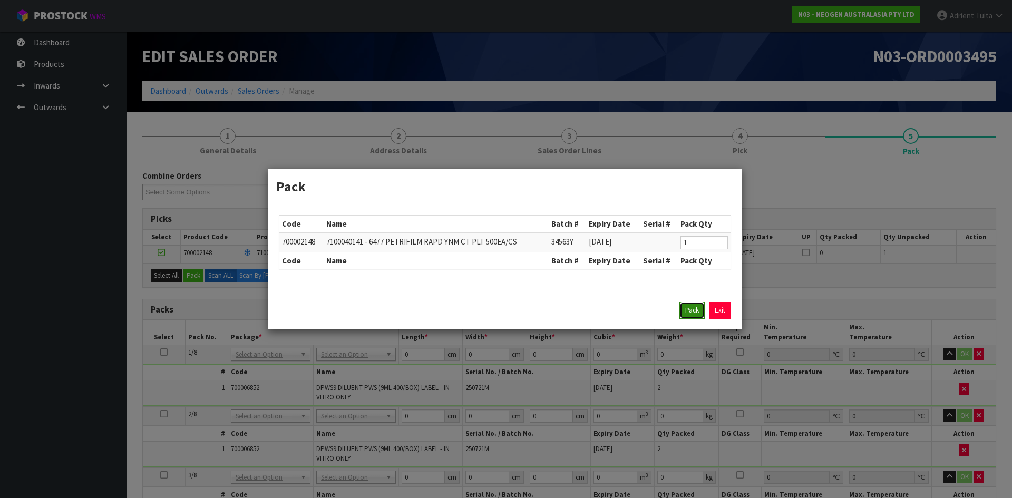
click at [688, 309] on button "Pack" at bounding box center [691, 310] width 25 height 17
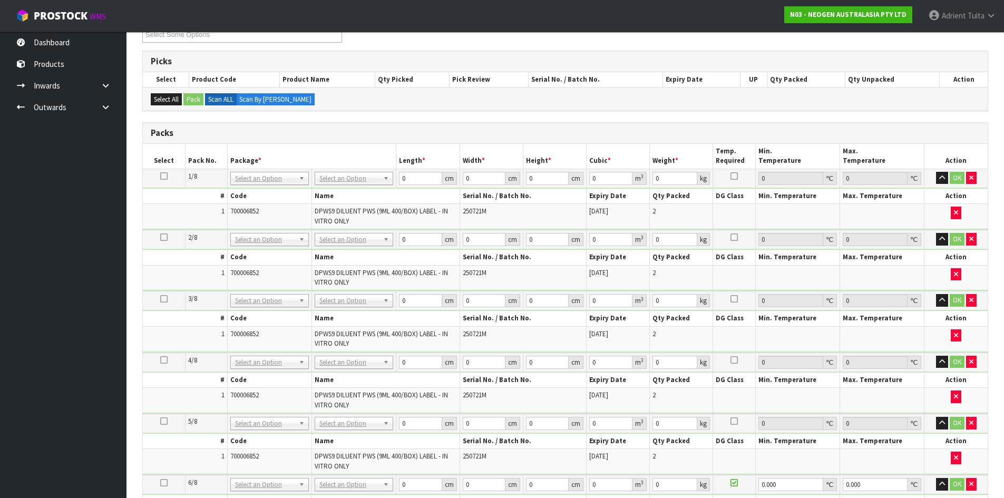
scroll to position [158, 0]
drag, startPoint x: 324, startPoint y: 180, endPoint x: 327, endPoint y: 200, distance: 20.3
drag, startPoint x: 329, startPoint y: 212, endPoint x: 348, endPoint y: 236, distance: 30.7
drag, startPoint x: 347, startPoint y: 242, endPoint x: 344, endPoint y: 260, distance: 17.8
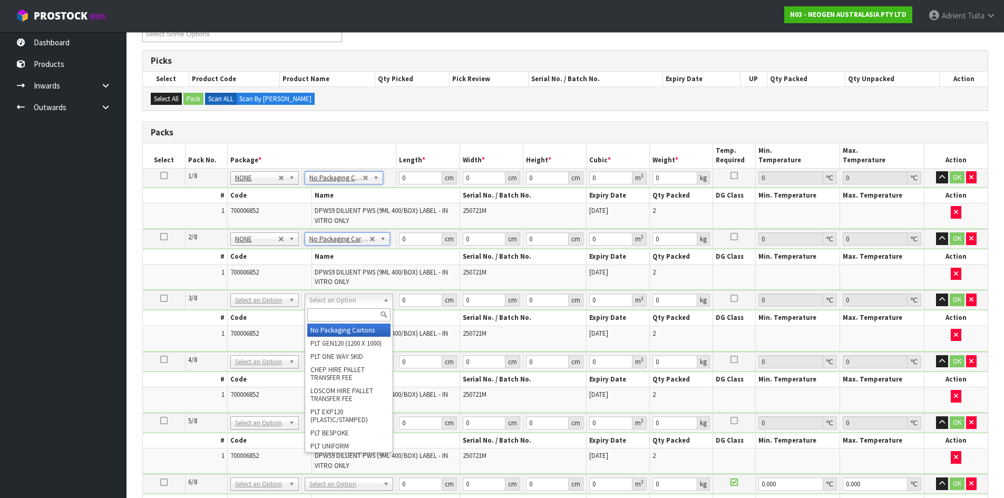
drag, startPoint x: 333, startPoint y: 327, endPoint x: 330, endPoint y: 349, distance: 22.9
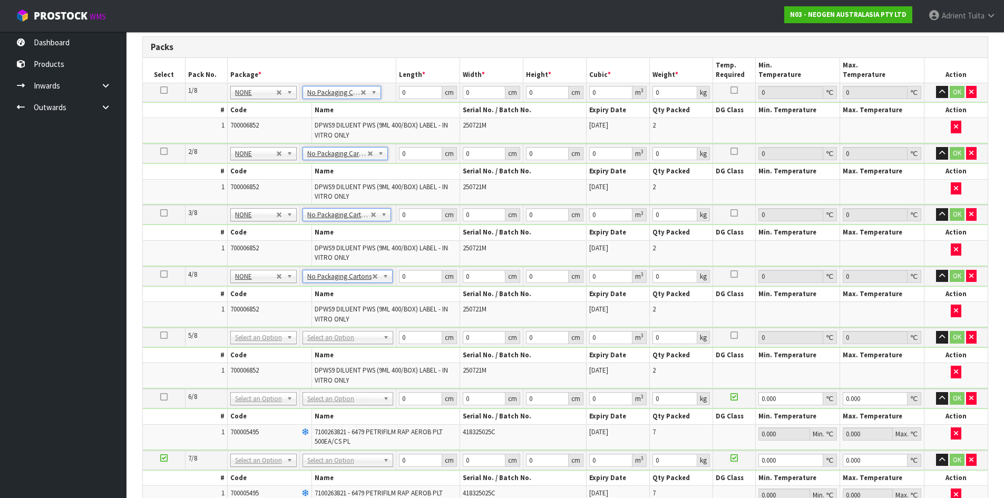
scroll to position [369, 0]
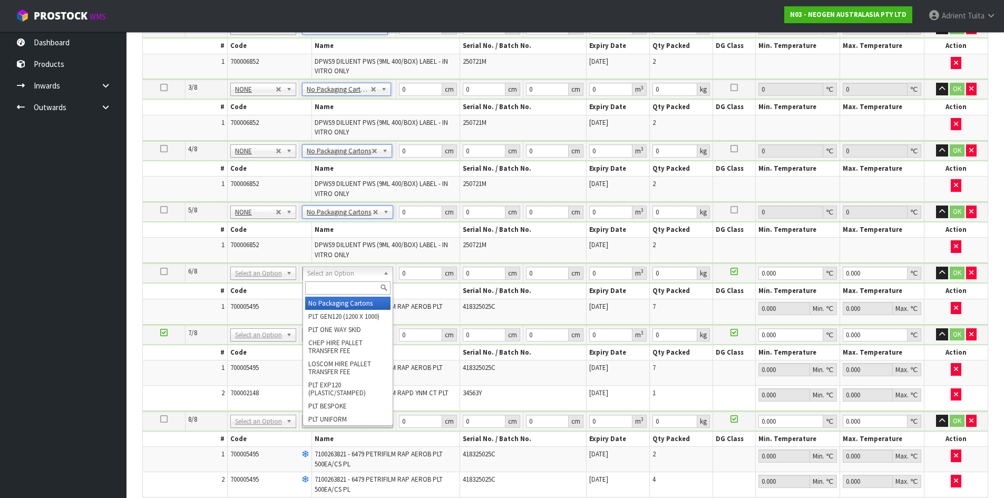
click at [335, 281] on input "text" at bounding box center [348, 287] width 86 height 13
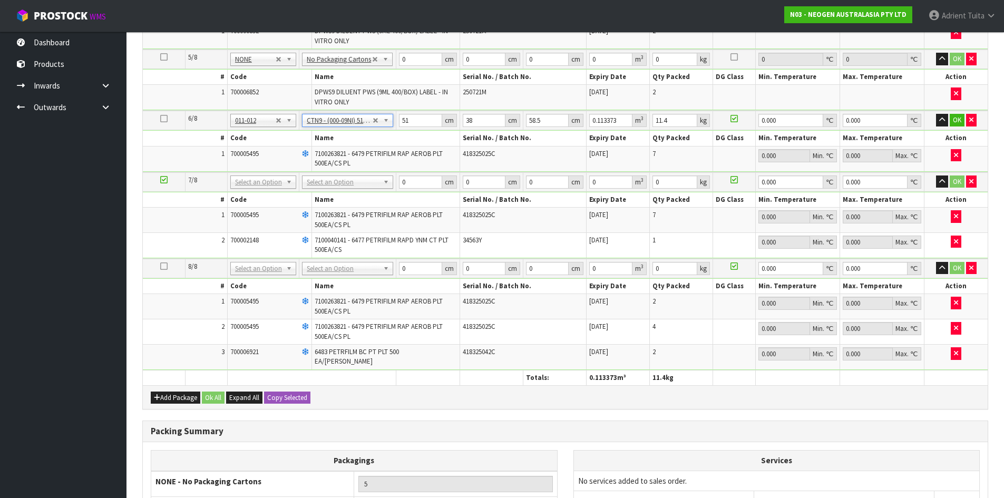
scroll to position [527, 0]
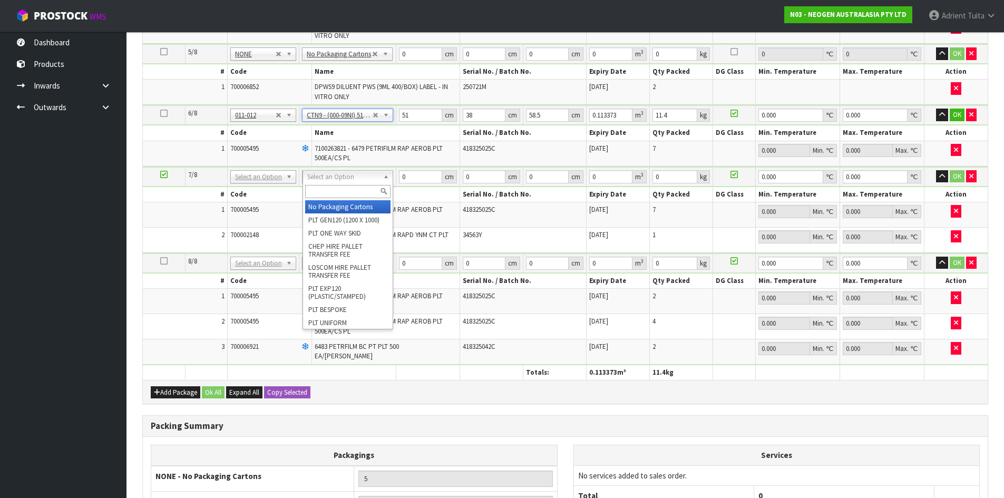
click at [332, 189] on input "text" at bounding box center [348, 191] width 86 height 13
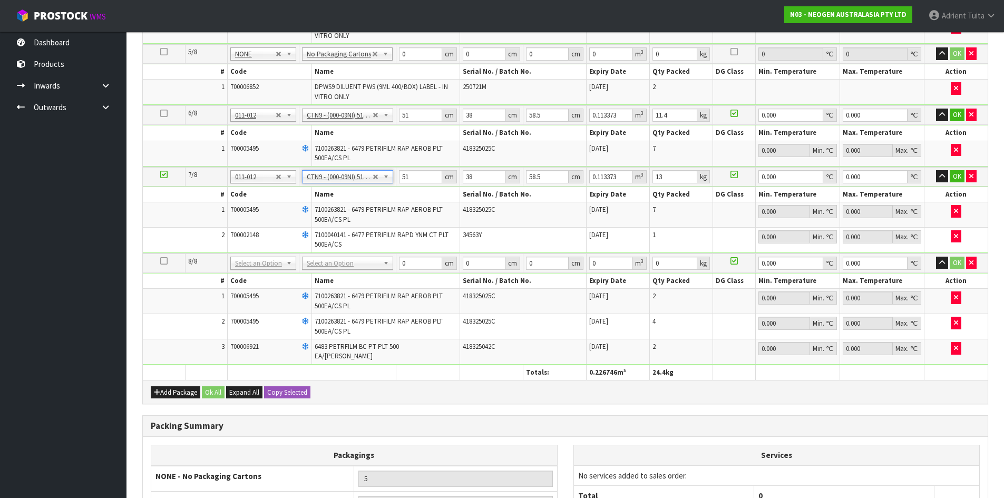
drag, startPoint x: 321, startPoint y: 255, endPoint x: 323, endPoint y: 270, distance: 14.8
click at [322, 267] on td "No Packaging Cartons PLT GEN120 (1200 X 1000) PLT ONE WAY SKID CHEP HIRE PALLET…" at bounding box center [347, 264] width 97 height 20
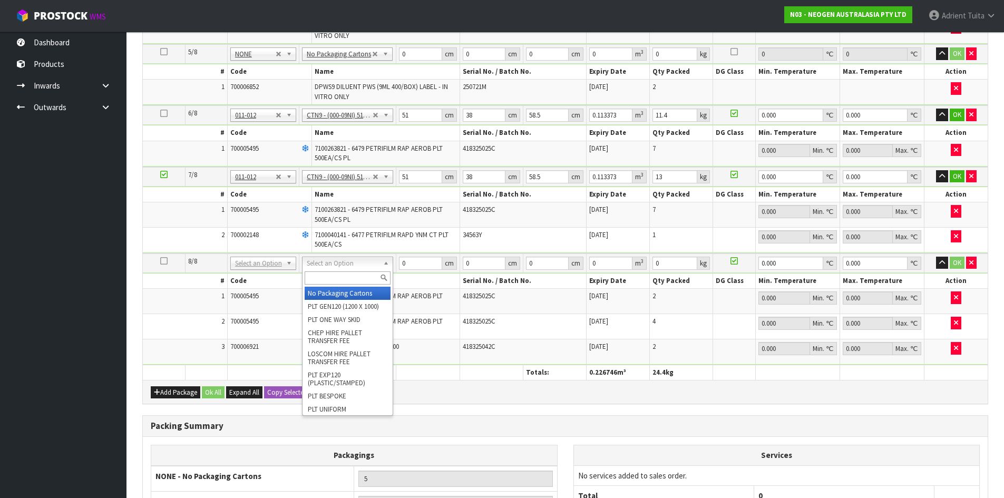
click at [327, 282] on input "text" at bounding box center [348, 277] width 86 height 13
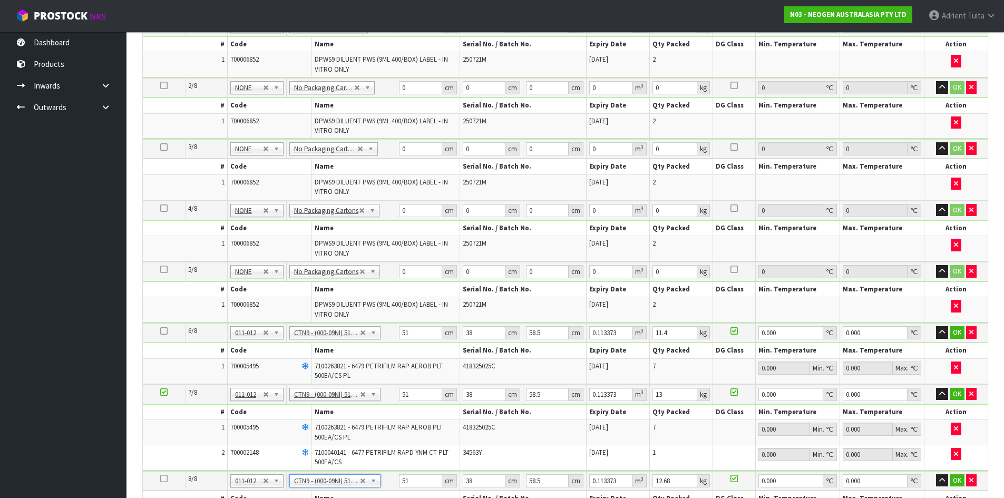
scroll to position [211, 0]
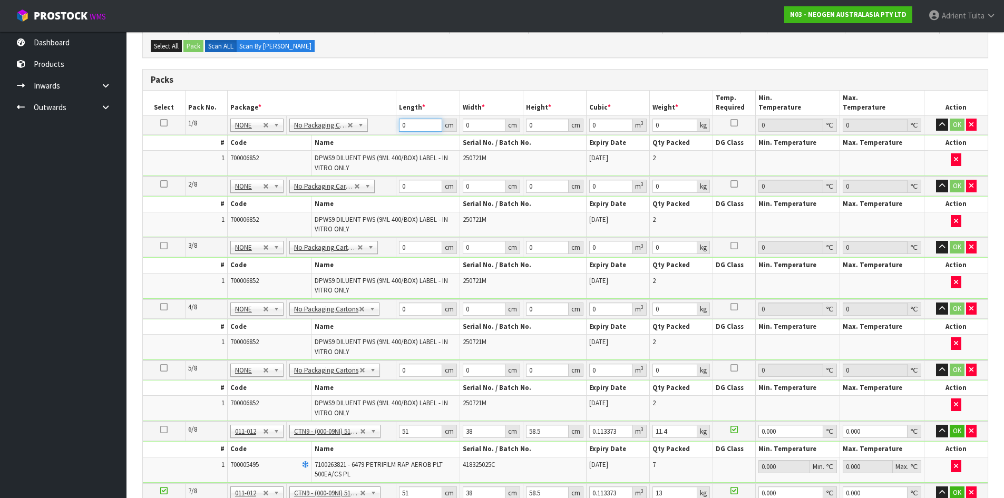
click at [411, 123] on input "0" at bounding box center [420, 125] width 43 height 13
click at [414, 187] on input "0" at bounding box center [420, 186] width 43 height 13
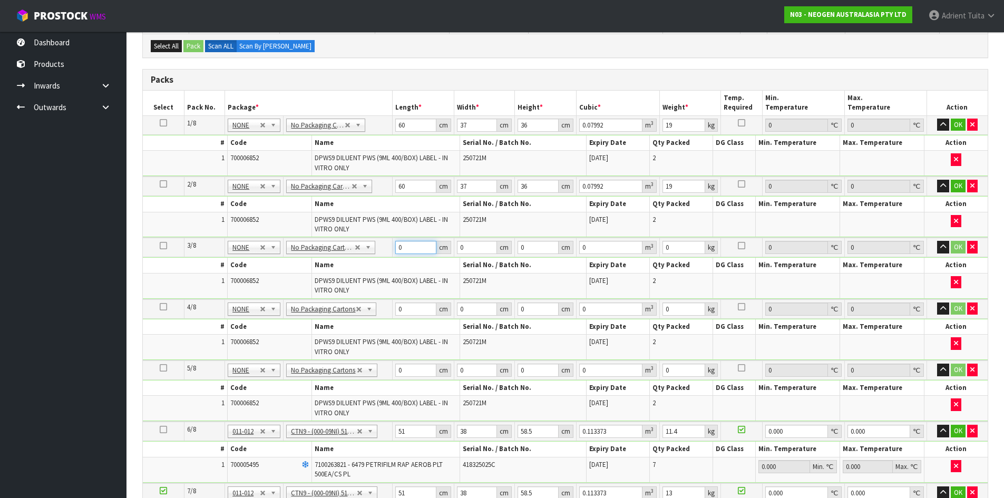
click at [414, 248] on input "0" at bounding box center [415, 247] width 41 height 13
click at [420, 303] on input "0" at bounding box center [418, 309] width 42 height 13
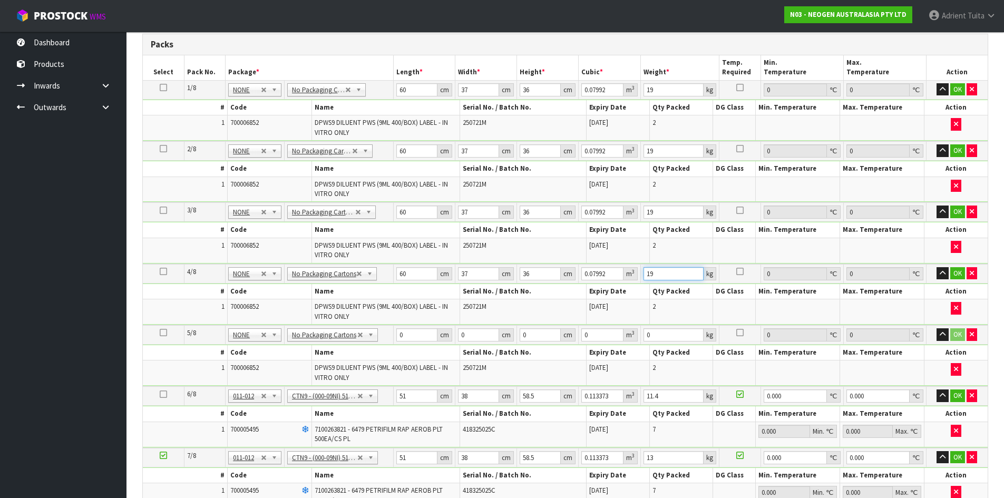
scroll to position [264, 0]
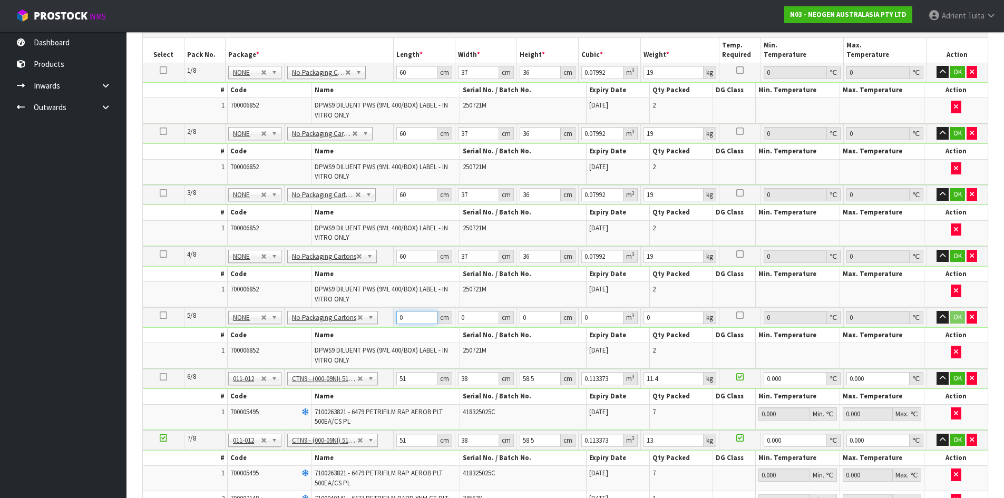
click at [415, 320] on input "0" at bounding box center [416, 317] width 41 height 13
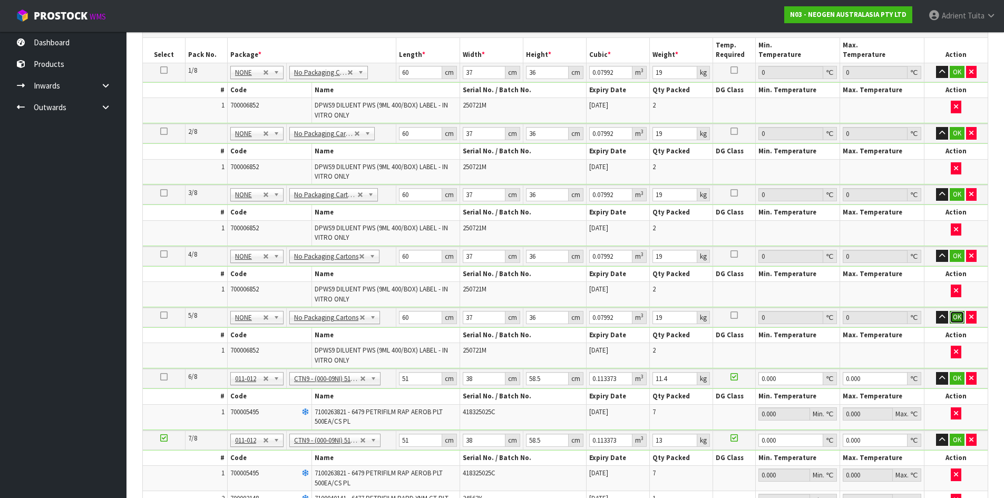
click at [960, 320] on button "OK" at bounding box center [957, 317] width 15 height 13
click at [953, 255] on button "OK" at bounding box center [957, 256] width 15 height 13
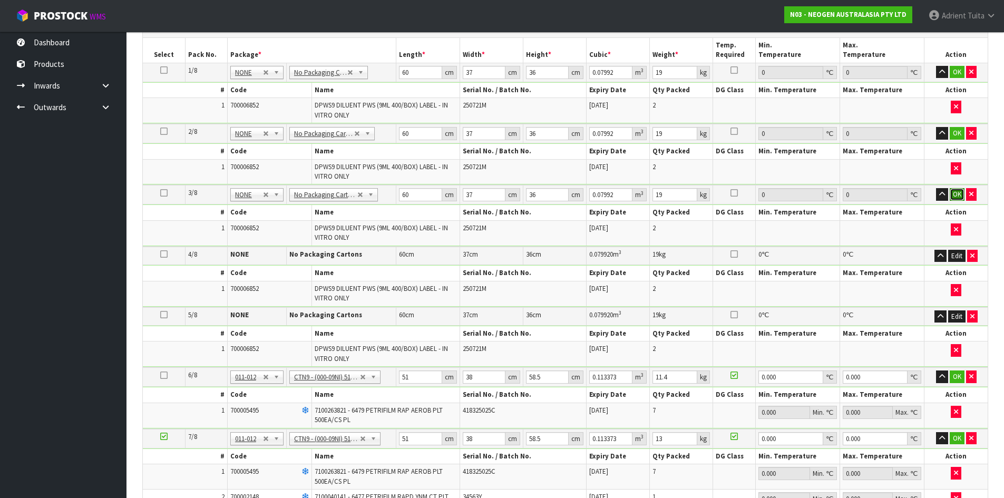
click at [955, 196] on button "OK" at bounding box center [957, 194] width 15 height 13
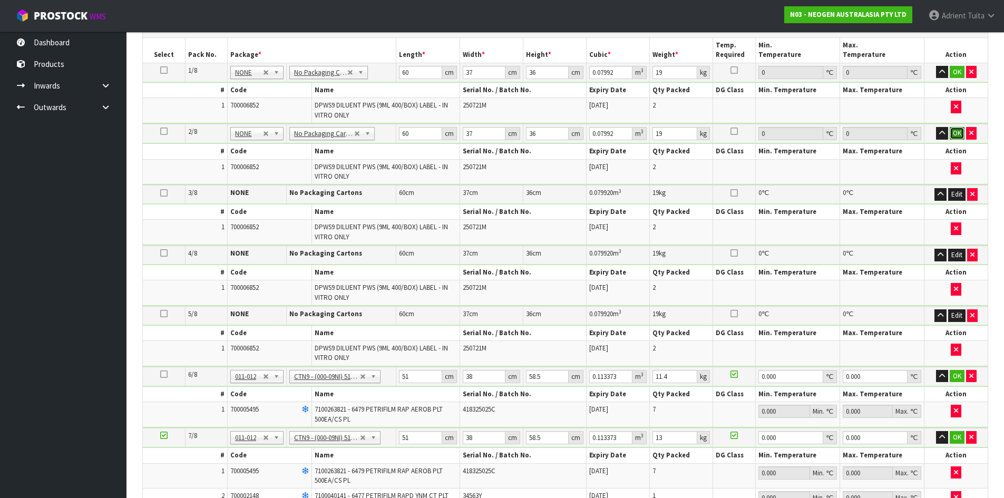
click at [960, 134] on button "OK" at bounding box center [957, 133] width 15 height 13
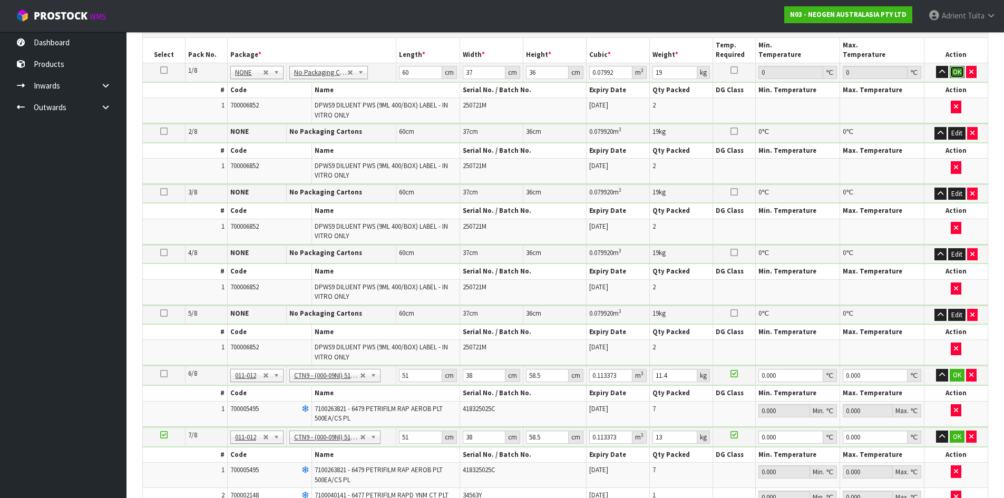
click at [954, 76] on button "OK" at bounding box center [957, 72] width 15 height 13
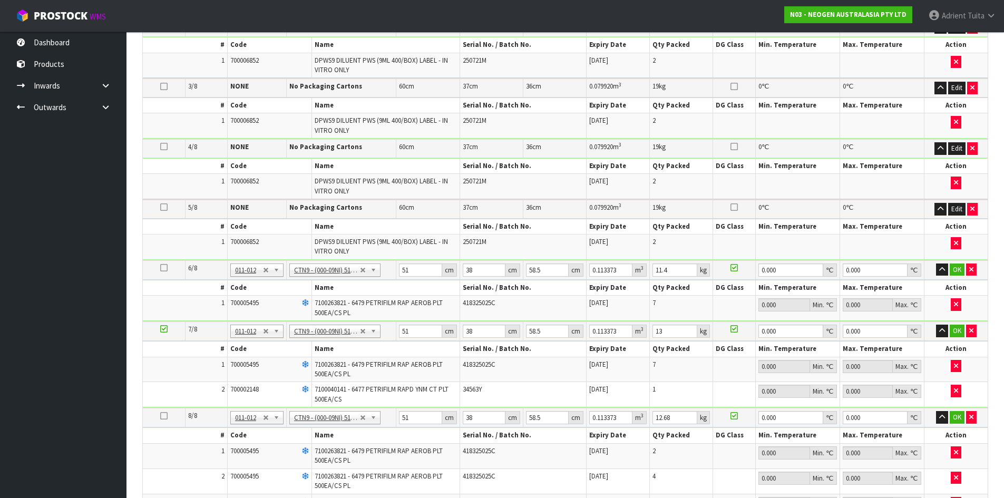
scroll to position [369, 0]
click at [420, 271] on input "51" at bounding box center [420, 269] width 43 height 13
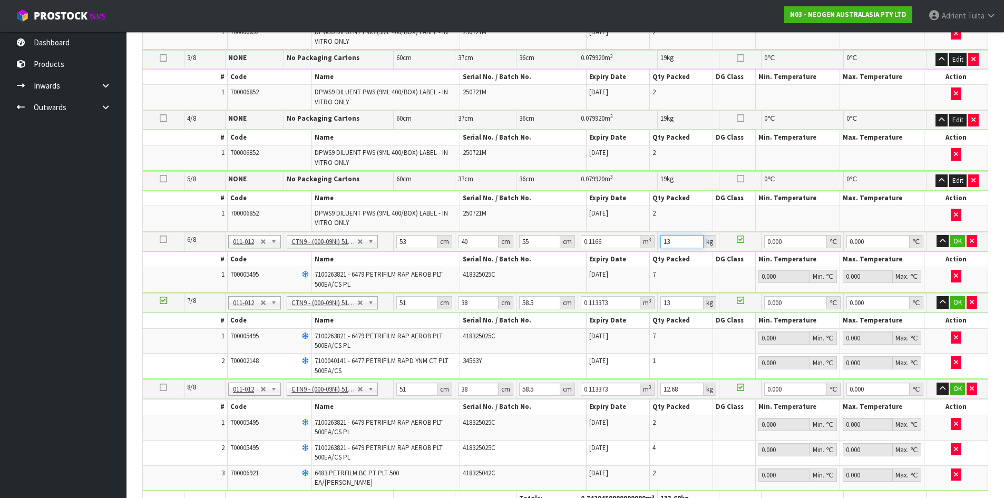
scroll to position [422, 0]
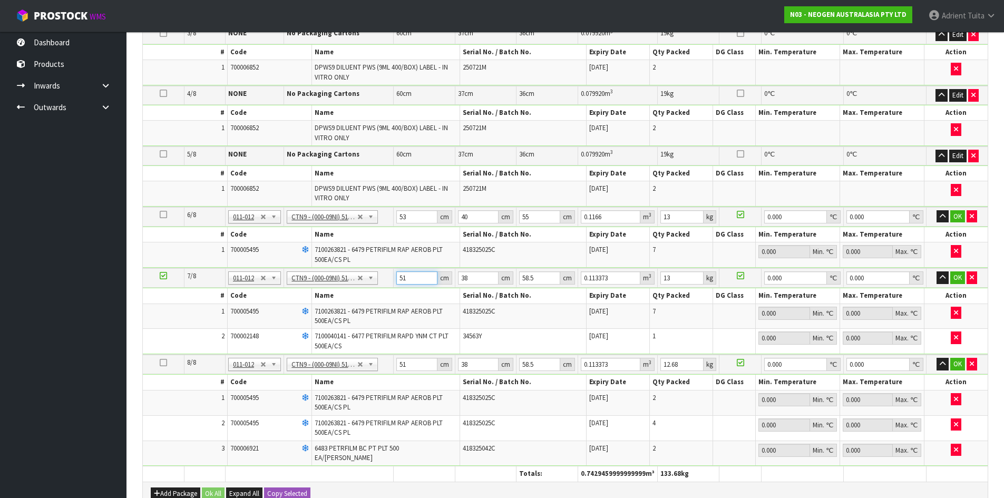
click at [405, 276] on input "51" at bounding box center [416, 277] width 41 height 13
click at [417, 277] on input "51" at bounding box center [416, 277] width 41 height 13
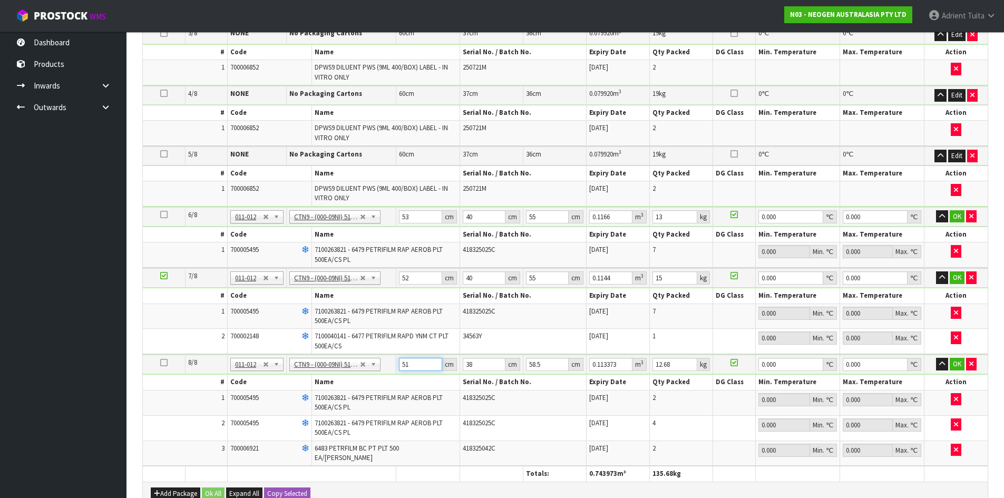
drag, startPoint x: 414, startPoint y: 369, endPoint x: 416, endPoint y: 362, distance: 7.0
click at [416, 368] on input "51" at bounding box center [420, 364] width 43 height 13
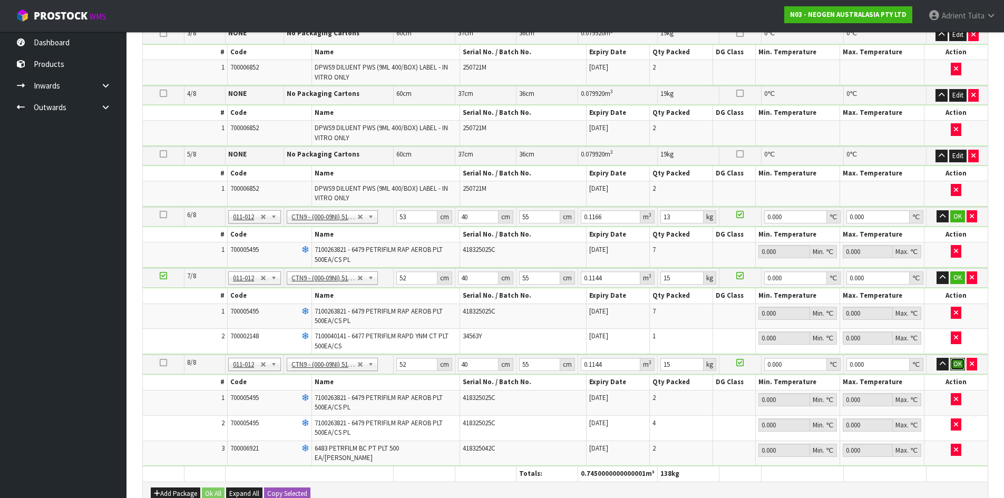
drag, startPoint x: 955, startPoint y: 367, endPoint x: 957, endPoint y: 303, distance: 63.8
click at [956, 366] on button "OK" at bounding box center [957, 364] width 15 height 13
click at [961, 279] on button "OK" at bounding box center [957, 277] width 15 height 13
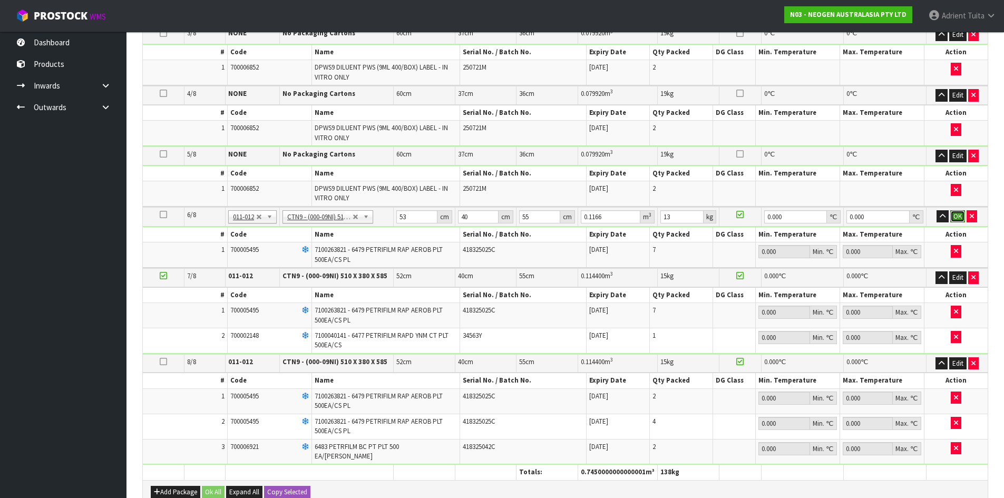
click at [953, 216] on button "OK" at bounding box center [957, 216] width 15 height 13
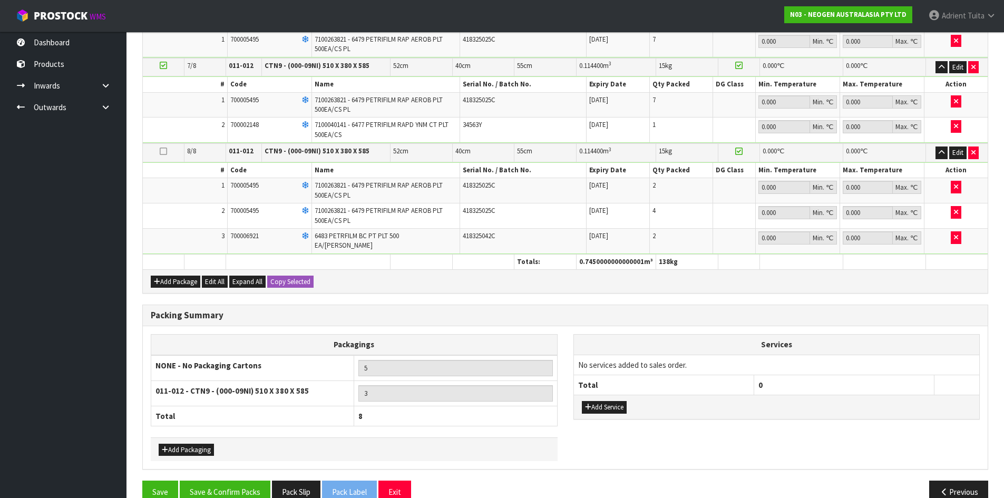
scroll to position [632, 0]
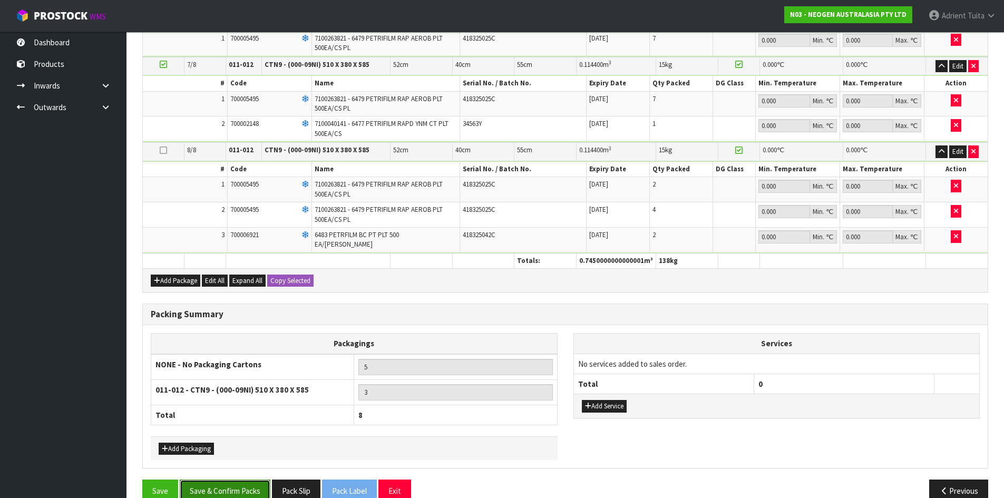
click at [238, 482] on button "Save & Confirm Packs" at bounding box center [225, 491] width 91 height 23
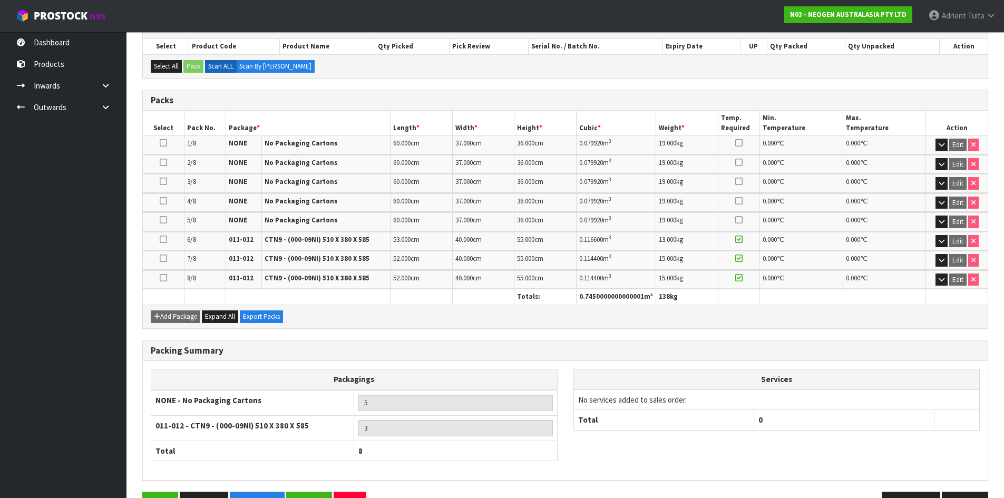
scroll to position [261, 0]
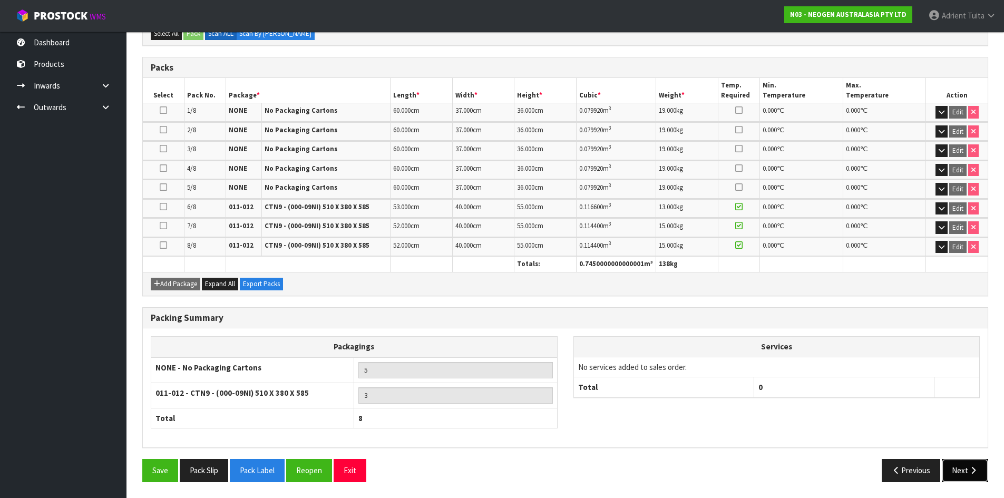
click at [967, 472] on button "Next" at bounding box center [965, 470] width 46 height 23
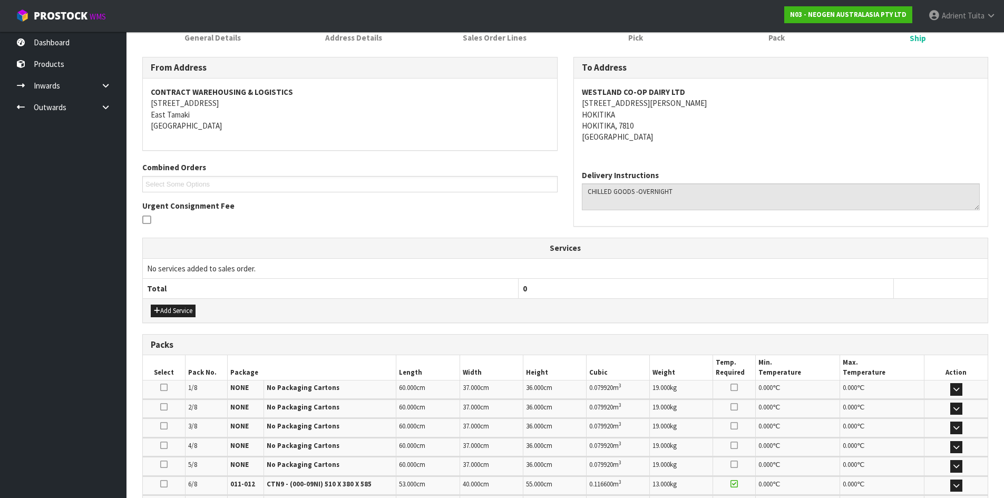
scroll to position [316, 0]
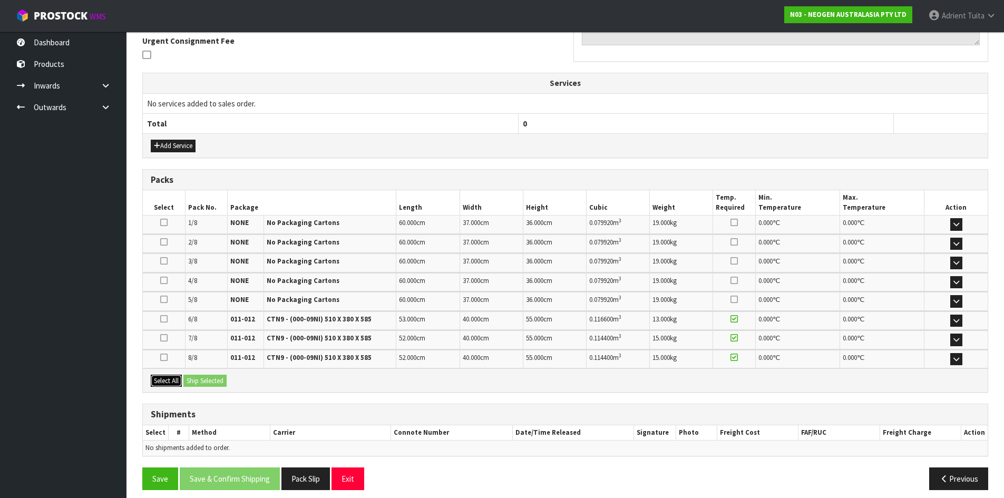
click at [156, 380] on button "Select All" at bounding box center [166, 381] width 31 height 13
click at [226, 380] on button "Ship Selected" at bounding box center [204, 381] width 43 height 13
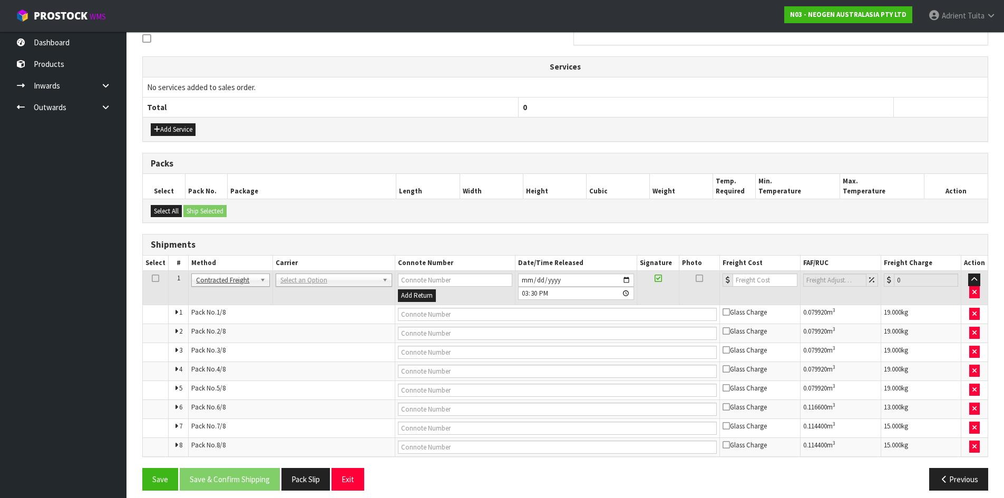
scroll to position [341, 0]
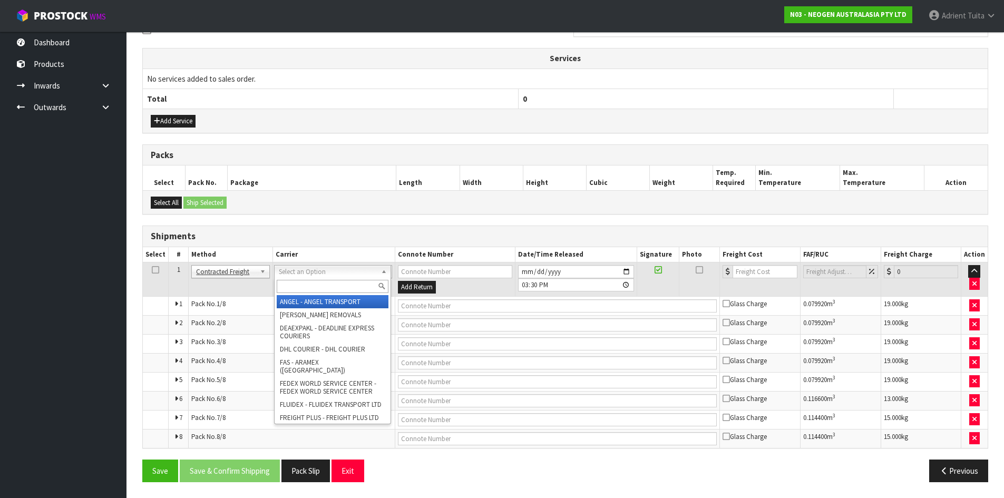
click at [324, 285] on input "text" at bounding box center [333, 286] width 112 height 13
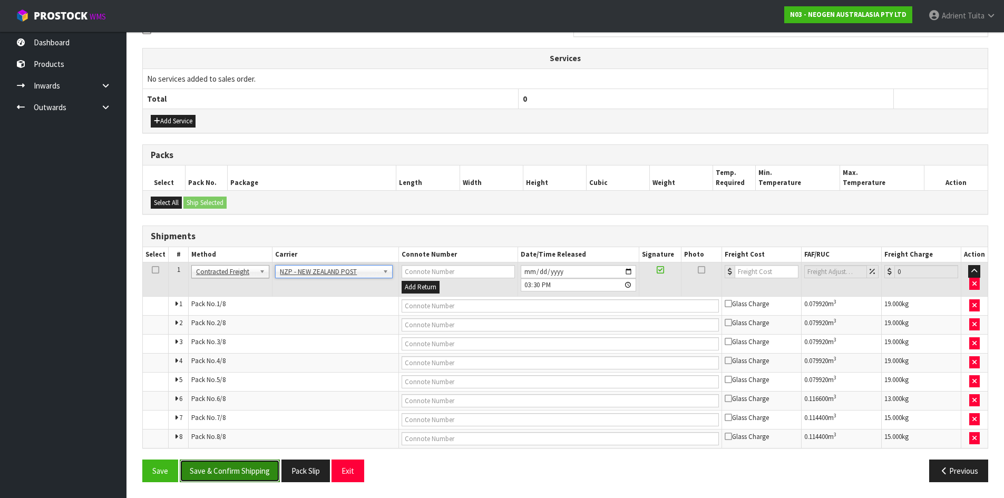
click at [232, 461] on button "Save & Confirm Shipping" at bounding box center [230, 471] width 100 height 23
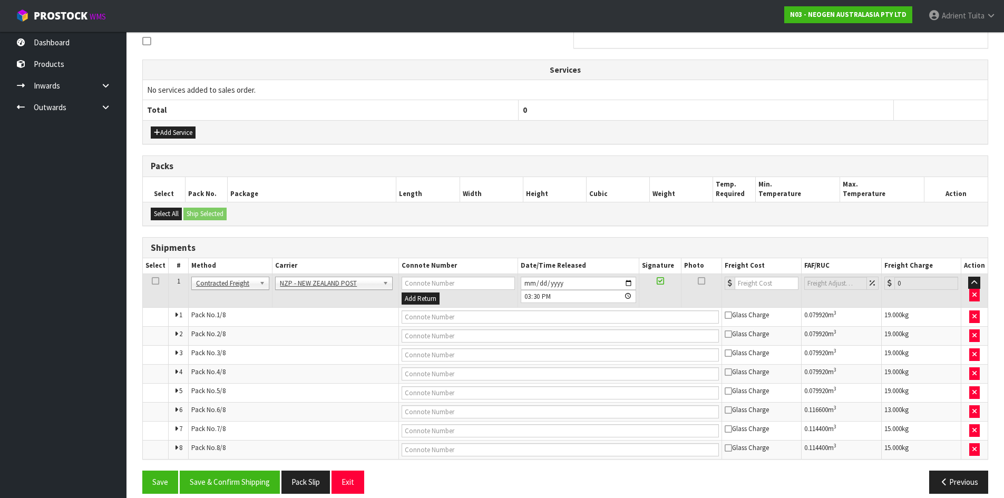
scroll to position [0, 0]
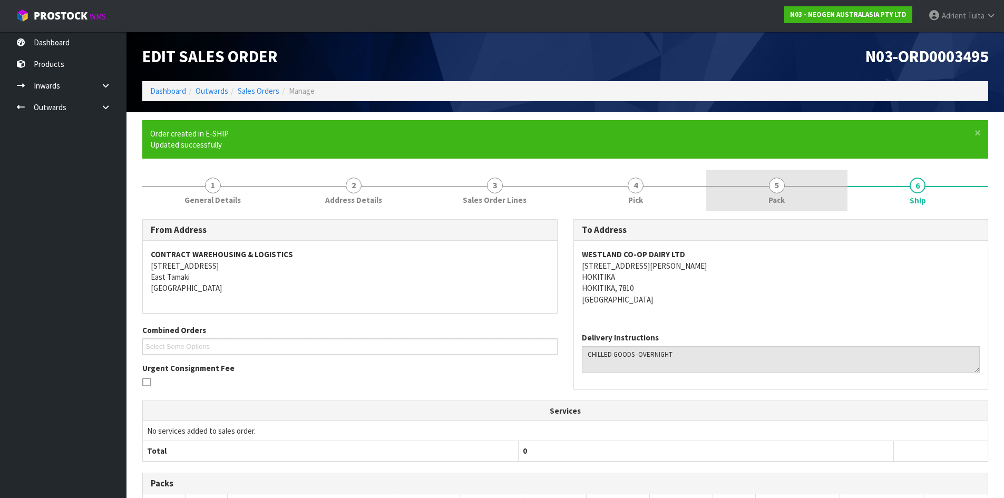
click at [788, 179] on link "5 Pack" at bounding box center [776, 191] width 141 height 42
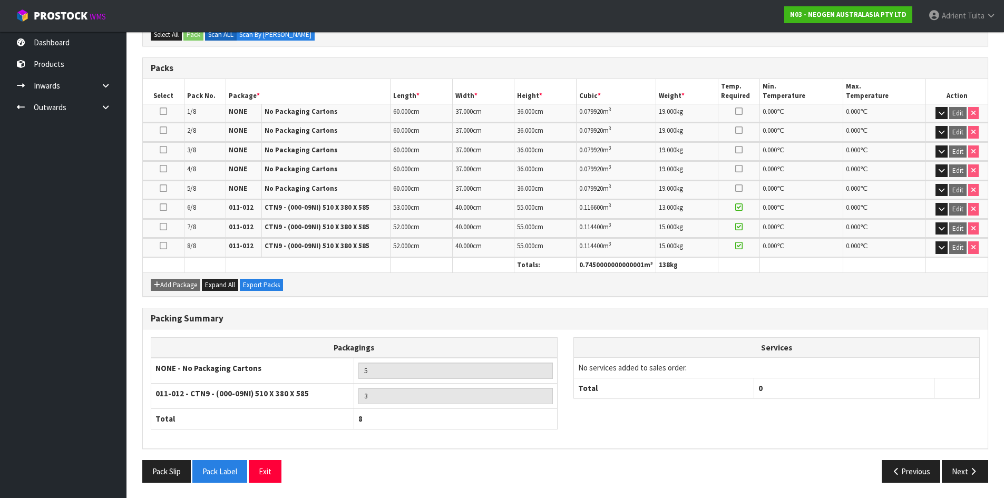
scroll to position [272, 0]
click at [948, 473] on button "Next" at bounding box center [965, 471] width 46 height 23
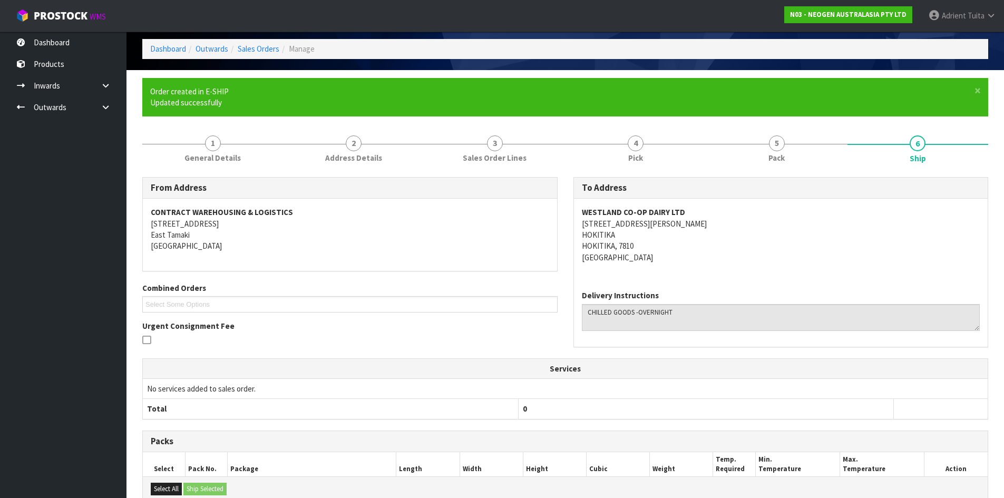
scroll to position [320, 0]
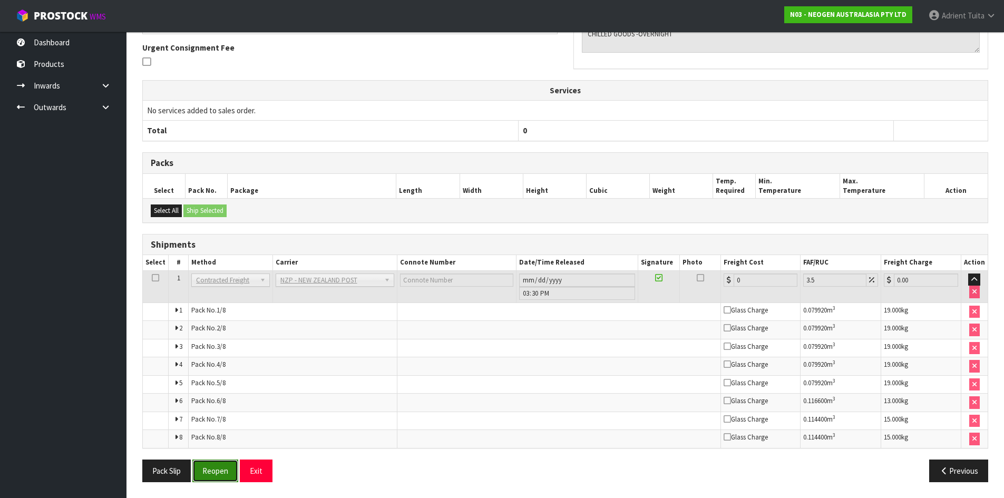
click at [213, 475] on button "Reopen" at bounding box center [215, 471] width 46 height 23
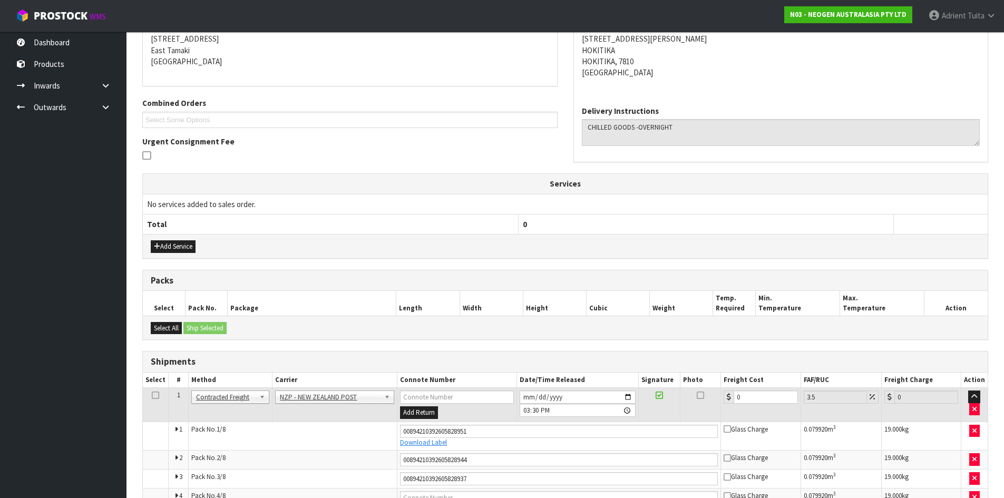
scroll to position [351, 0]
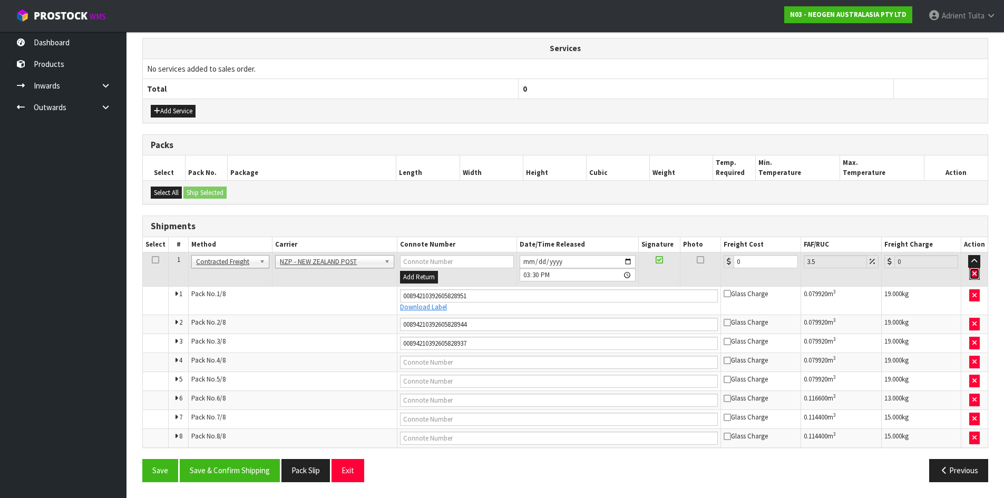
click at [977, 272] on icon "button" at bounding box center [974, 273] width 4 height 7
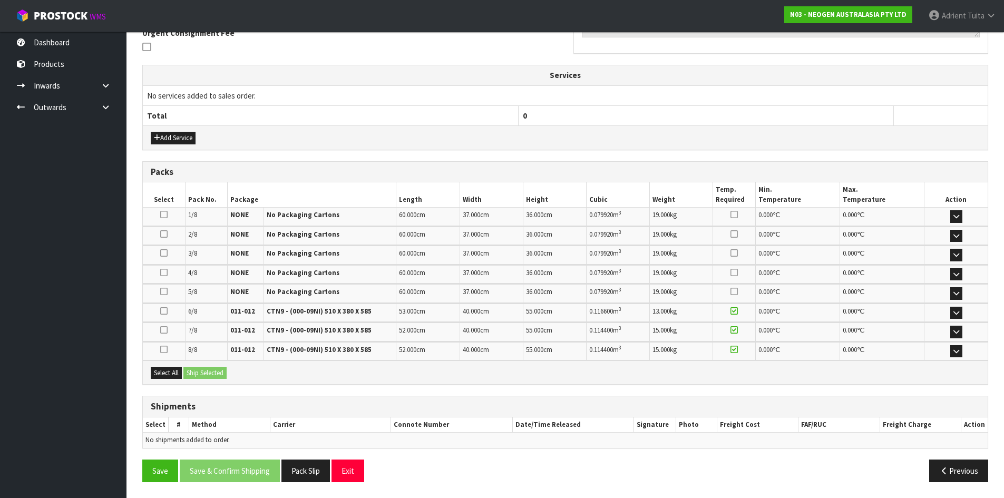
scroll to position [324, 0]
click at [162, 213] on icon at bounding box center [163, 214] width 7 height 8
click at [0, 0] on input "checkbox" at bounding box center [0, 0] width 0 height 0
click at [162, 231] on icon at bounding box center [163, 234] width 7 height 8
click at [0, 0] on input "checkbox" at bounding box center [0, 0] width 0 height 0
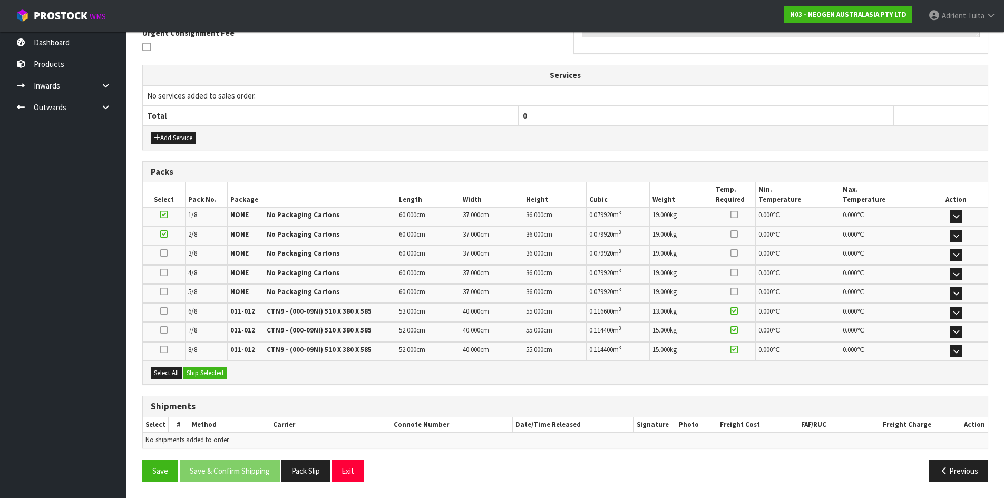
click at [160, 258] on div at bounding box center [163, 254] width 37 height 11
click at [164, 254] on icon at bounding box center [163, 253] width 7 height 8
click at [0, 0] on input "checkbox" at bounding box center [0, 0] width 0 height 0
click at [163, 275] on icon at bounding box center [163, 272] width 7 height 8
click at [0, 0] on input "checkbox" at bounding box center [0, 0] width 0 height 0
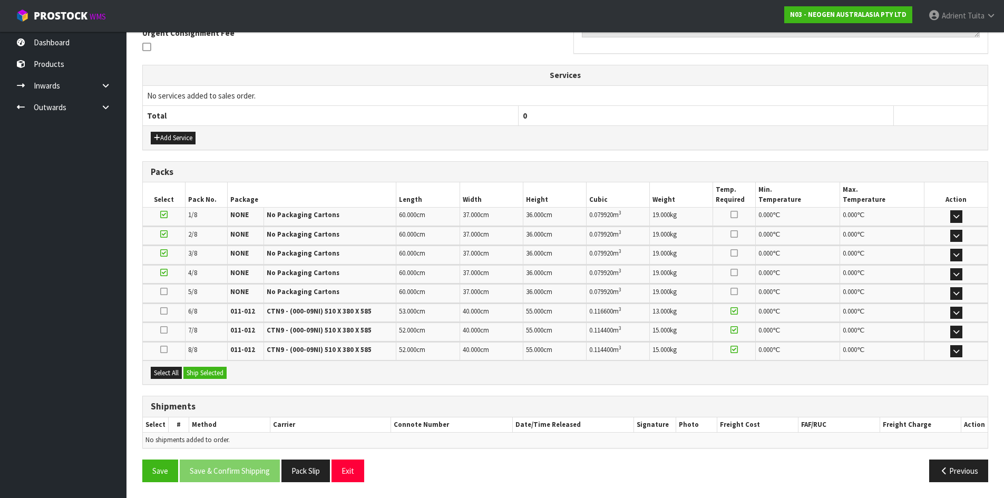
click at [165, 291] on icon at bounding box center [163, 291] width 7 height 8
click at [0, 0] on input "checkbox" at bounding box center [0, 0] width 0 height 0
click at [206, 372] on button "Ship Selected" at bounding box center [204, 373] width 43 height 13
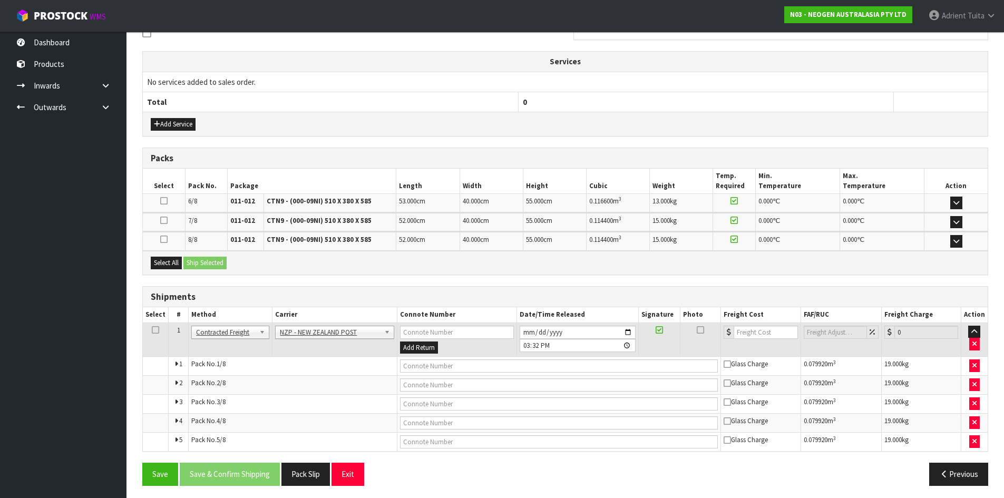
scroll to position [342, 0]
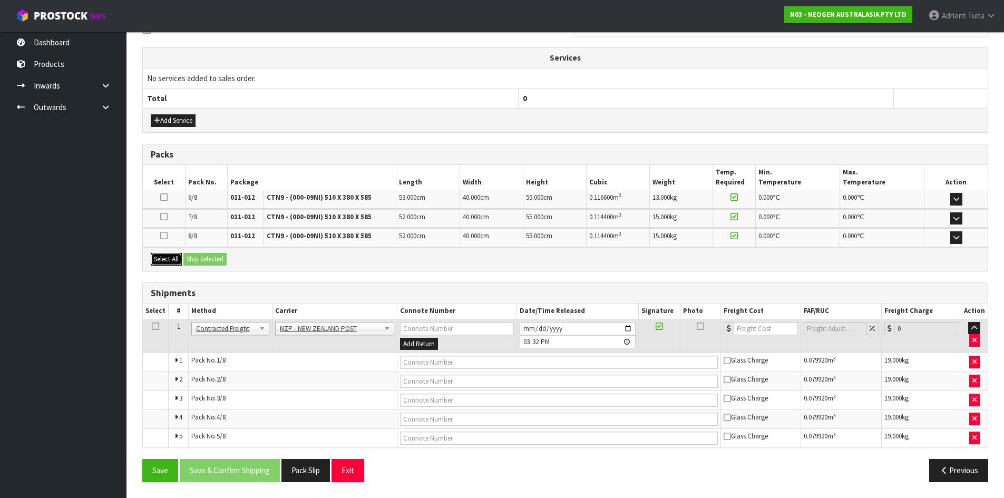
click at [167, 257] on button "Select All" at bounding box center [166, 259] width 31 height 13
drag, startPoint x: 196, startPoint y: 258, endPoint x: 211, endPoint y: 269, distance: 19.2
click at [197, 258] on button "Ship Selected" at bounding box center [204, 259] width 43 height 13
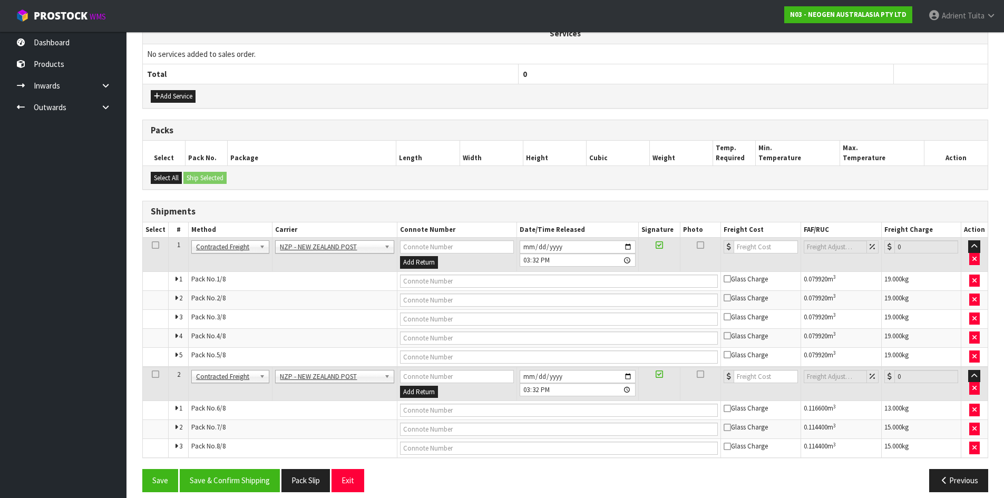
scroll to position [376, 0]
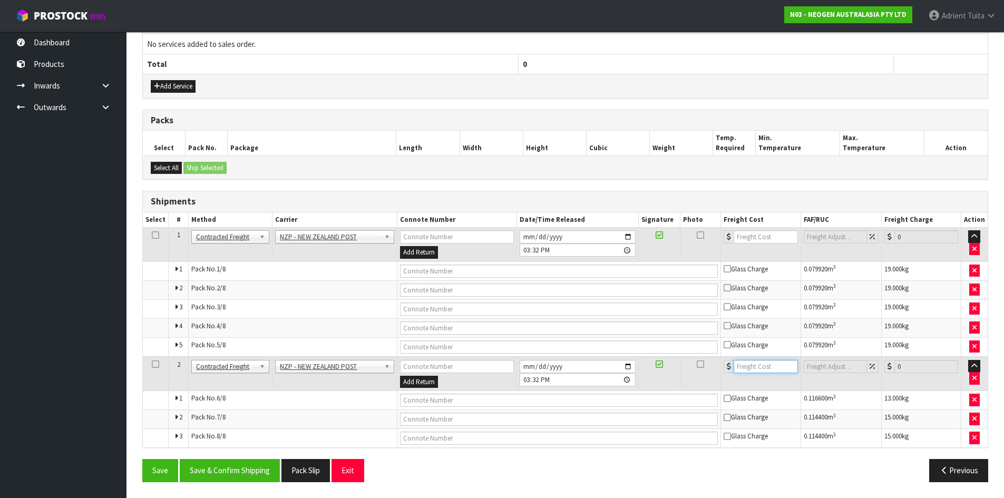
click at [783, 369] on input "number" at bounding box center [766, 366] width 64 height 13
click at [523, 402] on input "text" at bounding box center [559, 400] width 318 height 13
click at [470, 403] on input "text" at bounding box center [559, 400] width 318 height 13
click at [142, 459] on button "Save" at bounding box center [160, 470] width 36 height 23
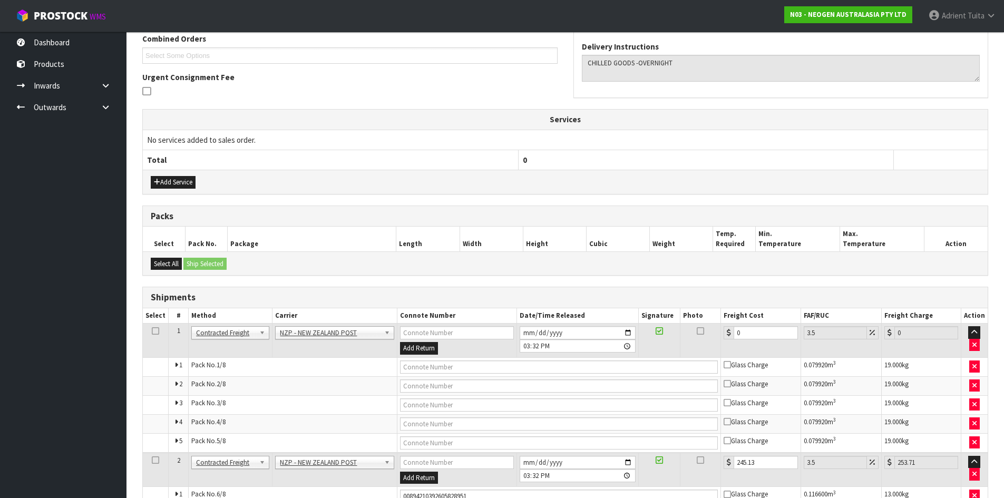
scroll to position [369, 0]
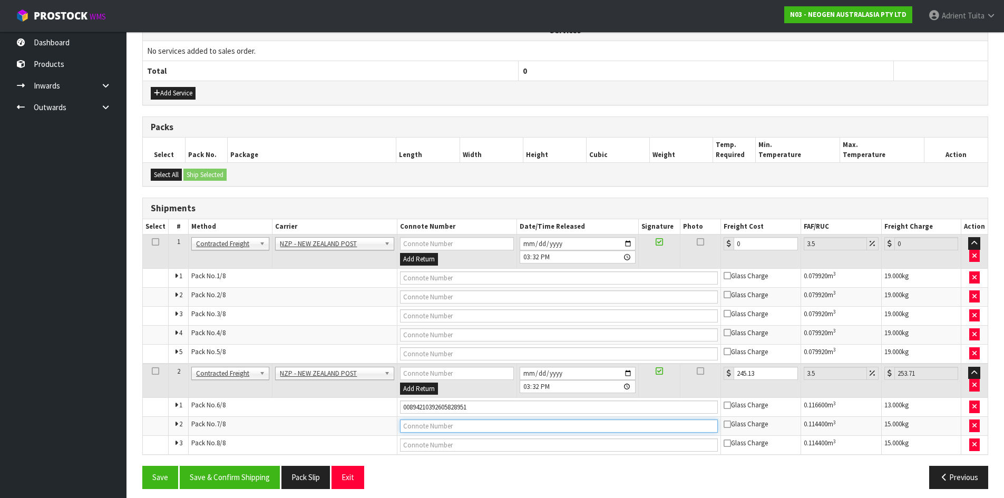
click at [465, 428] on input "text" at bounding box center [559, 426] width 318 height 13
click at [142, 466] on button "Save" at bounding box center [160, 477] width 36 height 23
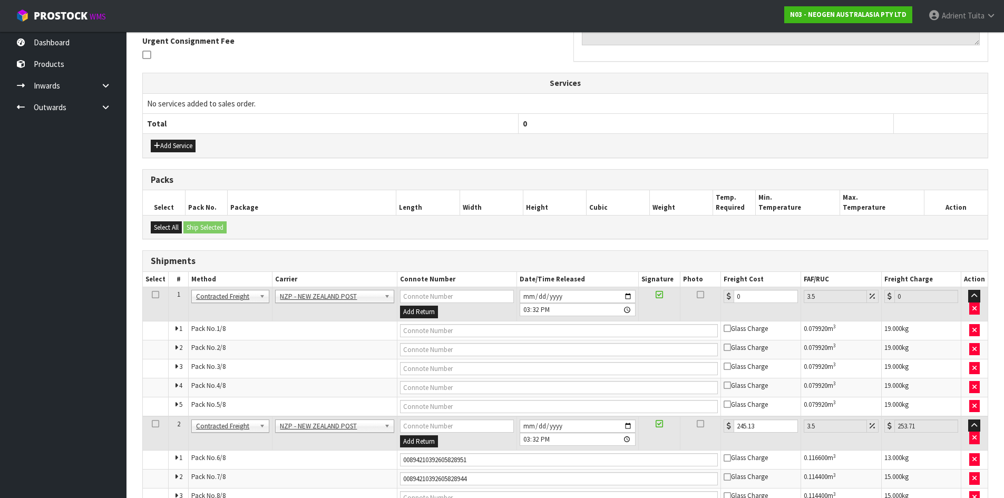
scroll to position [376, 0]
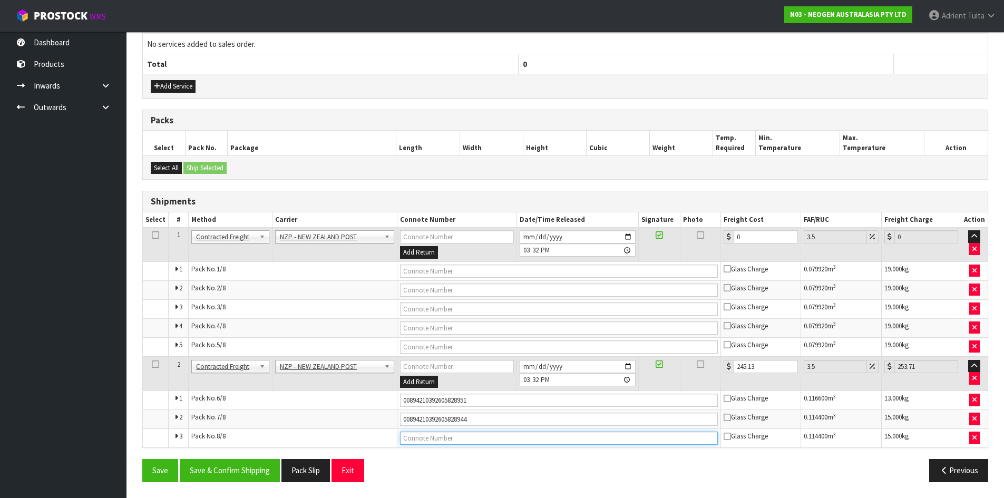
click at [471, 433] on input "text" at bounding box center [559, 438] width 318 height 13
click at [142, 459] on button "Save" at bounding box center [160, 470] width 36 height 23
click at [153, 470] on button "Save" at bounding box center [160, 470] width 36 height 23
click at [161, 471] on button "Save" at bounding box center [160, 470] width 36 height 23
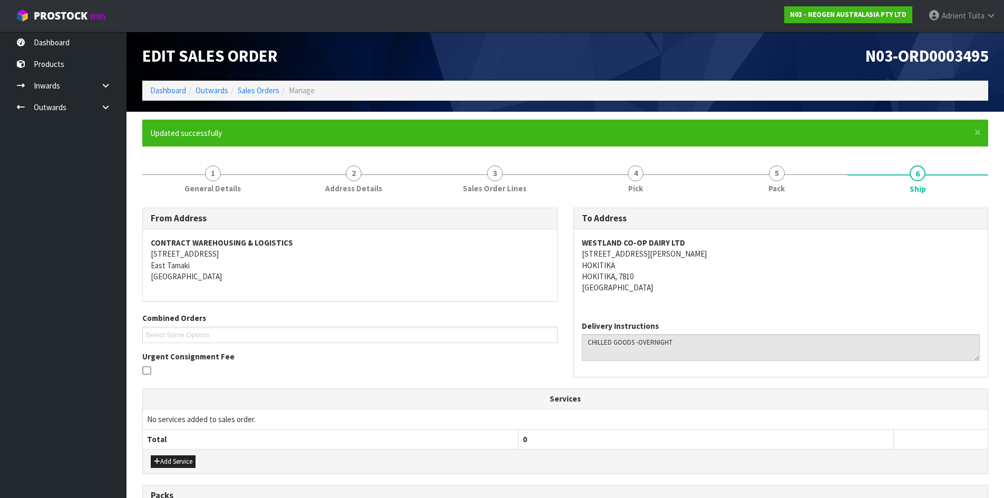
scroll to position [0, 0]
drag, startPoint x: 801, startPoint y: 180, endPoint x: 794, endPoint y: 186, distance: 8.6
click at [801, 180] on link "5 Pack" at bounding box center [776, 179] width 141 height 42
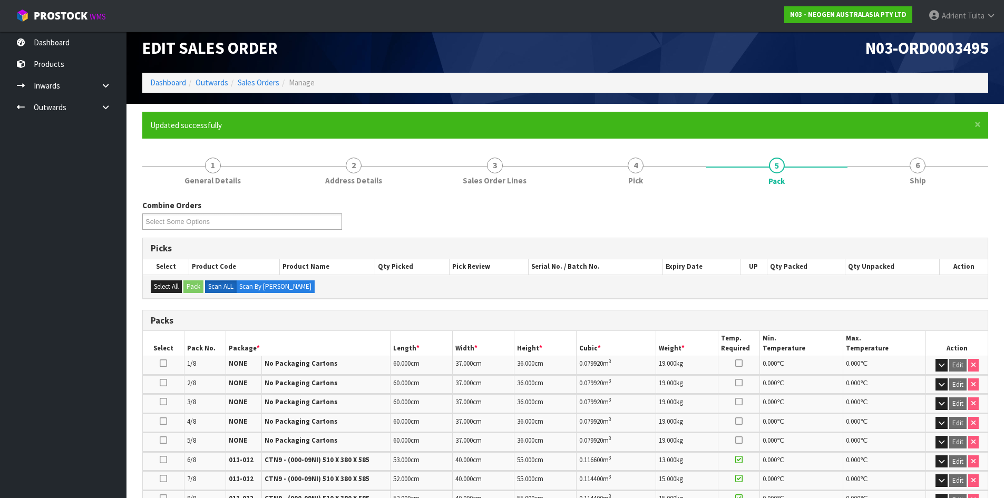
scroll to position [261, 0]
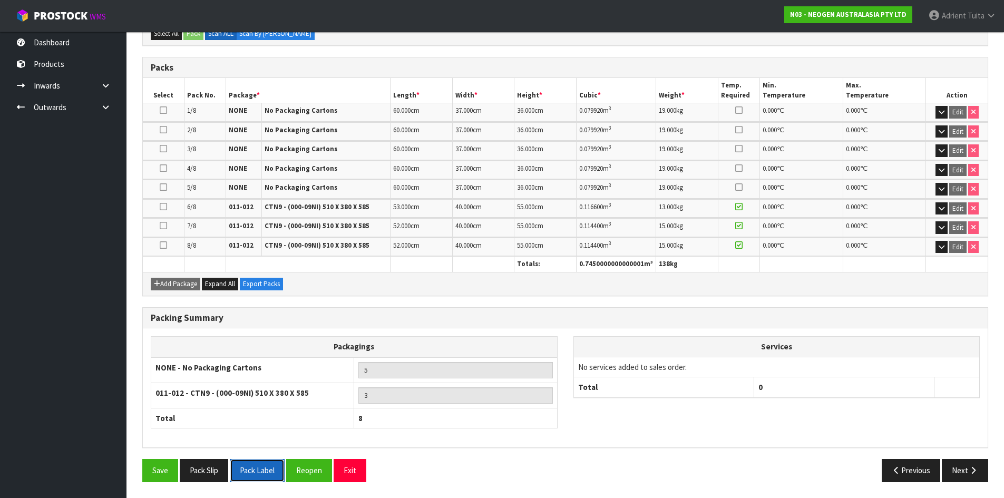
click at [259, 475] on button "Pack Label" at bounding box center [257, 470] width 55 height 23
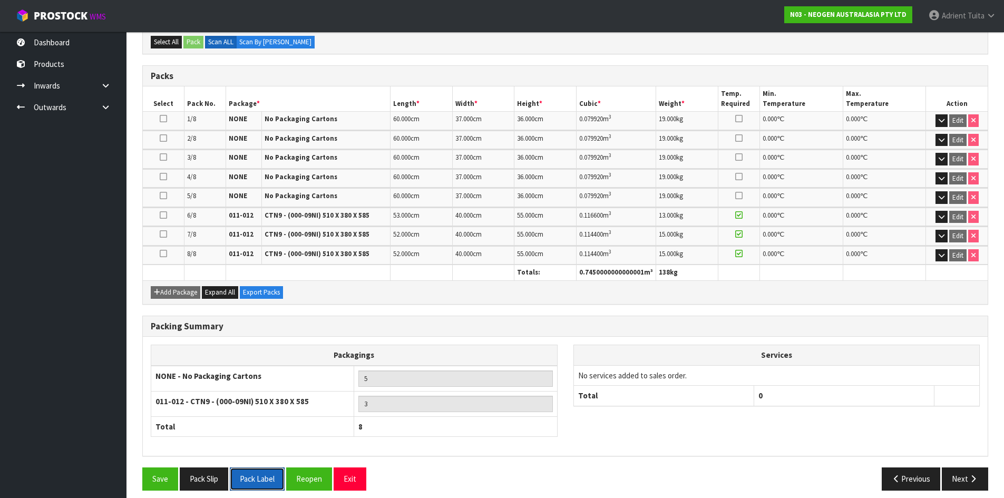
scroll to position [0, 0]
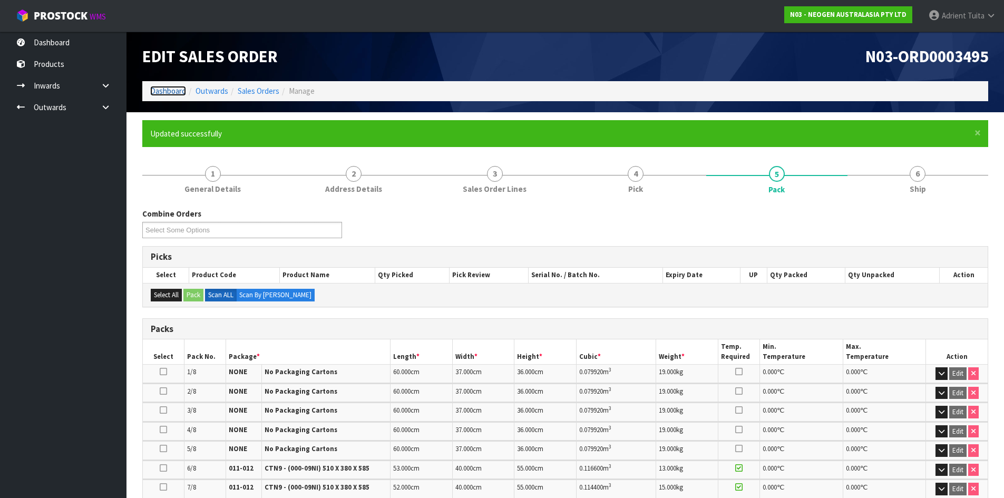
click at [178, 91] on link "Dashboard" at bounding box center [168, 91] width 36 height 10
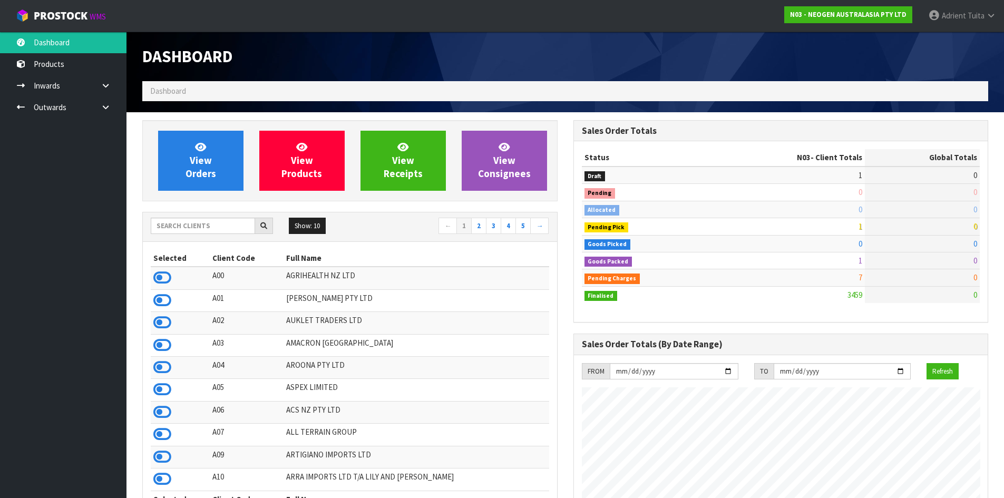
scroll to position [798, 431]
click at [193, 233] on input "text" at bounding box center [203, 226] width 104 height 16
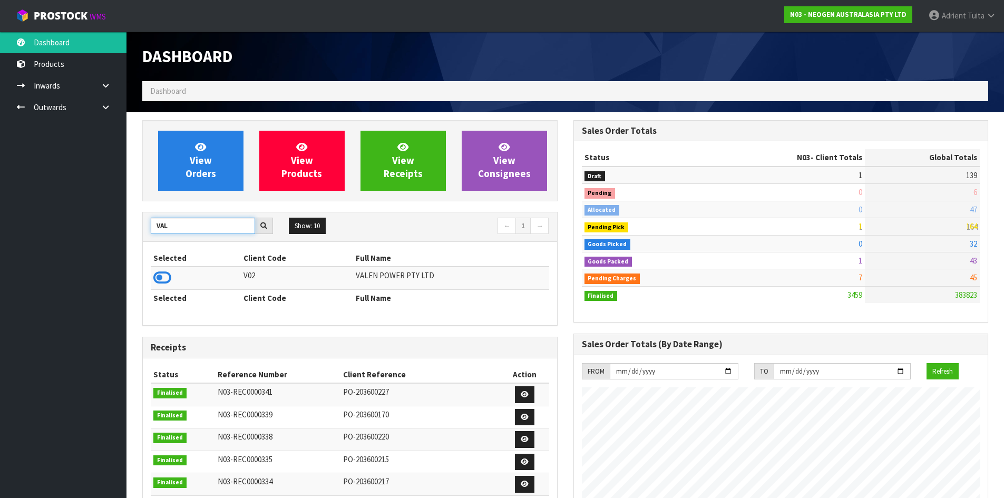
type input "VAL"
click at [152, 278] on td at bounding box center [196, 278] width 90 height 23
click at [158, 276] on icon at bounding box center [162, 278] width 18 height 16
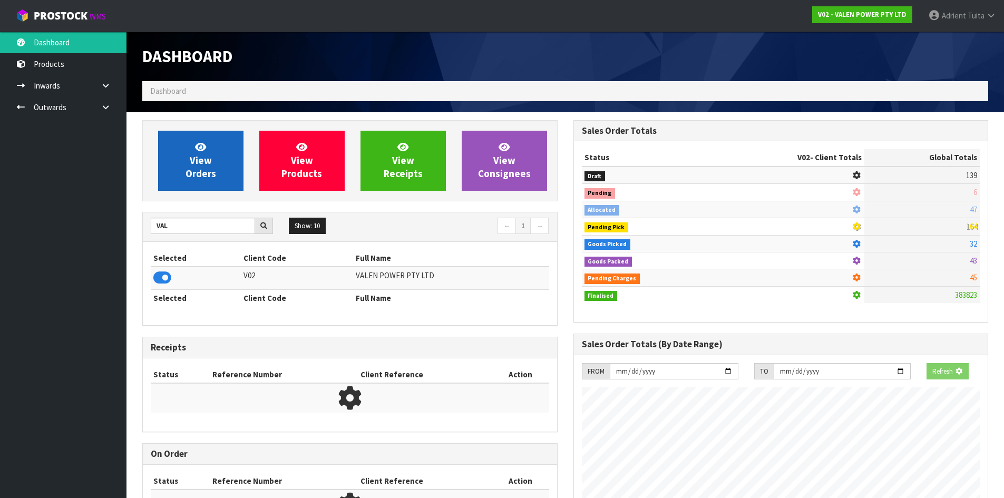
scroll to position [657, 431]
click at [179, 176] on link "View Orders" at bounding box center [200, 161] width 85 height 60
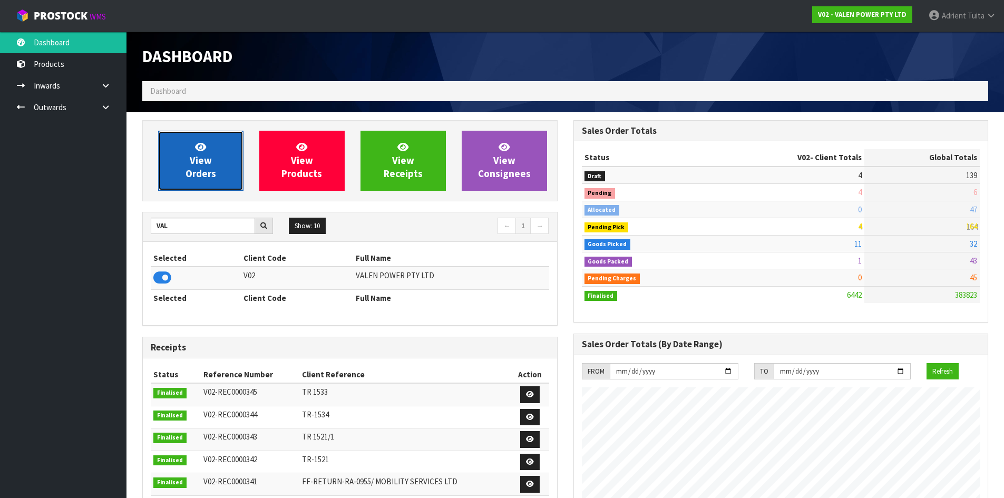
scroll to position [798, 431]
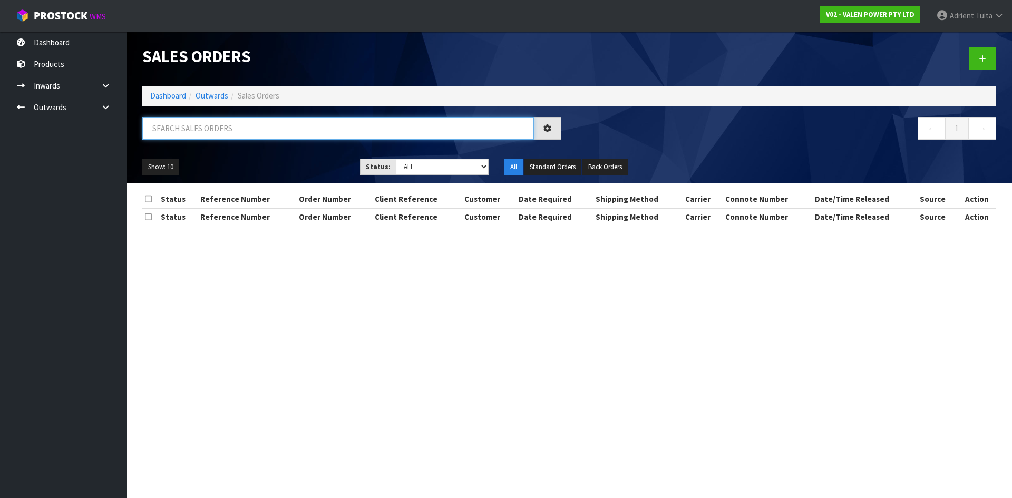
click at [199, 120] on input "text" at bounding box center [338, 128] width 392 height 23
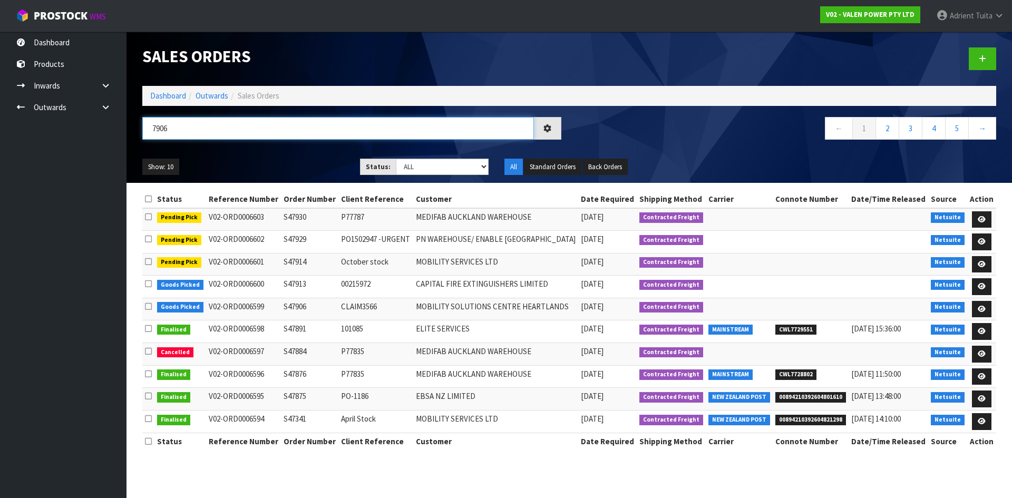
type input "7906"
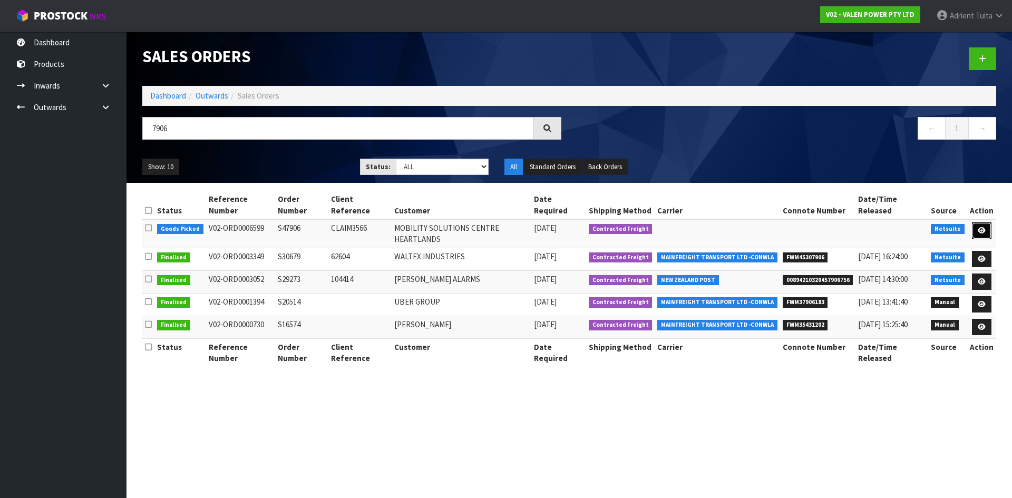
click at [980, 222] on link at bounding box center [982, 230] width 20 height 17
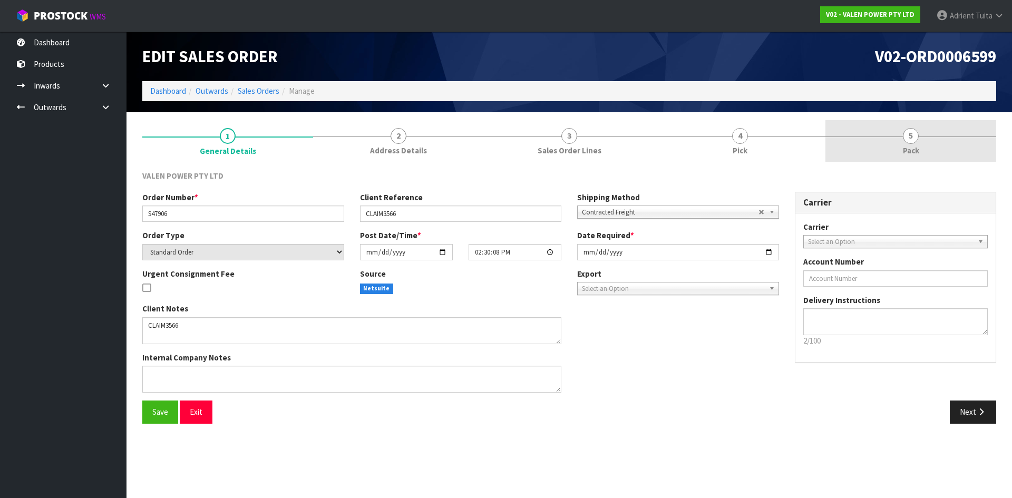
click at [872, 153] on link "5 Pack" at bounding box center [910, 141] width 171 height 42
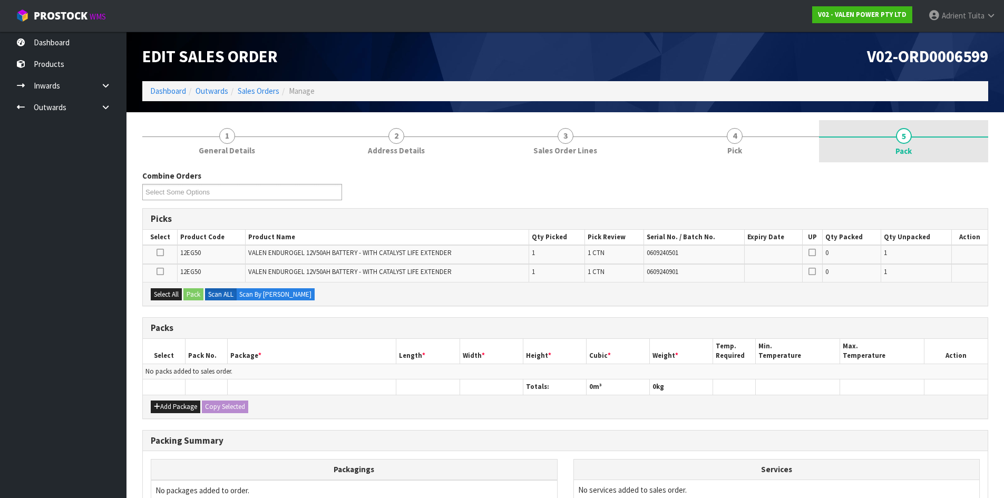
scroll to position [116, 0]
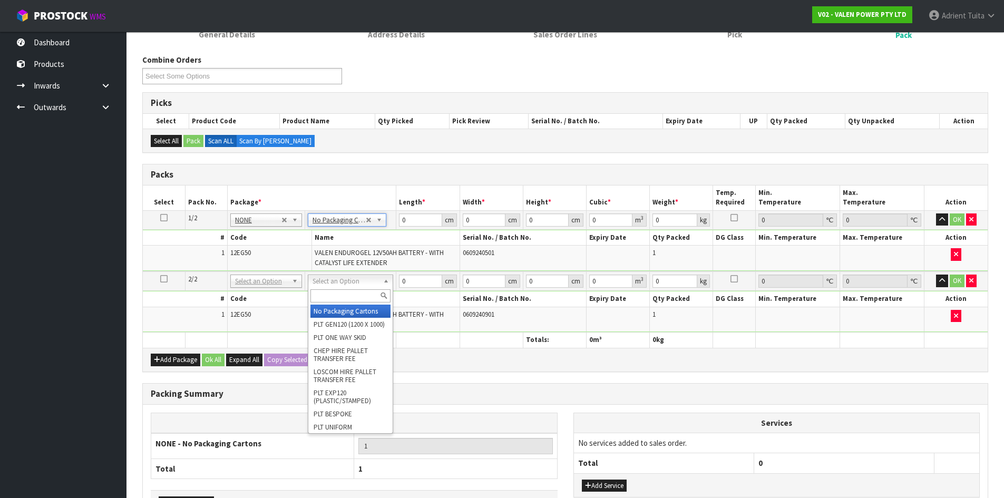
type input "2"
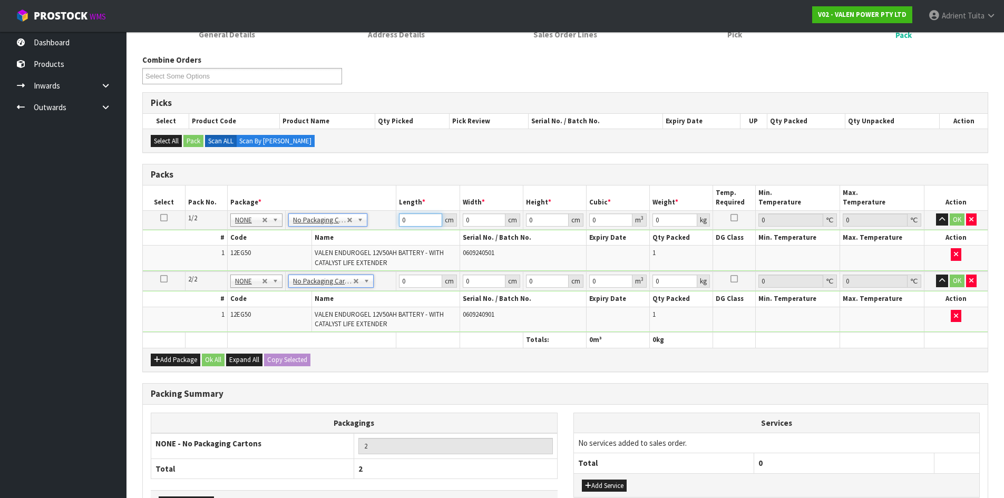
click at [412, 219] on input "0" at bounding box center [420, 219] width 43 height 13
type input "22"
type input "19"
type input "1"
type input "0.000418"
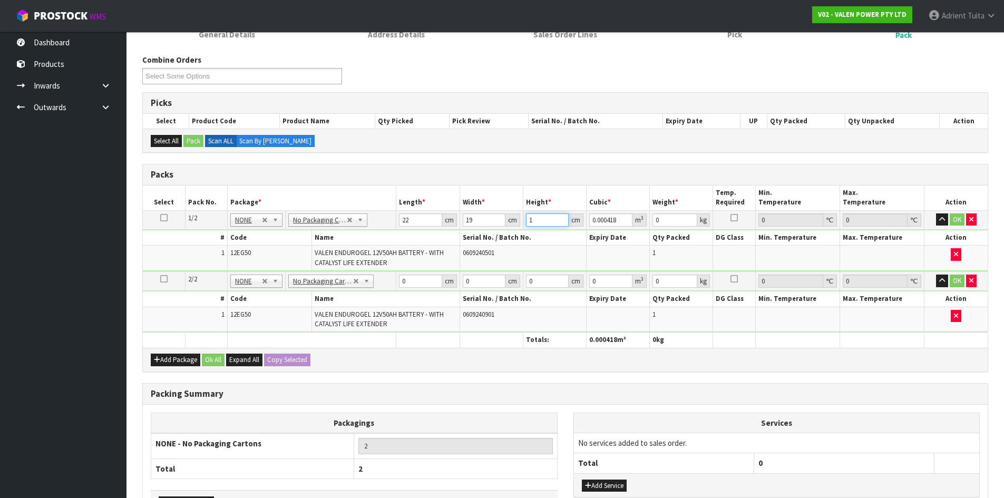
type input "18"
type input "0.007524"
type input "18"
type input "14"
click at [414, 282] on input "0" at bounding box center [420, 281] width 43 height 13
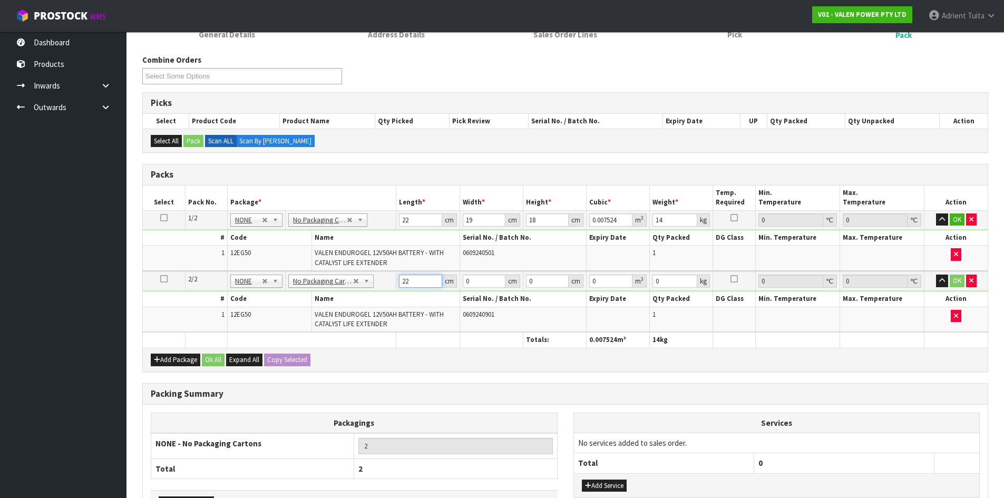
type input "22"
type input "19"
type input "1"
type input "0.000418"
type input "18"
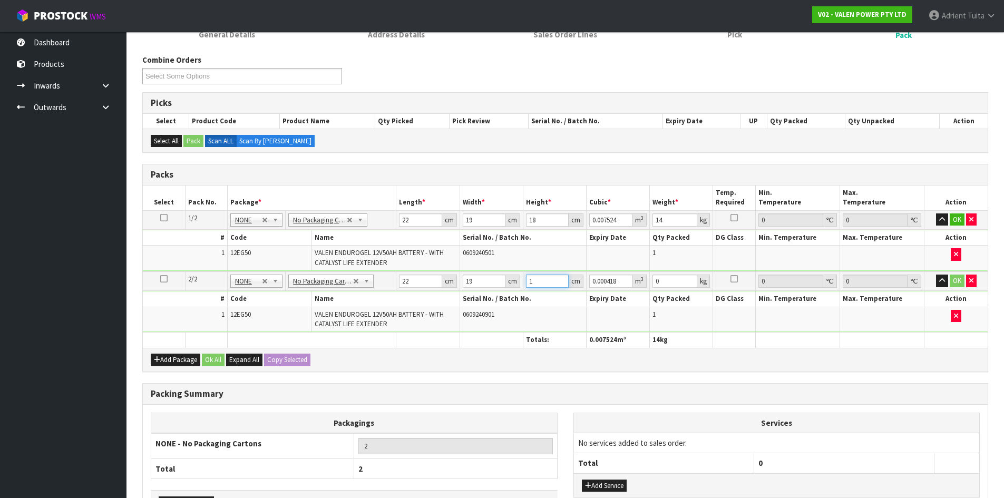
type input "0.007524"
type input "18"
type input "14"
click at [956, 225] on button "OK" at bounding box center [957, 219] width 15 height 13
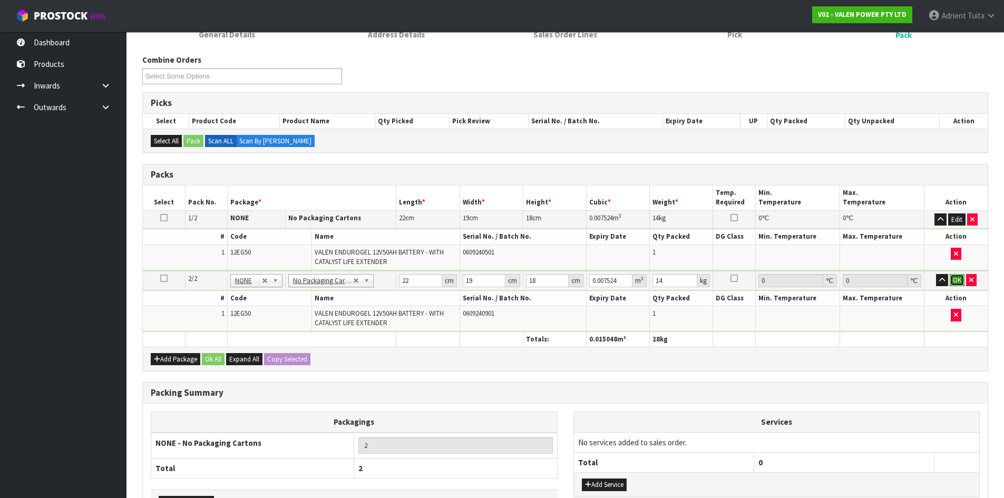
click at [954, 276] on button "OK" at bounding box center [957, 280] width 15 height 13
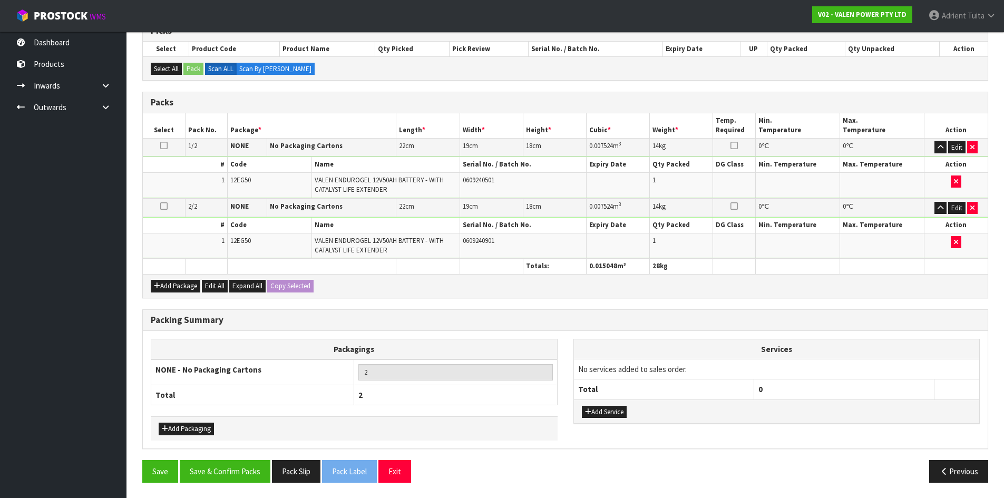
scroll to position [189, 0]
click at [605, 404] on div "Add Service" at bounding box center [777, 411] width 406 height 24
click at [604, 406] on button "Add Service" at bounding box center [604, 411] width 45 height 13
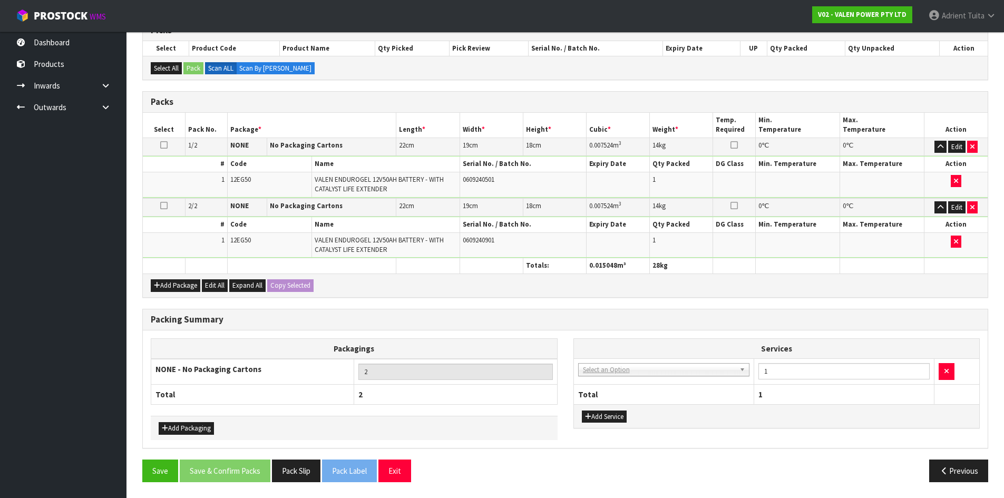
click at [611, 370] on td "003-036 - EXTERNAL PLANT HIRE 008-035 - OUTWARD HDLG+/HOIST LIFT ON/OFF 008-036…" at bounding box center [664, 372] width 180 height 26
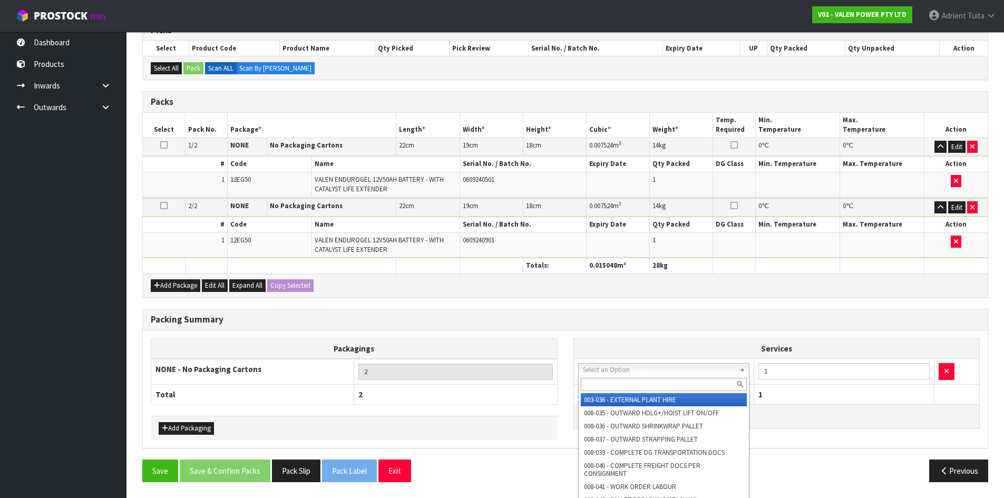
drag, startPoint x: 611, startPoint y: 372, endPoint x: 613, endPoint y: 380, distance: 8.7
click at [614, 381] on input "text" at bounding box center [664, 384] width 167 height 13
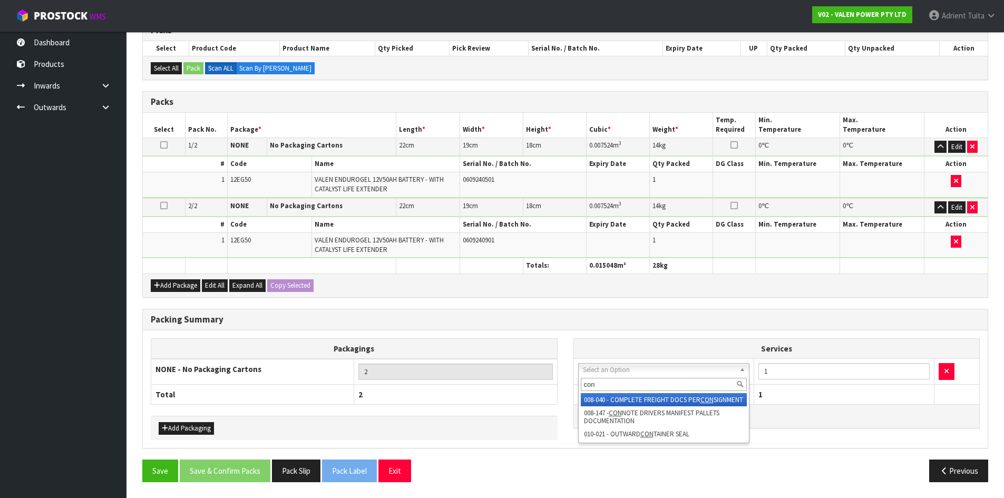
click at [633, 391] on input "con" at bounding box center [664, 384] width 167 height 13
type input "con"
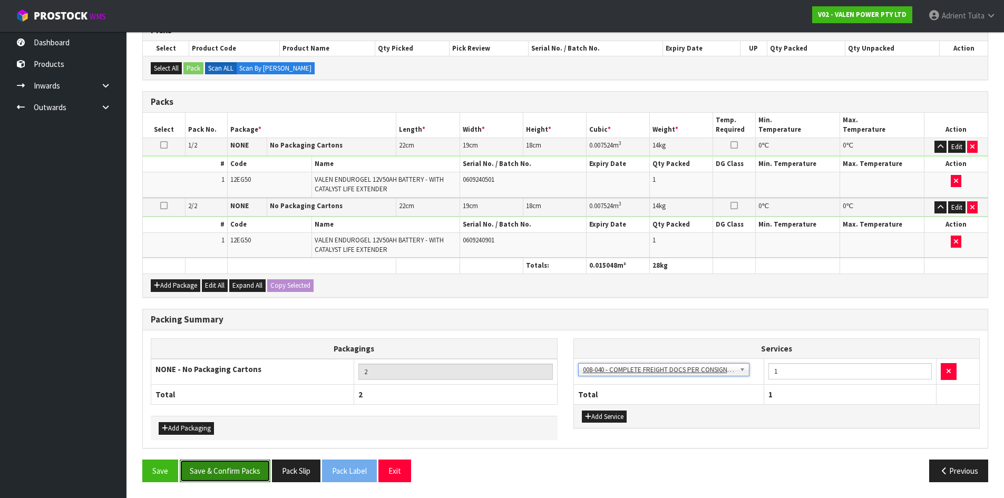
drag, startPoint x: 209, startPoint y: 472, endPoint x: 199, endPoint y: 463, distance: 13.8
click at [209, 473] on button "Save & Confirm Packs" at bounding box center [225, 471] width 91 height 23
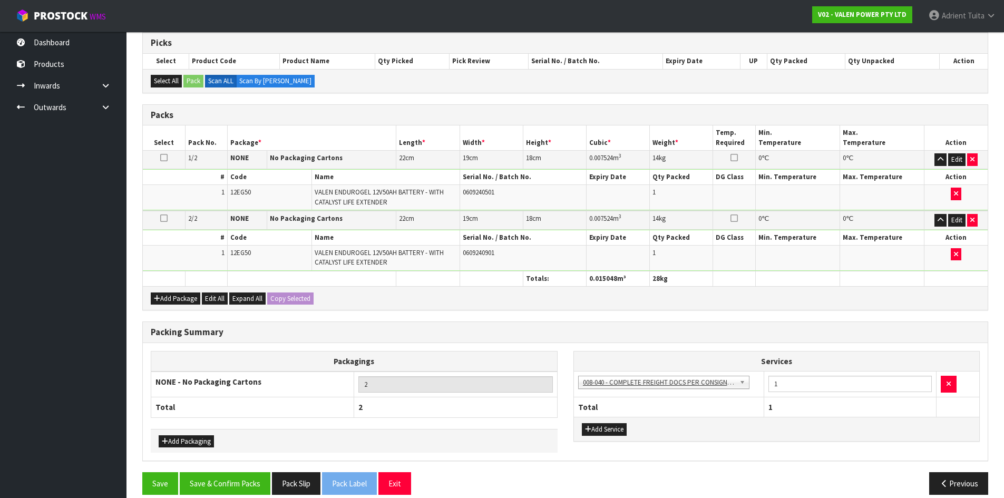
scroll to position [121, 0]
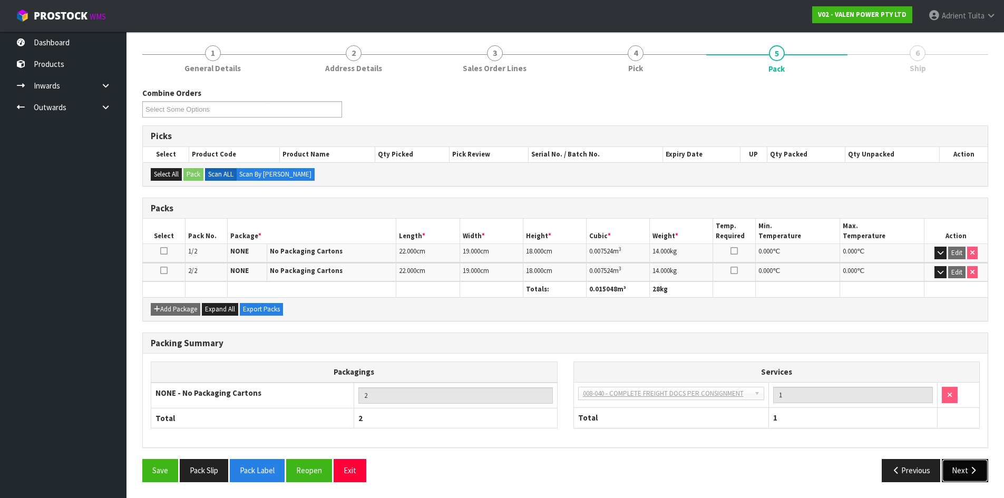
click at [971, 478] on button "Next" at bounding box center [965, 470] width 46 height 23
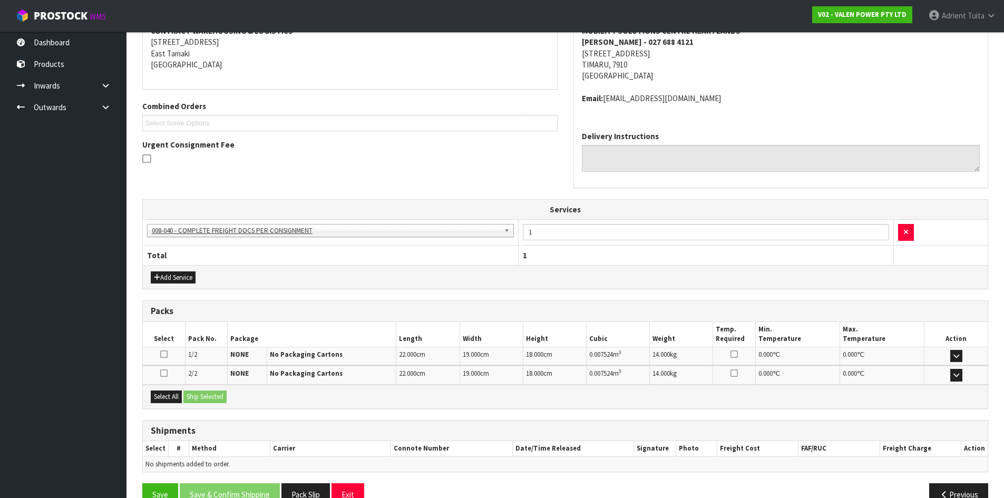
scroll to position [237, 0]
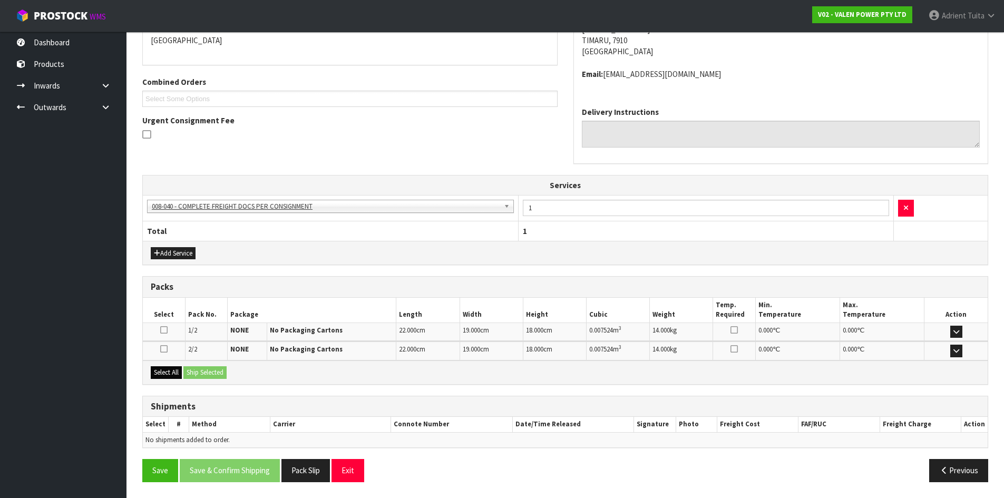
drag, startPoint x: 171, startPoint y: 365, endPoint x: 183, endPoint y: 369, distance: 13.0
click at [174, 365] on div "Select All Ship Selected" at bounding box center [565, 373] width 845 height 24
click at [175, 372] on button "Select All" at bounding box center [166, 372] width 31 height 13
click at [190, 369] on button "Ship Selected" at bounding box center [204, 372] width 43 height 13
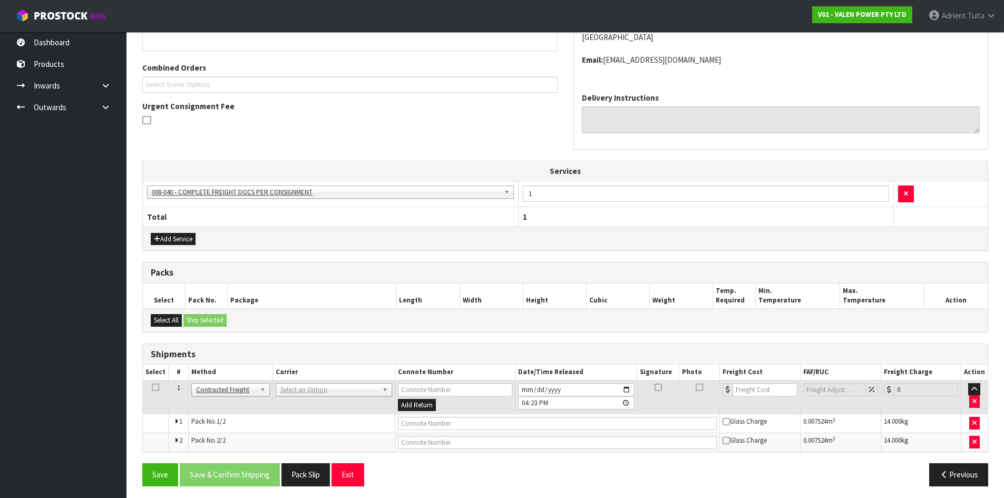
scroll to position [255, 0]
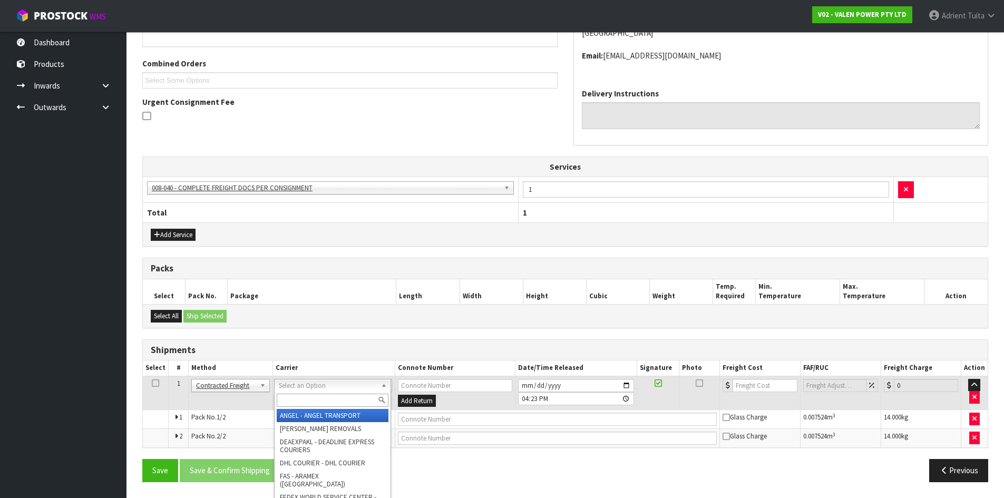
click at [306, 393] on div at bounding box center [333, 400] width 116 height 17
click at [311, 405] on input "text" at bounding box center [333, 400] width 112 height 13
type input "nzp"
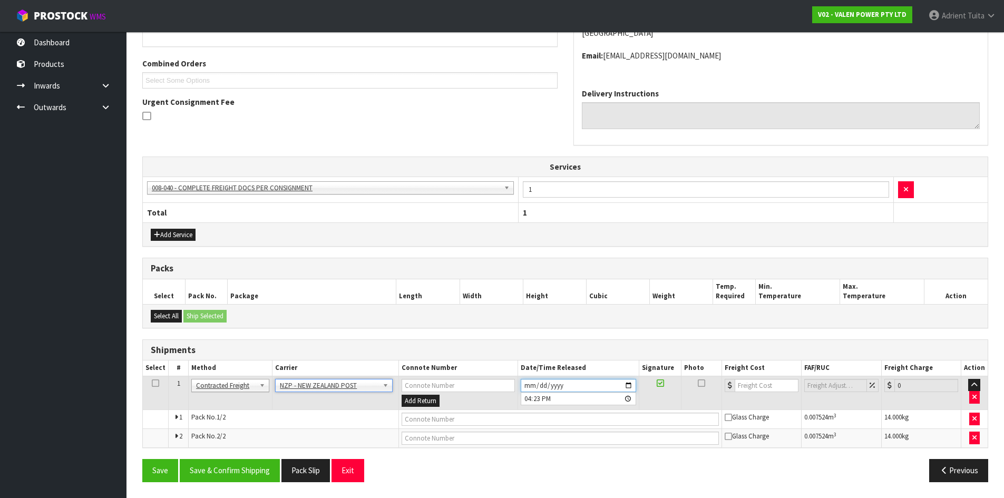
click at [629, 390] on input "[DATE]" at bounding box center [578, 385] width 115 height 13
click at [625, 386] on input "[DATE]" at bounding box center [578, 385] width 115 height 13
type input "2025-10-02"
click at [240, 462] on button "Save & Confirm Shipping" at bounding box center [230, 470] width 100 height 23
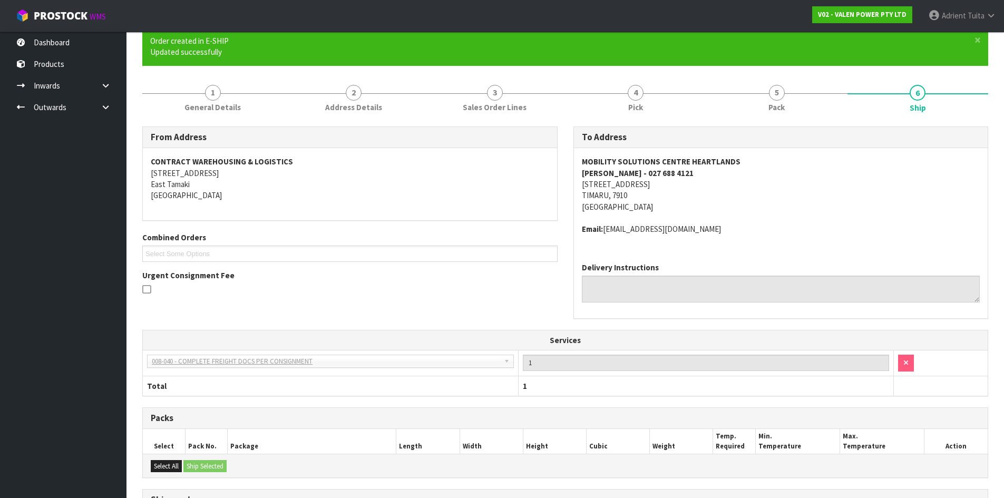
scroll to position [239, 0]
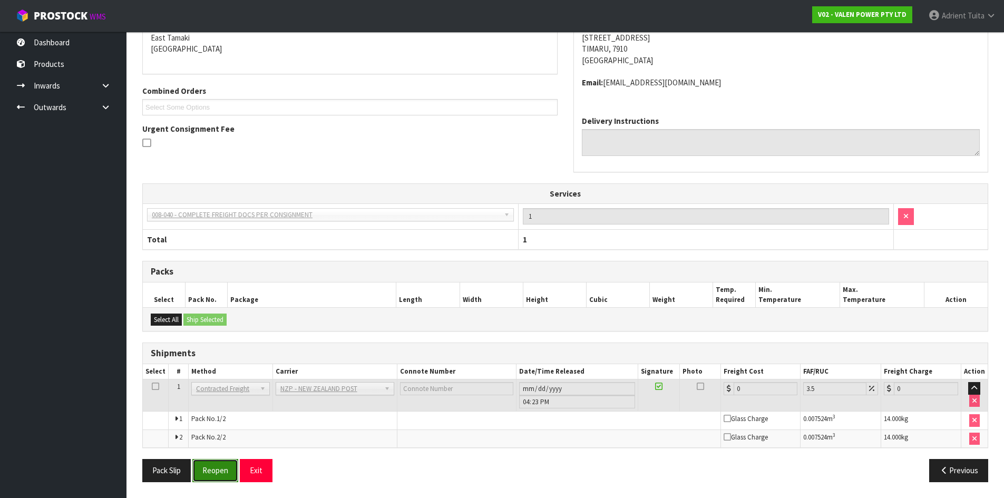
click at [227, 479] on button "Reopen" at bounding box center [215, 470] width 46 height 23
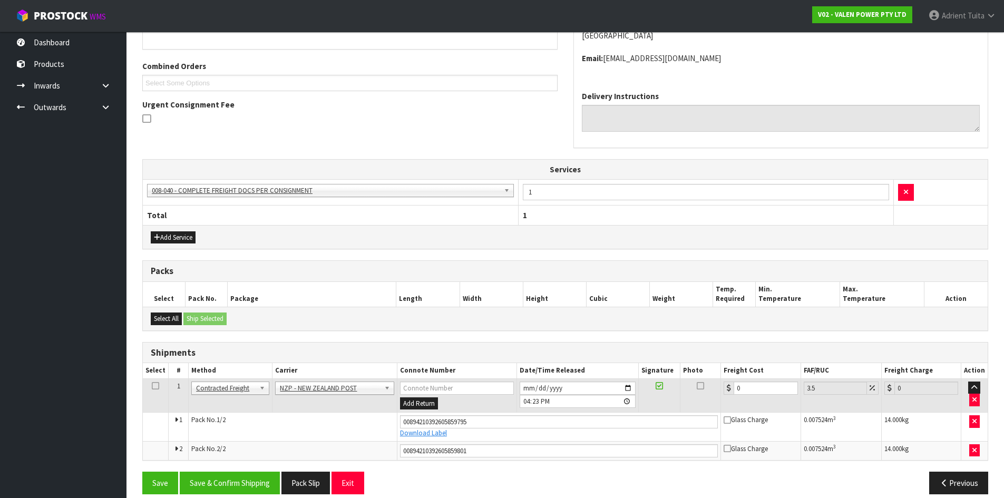
scroll to position [265, 0]
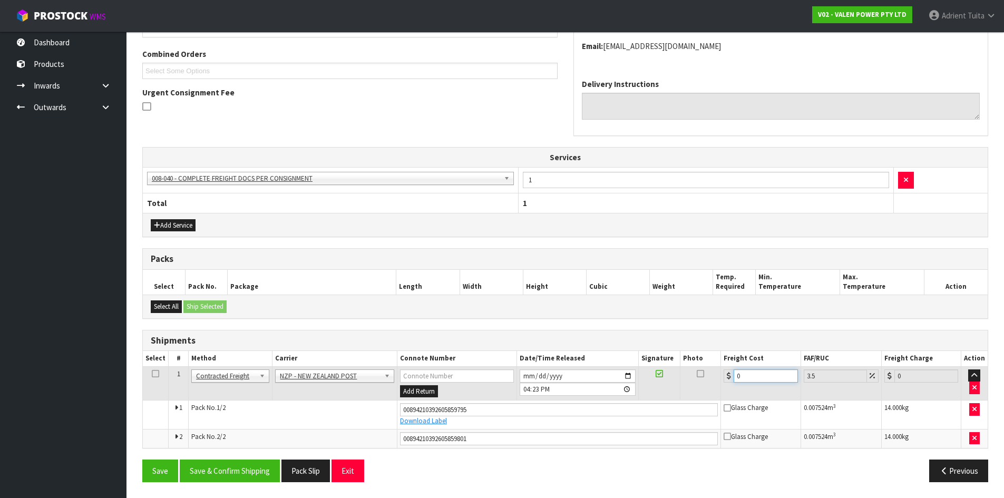
click at [756, 377] on input "0" at bounding box center [766, 375] width 64 height 13
type input "3"
type input "3.1"
type input "36"
type input "37.26"
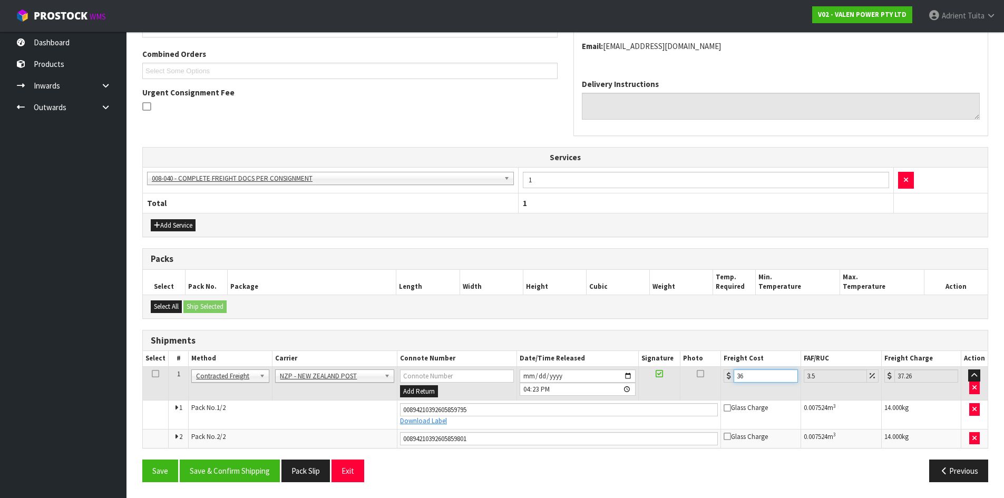
type input "36.5"
type input "37.78"
type input "36.56"
type input "37.84"
type input "36.56"
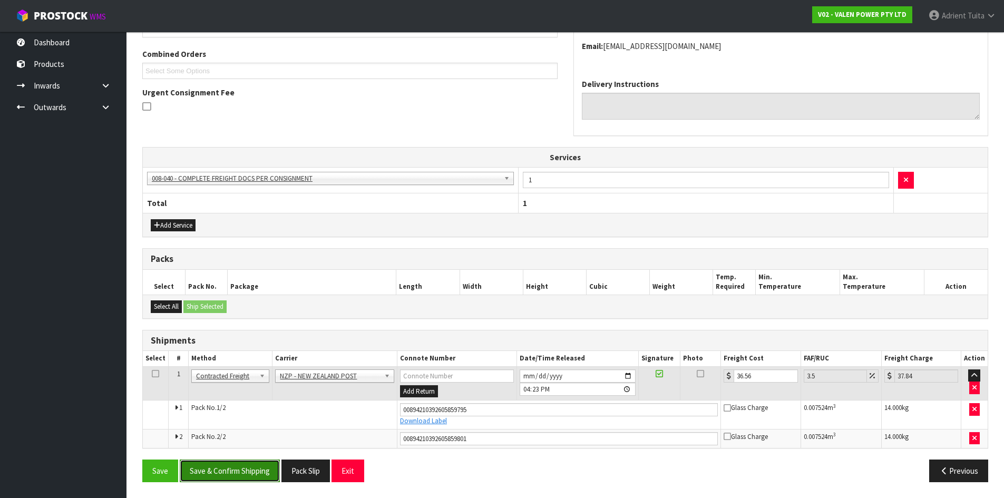
click at [241, 468] on button "Save & Confirm Shipping" at bounding box center [230, 471] width 100 height 23
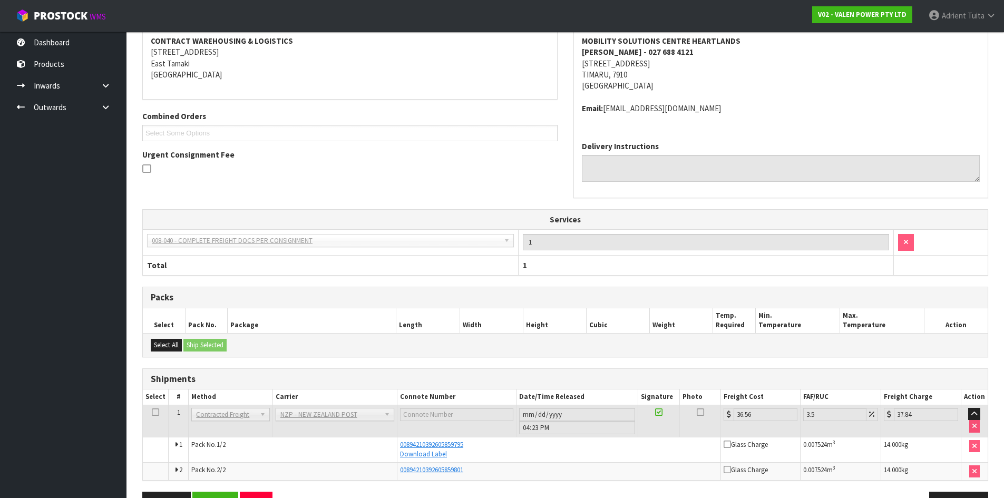
scroll to position [235, 0]
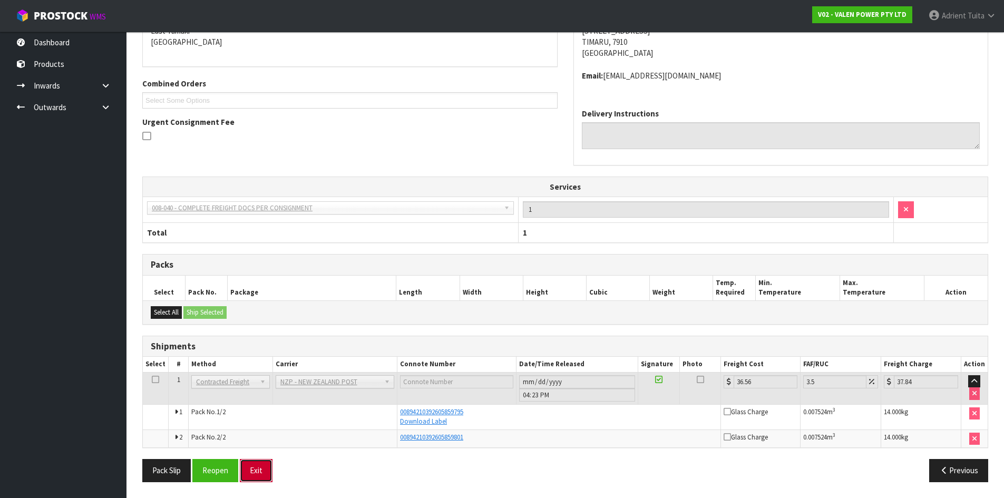
click at [258, 472] on button "Exit" at bounding box center [256, 470] width 33 height 23
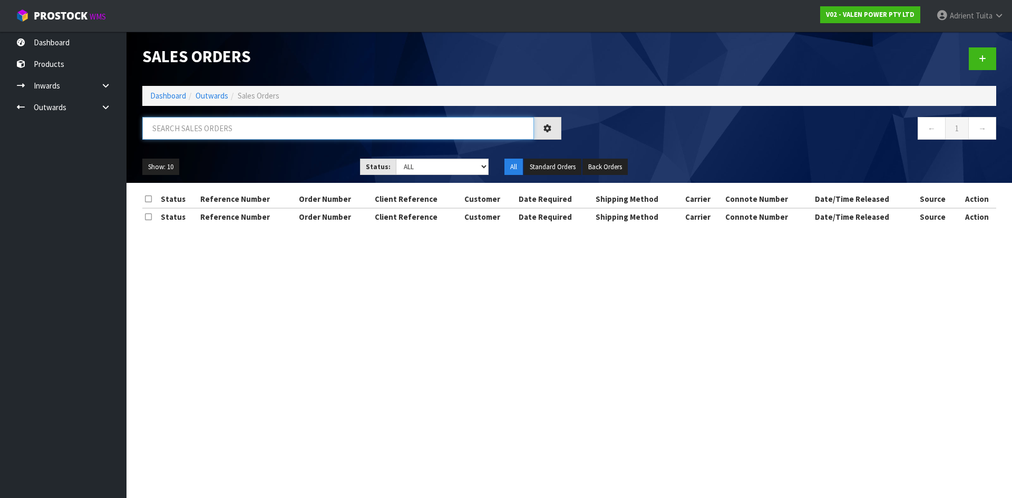
click at [290, 131] on input "text" at bounding box center [338, 128] width 392 height 23
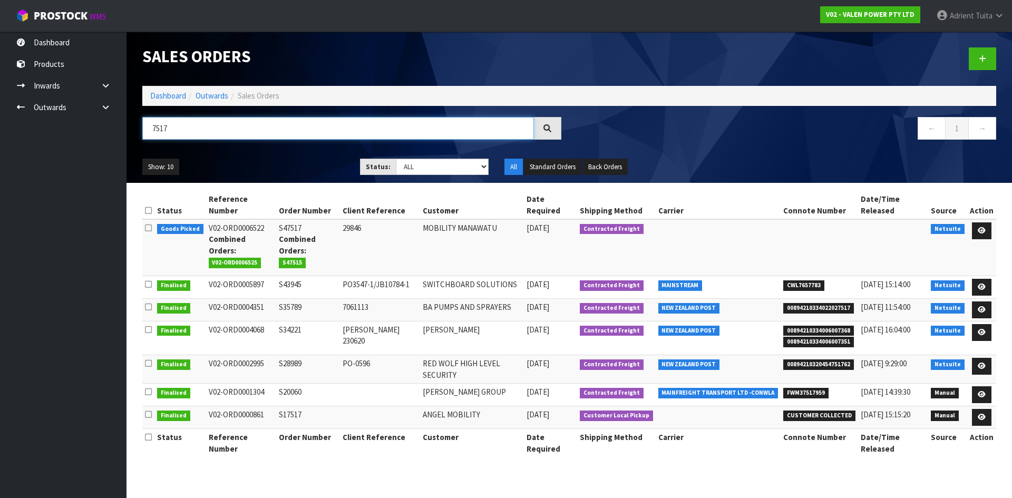
click at [347, 126] on input "7517" at bounding box center [338, 128] width 392 height 23
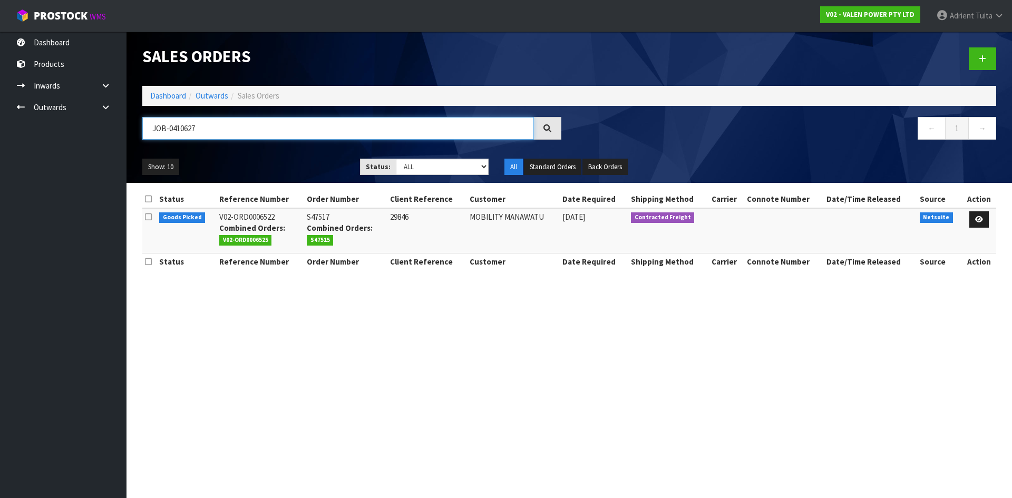
click at [313, 122] on input "JOB-0410627" at bounding box center [338, 128] width 392 height 23
click at [313, 123] on input "JOB-0410627" at bounding box center [338, 128] width 392 height 23
click at [308, 123] on input "JOB-0410627" at bounding box center [338, 128] width 392 height 23
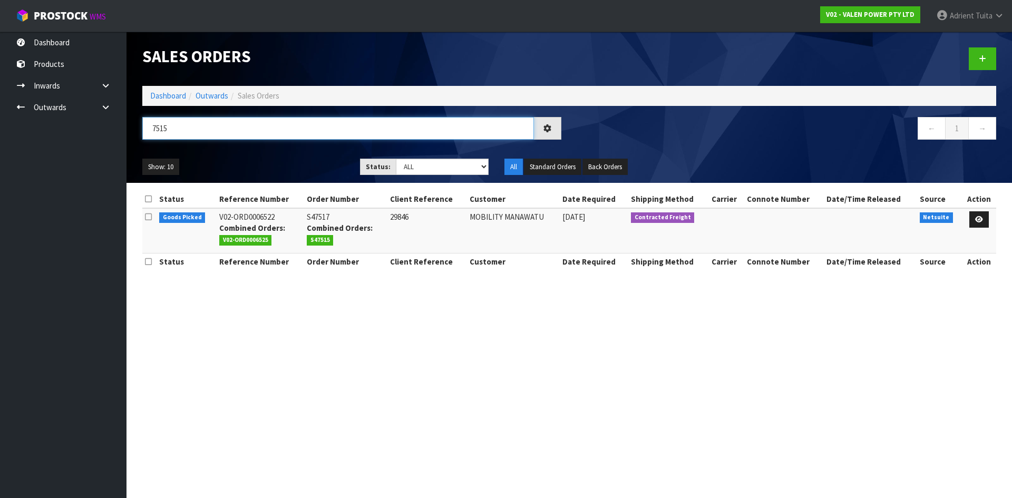
type input "7515"
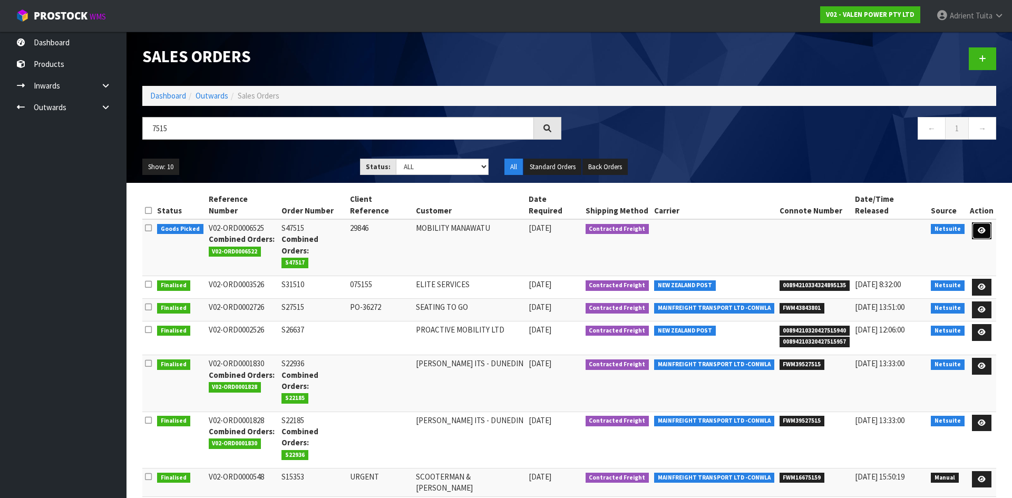
click at [976, 222] on link at bounding box center [982, 230] width 20 height 17
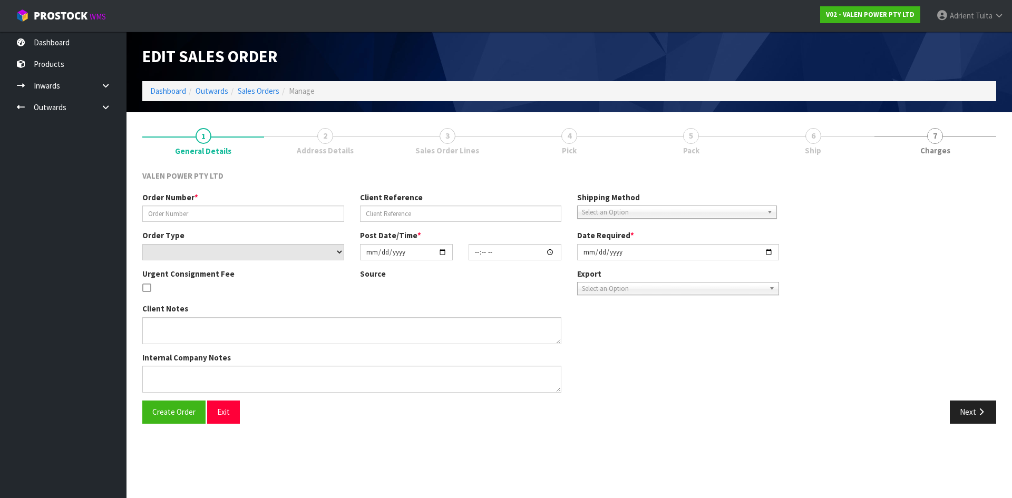
type input "S47515"
type input "29846"
select select "number:0"
type input "2025-09-03"
type input "11:00:08.000"
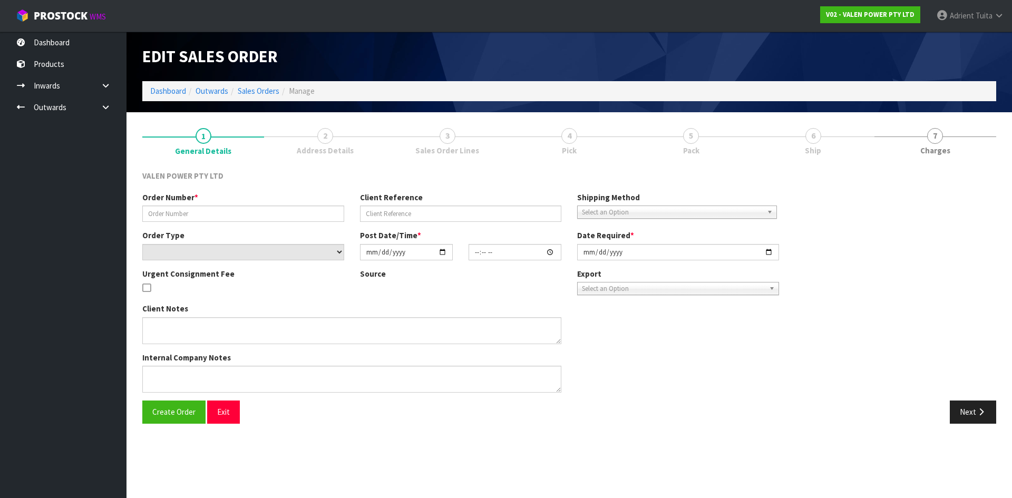
type input "[DATE]"
type textarea "BACK ORDER 12VF70 COMBINE"
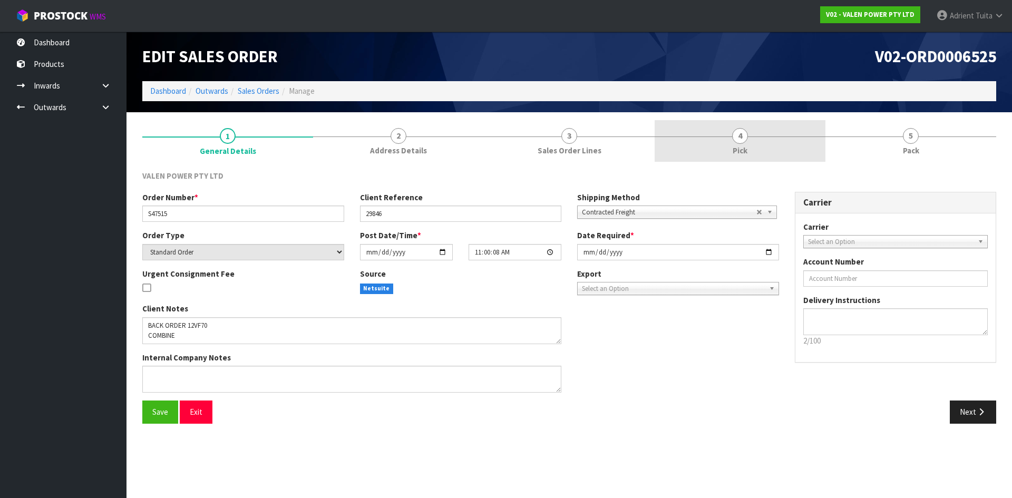
click at [719, 130] on link "4 Pick" at bounding box center [740, 141] width 171 height 42
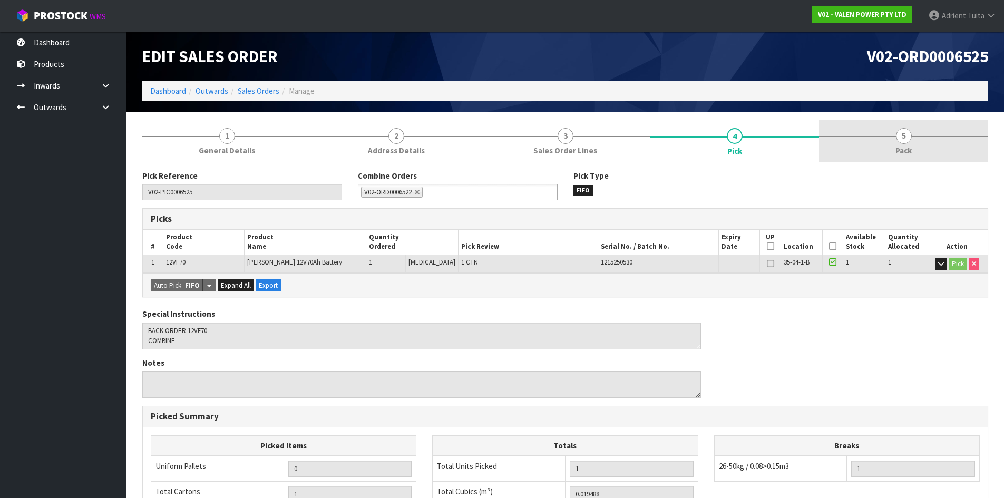
click at [895, 141] on link "5 Pack" at bounding box center [903, 141] width 169 height 42
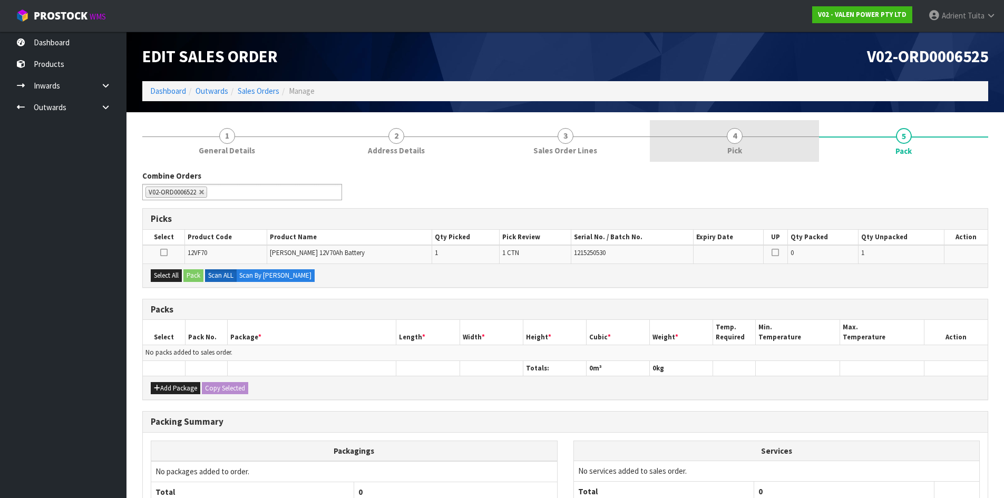
click at [770, 155] on link "4 Pick" at bounding box center [734, 141] width 169 height 42
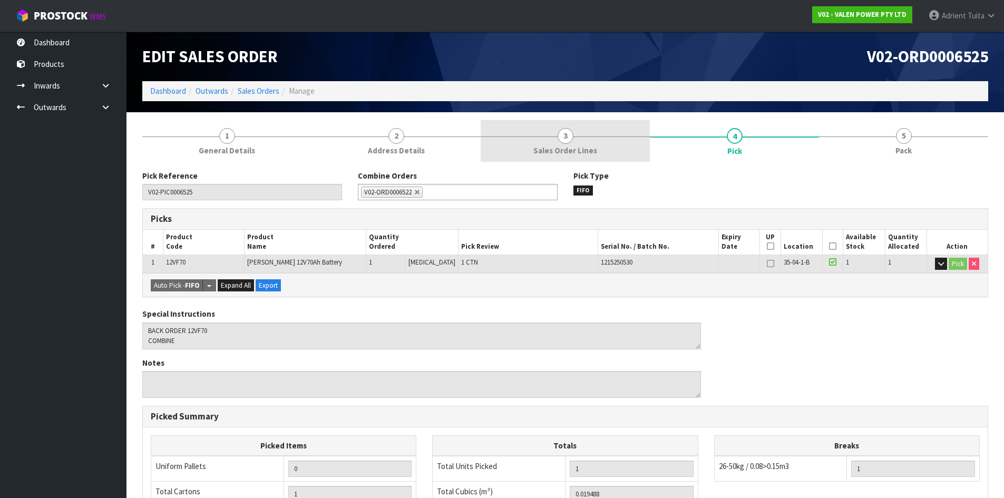
click at [620, 140] on link "3 Sales Order Lines" at bounding box center [565, 141] width 169 height 42
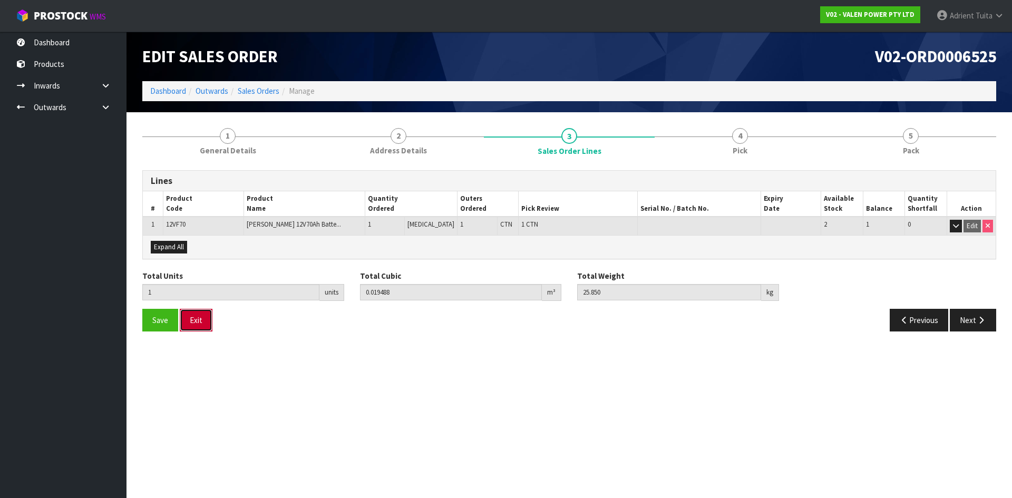
click at [206, 325] on button "Exit" at bounding box center [196, 320] width 33 height 23
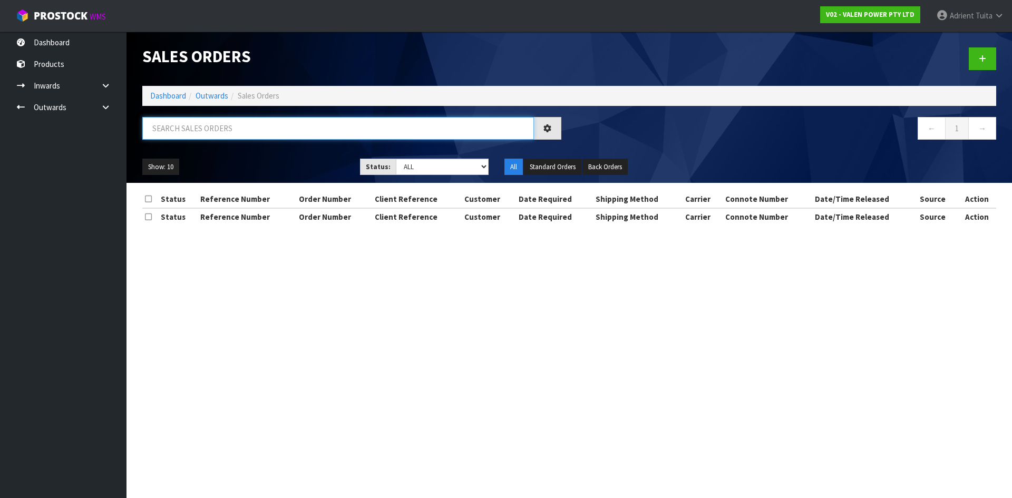
click at [240, 131] on input "text" at bounding box center [338, 128] width 392 height 23
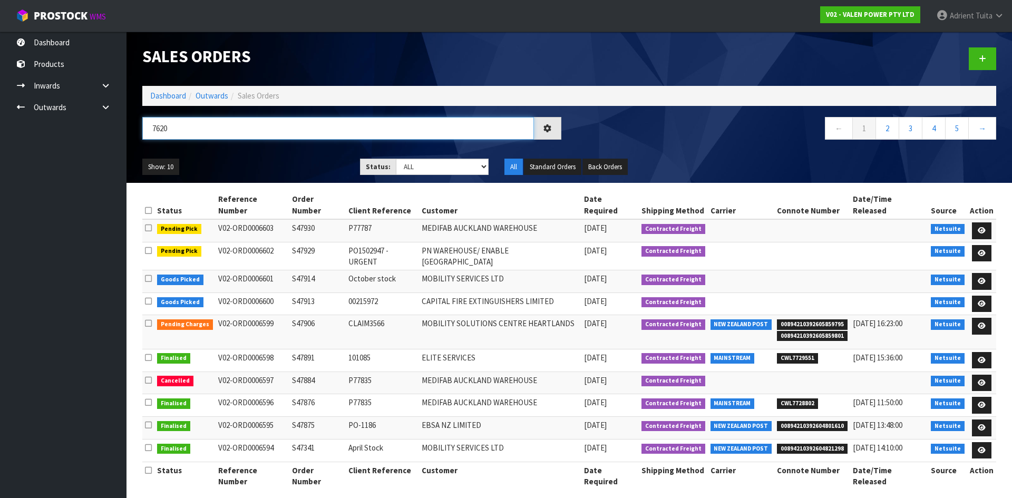
type input "7620"
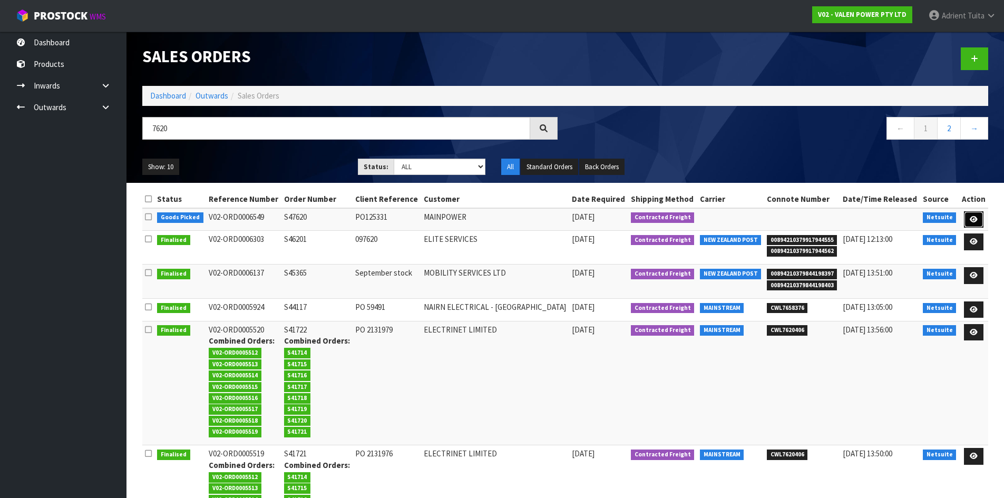
click at [965, 216] on link at bounding box center [974, 219] width 20 height 17
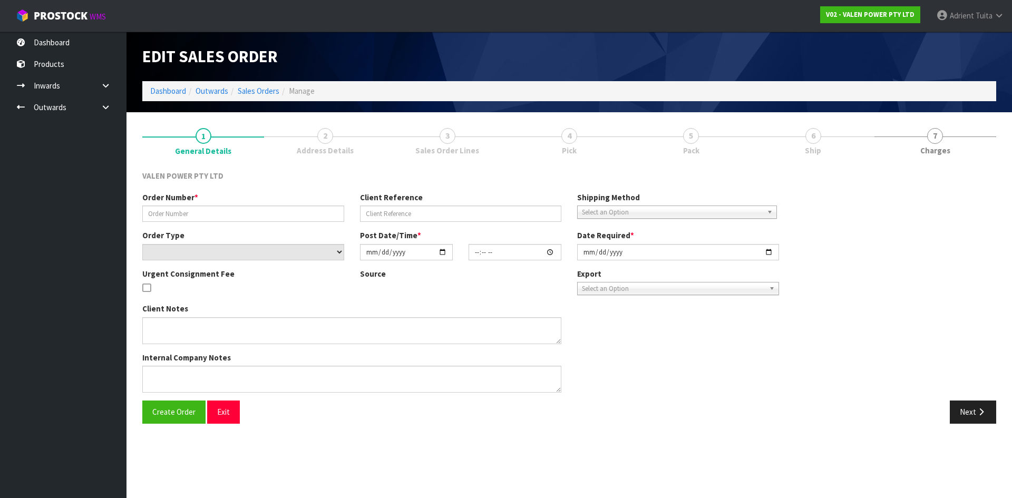
type input "S47620"
type input "PO125331"
select select "number:0"
type input "2025-09-09"
type input "15:15:11.000"
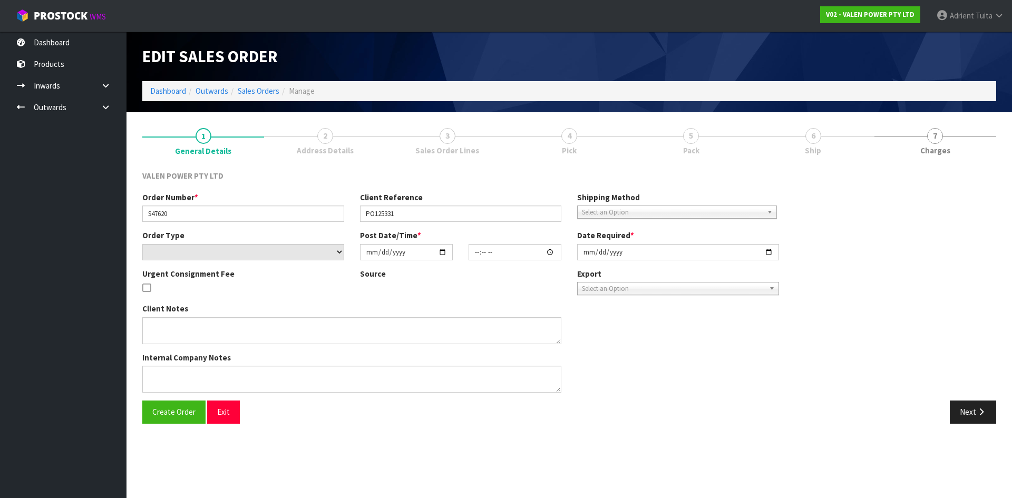
type input "[DATE]"
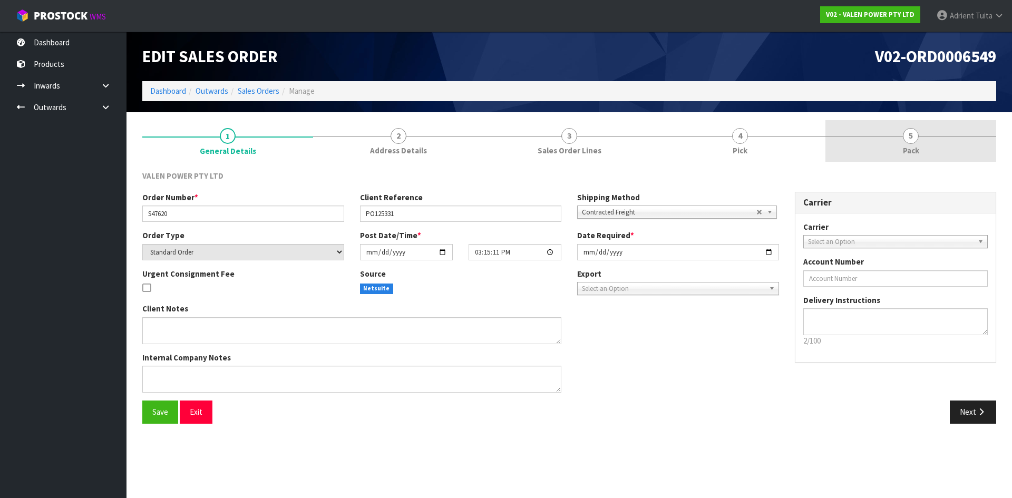
click at [929, 153] on link "5 Pack" at bounding box center [910, 141] width 171 height 42
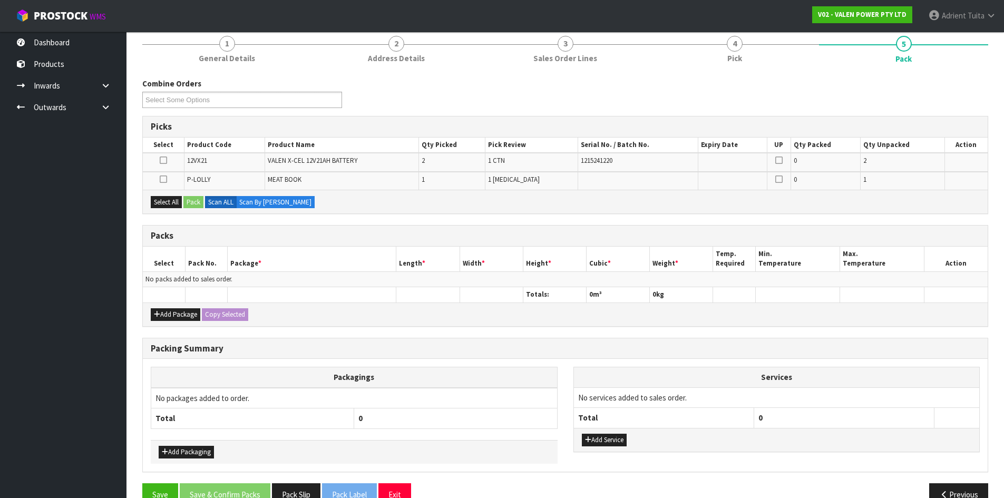
scroll to position [116, 0]
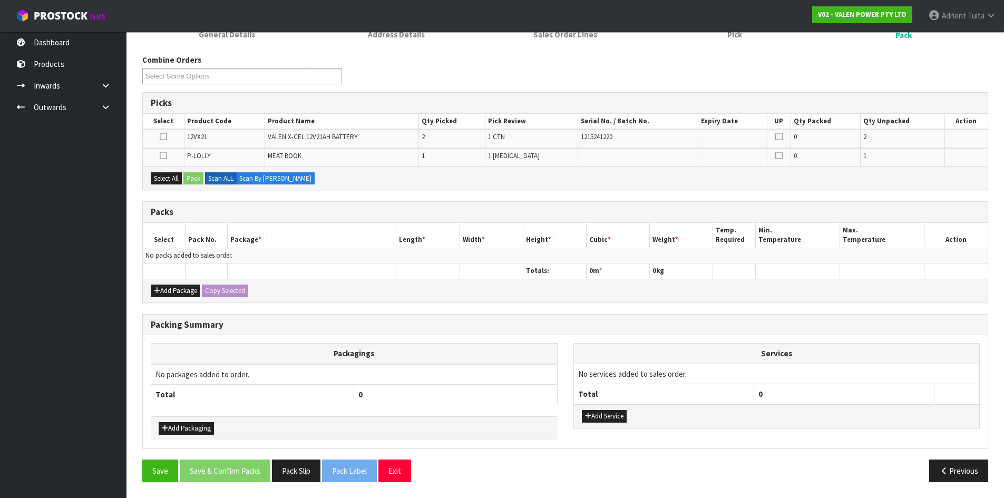
click at [167, 150] on td at bounding box center [163, 157] width 41 height 18
click at [163, 155] on icon at bounding box center [163, 155] width 7 height 1
click at [0, 0] on input "checkbox" at bounding box center [0, 0] width 0 height 0
click at [193, 174] on button "Pack" at bounding box center [193, 178] width 20 height 13
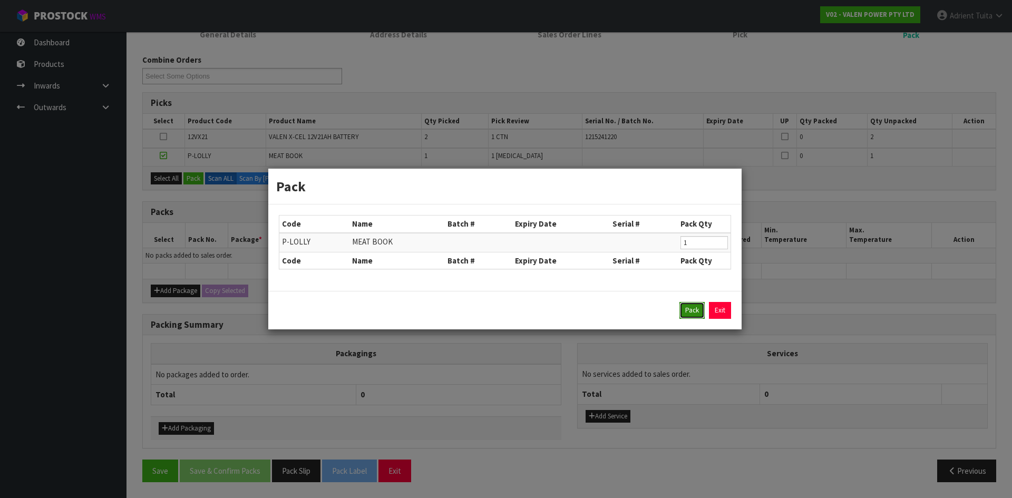
click at [703, 311] on button "Pack" at bounding box center [691, 310] width 25 height 17
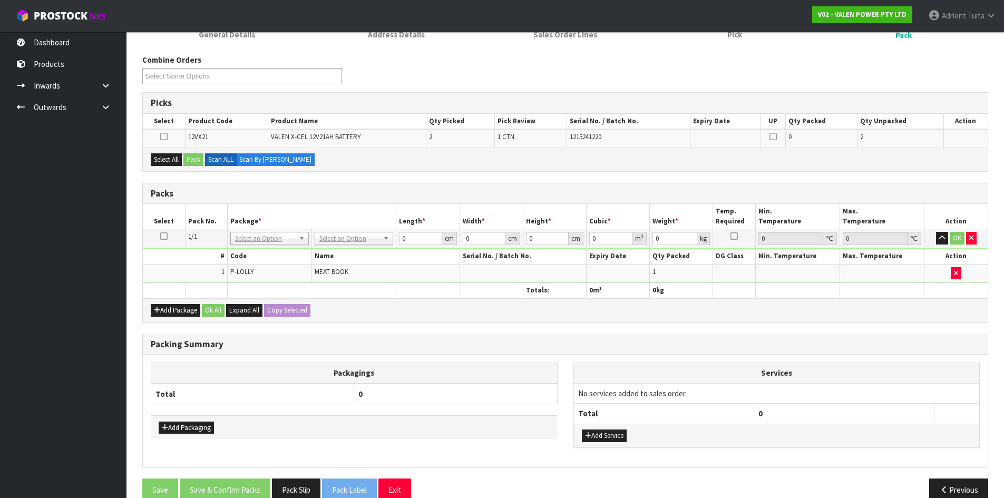
click at [694, 309] on div "Add Package Ok All Expand All Copy Selected" at bounding box center [565, 310] width 845 height 24
click at [169, 159] on button "Select All" at bounding box center [166, 159] width 31 height 13
drag, startPoint x: 162, startPoint y: 135, endPoint x: 143, endPoint y: 211, distance: 77.6
click at [163, 141] on label at bounding box center [163, 136] width 7 height 9
click at [0, 0] on input "checkbox" at bounding box center [0, 0] width 0 height 0
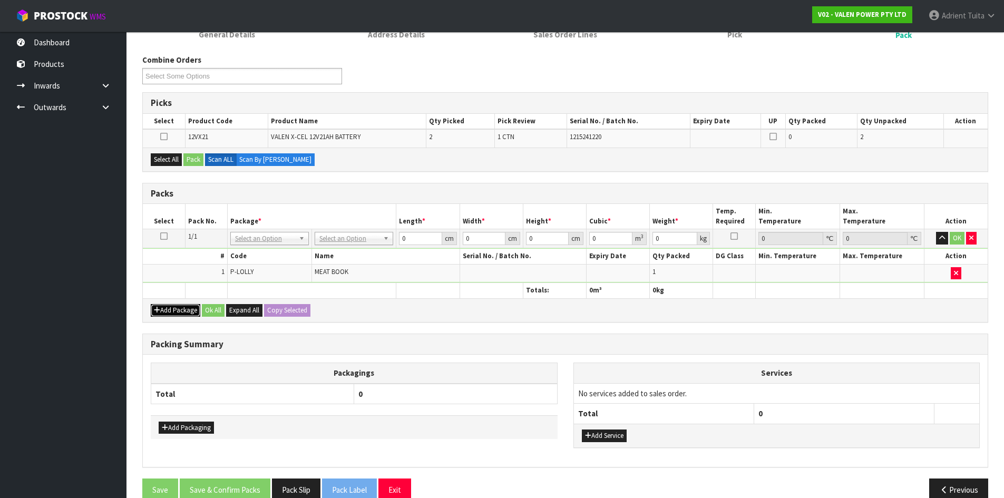
click at [162, 311] on button "Add Package" at bounding box center [176, 310] width 50 height 13
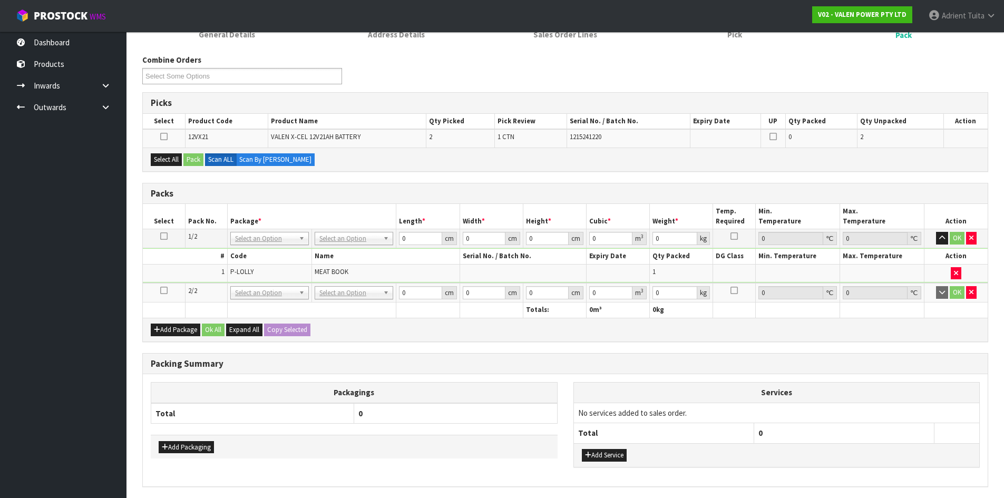
click at [162, 291] on icon at bounding box center [163, 290] width 7 height 1
click at [175, 162] on button "Select All" at bounding box center [166, 159] width 31 height 13
click at [186, 161] on button "Pack" at bounding box center [193, 159] width 20 height 13
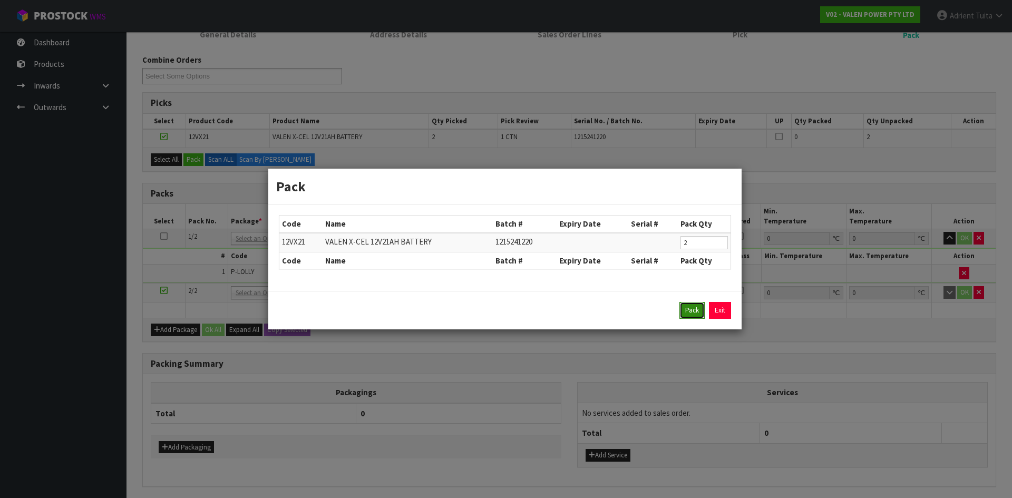
click at [680, 310] on button "Pack" at bounding box center [691, 310] width 25 height 17
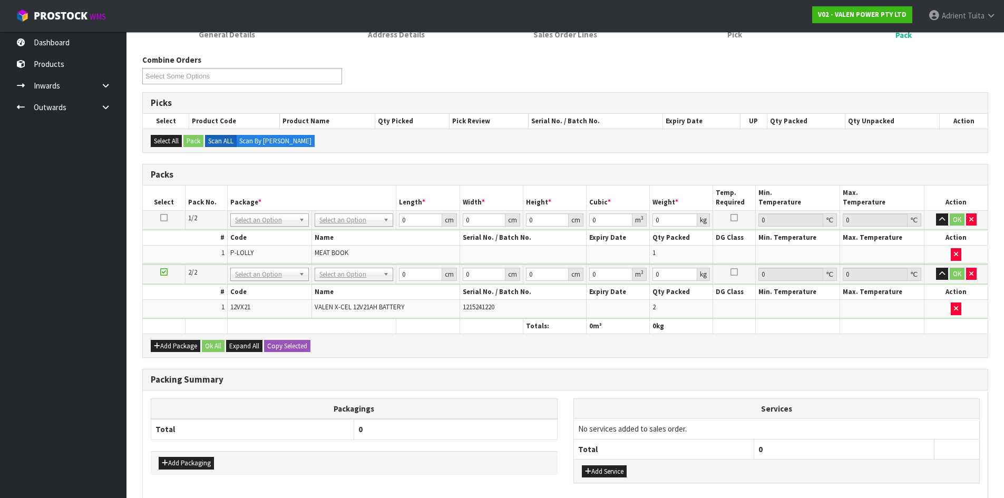
drag, startPoint x: 314, startPoint y: 208, endPoint x: 318, endPoint y: 216, distance: 9.0
click at [316, 212] on table "Select Pack No. Package * Length * Width * Height * Cubic * Weight * Temp. Requ…" at bounding box center [565, 260] width 845 height 148
drag, startPoint x: 329, startPoint y: 223, endPoint x: 329, endPoint y: 233, distance: 9.5
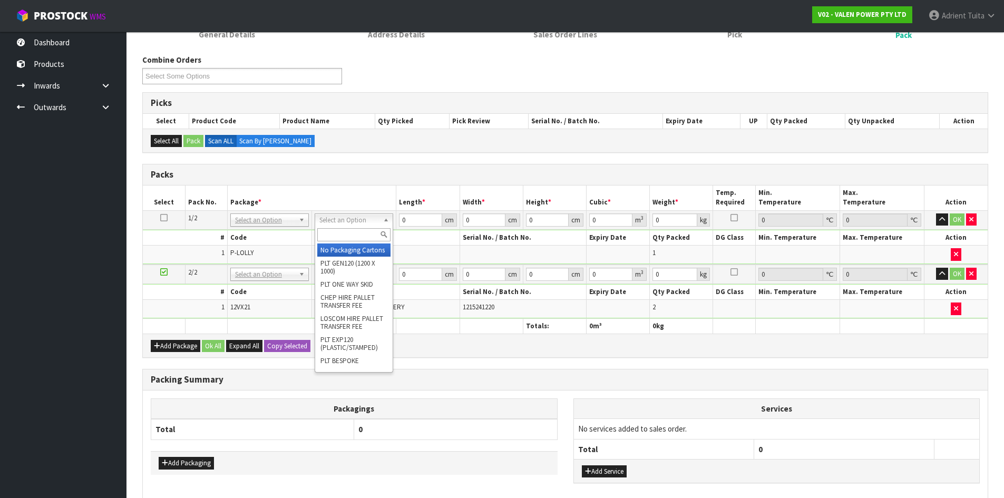
click at [331, 239] on input "text" at bounding box center [353, 234] width 73 height 13
type input "a4"
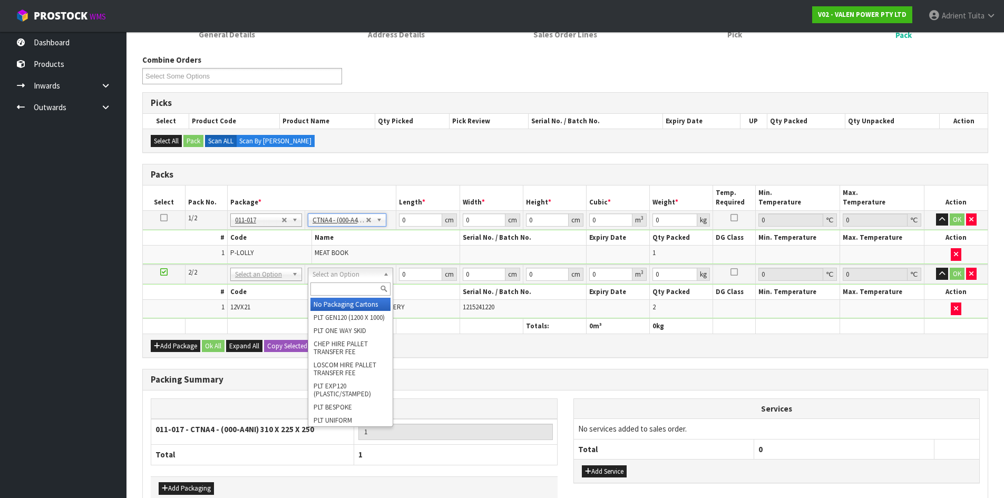
type input "31"
type input "22.5"
type input "25"
type input "0.017438"
type input "1.45"
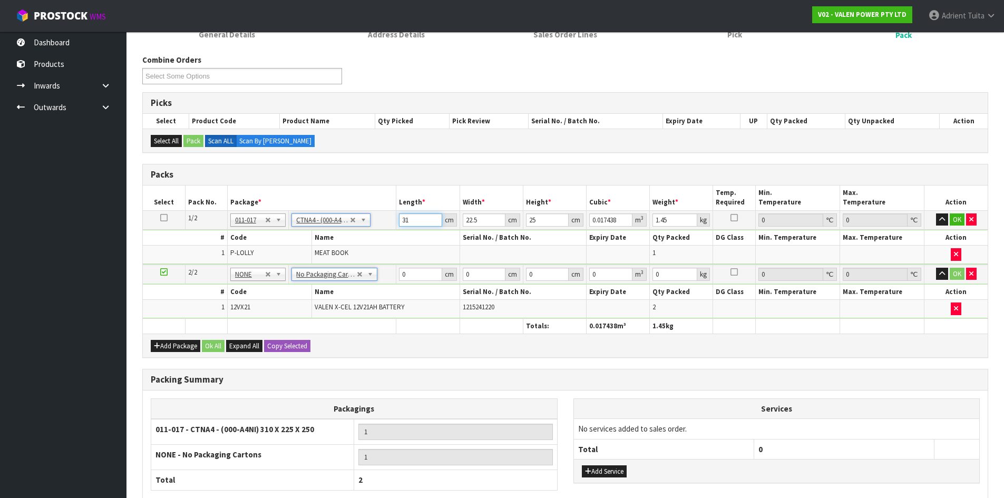
click at [416, 221] on input "31" at bounding box center [420, 219] width 43 height 13
type input "3"
type input "0.001687"
type input "0"
type input "3"
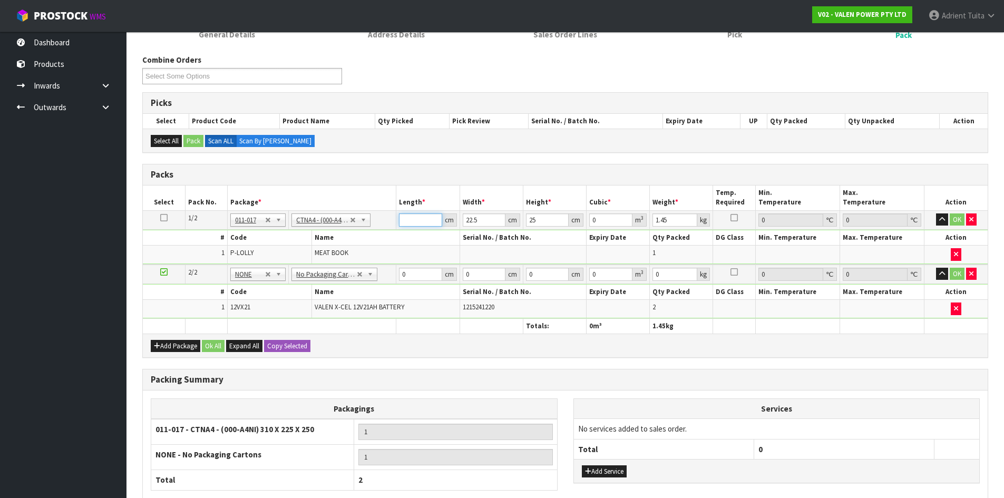
type input "0.001687"
type input "33"
type input "0.018563"
type input "33"
type input "2"
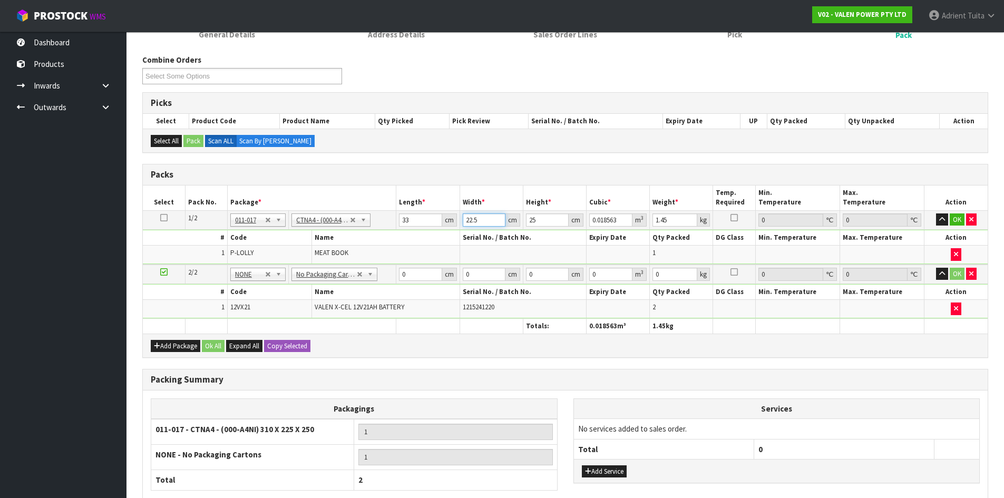
type input "0.00165"
type input "25"
type input "0.020625"
type input "25"
type input "1"
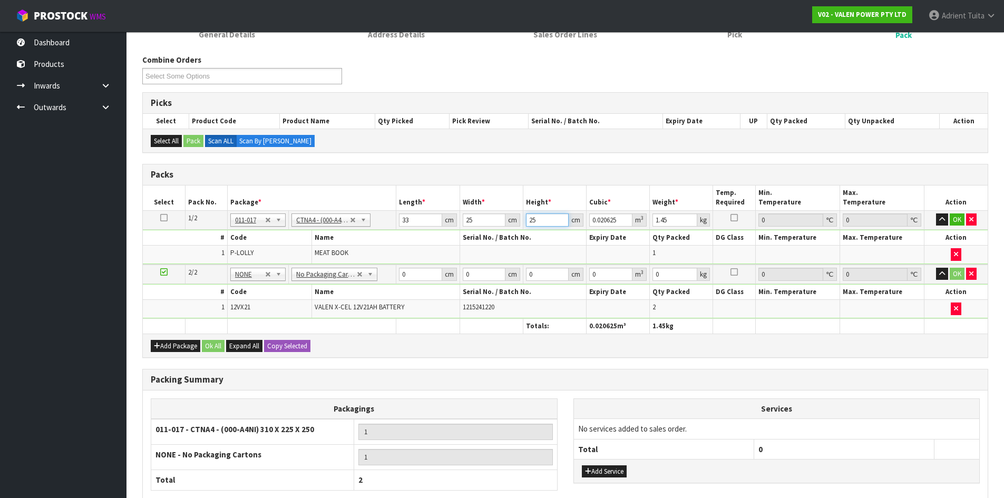
type input "0.000825"
type input "15"
type input "0.012375"
type input "15"
type input "2"
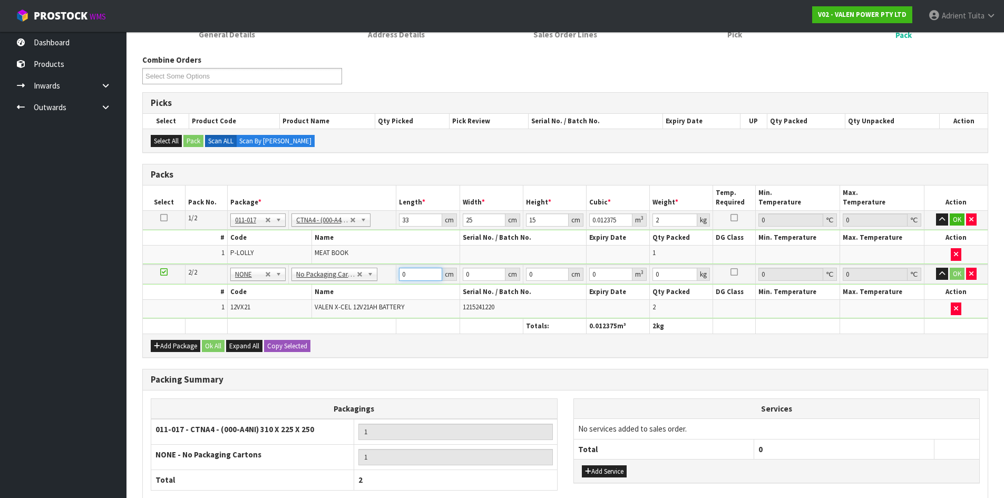
drag, startPoint x: 411, startPoint y: 269, endPoint x: 413, endPoint y: 255, distance: 15.0
click at [411, 269] on input "0" at bounding box center [420, 274] width 43 height 13
type input "20"
type input "18"
type input "2"
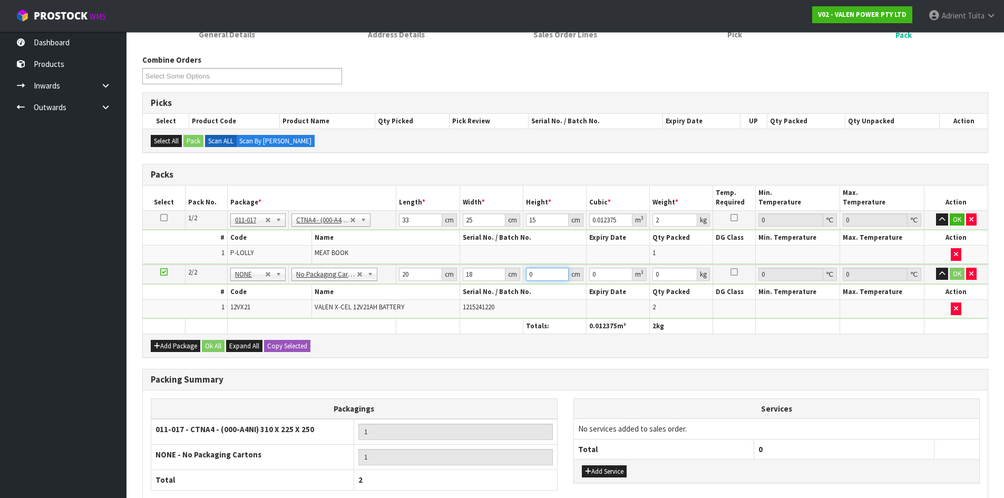
type input "0.00072"
type input "21"
type input "0.00756"
type input "21"
type input "14"
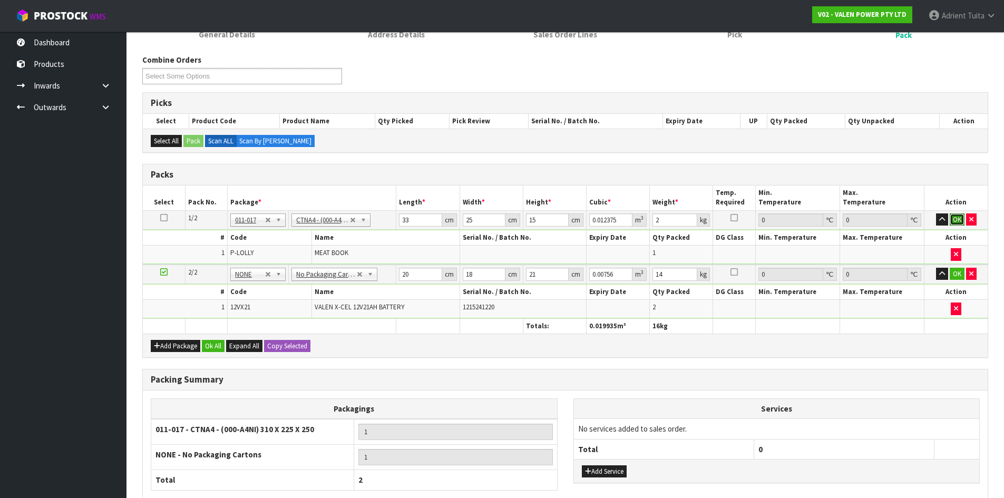
click at [952, 219] on button "OK" at bounding box center [957, 219] width 15 height 13
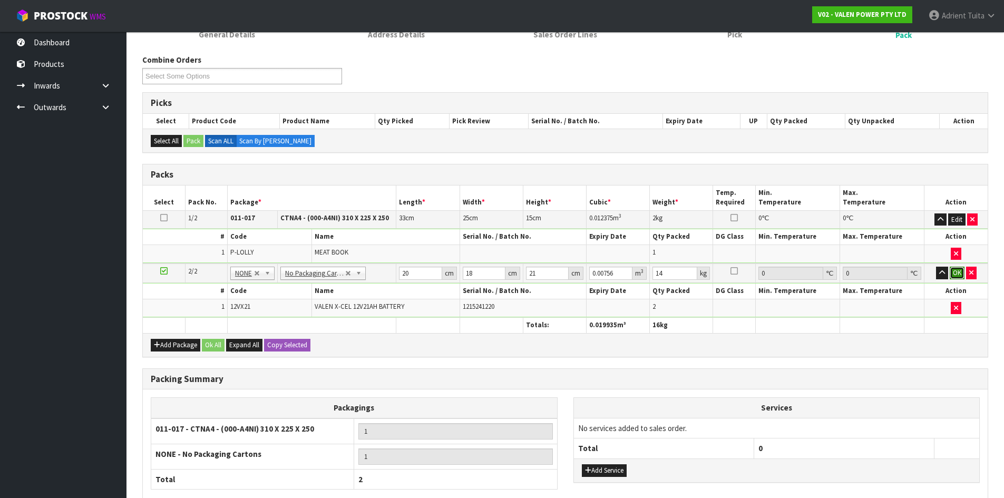
click at [951, 274] on button "OK" at bounding box center [957, 273] width 15 height 13
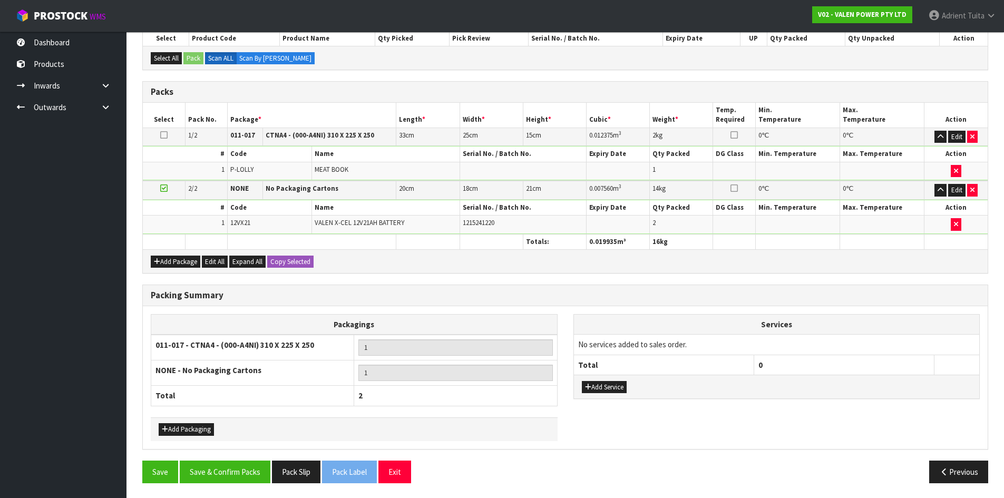
scroll to position [200, 0]
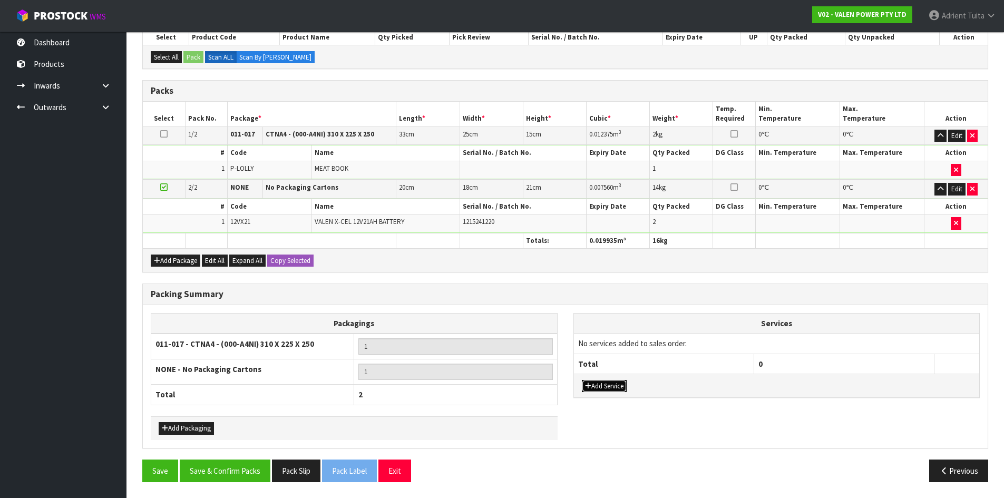
click at [591, 382] on button "Add Service" at bounding box center [604, 386] width 45 height 13
drag, startPoint x: 599, startPoint y: 364, endPoint x: 604, endPoint y: 361, distance: 5.9
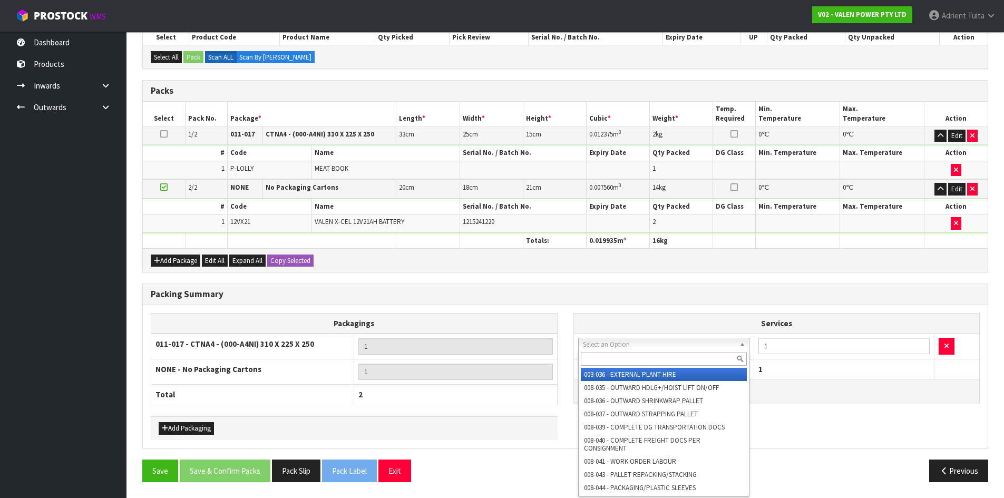
click at [604, 361] on input "text" at bounding box center [664, 359] width 167 height 13
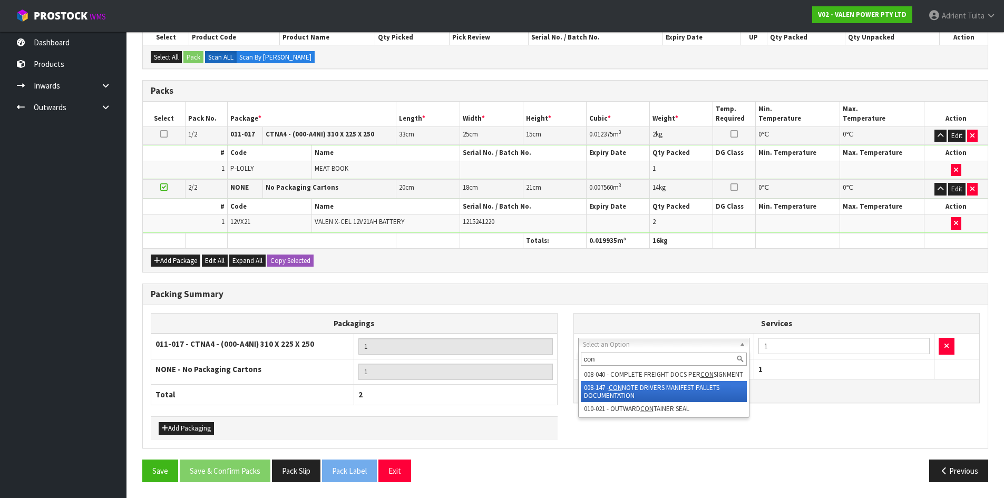
type input "con"
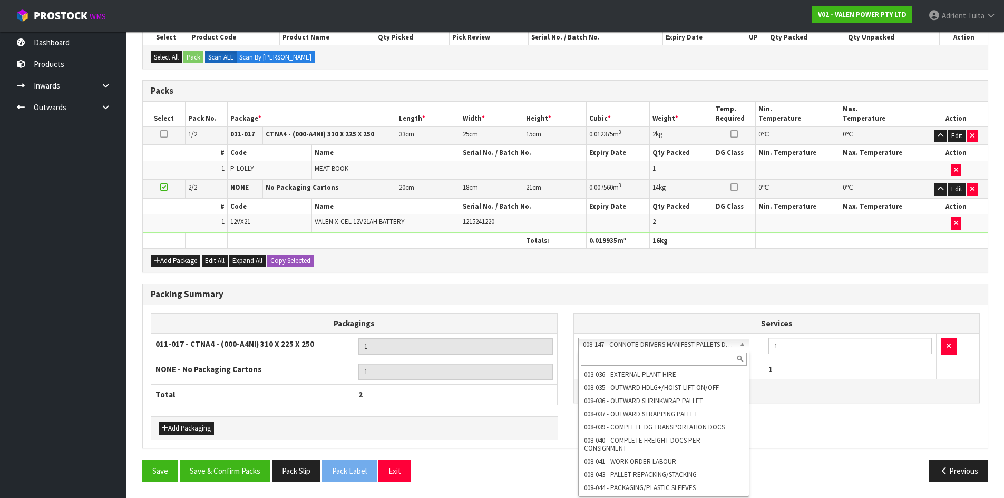
drag, startPoint x: 617, startPoint y: 344, endPoint x: 618, endPoint y: 364, distance: 20.1
click at [619, 363] on input "text" at bounding box center [664, 359] width 167 height 13
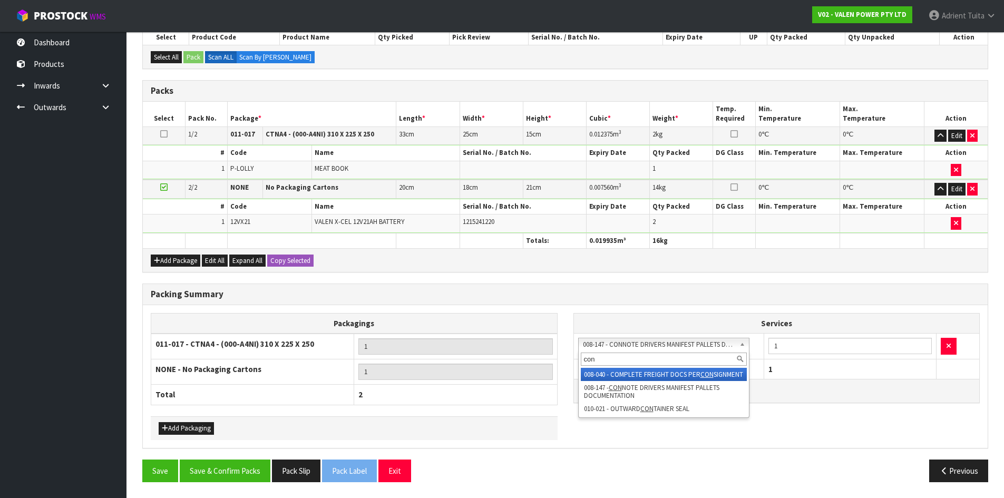
type input "con"
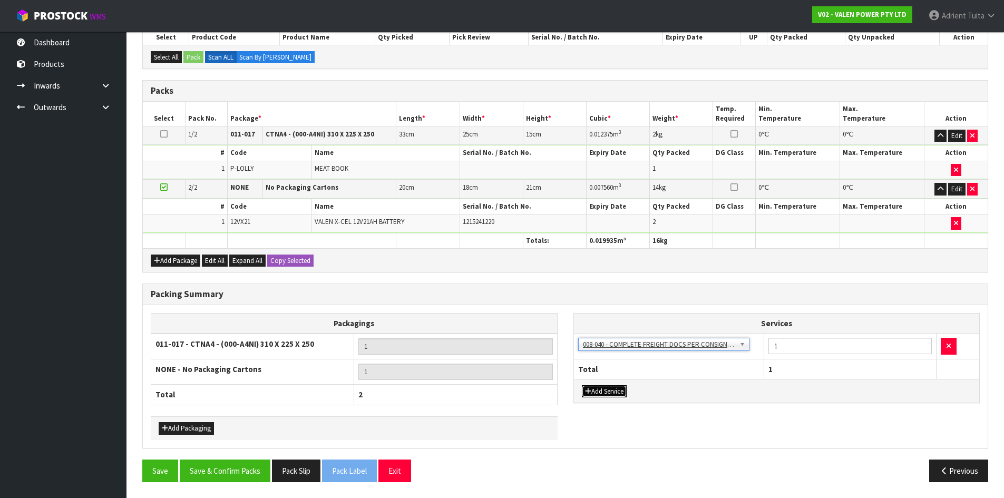
click at [608, 389] on button "Add Service" at bounding box center [604, 391] width 45 height 13
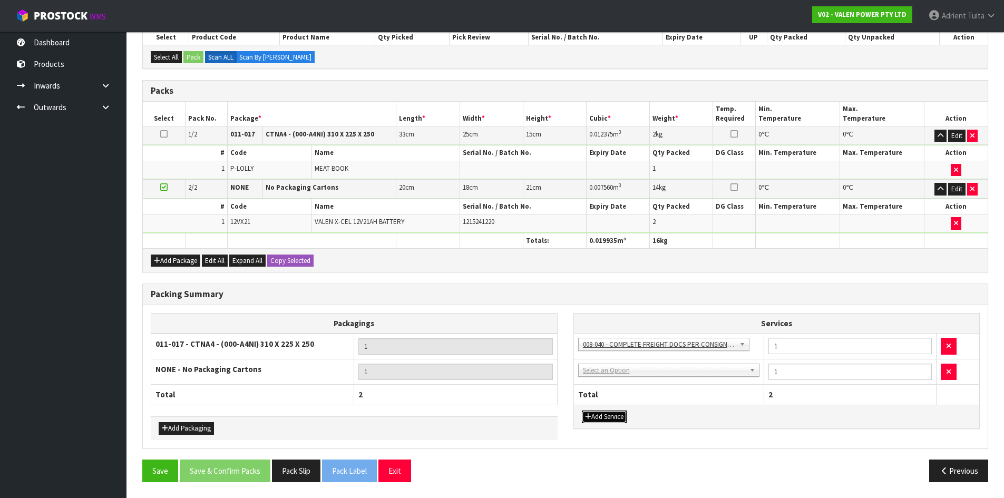
drag, startPoint x: 624, startPoint y: 373, endPoint x: 624, endPoint y: 385, distance: 12.1
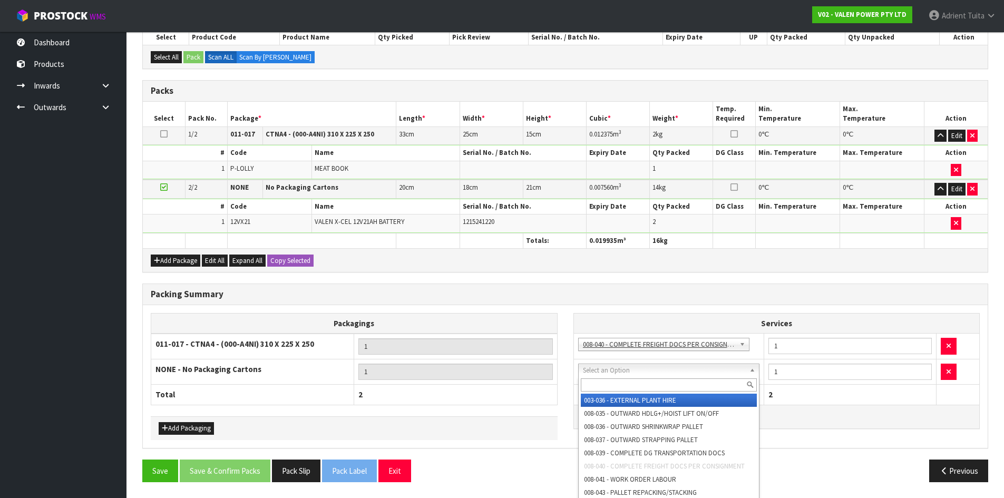
click at [624, 385] on input "text" at bounding box center [669, 384] width 177 height 13
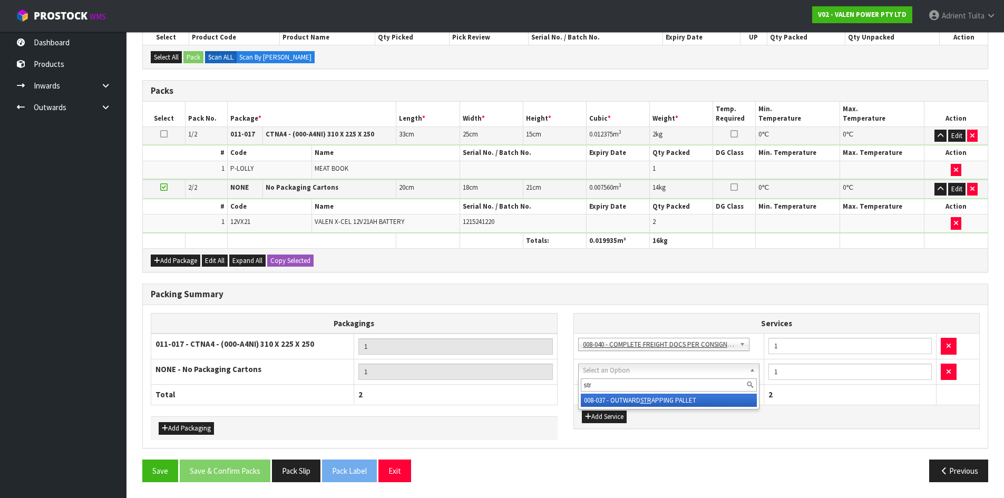
type input "str"
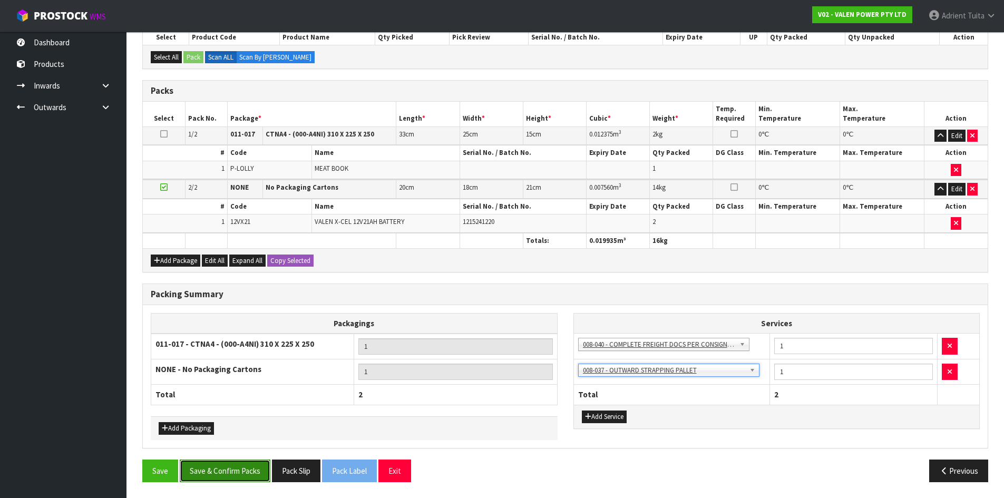
click at [219, 466] on button "Save & Confirm Packs" at bounding box center [225, 471] width 91 height 23
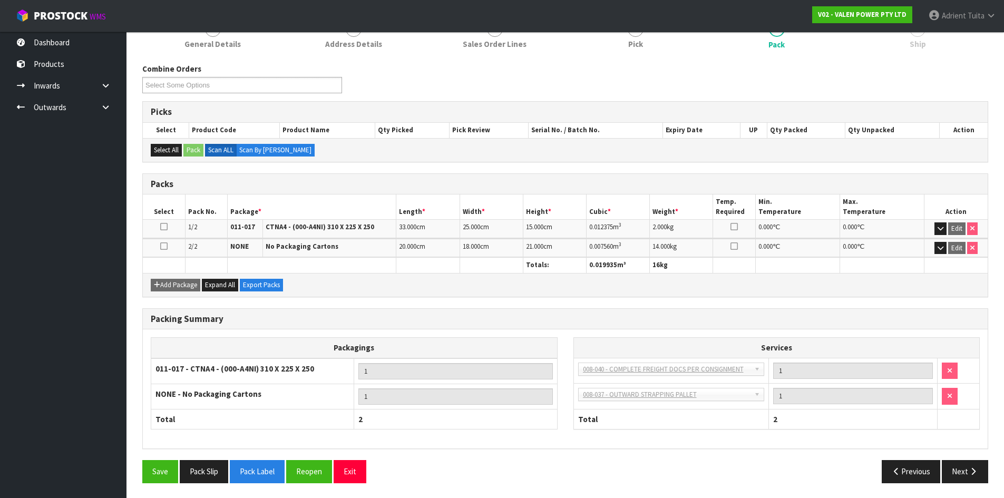
scroll to position [146, 0]
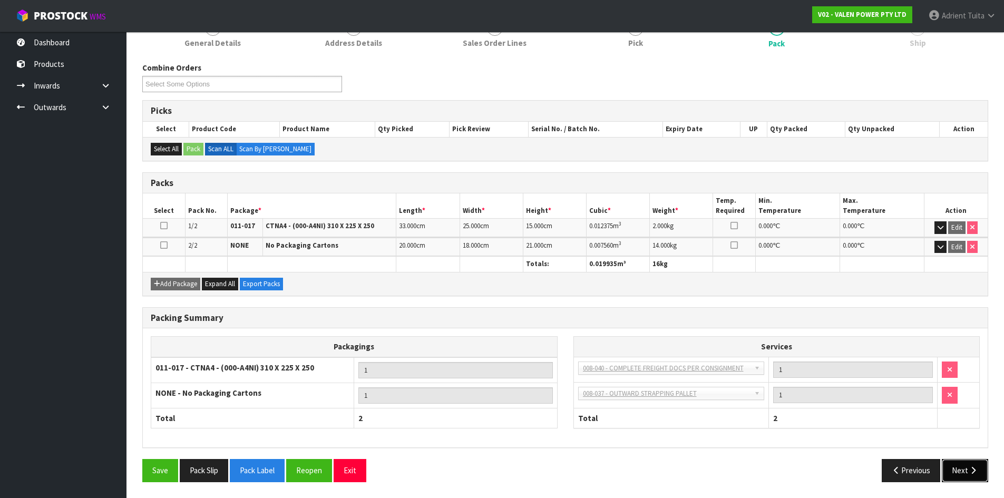
click at [966, 473] on button "Next" at bounding box center [965, 470] width 46 height 23
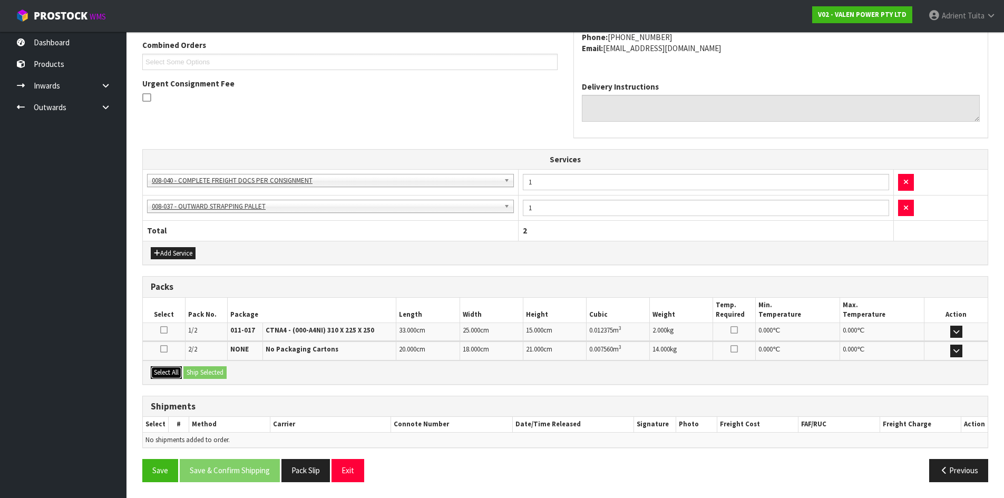
drag, startPoint x: 173, startPoint y: 375, endPoint x: 179, endPoint y: 373, distance: 6.0
click at [177, 375] on button "Select All" at bounding box center [166, 372] width 31 height 13
click at [199, 367] on button "Ship Selected" at bounding box center [204, 372] width 43 height 13
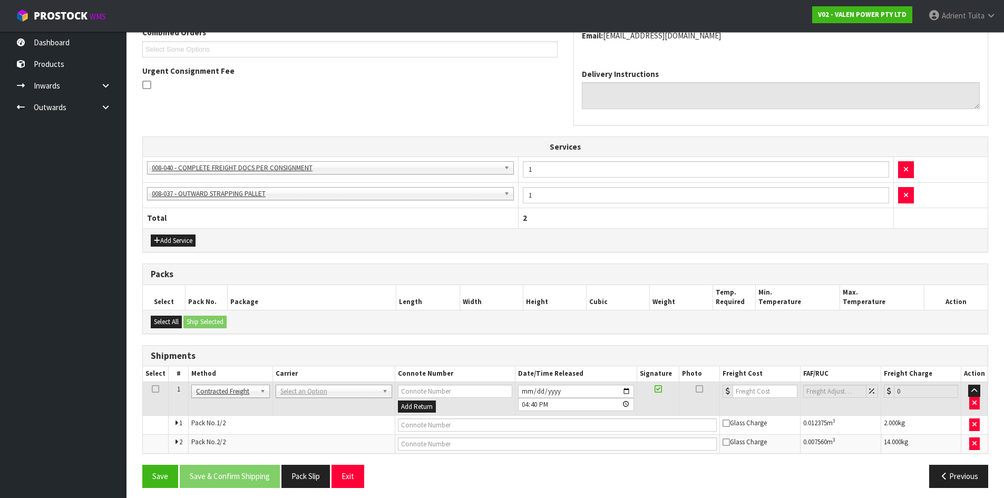
scroll to position [292, 0]
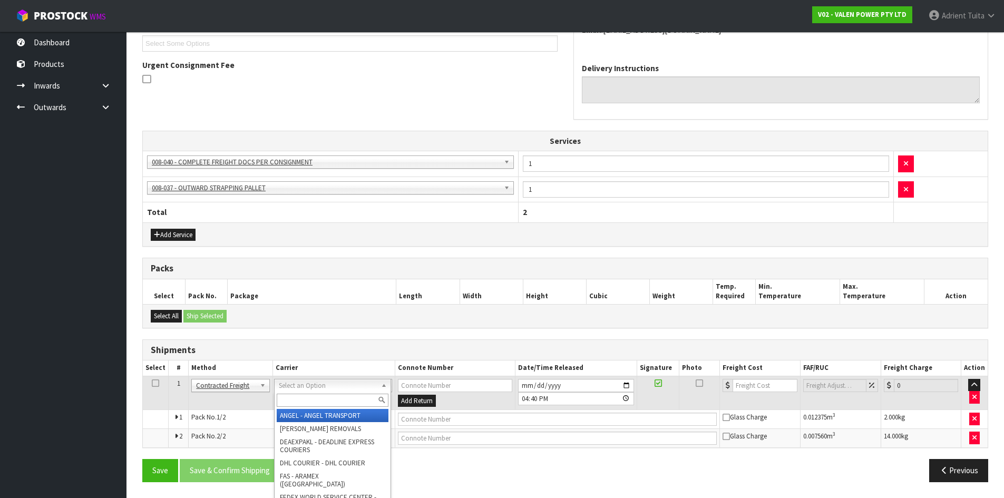
drag, startPoint x: 295, startPoint y: 387, endPoint x: 297, endPoint y: 397, distance: 10.1
click at [297, 397] on input "text" at bounding box center [333, 400] width 112 height 13
type input "nzp"
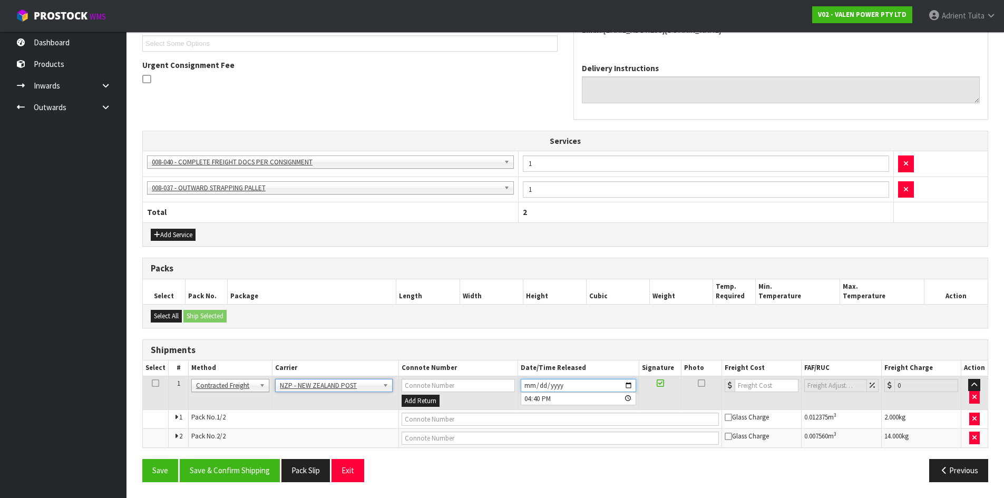
click at [630, 380] on input "[DATE]" at bounding box center [578, 385] width 115 height 13
drag, startPoint x: 630, startPoint y: 388, endPoint x: 629, endPoint y: 379, distance: 8.5
click at [630, 388] on input "[DATE]" at bounding box center [578, 385] width 115 height 13
type input "2025-10-02"
click at [245, 470] on button "Save & Confirm Shipping" at bounding box center [230, 470] width 100 height 23
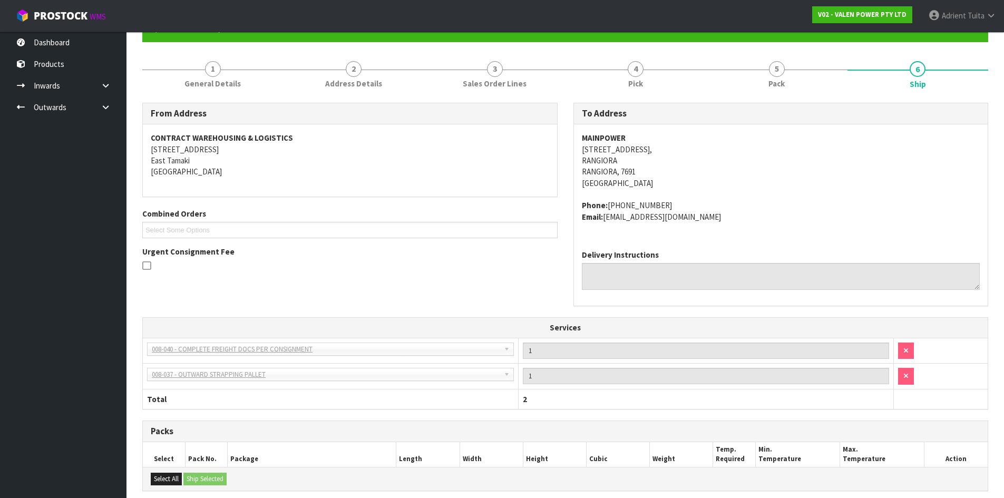
scroll to position [276, 0]
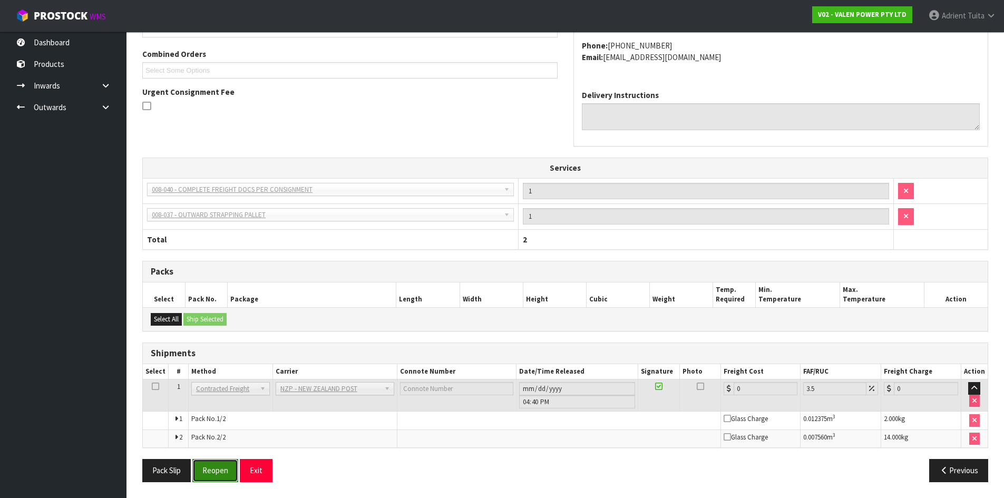
click at [228, 464] on button "Reopen" at bounding box center [215, 470] width 46 height 23
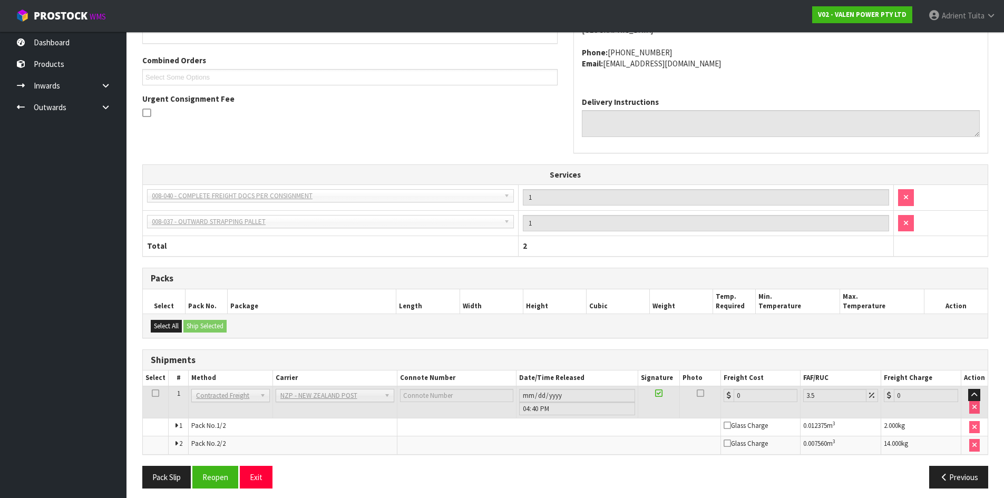
scroll to position [265, 0]
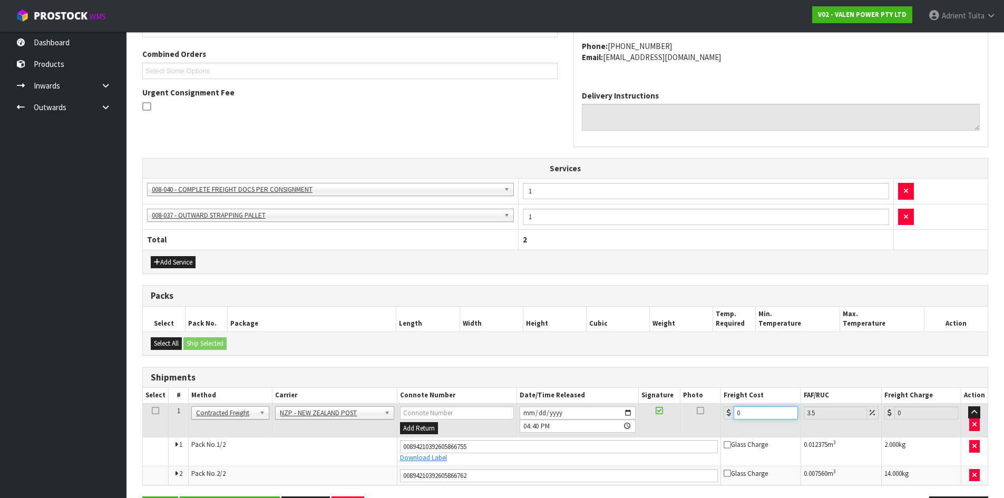
click at [773, 414] on input "0" at bounding box center [766, 412] width 64 height 13
type input "3"
type input "3.1"
type input "39"
type input "40.36"
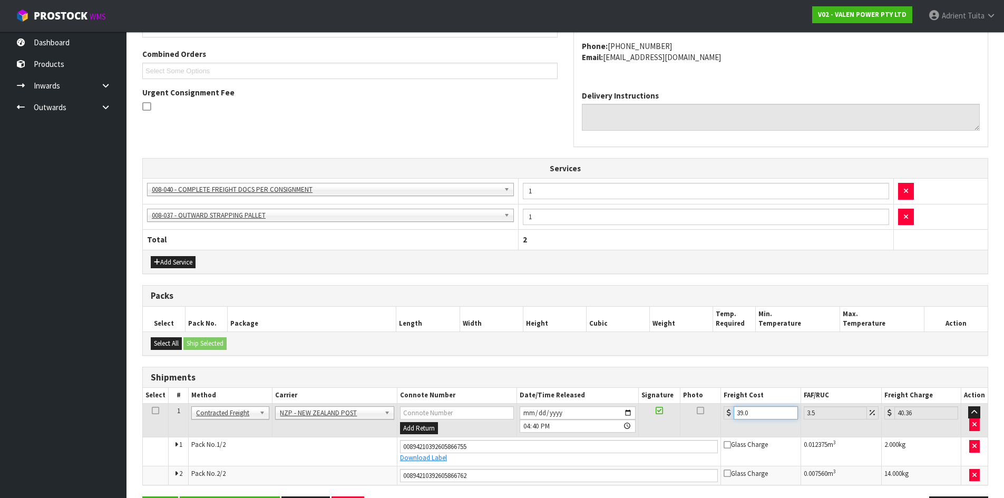
type input "39.07"
type input "40.44"
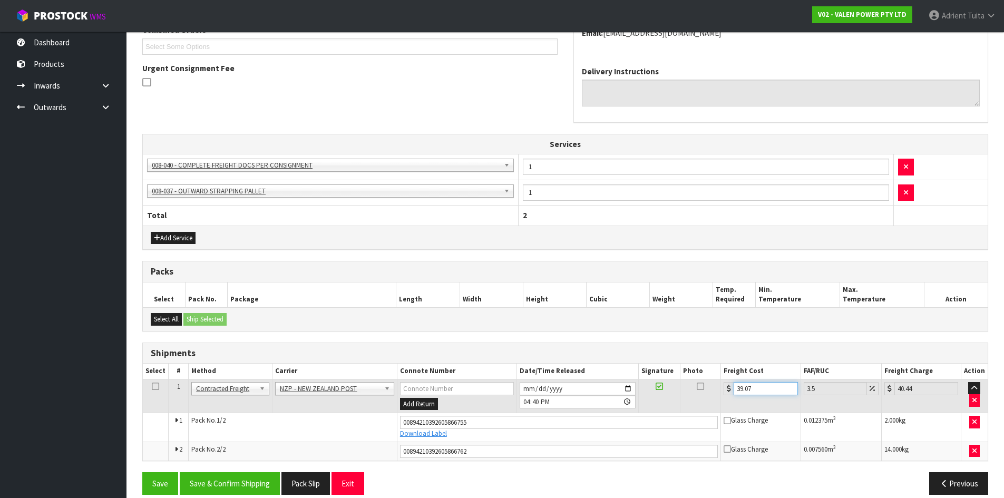
scroll to position [301, 0]
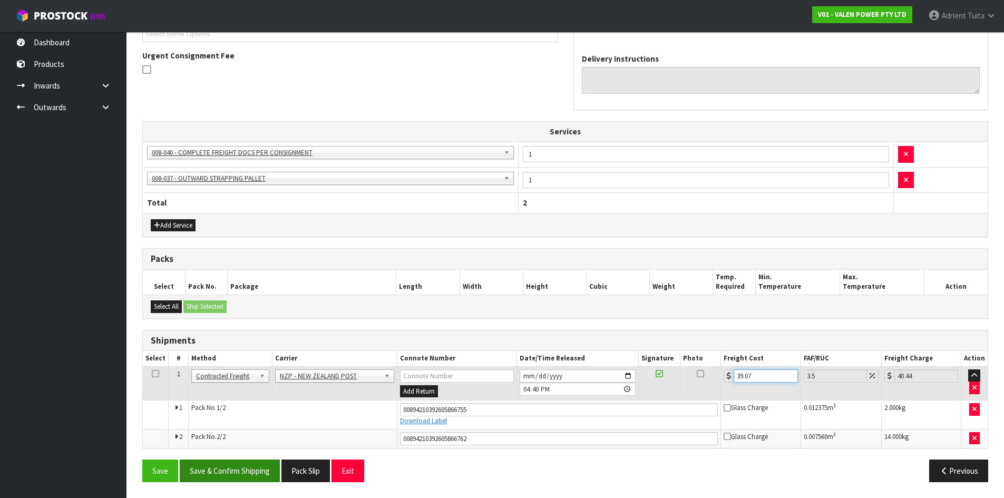
type input "39.07"
click at [217, 473] on button "Save & Confirm Shipping" at bounding box center [230, 471] width 100 height 23
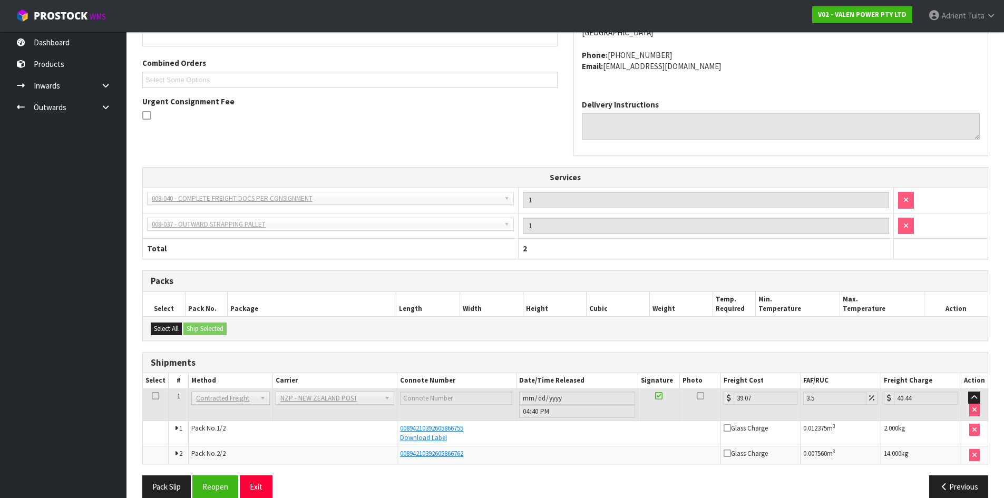
scroll to position [271, 0]
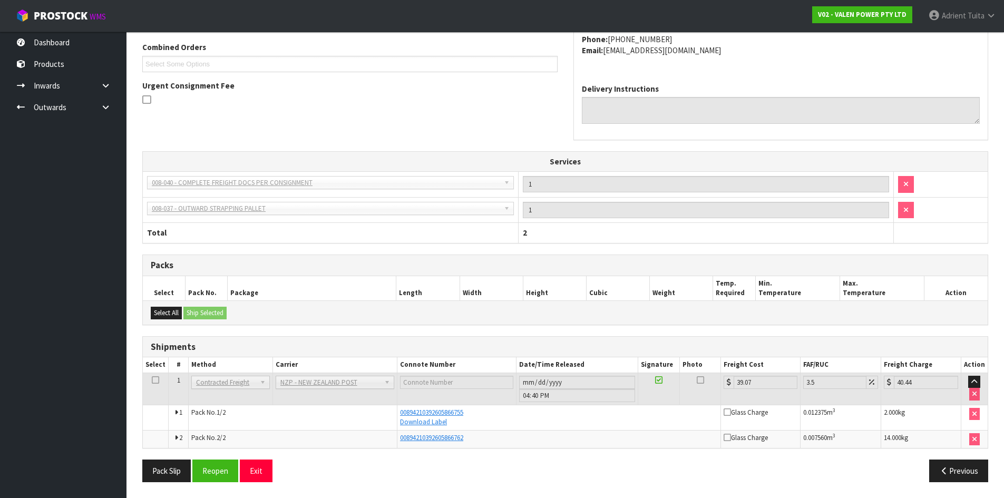
click at [258, 484] on div "Pack Slip Reopen Exit Previous" at bounding box center [565, 475] width 862 height 31
click at [260, 471] on button "Exit" at bounding box center [256, 471] width 33 height 23
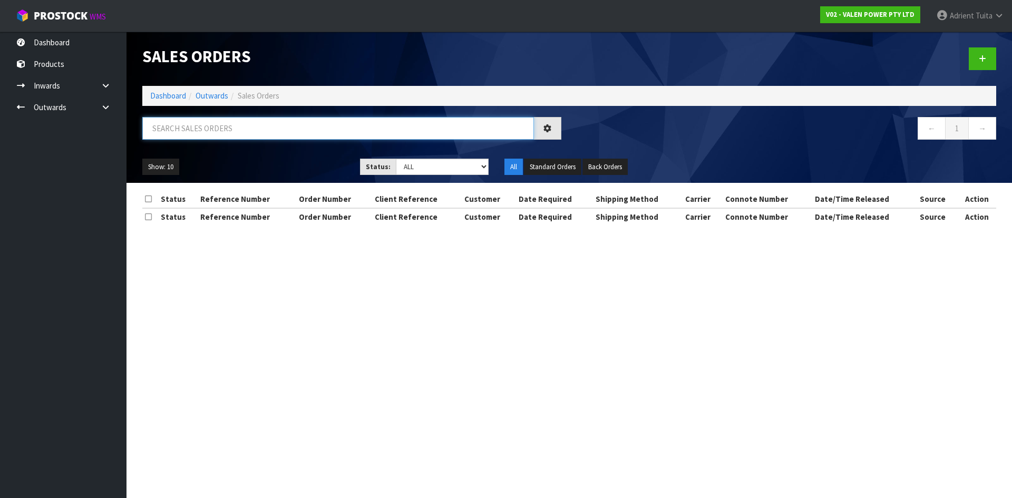
click at [341, 135] on input "text" at bounding box center [338, 128] width 392 height 23
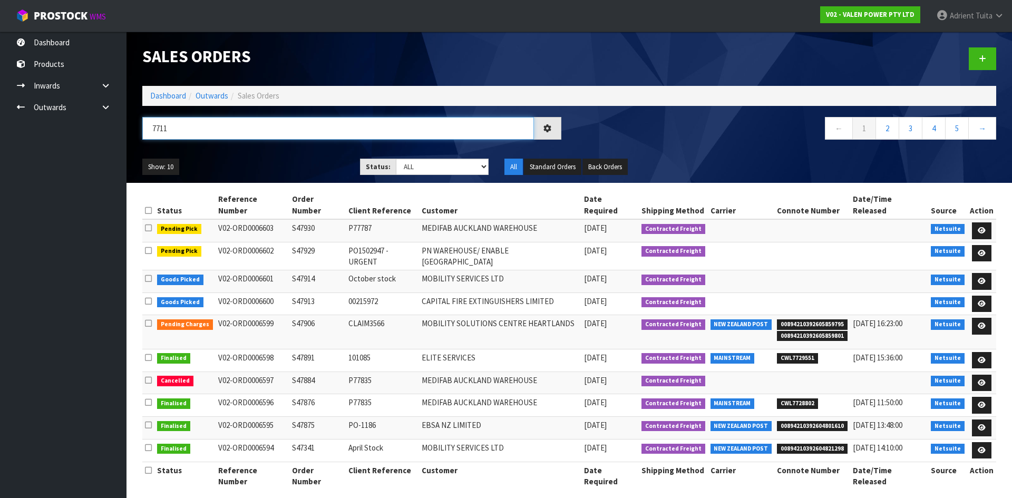
type input "7711"
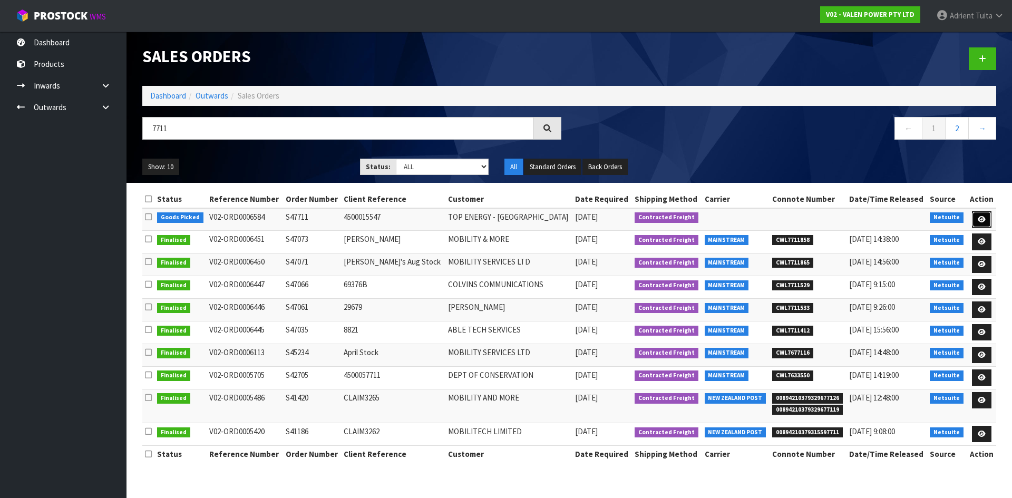
click at [975, 219] on link at bounding box center [982, 219] width 20 height 17
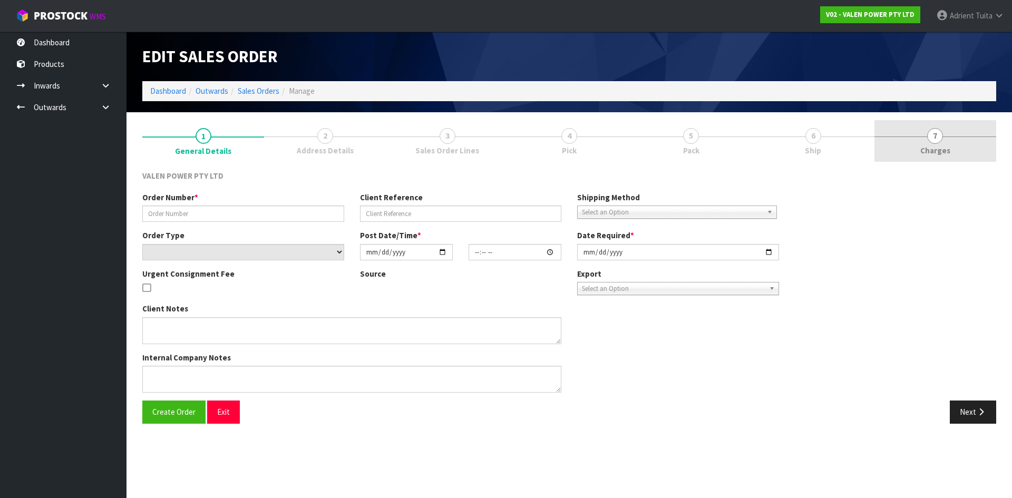
type input "S47711"
type input "4500015547"
select select "number:0"
type input "[DATE]"
type input "10:15:09.000"
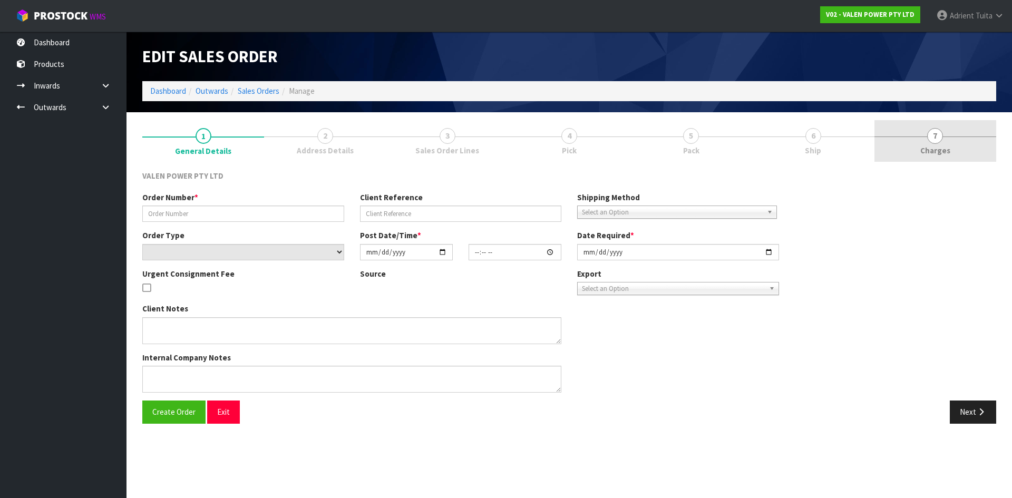
type input "[DATE]"
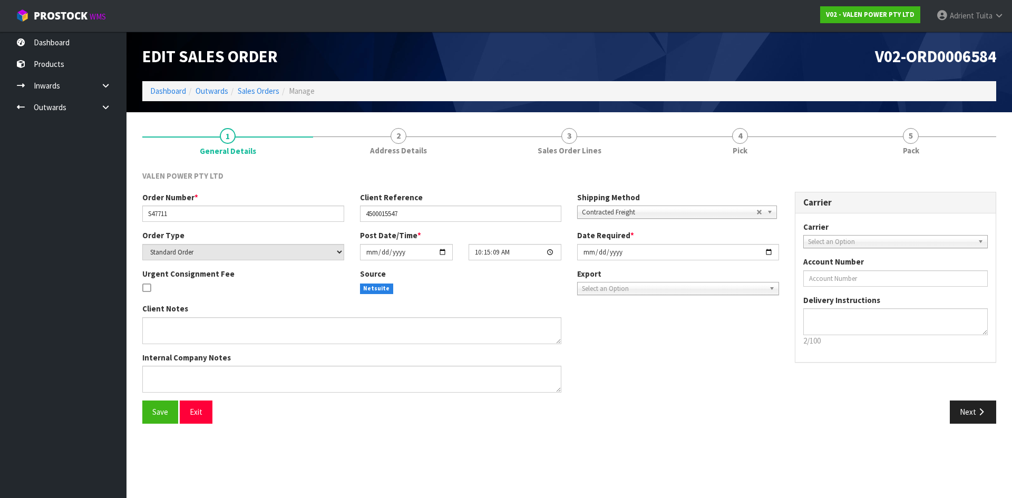
click at [933, 143] on link "5 Pack" at bounding box center [910, 141] width 171 height 42
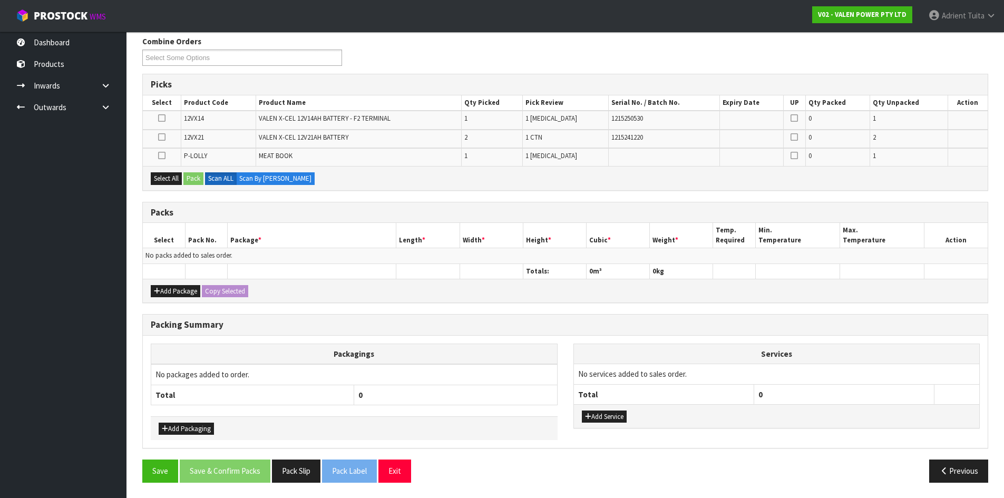
scroll to position [135, 0]
click at [172, 294] on button "Add Package" at bounding box center [176, 291] width 50 height 13
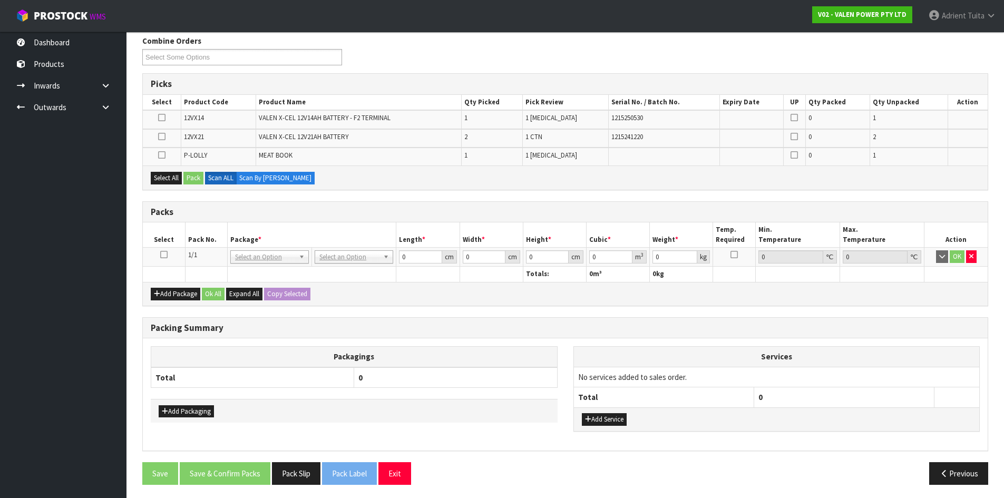
click at [164, 255] on icon at bounding box center [163, 255] width 7 height 1
click at [166, 138] on td at bounding box center [162, 138] width 38 height 18
drag, startPoint x: 160, startPoint y: 139, endPoint x: 179, endPoint y: 151, distance: 21.8
click at [161, 141] on label at bounding box center [161, 136] width 7 height 9
click at [0, 0] on input "checkbox" at bounding box center [0, 0] width 0 height 0
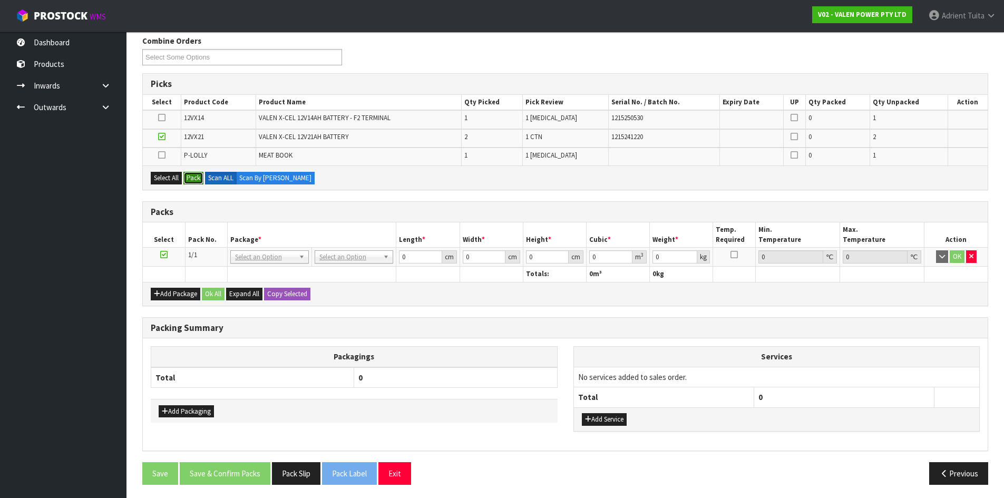
click at [190, 176] on button "Pack" at bounding box center [193, 178] width 20 height 13
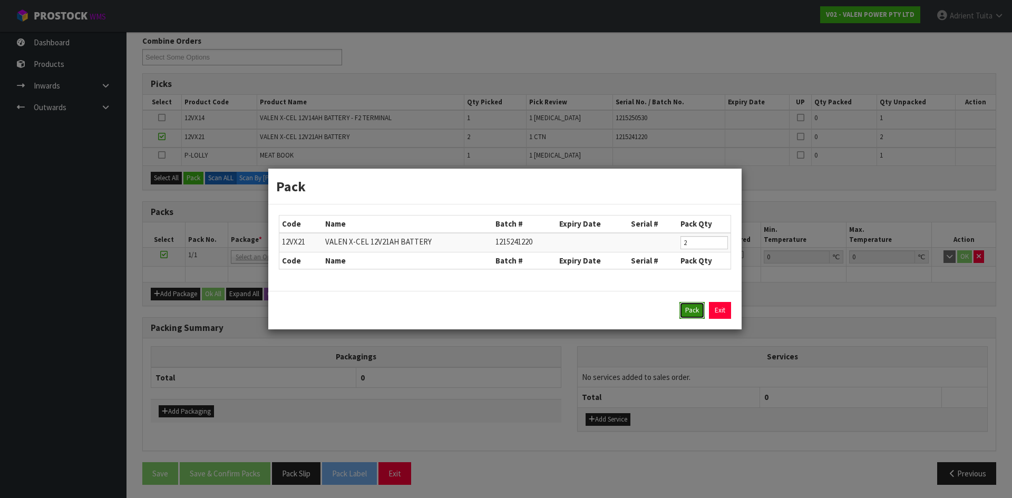
click at [695, 306] on button "Pack" at bounding box center [691, 310] width 25 height 17
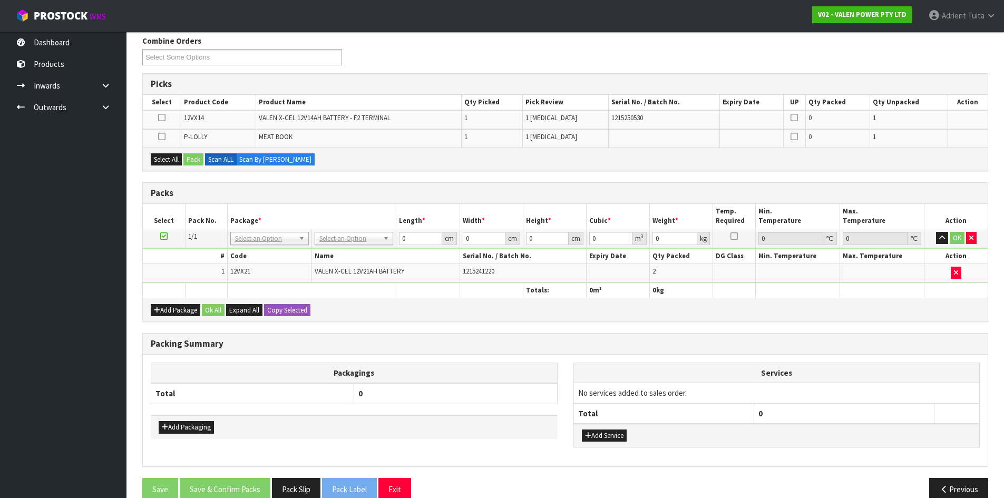
click at [167, 237] on td at bounding box center [164, 238] width 42 height 19
click at [164, 237] on icon at bounding box center [163, 236] width 7 height 1
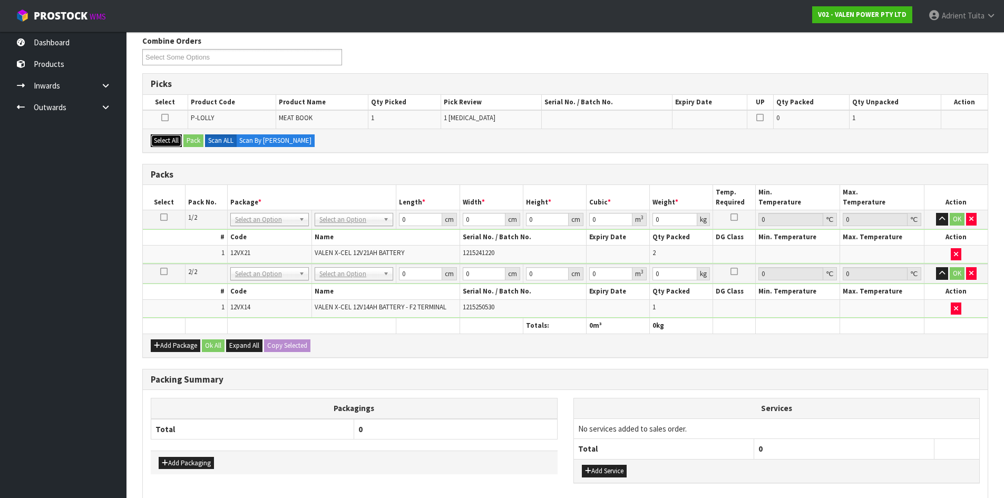
drag, startPoint x: 169, startPoint y: 140, endPoint x: 180, endPoint y: 142, distance: 10.7
click at [171, 141] on button "Select All" at bounding box center [166, 140] width 31 height 13
click at [194, 142] on button "Pack" at bounding box center [193, 140] width 20 height 13
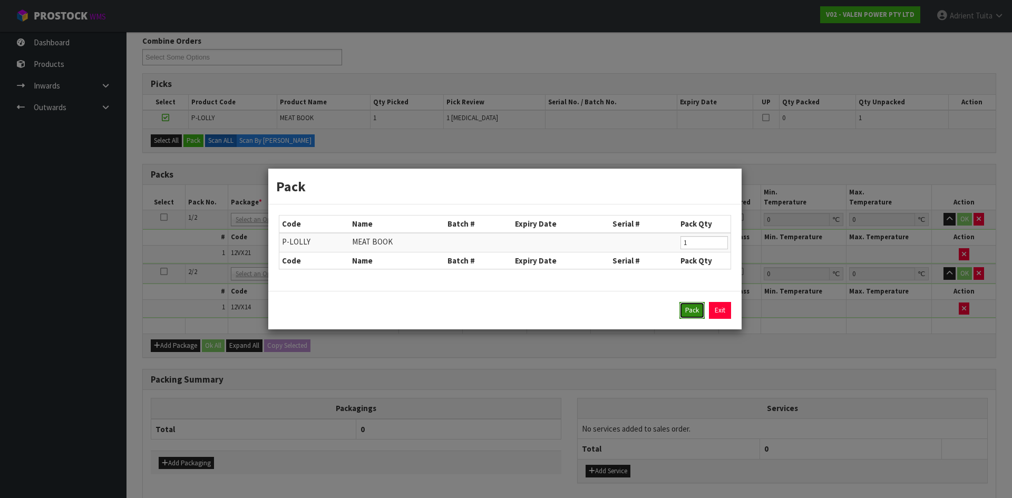
click at [685, 303] on button "Pack" at bounding box center [691, 310] width 25 height 17
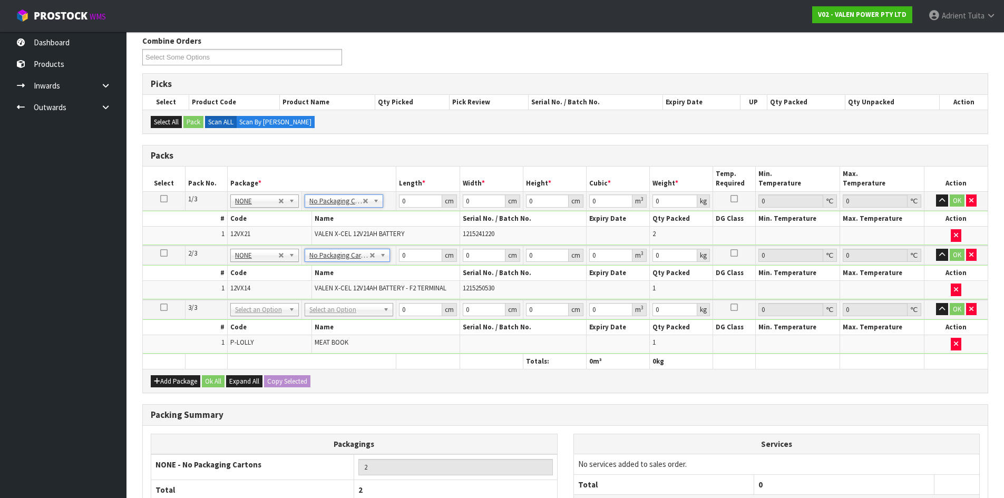
drag, startPoint x: 336, startPoint y: 309, endPoint x: 336, endPoint y: 316, distance: 6.3
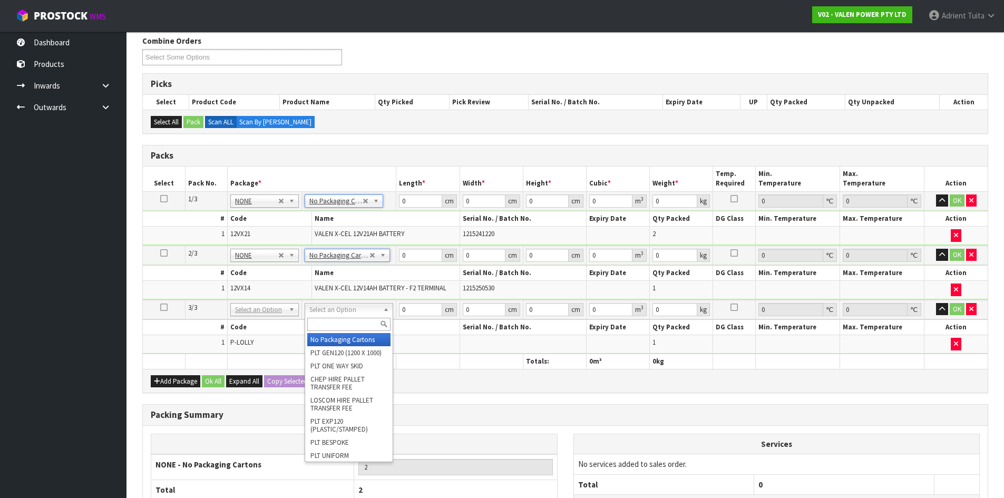
type input "3"
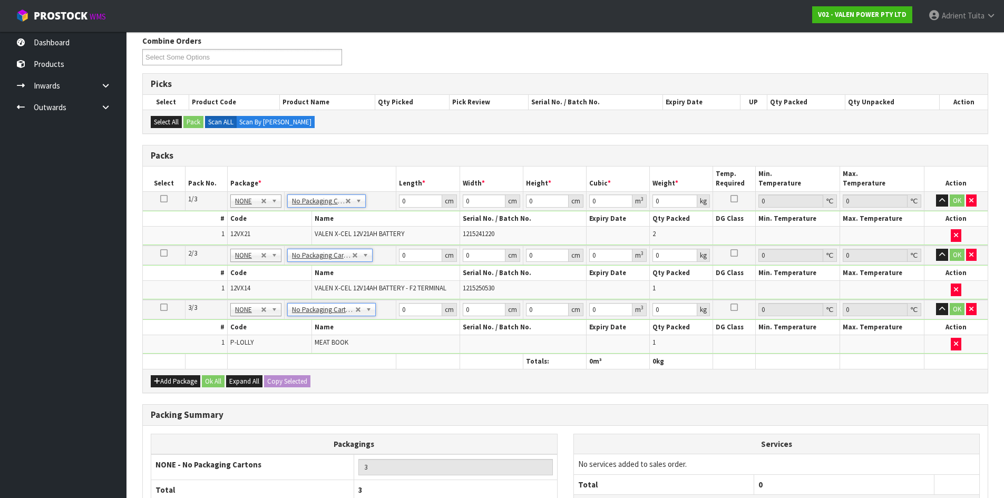
click at [419, 203] on td "0 cm" at bounding box center [427, 200] width 63 height 19
click at [420, 198] on input "0" at bounding box center [420, 200] width 43 height 13
type input "1"
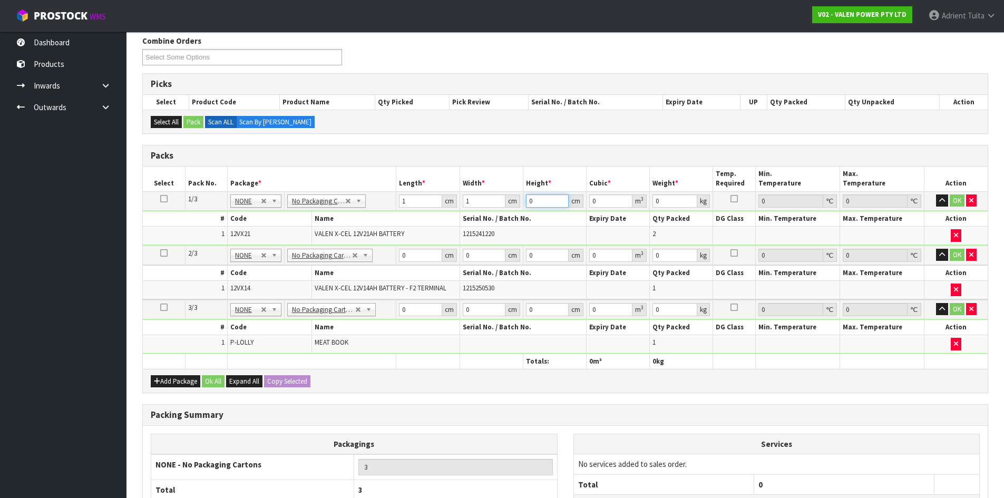
type input "0.000001"
type input "1"
click at [411, 255] on input "0" at bounding box center [420, 255] width 43 height 13
type input "1"
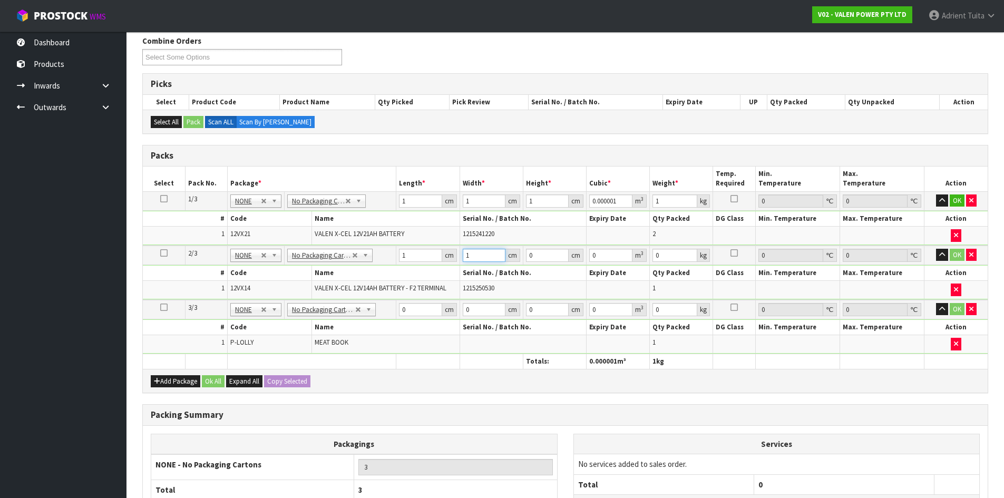
type input "1"
type input "0.000001"
type input "1"
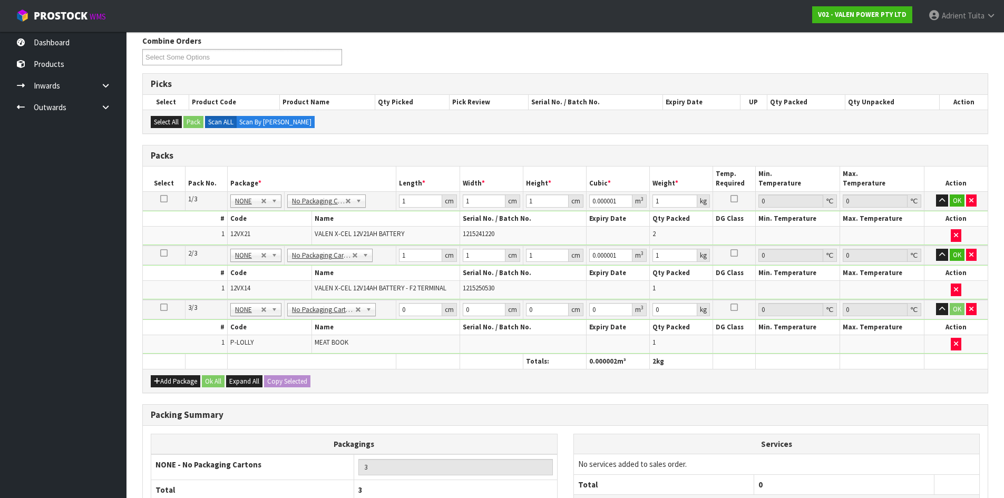
click at [420, 301] on td "0 cm" at bounding box center [427, 310] width 63 height 20
click at [420, 307] on input "0" at bounding box center [420, 309] width 43 height 13
type input "1"
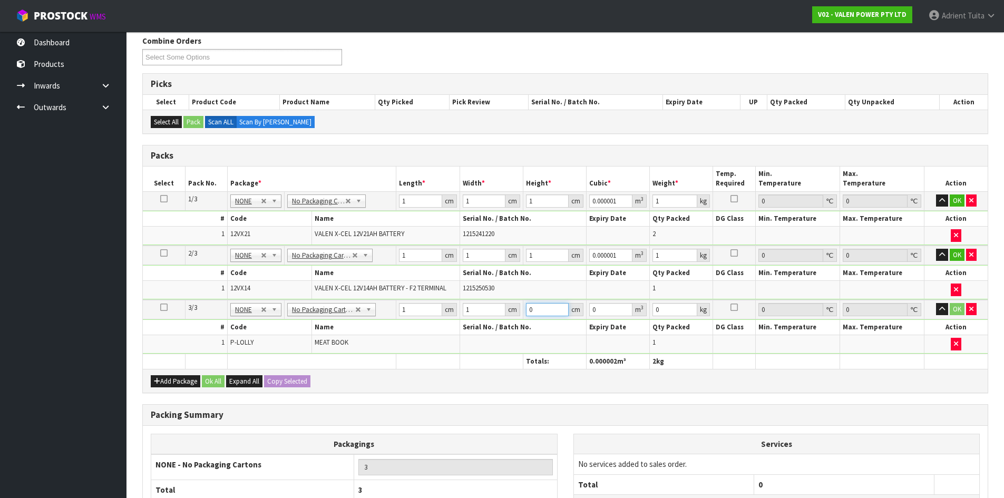
type input "0.000001"
type input "1"
click at [950, 200] on button "OK" at bounding box center [957, 200] width 15 height 13
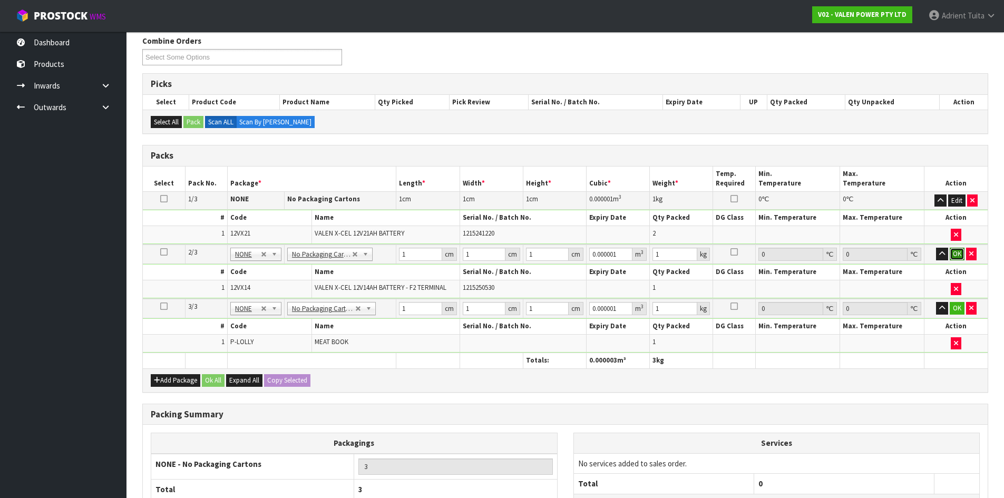
click at [959, 250] on button "OK" at bounding box center [957, 254] width 15 height 13
click at [957, 304] on button "OK" at bounding box center [957, 307] width 15 height 13
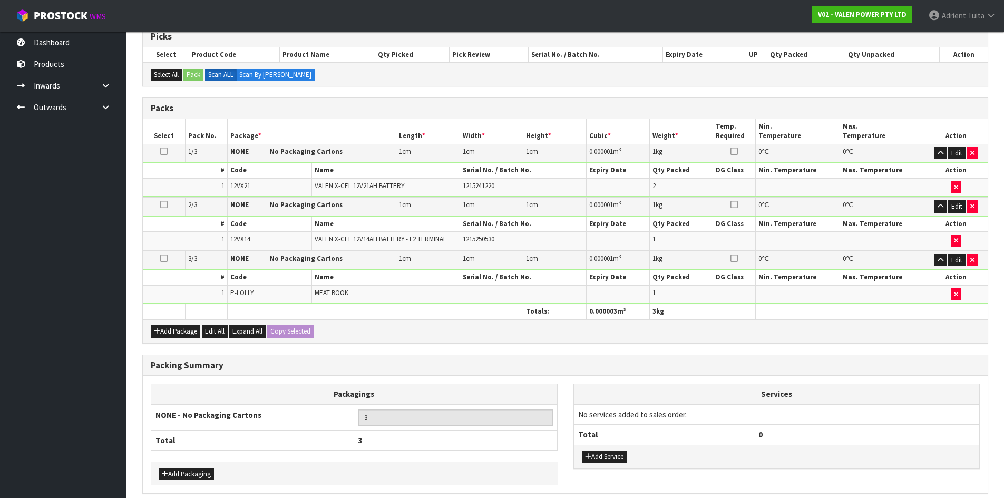
scroll to position [228, 0]
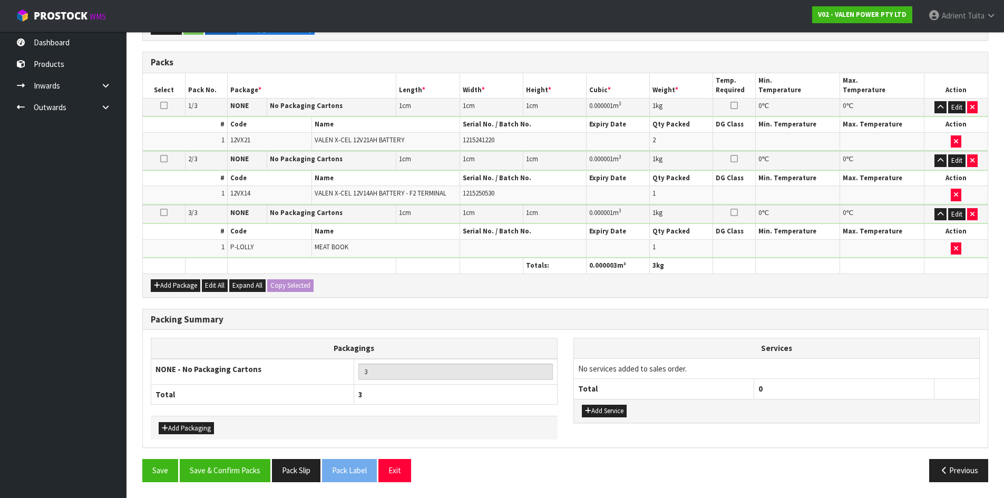
click at [139, 463] on div "Save Save & Confirm Packs Pack Slip Pack Label Exit" at bounding box center [349, 470] width 431 height 23
click at [153, 470] on button "Save" at bounding box center [160, 470] width 36 height 23
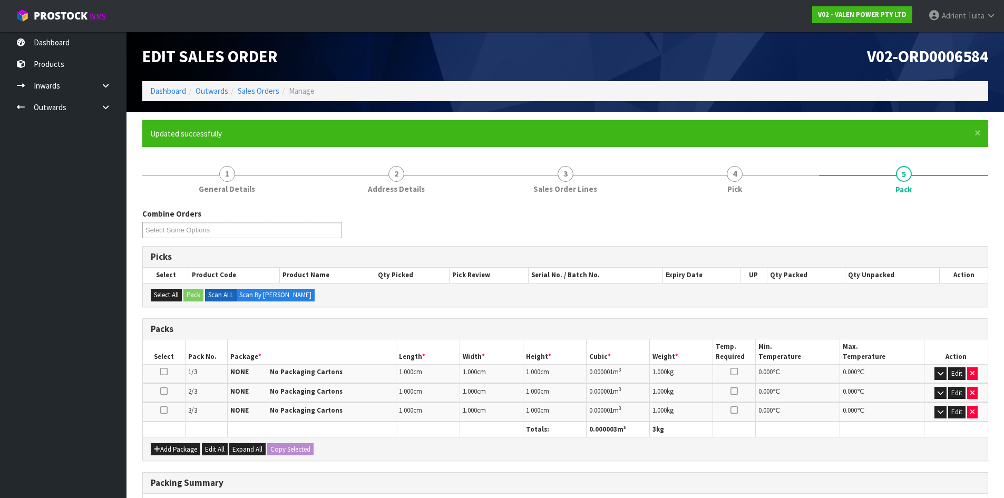
drag, startPoint x: 85, startPoint y: 306, endPoint x: 31, endPoint y: 359, distance: 76.4
drag, startPoint x: 31, startPoint y: 359, endPoint x: 609, endPoint y: 173, distance: 607.9
click at [609, 173] on link "3 Sales Order Lines" at bounding box center [565, 179] width 169 height 42
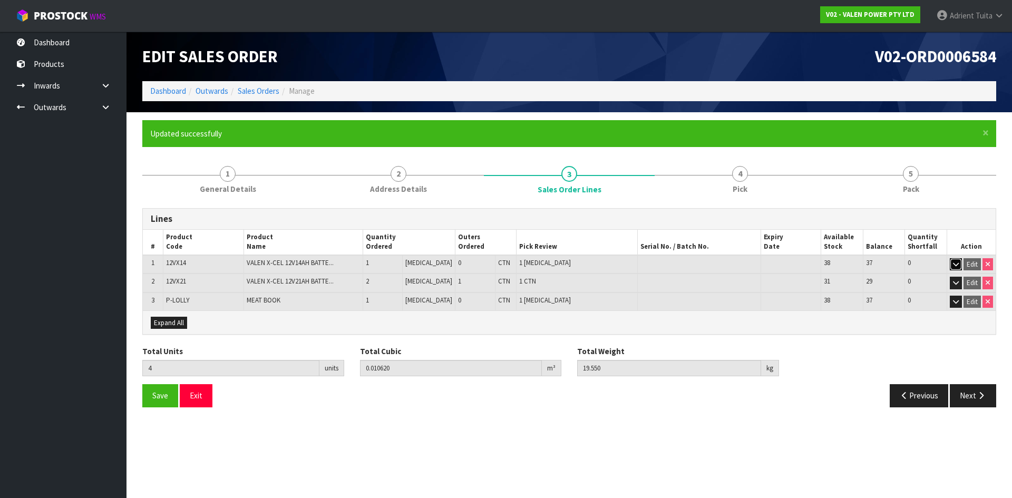
click at [951, 262] on button "button" at bounding box center [956, 264] width 12 height 13
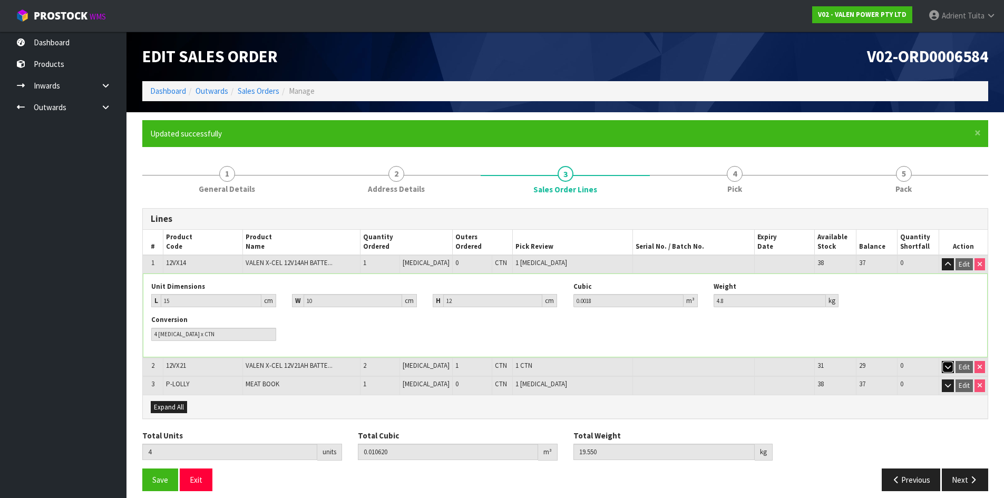
click at [945, 363] on button "button" at bounding box center [948, 367] width 12 height 13
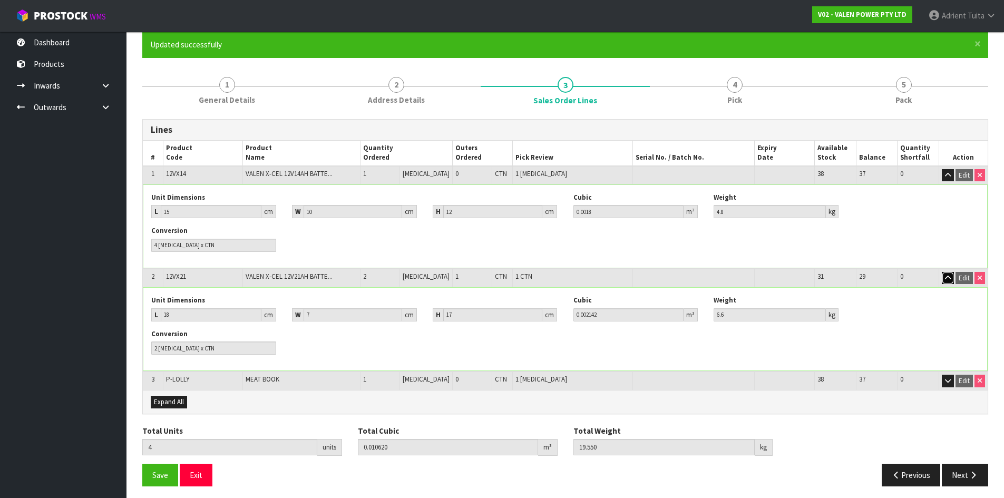
scroll to position [93, 0]
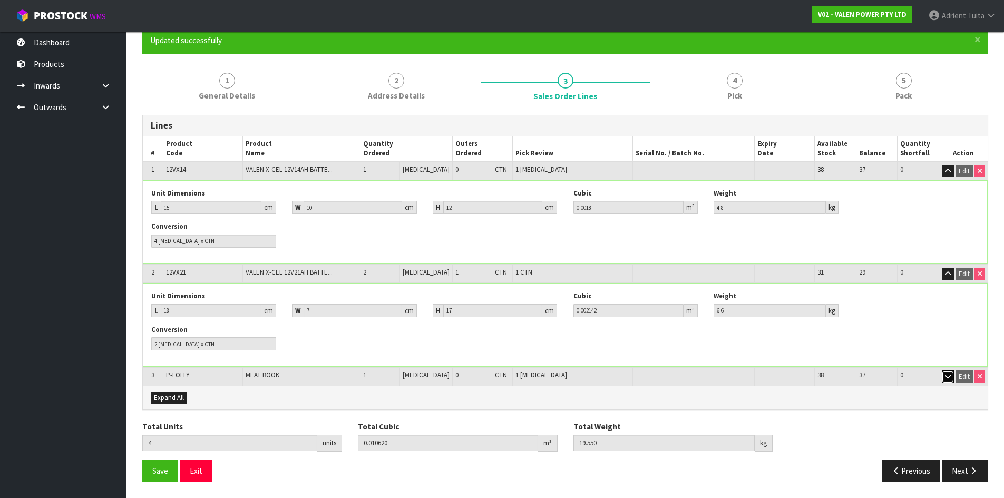
click at [951, 375] on icon "button" at bounding box center [948, 376] width 6 height 7
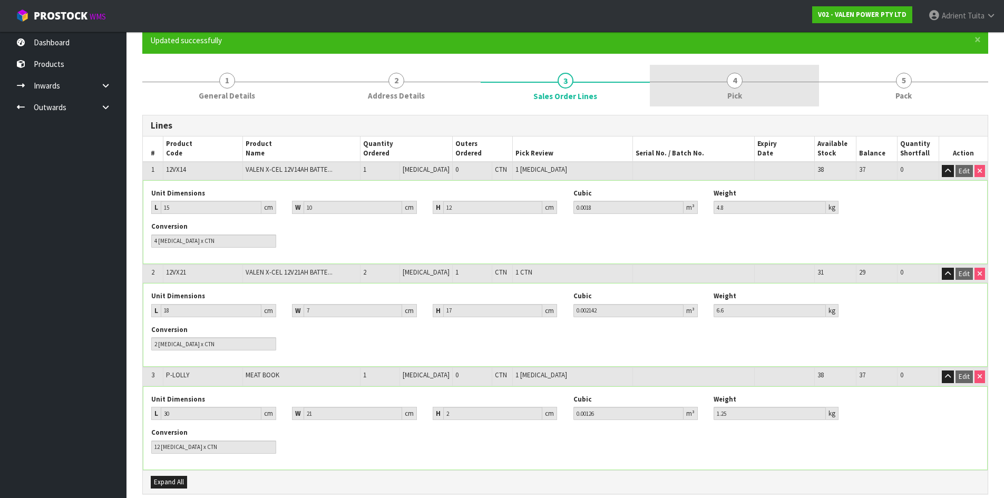
click at [707, 85] on link "4 Pick" at bounding box center [734, 86] width 169 height 42
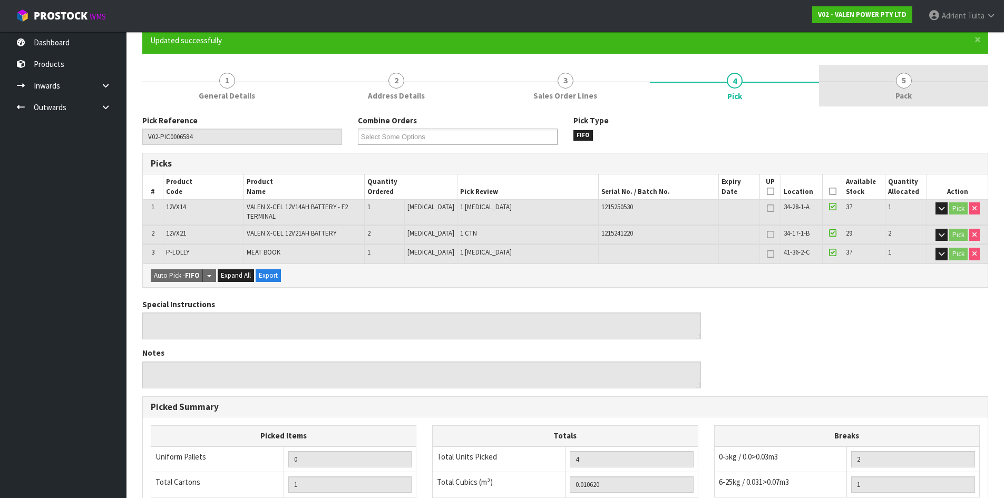
click at [885, 90] on link "5 Pack" at bounding box center [903, 86] width 169 height 42
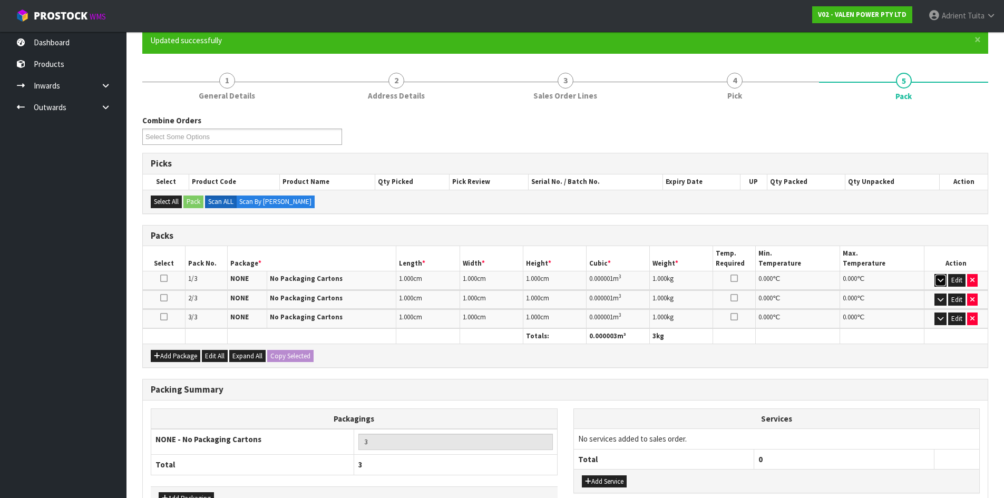
click at [938, 279] on icon "button" at bounding box center [941, 280] width 6 height 7
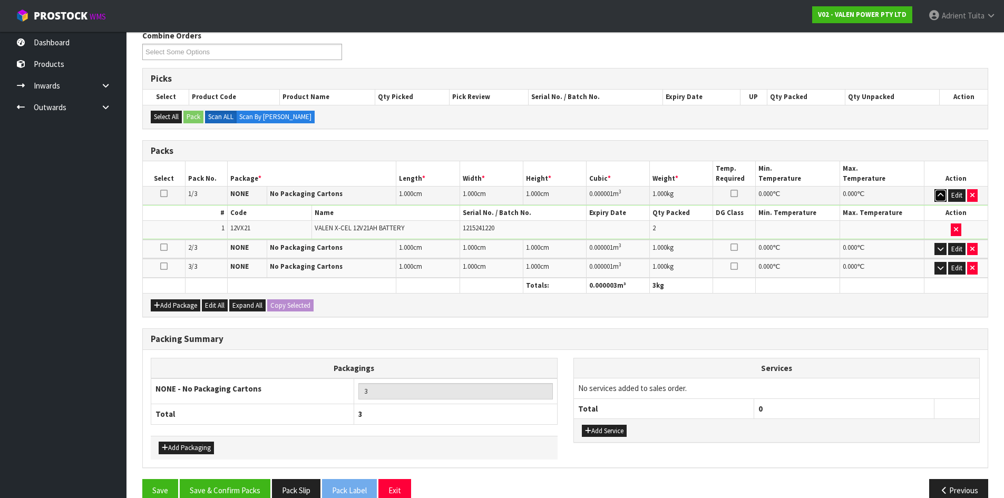
scroll to position [145, 0]
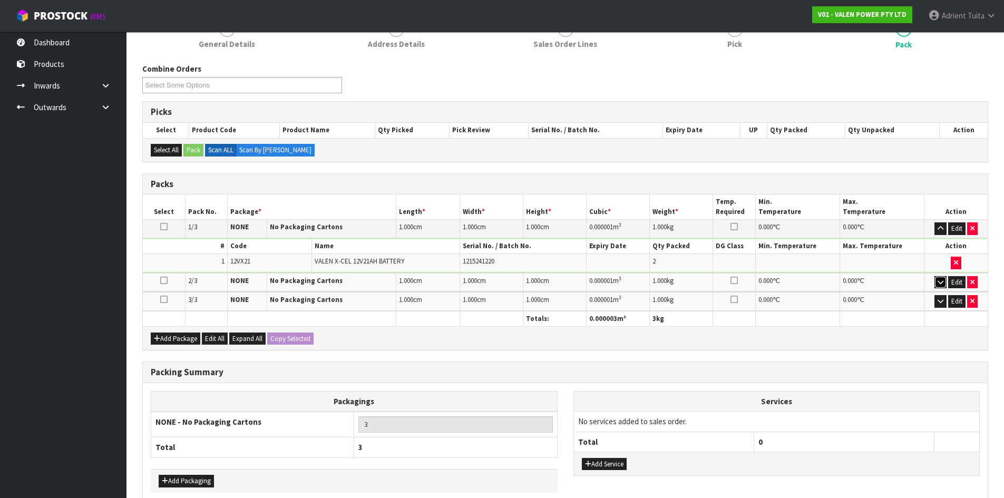
click at [942, 281] on icon "button" at bounding box center [941, 282] width 6 height 7
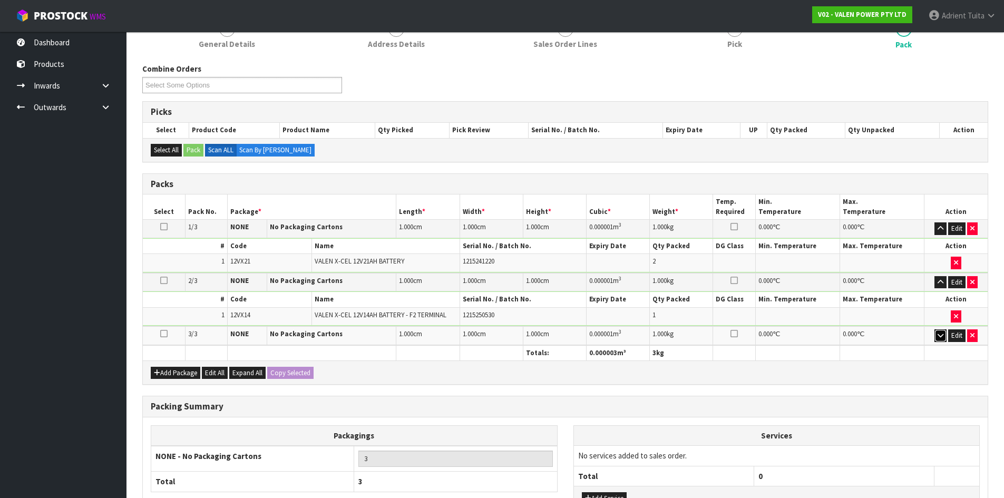
click at [939, 329] on button "button" at bounding box center [940, 335] width 12 height 13
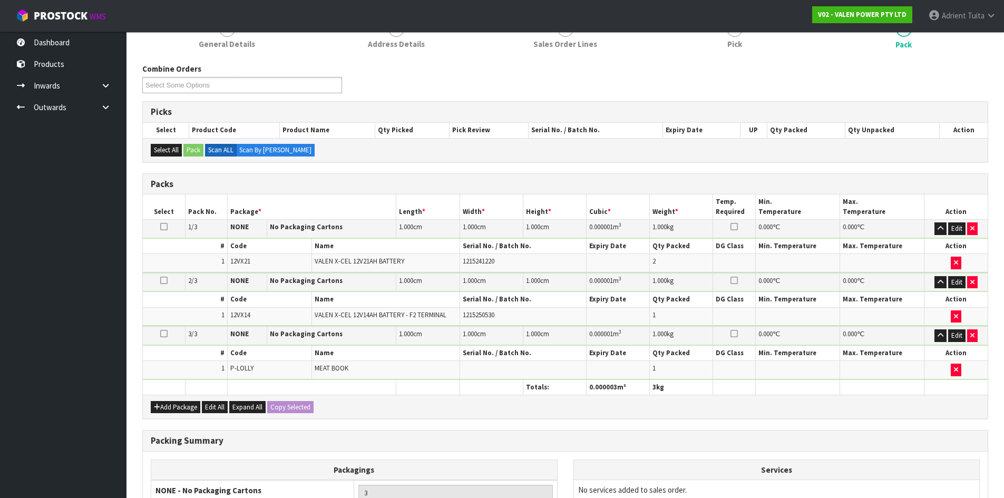
click at [598, 84] on div "Combine Orders V02-ORD0006493 V02-ORD0006497 V02-ORD0006507 V02-ORD0006522 V02-…" at bounding box center [565, 82] width 862 height 38
click at [417, 92] on div "Combine Orders V02-ORD0006493 V02-ORD0006497 V02-ORD0006507 V02-ORD0006522 V02-…" at bounding box center [565, 82] width 862 height 38
click at [961, 230] on button "Edit" at bounding box center [956, 228] width 17 height 13
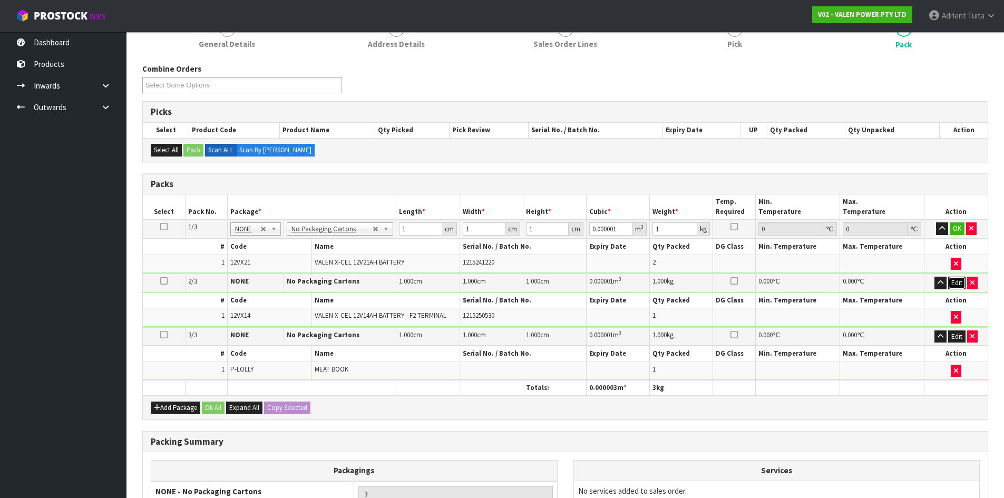
click at [959, 286] on button "Edit" at bounding box center [956, 283] width 17 height 13
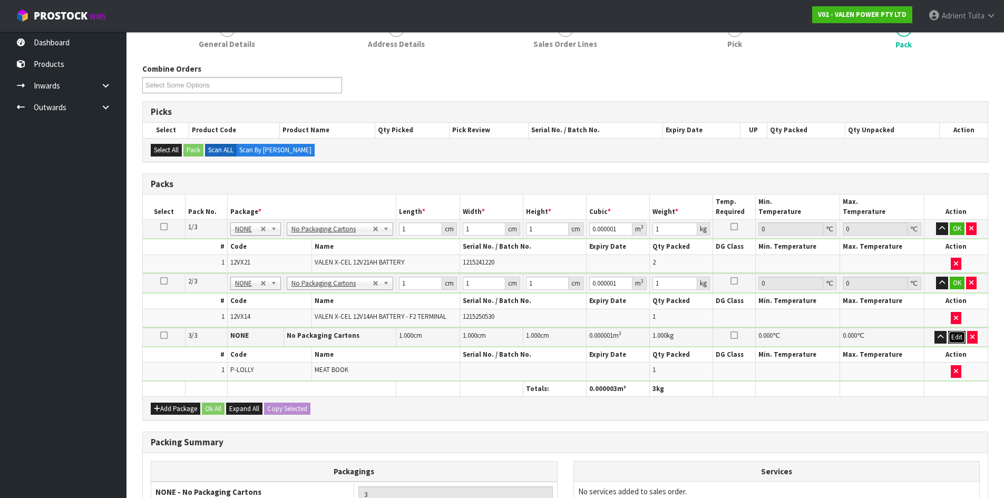
drag, startPoint x: 952, startPoint y: 335, endPoint x: 908, endPoint y: 322, distance: 46.7
click at [953, 335] on button "Edit" at bounding box center [956, 337] width 17 height 13
click at [402, 230] on input "1" at bounding box center [420, 228] width 43 height 13
type input "2"
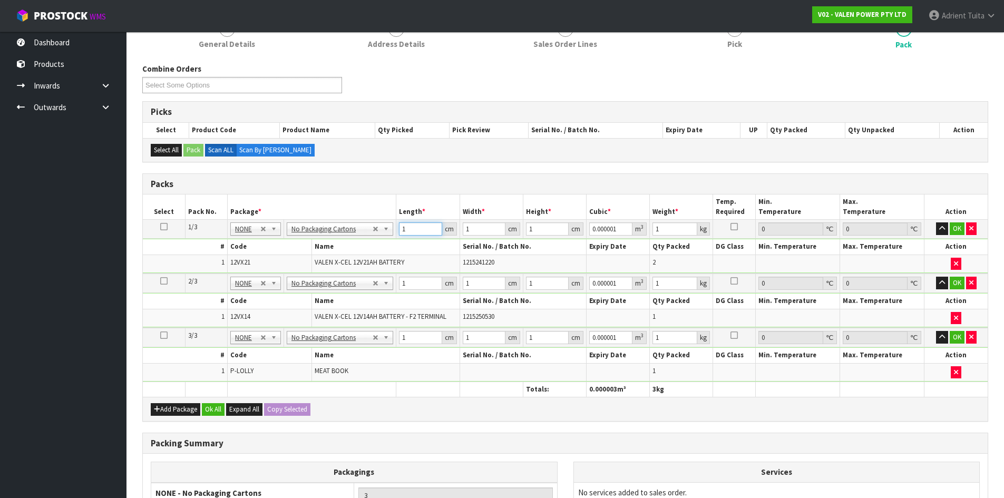
type input "0.000002"
type input "21"
type input "0.000021"
type input "21"
type input "15"
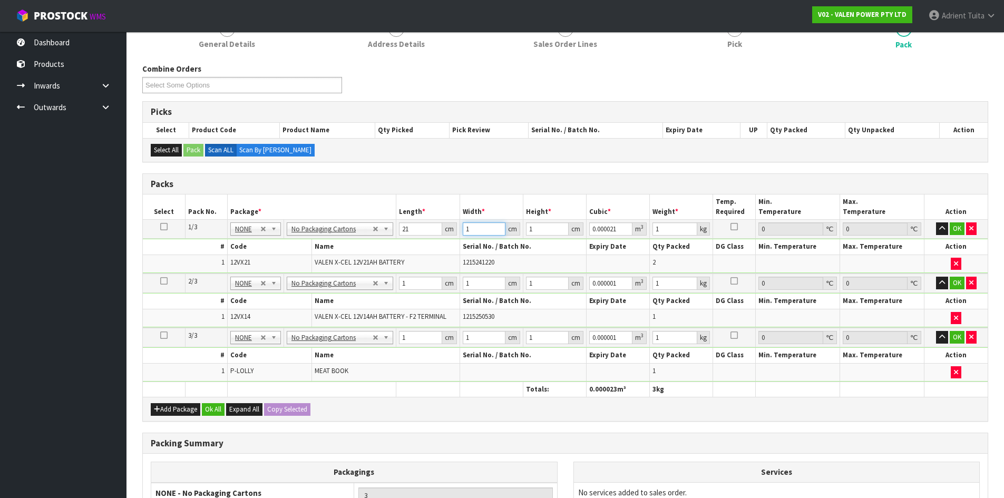
type input "0.000315"
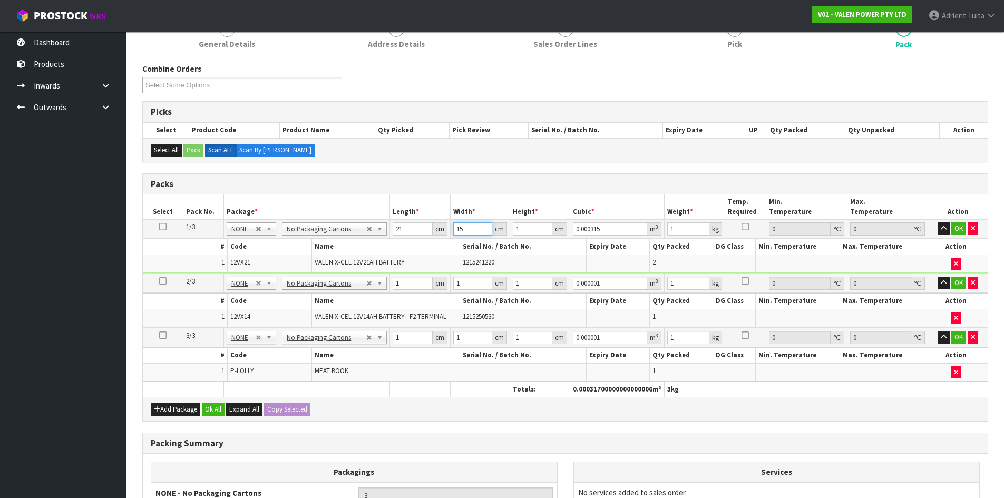
type input "1"
type input "0.000021"
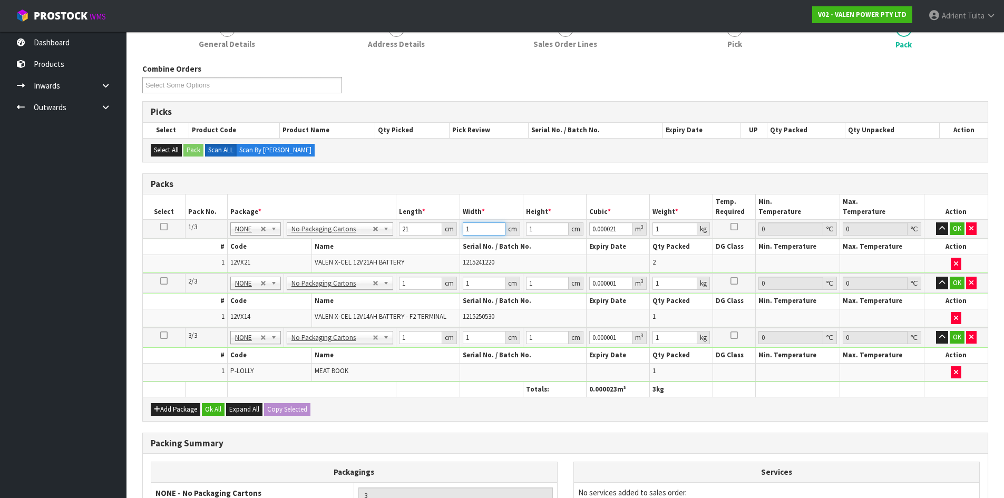
type input "18"
type input "0.000378"
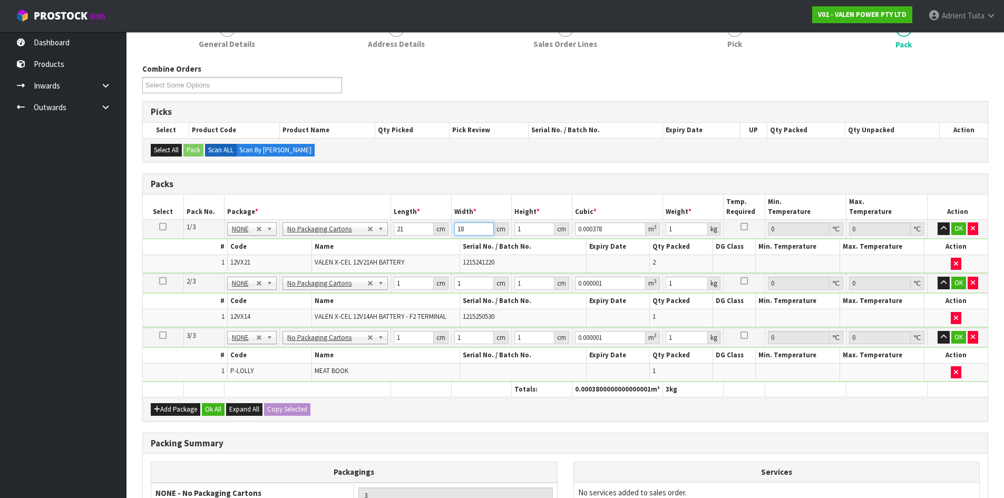
type input "18"
type input "2"
type input "0.000756"
type input "21"
type input "0.007938"
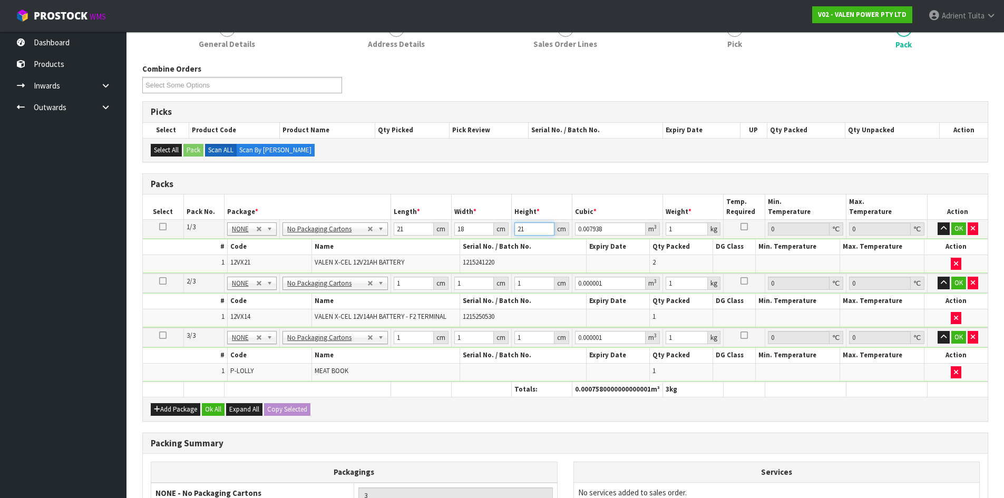
type input "21"
type input "14"
click at [523, 220] on td "21 cm" at bounding box center [547, 229] width 62 height 19
click at [528, 231] on input "21" at bounding box center [539, 228] width 41 height 13
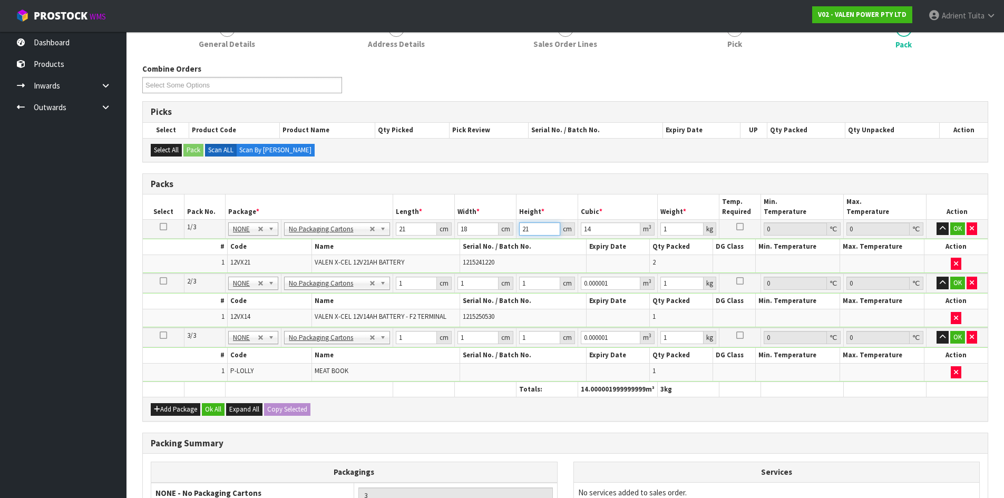
type input "2"
type input "0.000756"
type input "21"
type input "0.007938"
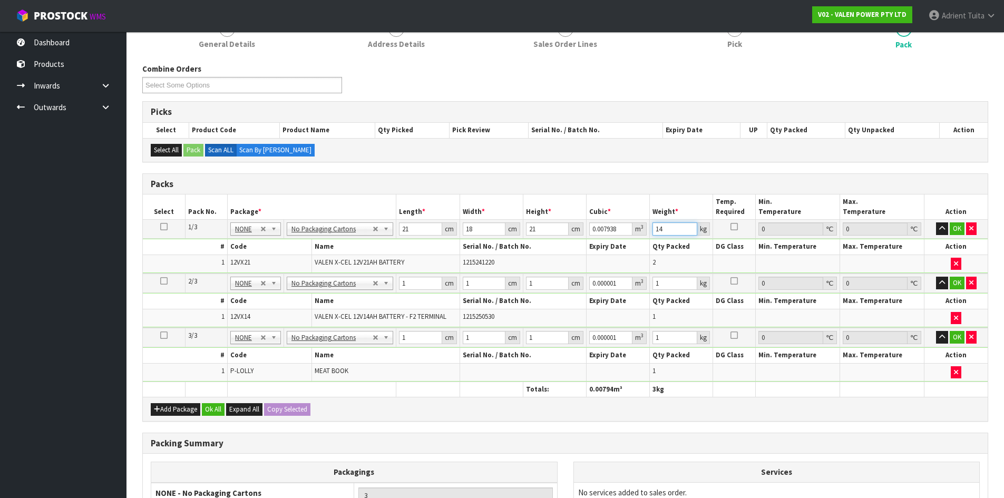
type input "14"
click button "OK" at bounding box center [957, 228] width 15 height 13
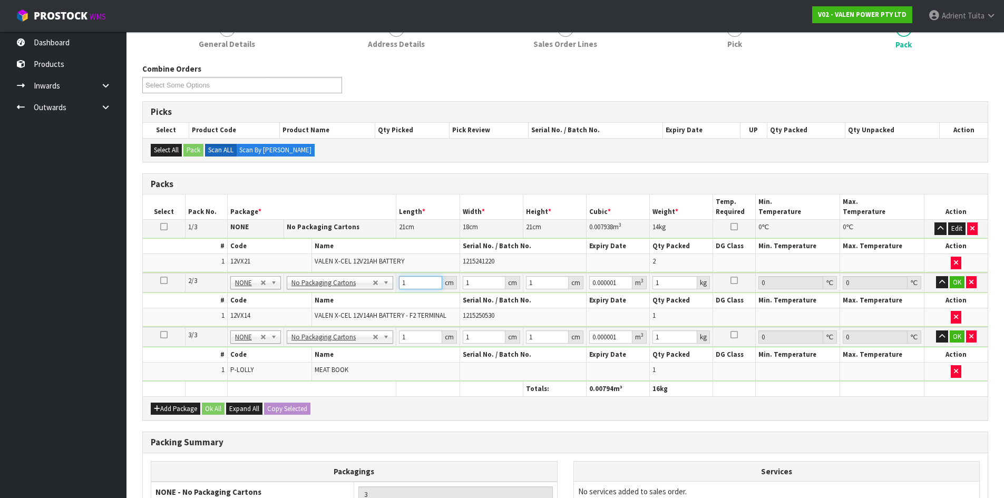
type input "2"
type input "0.000002"
type input "21"
type input "0.000021"
type input "21"
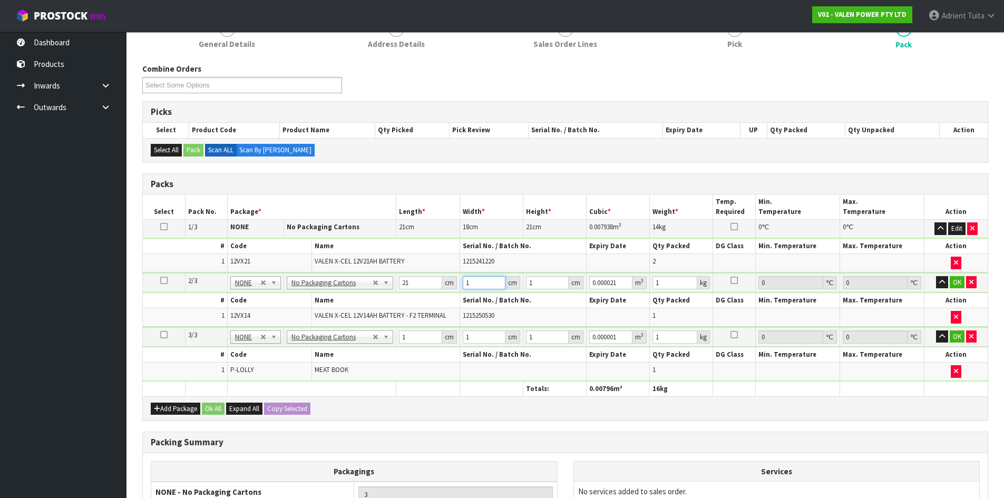
type input "15"
type input "0.000315"
type input "15"
type input "12"
type input "0.00378"
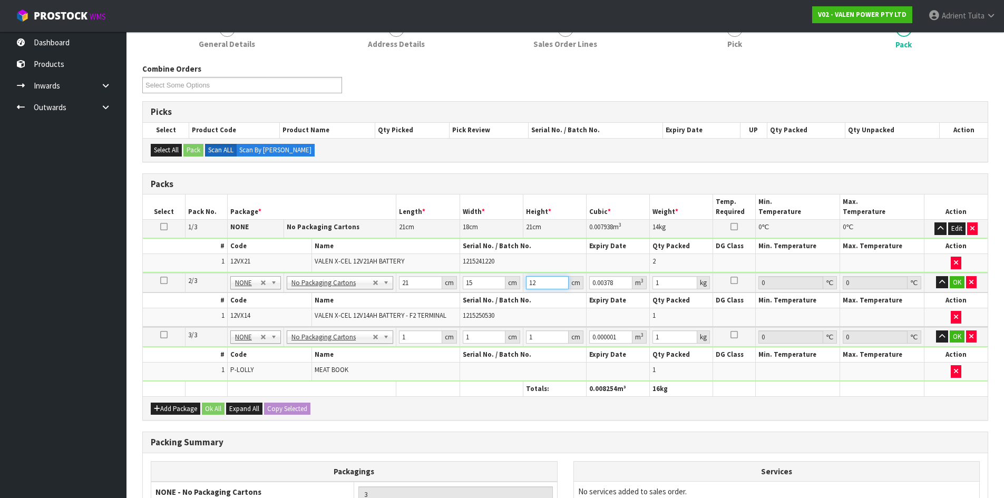
type input "12"
type input "5"
click button "OK" at bounding box center [957, 282] width 15 height 13
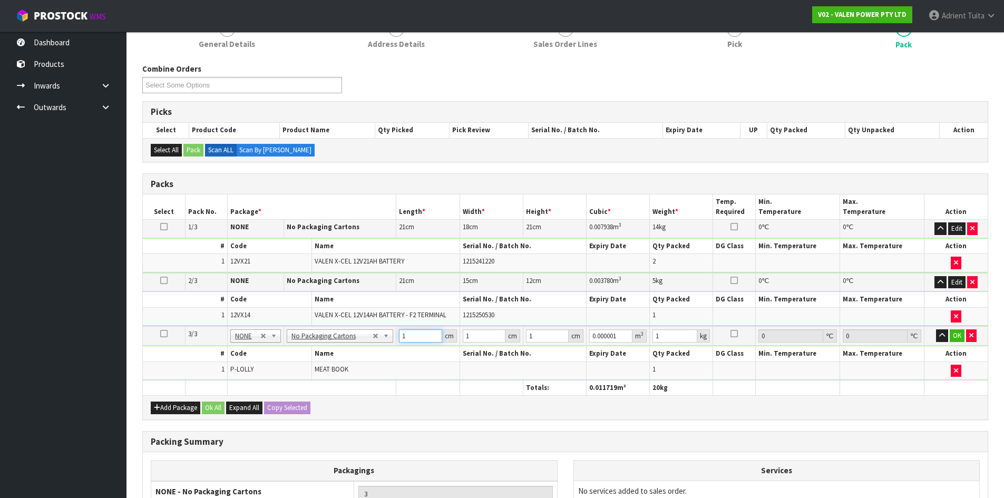
type input "3"
type input "0.000003"
type input "32"
type input "0.000032"
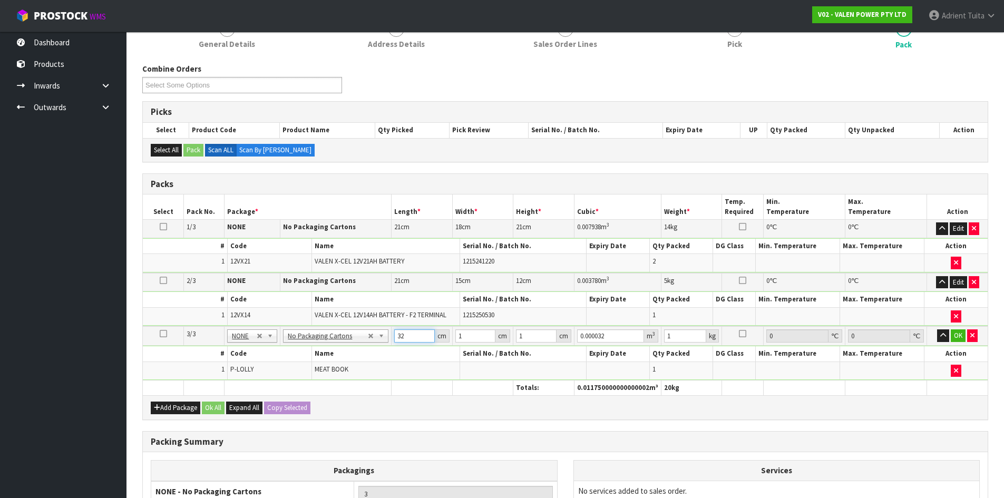
type input "32"
type input "2"
type input "0.000064"
type input "22"
type input "0.000704"
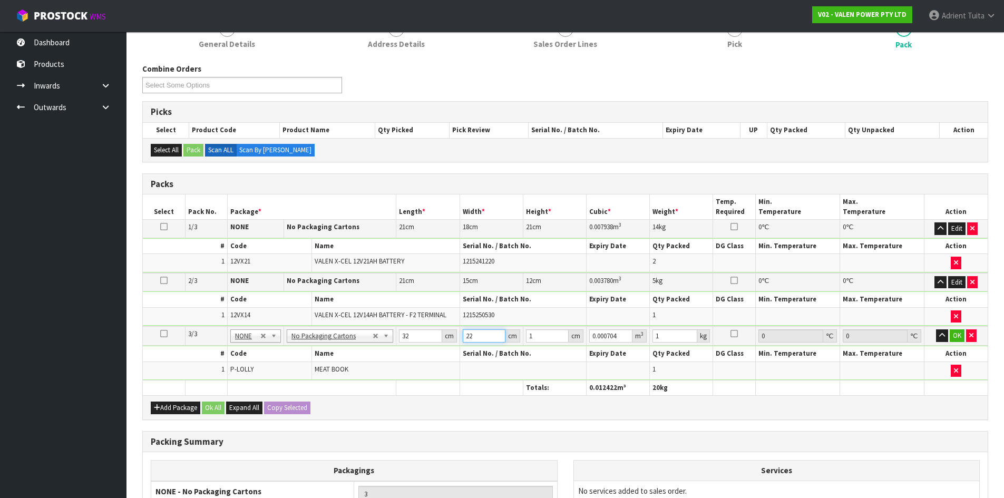
type input "22"
type input "3"
type input "0.002112"
type input "3"
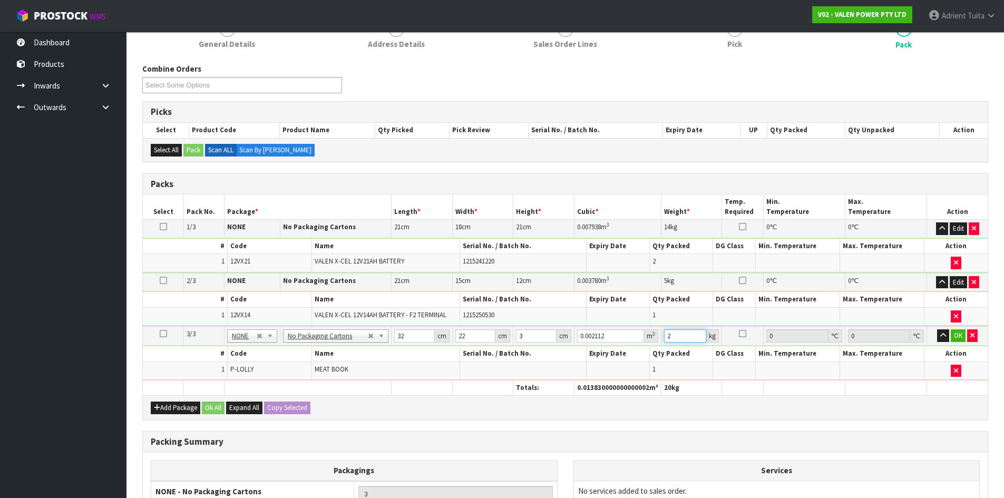
type input "2"
click button "OK" at bounding box center [958, 335] width 15 height 13
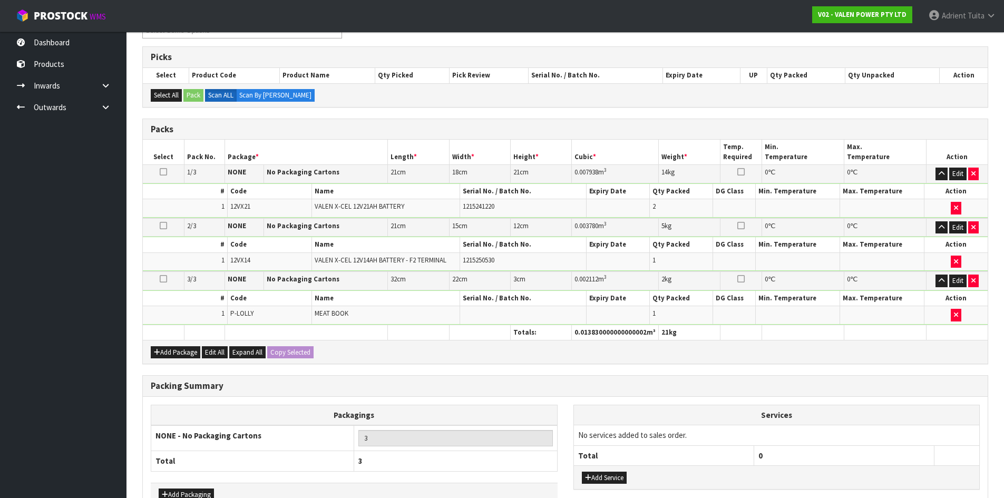
scroll to position [266, 0]
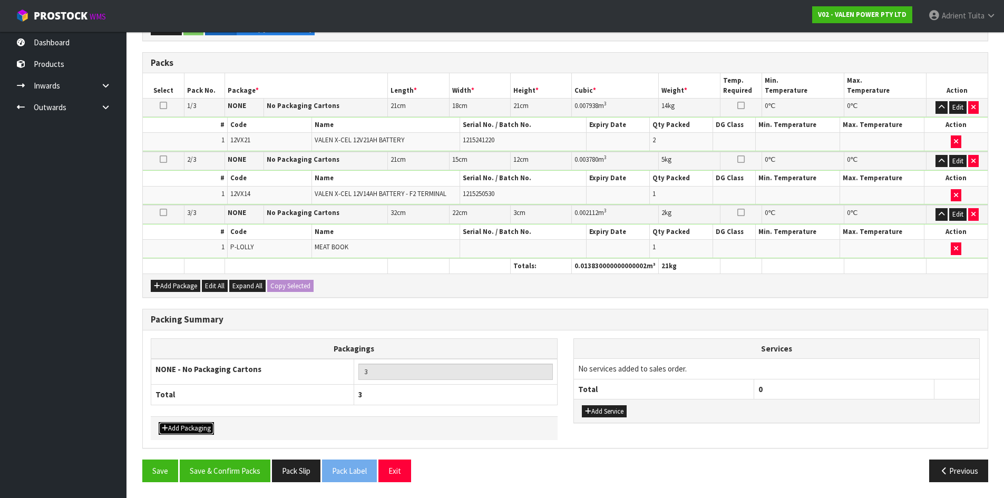
click at [187, 425] on button "Add Packaging" at bounding box center [186, 428] width 55 height 13
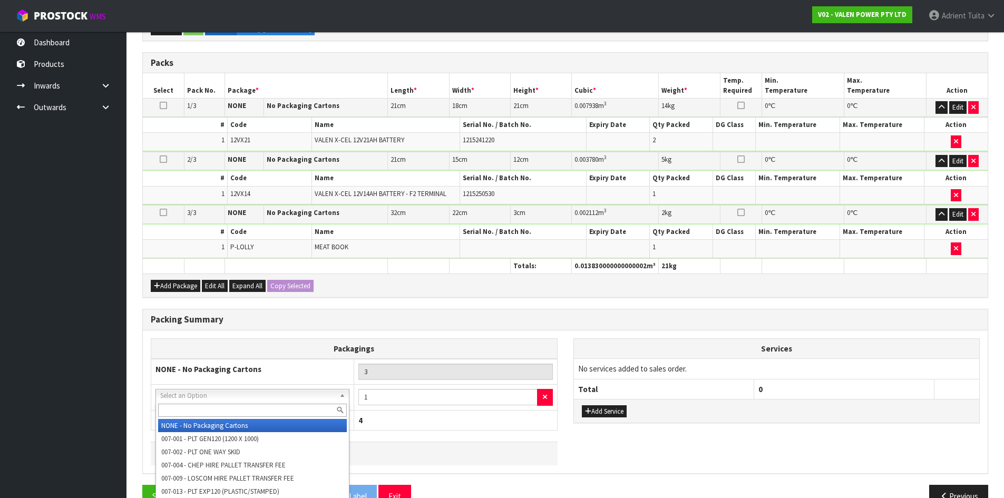
drag, startPoint x: 241, startPoint y: 400, endPoint x: 233, endPoint y: 412, distance: 14.5
drag, startPoint x: 233, startPoint y: 412, endPoint x: 236, endPoint y: 403, distance: 9.8
click at [233, 410] on input "text" at bounding box center [252, 410] width 189 height 13
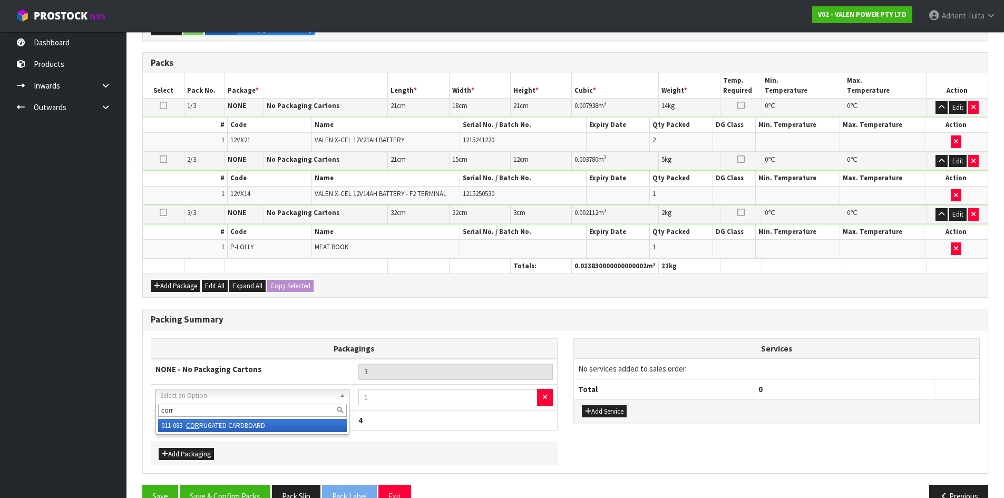
type input "corru"
click at [623, 415] on button "Add Service" at bounding box center [604, 411] width 45 height 13
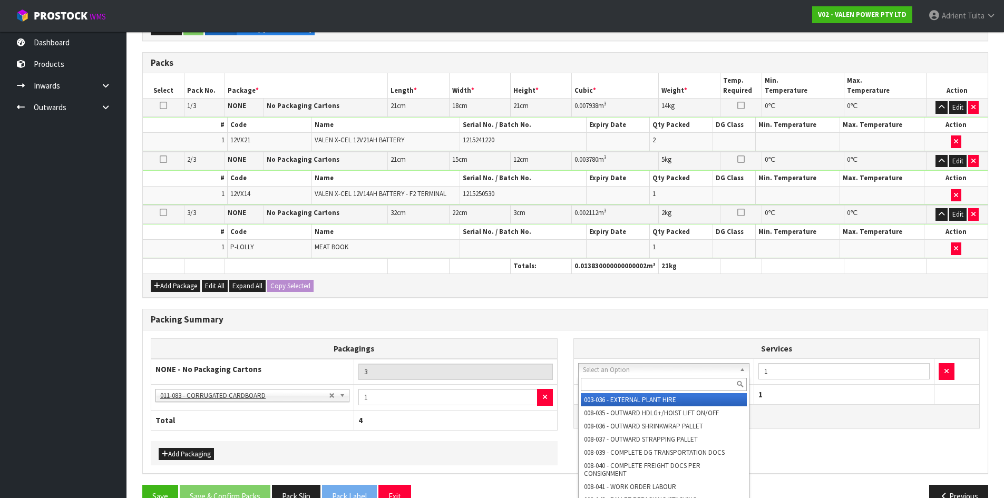
click at [619, 379] on input "text" at bounding box center [664, 384] width 167 height 13
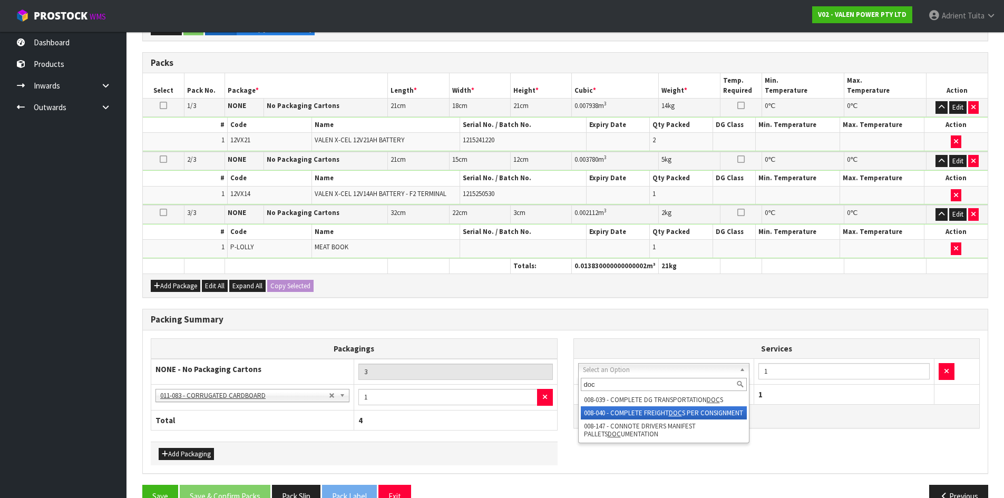
type input "doc"
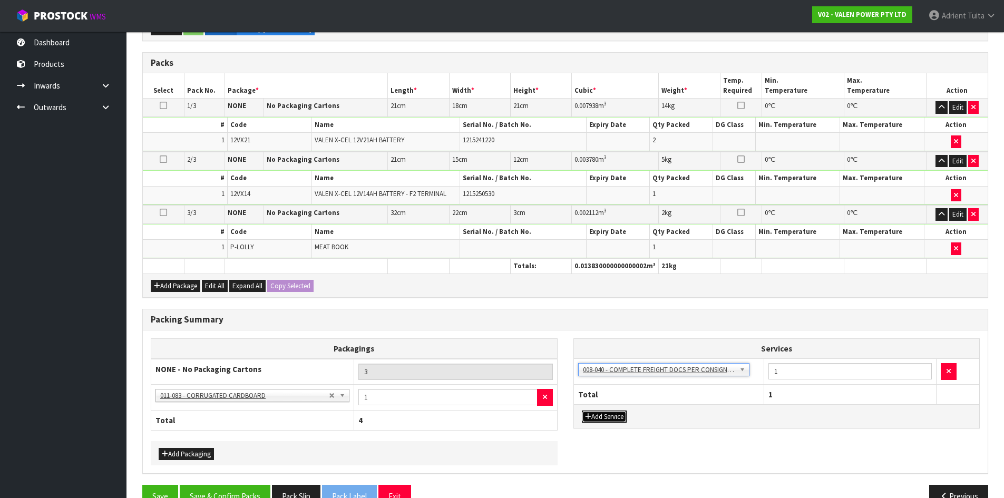
click at [602, 419] on button "Add Service" at bounding box center [604, 417] width 45 height 13
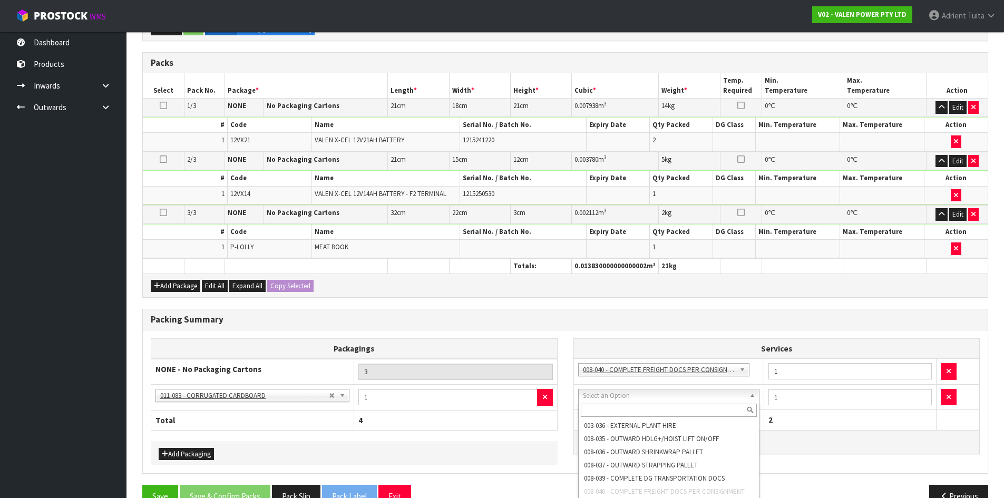
click at [609, 414] on input "text" at bounding box center [669, 410] width 177 height 13
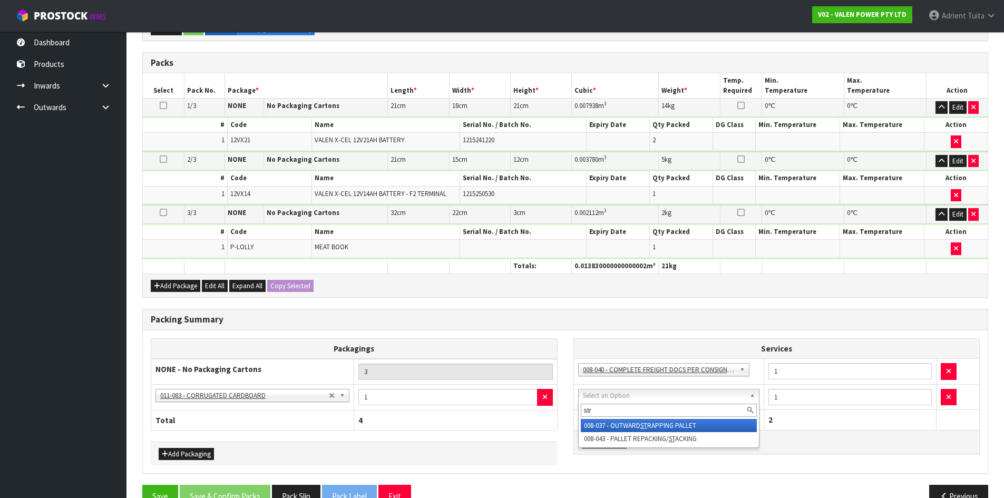
type input "stra"
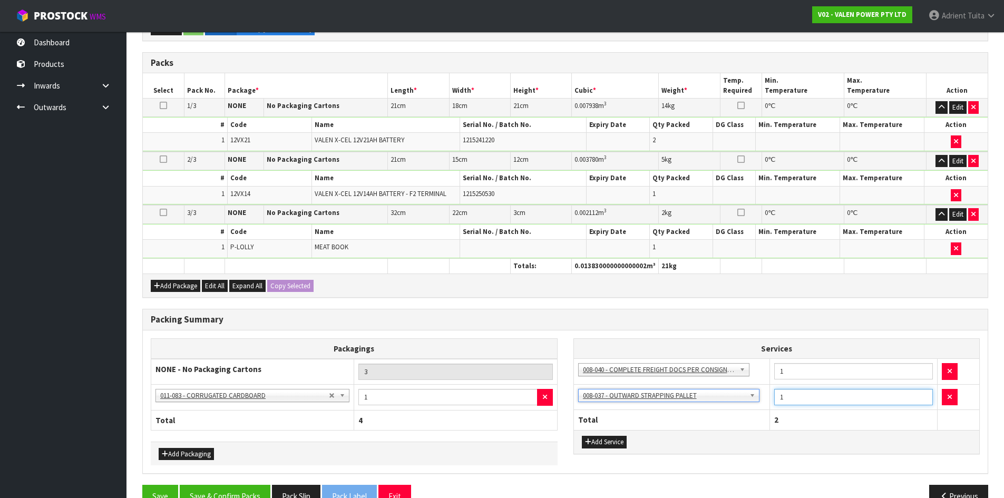
click at [786, 399] on input "1" at bounding box center [853, 397] width 159 height 16
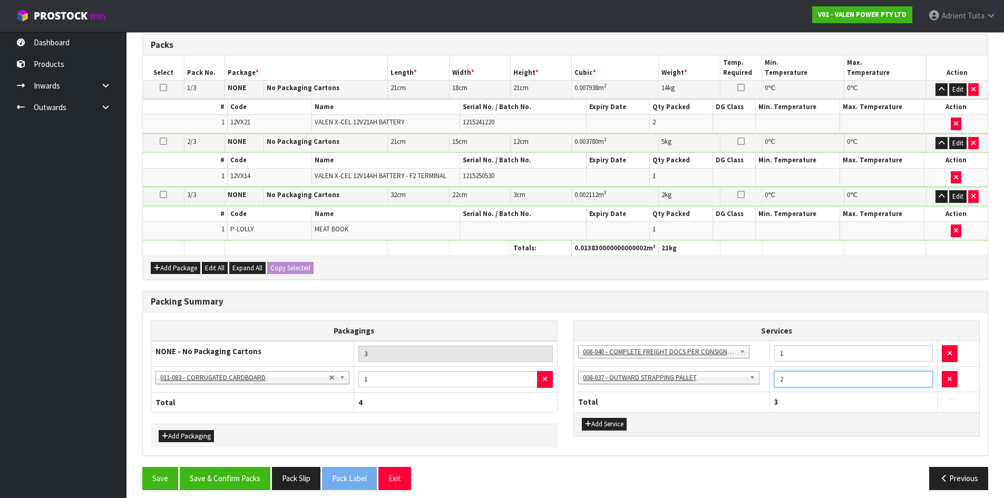
scroll to position [292, 0]
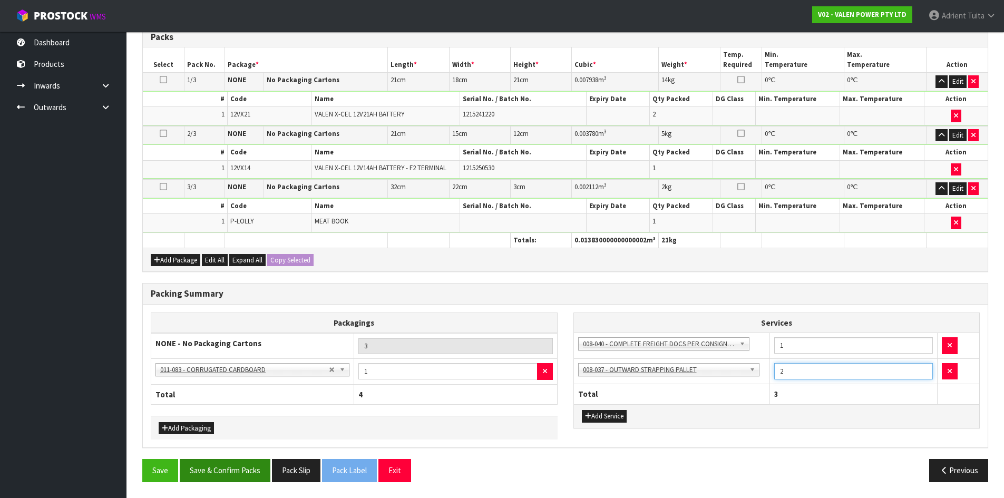
type input "2"
click at [239, 470] on button "Save & Confirm Packs" at bounding box center [225, 470] width 91 height 23
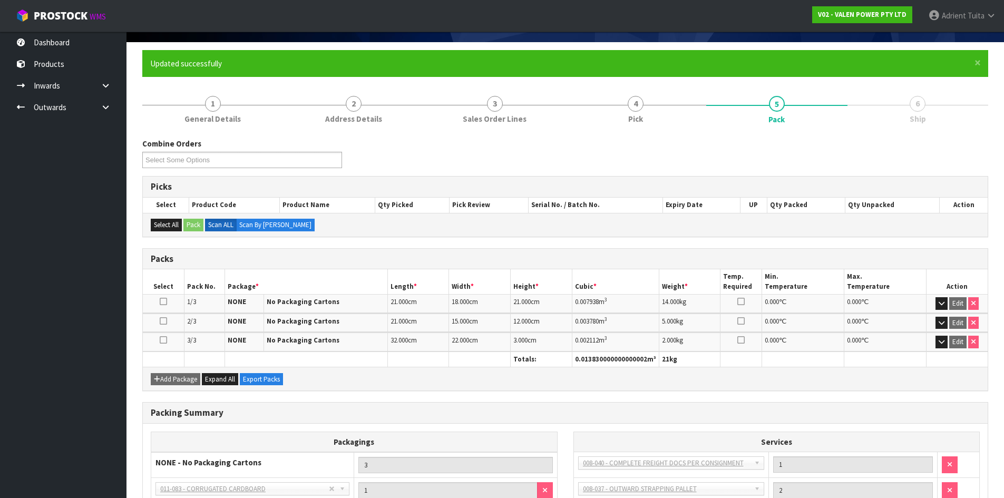
scroll to position [165, 0]
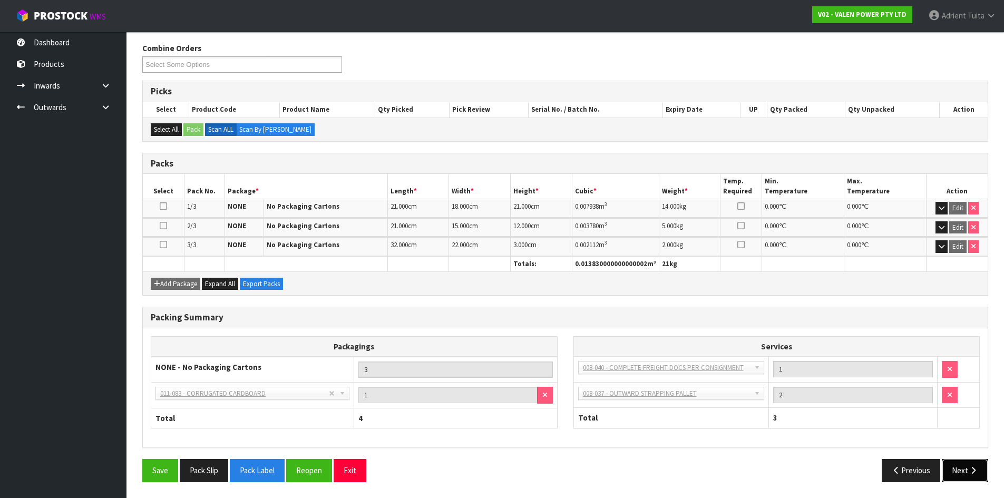
click at [971, 473] on icon "button" at bounding box center [973, 470] width 10 height 8
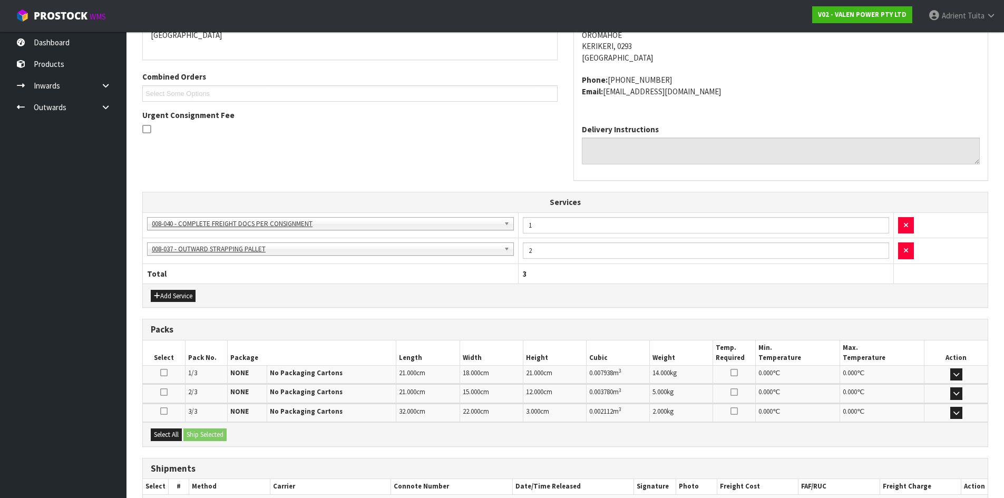
scroll to position [304, 0]
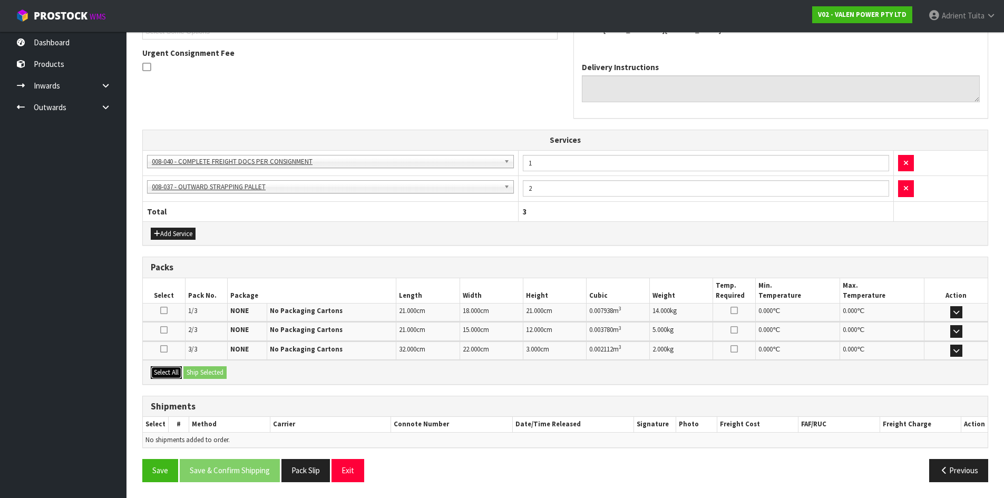
click at [174, 372] on button "Select All" at bounding box center [166, 372] width 31 height 13
click at [199, 373] on button "Ship Selected" at bounding box center [204, 372] width 43 height 13
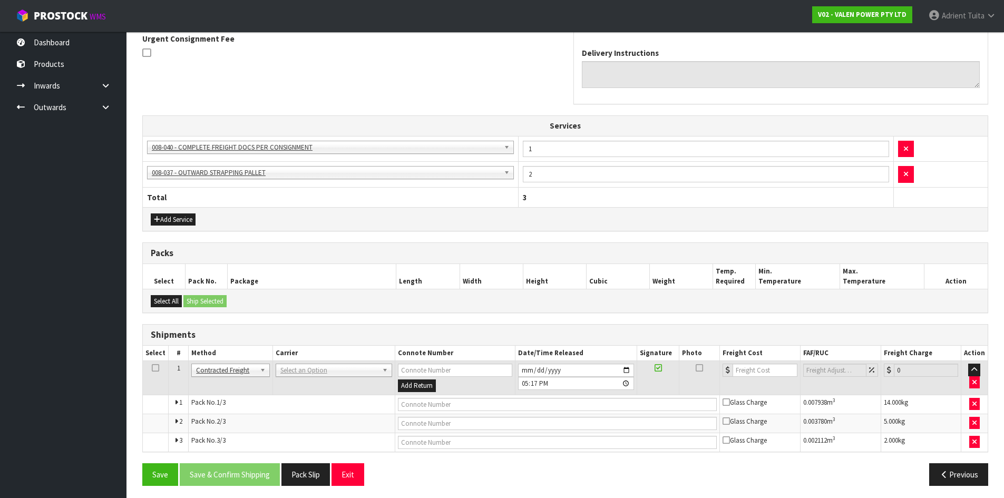
scroll to position [322, 0]
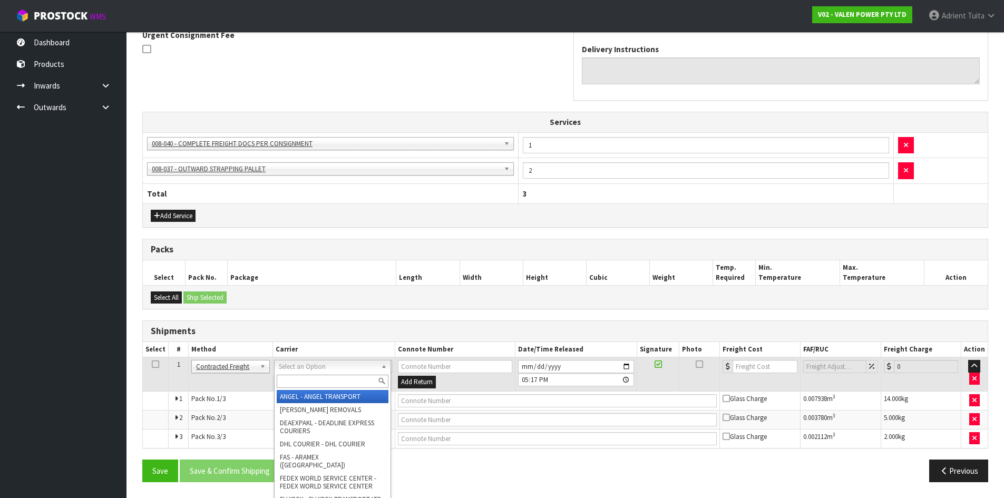
click at [298, 383] on input "text" at bounding box center [333, 381] width 112 height 13
type input "nzp"
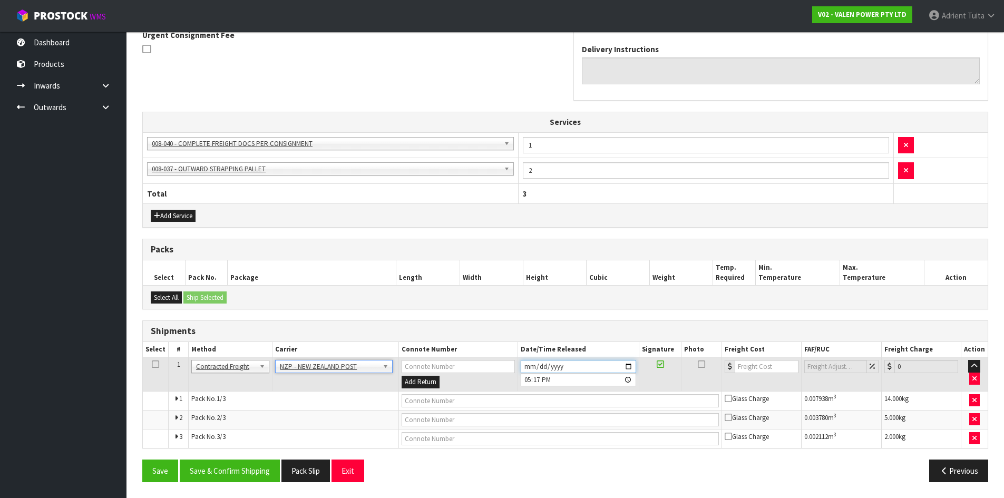
click at [522, 363] on input "[DATE]" at bounding box center [578, 366] width 115 height 13
type input "2025-10-02"
type input "17:17:00.000"
click at [255, 462] on button "Save & Confirm Shipping" at bounding box center [230, 471] width 100 height 23
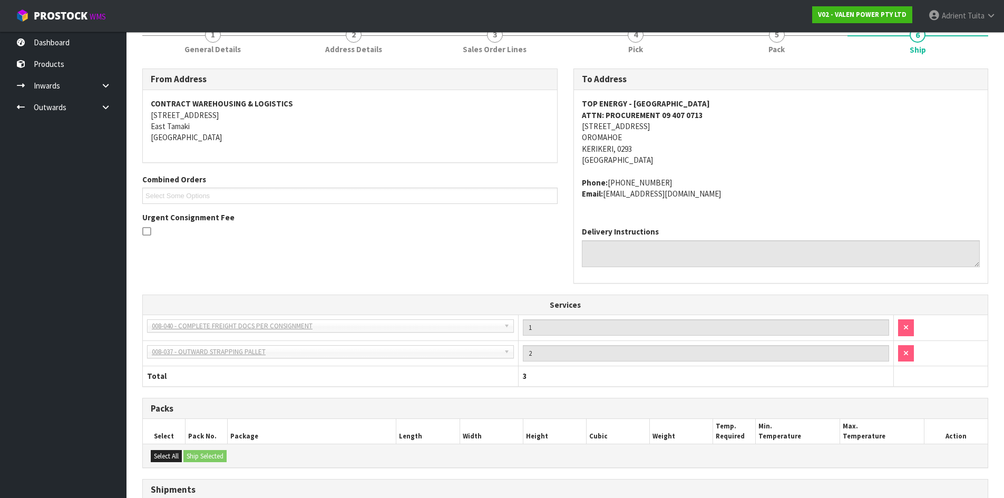
scroll to position [305, 0]
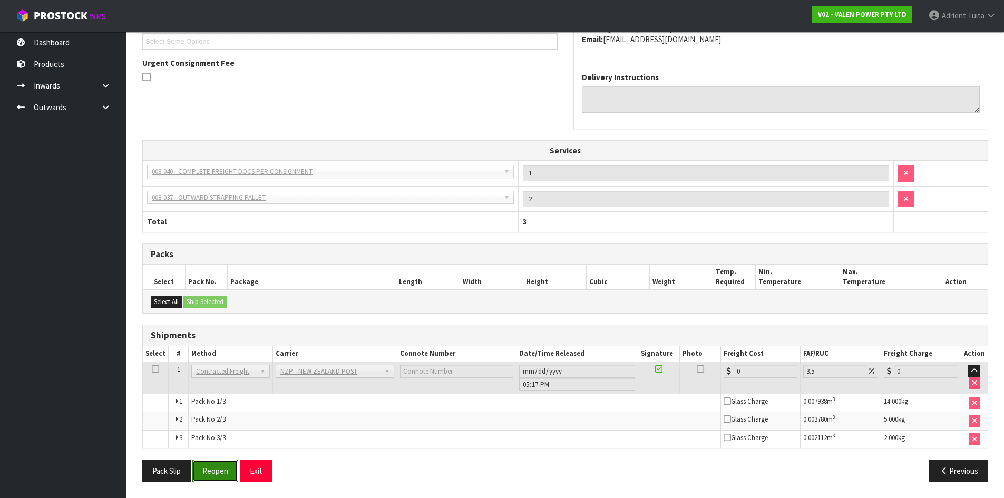
click at [208, 476] on button "Reopen" at bounding box center [215, 471] width 46 height 23
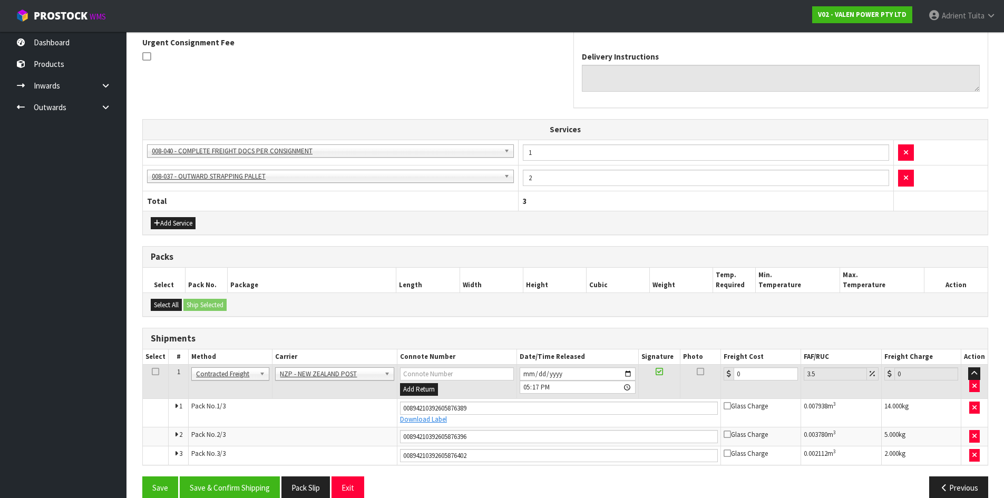
scroll to position [332, 0]
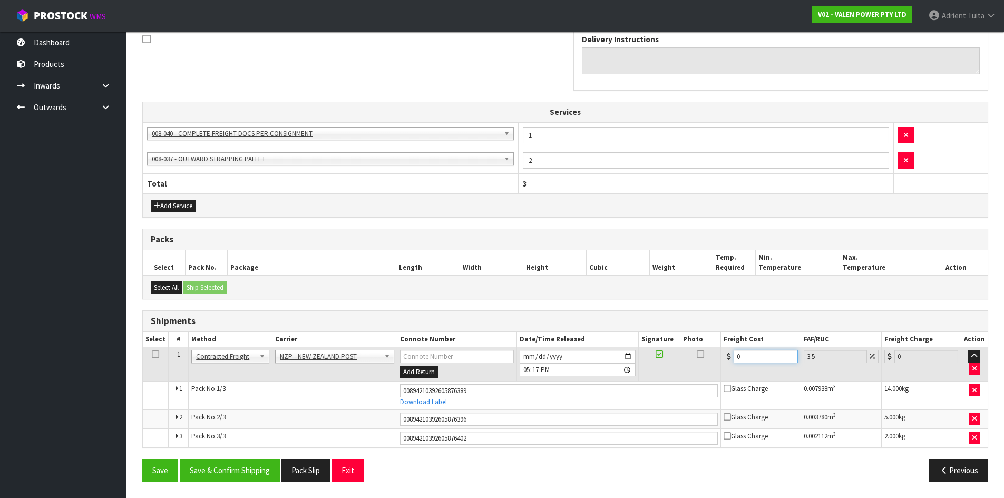
drag, startPoint x: 755, startPoint y: 356, endPoint x: 687, endPoint y: 355, distance: 67.5
click at [687, 355] on tr "1 Client Local Pickup Customer Local Pickup Company Freight Contracted Freight …" at bounding box center [565, 364] width 845 height 34
type input "4"
type input "4.14"
type input "42"
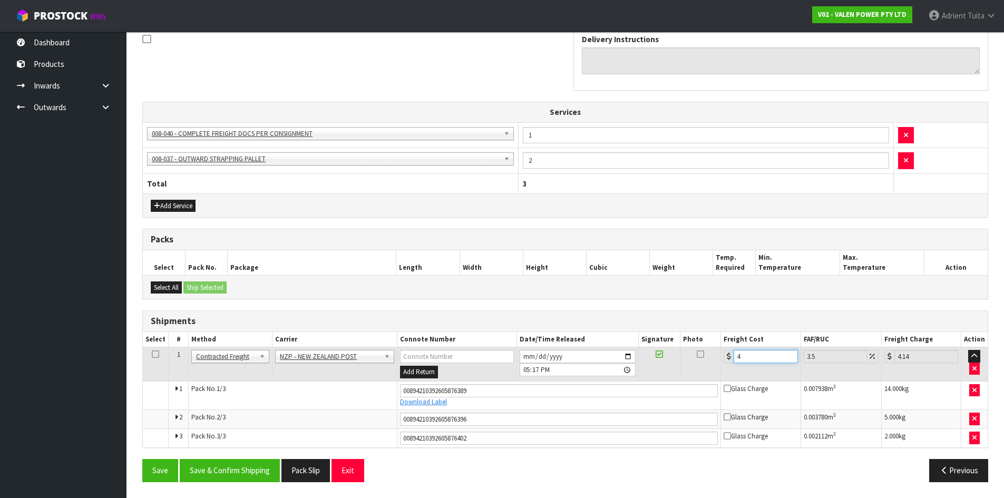
type input "43.47"
type input "42.3"
type input "43.78"
type input "42.37"
type input "43.85"
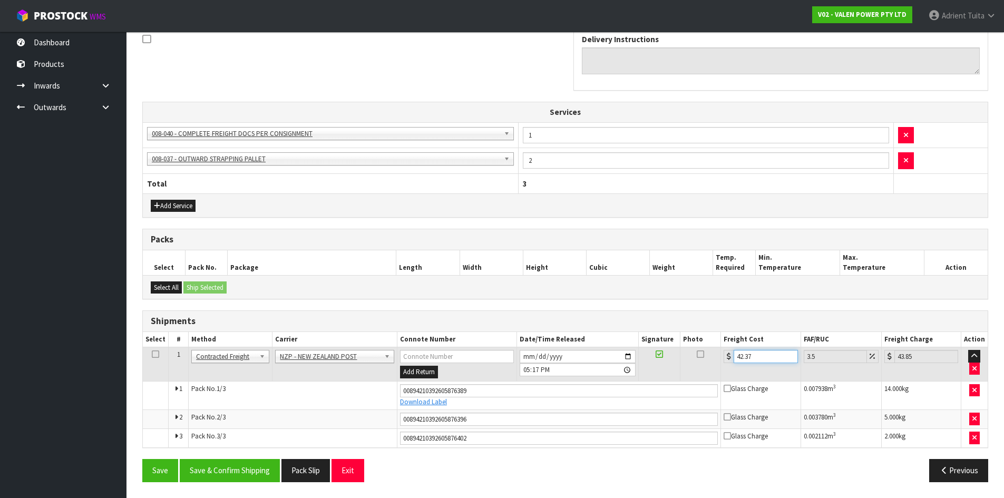
type input "42.37"
click at [142, 459] on button "Save" at bounding box center [160, 470] width 36 height 23
click at [251, 466] on button "Save & Confirm Shipping" at bounding box center [230, 470] width 100 height 23
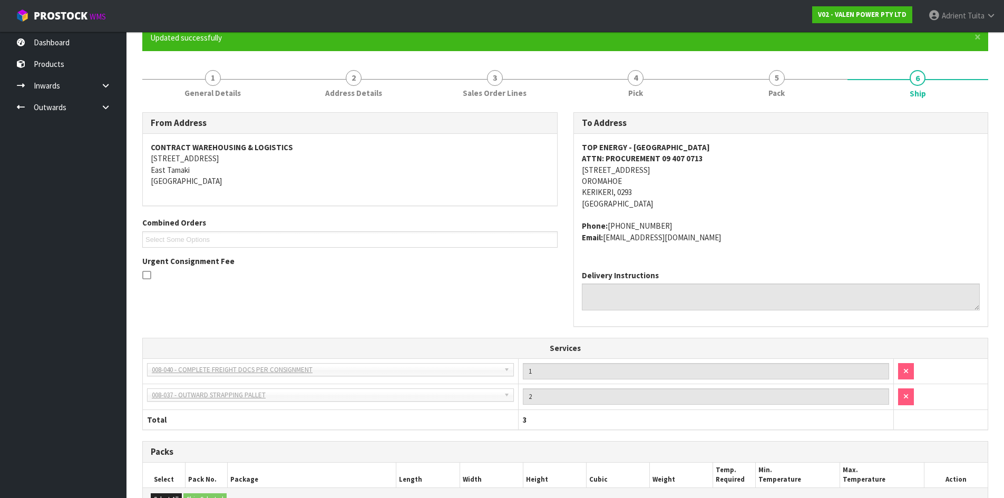
scroll to position [0, 0]
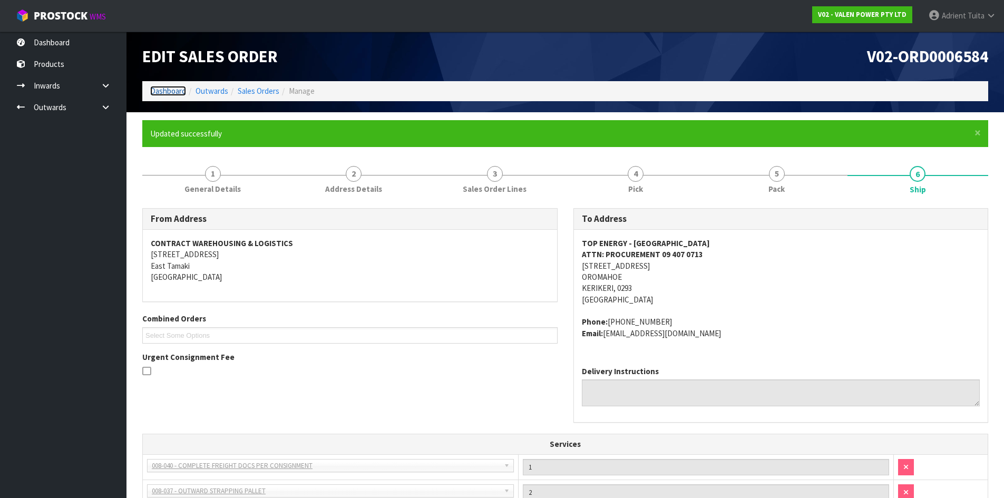
click at [179, 92] on link "Dashboard" at bounding box center [168, 91] width 36 height 10
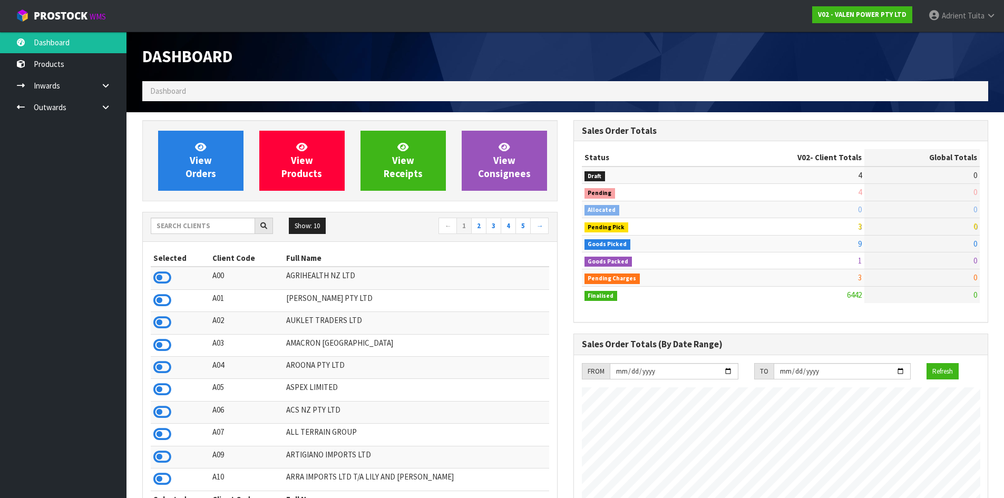
scroll to position [798, 431]
click at [102, 106] on icon at bounding box center [106, 107] width 10 height 8
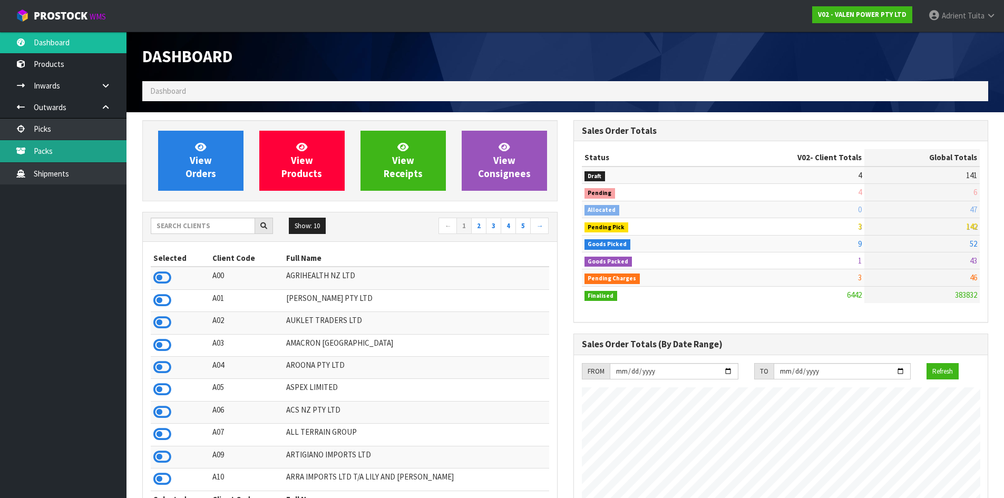
click at [73, 145] on link "Packs" at bounding box center [63, 151] width 126 height 22
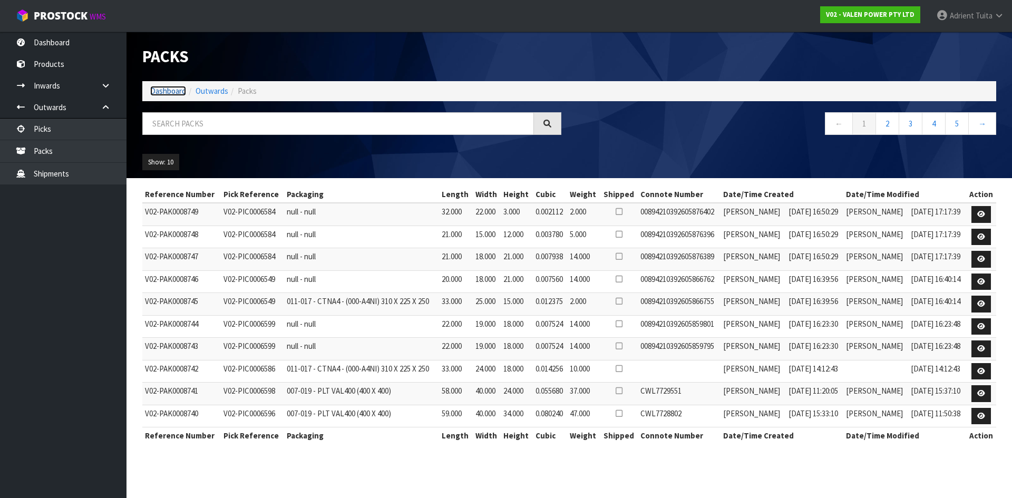
click at [163, 90] on link "Dashboard" at bounding box center [168, 91] width 36 height 10
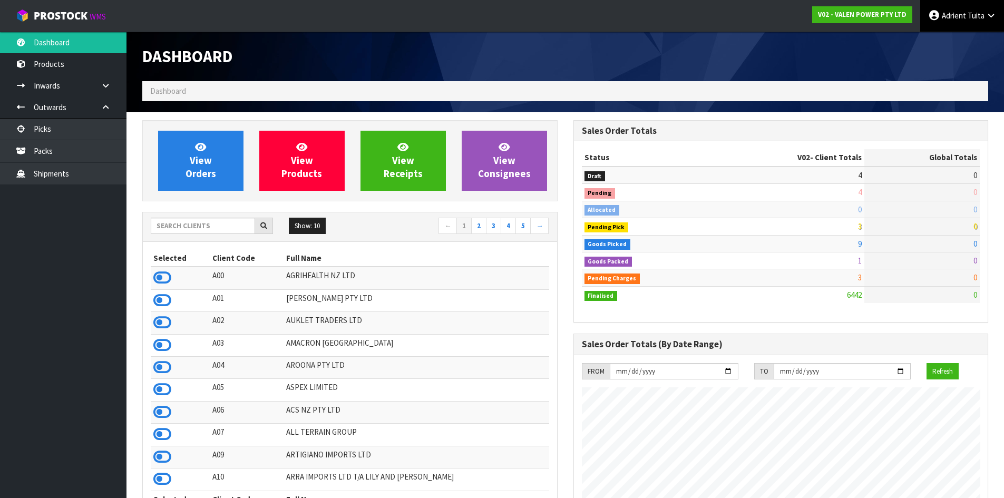
scroll to position [798, 431]
click at [965, 14] on link "Adrient Tuita" at bounding box center [962, 16] width 84 height 32
click at [950, 42] on link "Logout" at bounding box center [961, 42] width 83 height 14
